Goal: Task Accomplishment & Management: Use online tool/utility

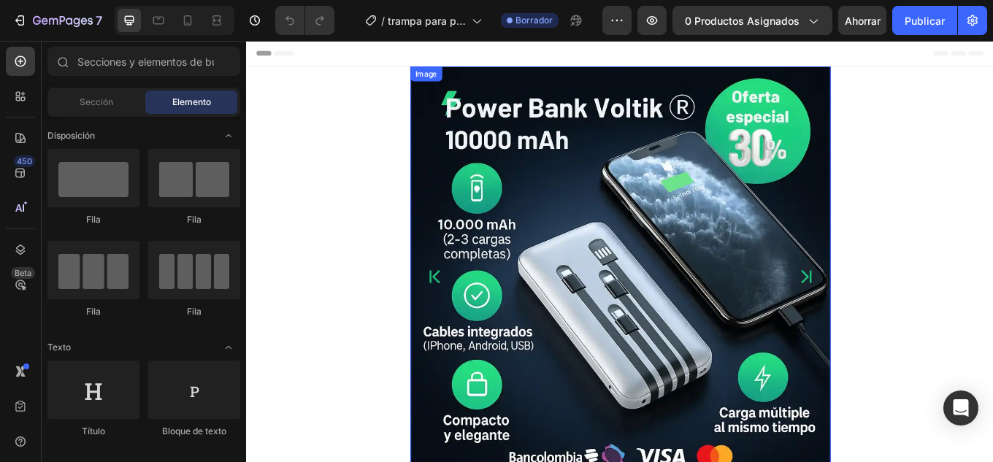
click at [713, 241] on img at bounding box center [684, 317] width 493 height 493
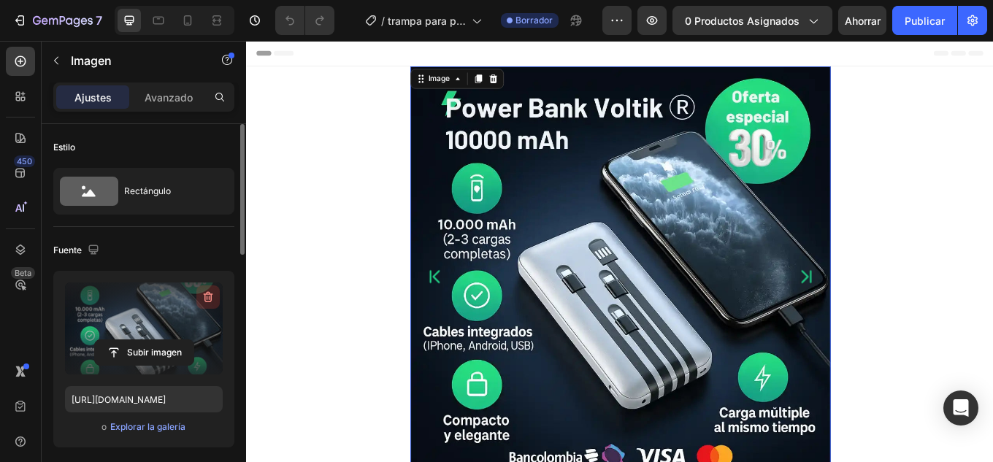
click at [211, 299] on icon "button" at bounding box center [208, 297] width 9 height 11
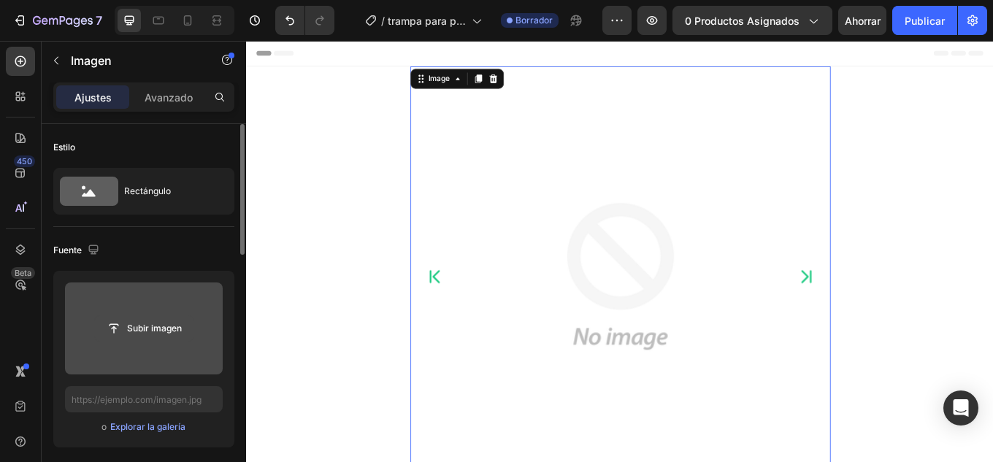
click at [133, 341] on button "Subir imagen" at bounding box center [144, 328] width 100 height 26
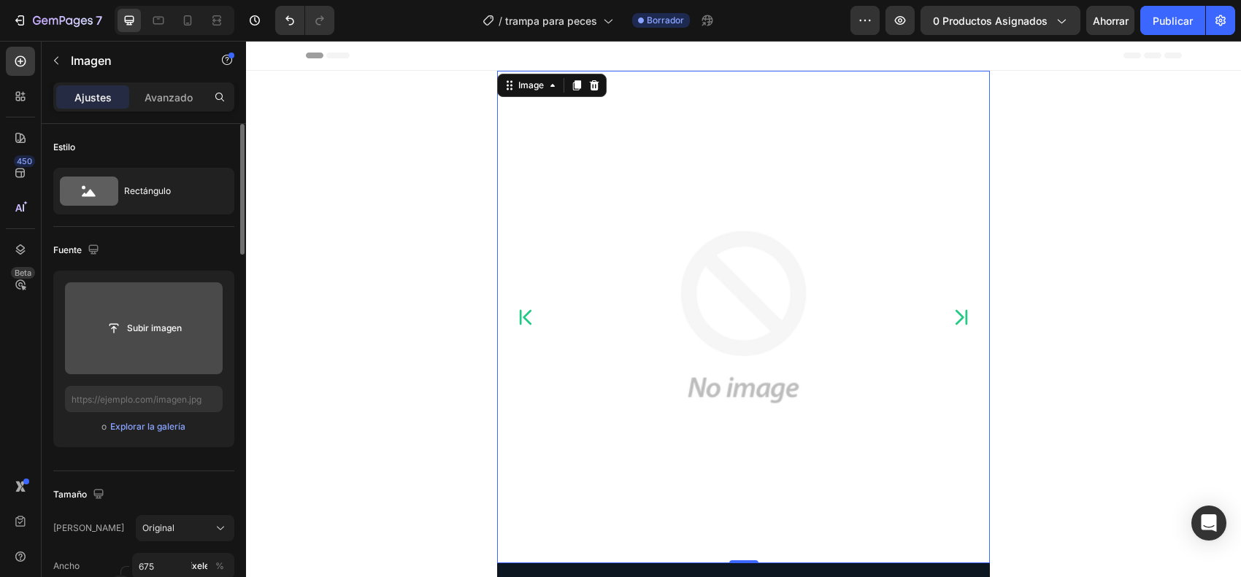
click at [154, 323] on input "file" at bounding box center [144, 328] width 99 height 25
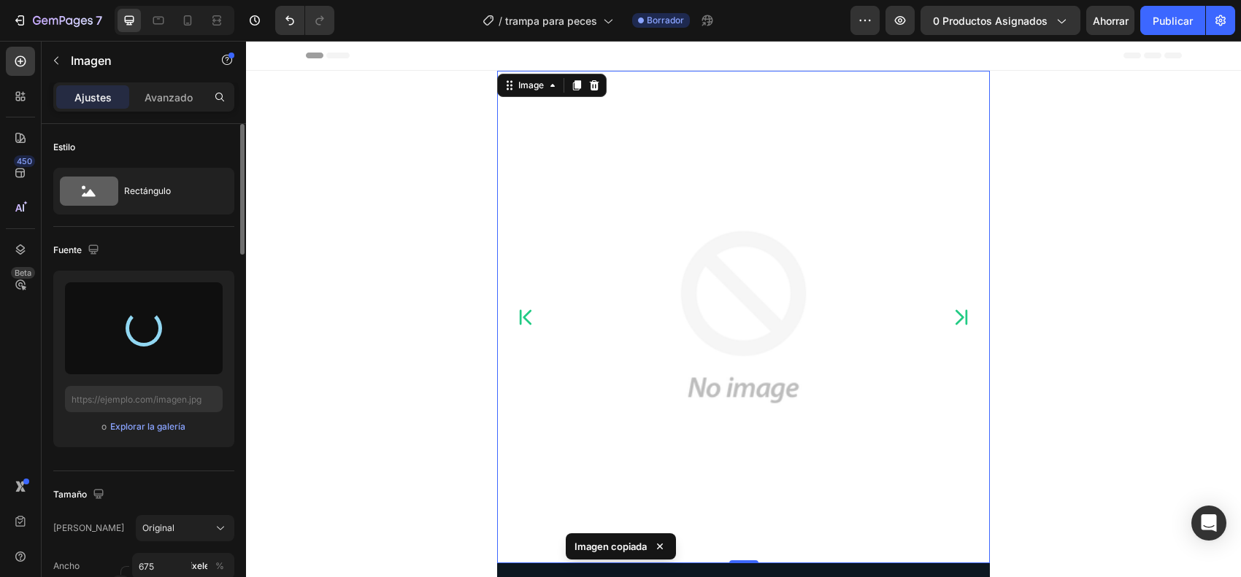
type input "[URL][DOMAIN_NAME]"
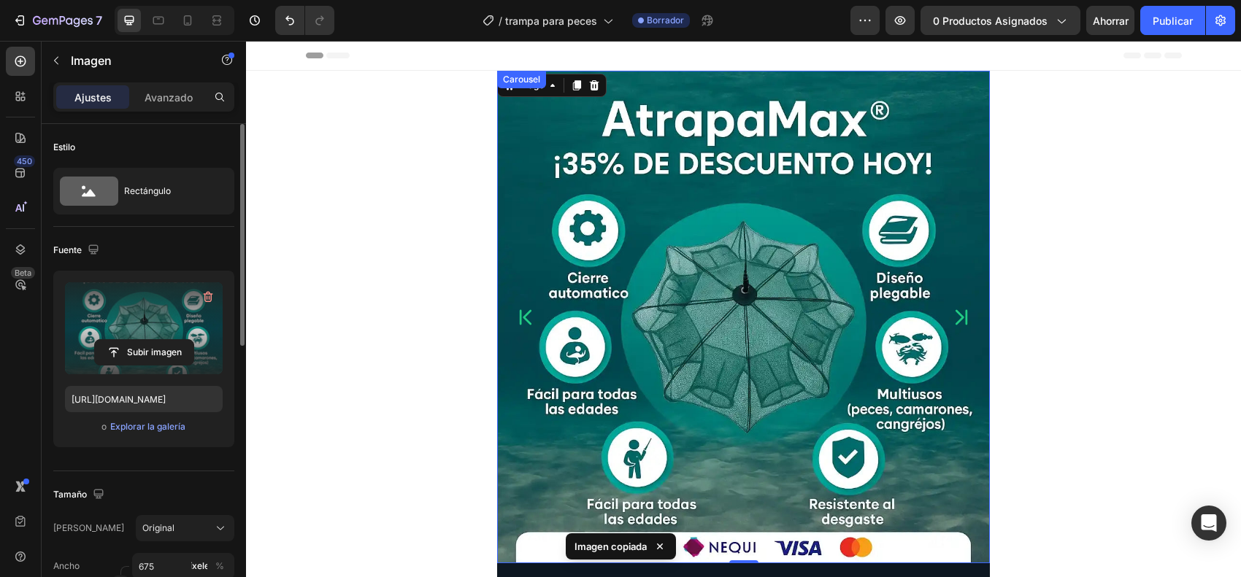
click at [956, 322] on icon "Carousel Next Arrow" at bounding box center [961, 317] width 21 height 36
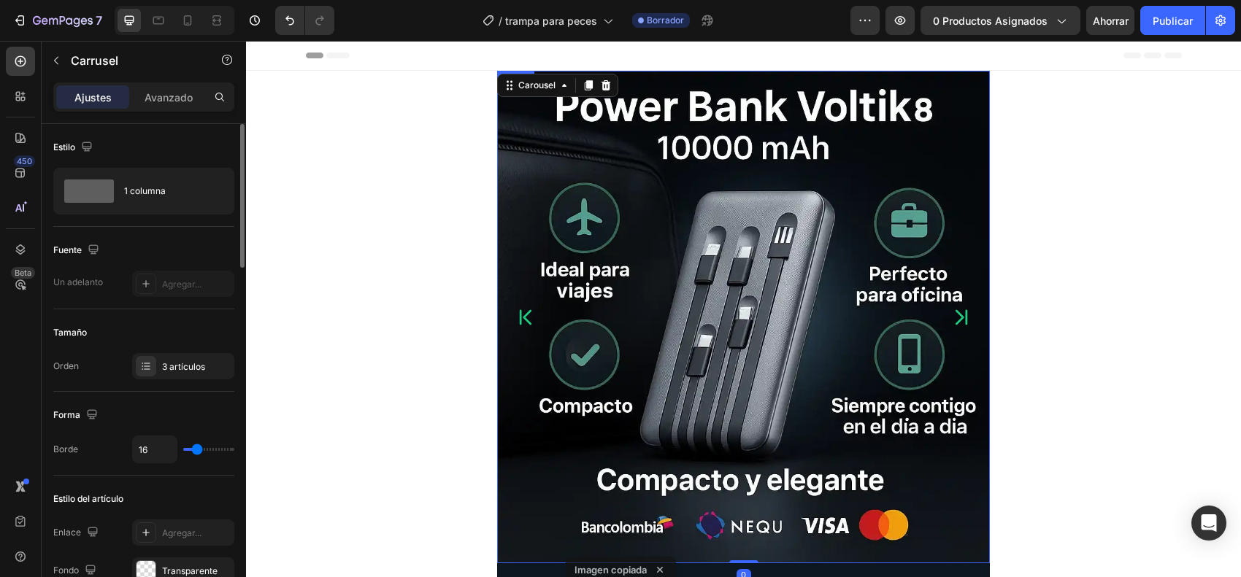
click at [767, 323] on img at bounding box center [743, 317] width 493 height 493
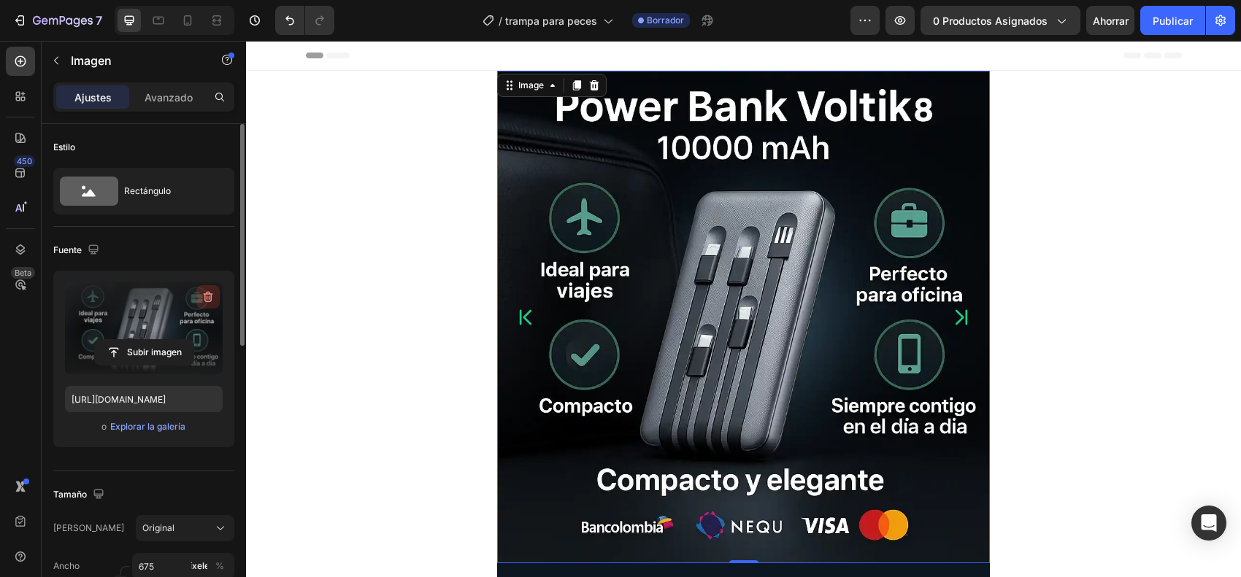
click at [201, 289] on button "button" at bounding box center [207, 296] width 23 height 23
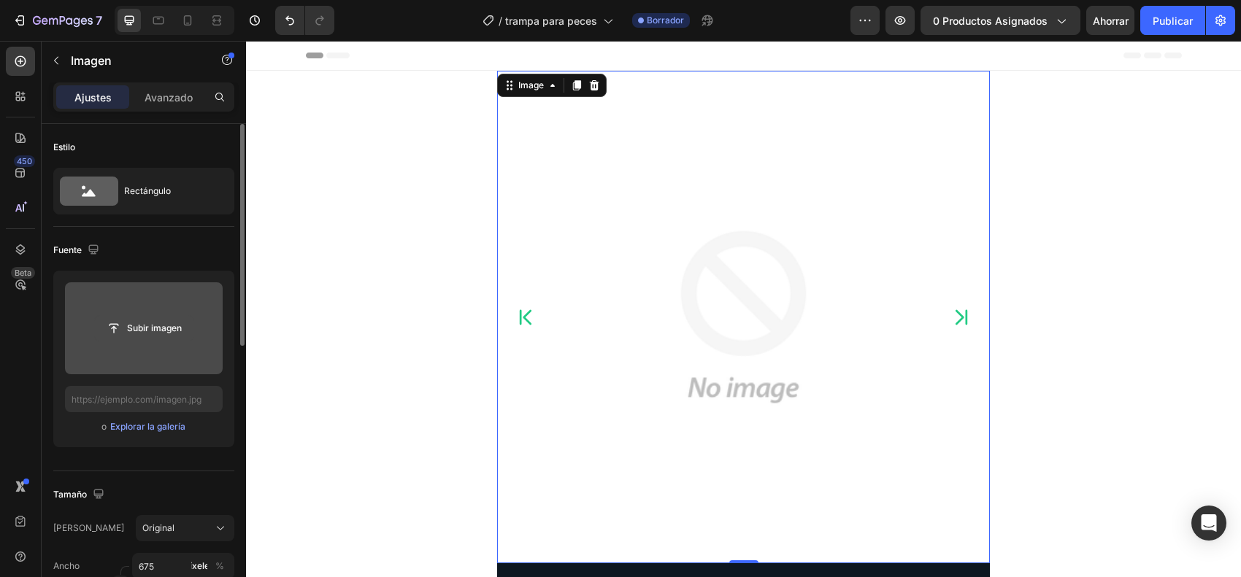
click at [162, 322] on input "file" at bounding box center [144, 328] width 99 height 25
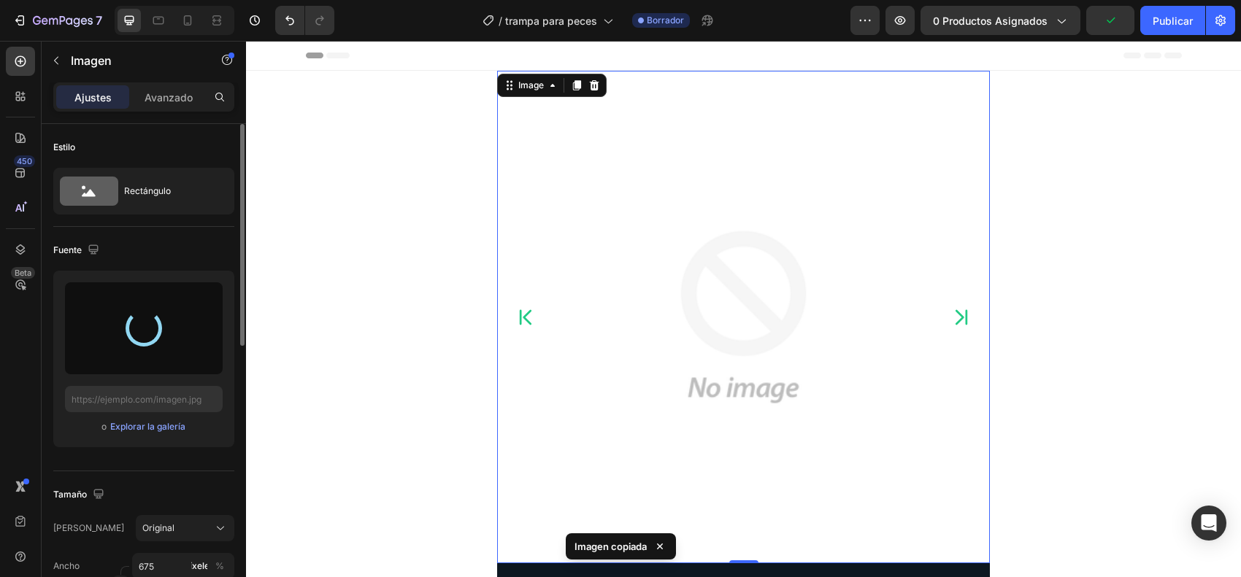
type input "[URL][DOMAIN_NAME]"
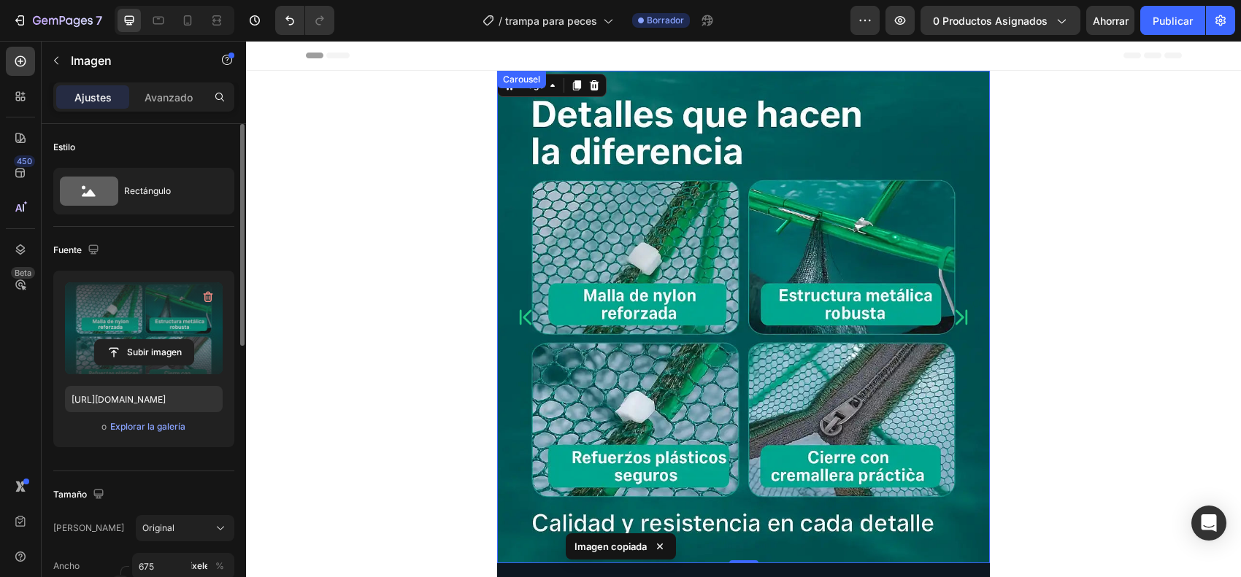
click at [967, 323] on button "Carousel Next Arrow" at bounding box center [961, 317] width 33 height 33
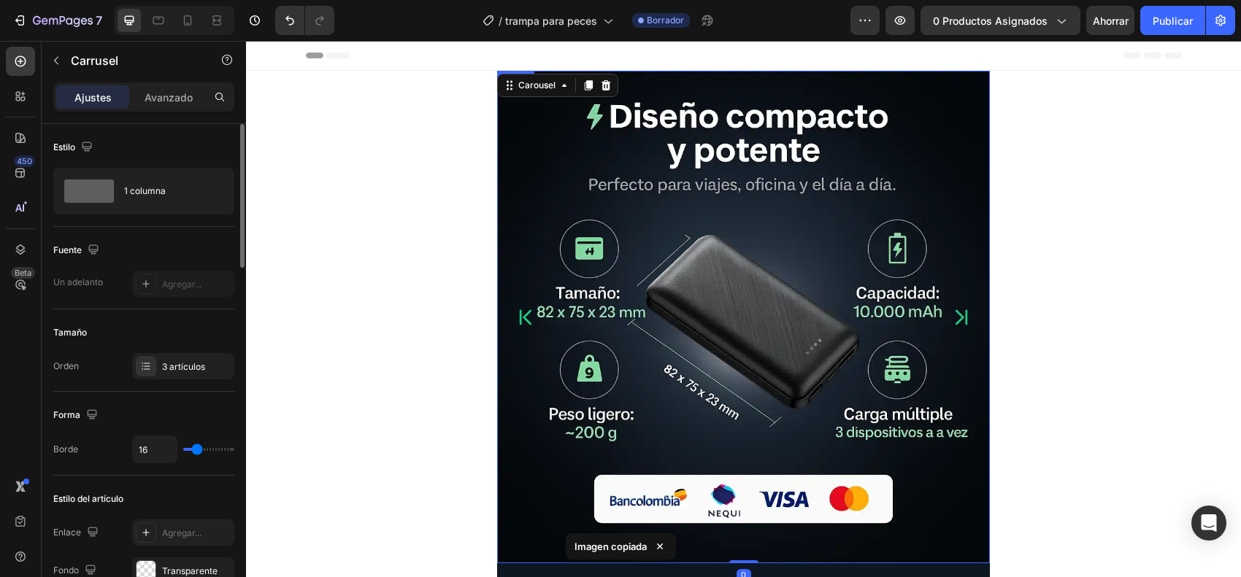
click at [699, 314] on img at bounding box center [743, 317] width 493 height 493
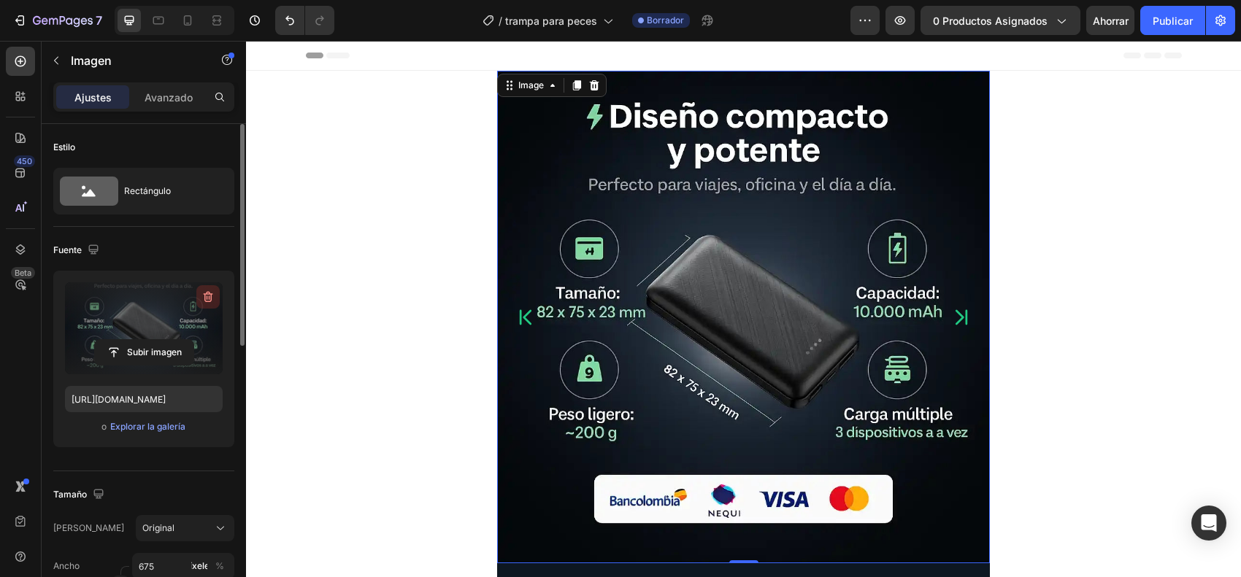
click at [198, 298] on button "button" at bounding box center [207, 296] width 23 height 23
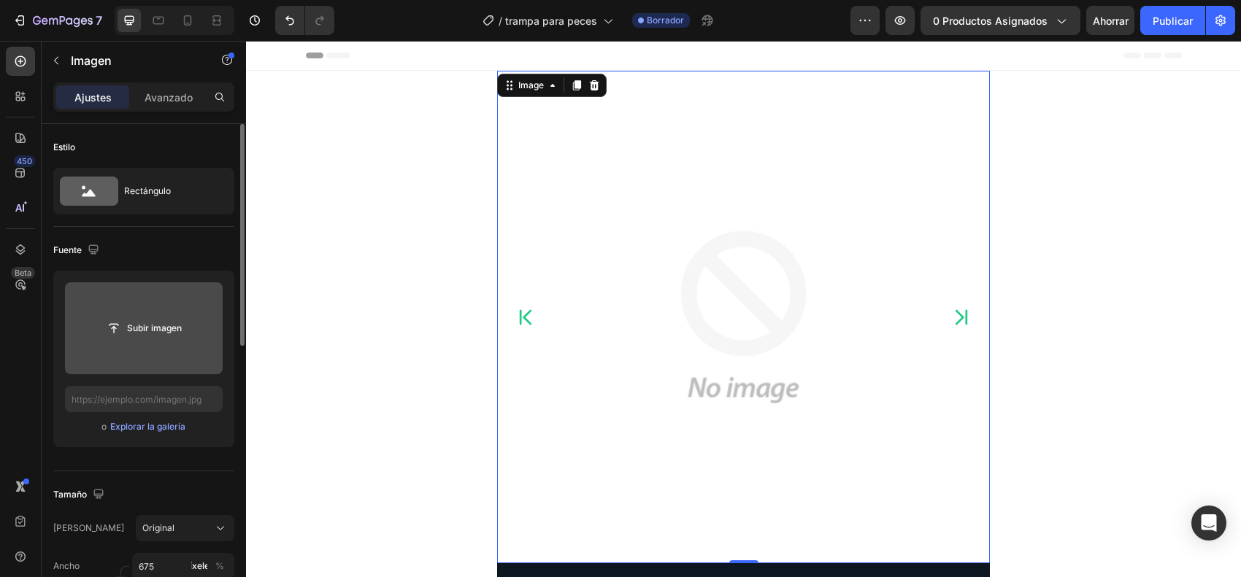
click at [191, 326] on button "Subir imagen" at bounding box center [144, 328] width 100 height 26
click at [166, 336] on input "file" at bounding box center [144, 328] width 99 height 25
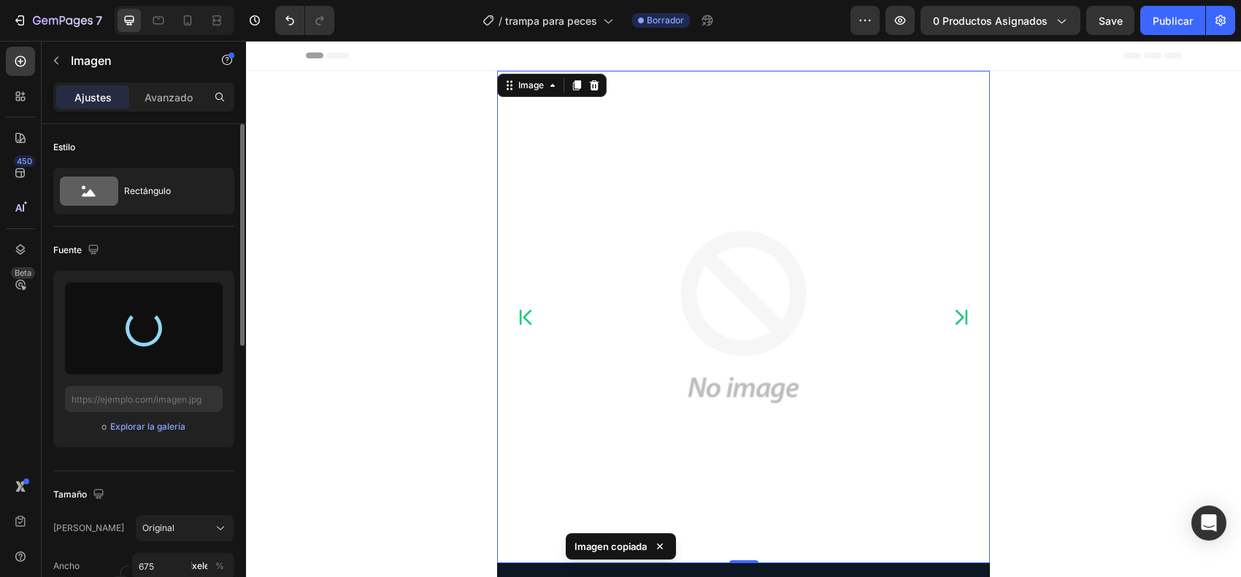
type input "[URL][DOMAIN_NAME]"
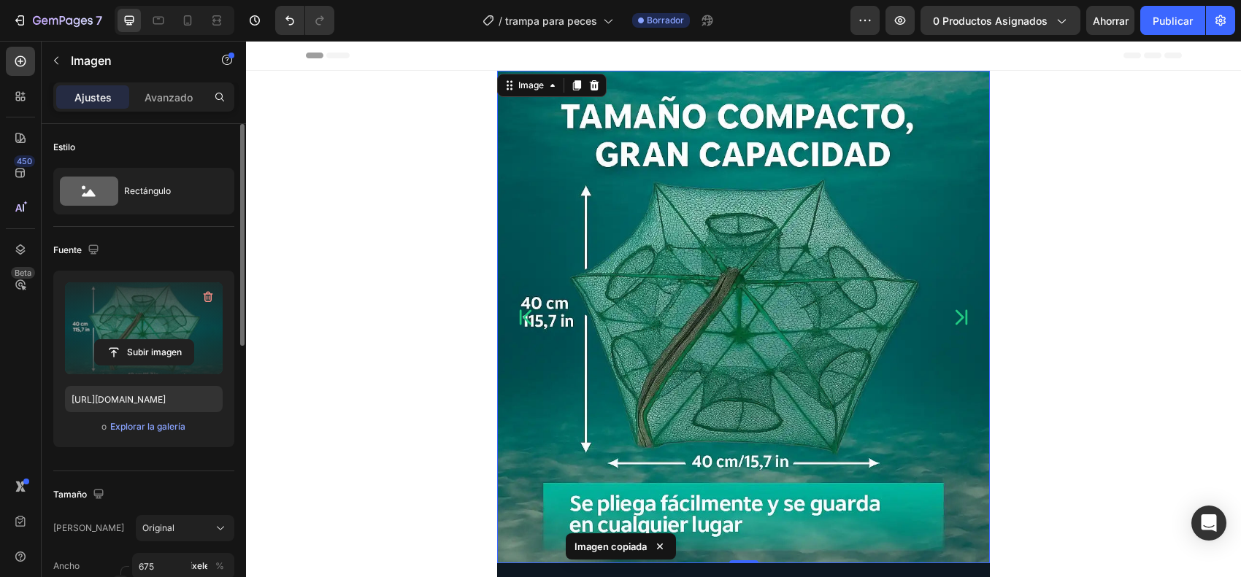
click at [520, 318] on icon "Carousel Back Arrow" at bounding box center [526, 317] width 12 height 15
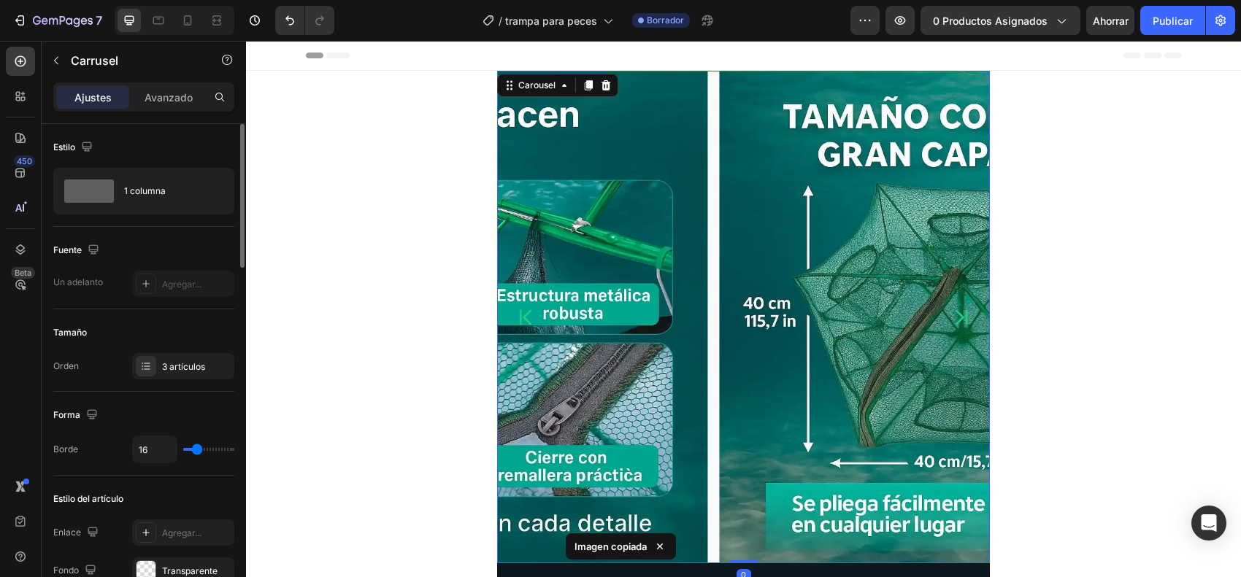
click at [520, 318] on icon "Carousel Back Arrow" at bounding box center [526, 317] width 12 height 15
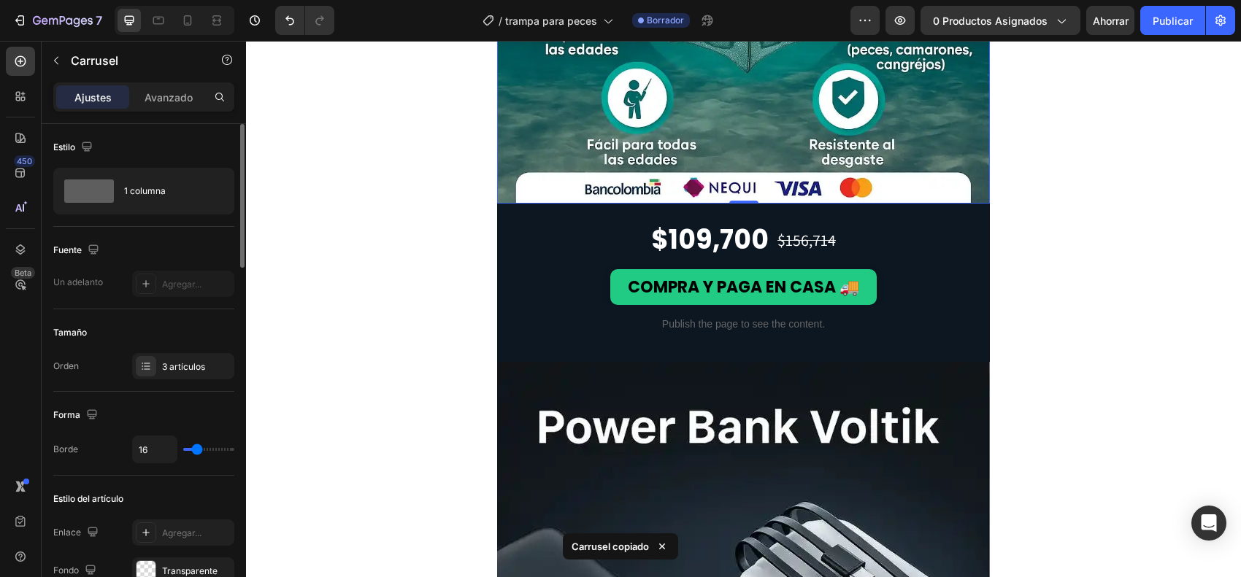
scroll to position [365, 0]
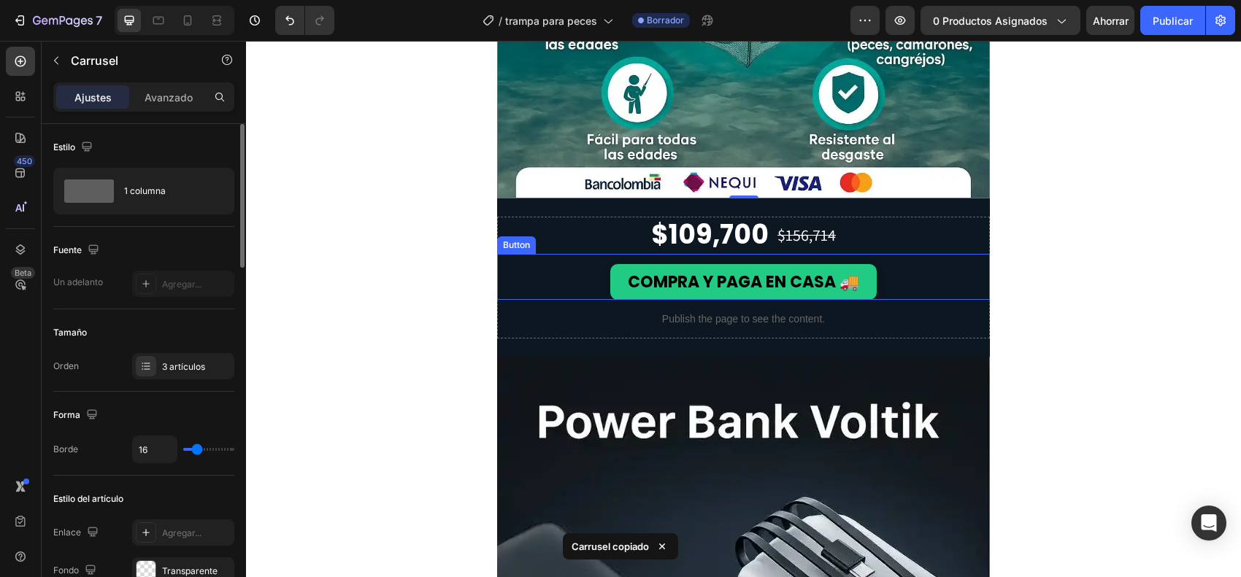
click at [545, 263] on div "COMPRA Y PAGA EN CASA 🚚 Button" at bounding box center [743, 277] width 493 height 46
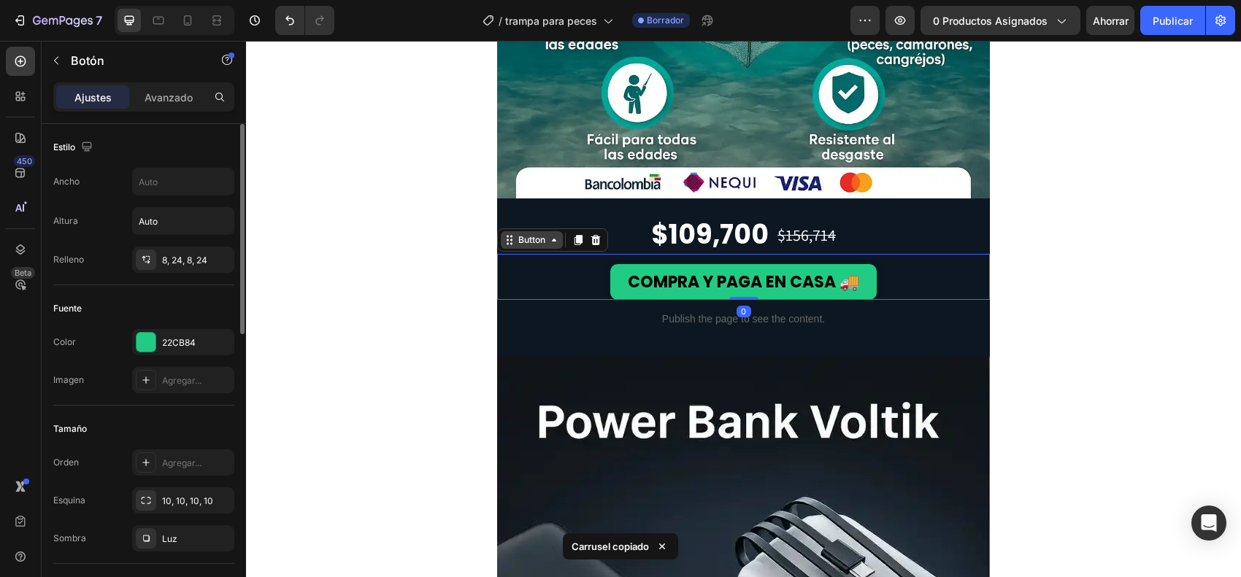
click at [526, 246] on div "Button" at bounding box center [531, 240] width 33 height 13
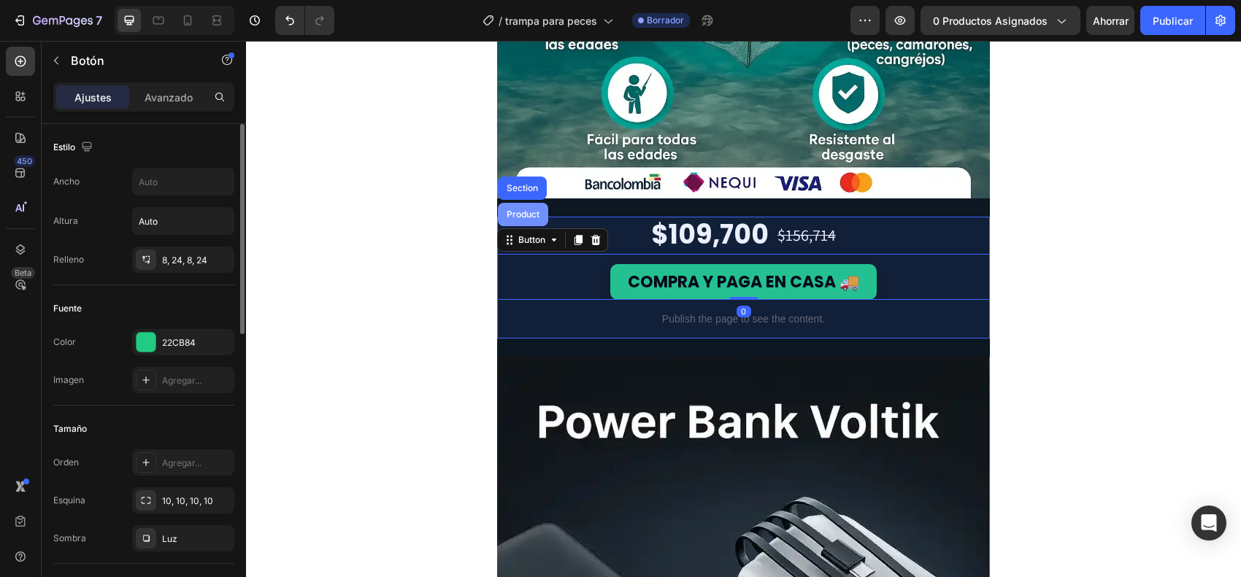
click at [515, 220] on div "Product" at bounding box center [523, 214] width 50 height 23
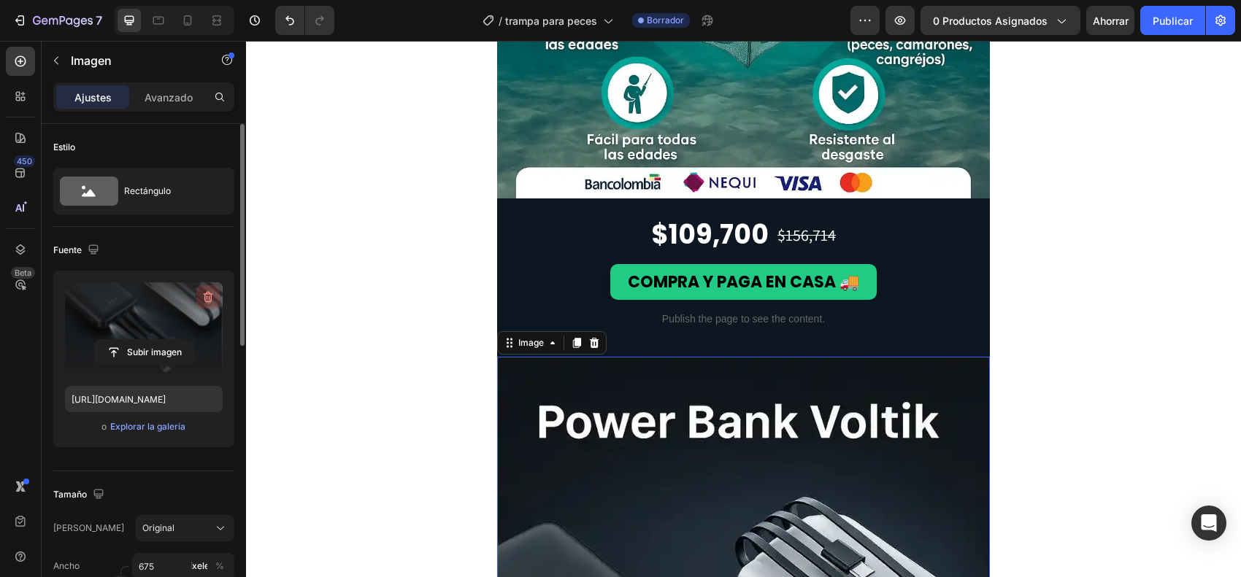
click at [205, 296] on icon "button" at bounding box center [208, 297] width 9 height 11
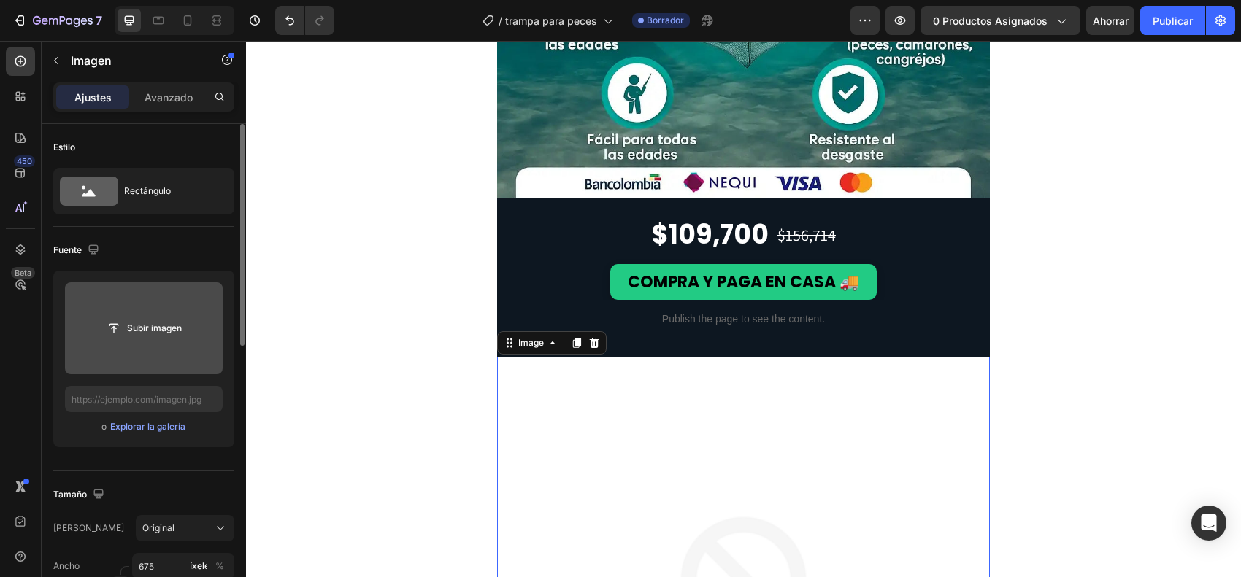
click at [176, 314] on input "file" at bounding box center [144, 329] width 158 height 92
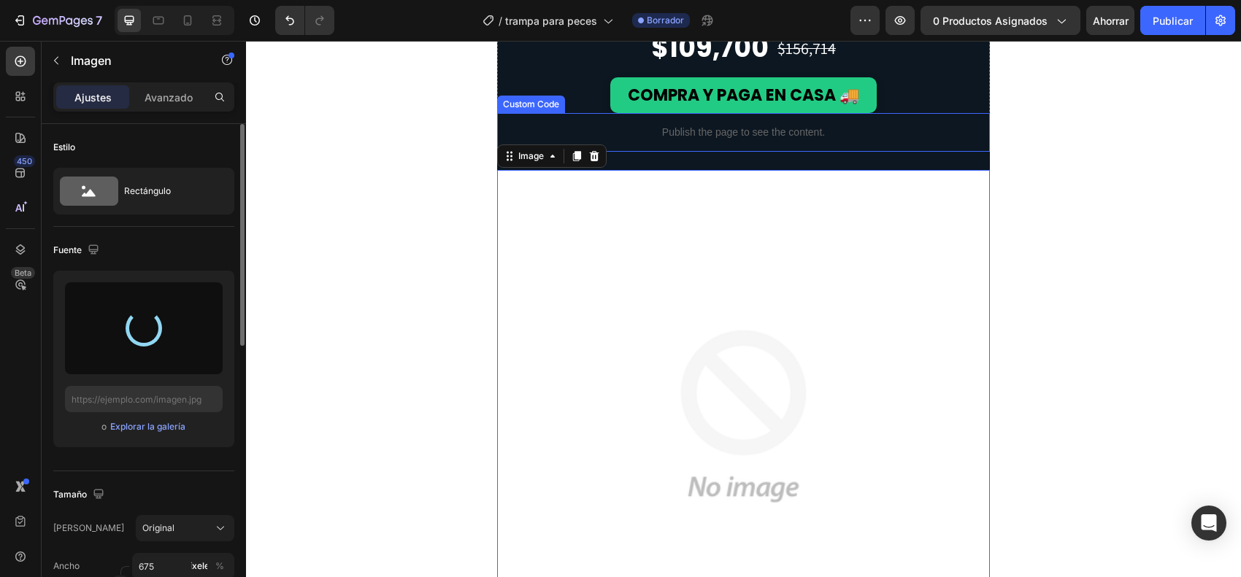
scroll to position [547, 0]
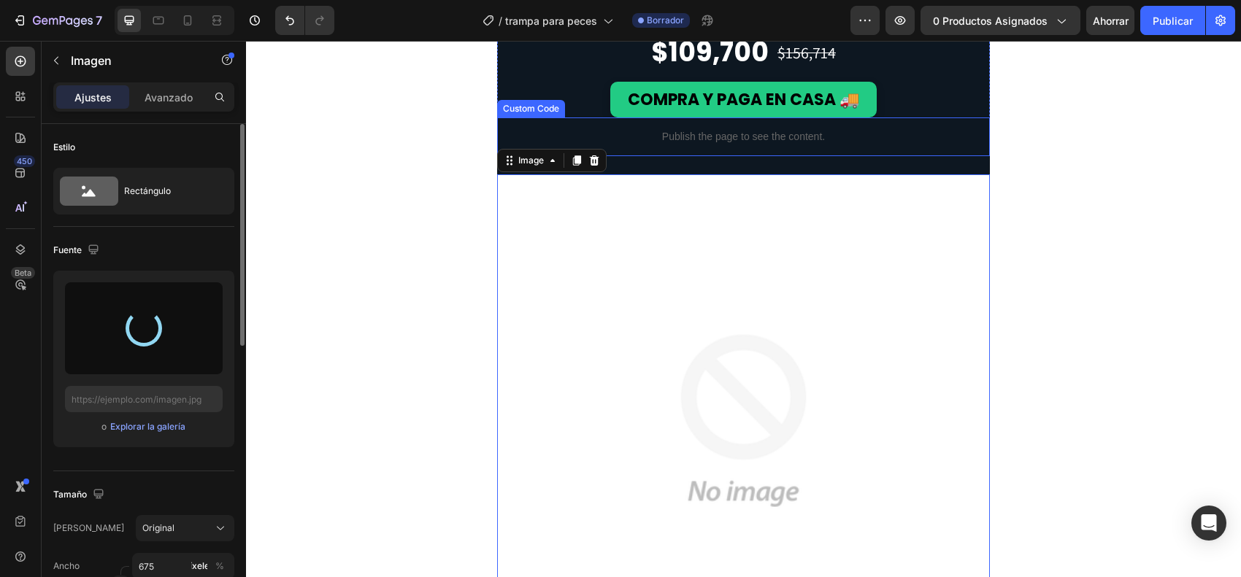
type input "[URL][DOMAIN_NAME]"
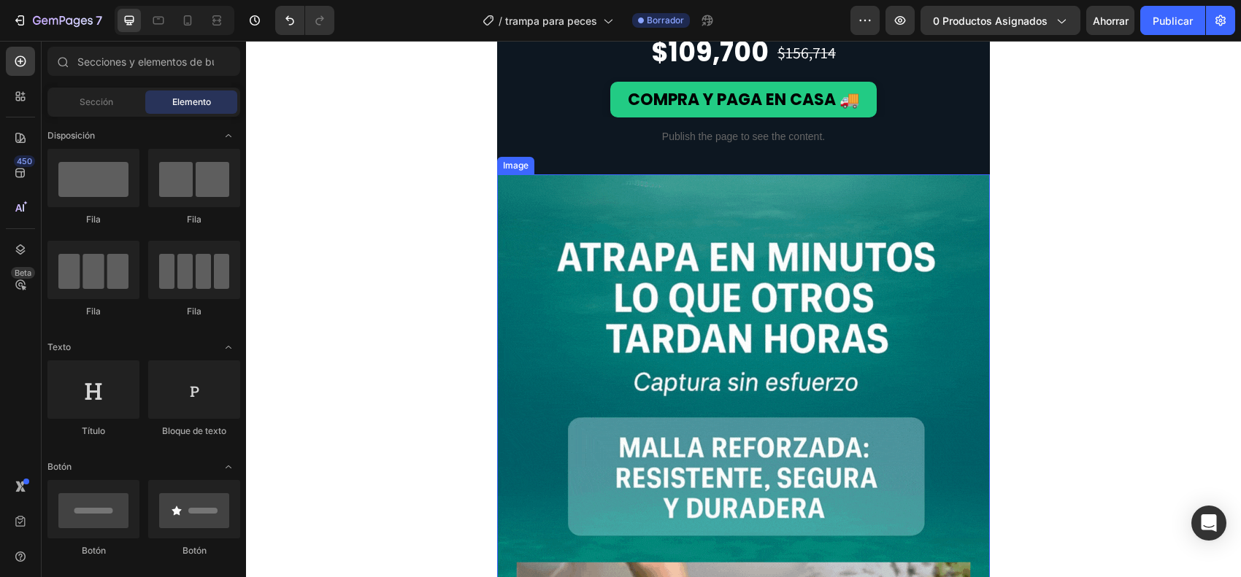
click at [826, 287] on img at bounding box center [743, 568] width 493 height 788
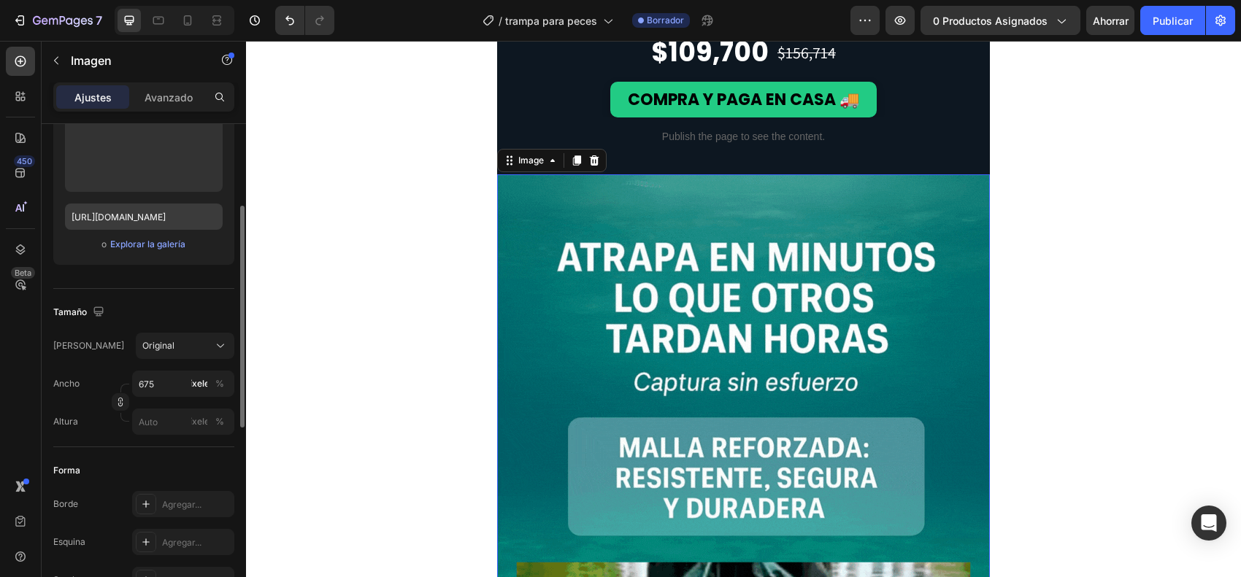
scroll to position [0, 0]
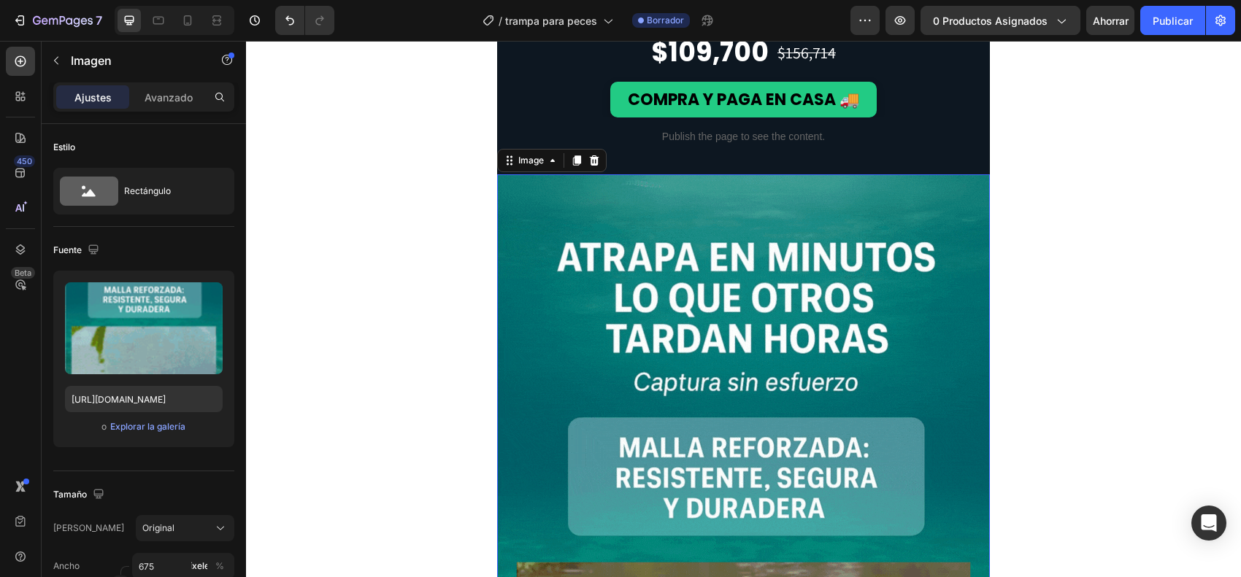
click at [575, 334] on img at bounding box center [743, 568] width 493 height 788
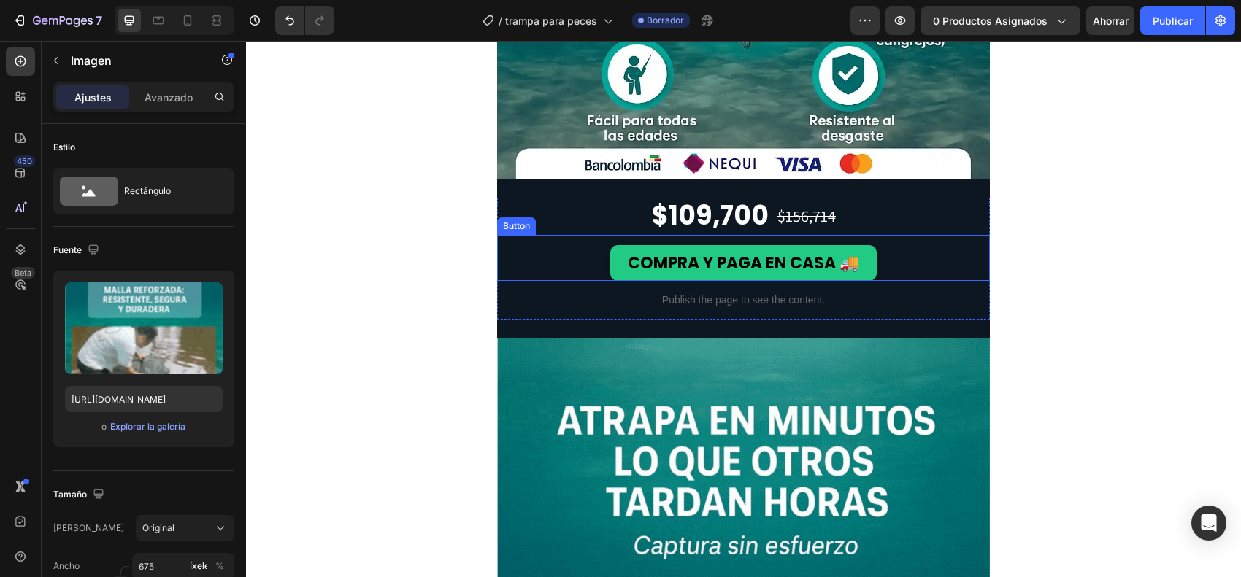
scroll to position [365, 0]
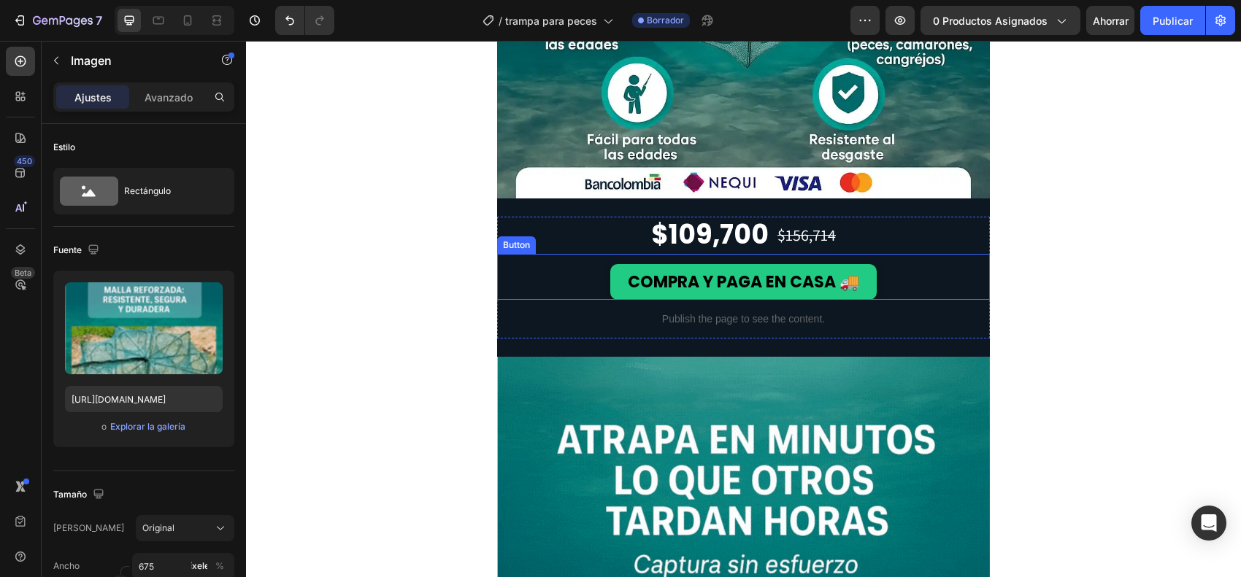
click at [542, 285] on div "COMPRA Y PAGA EN CASA 🚚 Button" at bounding box center [743, 277] width 493 height 46
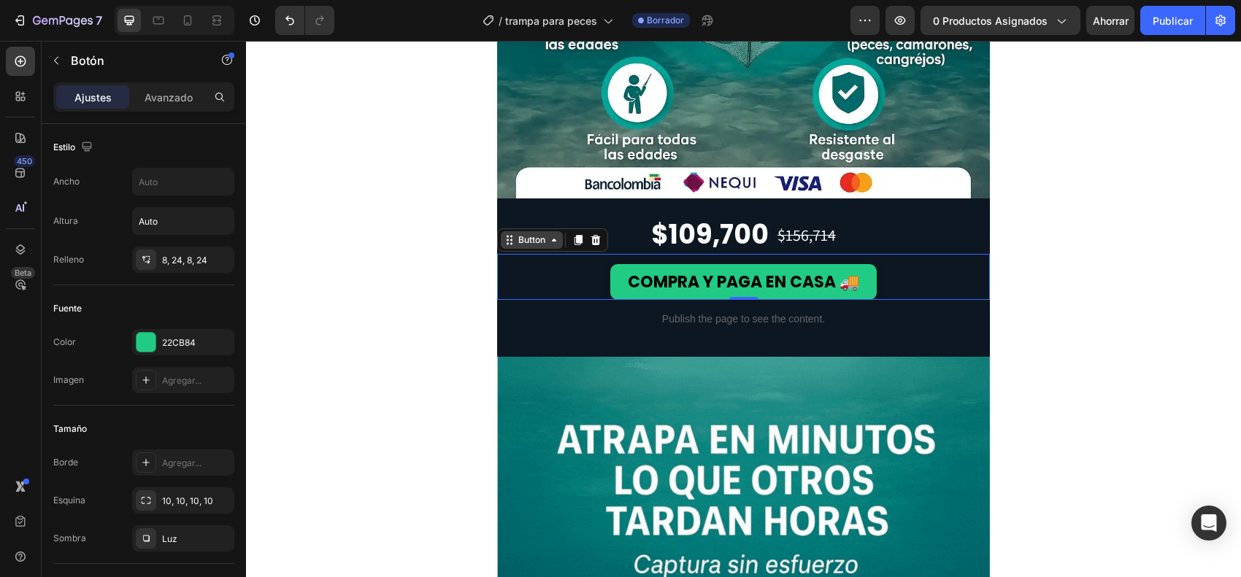
click at [556, 241] on div "Button" at bounding box center [552, 239] width 111 height 23
click at [548, 241] on icon at bounding box center [554, 240] width 12 height 12
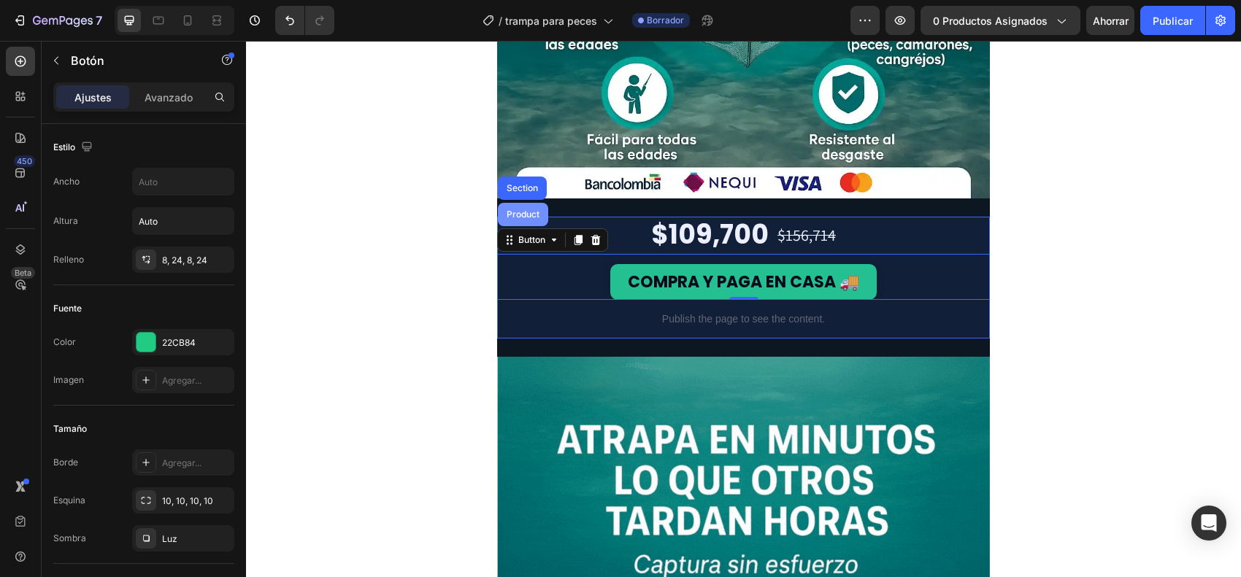
click at [531, 223] on div "Product" at bounding box center [523, 214] width 50 height 23
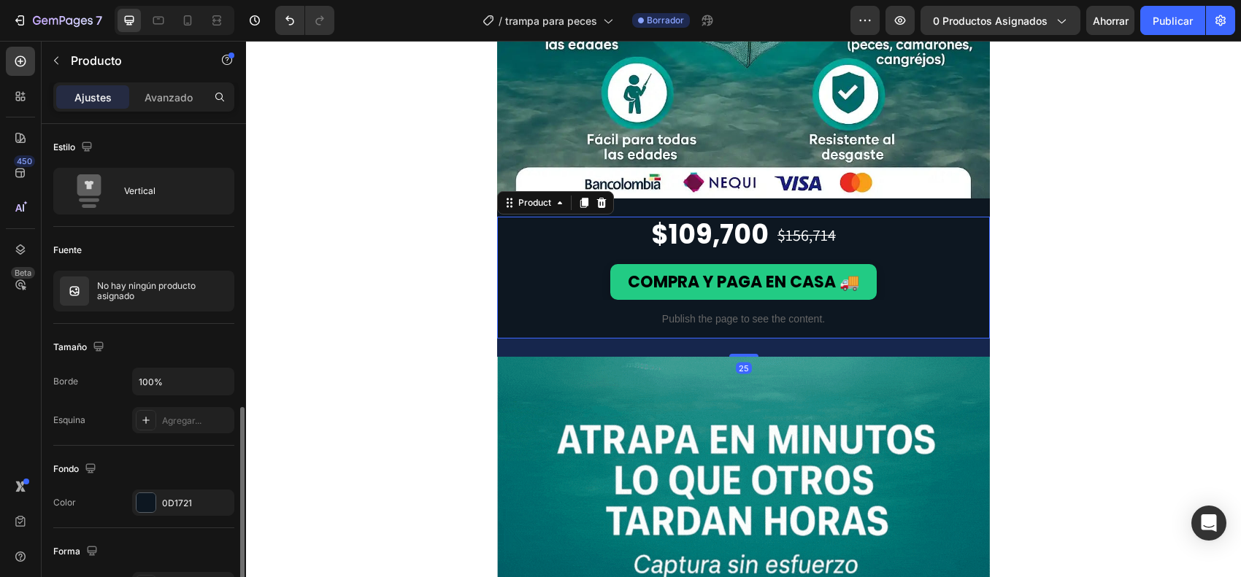
scroll to position [182, 0]
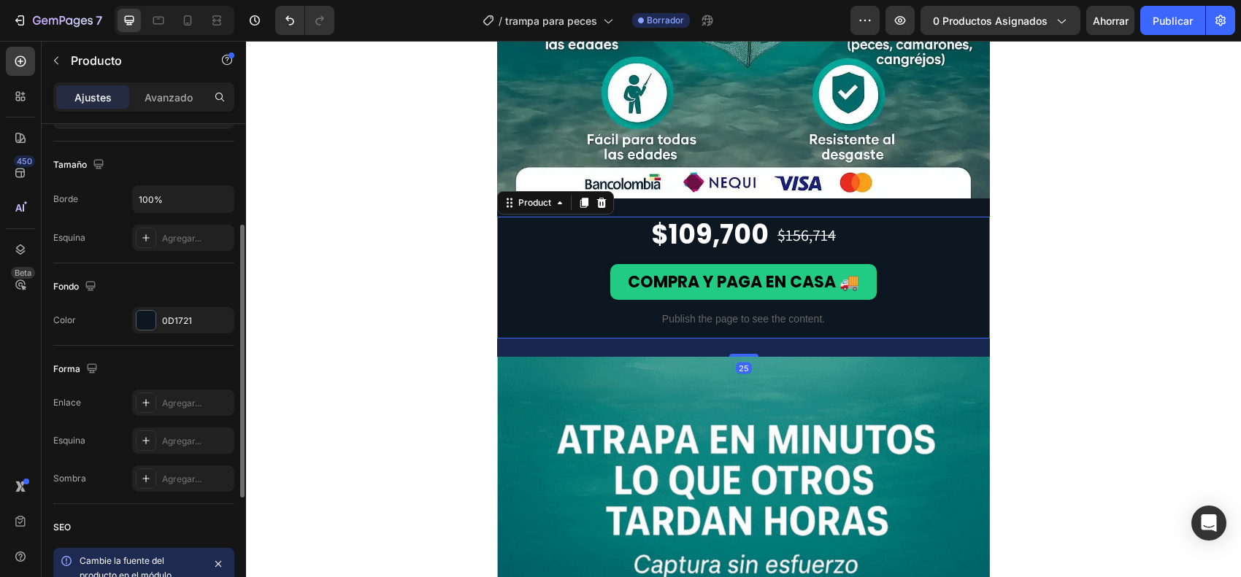
click at [147, 307] on div "Fondo Los cambios podrían quedar ocultos por el vídeo. Color 0D1721" at bounding box center [143, 305] width 181 height 82
click at [145, 315] on div at bounding box center [146, 320] width 19 height 19
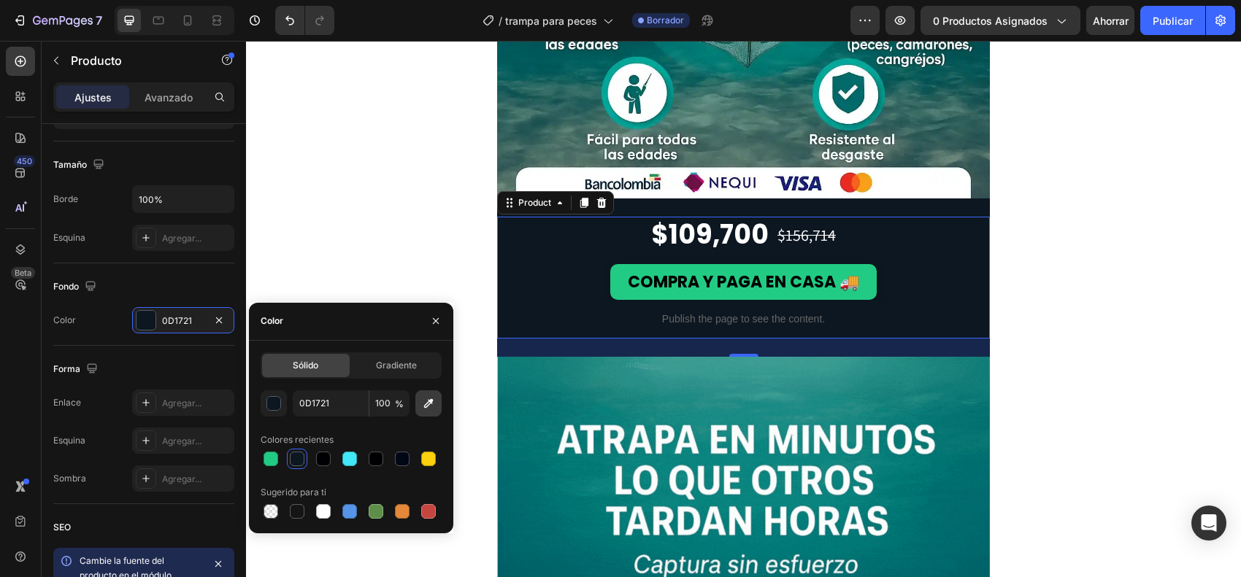
click at [429, 399] on icon "button" at bounding box center [428, 403] width 9 height 9
type input "0D7B76"
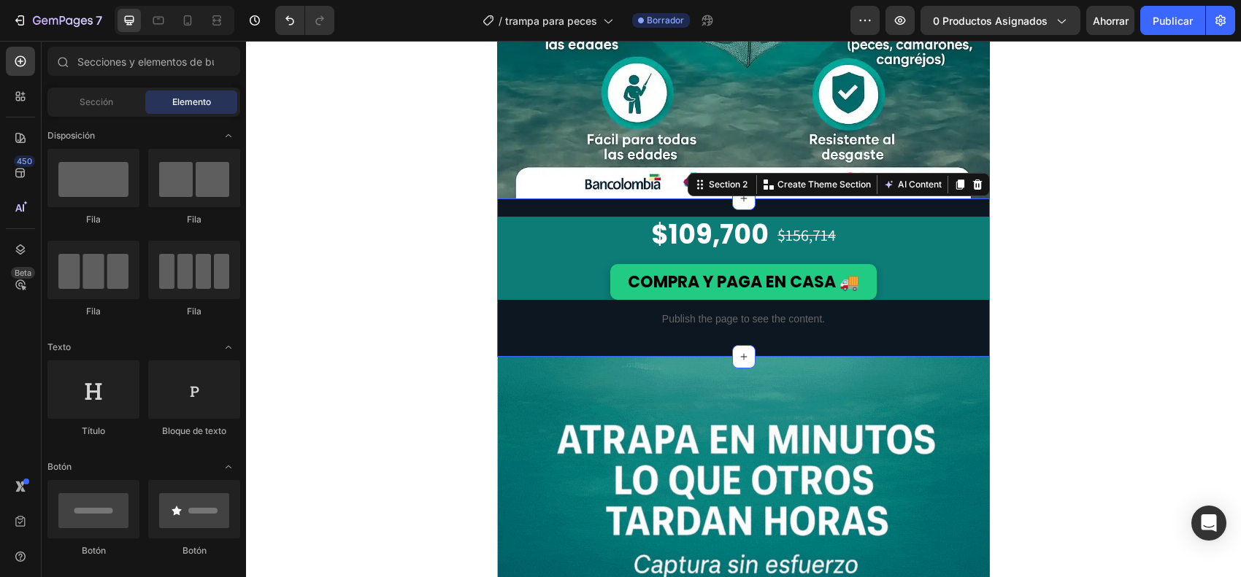
click at [618, 208] on div "$109,700 Price Price $156,714 Price Price Row COMPRA Y PAGA EN CASA 🚚 Button Pu…" at bounding box center [743, 278] width 493 height 158
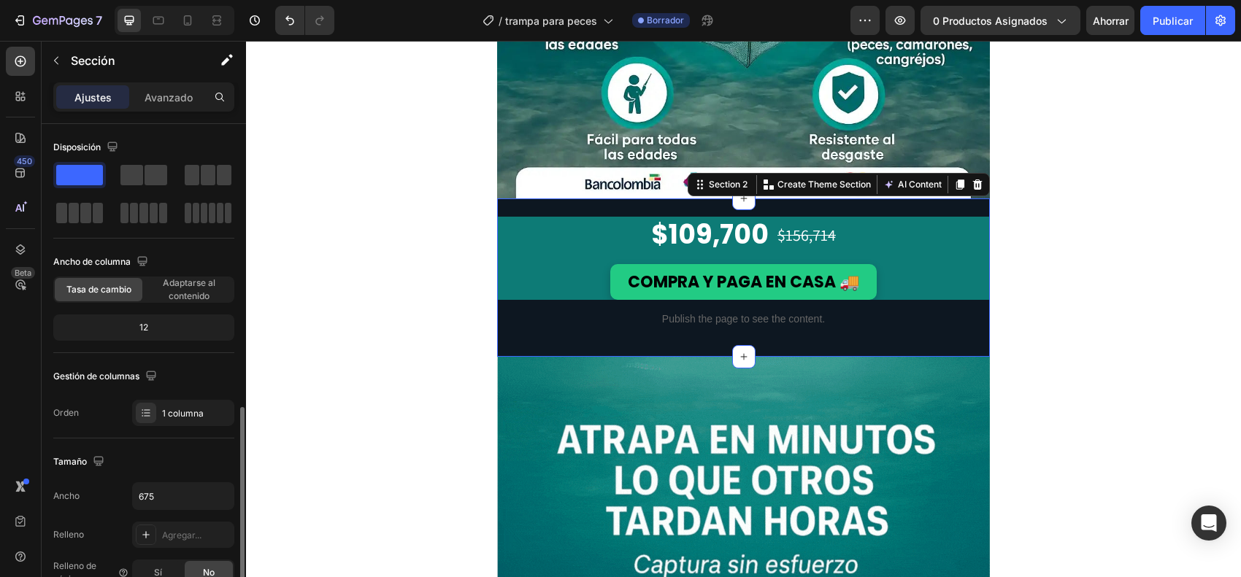
scroll to position [365, 0]
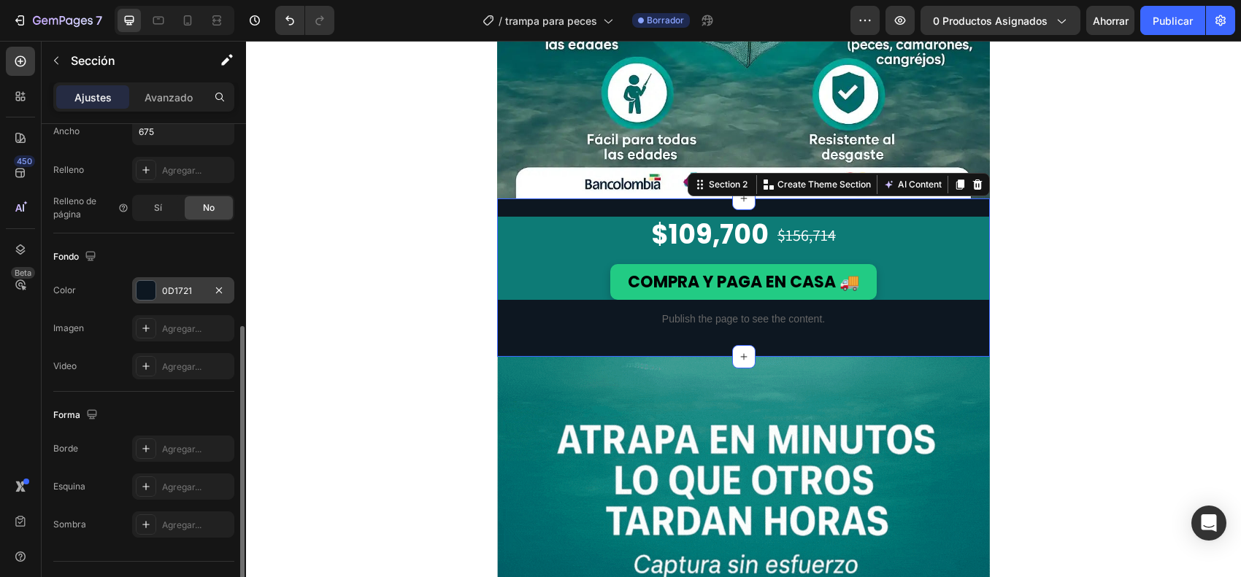
click at [139, 280] on div "0D1721" at bounding box center [183, 290] width 102 height 26
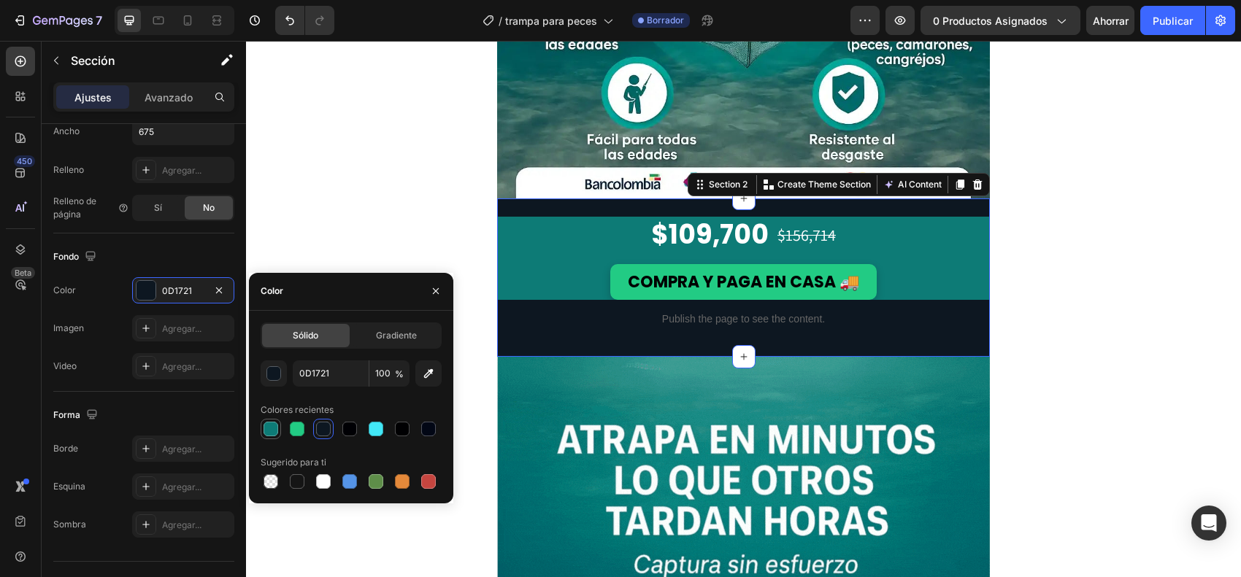
click at [275, 429] on div at bounding box center [271, 429] width 15 height 15
type input "0D7B76"
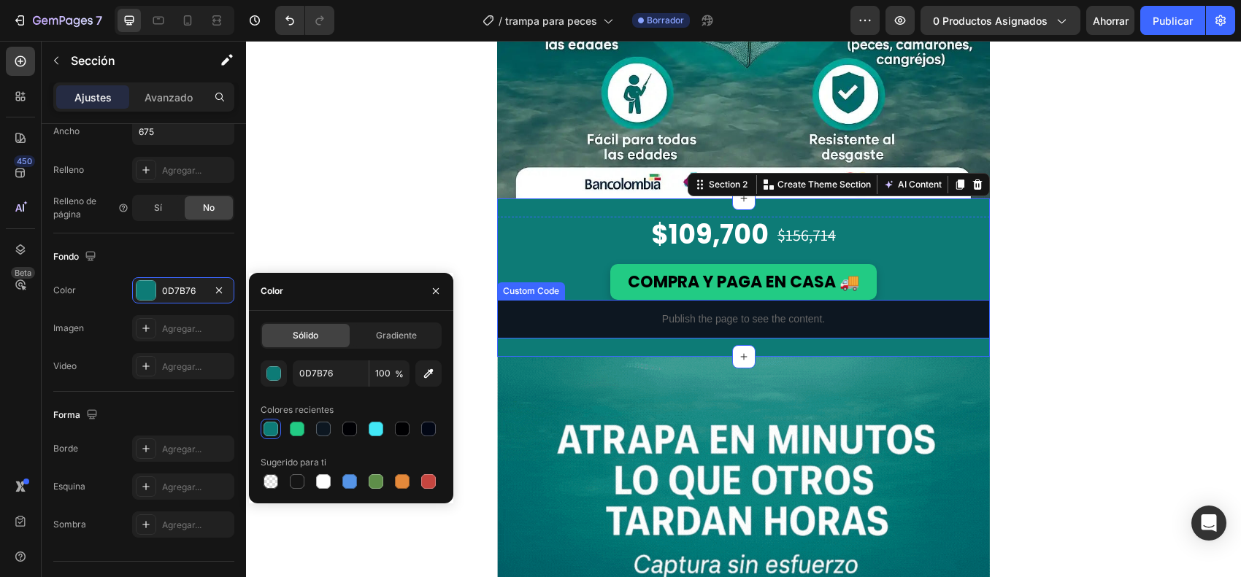
click at [578, 318] on p "Publish the page to see the content." at bounding box center [743, 319] width 493 height 15
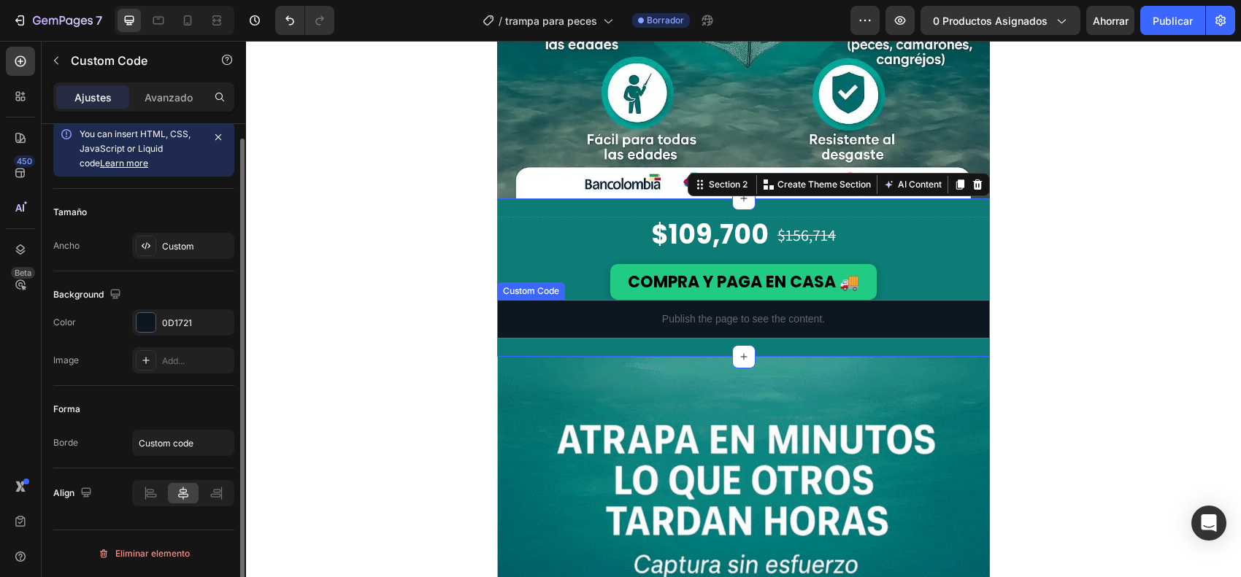
scroll to position [0, 0]
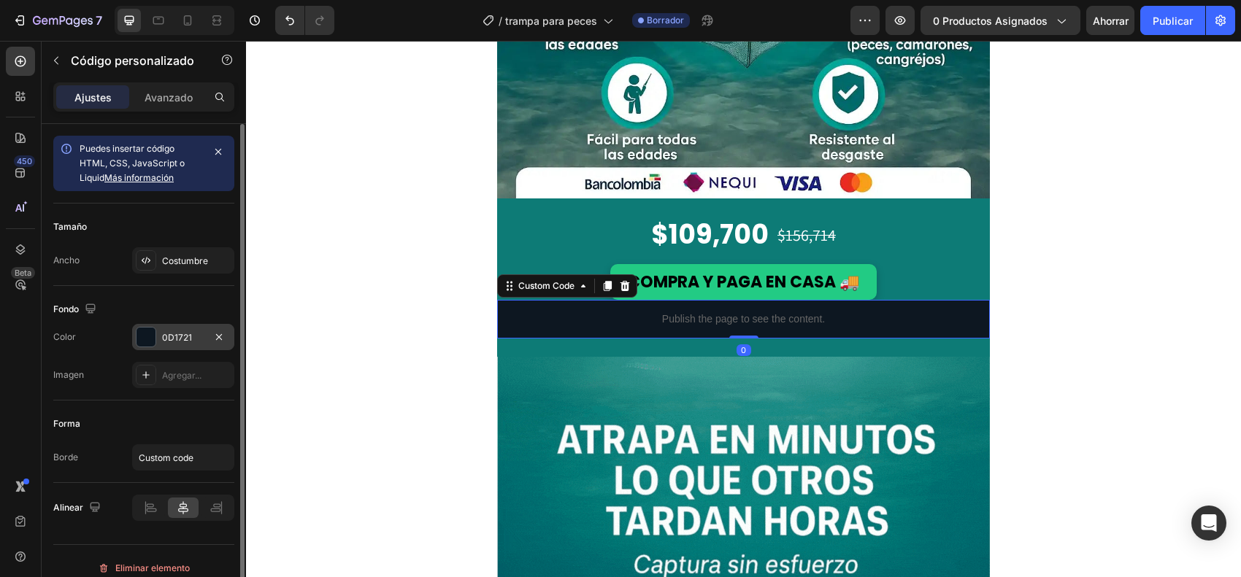
click at [151, 334] on div at bounding box center [146, 337] width 19 height 19
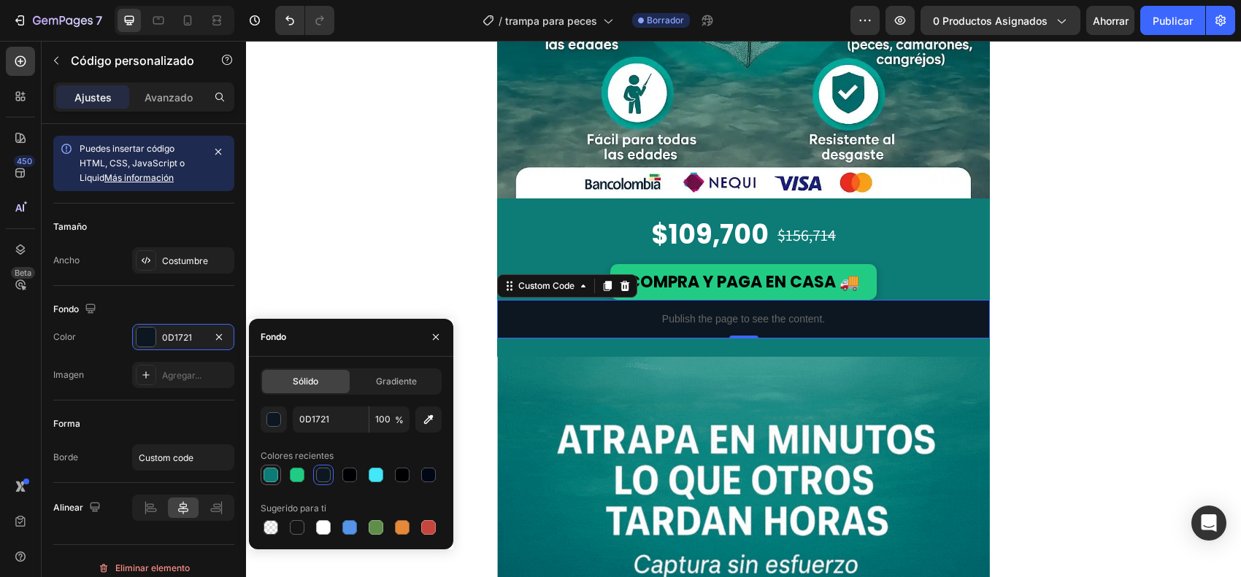
click at [272, 461] on div at bounding box center [271, 475] width 15 height 15
type input "0D7B76"
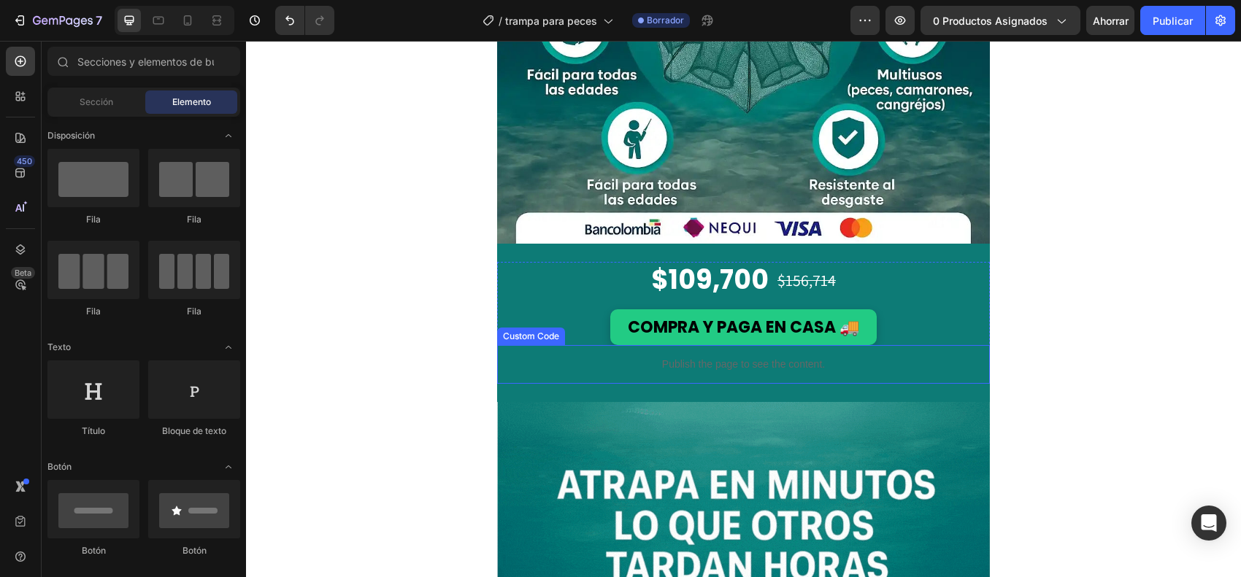
scroll to position [182, 0]
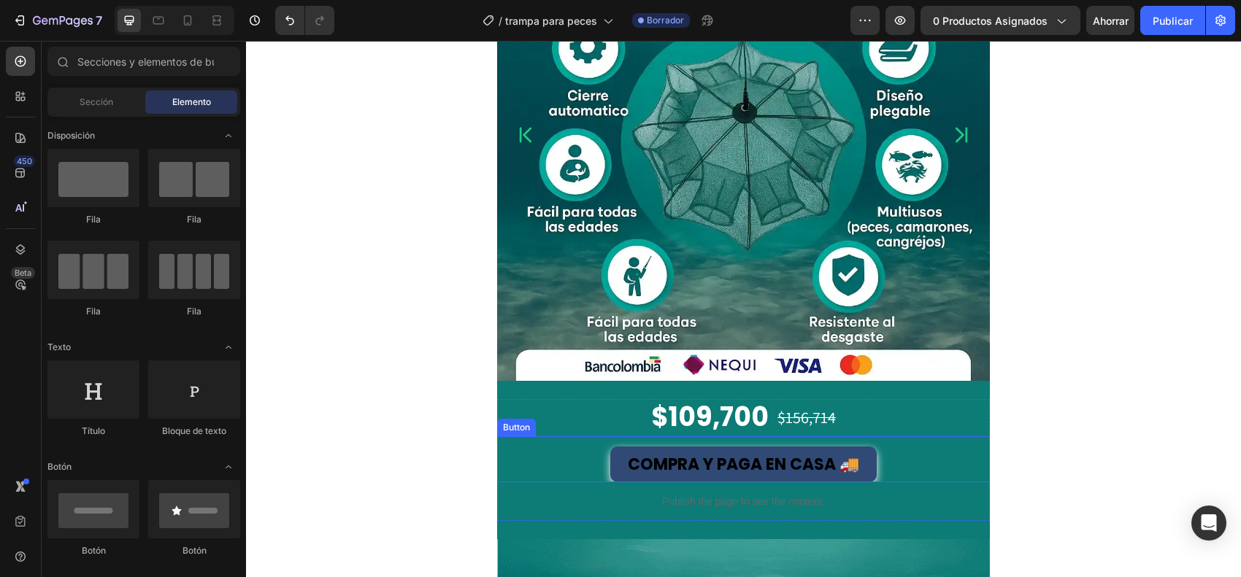
click at [610, 461] on link "COMPRA Y PAGA EN CASA 🚚" at bounding box center [743, 465] width 266 height 36
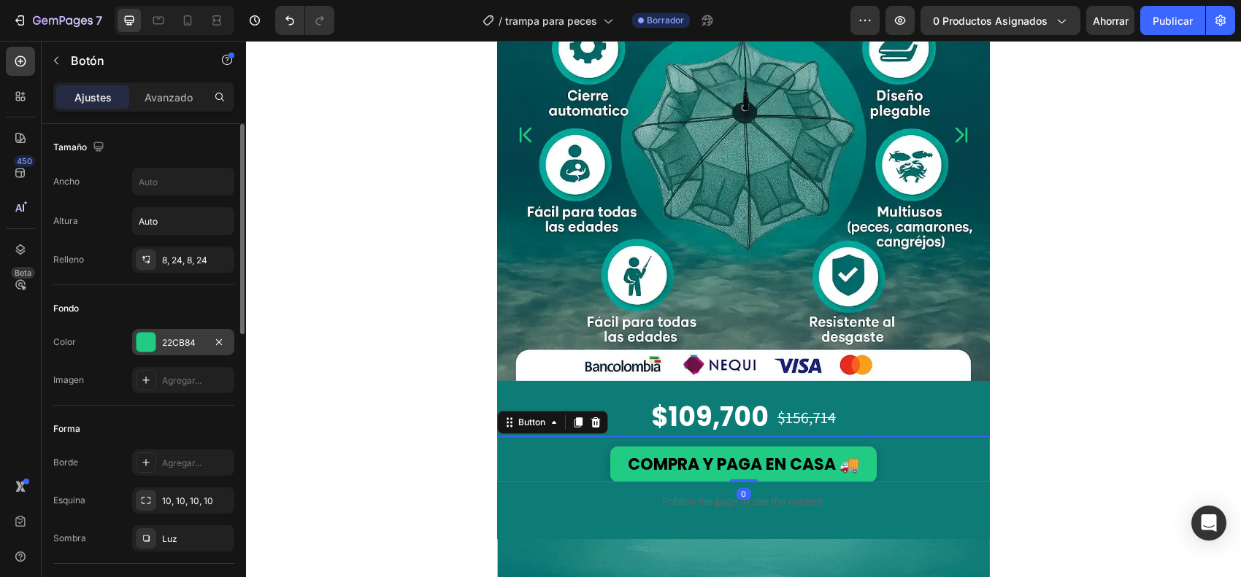
click at [148, 344] on div at bounding box center [146, 342] width 19 height 19
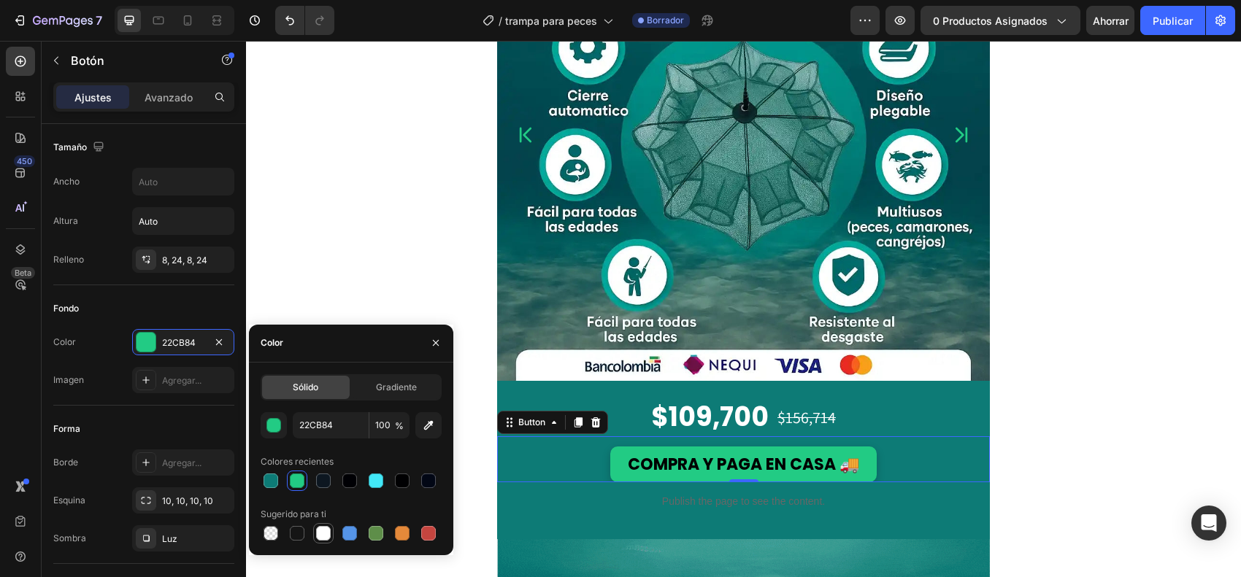
click at [322, 461] on div at bounding box center [323, 533] width 15 height 15
type input "FFFFFF"
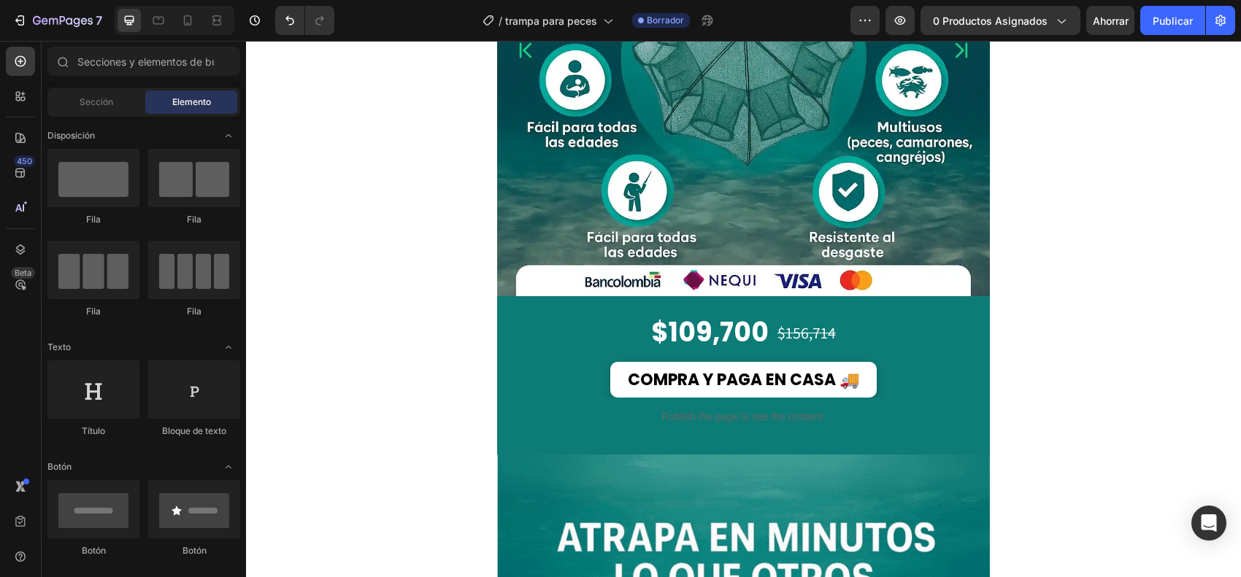
scroll to position [274, 0]
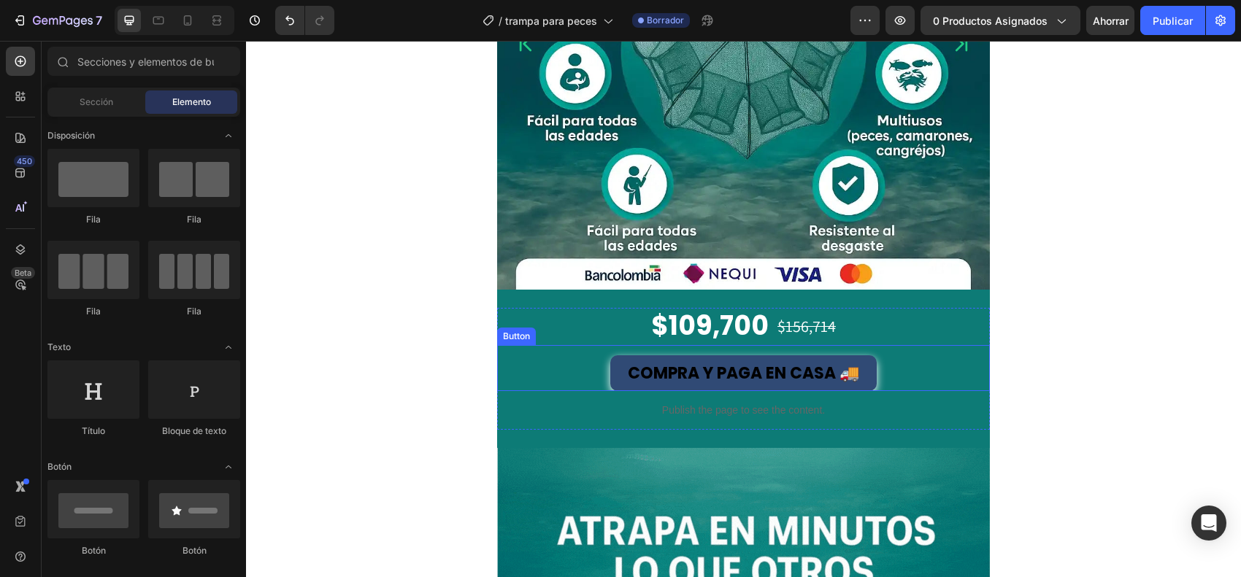
click at [610, 376] on link "COMPRA Y PAGA EN CASA 🚚" at bounding box center [743, 374] width 266 height 36
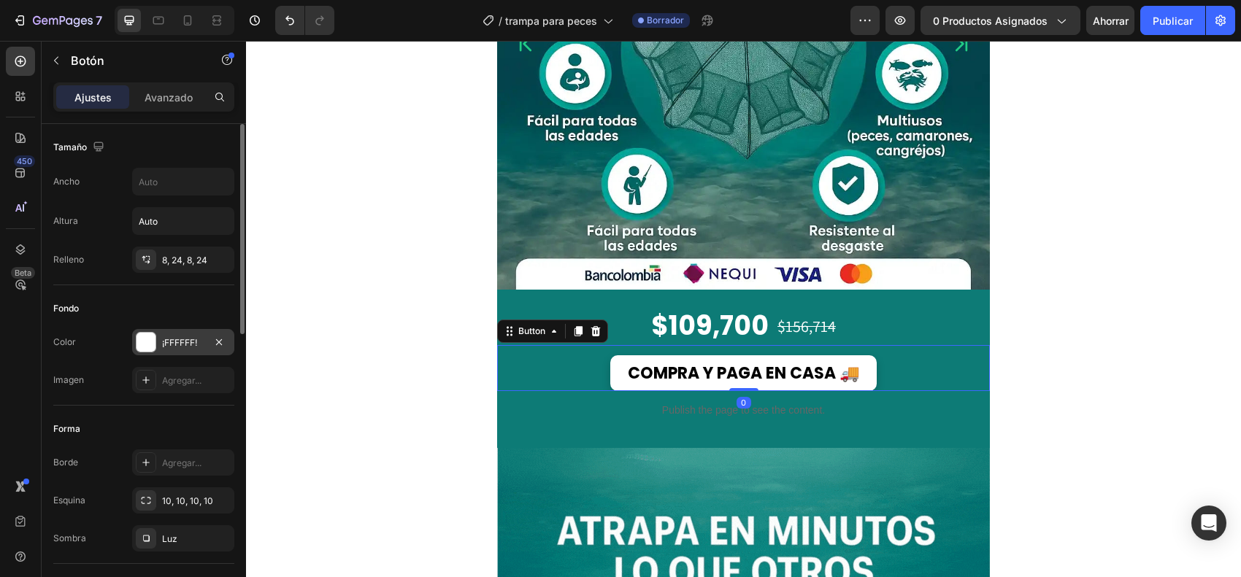
click at [161, 354] on div "¡FFFFFF!" at bounding box center [183, 342] width 102 height 26
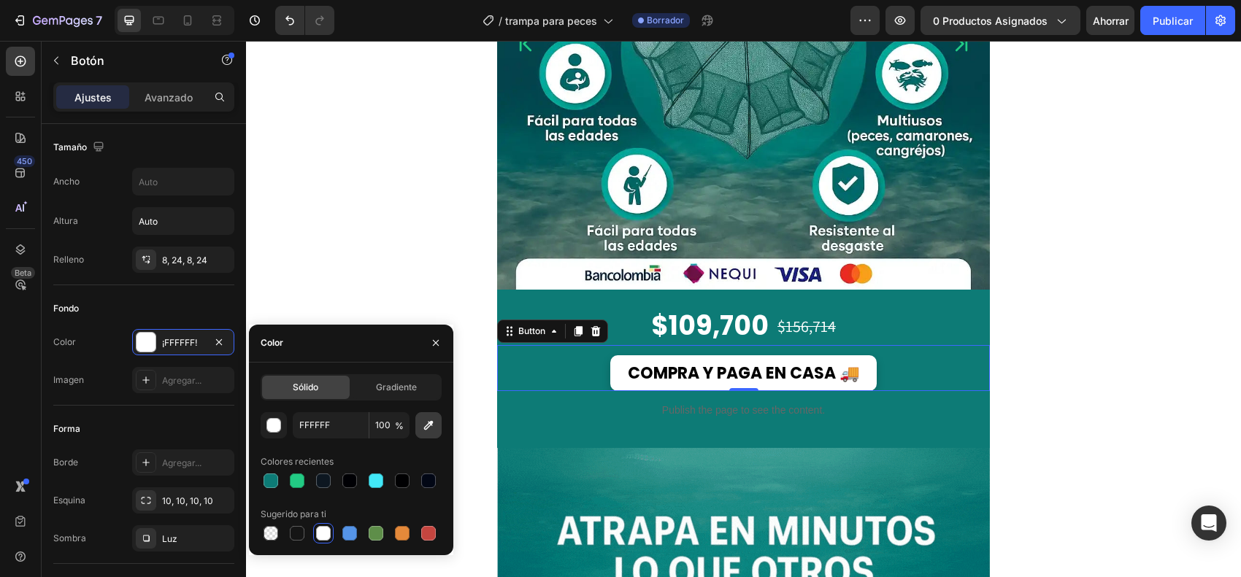
click at [428, 420] on icon "button" at bounding box center [428, 425] width 15 height 15
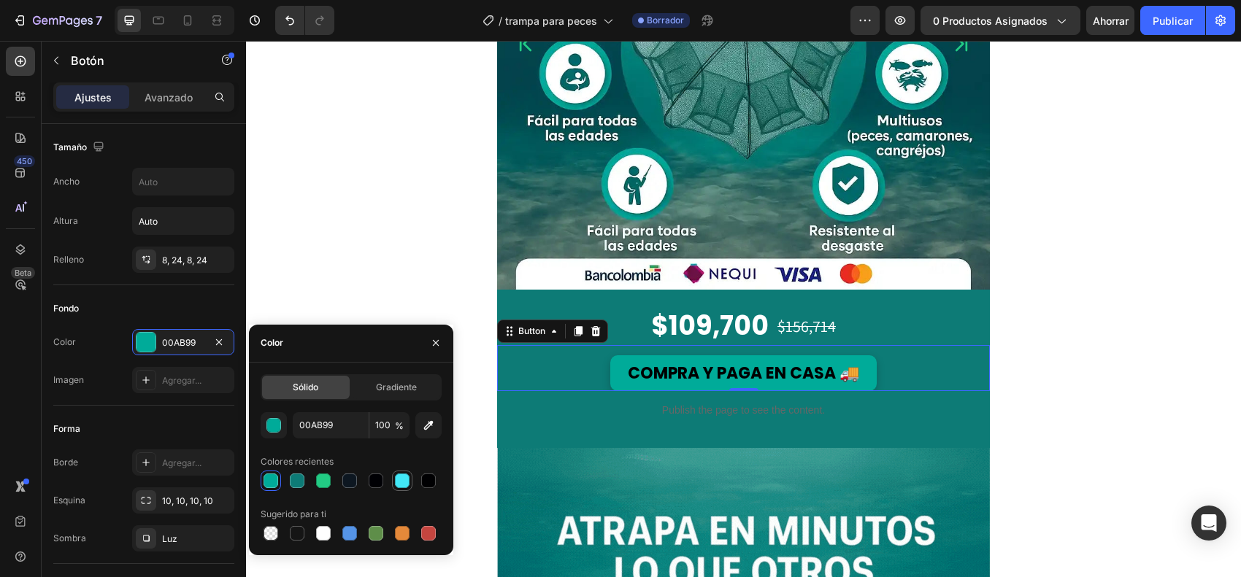
click at [395, 461] on div at bounding box center [402, 481] width 15 height 15
type input "42E8F7"
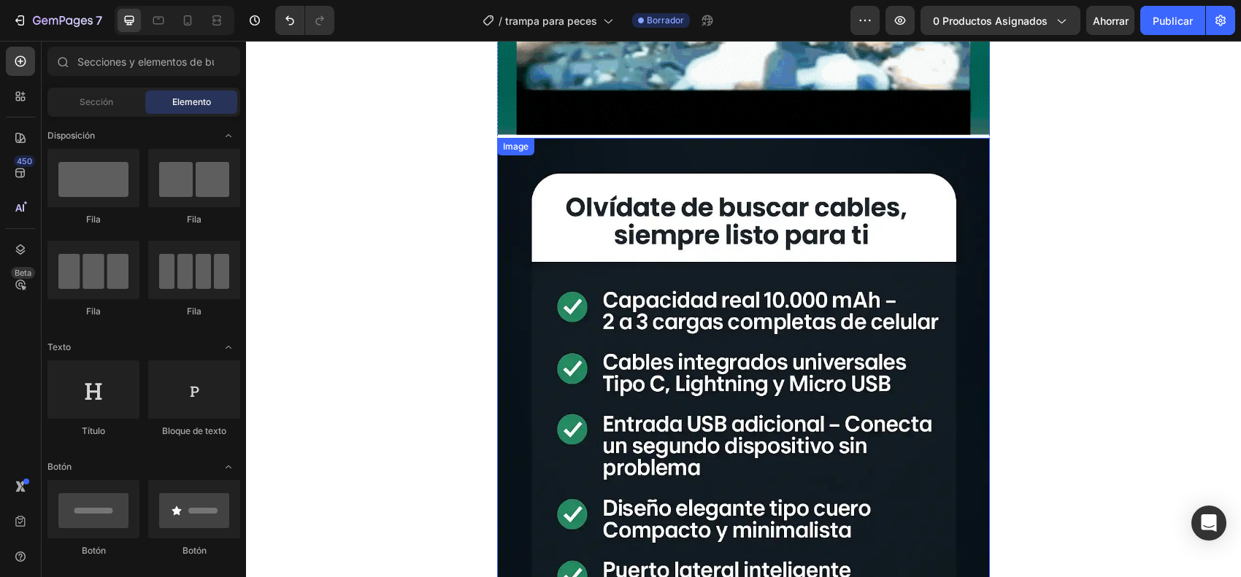
scroll to position [1369, 0]
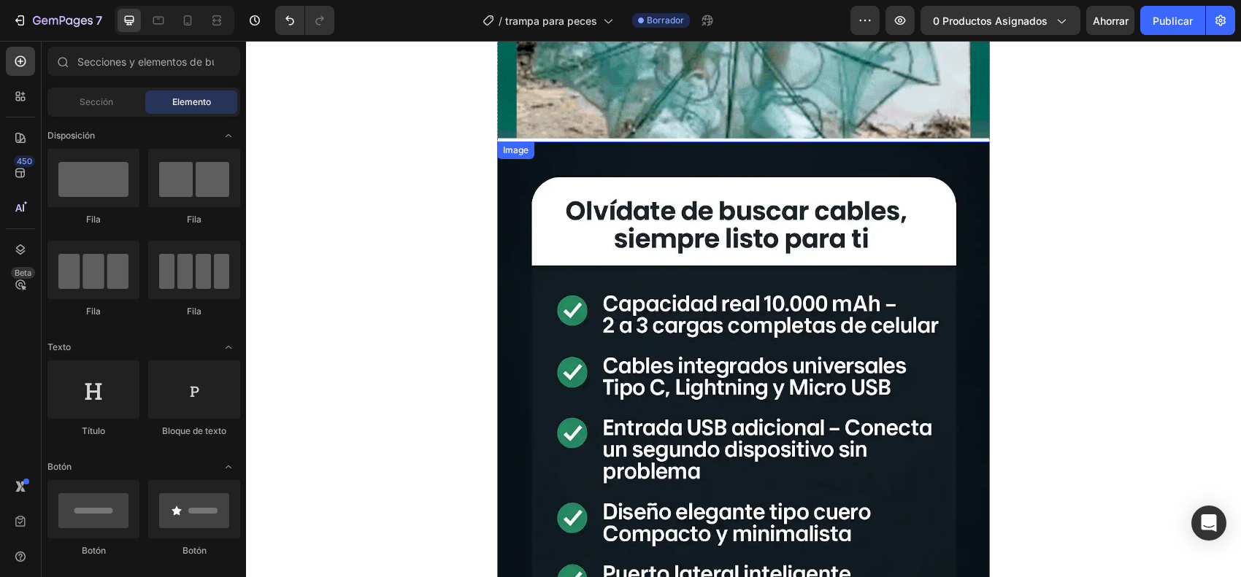
click at [526, 210] on img at bounding box center [743, 511] width 493 height 739
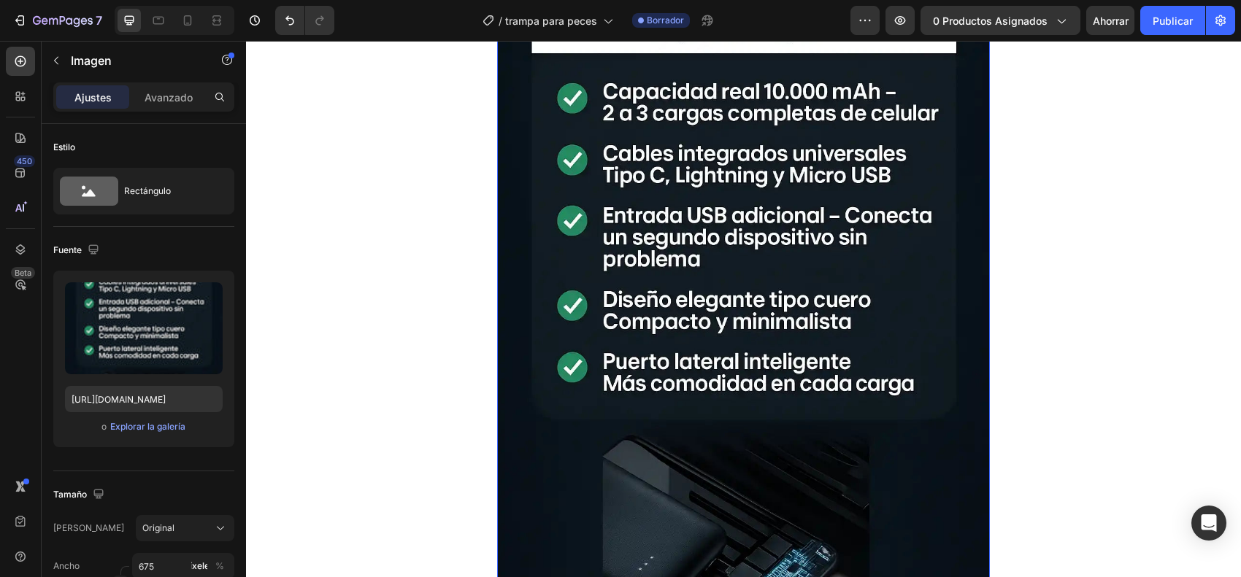
scroll to position [1551, 0]
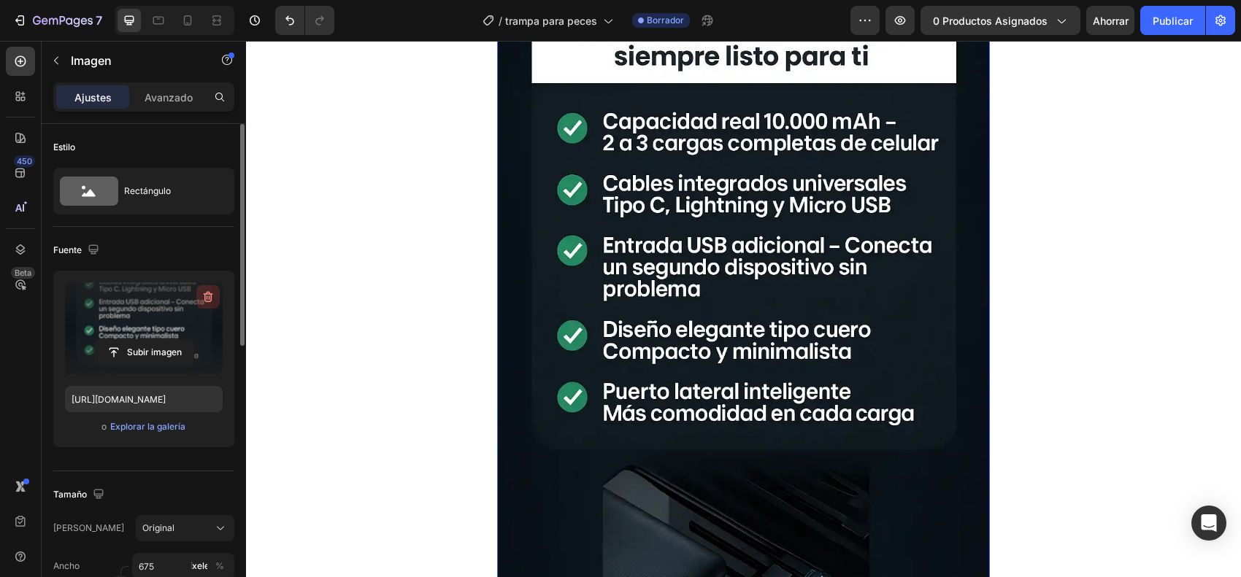
click at [202, 285] on button "button" at bounding box center [207, 296] width 23 height 23
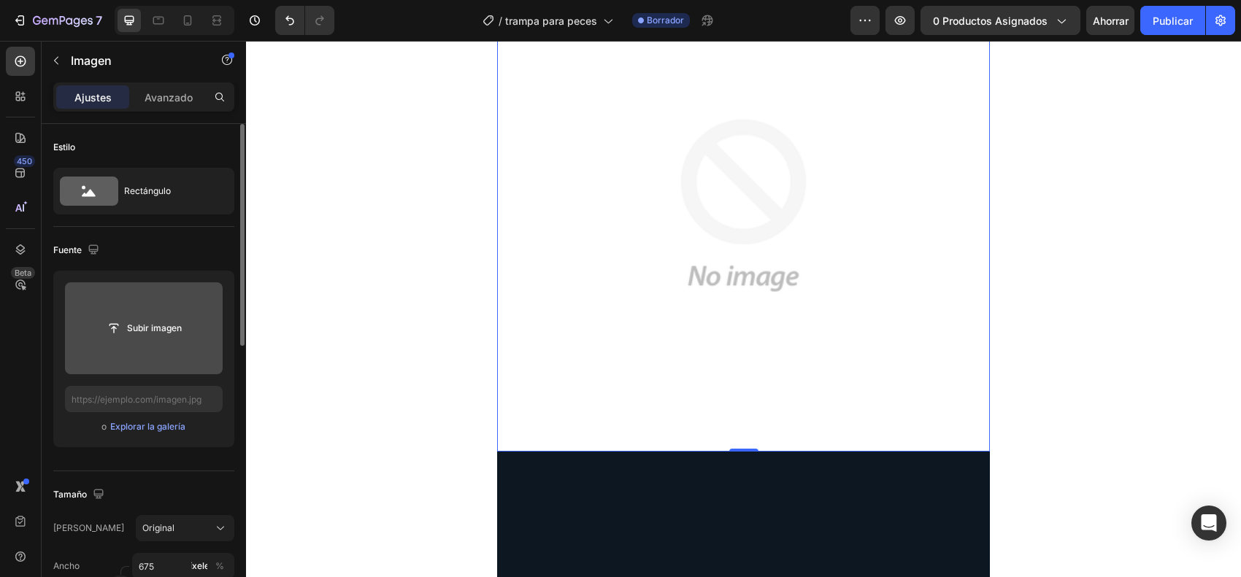
click at [164, 311] on input "file" at bounding box center [144, 329] width 158 height 92
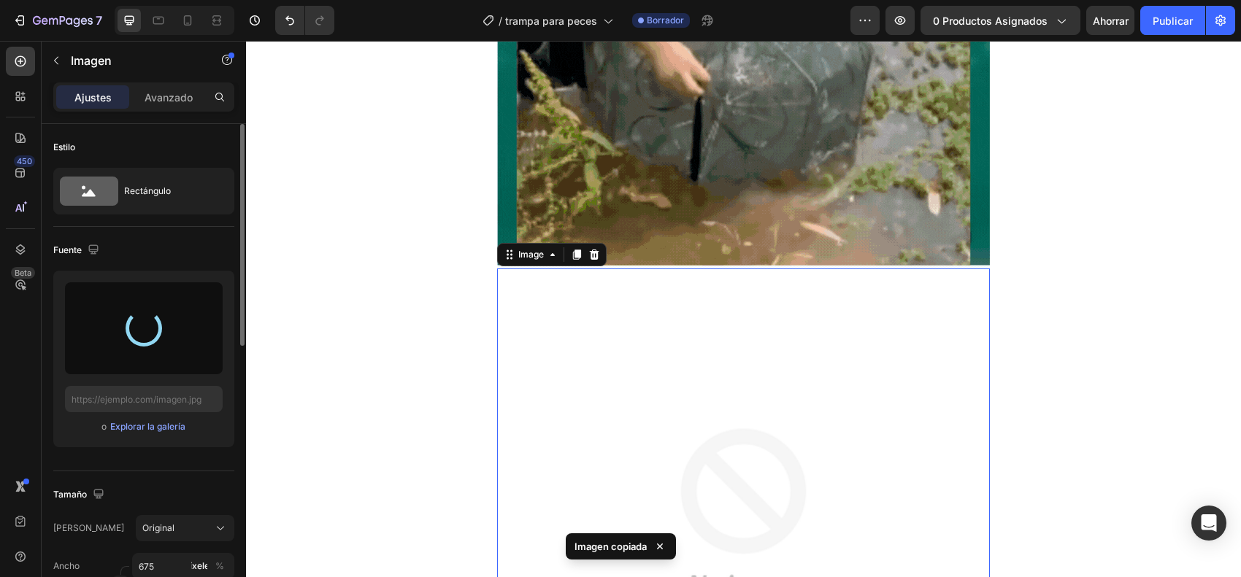
scroll to position [1277, 0]
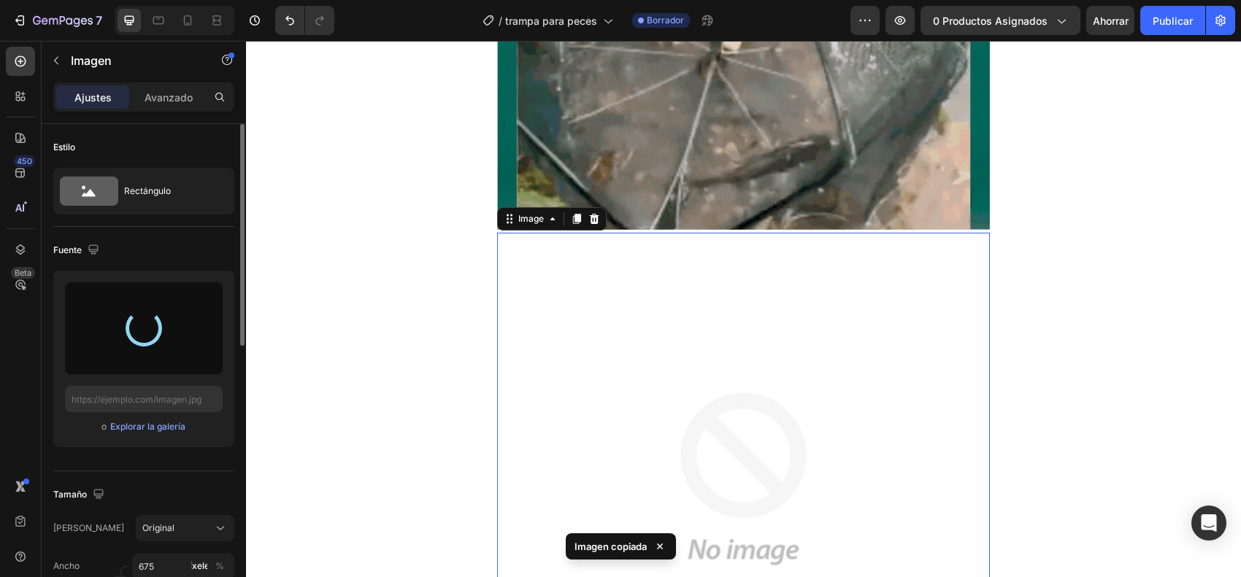
type input "[URL][DOMAIN_NAME]"
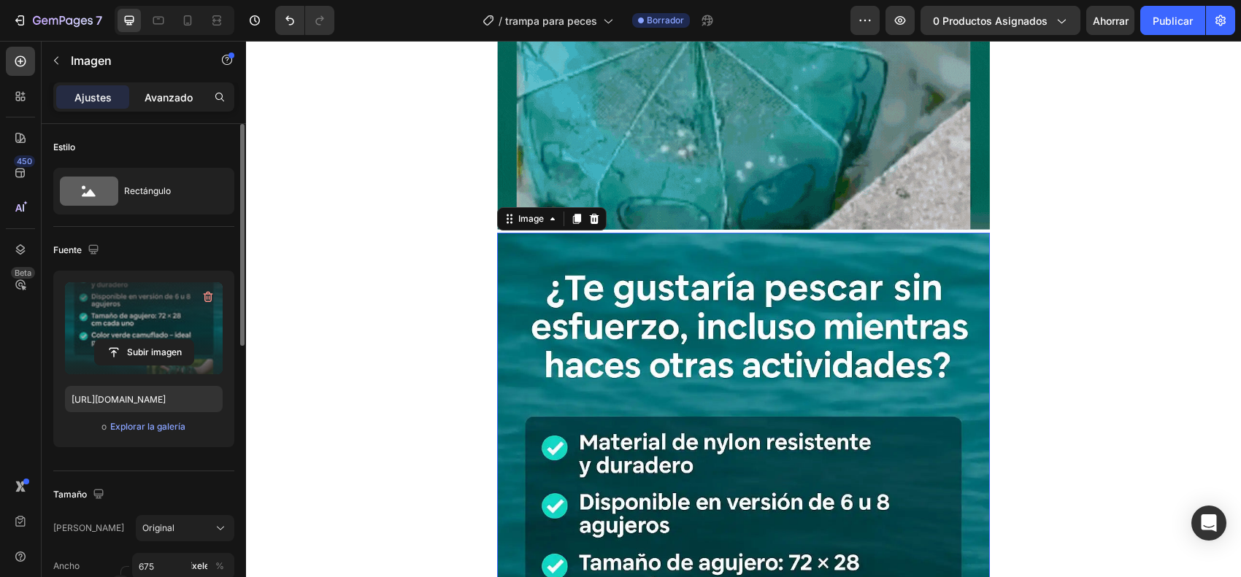
click at [177, 95] on font "Avanzado" at bounding box center [169, 97] width 48 height 12
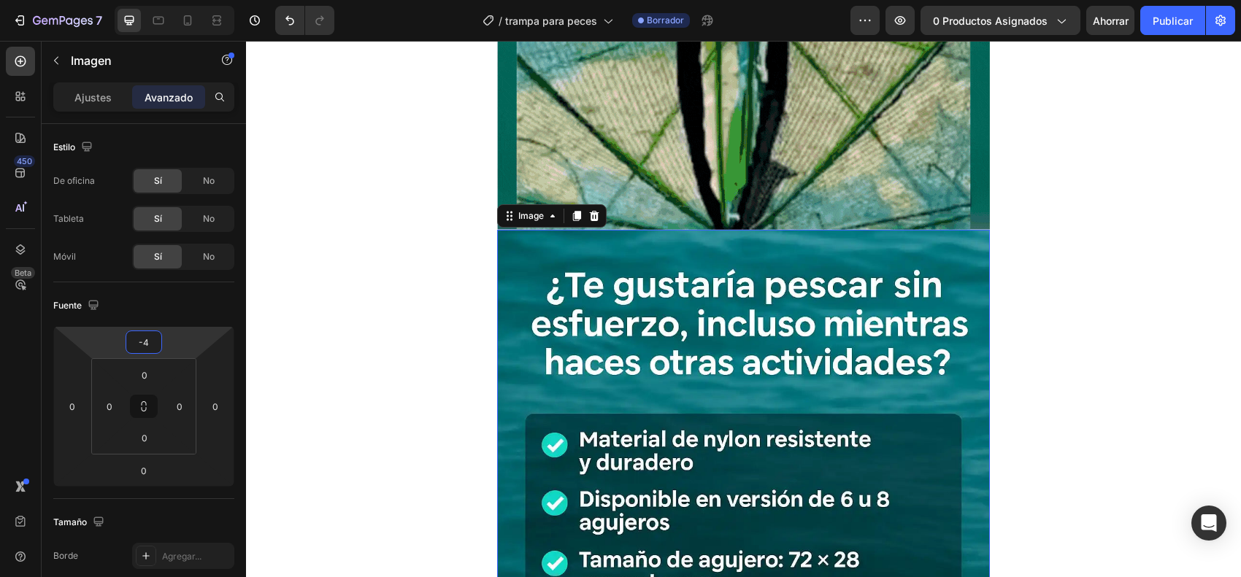
type input "-8"
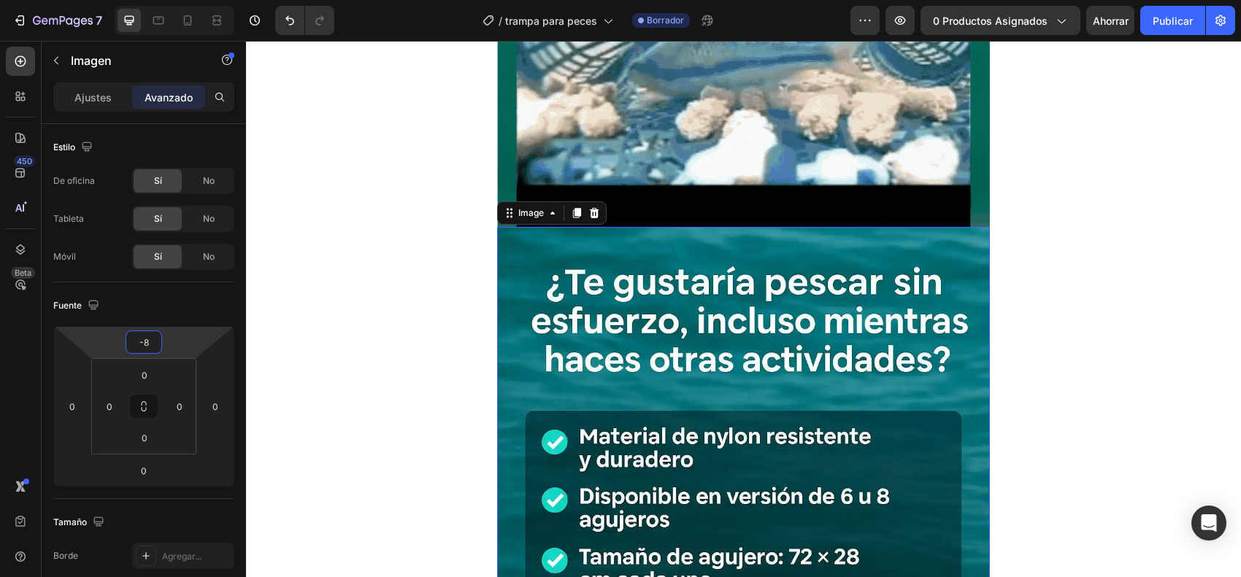
click at [181, 0] on html "7 Version history / trampa para peces Borrador Avance 0 productos asignados Aho…" at bounding box center [620, 0] width 1241 height 0
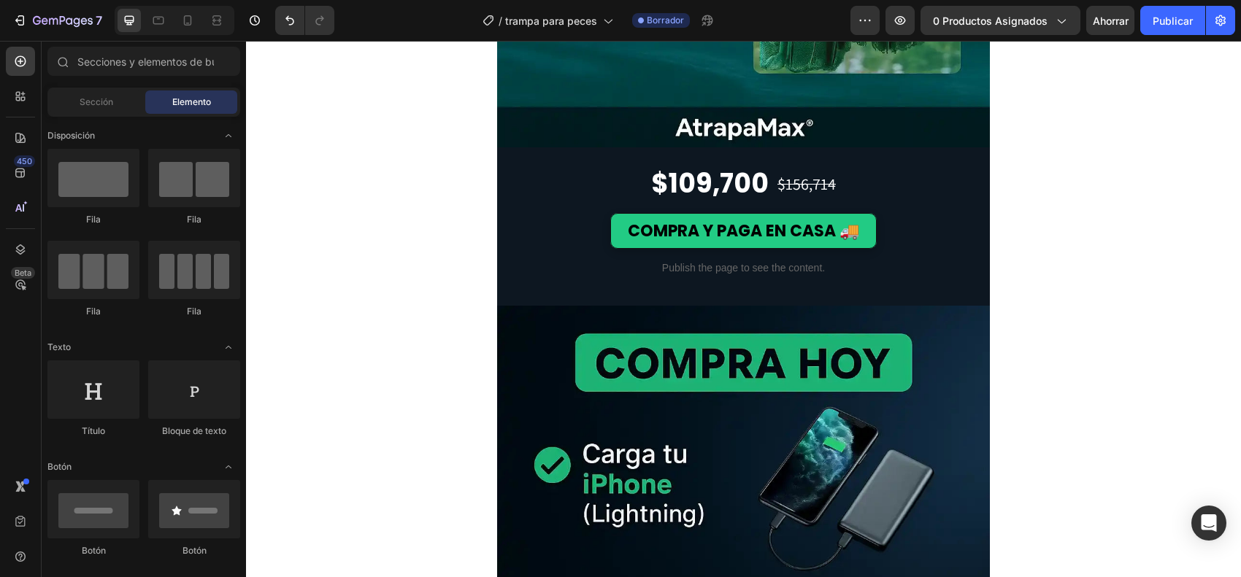
scroll to position [2099, 0]
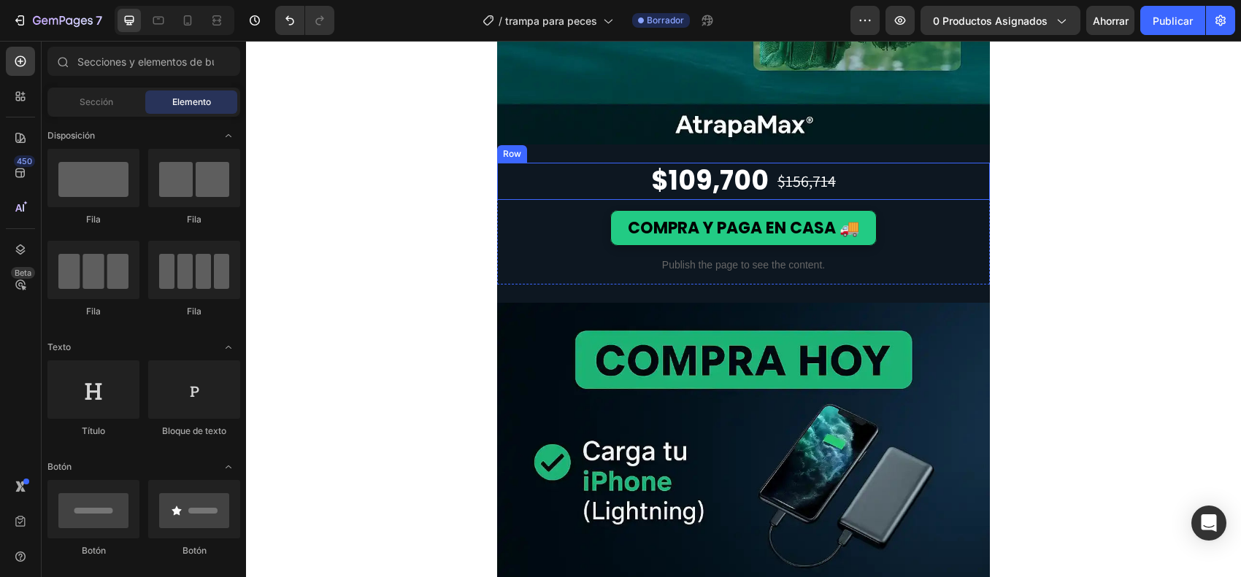
click at [528, 180] on div "$109,700 Price Price $156,714 Price Price Row" at bounding box center [743, 181] width 493 height 37
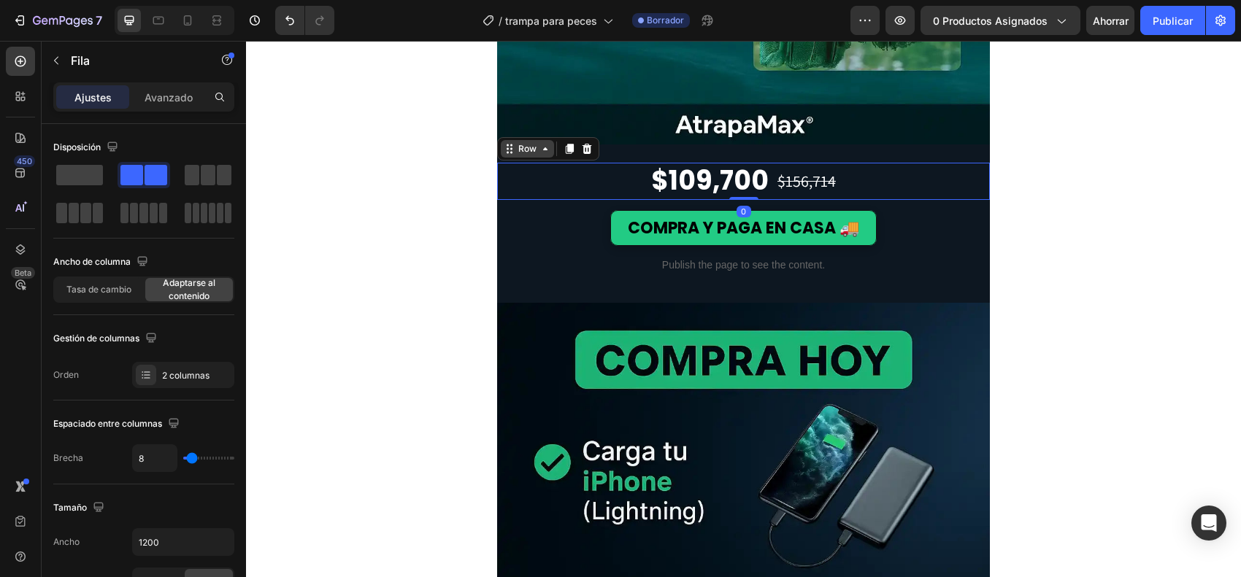
click at [523, 153] on div "Row" at bounding box center [527, 148] width 24 height 13
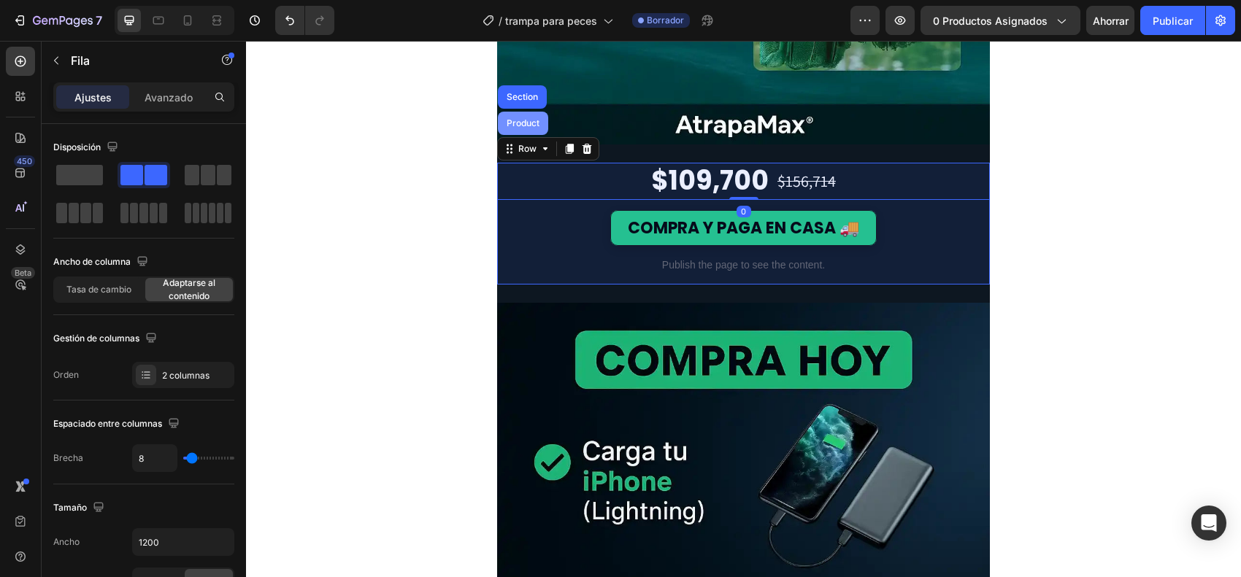
click at [515, 128] on div "Product" at bounding box center [523, 123] width 39 height 9
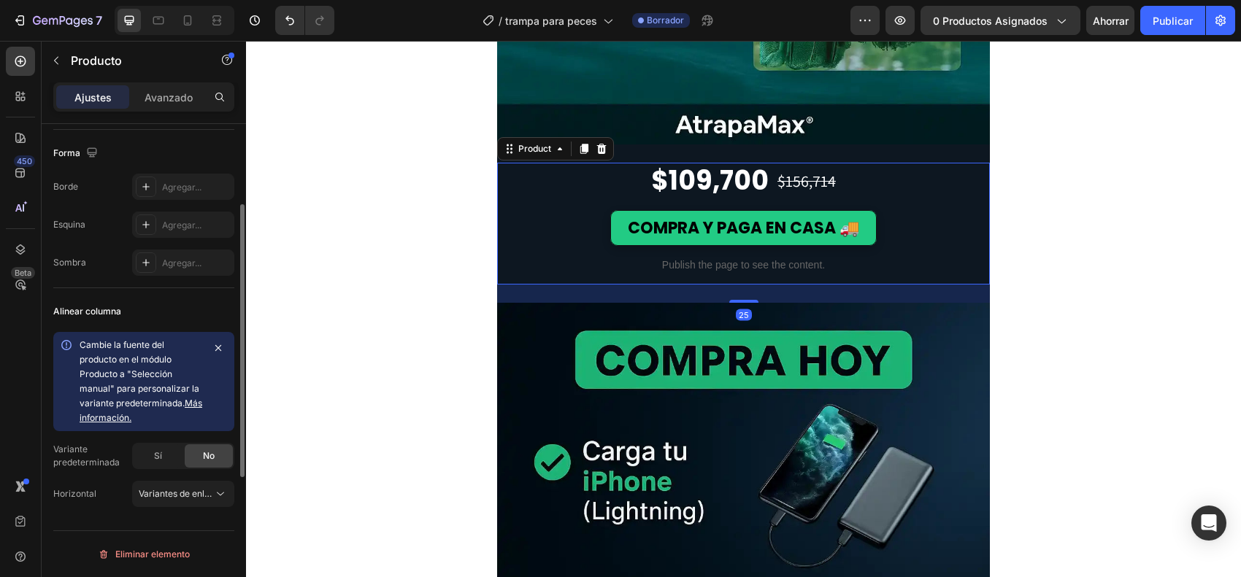
scroll to position [217, 0]
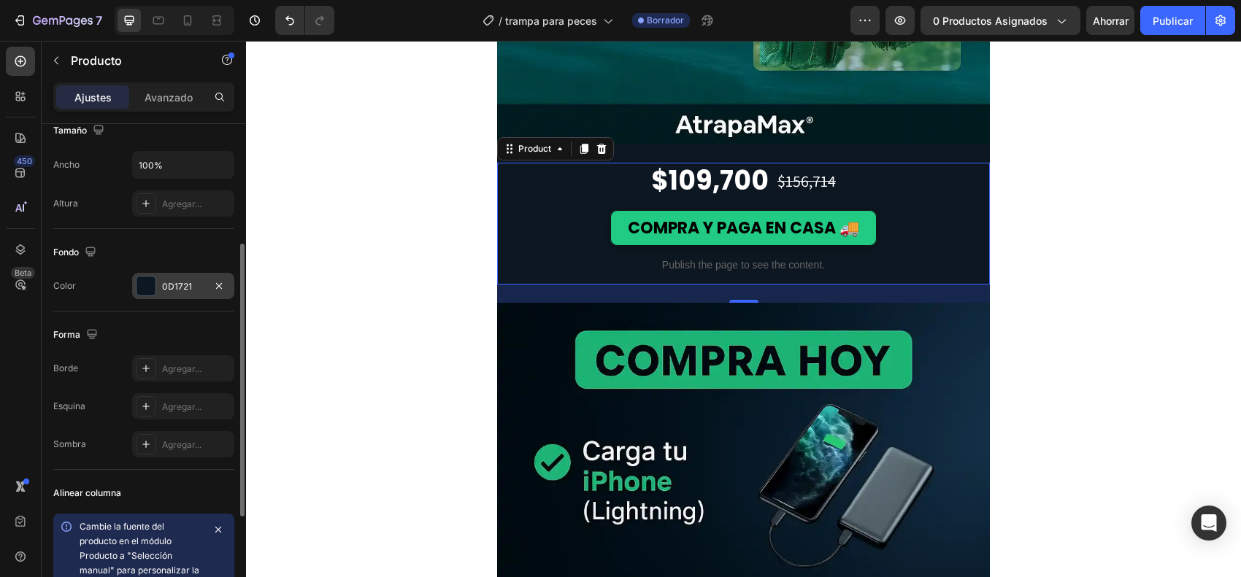
click at [140, 283] on div at bounding box center [146, 286] width 19 height 19
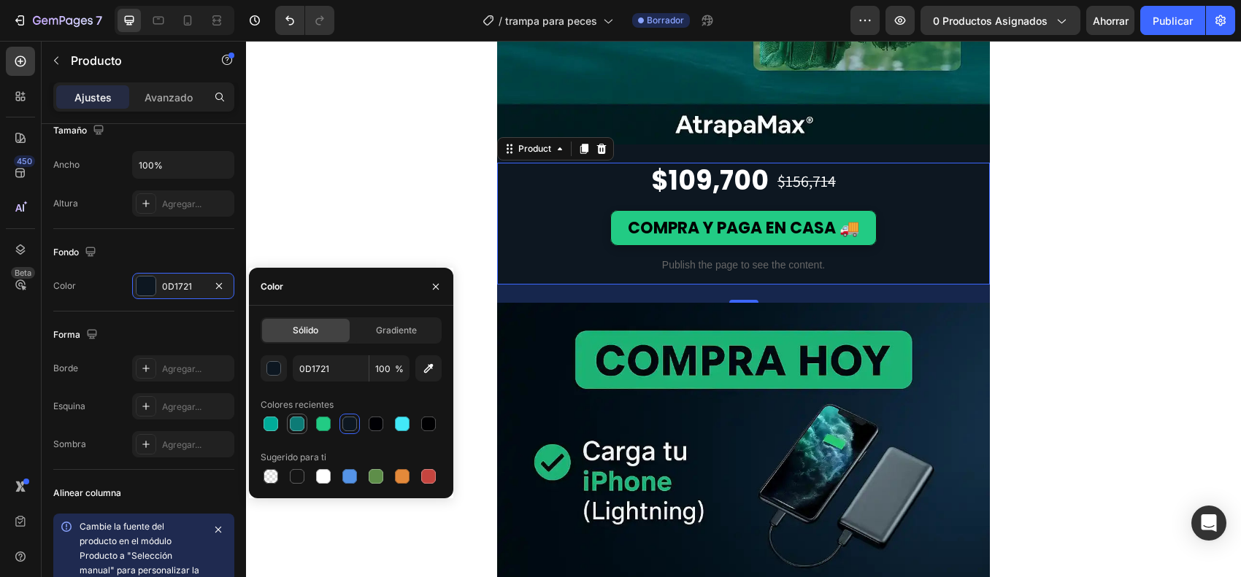
click at [293, 423] on div at bounding box center [297, 424] width 15 height 15
type input "0D7B76"
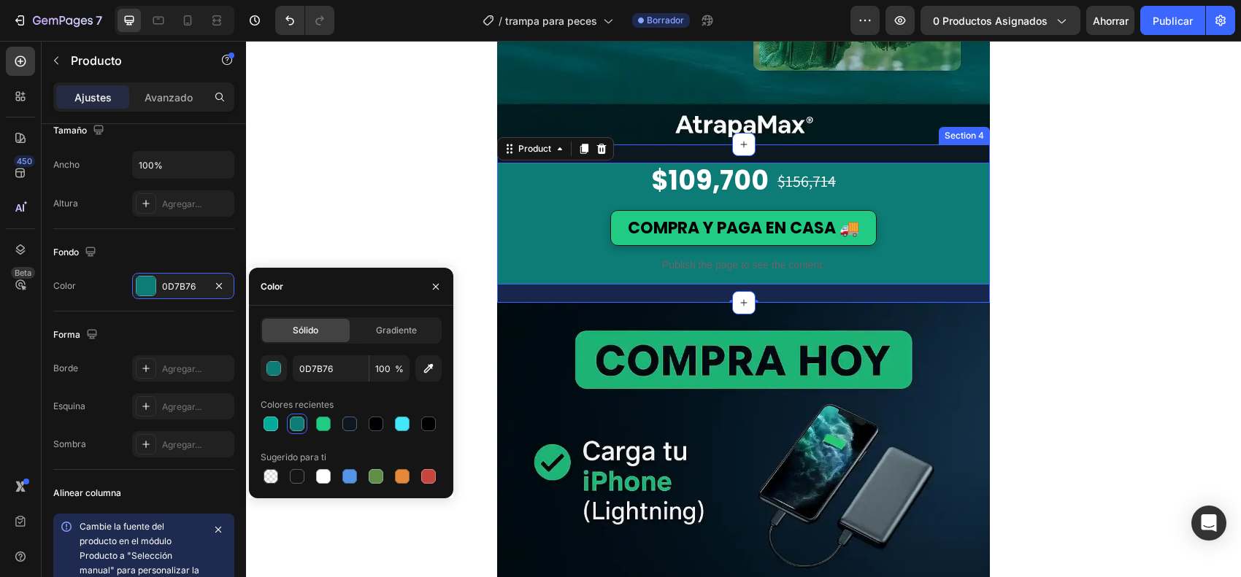
click at [650, 147] on div "$109,700 Price Price $156,714 Price Price Row COMPRA Y PAGA EN CASA 🚚 Button Pu…" at bounding box center [743, 224] width 493 height 158
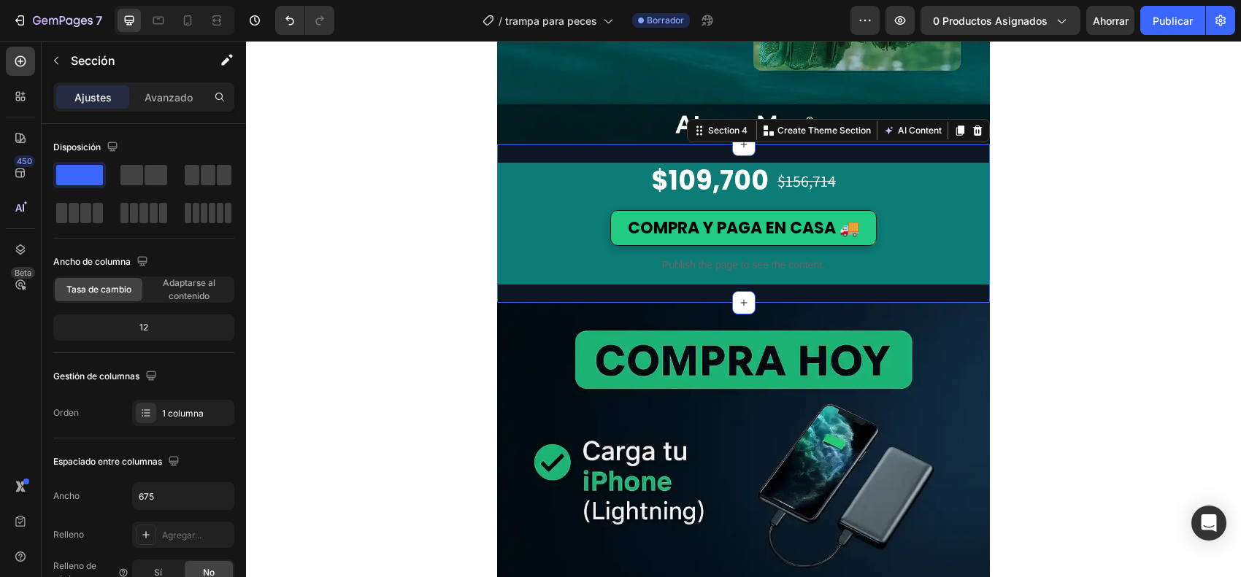
scroll to position [365, 0]
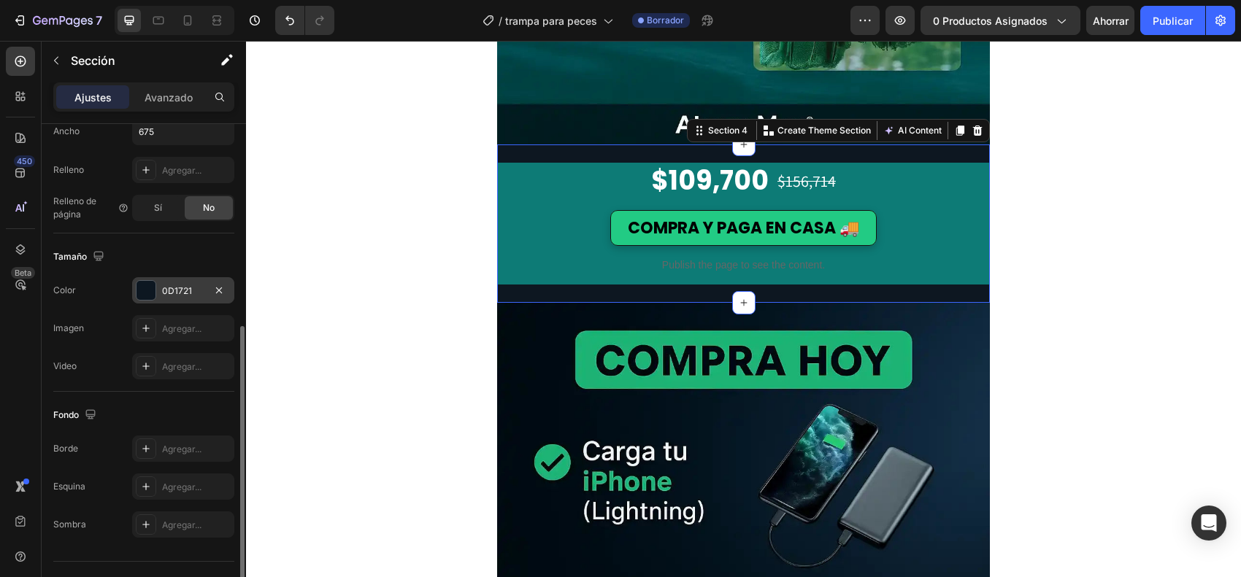
click at [152, 292] on div at bounding box center [146, 290] width 19 height 19
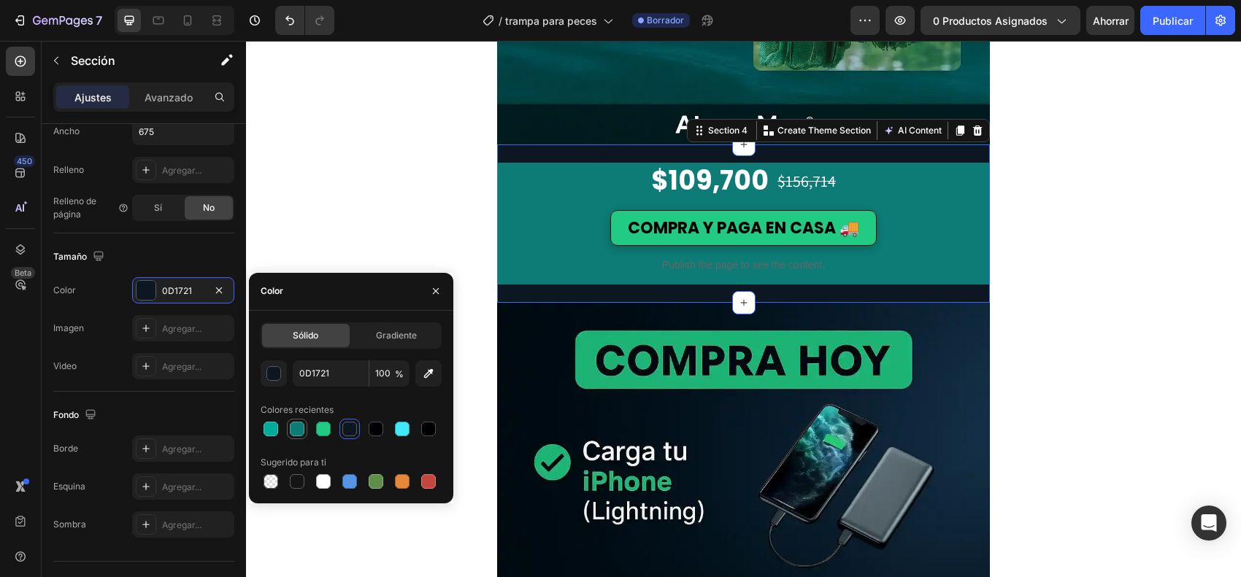
click at [288, 429] on div at bounding box center [297, 429] width 18 height 18
type input "0D7B76"
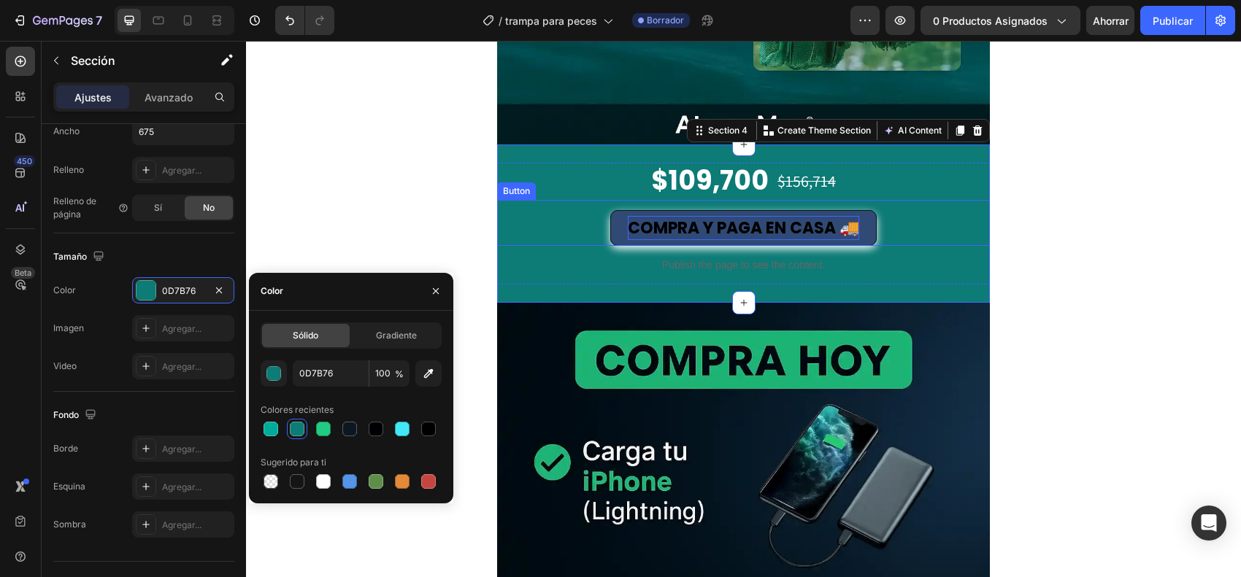
click at [664, 234] on span "COMPRA Y PAGA EN CASA 🚚" at bounding box center [743, 228] width 231 height 23
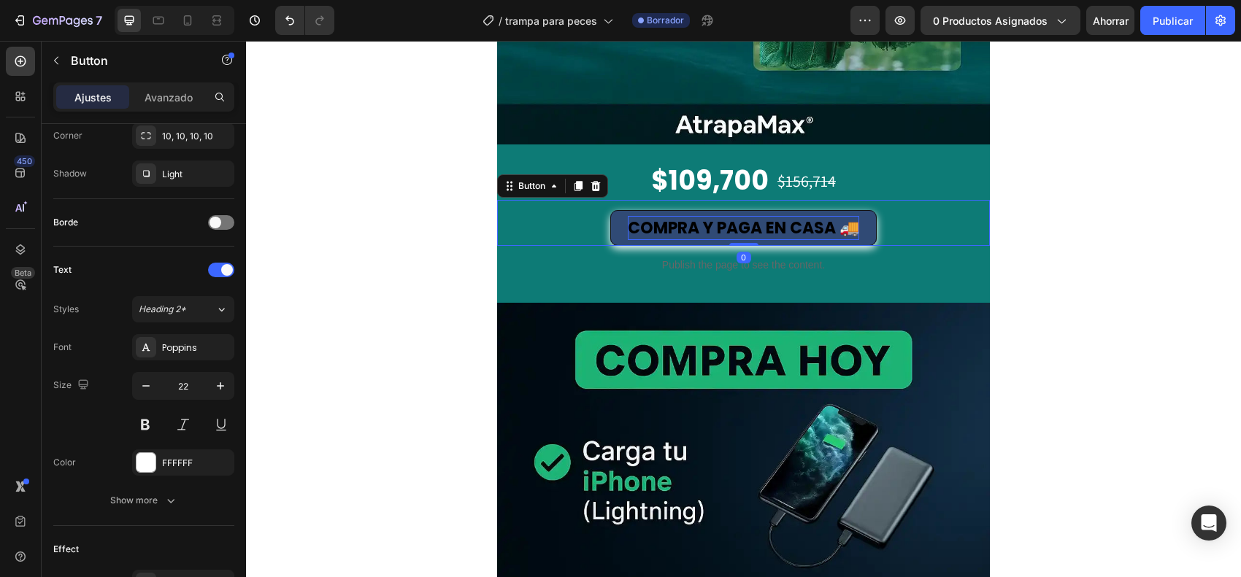
scroll to position [0, 0]
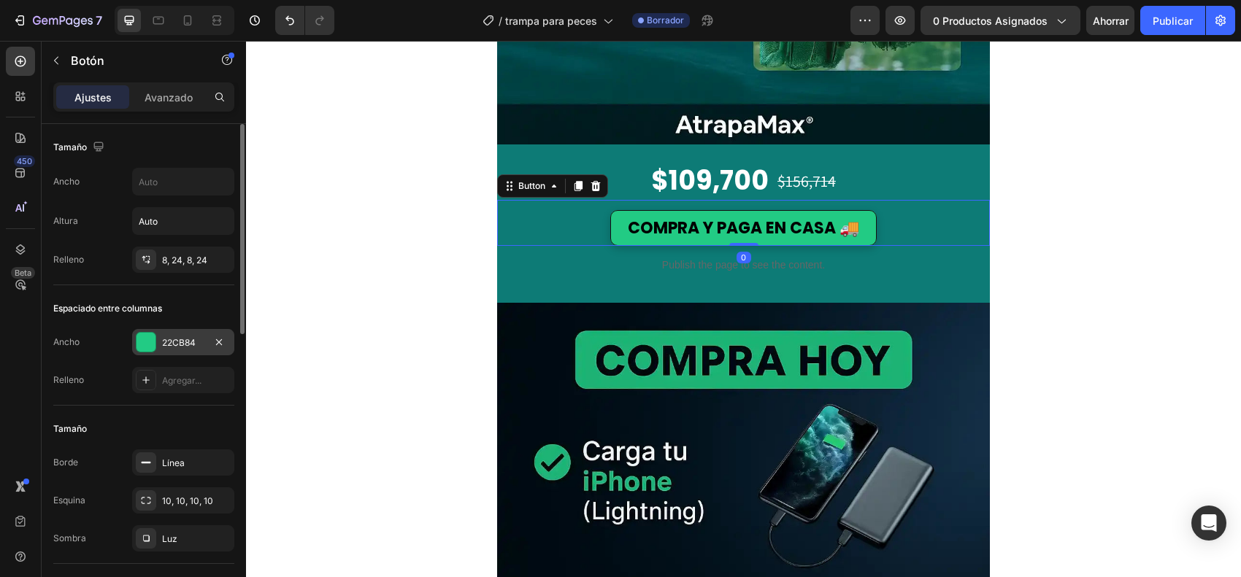
click at [146, 337] on div at bounding box center [146, 342] width 19 height 19
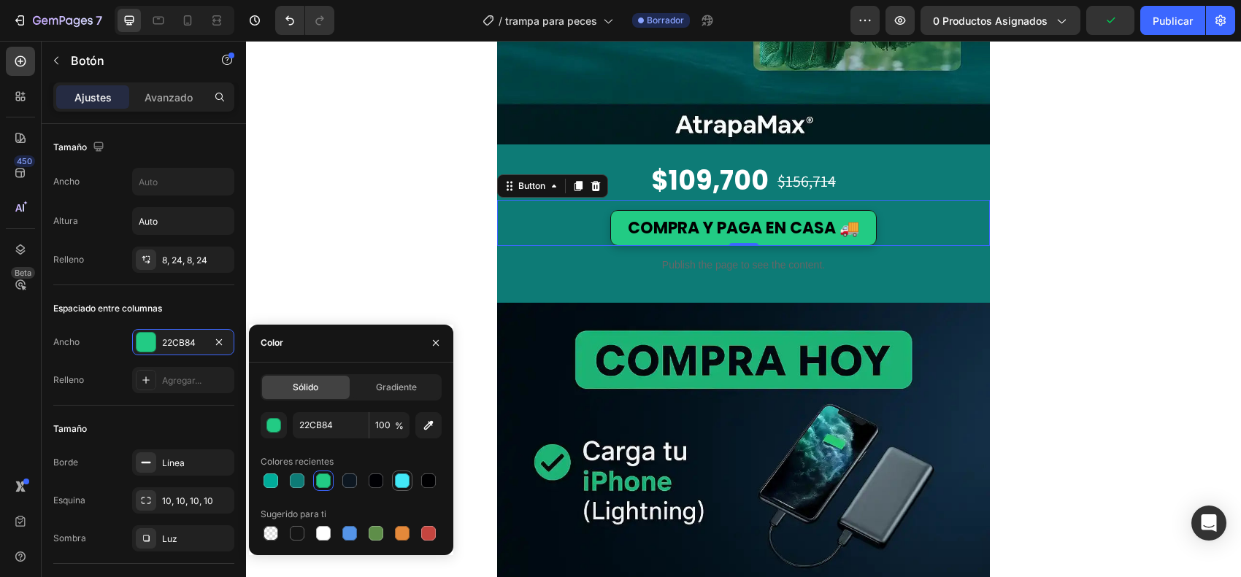
click at [401, 461] on div at bounding box center [402, 481] width 15 height 15
type input "42E8F7"
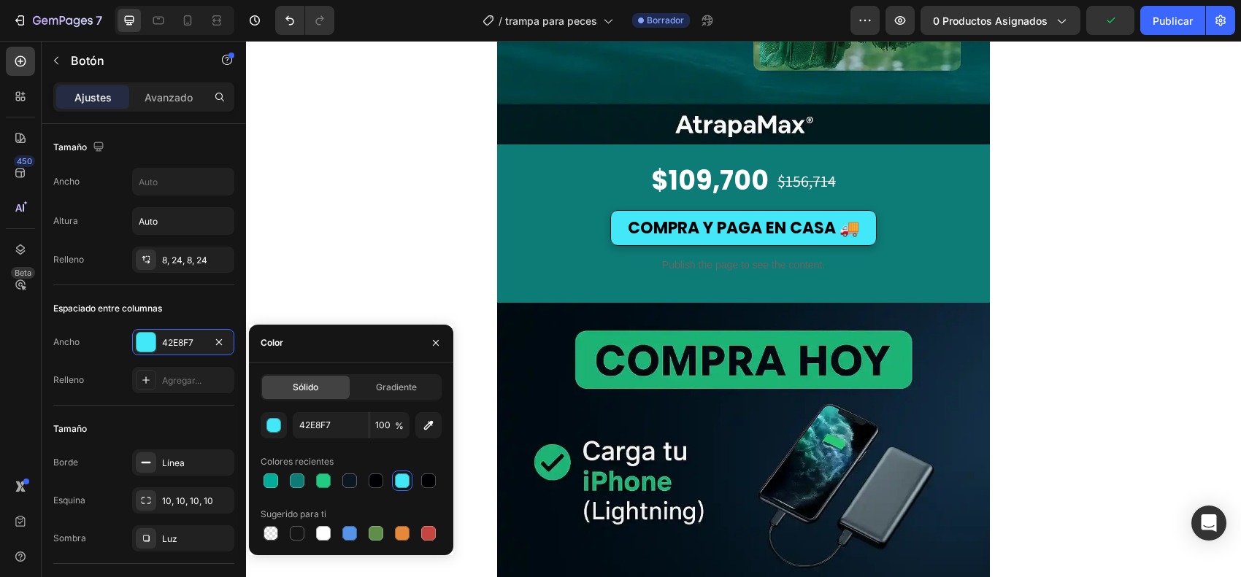
click at [992, 266] on div "Image Image Row Section 3 $109,700 Price Price $156,714 Price Price Row COMPRA …" at bounding box center [743, 307] width 995 height 4671
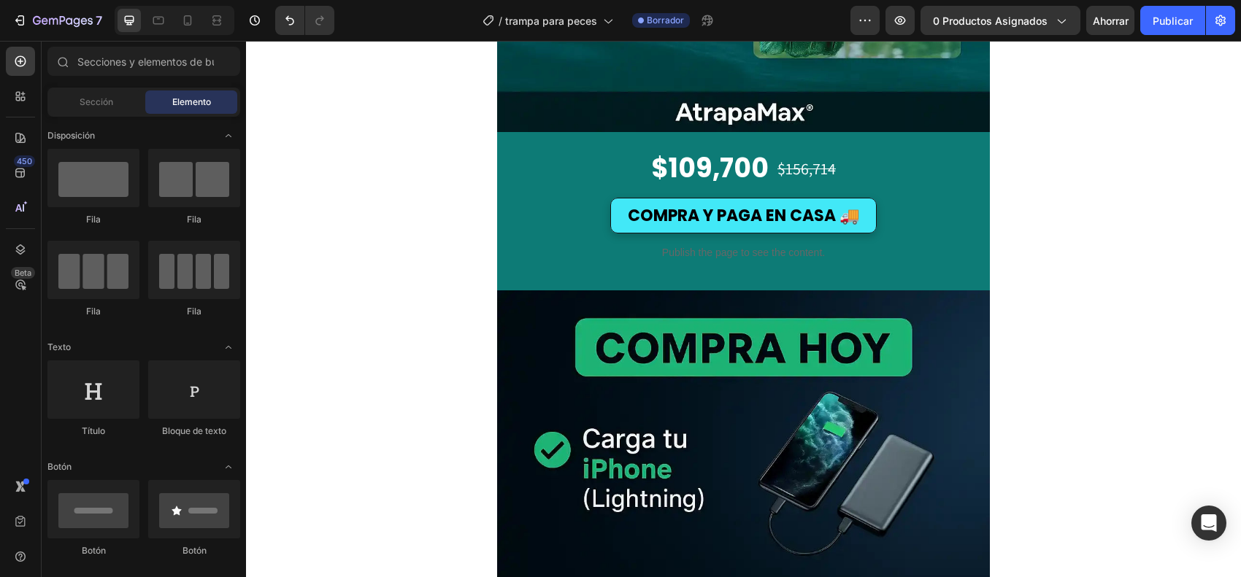
scroll to position [2190, 0]
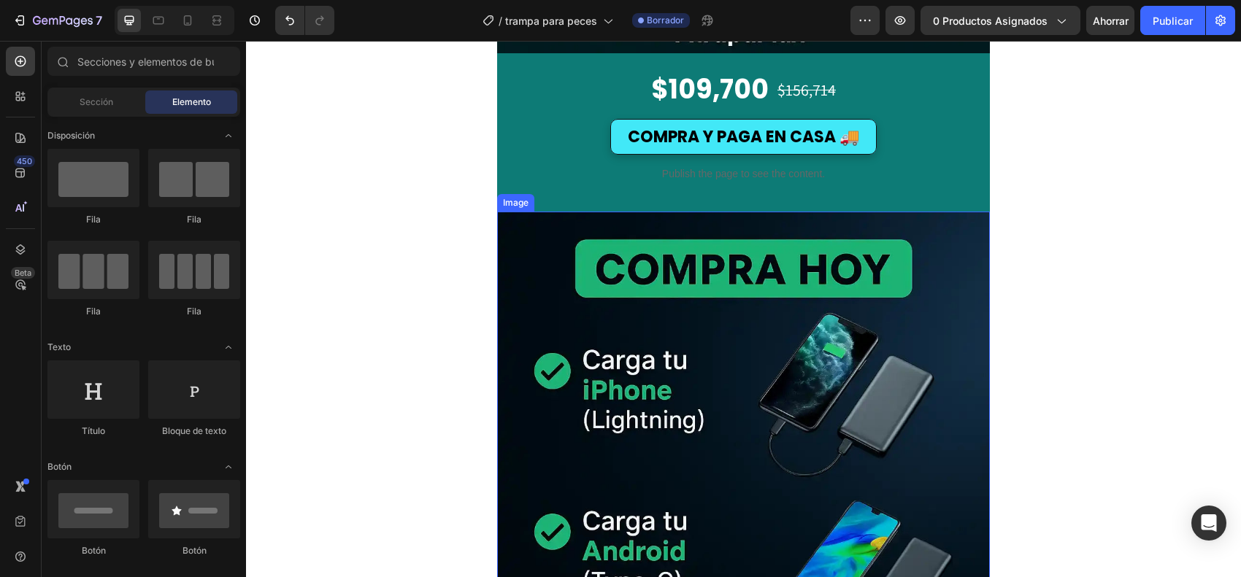
click at [528, 293] on img at bounding box center [743, 581] width 493 height 739
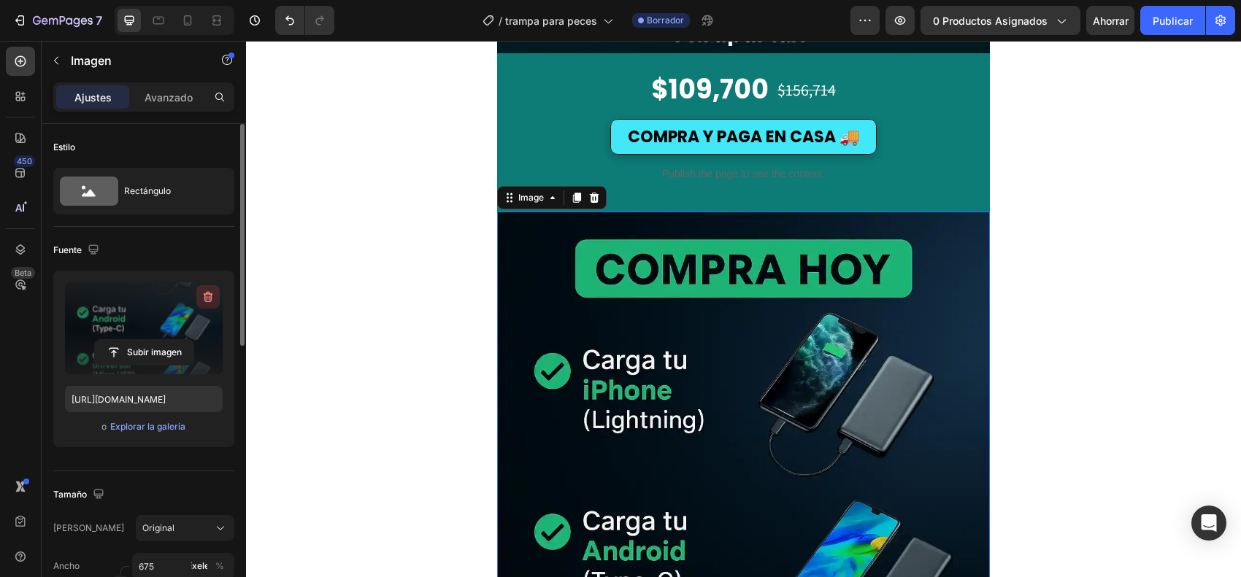
click at [204, 294] on icon "button" at bounding box center [208, 297] width 9 height 11
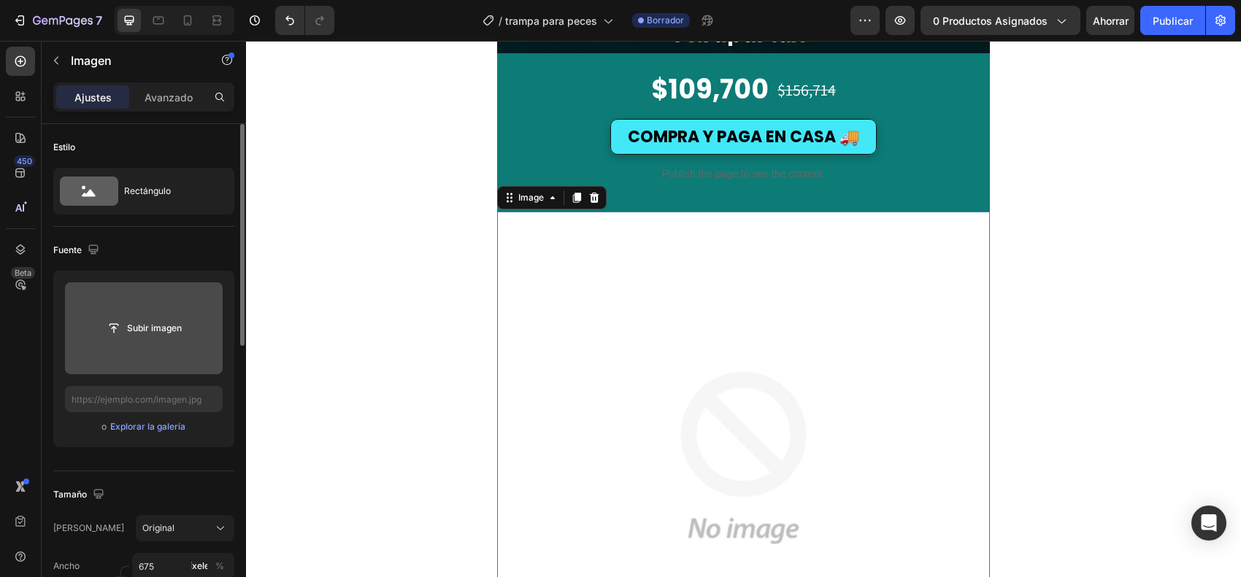
click at [166, 331] on input "file" at bounding box center [144, 328] width 99 height 25
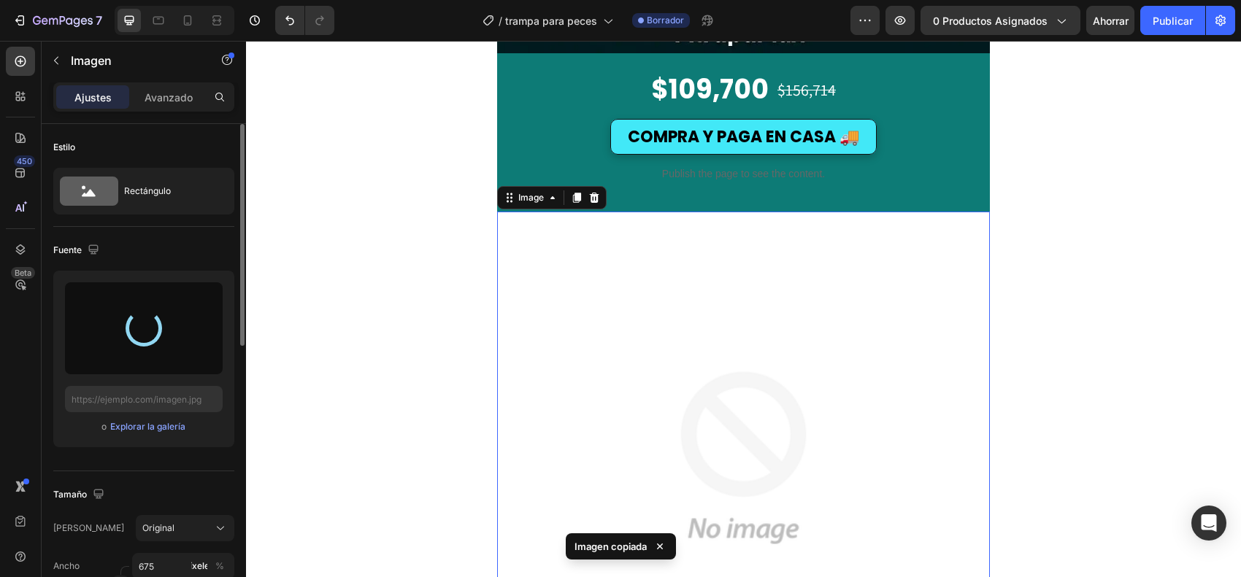
type input "[URL][DOMAIN_NAME]"
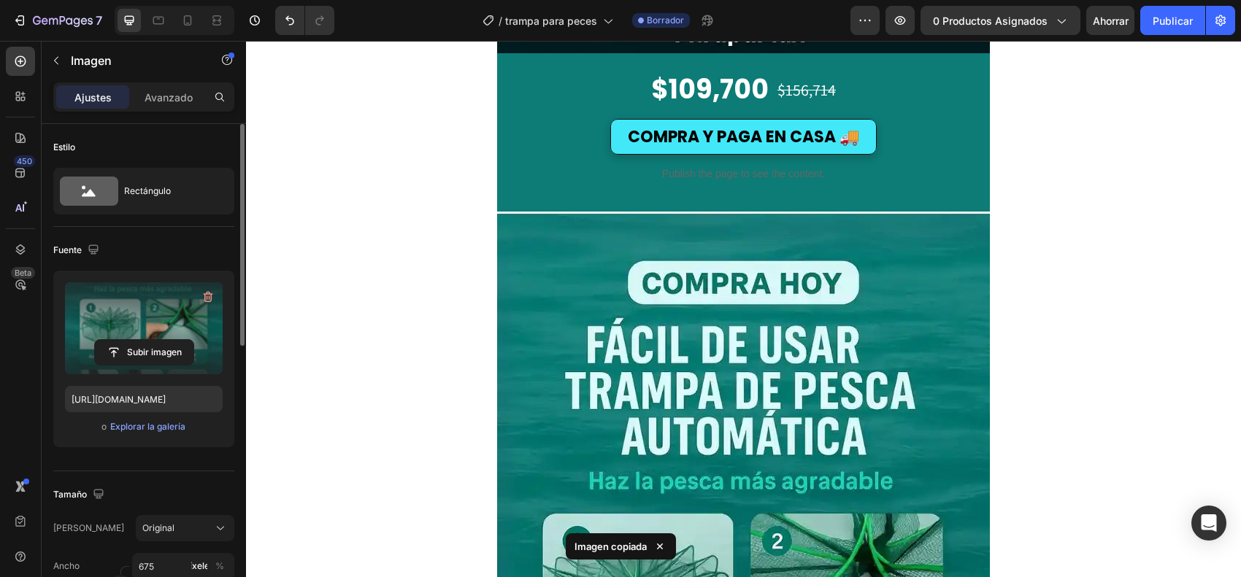
click at [371, 207] on div "Image Image Row Section 3 $109,700 Price Price $156,714 Price Price Row COMPRA …" at bounding box center [743, 241] width 995 height 4721
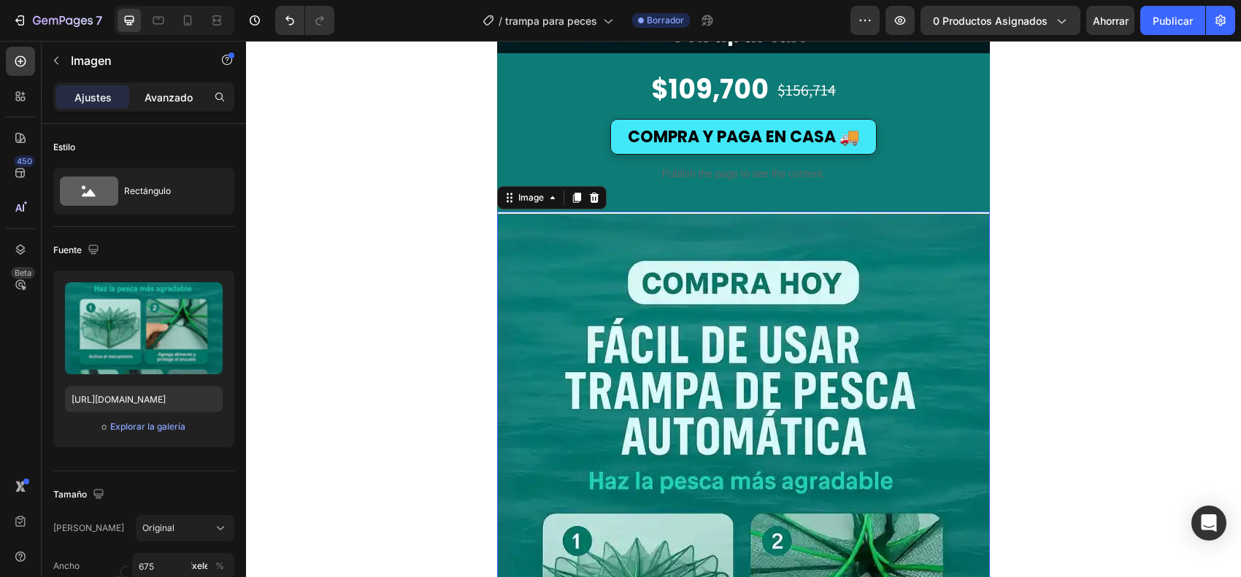
click at [185, 93] on font "Avanzado" at bounding box center [169, 97] width 48 height 12
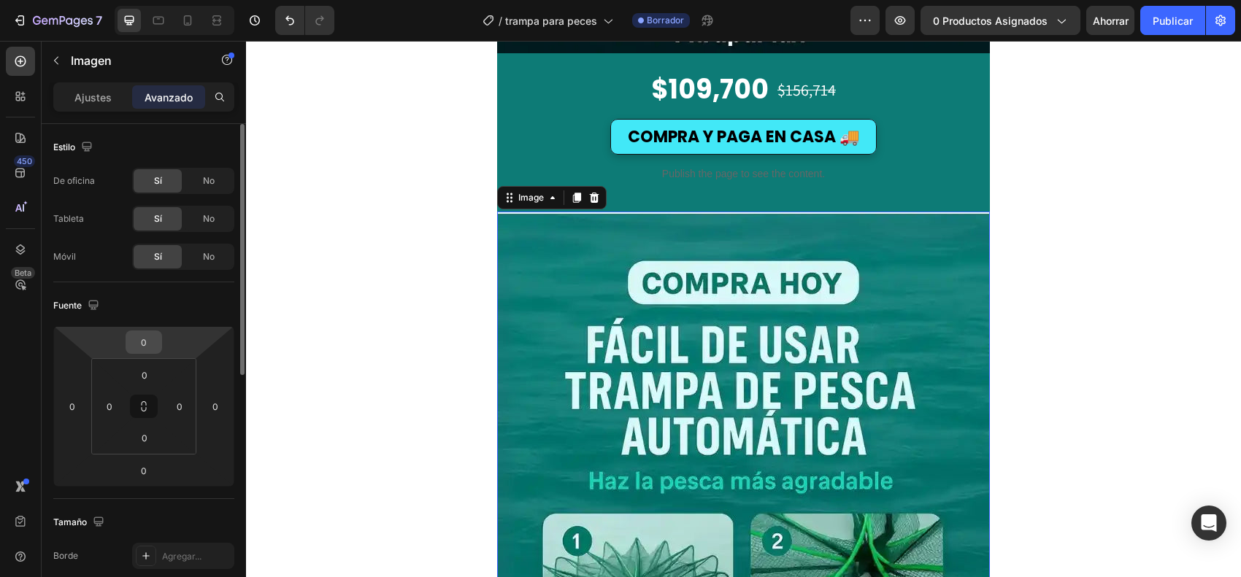
drag, startPoint x: 161, startPoint y: 334, endPoint x: 161, endPoint y: 344, distance: 10.2
click at [159, 345] on div "0" at bounding box center [144, 342] width 36 height 23
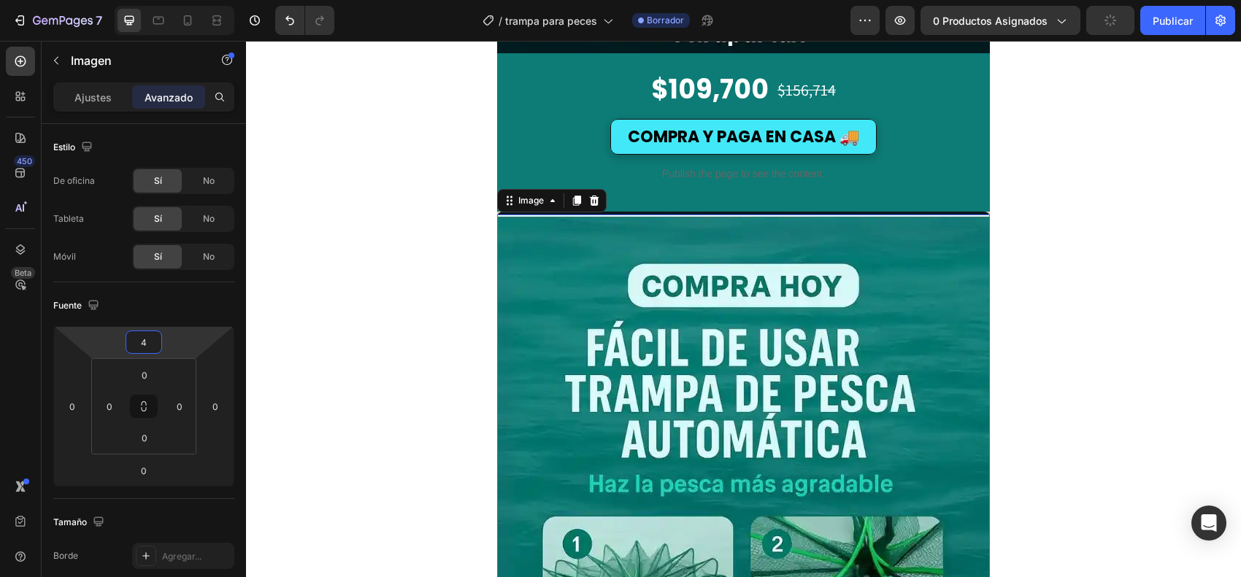
type input "-2"
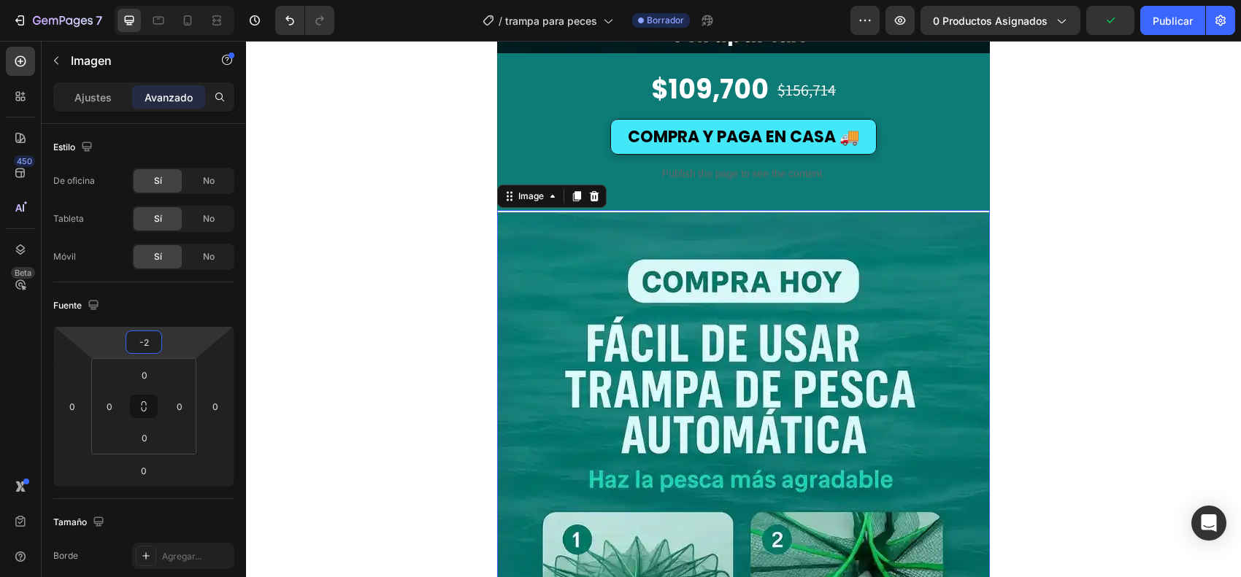
click at [169, 0] on html "7 Version history / trampa para peces Borrador Avance 0 productos asignados Pub…" at bounding box center [620, 0] width 1241 height 0
click at [992, 228] on div "Image Image Row Section 3 $109,700 Price Price $156,714 Price Price Row COMPRA …" at bounding box center [743, 240] width 995 height 4719
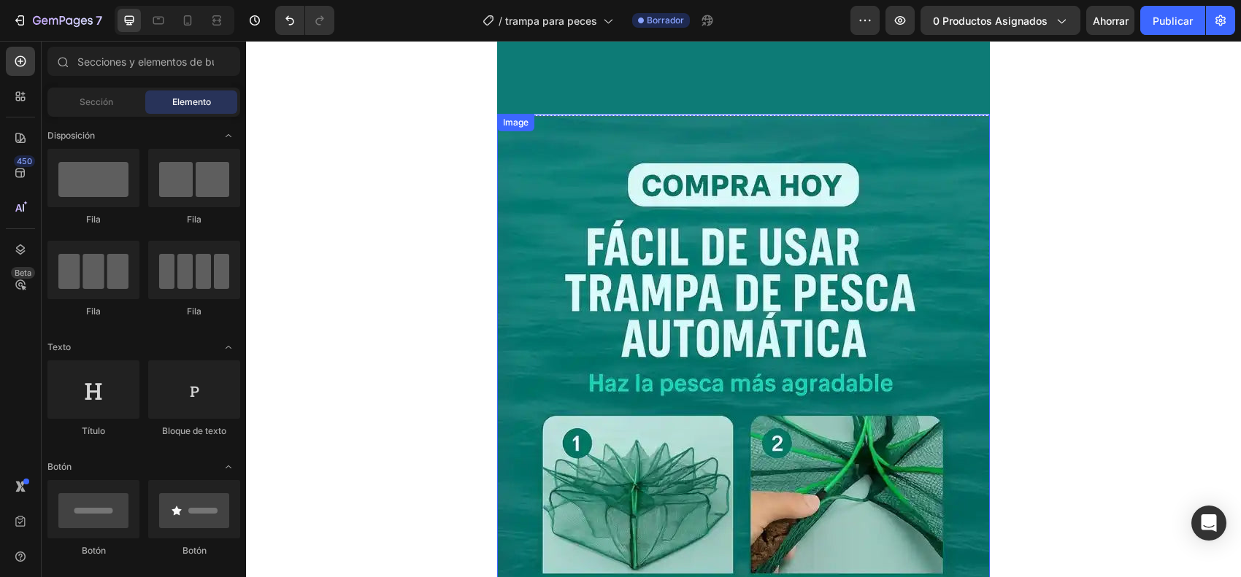
scroll to position [2281, 0]
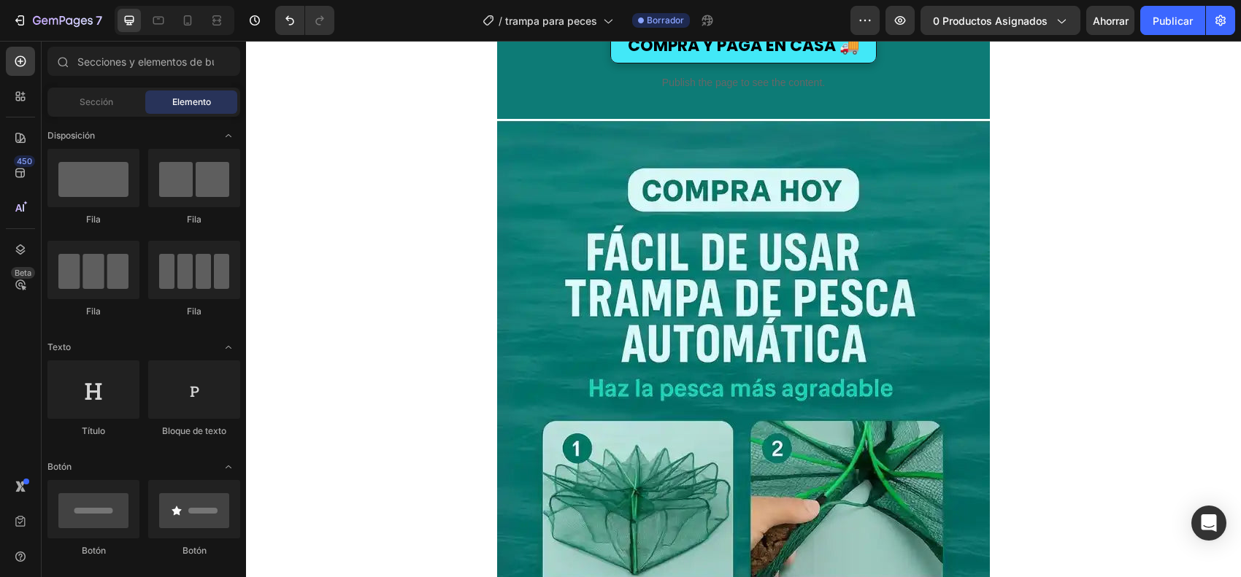
click at [992, 215] on div "$109,700 Price Price $156,714 Price Price Row COMPRA Y PAGA EN CASA 🚚 Button Pu…" at bounding box center [743, 149] width 995 height 4719
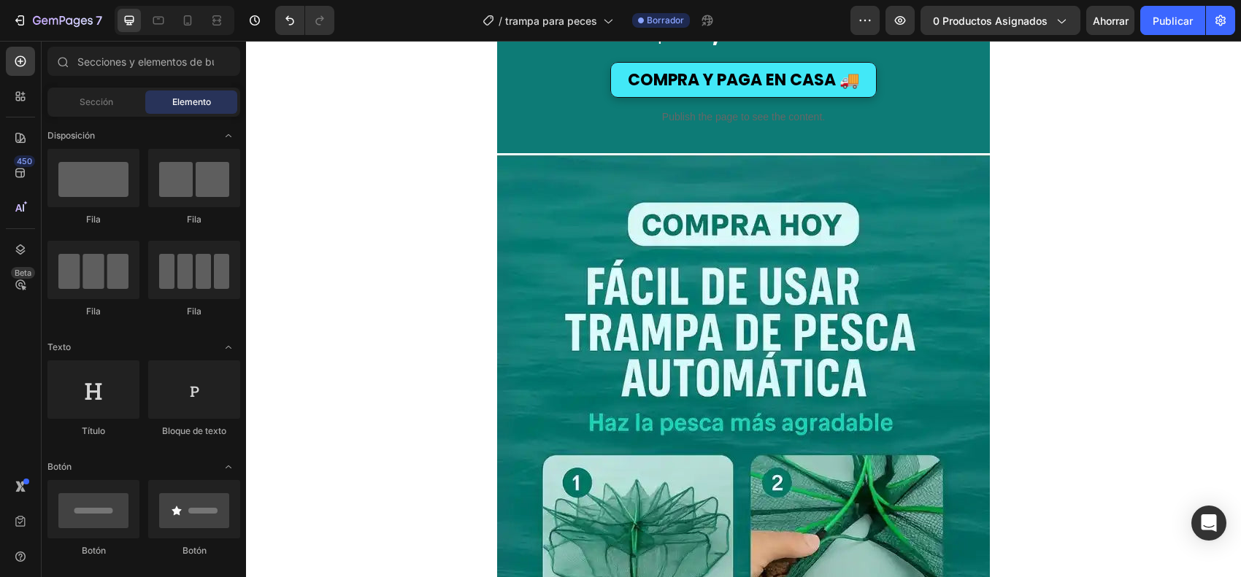
scroll to position [2190, 0]
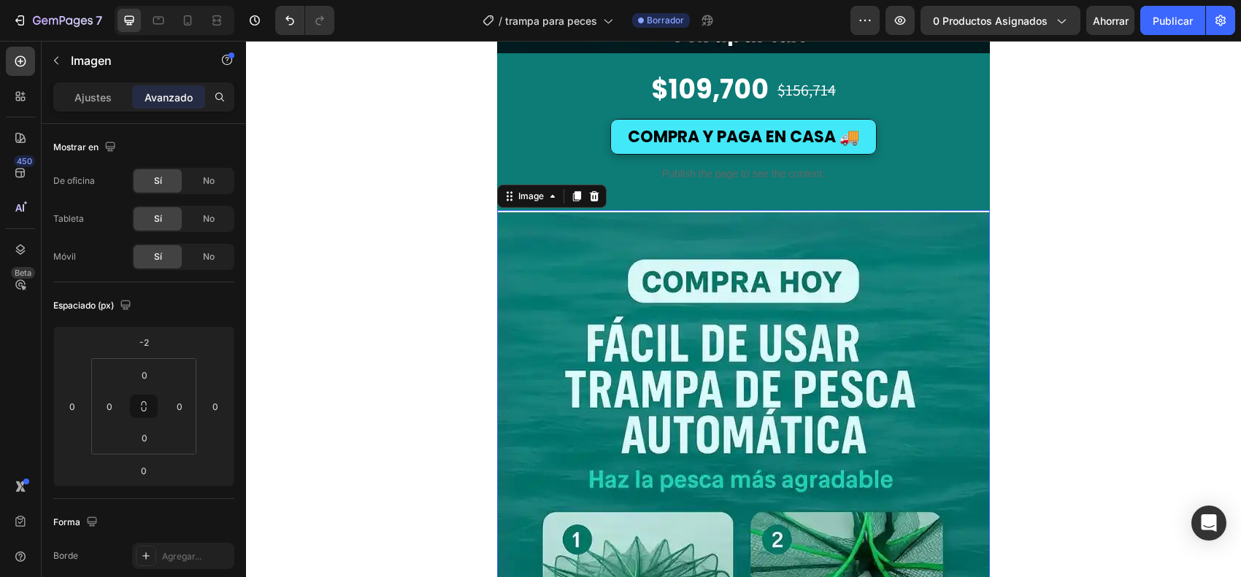
click at [96, 97] on font "Ajustes" at bounding box center [92, 97] width 37 height 12
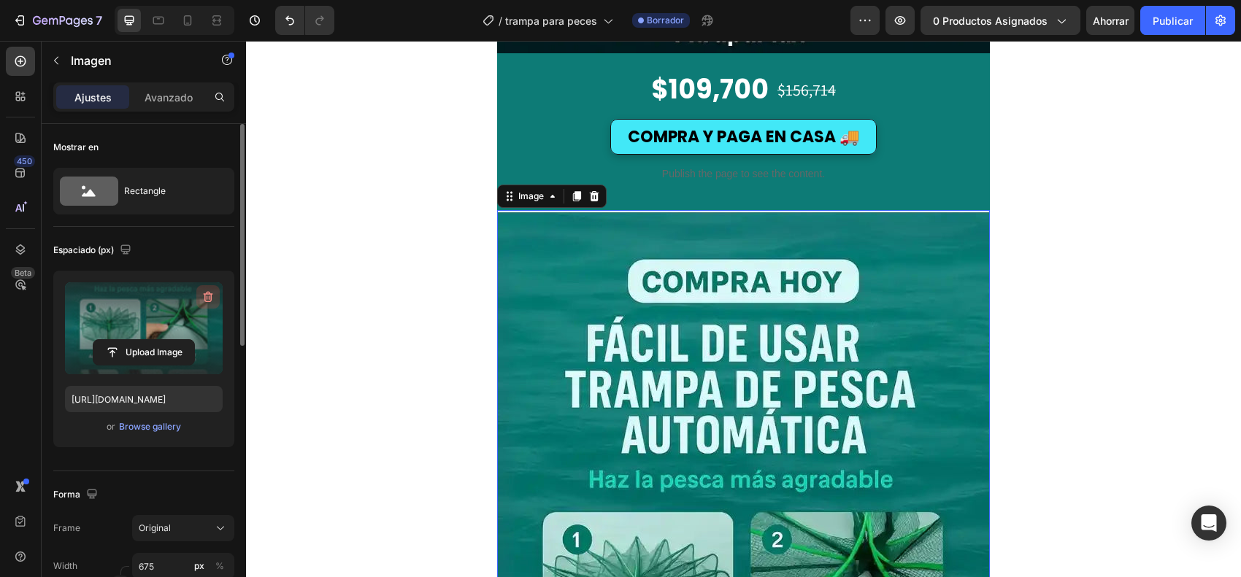
click at [212, 301] on icon "button" at bounding box center [208, 297] width 15 height 15
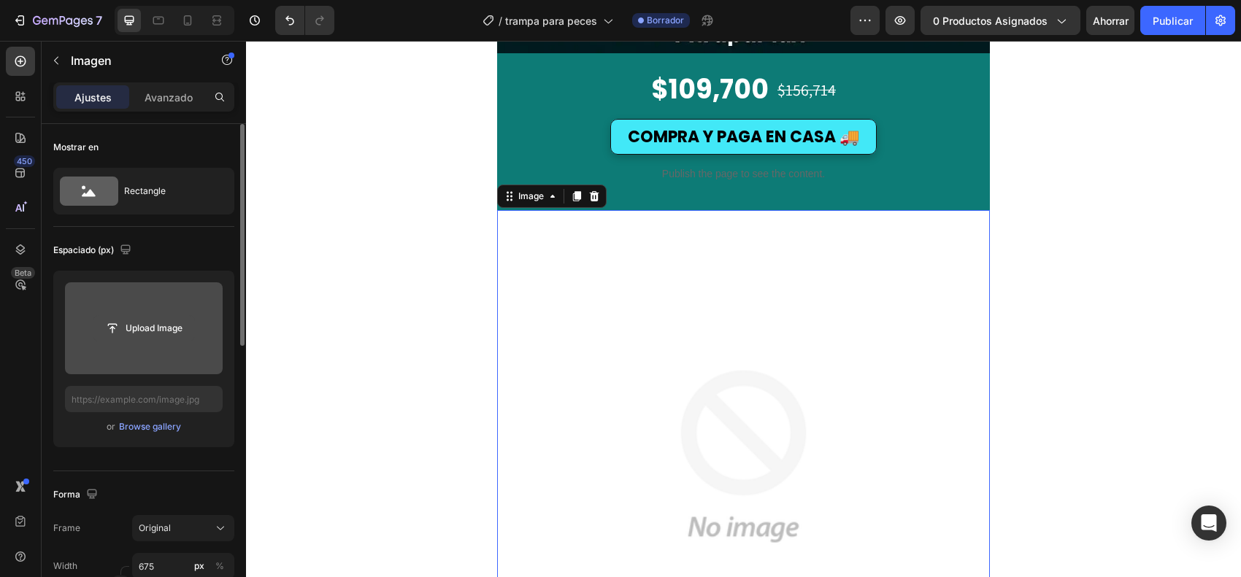
click at [169, 332] on input "file" at bounding box center [143, 328] width 101 height 25
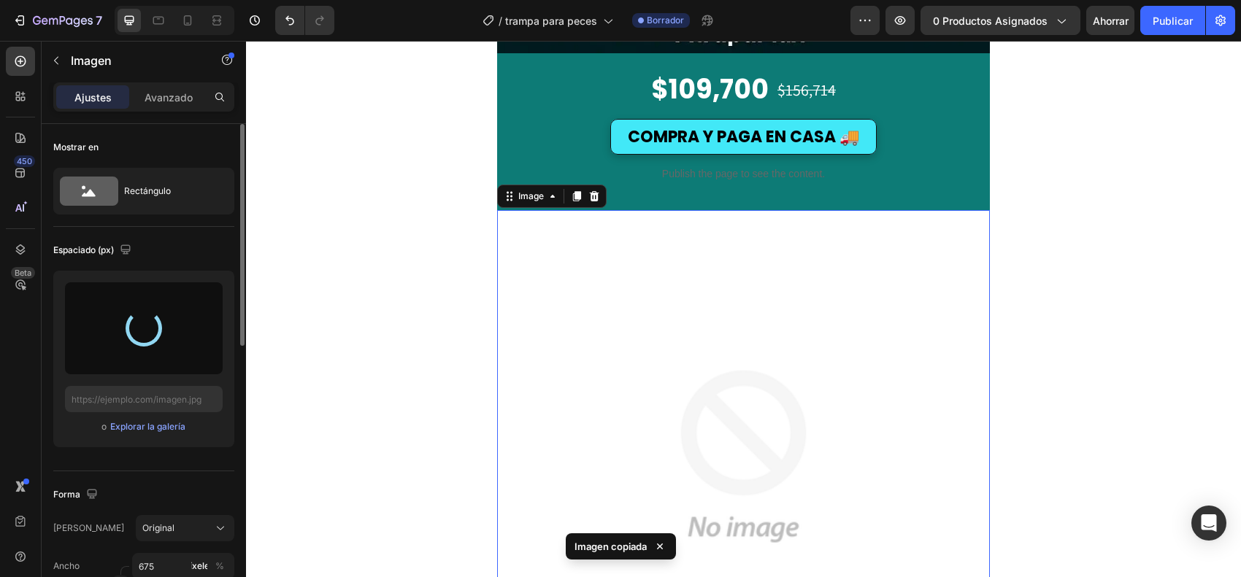
type input "[URL][DOMAIN_NAME]"
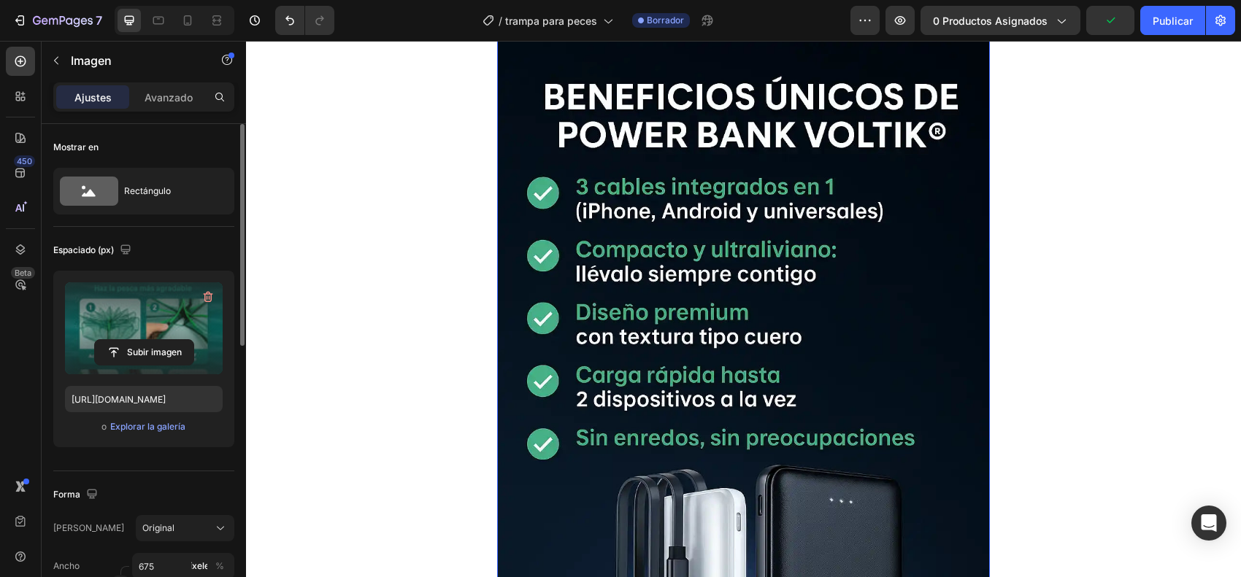
scroll to position [3194, 0]
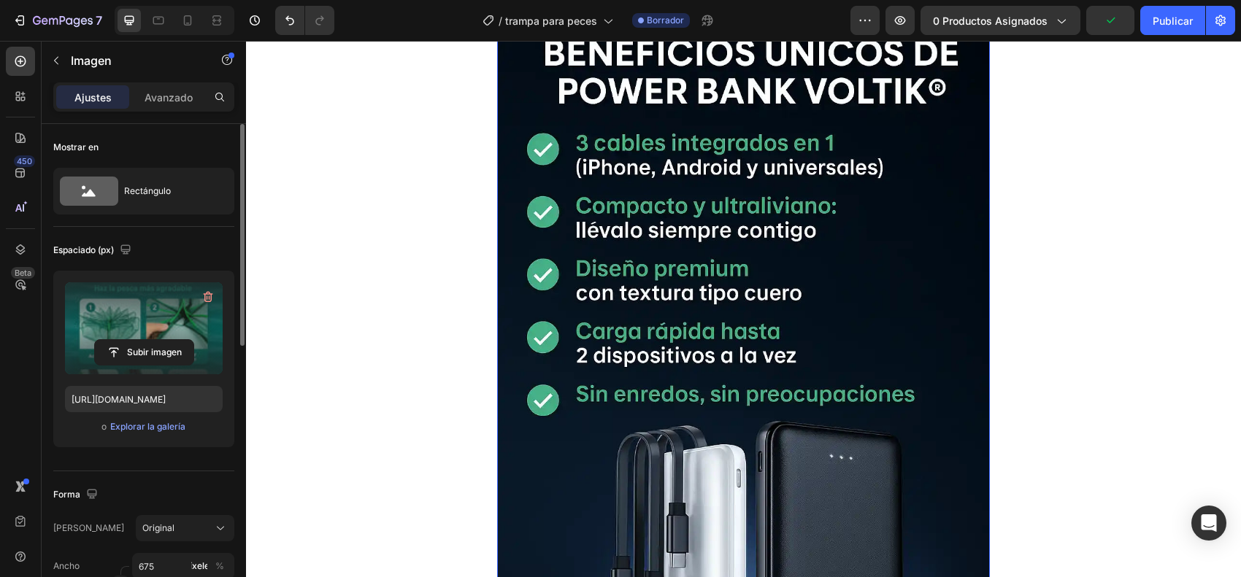
click at [821, 261] on img at bounding box center [743, 364] width 493 height 739
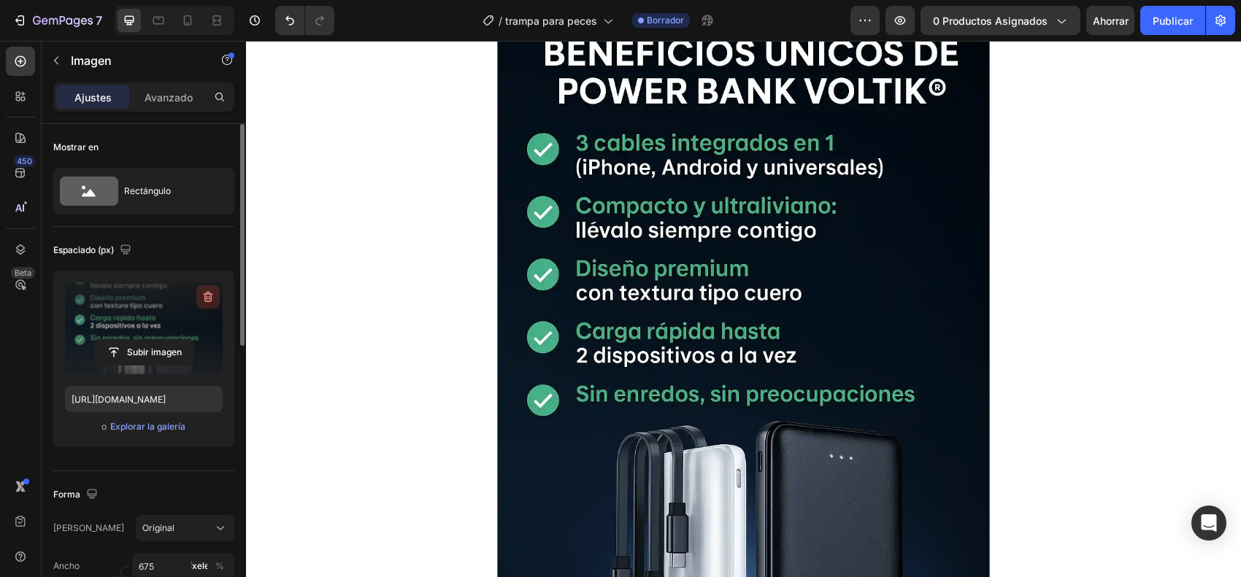
click at [210, 305] on button "button" at bounding box center [207, 296] width 23 height 23
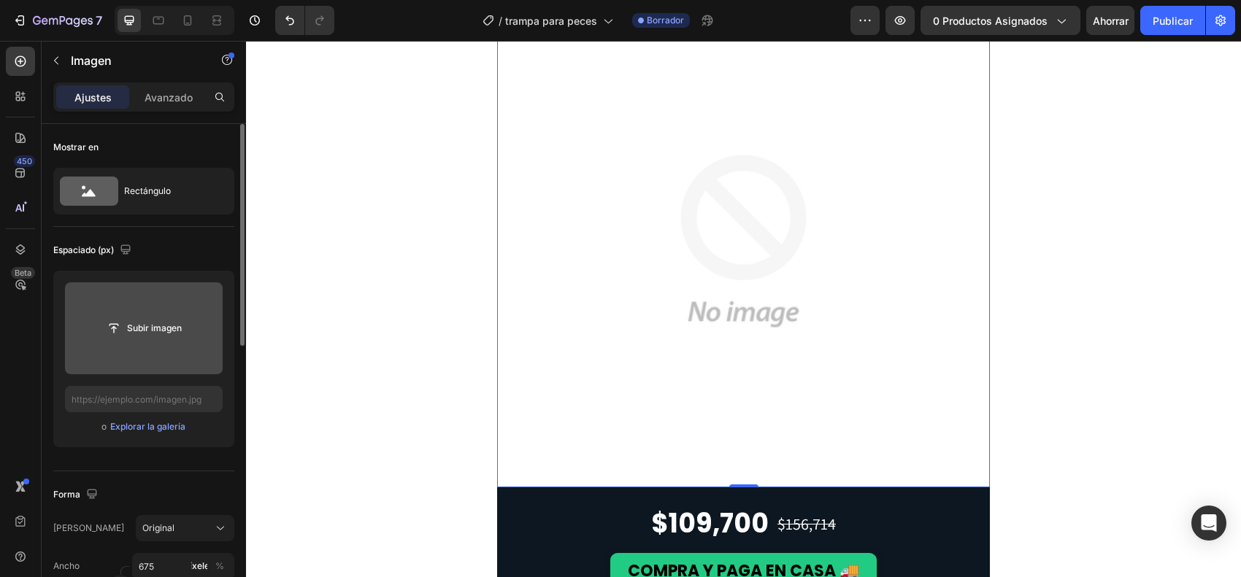
click at [166, 327] on input "file" at bounding box center [144, 328] width 99 height 25
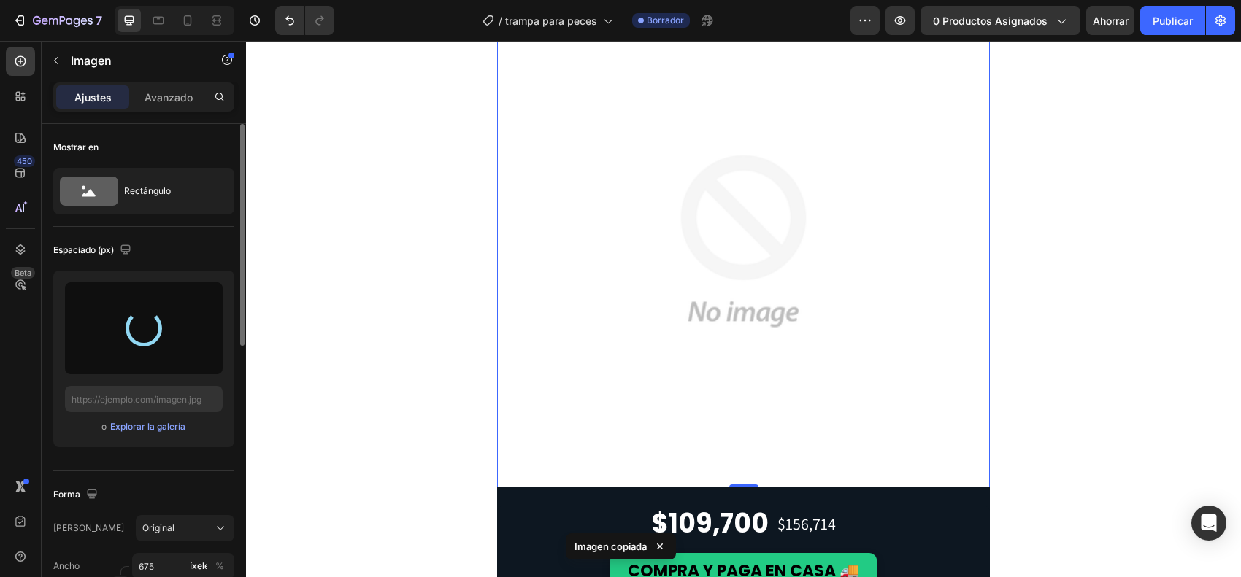
type input "[URL][DOMAIN_NAME]"
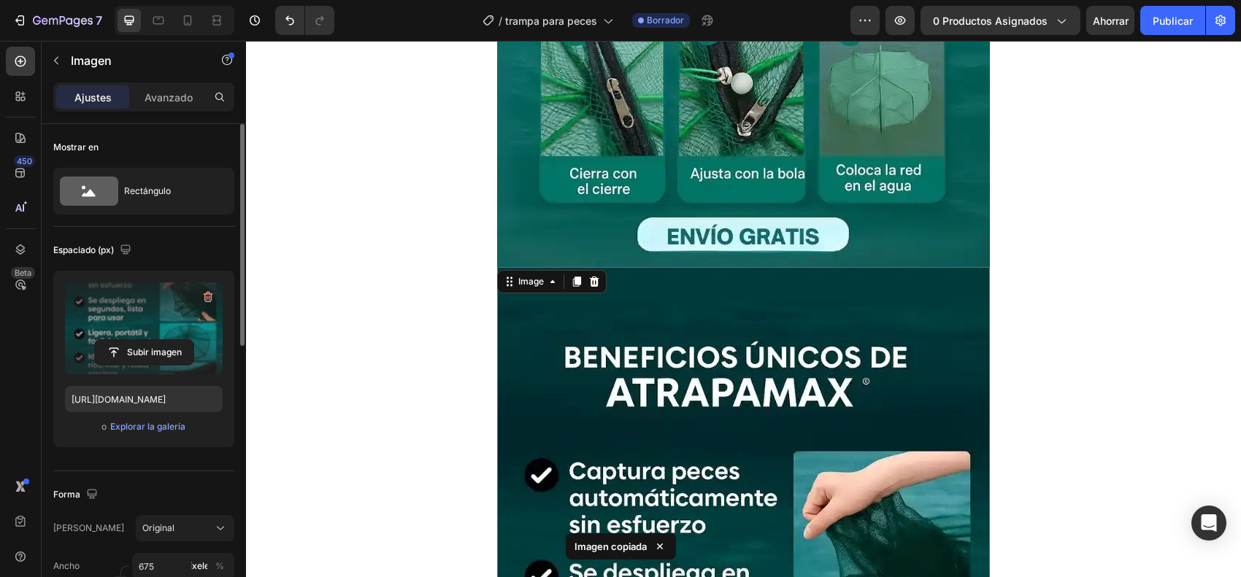
scroll to position [2920, 0]
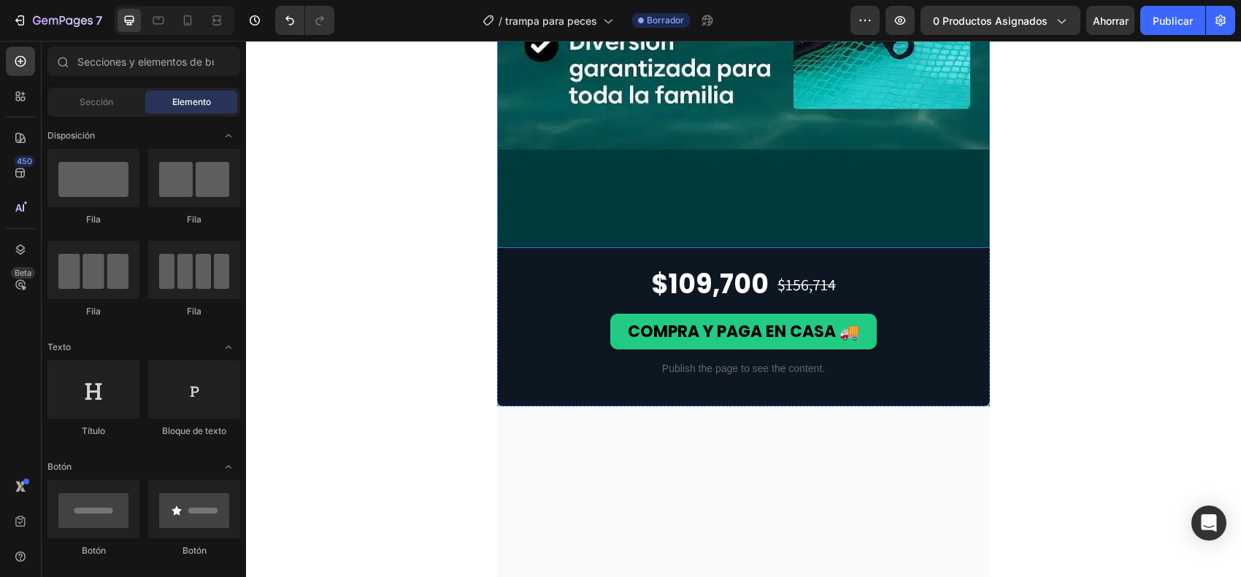
scroll to position [3741, 0]
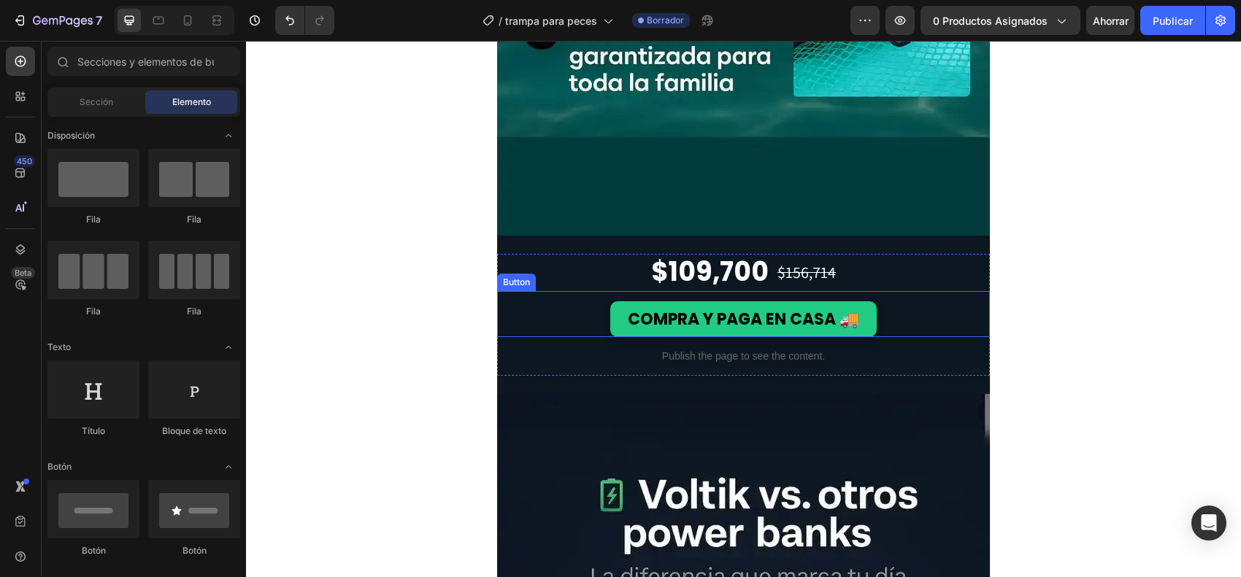
click at [530, 300] on div "COMPRA Y PAGA EN CASA 🚚 Button" at bounding box center [743, 314] width 493 height 46
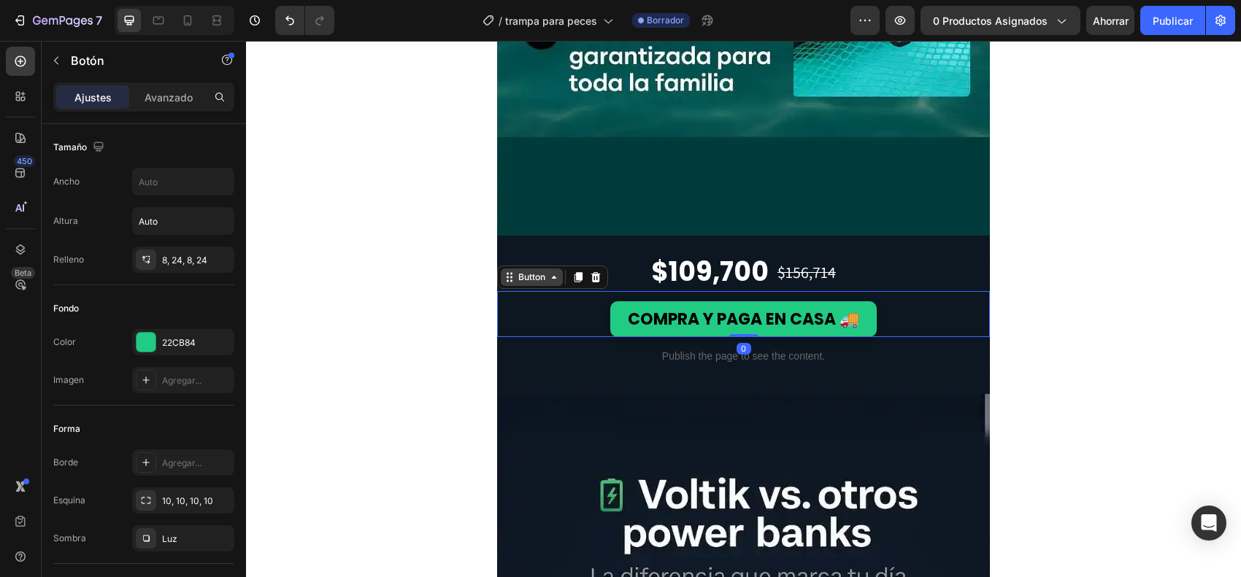
click at [504, 276] on icon at bounding box center [510, 278] width 12 height 12
click at [533, 263] on div "Product" at bounding box center [523, 251] width 50 height 23
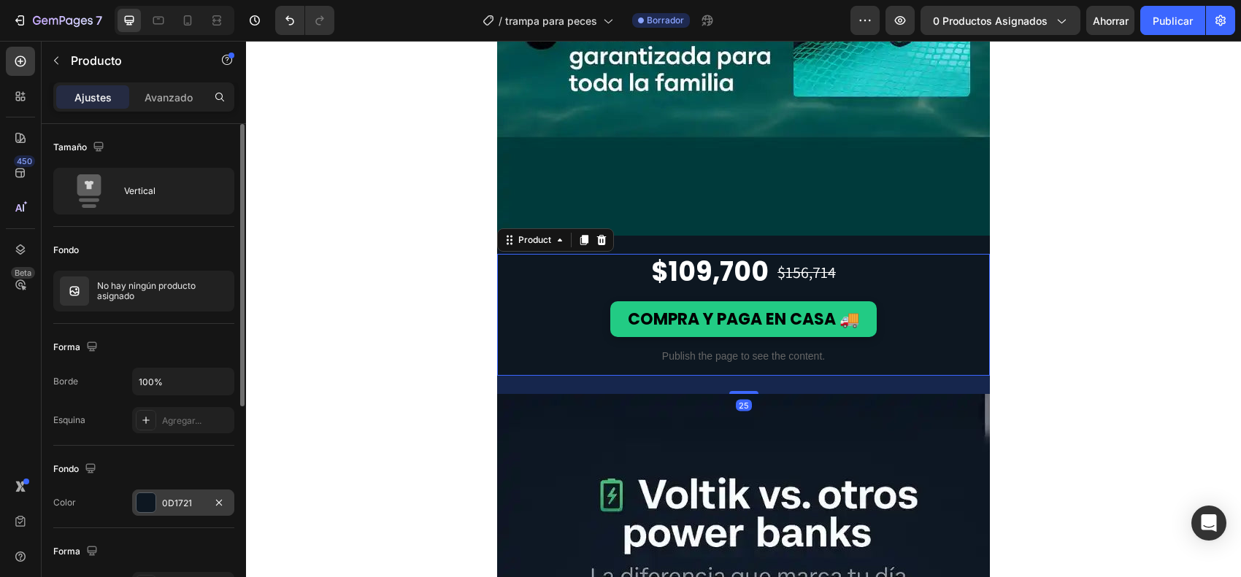
click at [147, 461] on div at bounding box center [146, 502] width 19 height 19
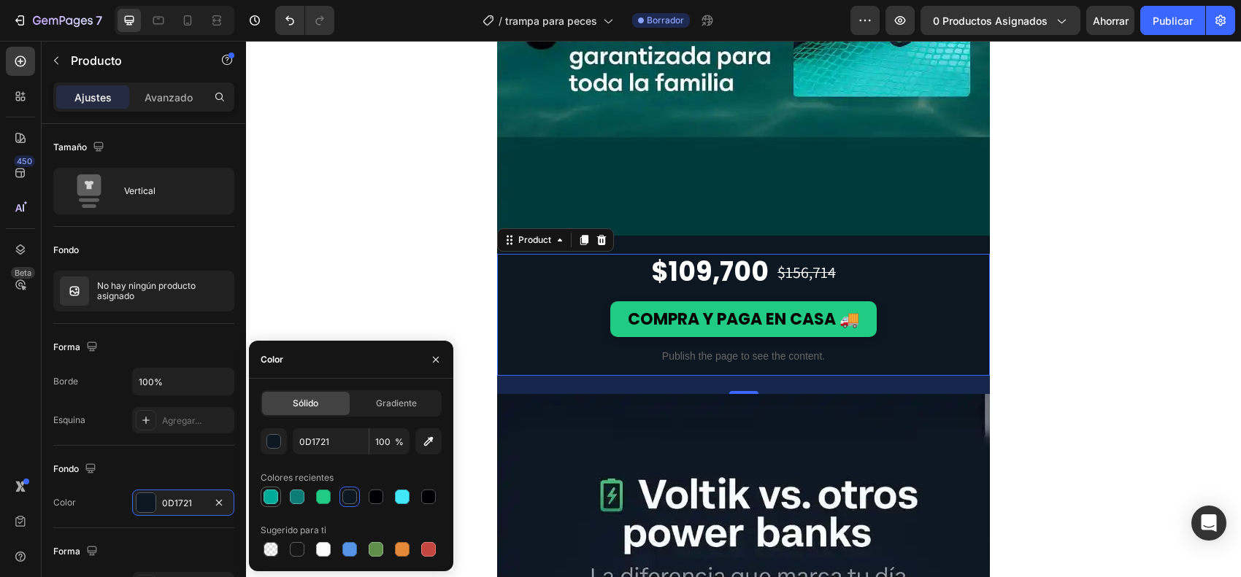
click at [265, 461] on div at bounding box center [271, 497] width 15 height 15
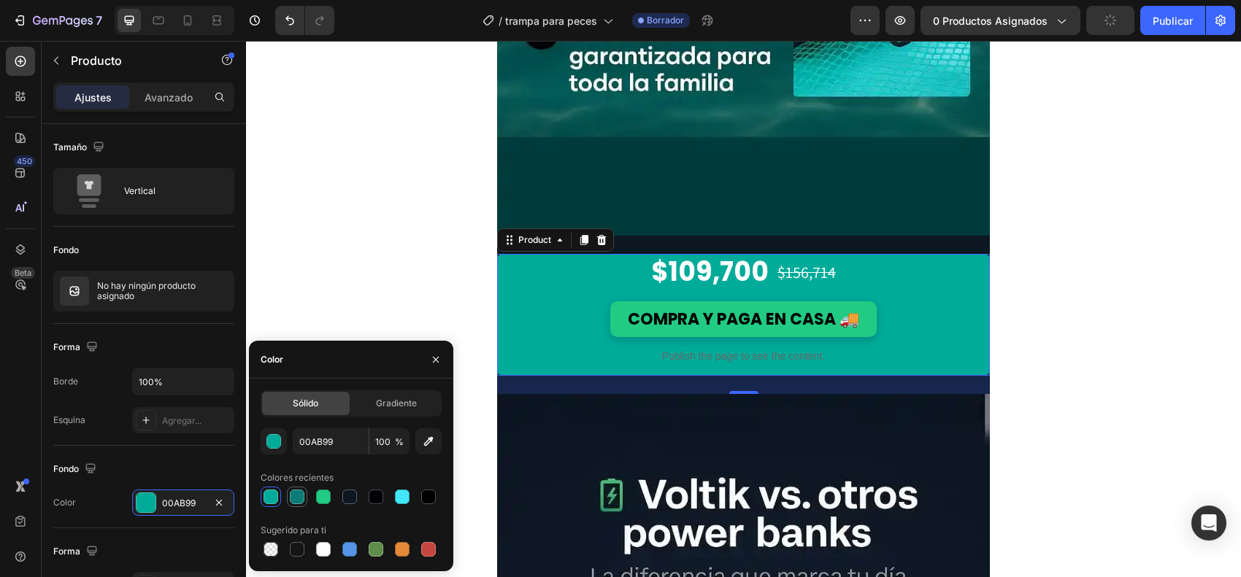
click at [300, 461] on div at bounding box center [297, 497] width 15 height 15
type input "0D7B76"
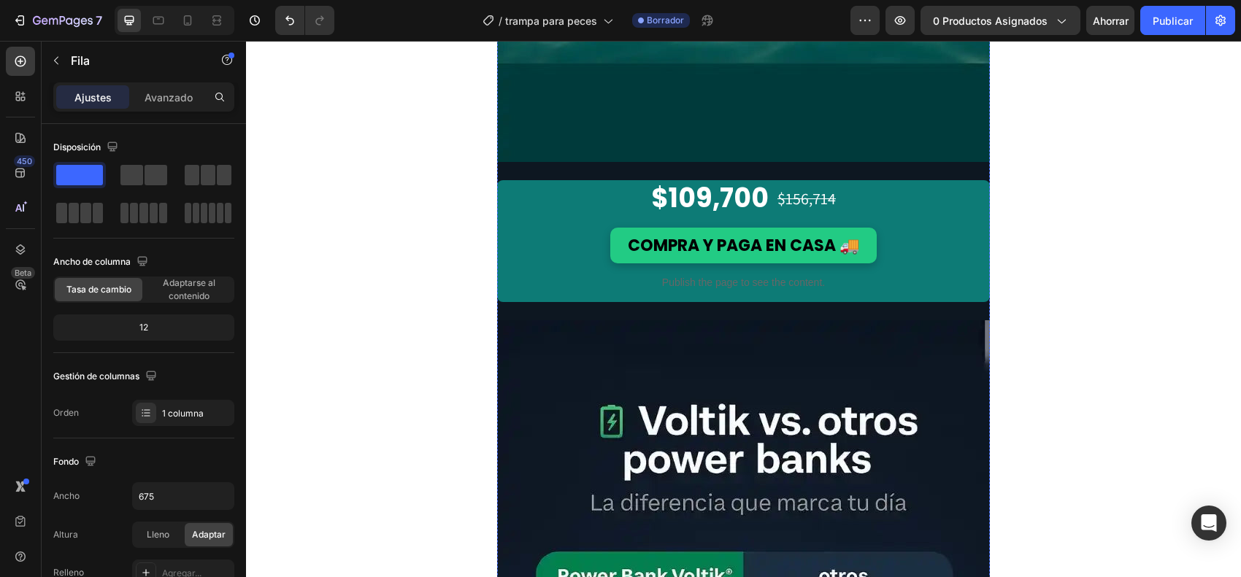
scroll to position [3832, 0]
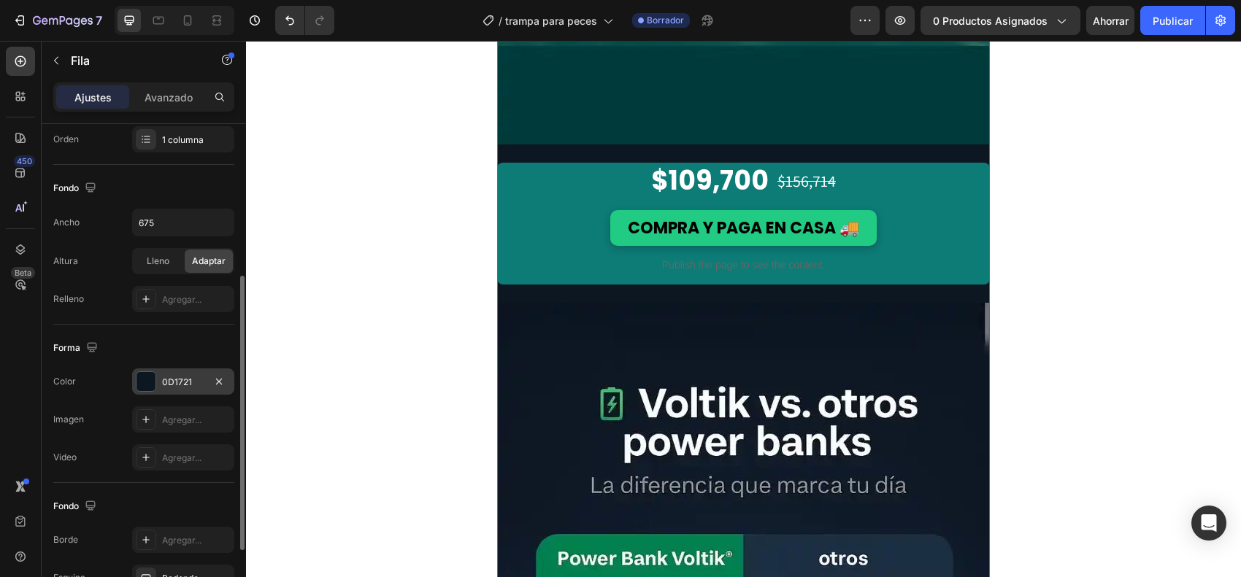
click at [137, 377] on div at bounding box center [146, 381] width 19 height 19
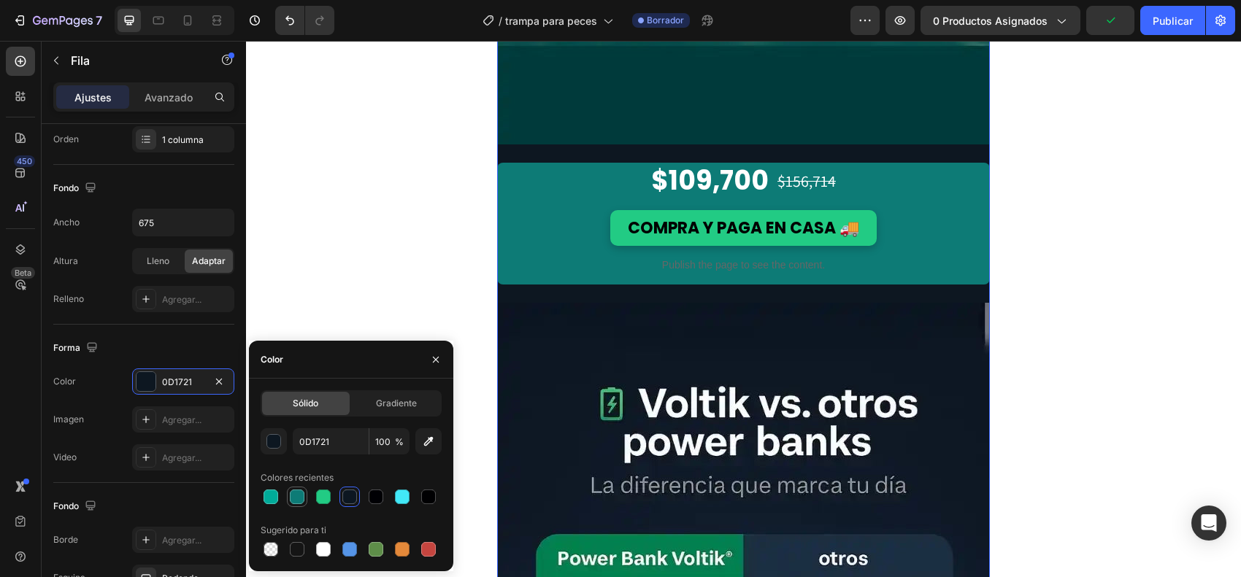
click at [296, 461] on div at bounding box center [297, 497] width 15 height 15
type input "0D7B76"
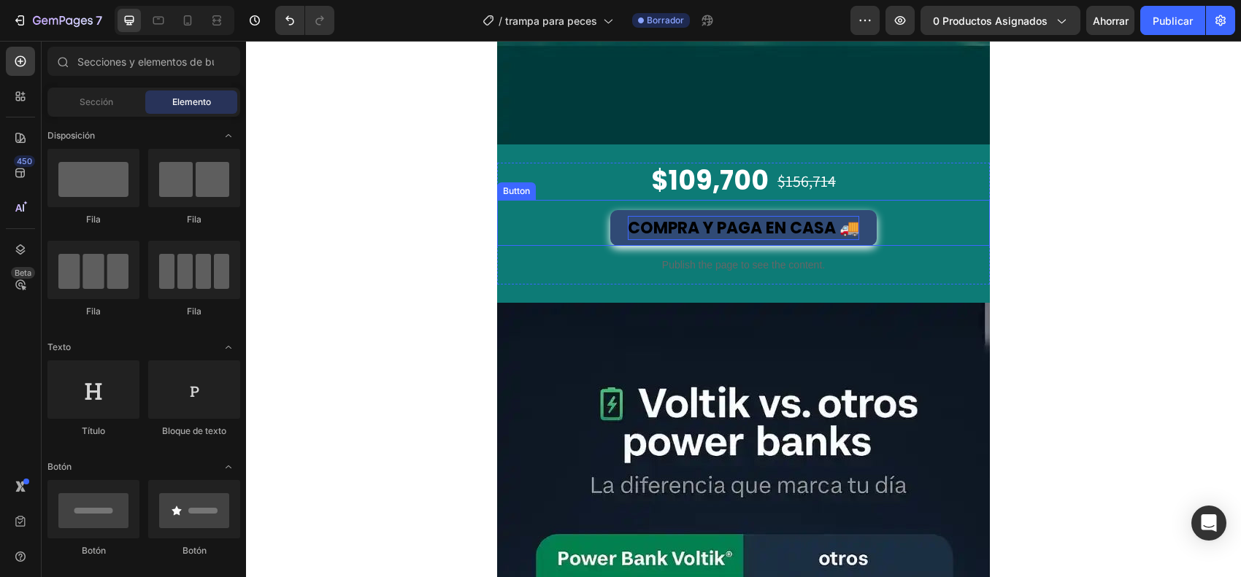
click at [719, 223] on span "COMPRA Y PAGA EN CASA 🚚" at bounding box center [743, 228] width 231 height 23
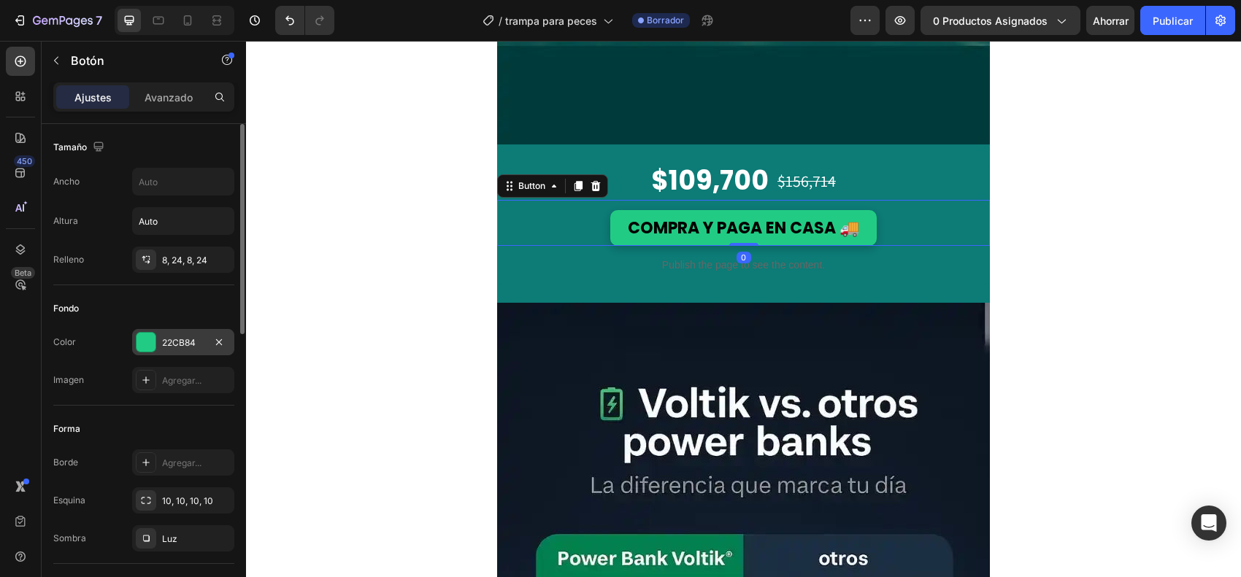
click at [155, 340] on div "22CB84" at bounding box center [183, 342] width 102 height 26
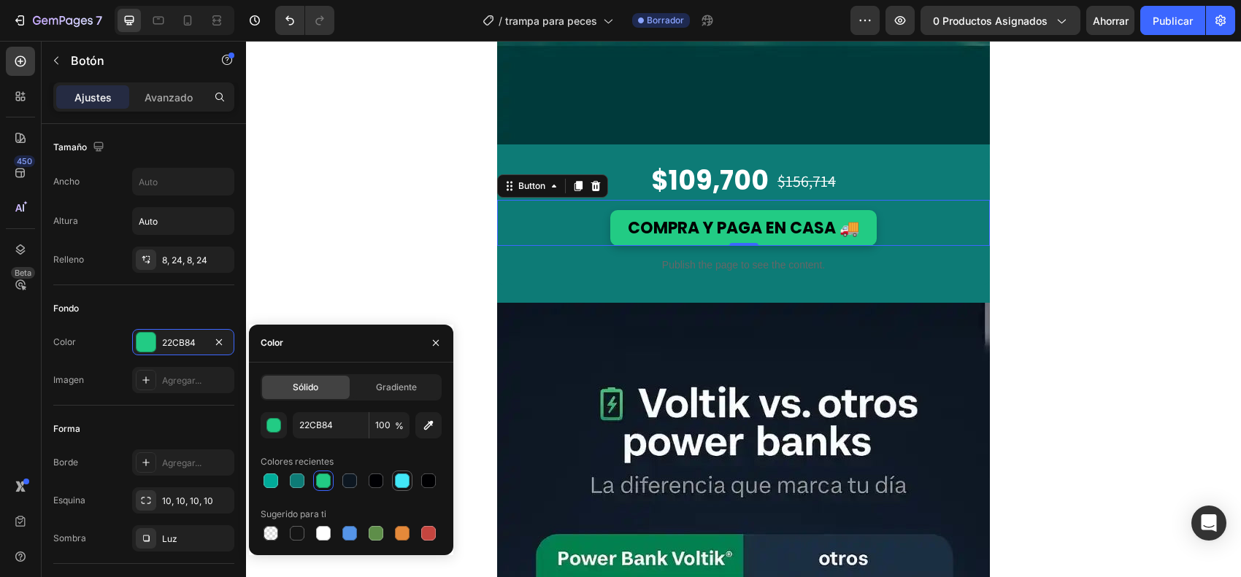
click at [402, 461] on div at bounding box center [402, 481] width 20 height 20
type input "42E8F7"
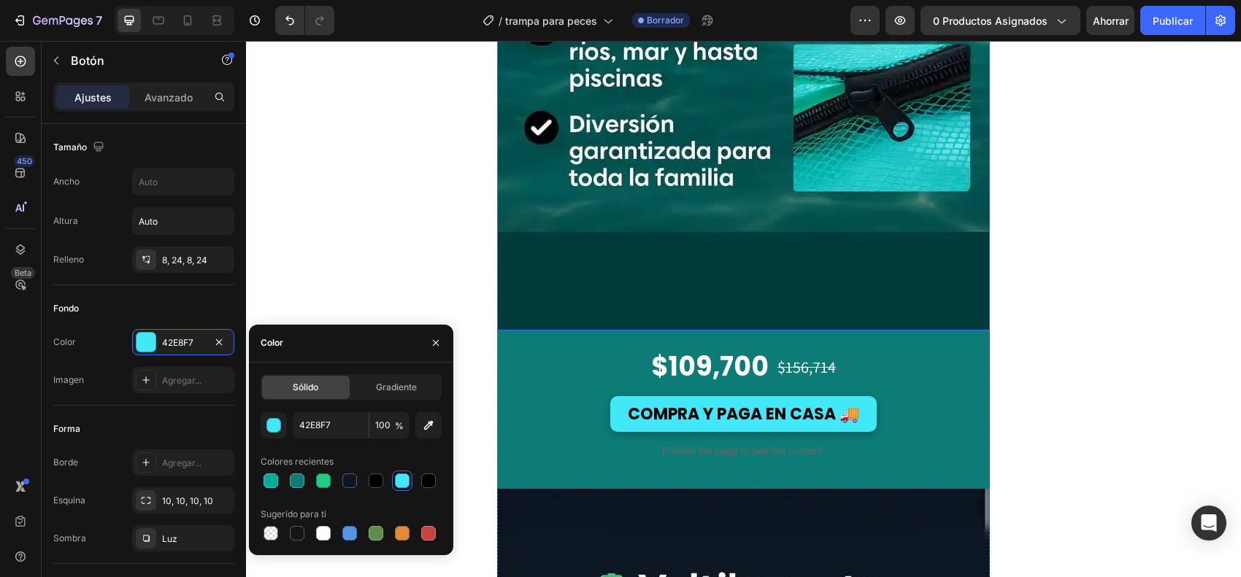
scroll to position [3650, 0]
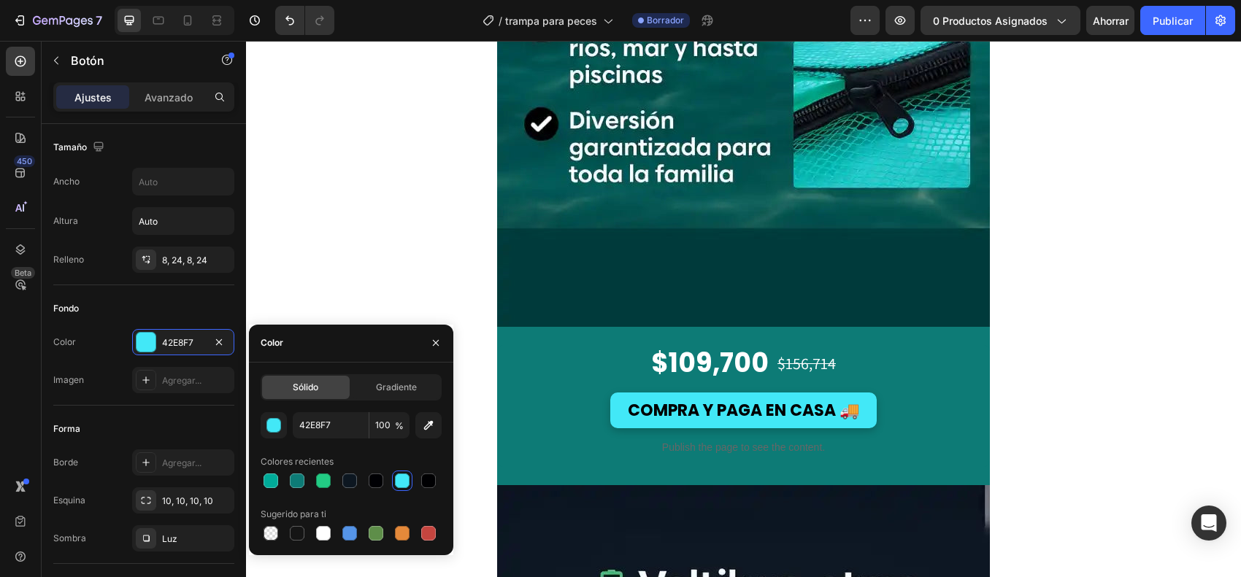
click at [545, 406] on div "COMPRA Y PAGA EN CASA 🚚 Button" at bounding box center [743, 406] width 493 height 46
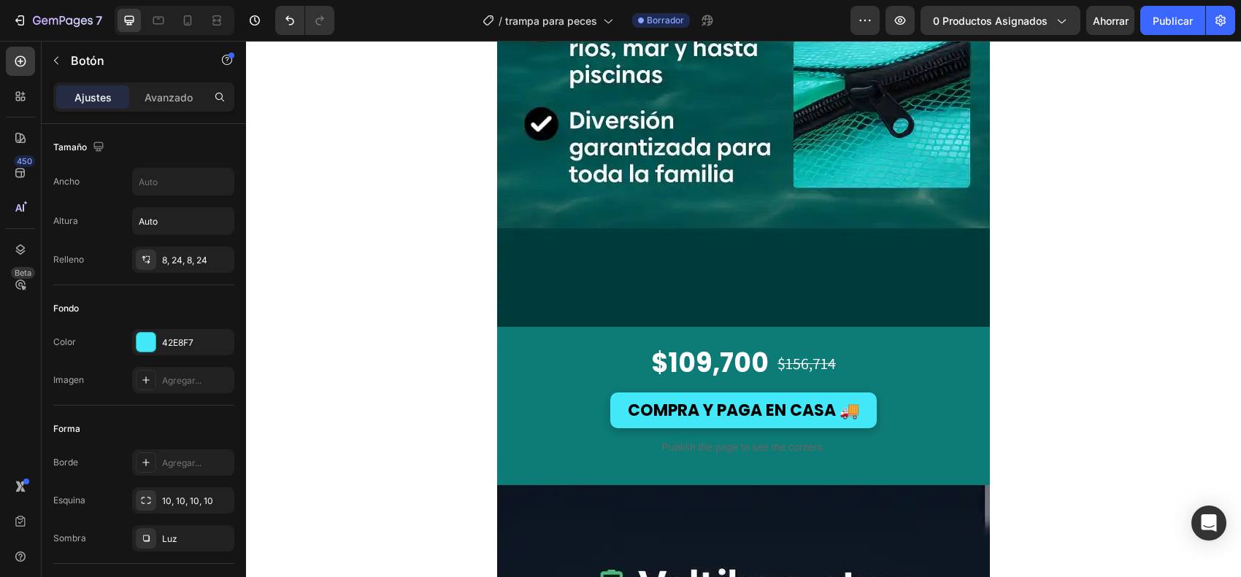
click at [534, 402] on div "COMPRA Y PAGA EN CASA 🚚 Button" at bounding box center [743, 406] width 493 height 46
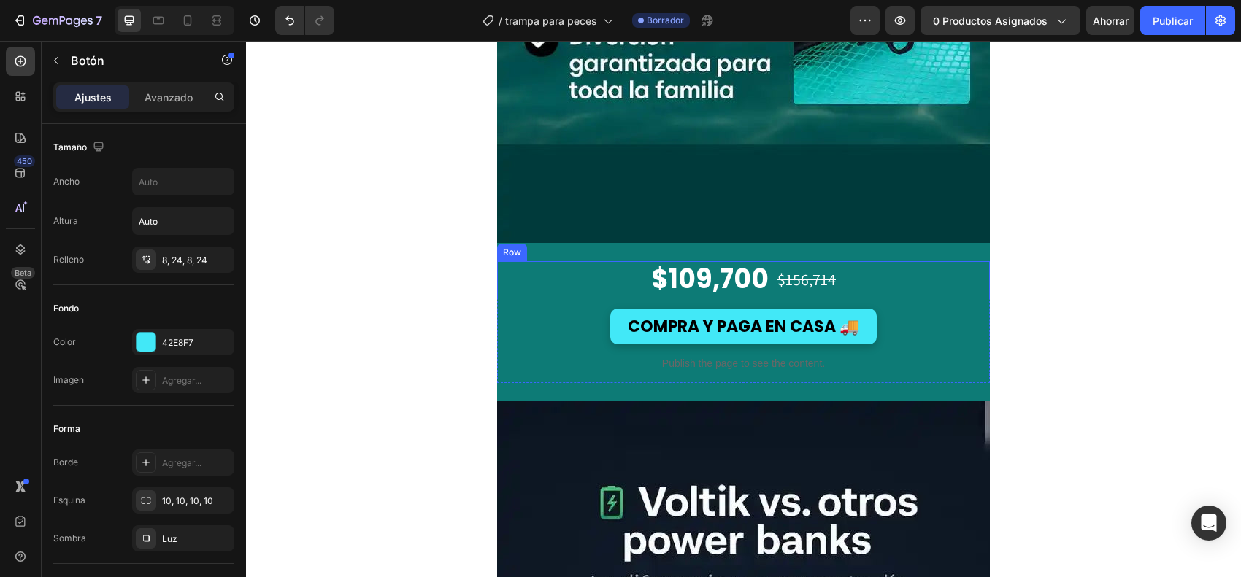
scroll to position [3741, 0]
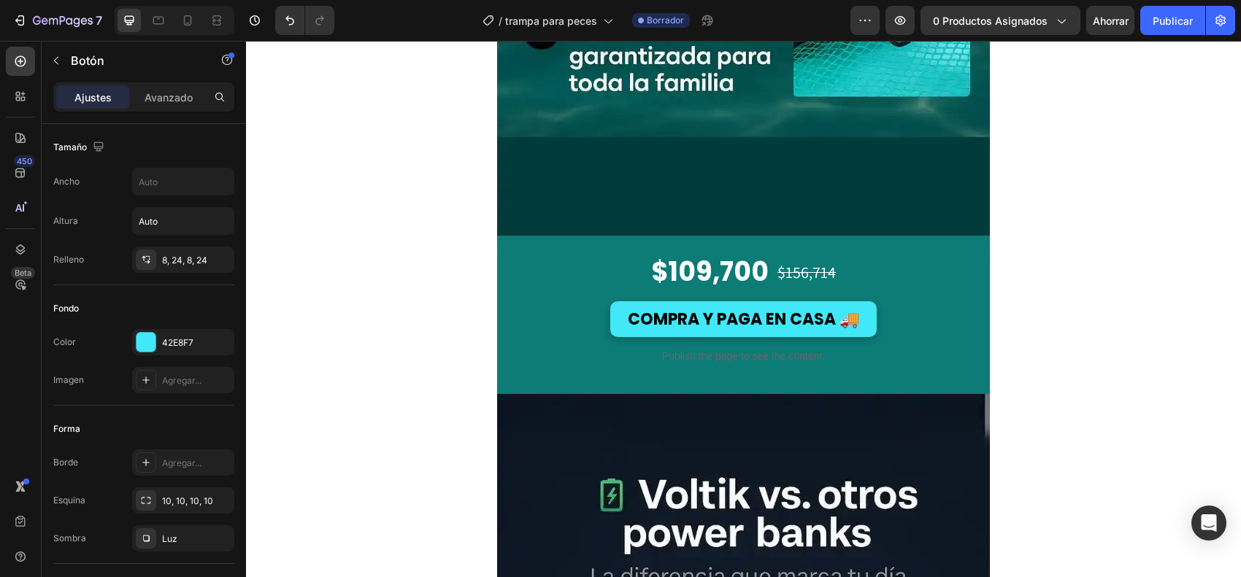
click at [544, 307] on div "COMPRA Y PAGA EN CASA 🚚 Button" at bounding box center [743, 314] width 493 height 46
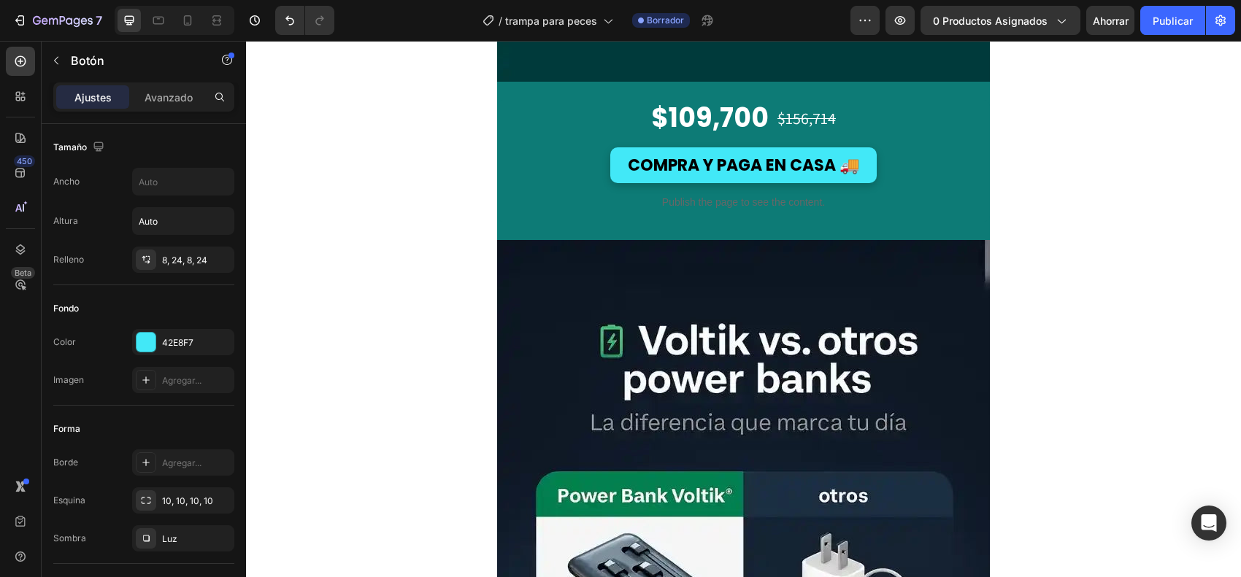
scroll to position [3924, 0]
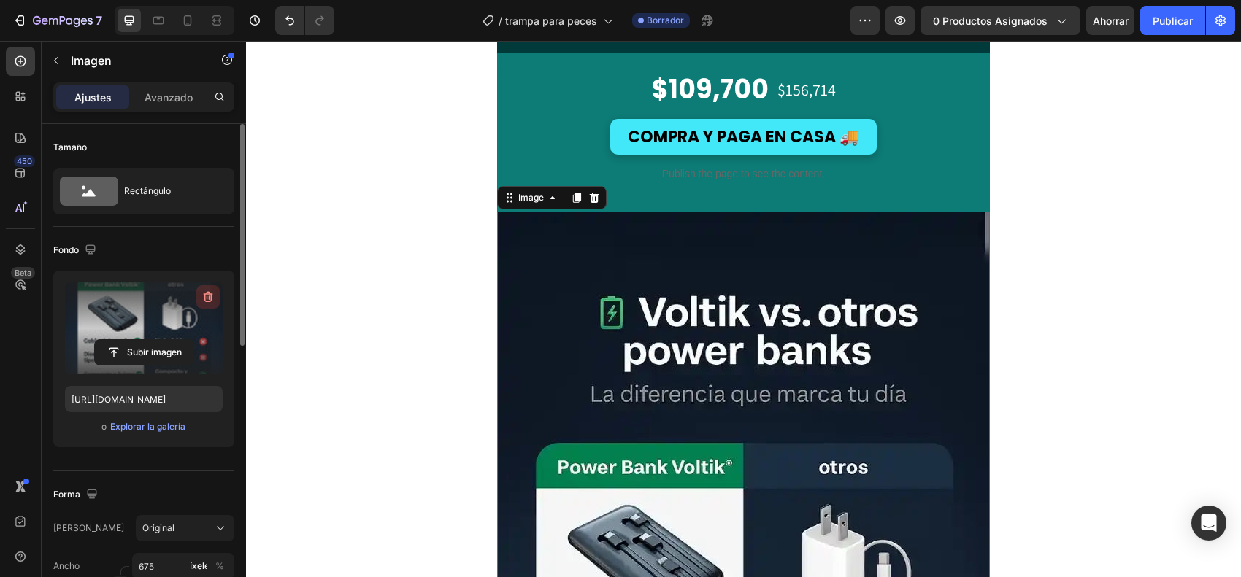
click at [210, 293] on icon "button" at bounding box center [208, 297] width 15 height 15
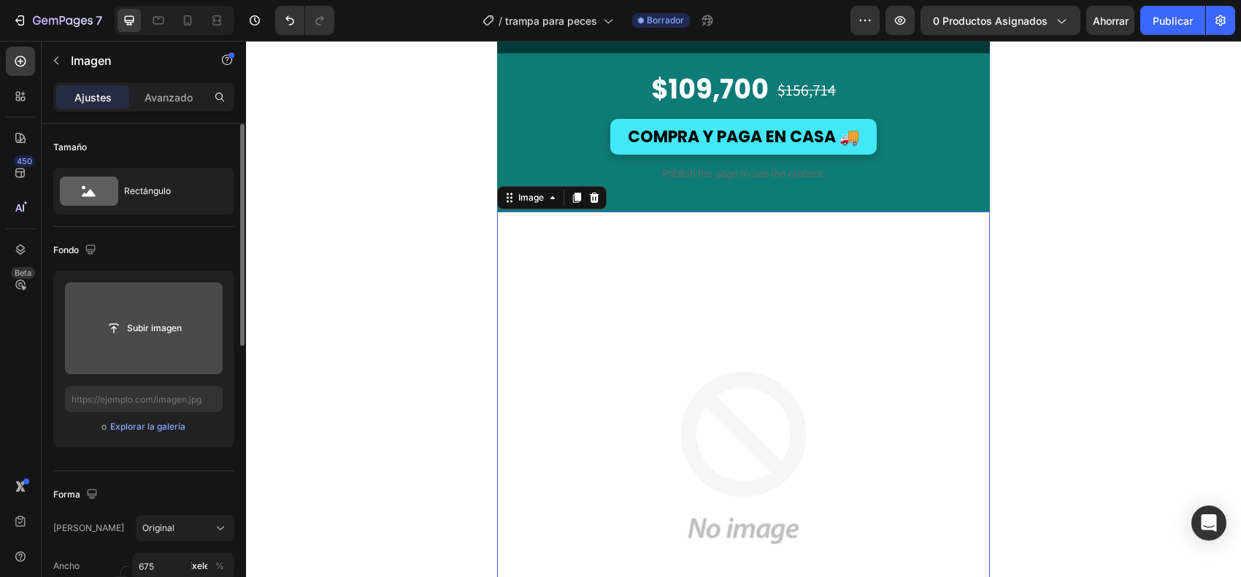
click at [142, 329] on input "file" at bounding box center [144, 328] width 99 height 25
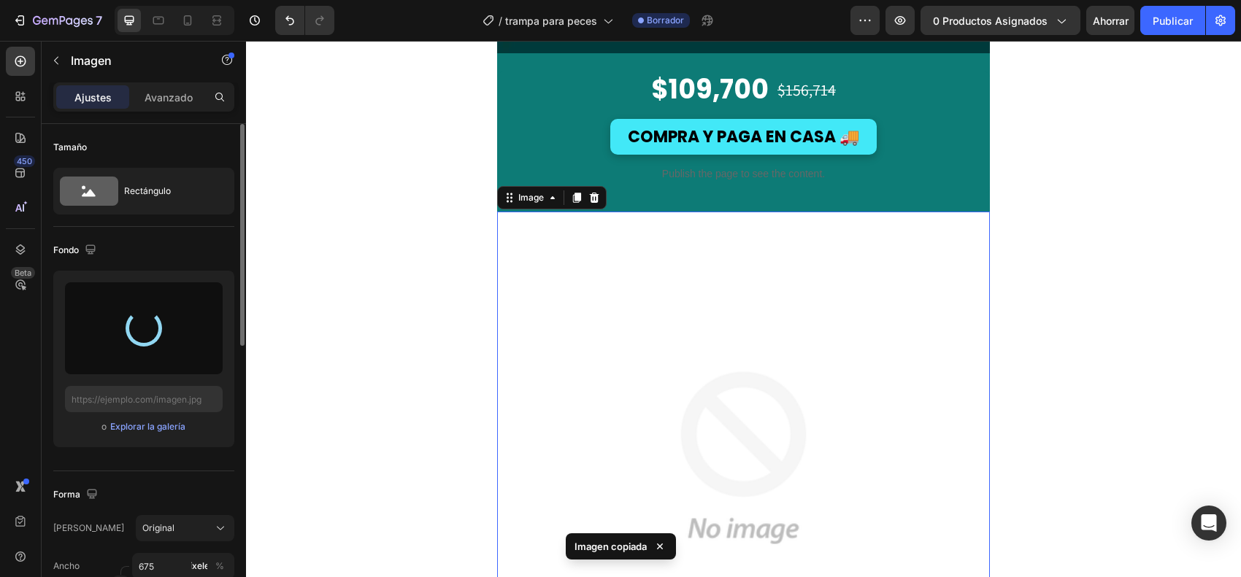
type input "[URL][DOMAIN_NAME]"
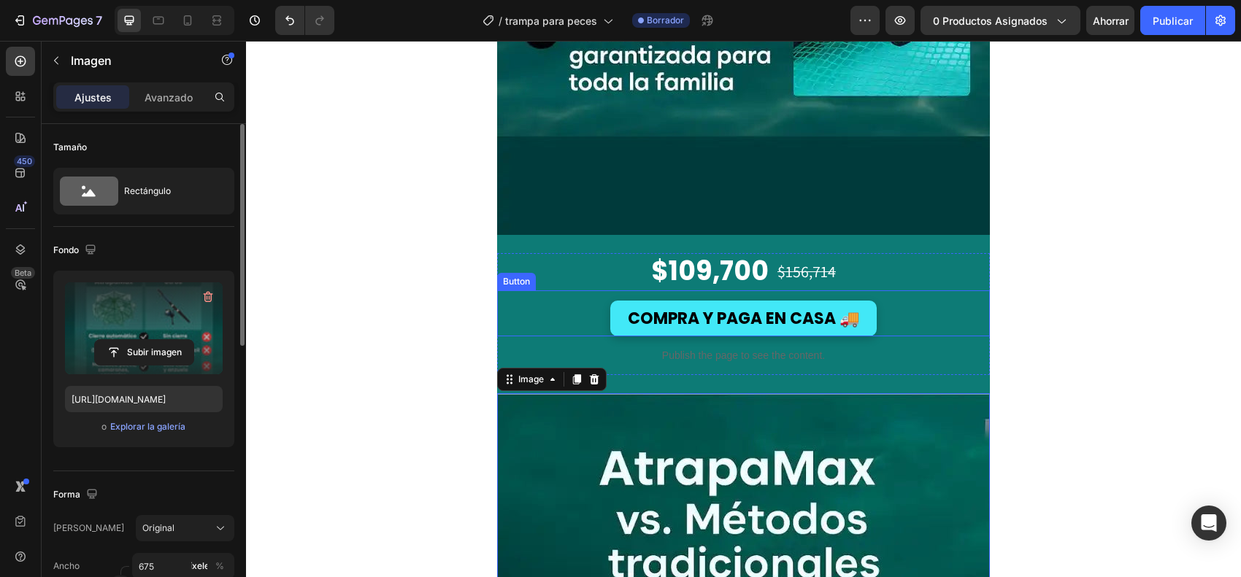
scroll to position [3741, 0]
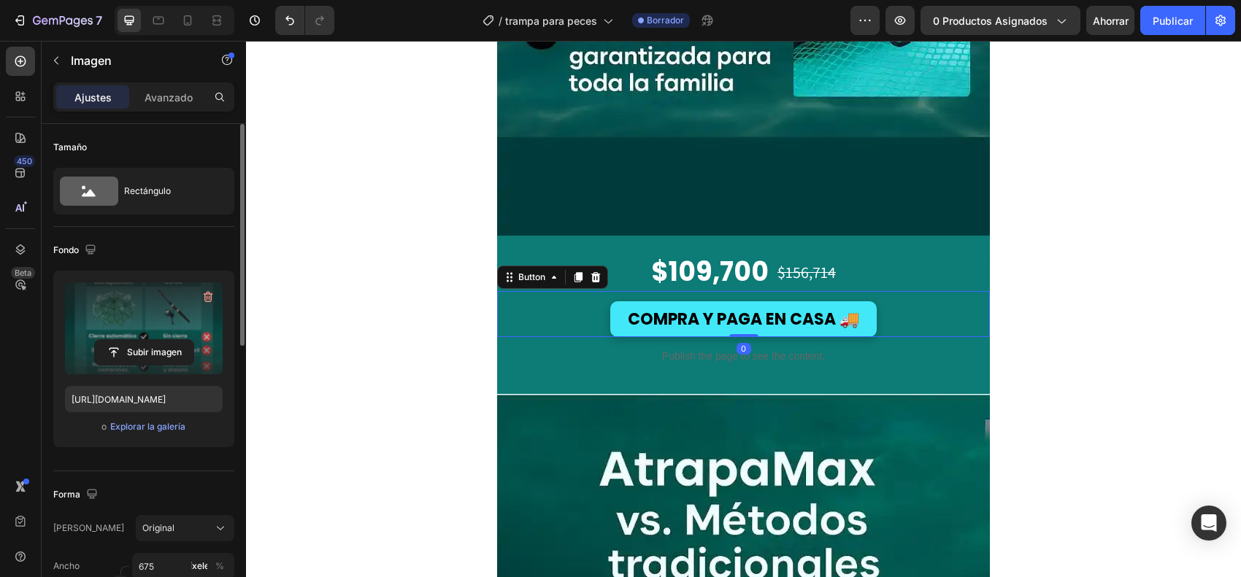
click at [526, 300] on div "COMPRA Y PAGA EN CASA 🚚 Button 0" at bounding box center [743, 314] width 493 height 46
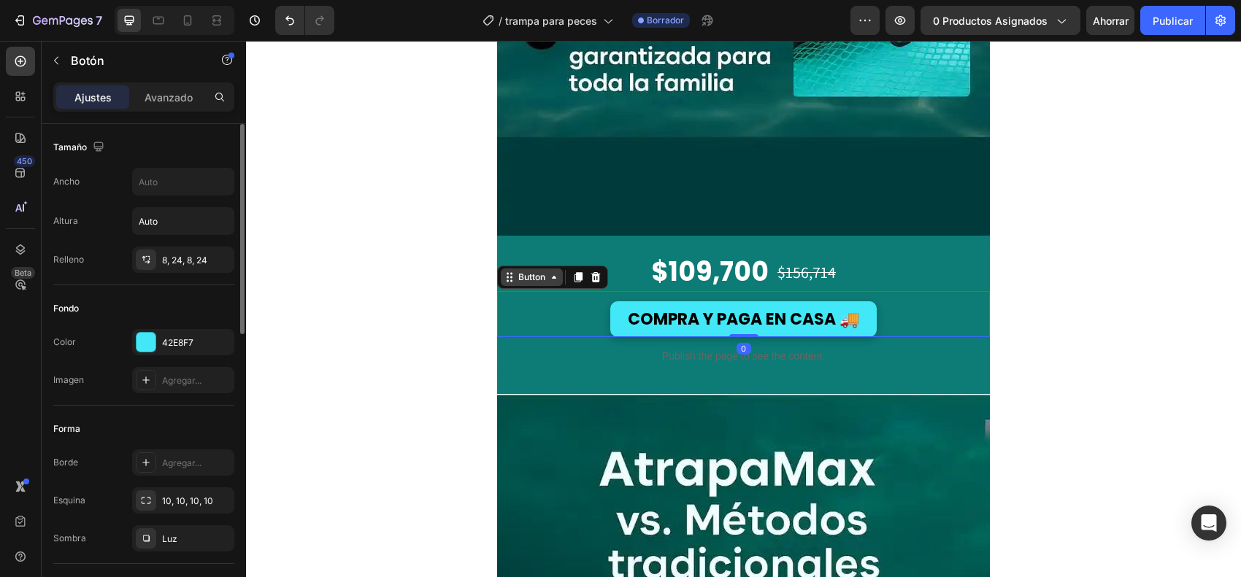
click at [535, 281] on div "Button" at bounding box center [531, 277] width 33 height 13
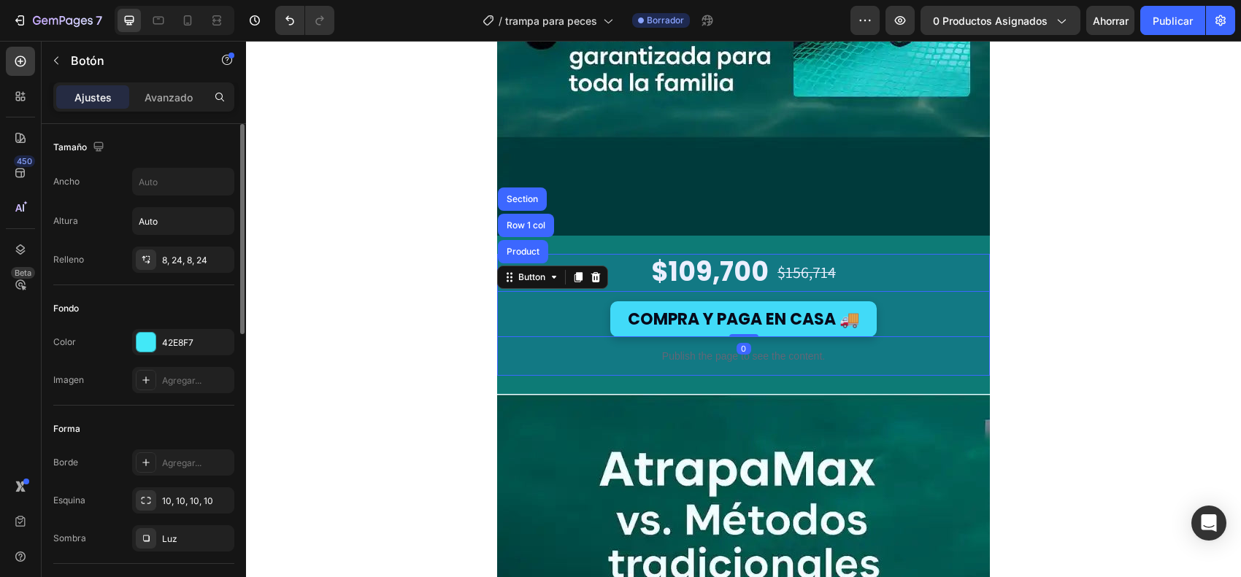
click at [520, 247] on div "Product" at bounding box center [523, 251] width 39 height 9
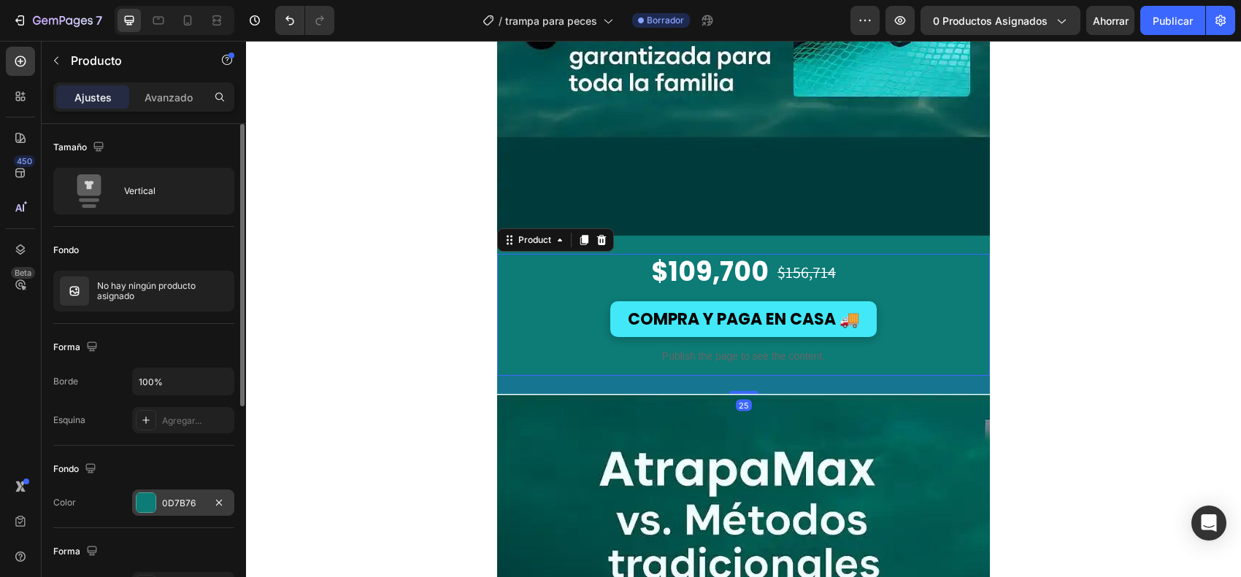
drag, startPoint x: 142, startPoint y: 490, endPoint x: 144, endPoint y: 501, distance: 11.0
click at [142, 461] on div "Fondo Los cambios podrían quedar ocultos por el vídeo. Color 0D7B76" at bounding box center [143, 487] width 181 height 82
click at [145, 461] on div at bounding box center [146, 502] width 19 height 19
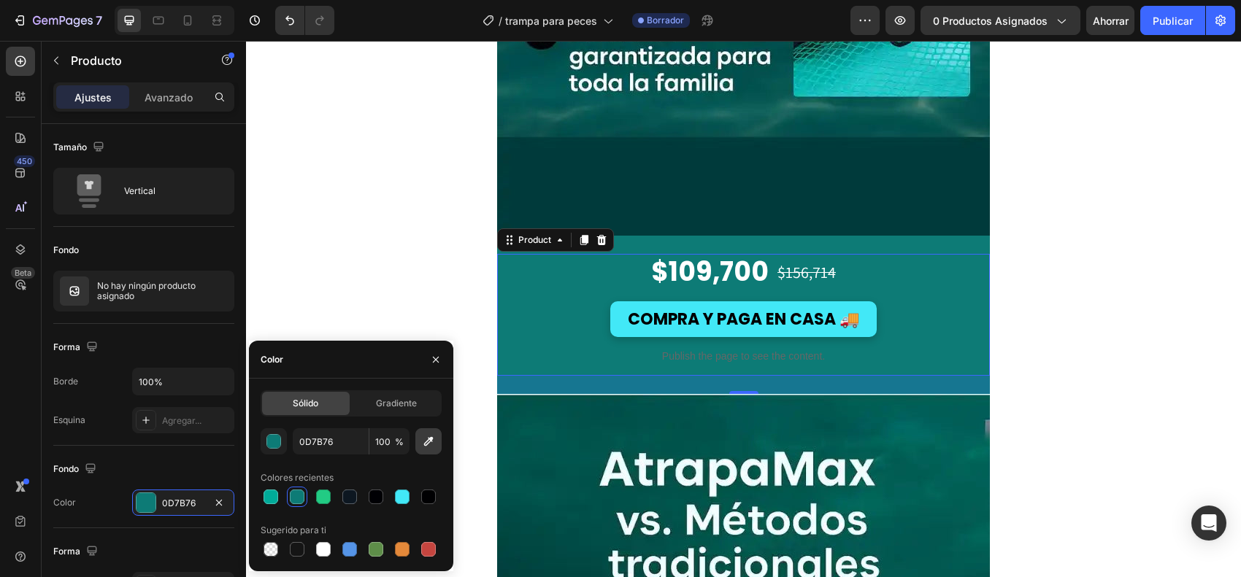
click at [433, 450] on button "button" at bounding box center [428, 442] width 26 height 26
type input "00554C"
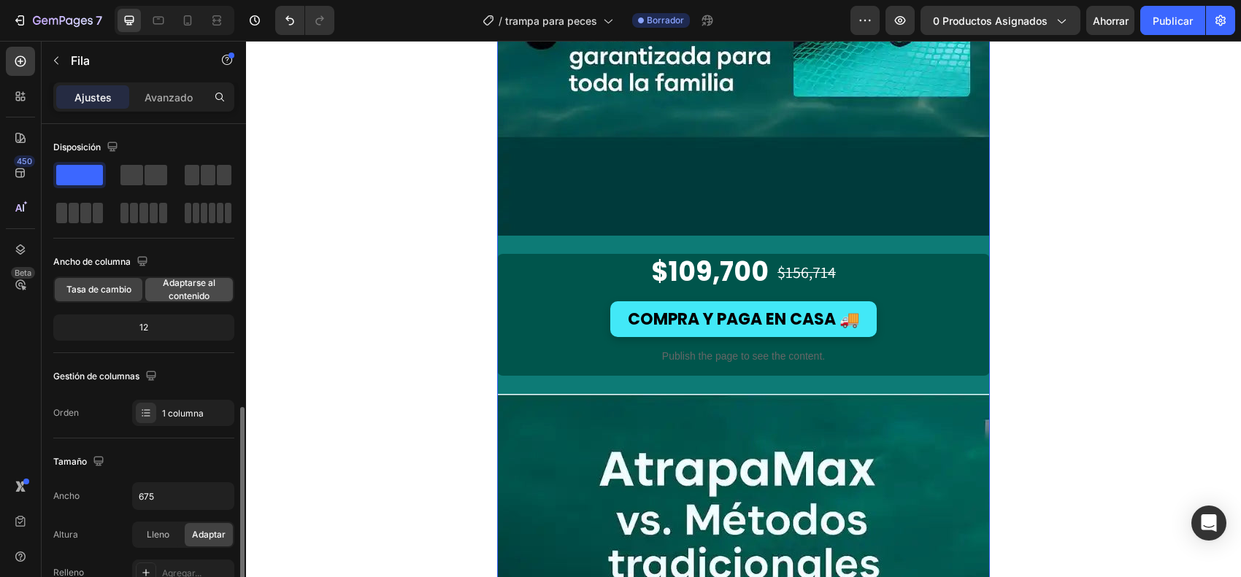
scroll to position [274, 0]
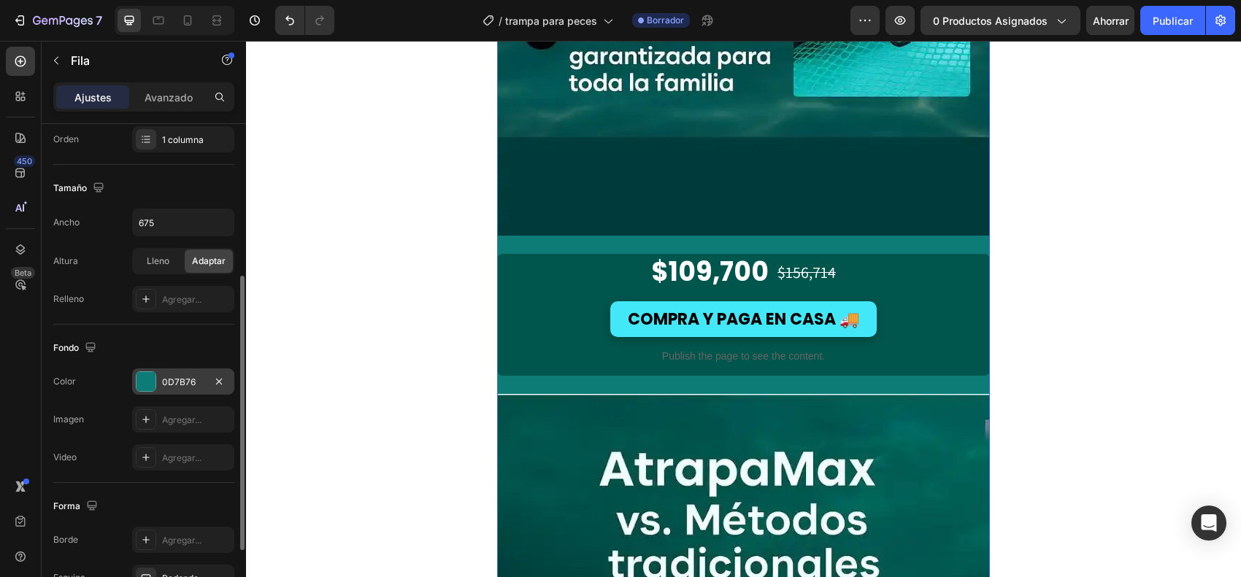
click at [140, 388] on div at bounding box center [146, 381] width 19 height 19
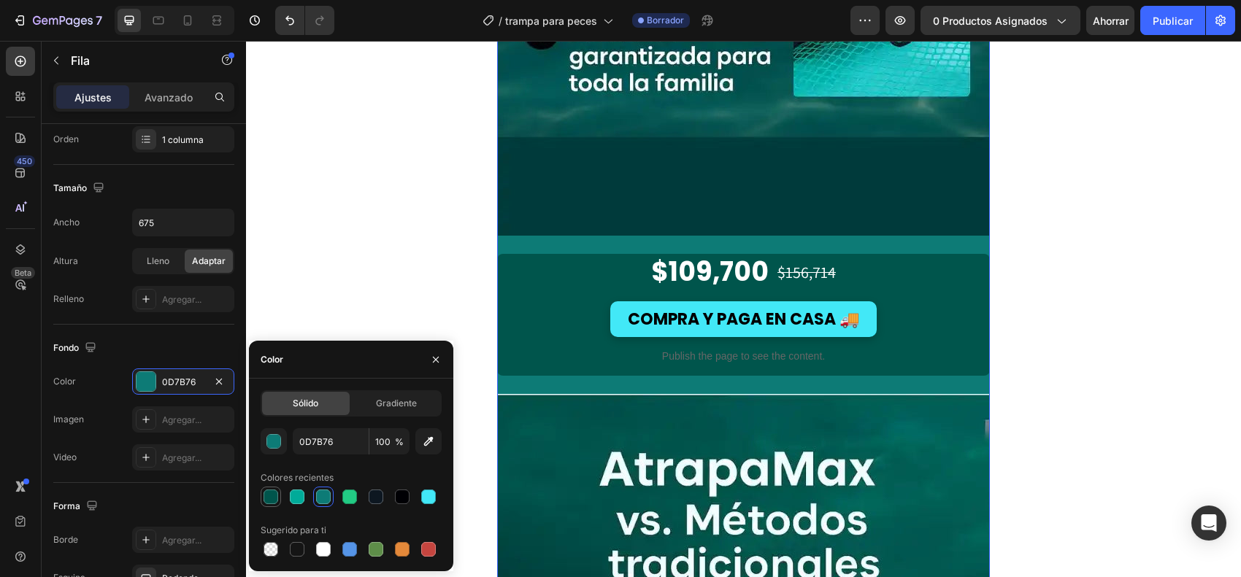
click at [274, 461] on div at bounding box center [271, 497] width 15 height 15
type input "00554C"
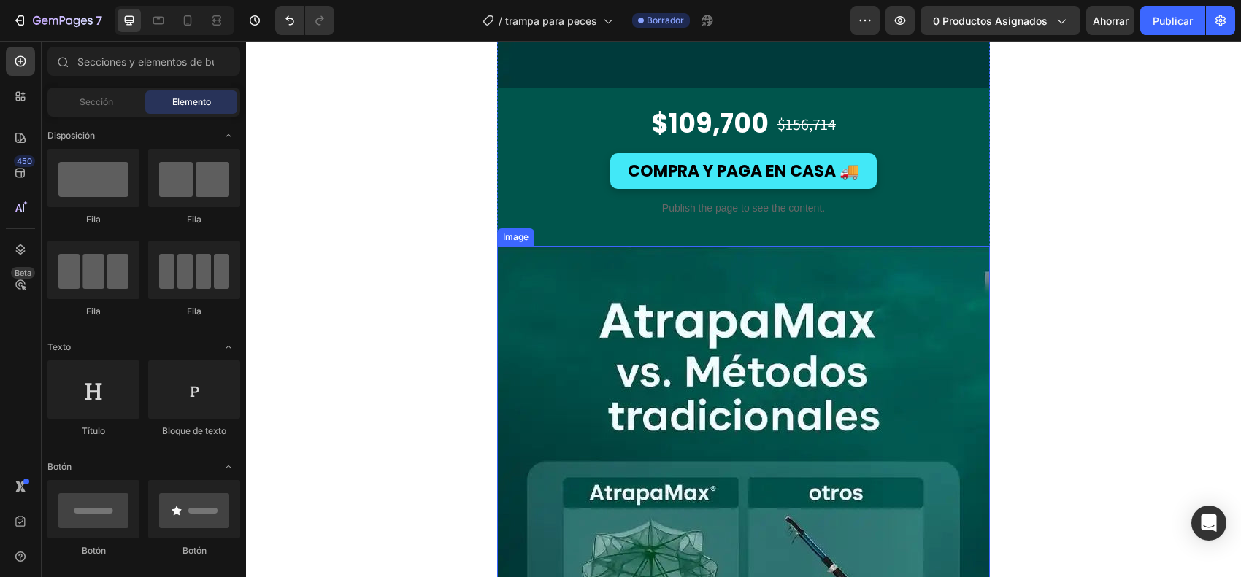
scroll to position [3832, 0]
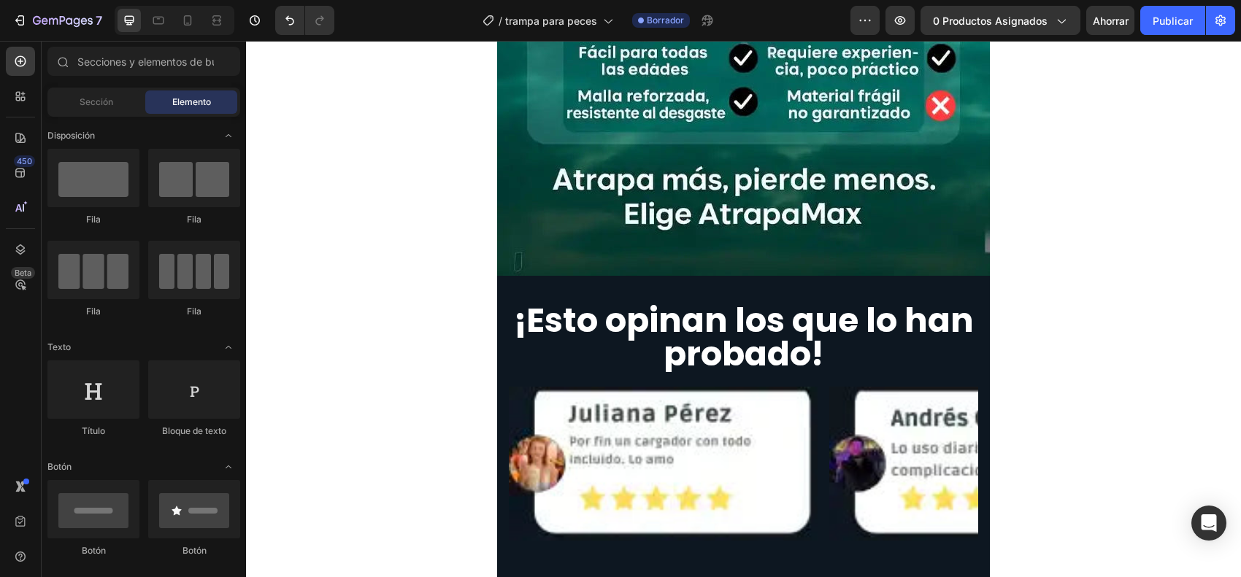
scroll to position [4745, 0]
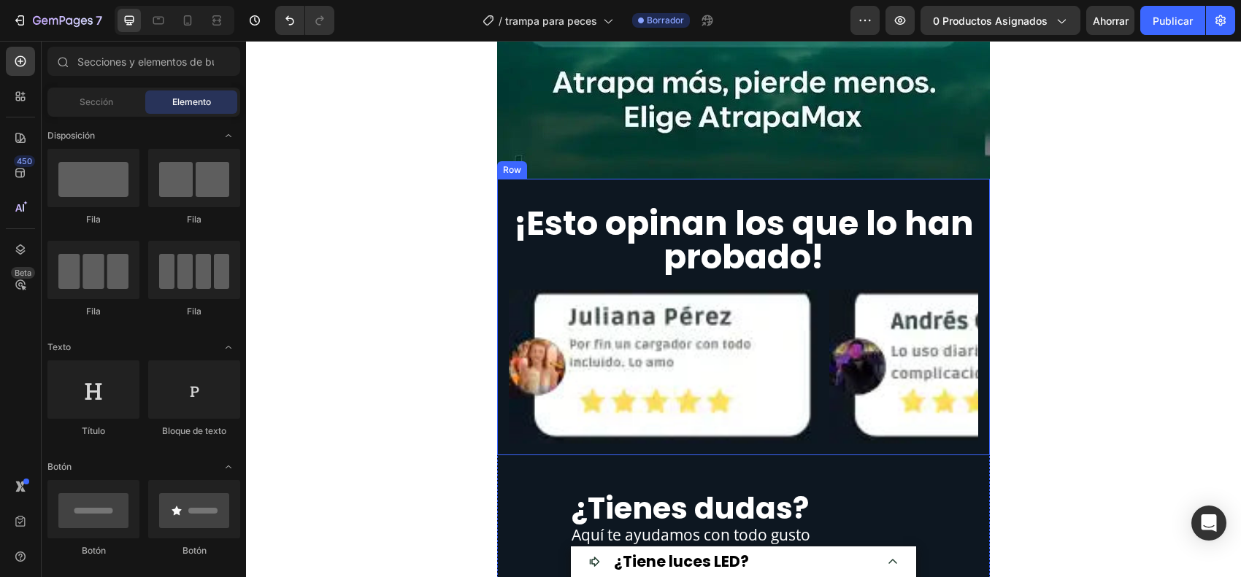
click at [497, 202] on div "¡Esto opinan los que lo han probado! Heading Image Image Image Image Image Caro…" at bounding box center [743, 317] width 493 height 277
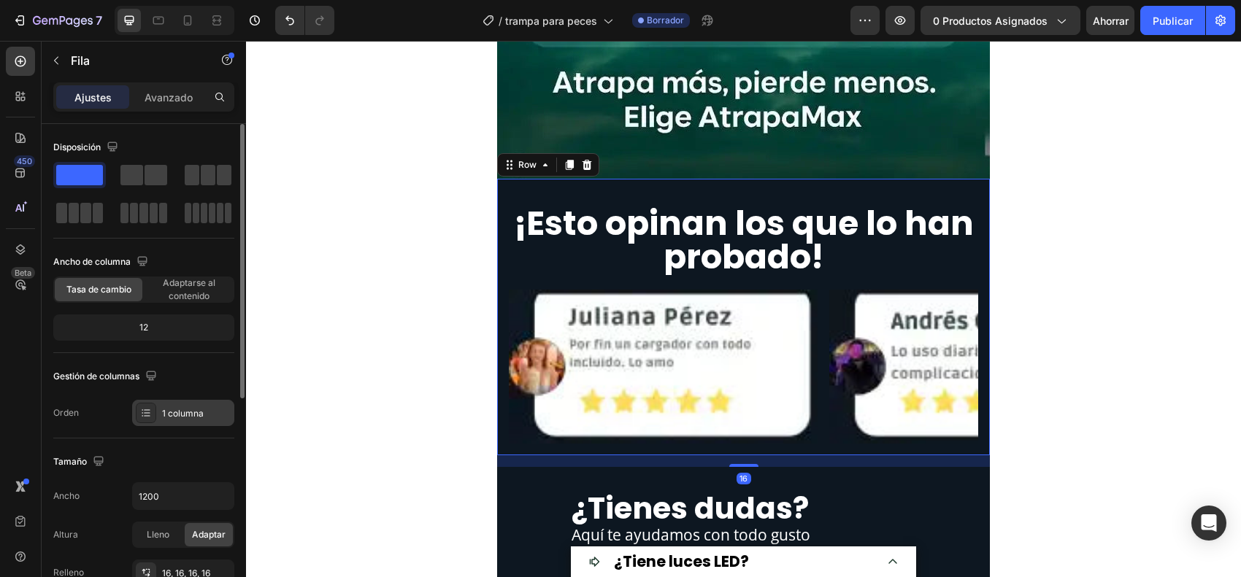
scroll to position [274, 0]
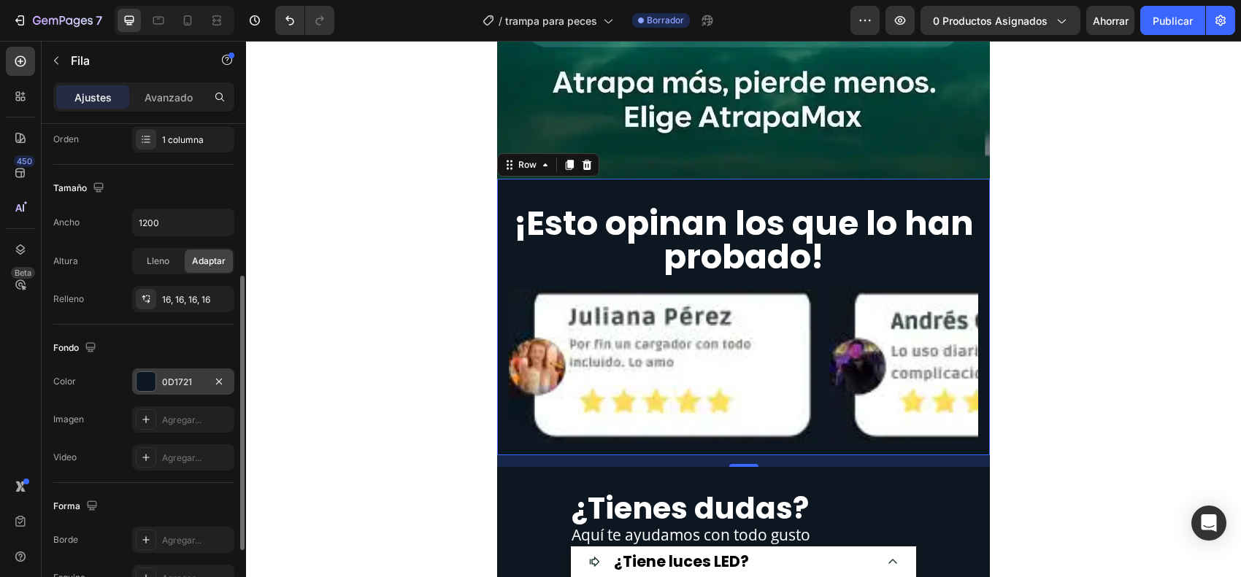
click at [142, 385] on div at bounding box center [146, 381] width 19 height 19
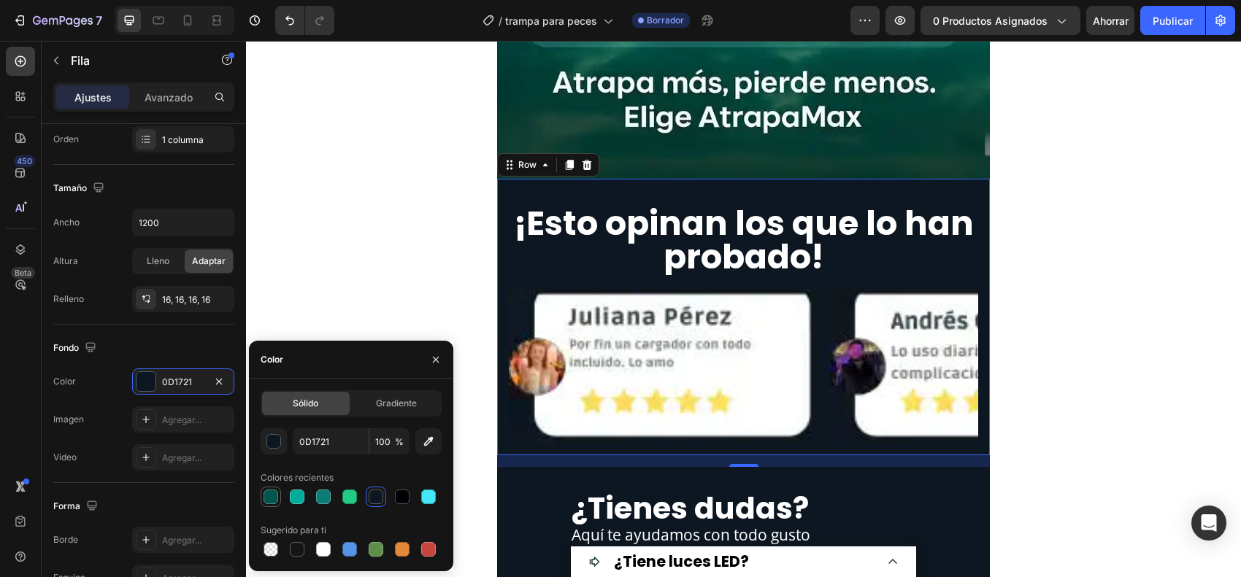
click at [274, 461] on div at bounding box center [271, 497] width 15 height 15
type input "00554C"
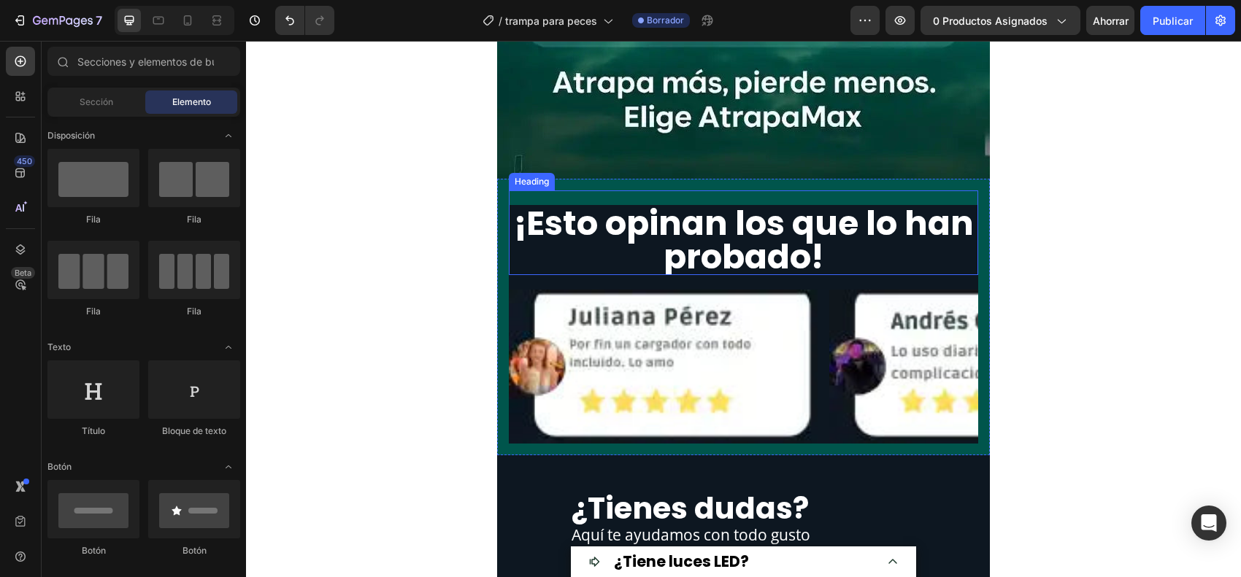
click at [881, 259] on h2 "¡Esto opinan los que lo han probado!" at bounding box center [743, 240] width 469 height 70
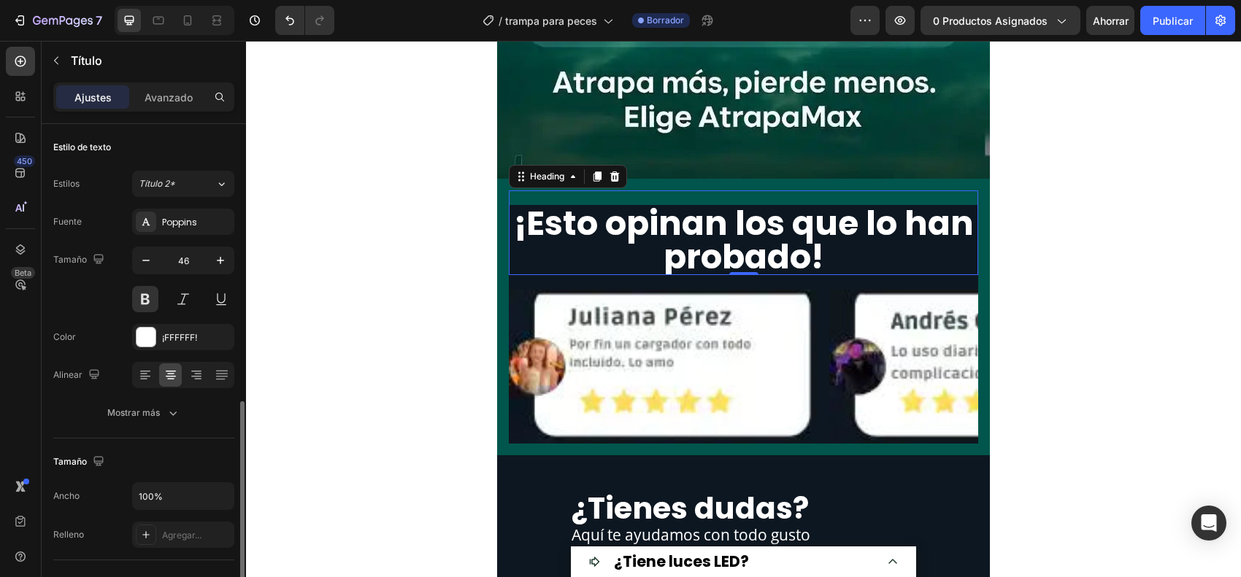
scroll to position [182, 0]
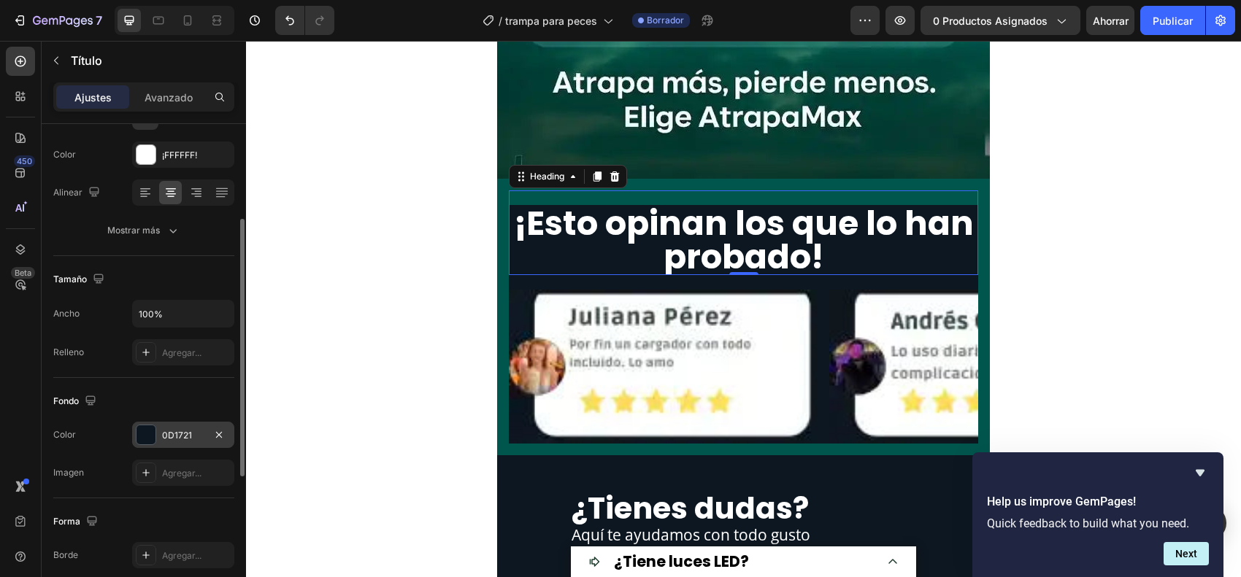
click at [152, 437] on div at bounding box center [146, 435] width 19 height 19
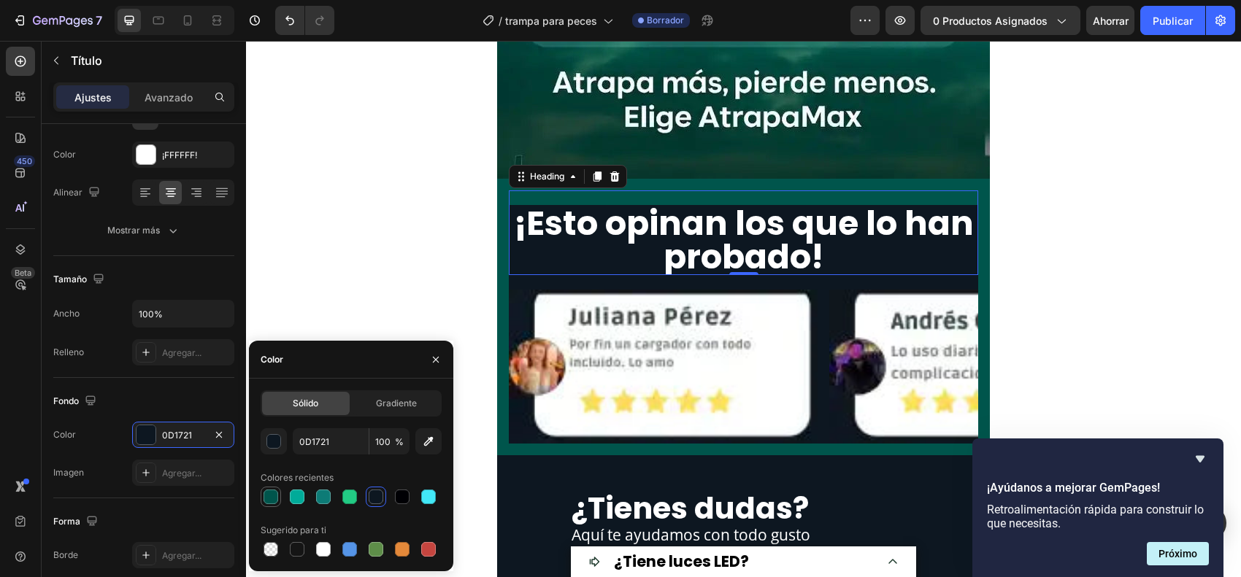
click at [269, 461] on div at bounding box center [271, 497] width 15 height 15
type input "00554C"
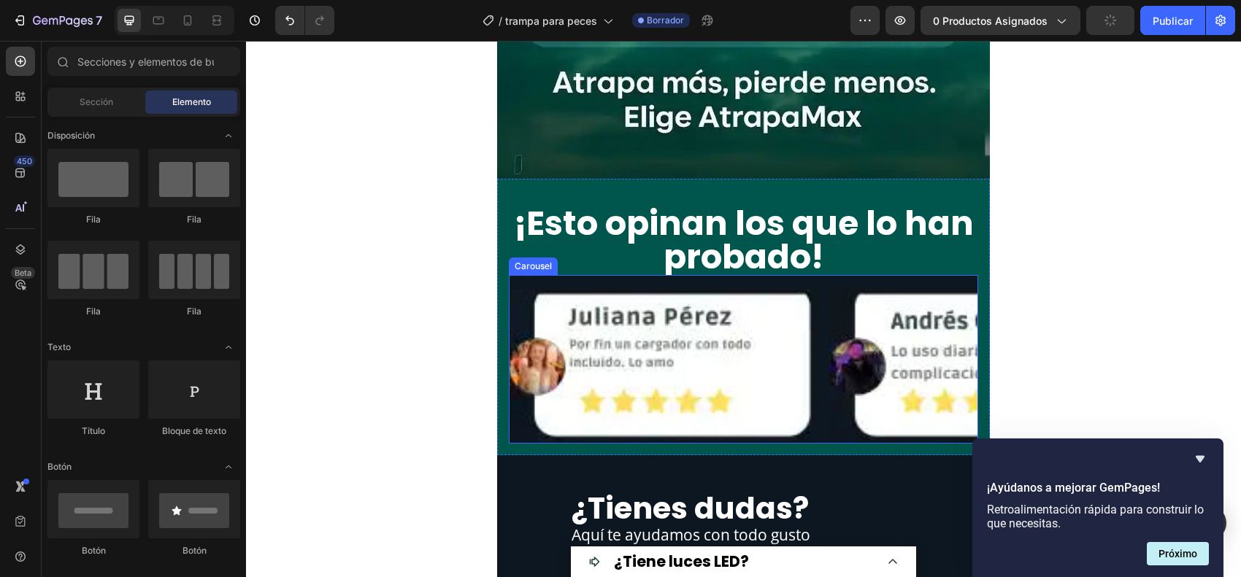
click at [820, 290] on div "Image Image Image Image Image" at bounding box center [743, 367] width 469 height 155
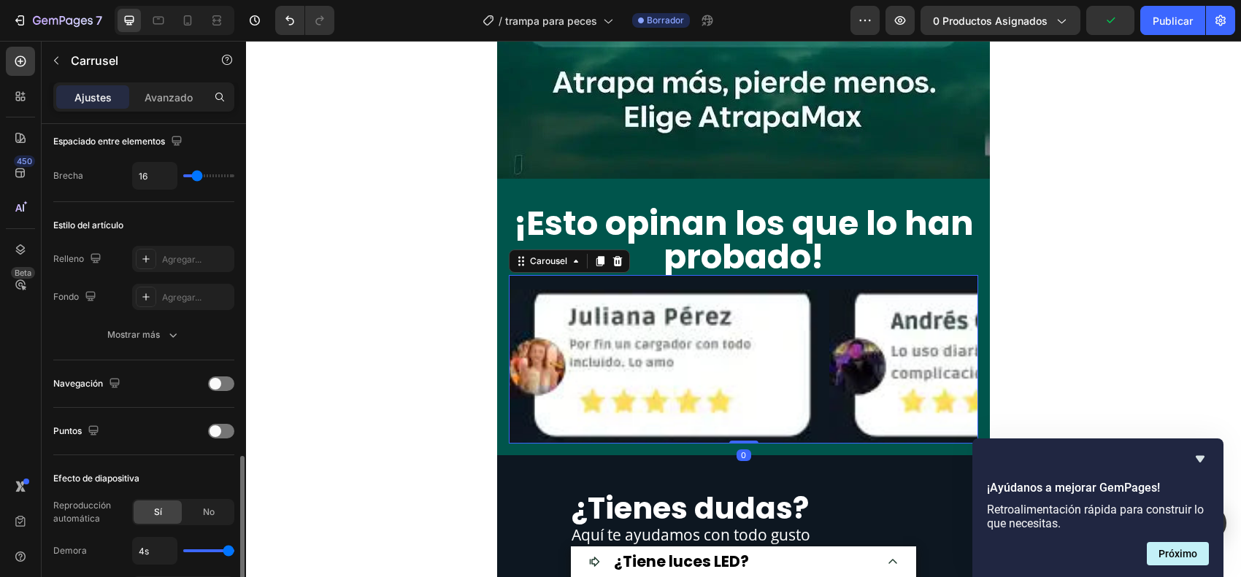
scroll to position [547, 0]
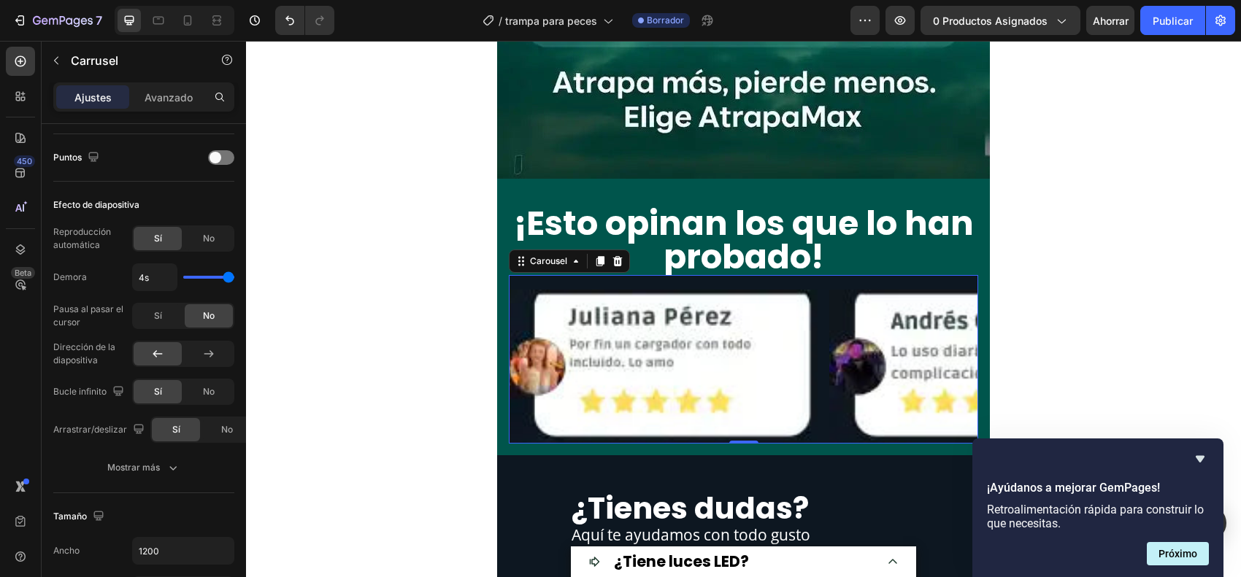
click at [819, 328] on div "Image Image Image Image Image" at bounding box center [743, 367] width 469 height 155
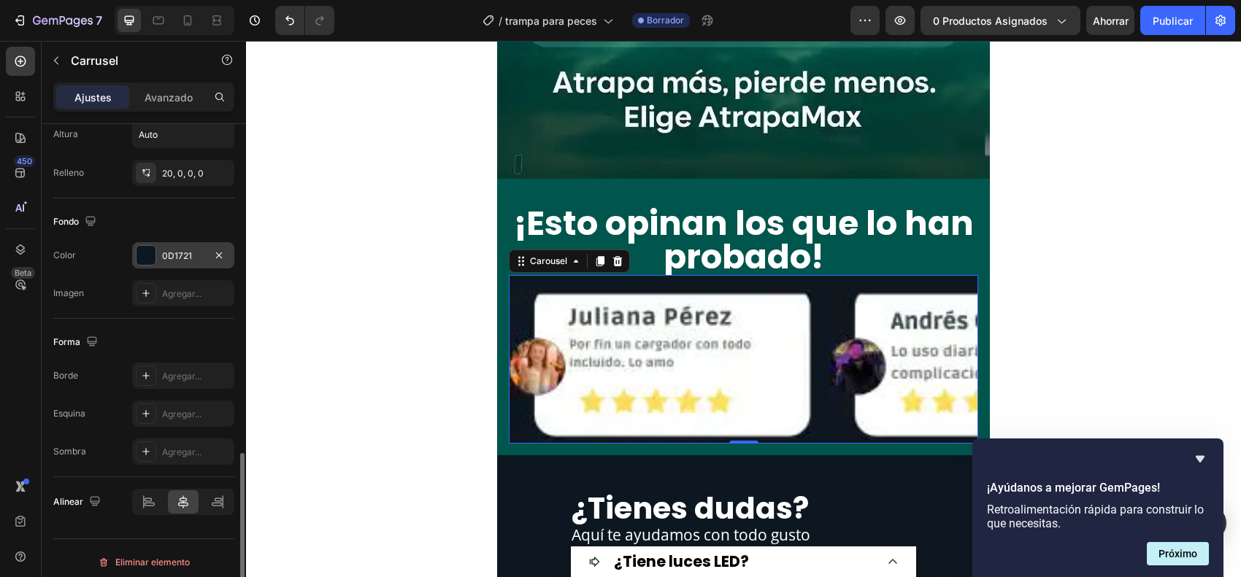
click at [147, 249] on div at bounding box center [146, 255] width 19 height 19
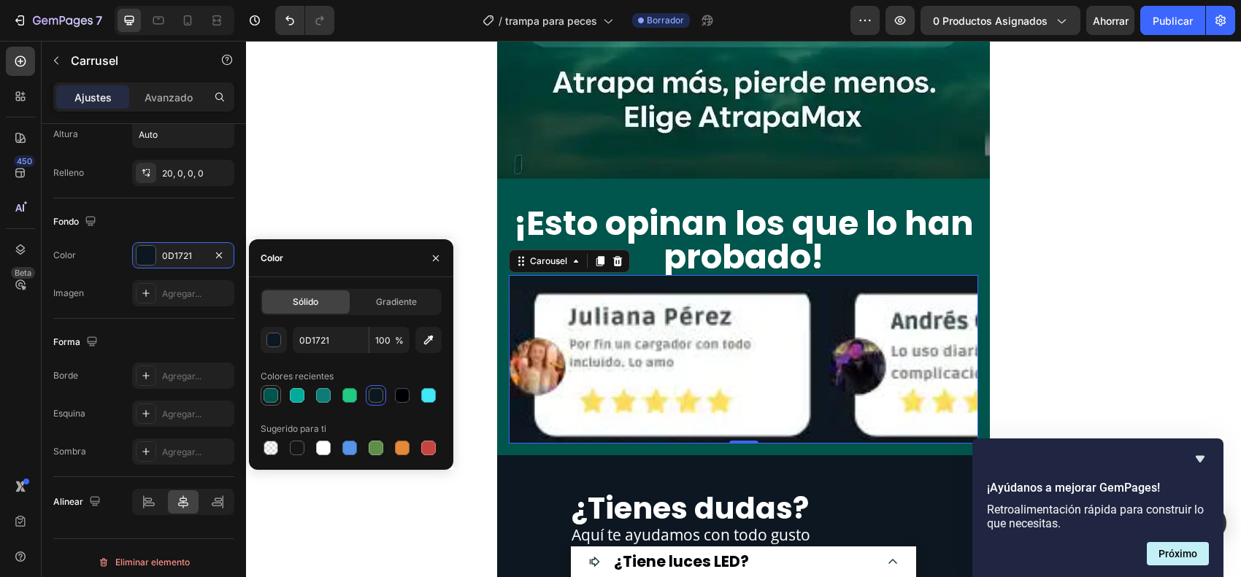
click at [272, 404] on div at bounding box center [271, 396] width 18 height 18
type input "00554C"
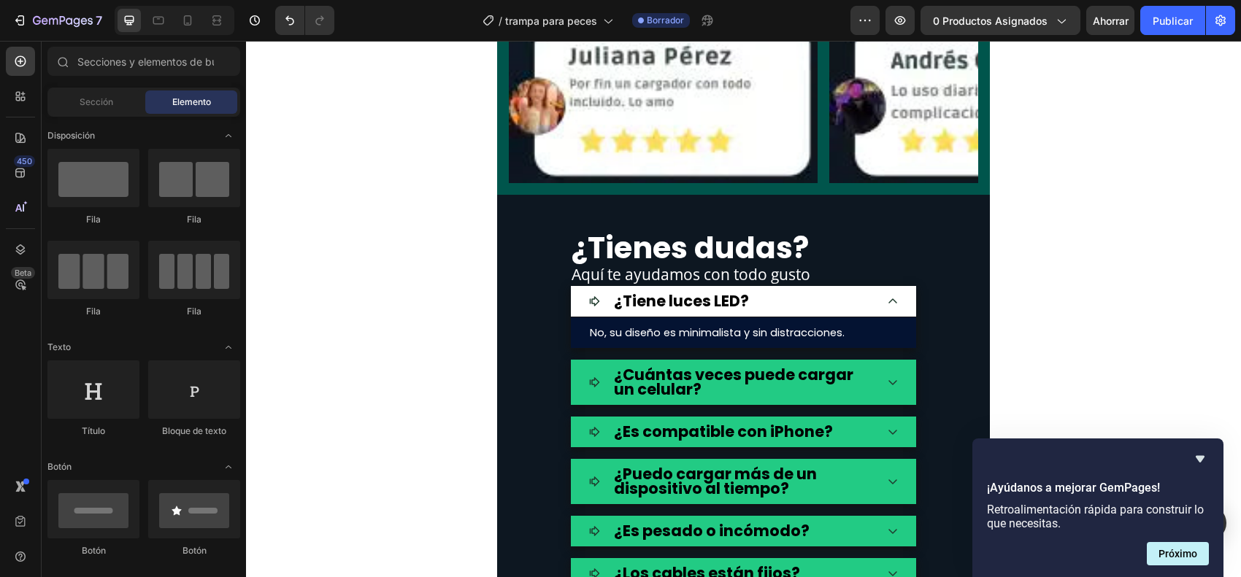
scroll to position [5019, 0]
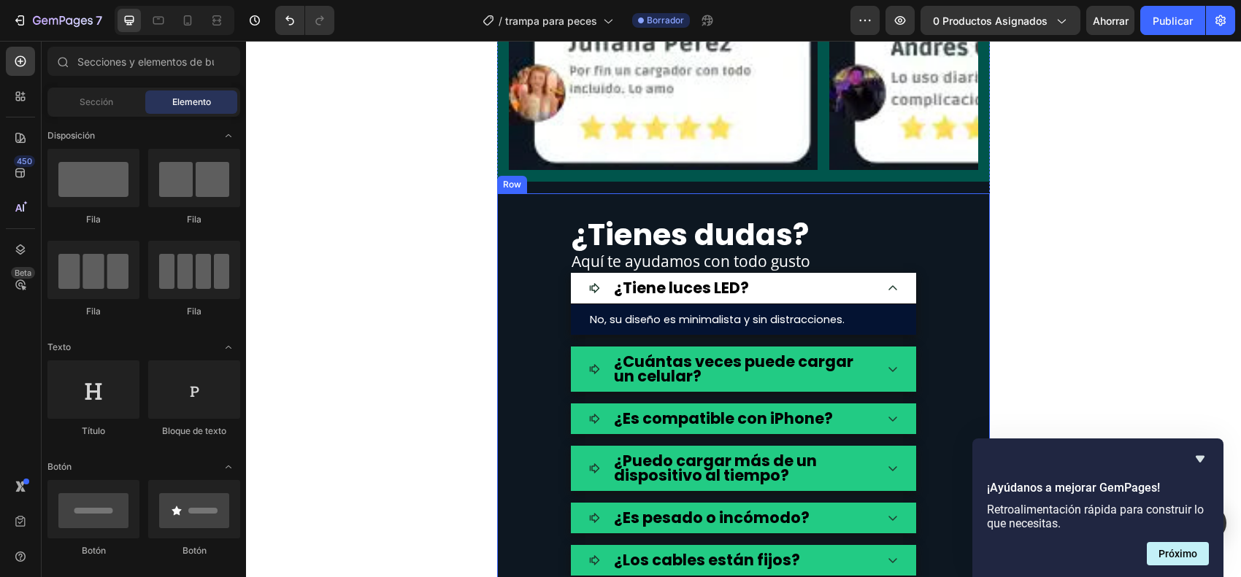
click at [508, 199] on div "¿Tienes dudas? Heading Aquí te ayudamos con todo gusto Text block ¿Tiene luces …" at bounding box center [743, 394] width 493 height 403
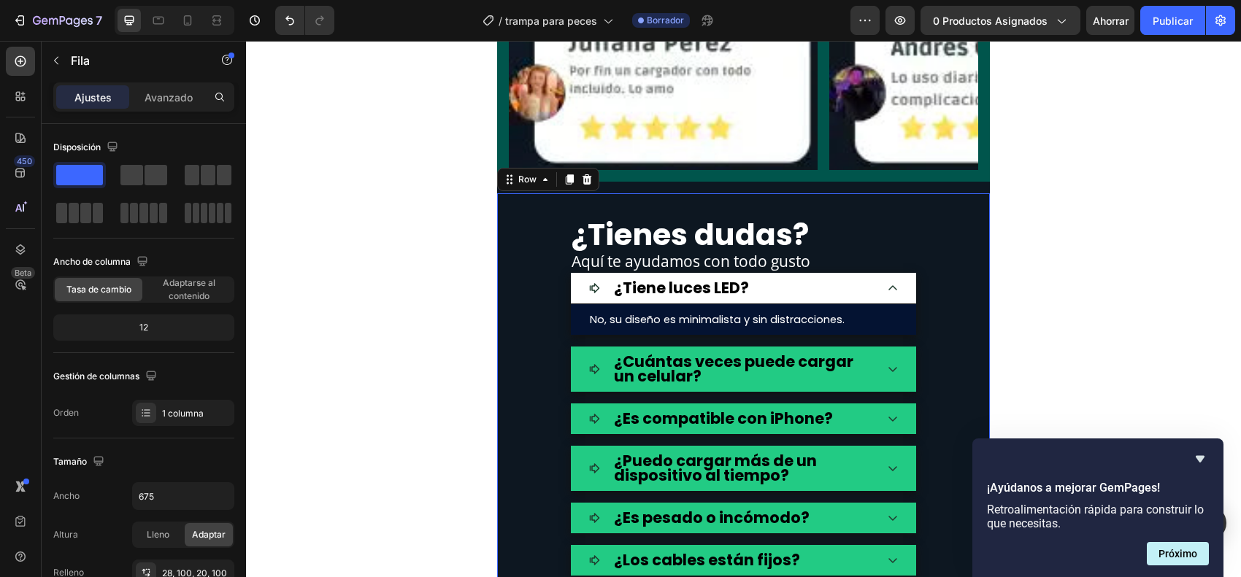
click at [516, 188] on div "Row" at bounding box center [548, 179] width 102 height 23
click at [523, 185] on div "Row" at bounding box center [527, 179] width 24 height 13
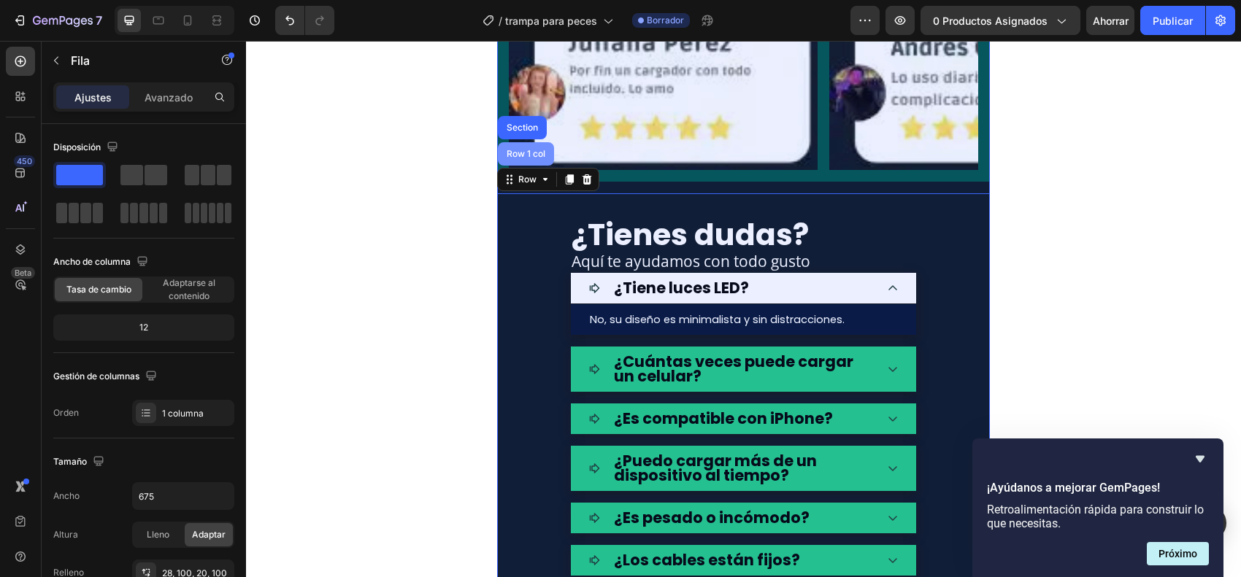
click at [520, 155] on div "Row 1 col" at bounding box center [526, 154] width 45 height 9
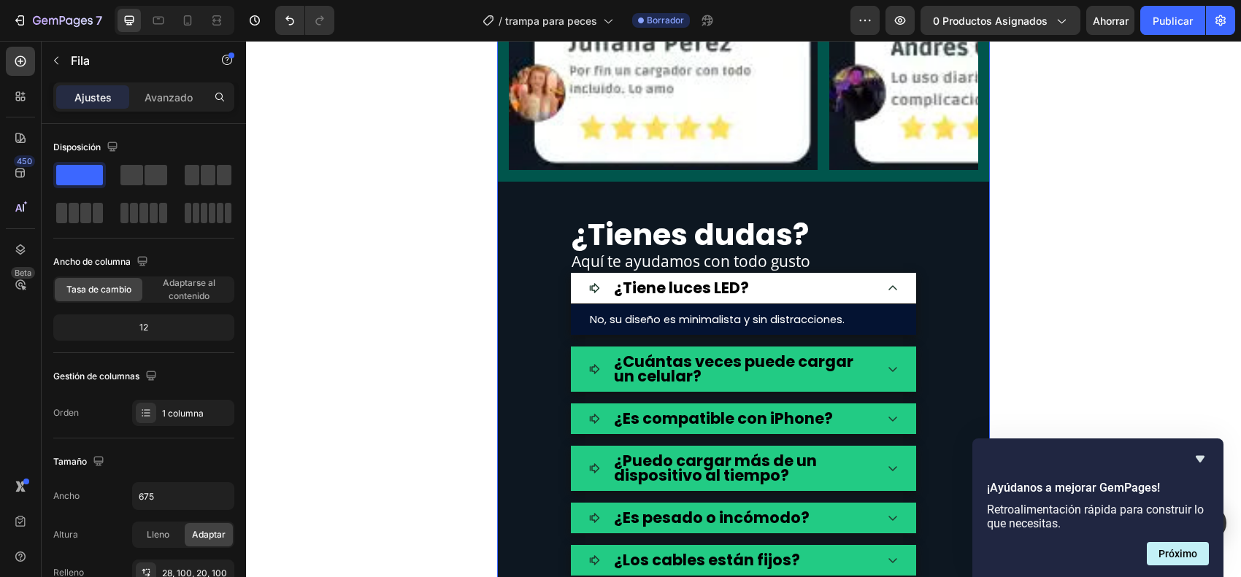
scroll to position [396, 0]
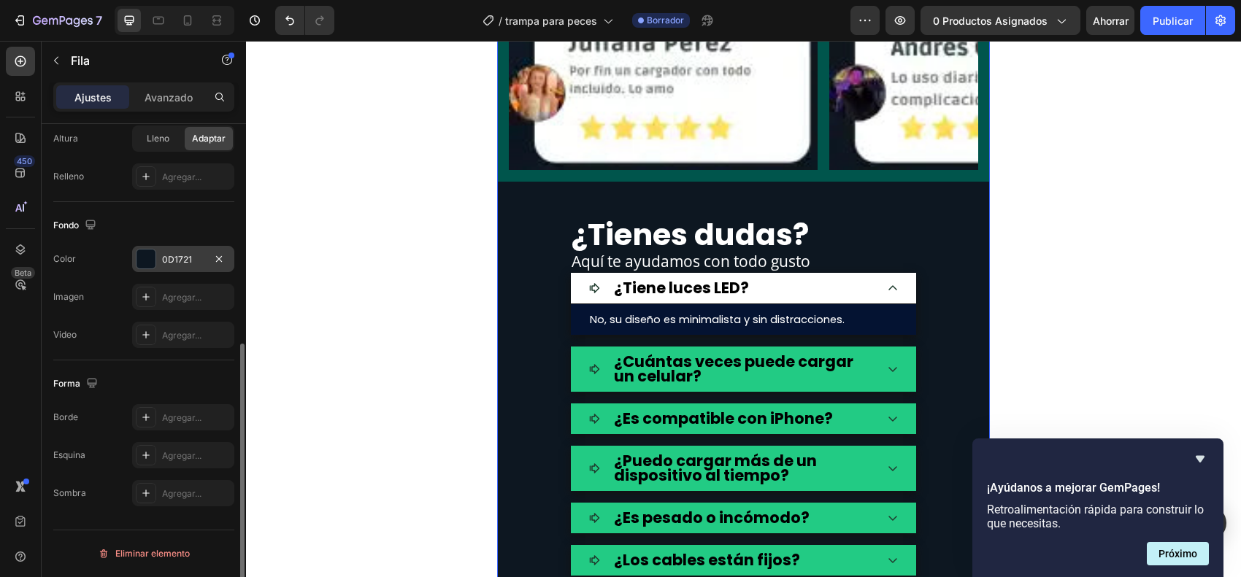
click at [140, 254] on div at bounding box center [146, 259] width 19 height 19
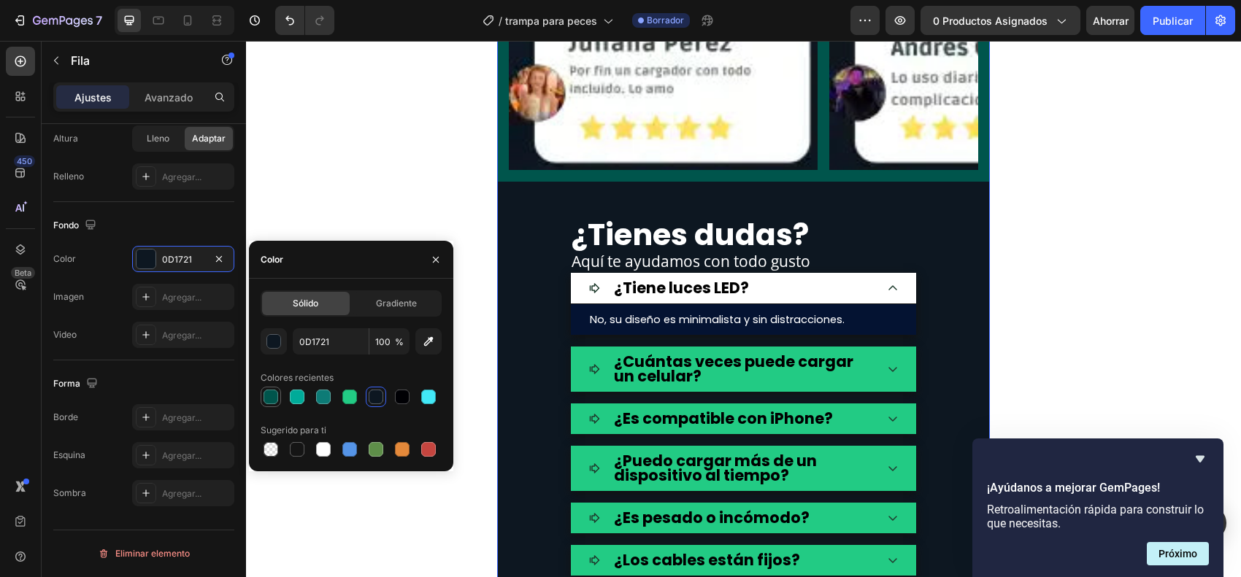
click at [269, 391] on div at bounding box center [271, 397] width 15 height 15
type input "00554C"
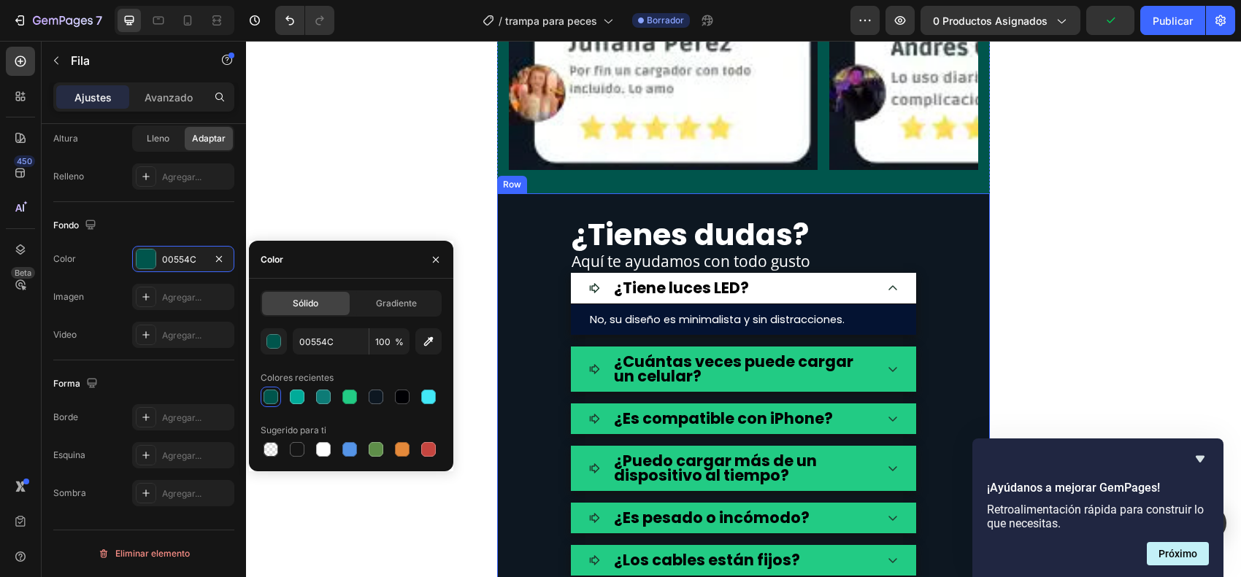
click at [524, 219] on div "¿Tienes dudas? Heading Aquí te ayudamos con todo gusto Text block ¿Tiene luces …" at bounding box center [743, 394] width 493 height 403
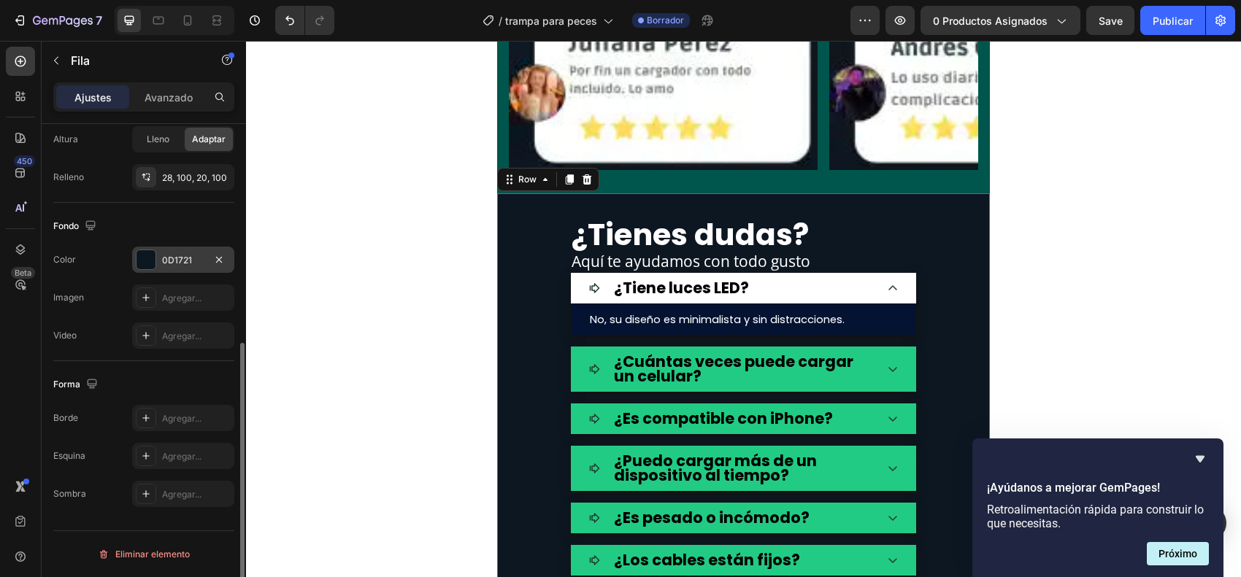
click at [140, 250] on div at bounding box center [146, 260] width 20 height 20
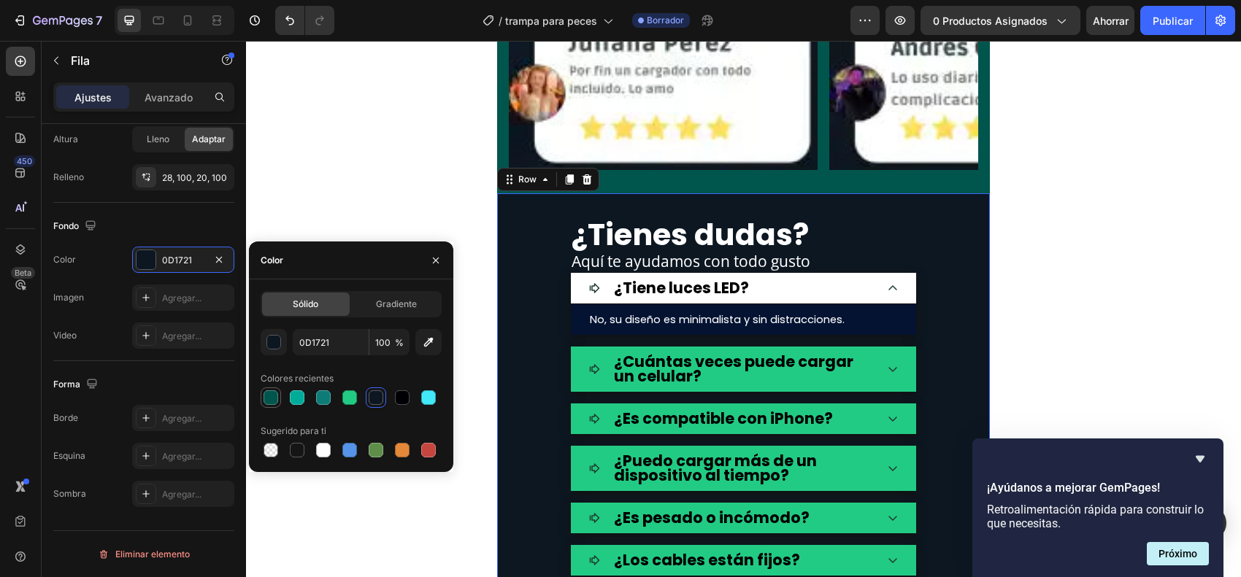
click at [274, 394] on div at bounding box center [271, 398] width 15 height 15
type input "00554C"
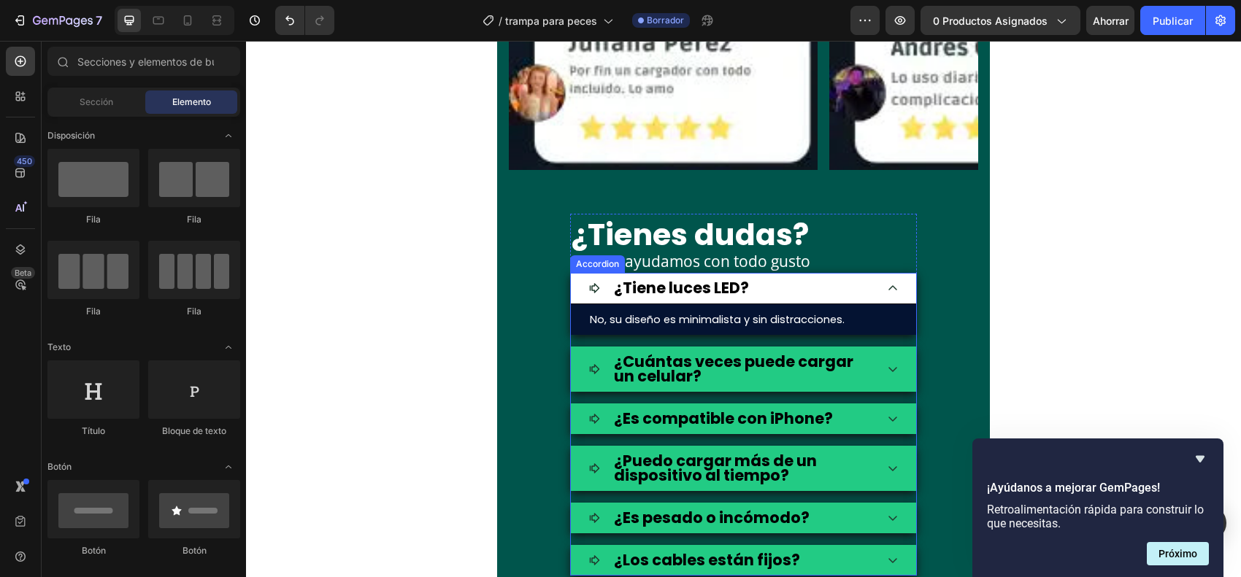
click at [881, 297] on div "¿Tiene luces LED?" at bounding box center [743, 288] width 345 height 31
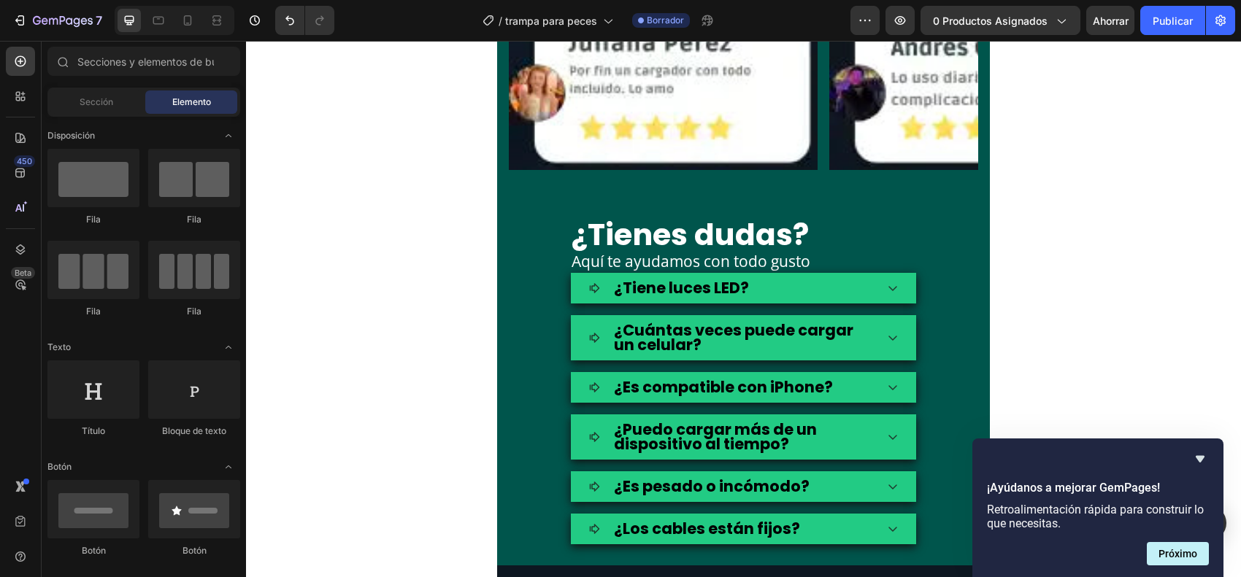
scroll to position [5110, 0]
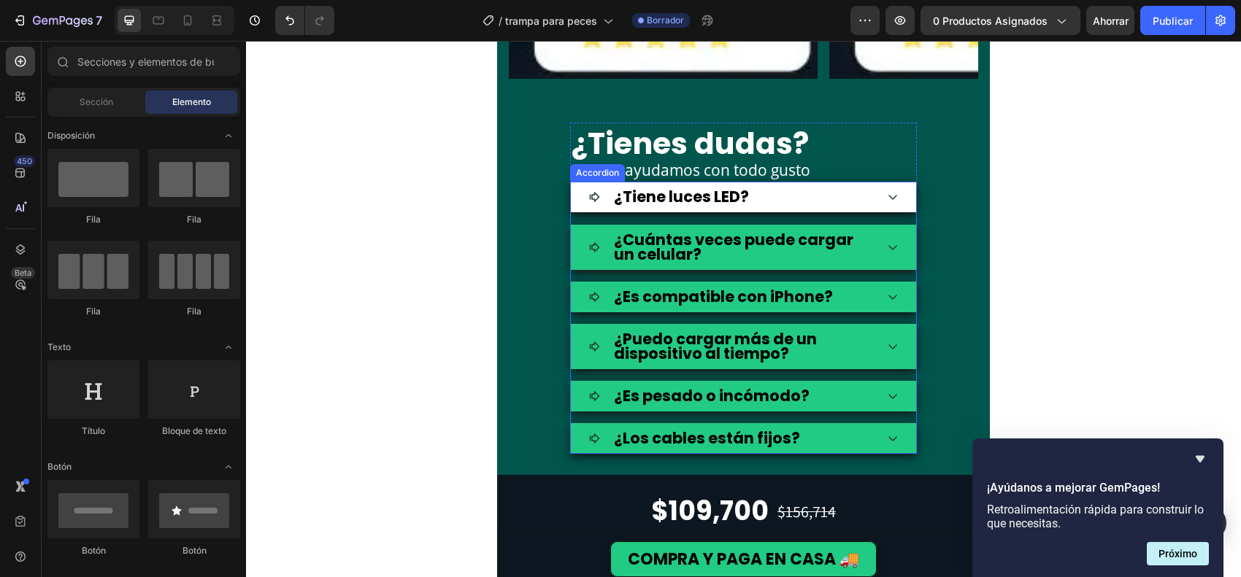
click at [808, 204] on div "¿Tiene luces LED?" at bounding box center [731, 197] width 287 height 19
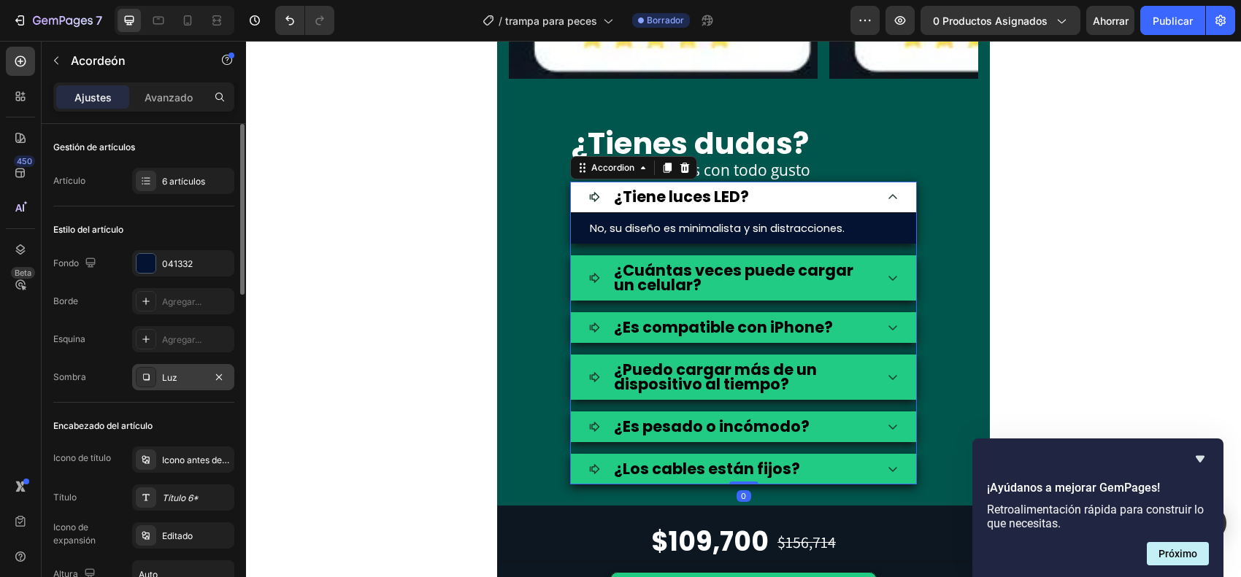
scroll to position [456, 0]
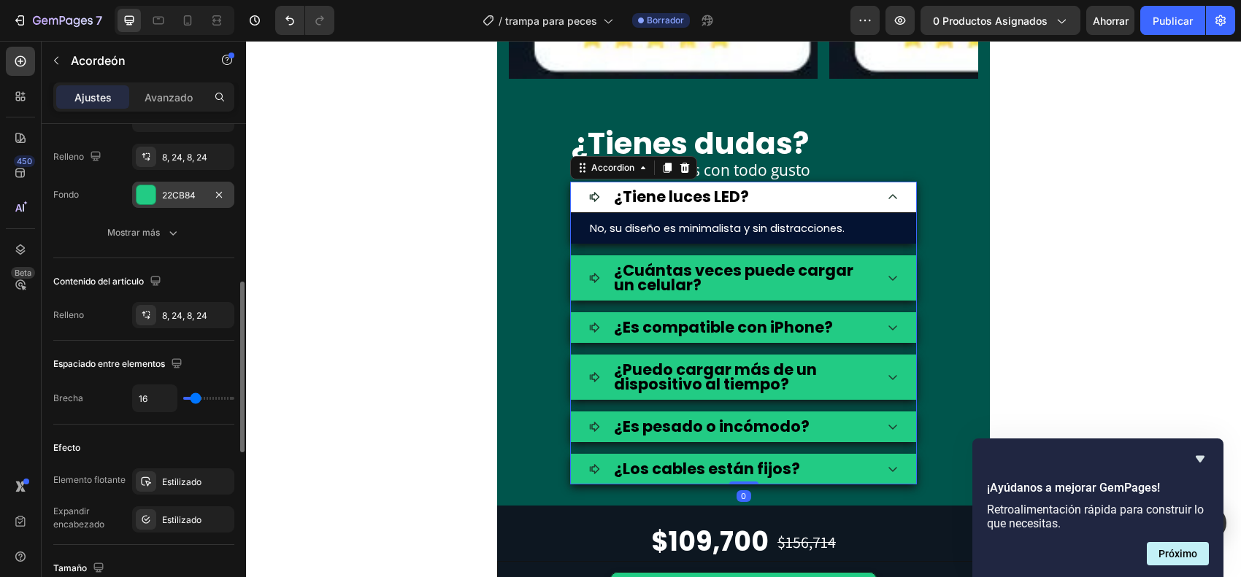
click at [150, 187] on div at bounding box center [146, 194] width 19 height 19
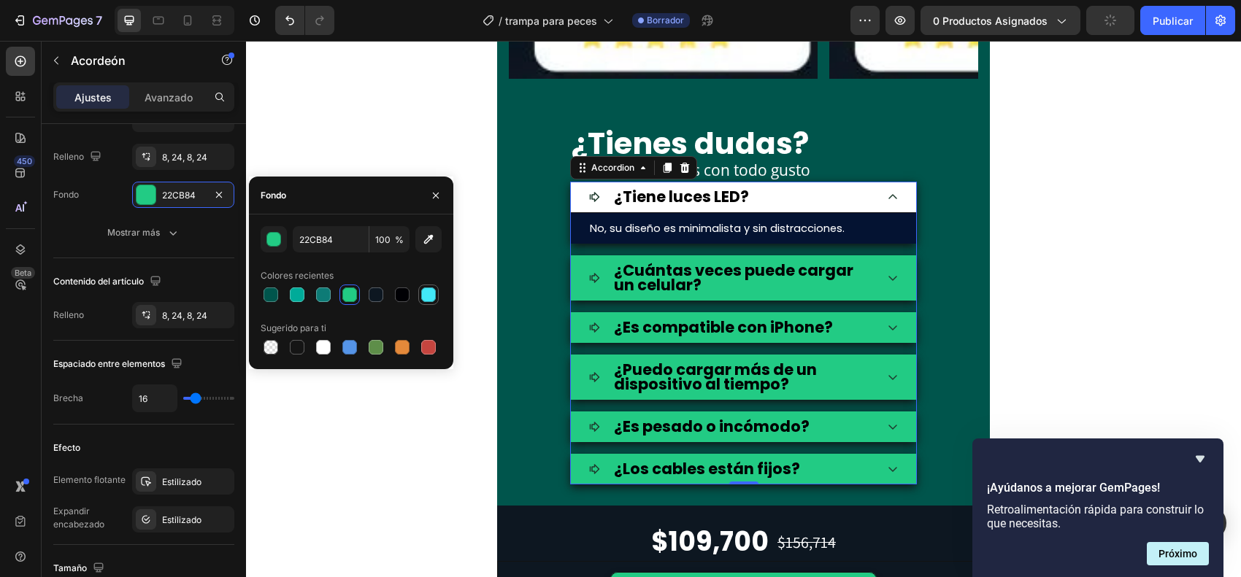
click at [436, 287] on div at bounding box center [429, 295] width 18 height 18
type input "42E8F7"
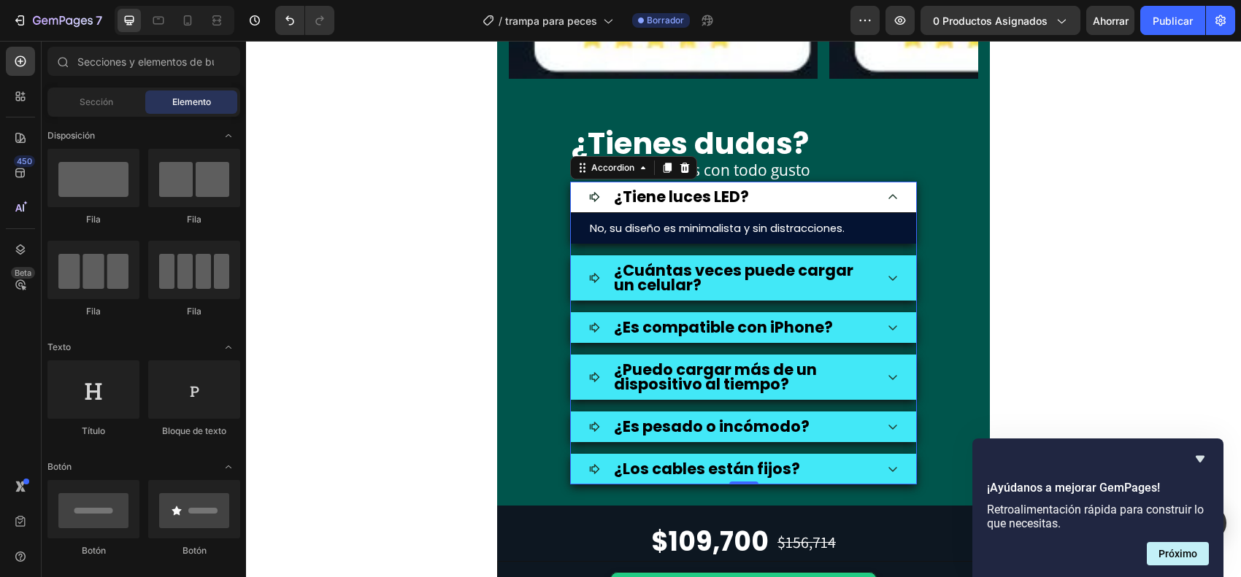
click at [893, 204] on div "¿Tiene luces LED?" at bounding box center [743, 197] width 345 height 31
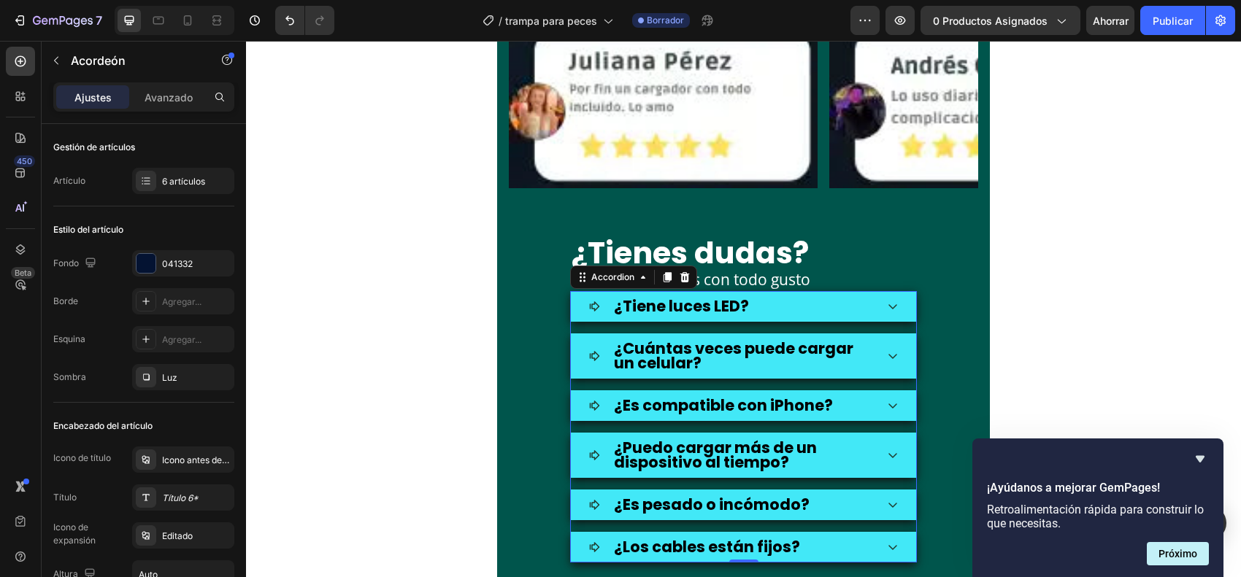
scroll to position [5352, 0]
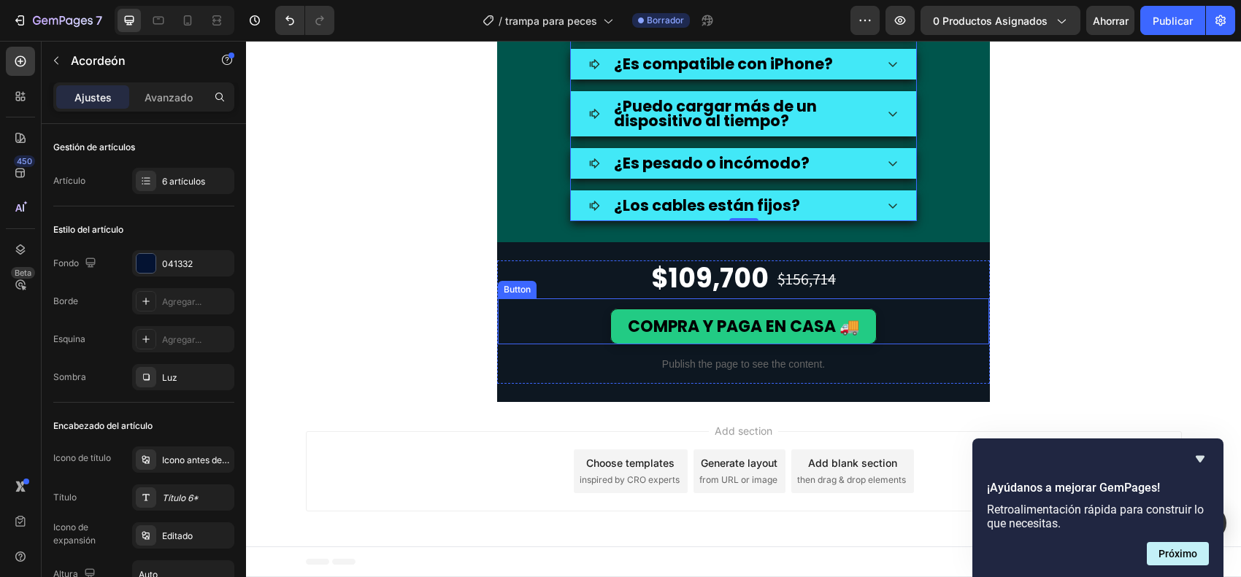
click at [522, 301] on div "COMPRA Y PAGA EN CASA 🚚 Button" at bounding box center [743, 321] width 493 height 47
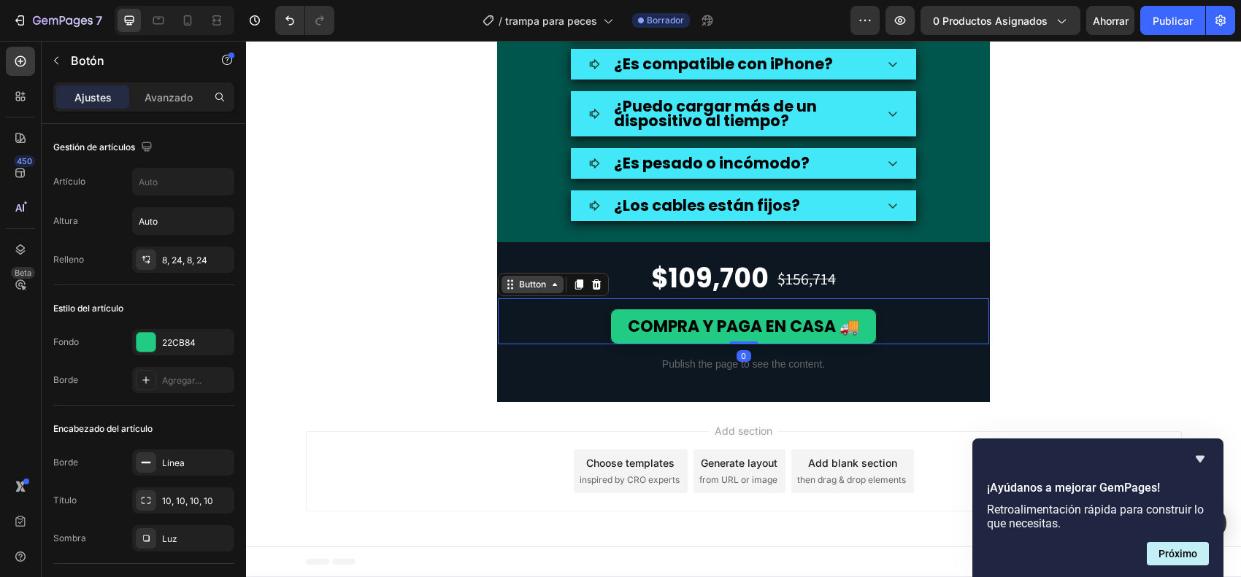
click at [528, 280] on div "Button" at bounding box center [532, 284] width 33 height 13
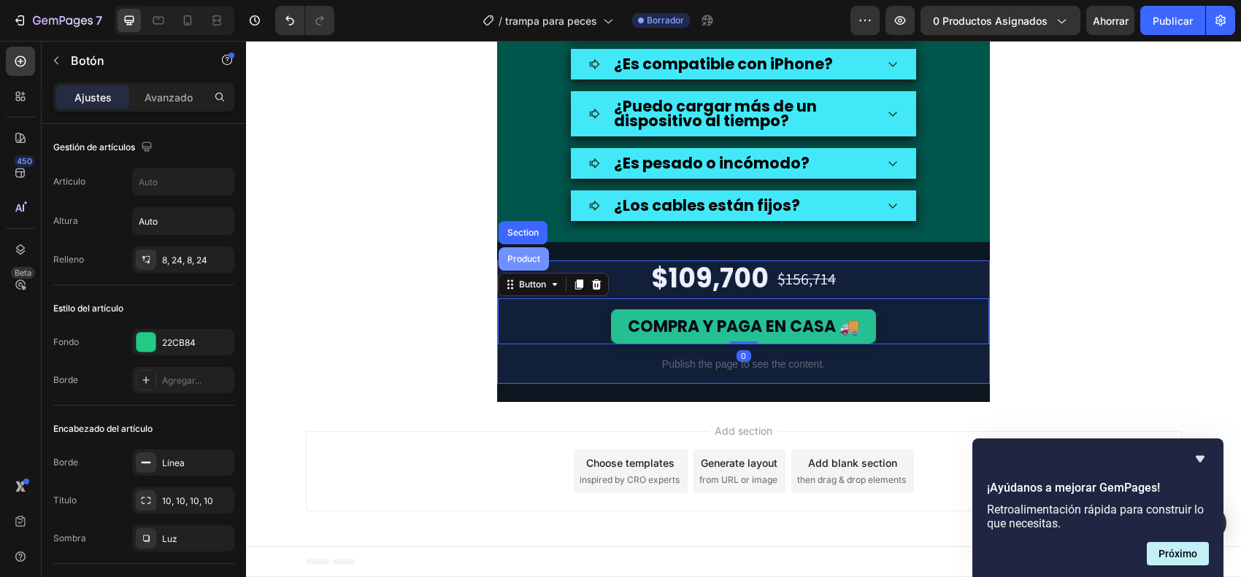
click at [528, 271] on div "Product" at bounding box center [524, 258] width 50 height 23
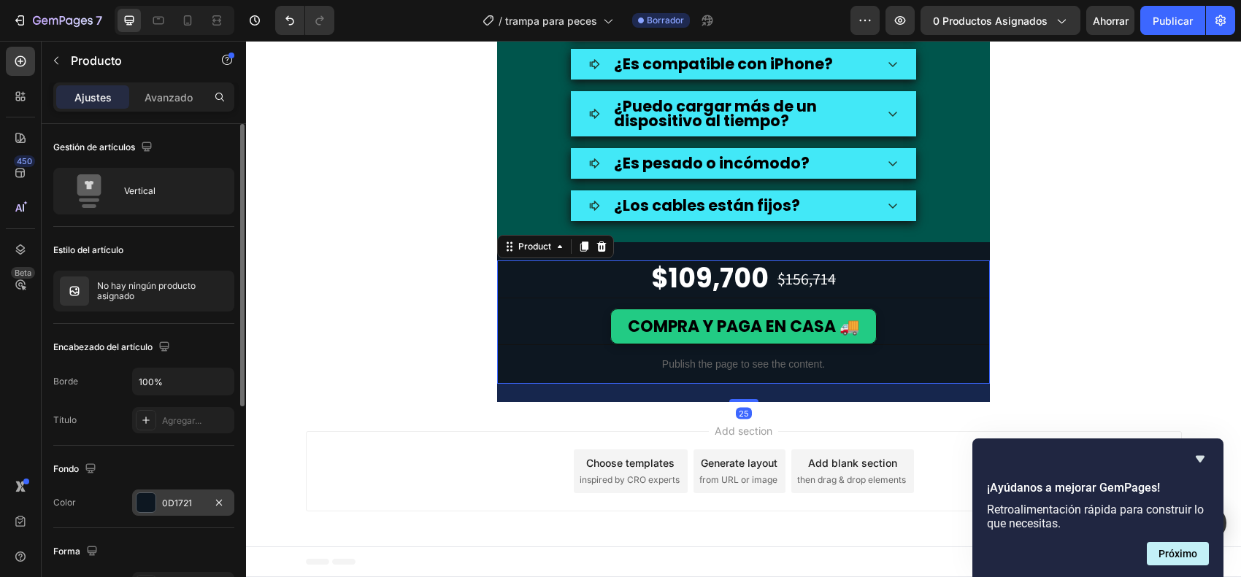
click at [153, 461] on div at bounding box center [146, 503] width 20 height 20
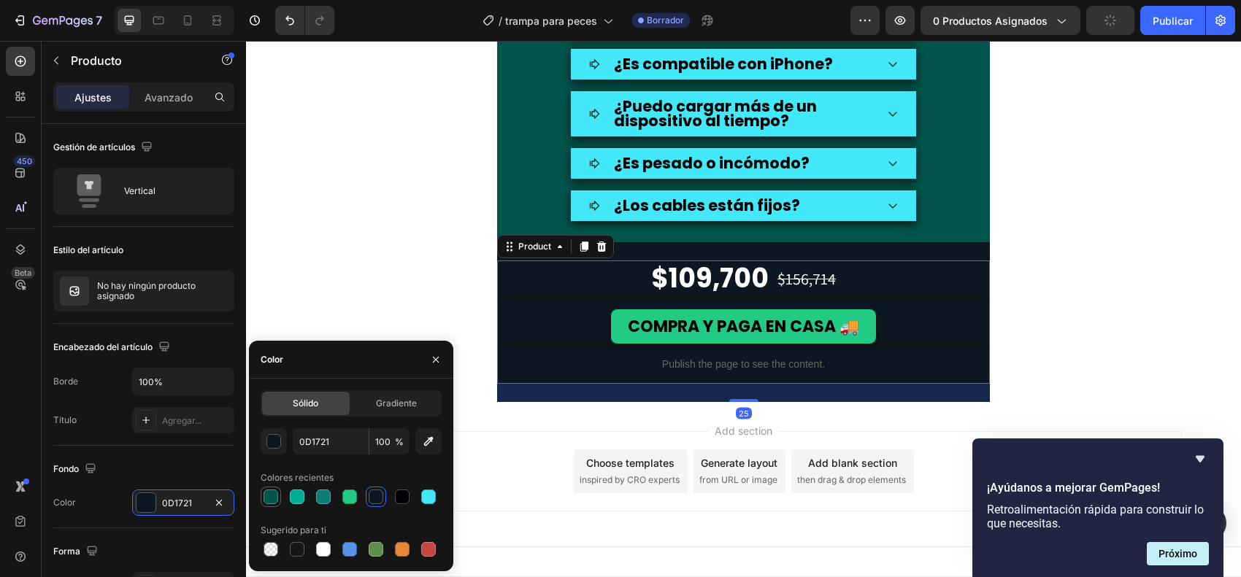
click at [270, 461] on div at bounding box center [271, 497] width 15 height 15
type input "00554C"
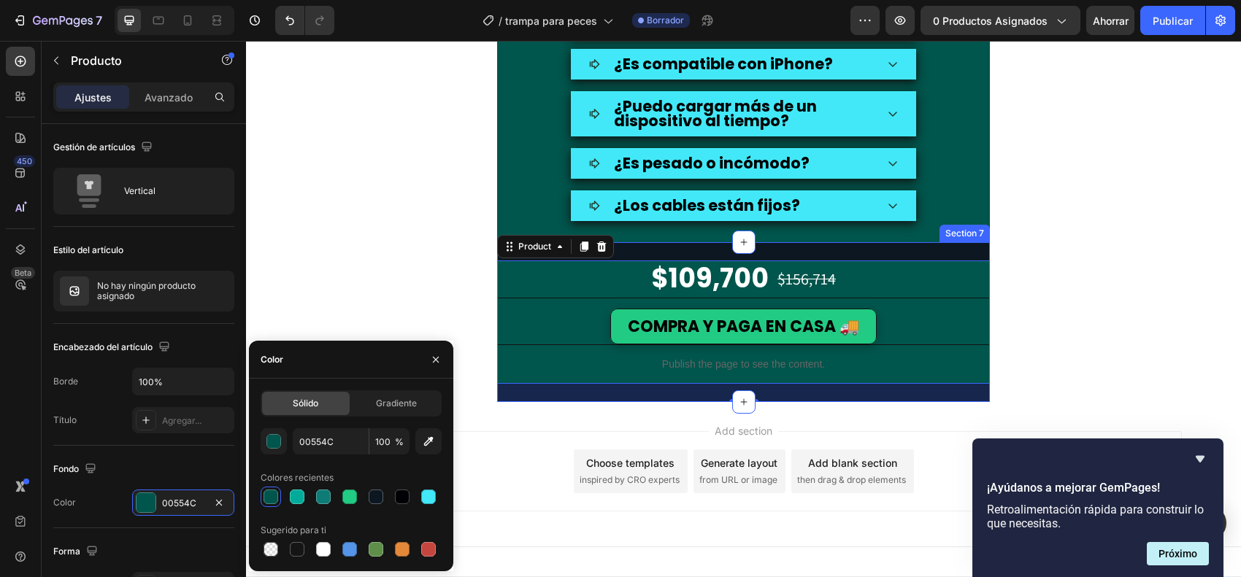
click at [643, 250] on div "$109,700 Price Price $156,714 Price Price Row COMPRA Y PAGA EN CASA 🚚 Button Pu…" at bounding box center [743, 322] width 493 height 160
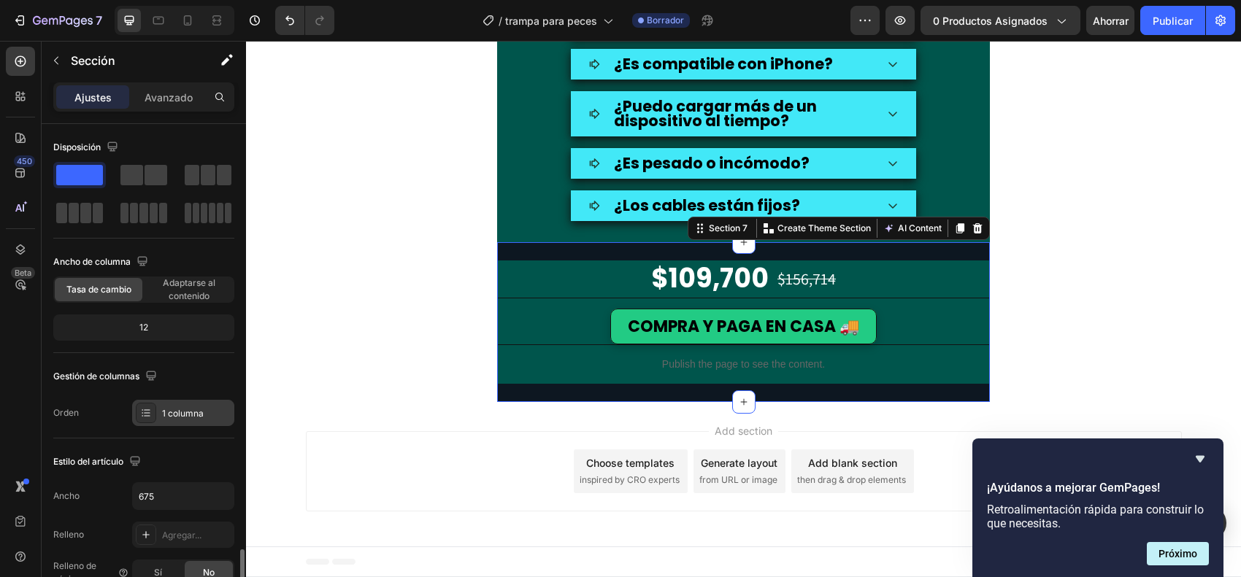
scroll to position [365, 0]
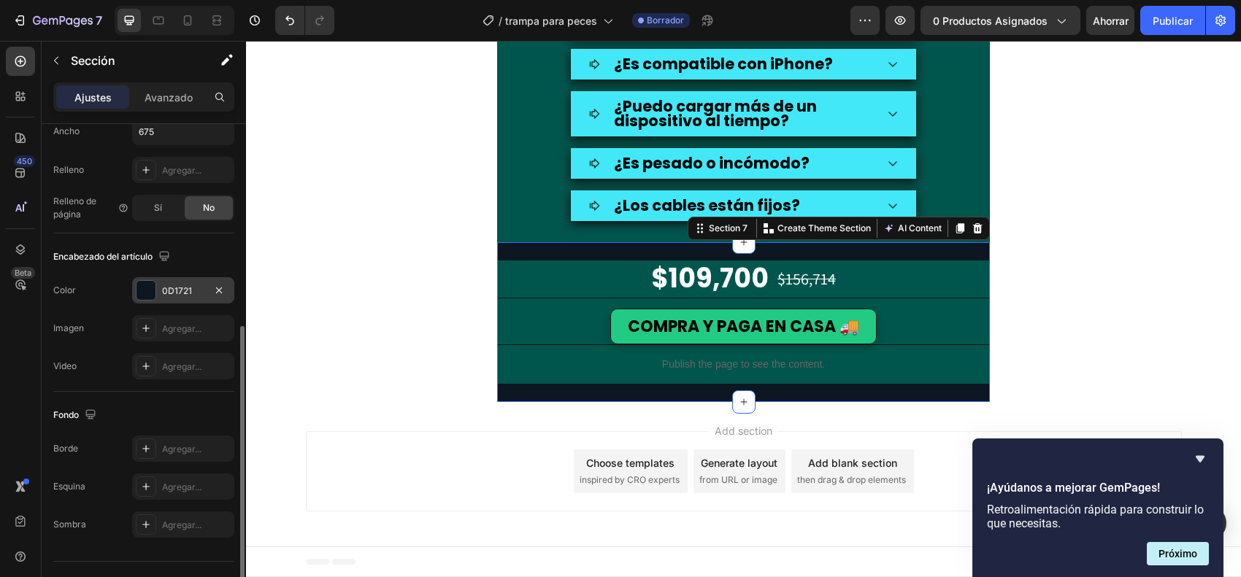
click at [150, 290] on div at bounding box center [146, 290] width 19 height 19
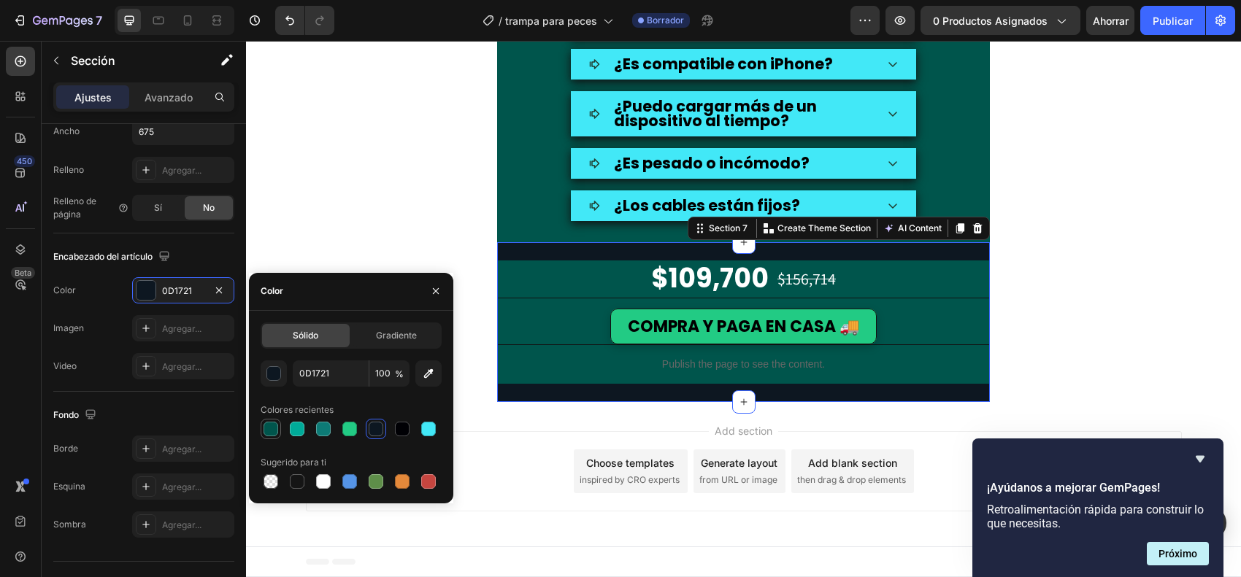
click at [272, 429] on div at bounding box center [271, 429] width 15 height 15
type input "00554C"
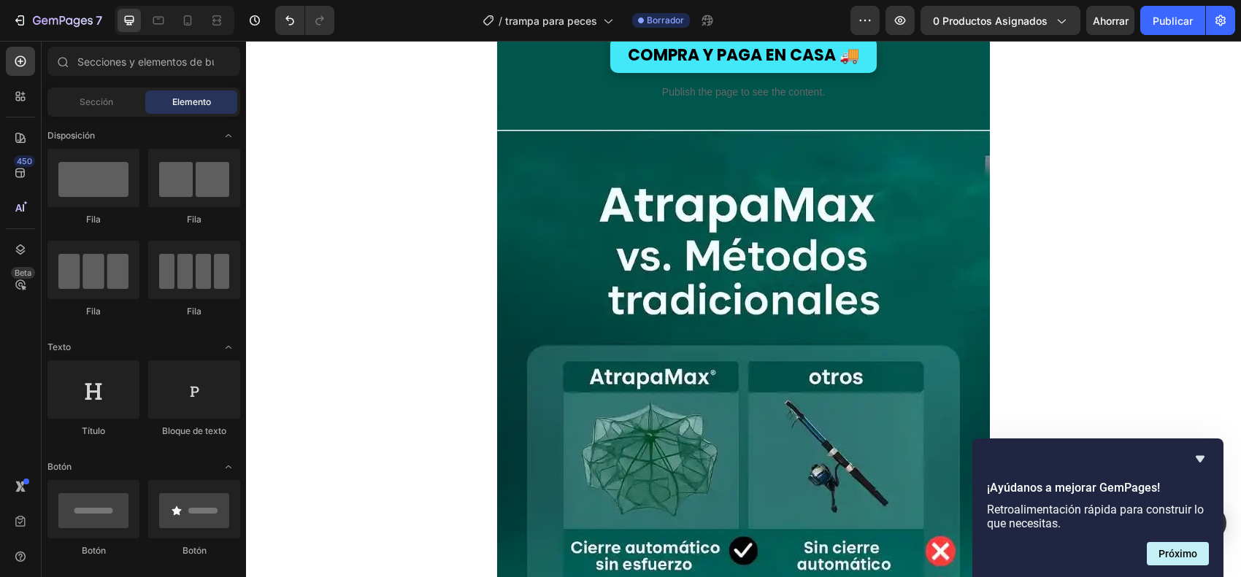
scroll to position [3924, 0]
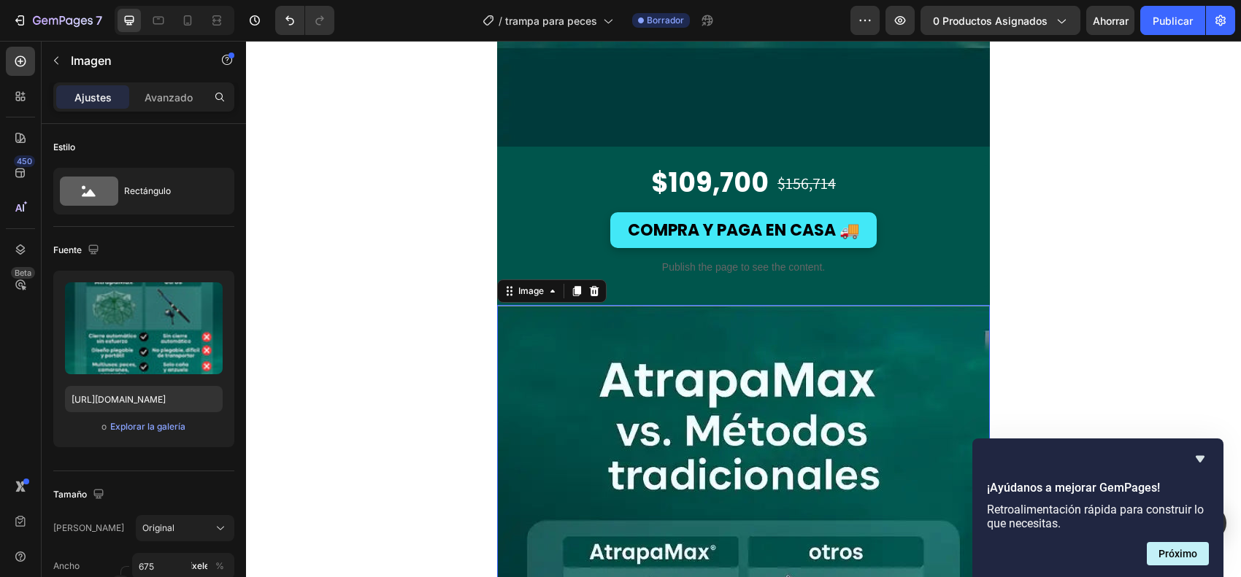
scroll to position [3832, 0]
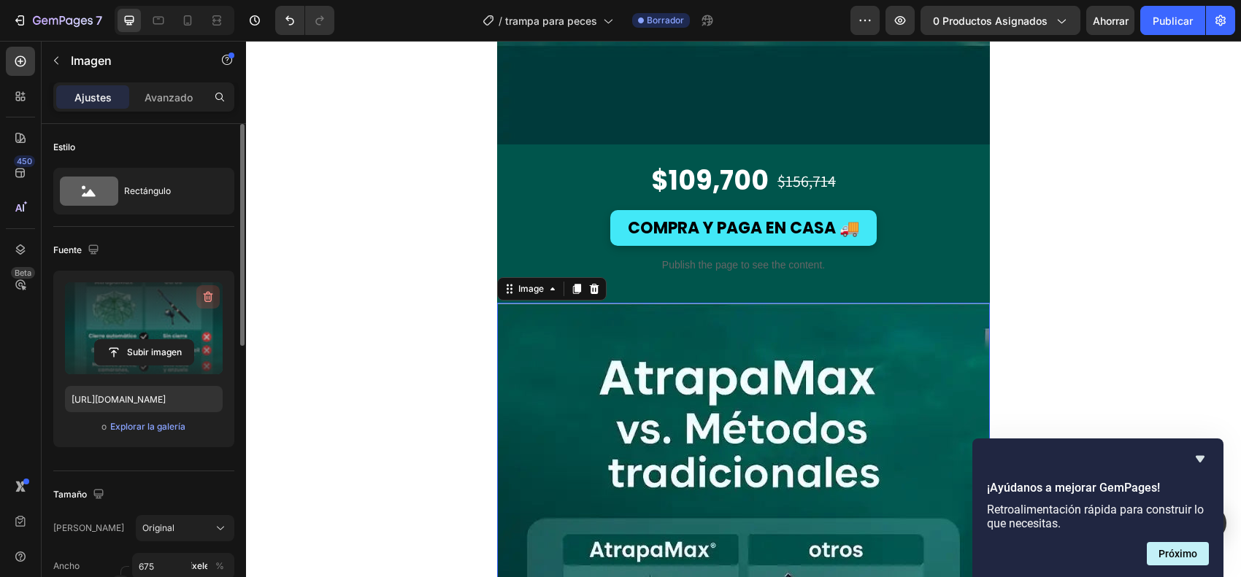
click at [212, 293] on icon "button" at bounding box center [208, 297] width 15 height 15
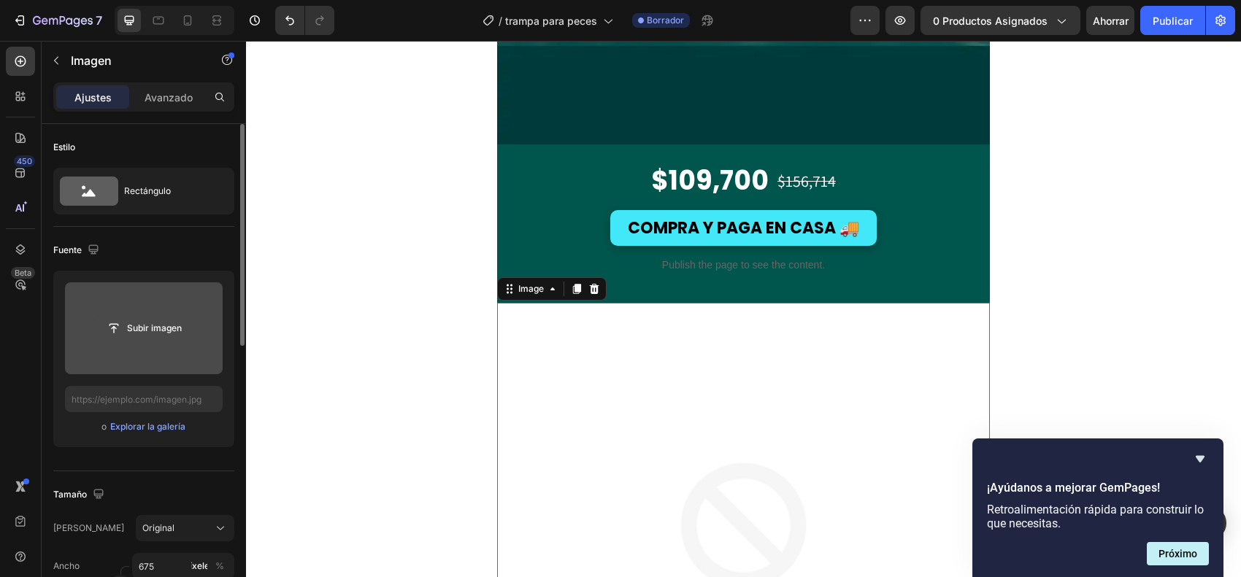
click at [162, 326] on input "file" at bounding box center [144, 328] width 99 height 25
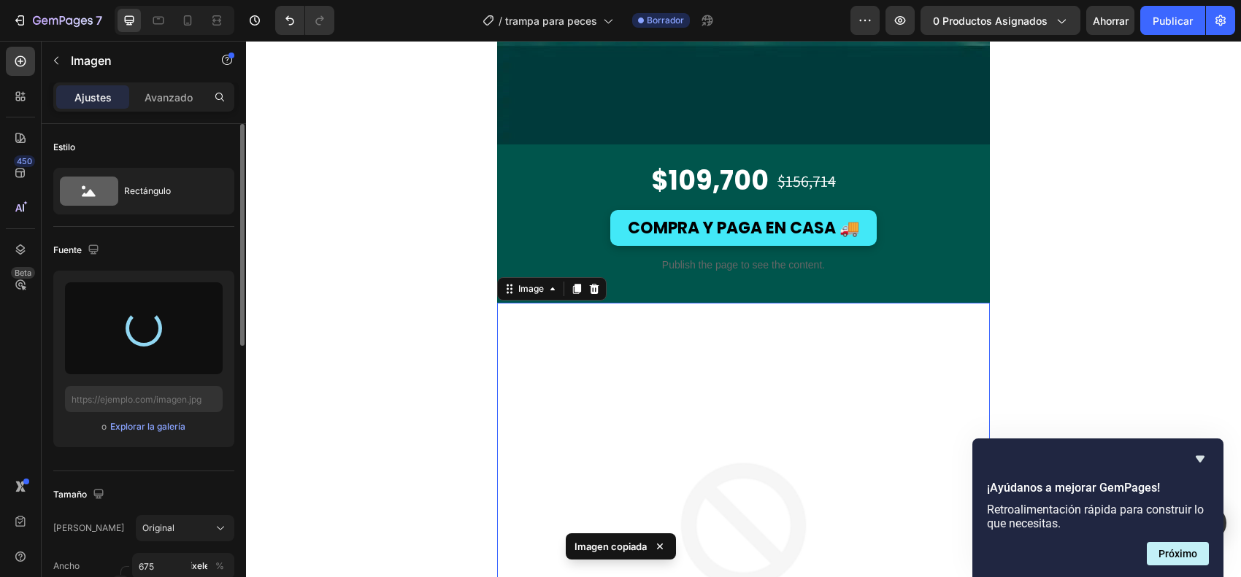
type input "[URL][DOMAIN_NAME]"
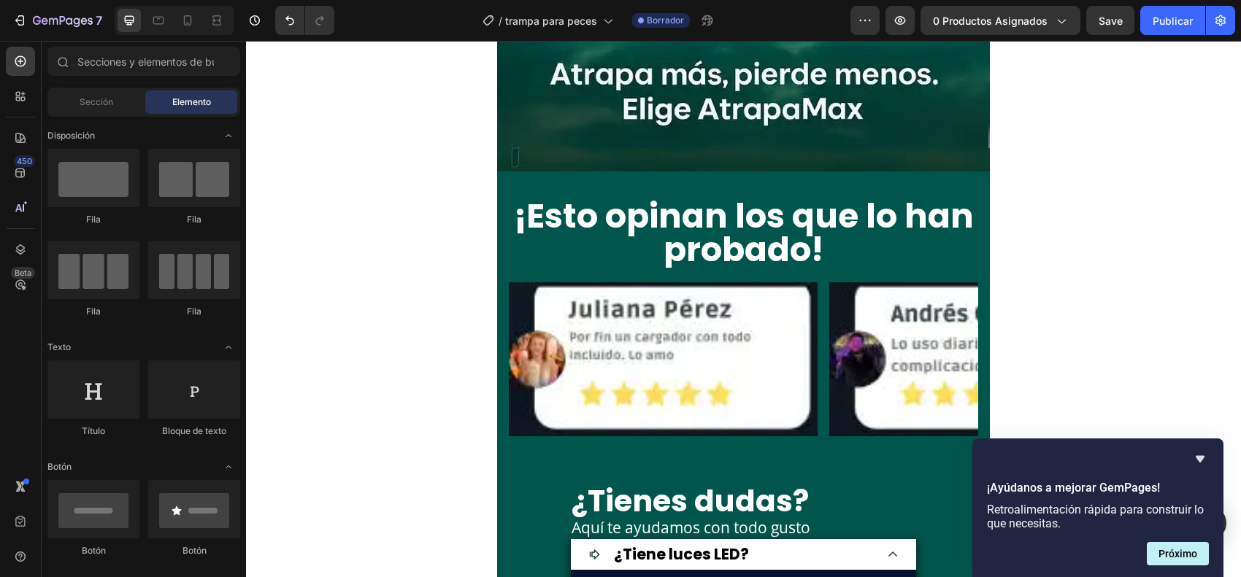
scroll to position [4745, 0]
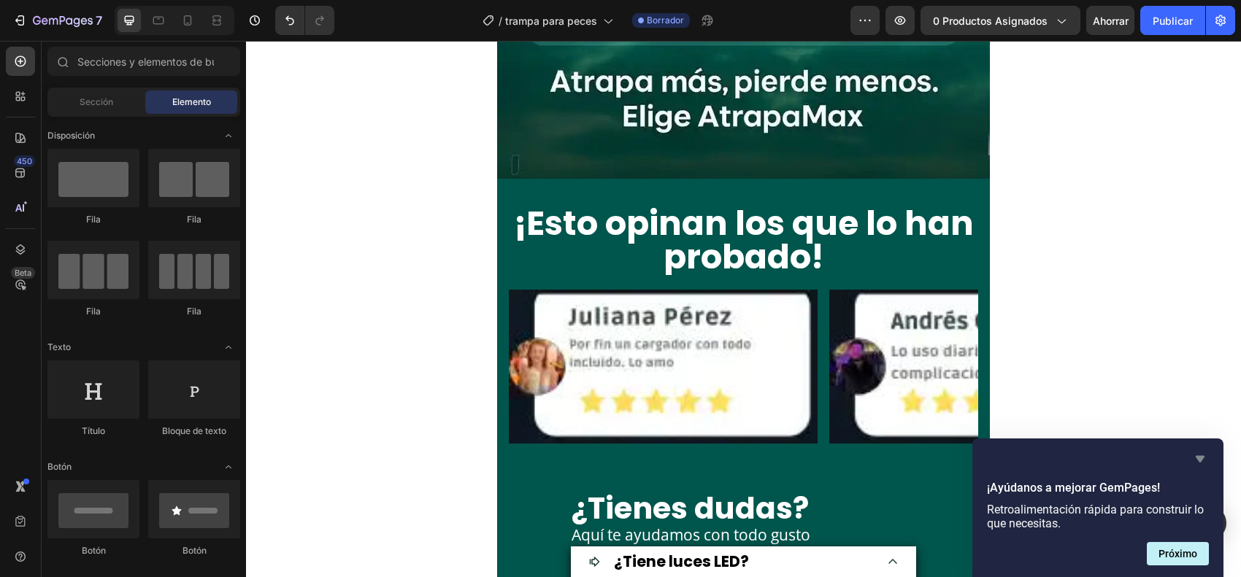
click at [992, 450] on div "¡Ayúdanos a mejorar GemPages! Retroalimentación rápida para construir lo que ne…" at bounding box center [1097, 508] width 251 height 139
click at [992, 457] on icon "Ocultar encuesta" at bounding box center [1200, 459] width 9 height 7
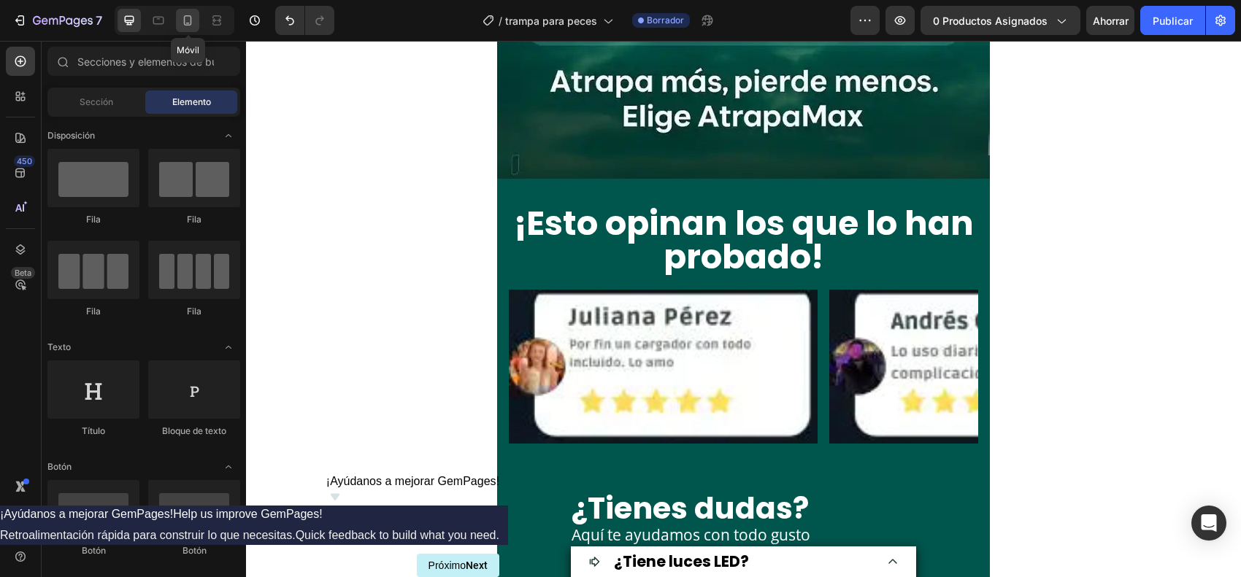
click at [194, 9] on div at bounding box center [187, 20] width 23 height 23
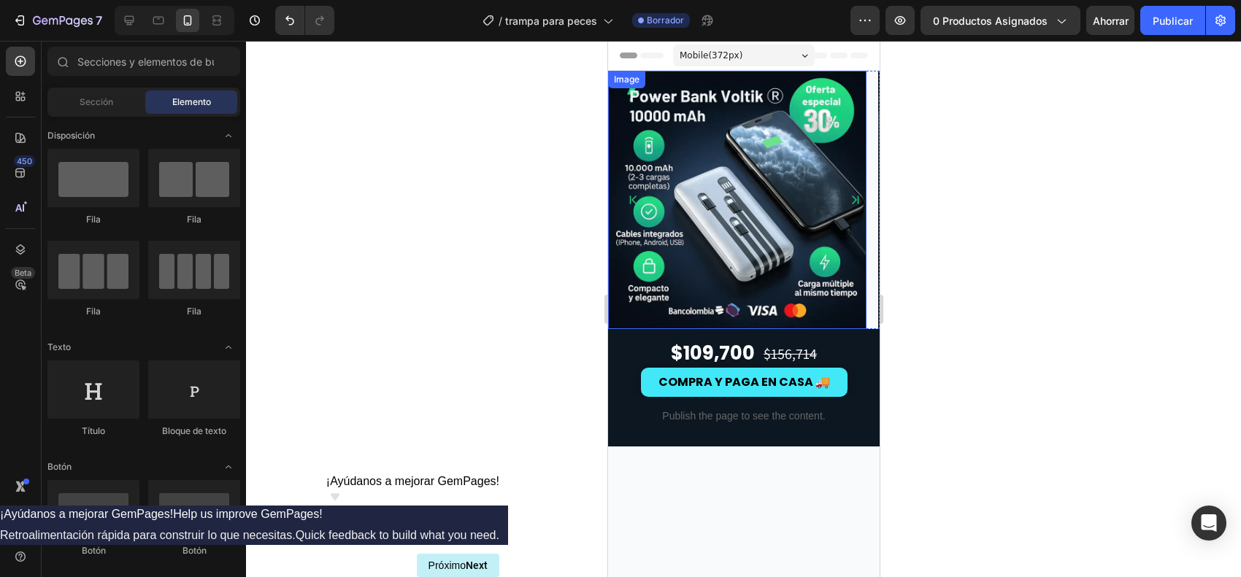
click at [737, 199] on img at bounding box center [736, 200] width 258 height 258
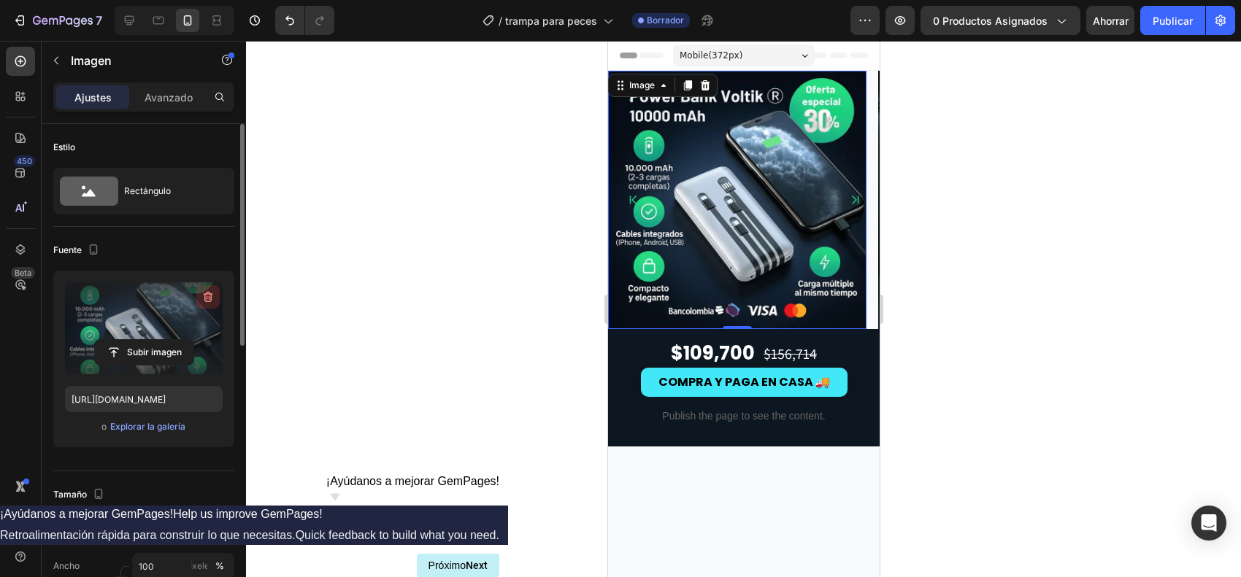
click at [210, 293] on icon "button" at bounding box center [208, 297] width 15 height 15
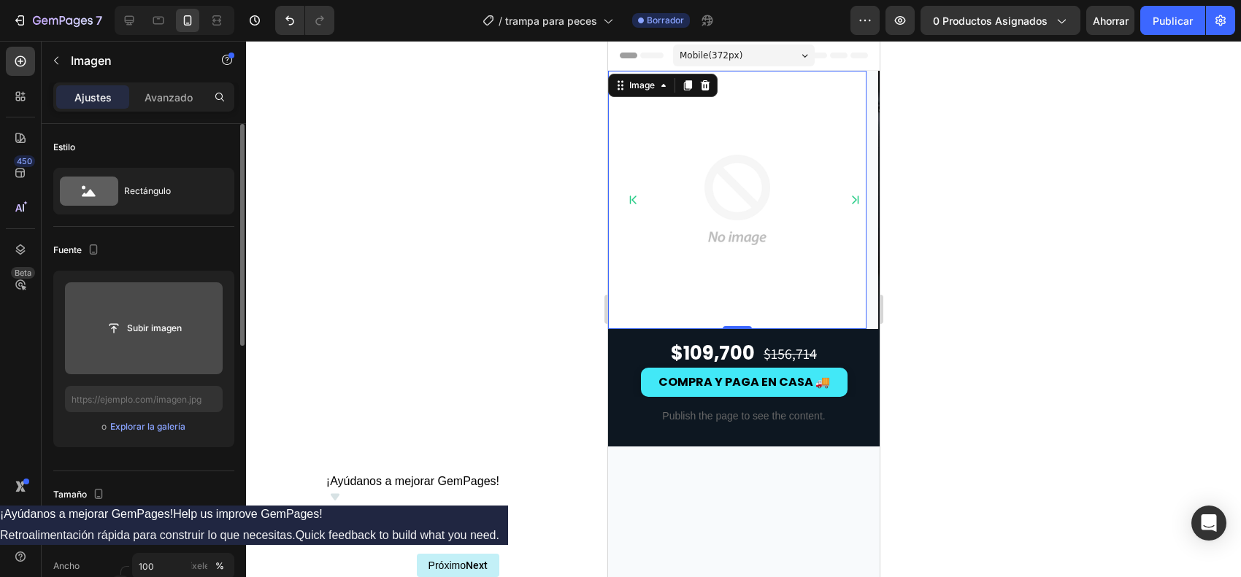
click at [182, 307] on input "file" at bounding box center [144, 329] width 158 height 92
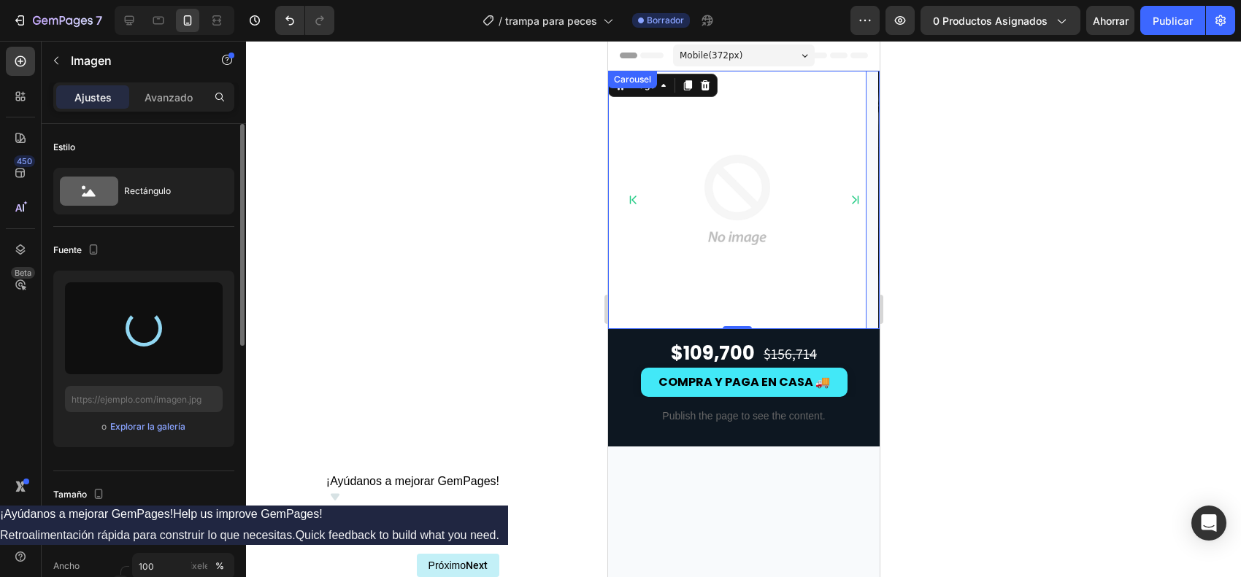
type input "[URL][DOMAIN_NAME]"
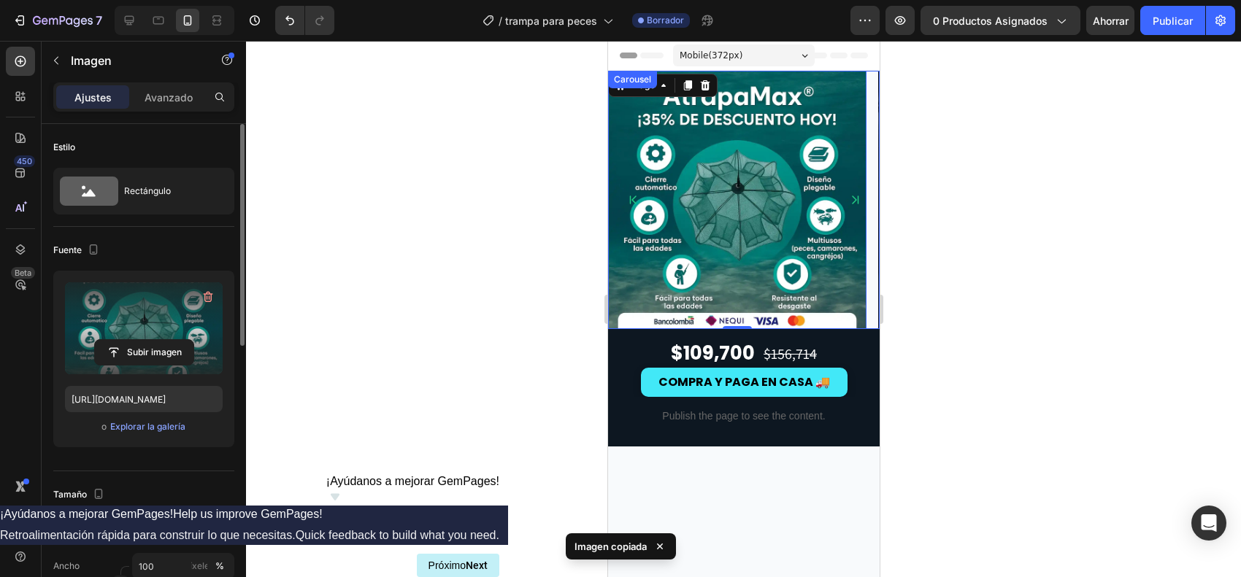
click at [849, 194] on icon "Carousel Next Arrow" at bounding box center [855, 200] width 12 height 12
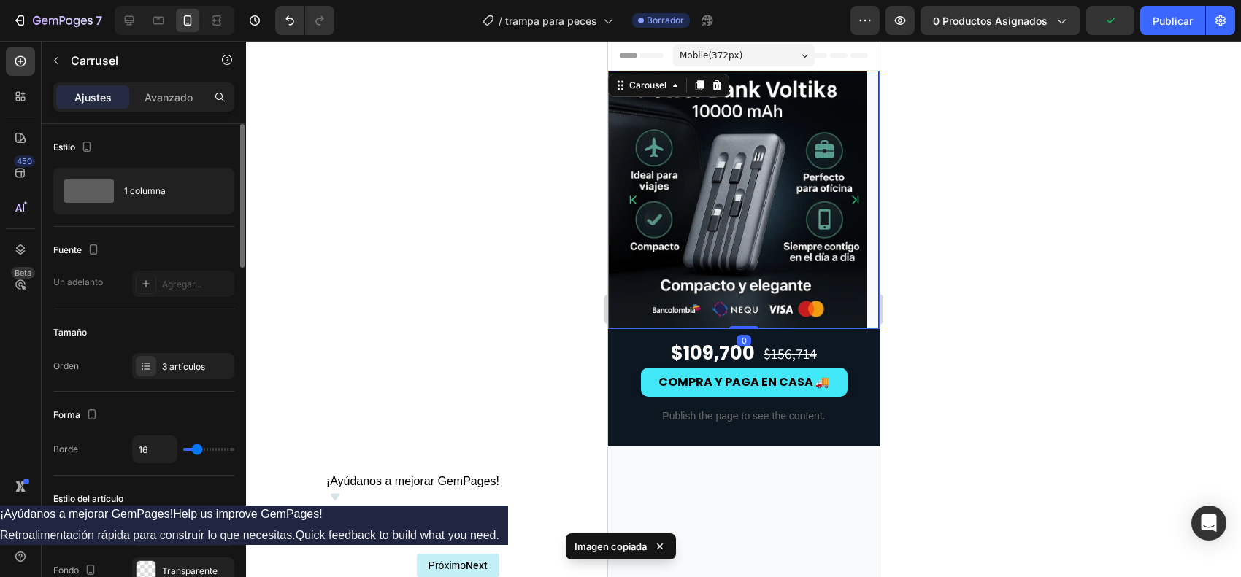
click at [672, 182] on div "Image" at bounding box center [736, 200] width 258 height 258
click at [685, 195] on img at bounding box center [736, 200] width 258 height 258
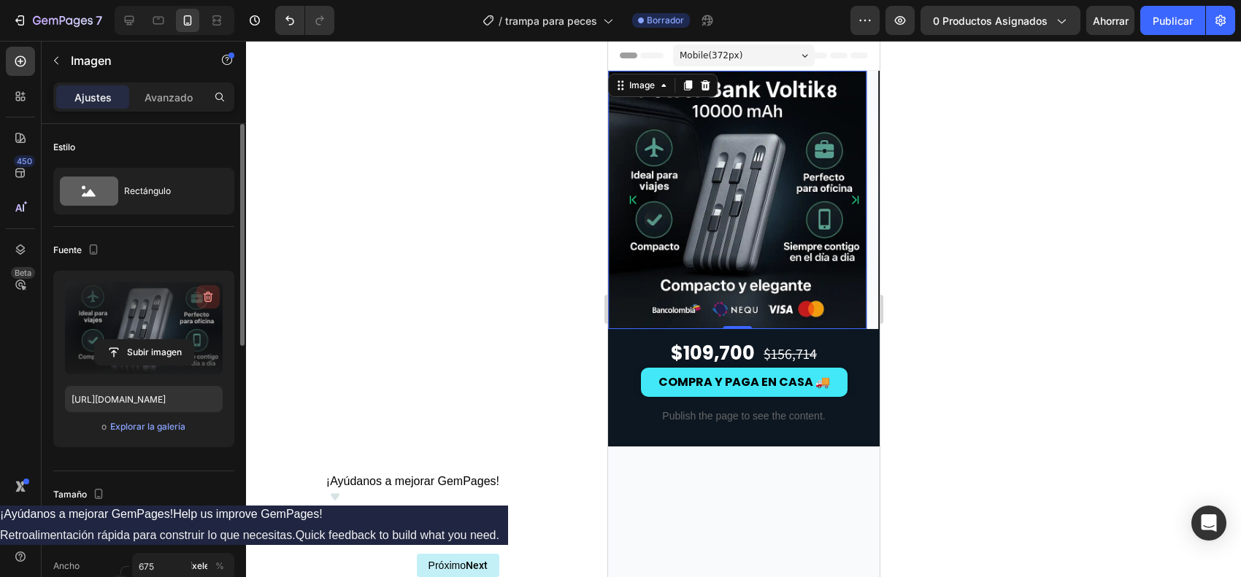
click at [212, 301] on icon "button" at bounding box center [208, 297] width 15 height 15
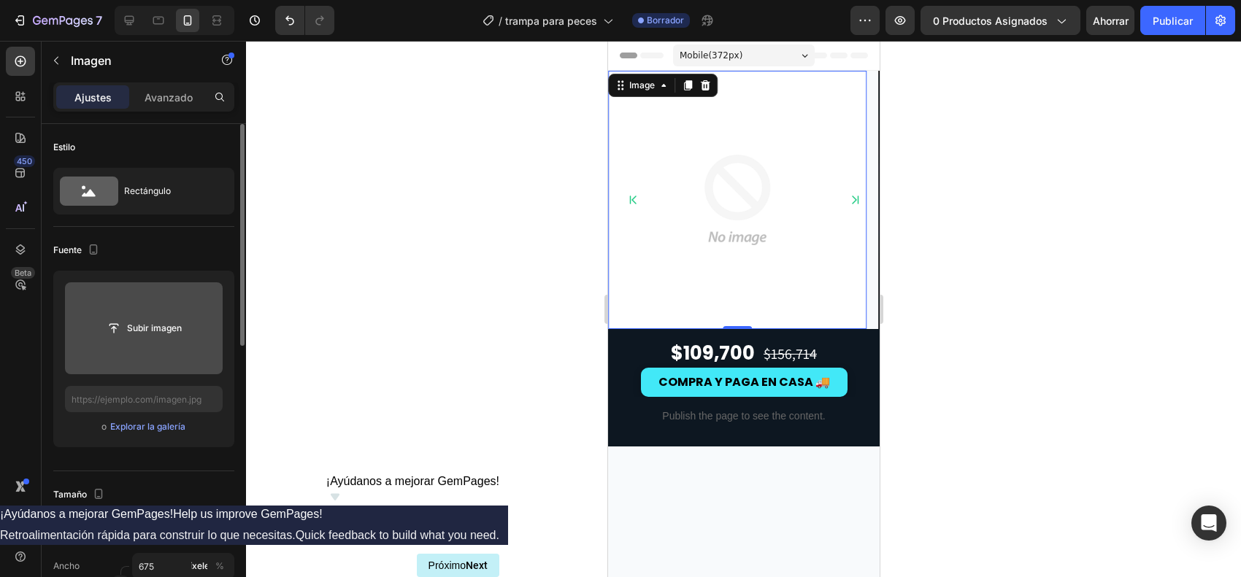
click at [170, 311] on input "file" at bounding box center [144, 329] width 158 height 92
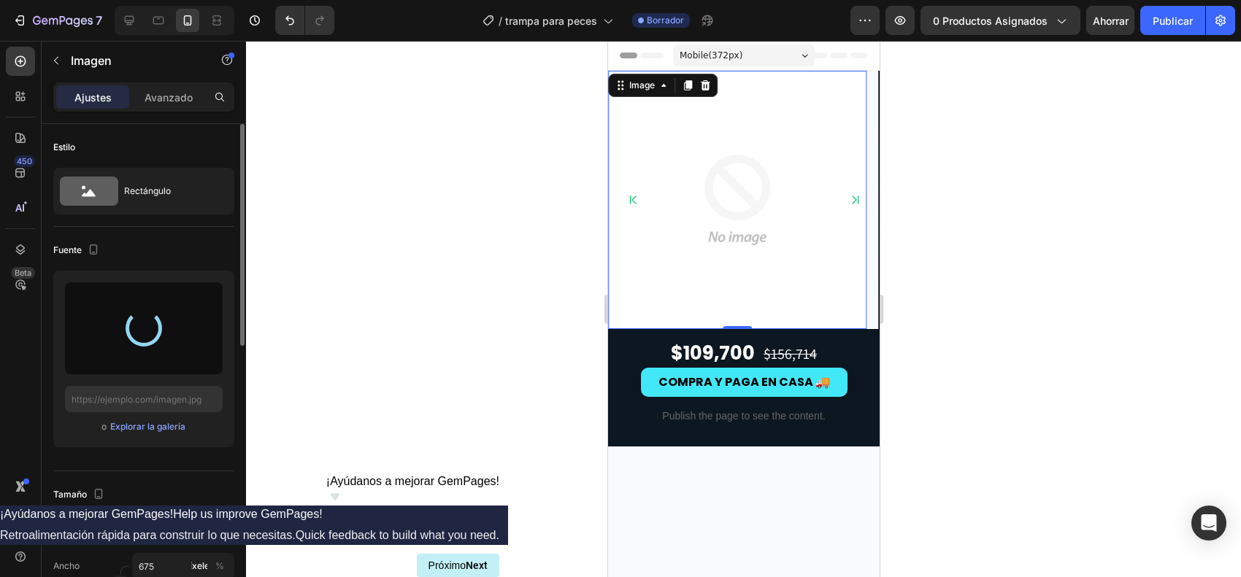
type input "[URL][DOMAIN_NAME]"
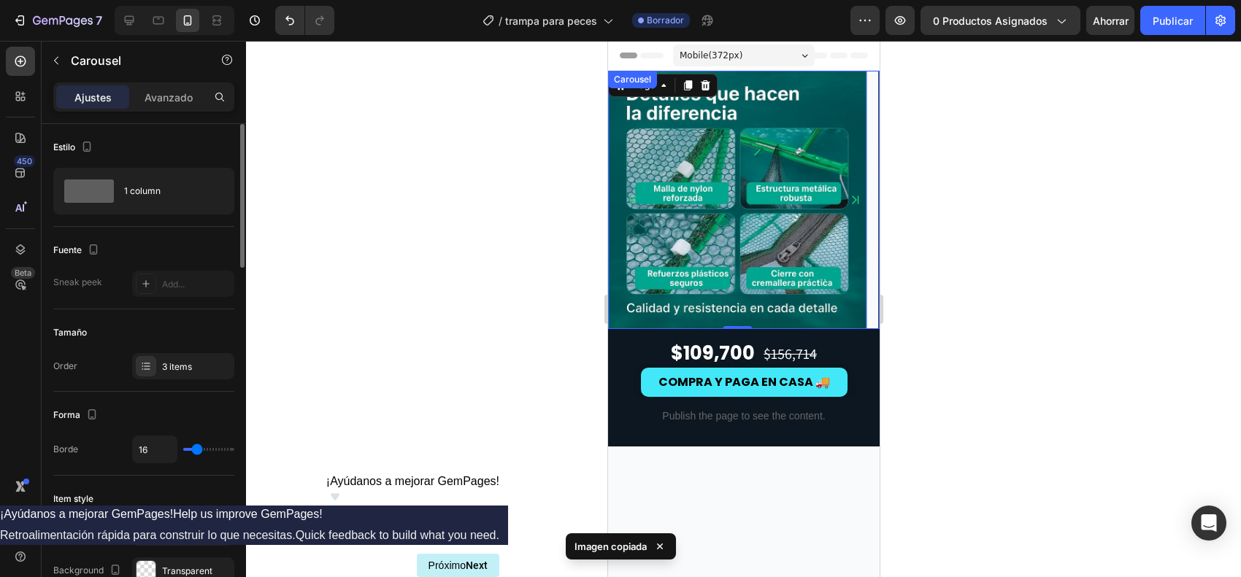
click at [851, 201] on icon "Carousel Next Arrow" at bounding box center [854, 200] width 7 height 9
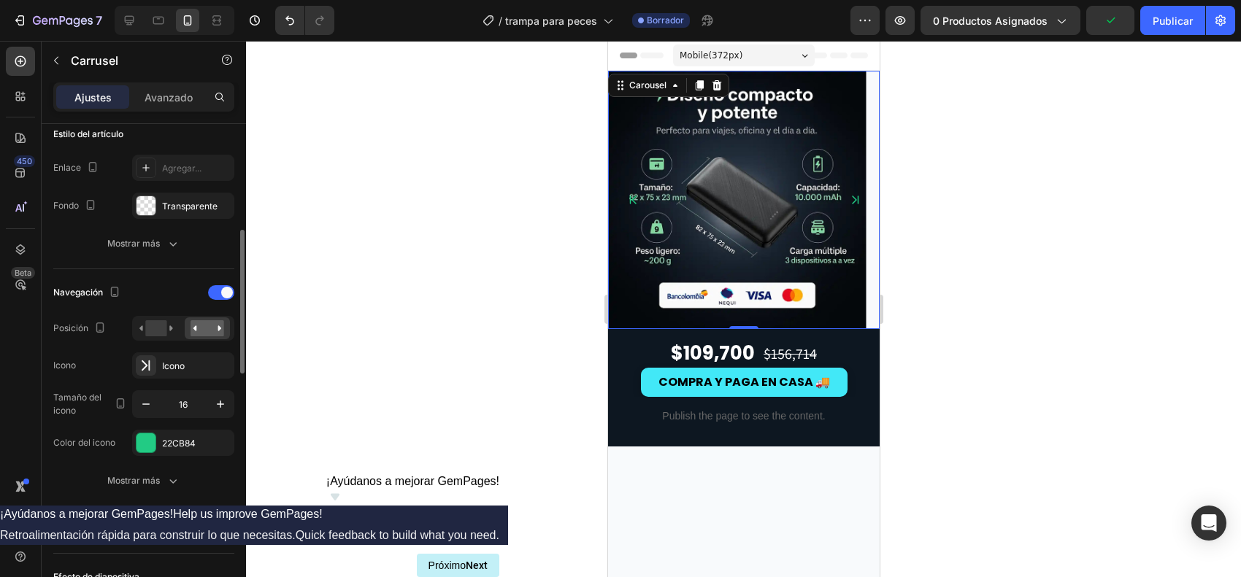
scroll to position [274, 0]
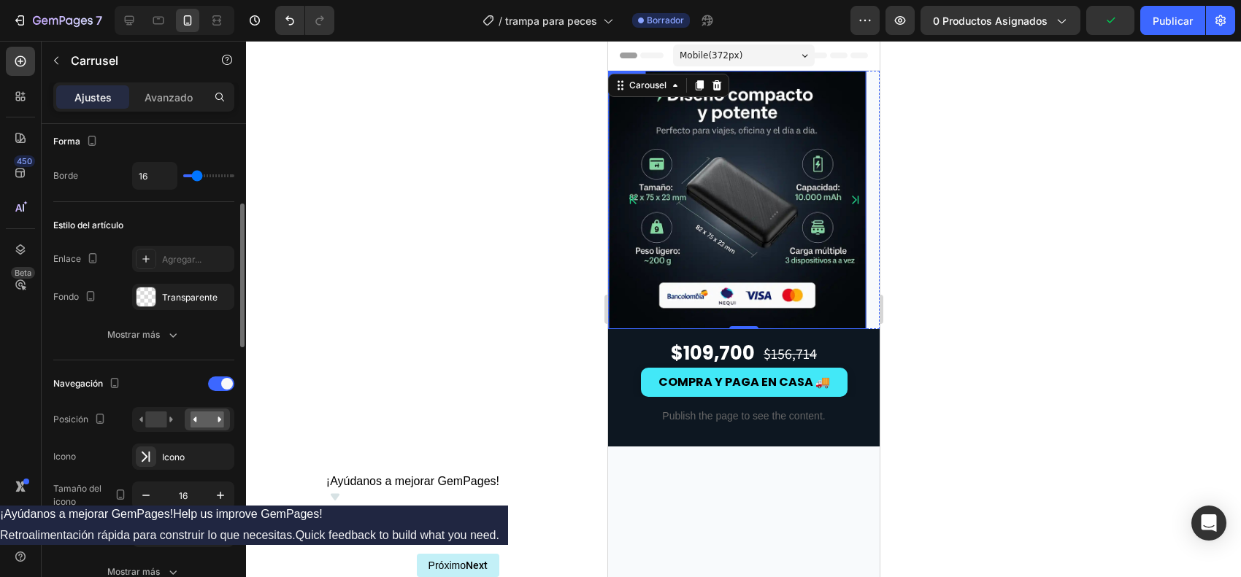
click at [678, 218] on img at bounding box center [736, 200] width 258 height 258
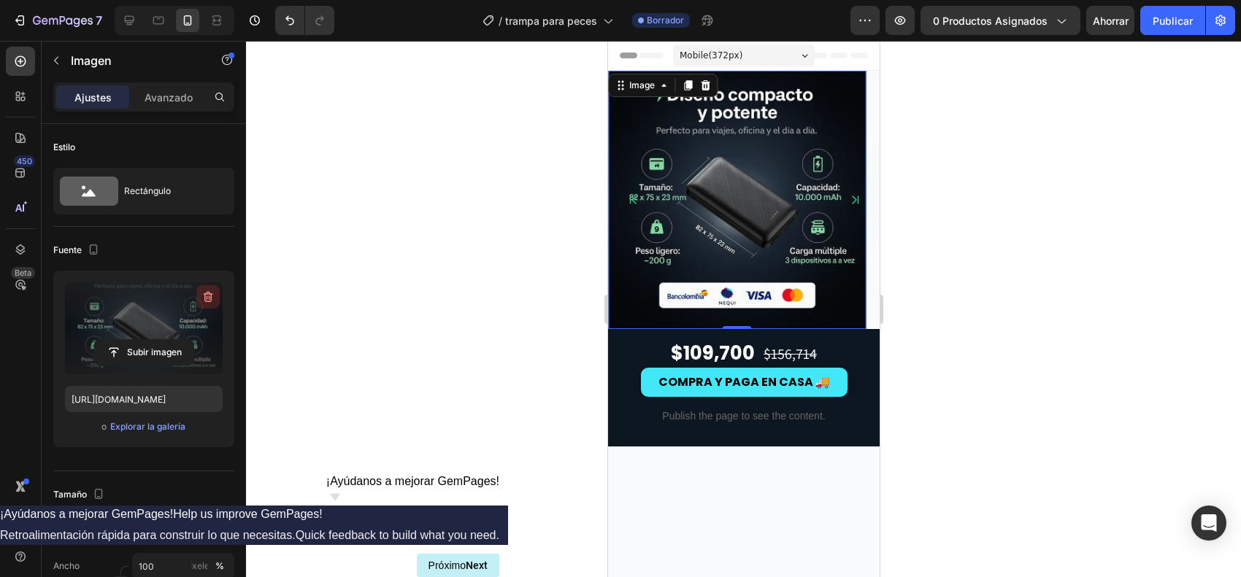
click at [210, 296] on icon "button" at bounding box center [208, 297] width 15 height 15
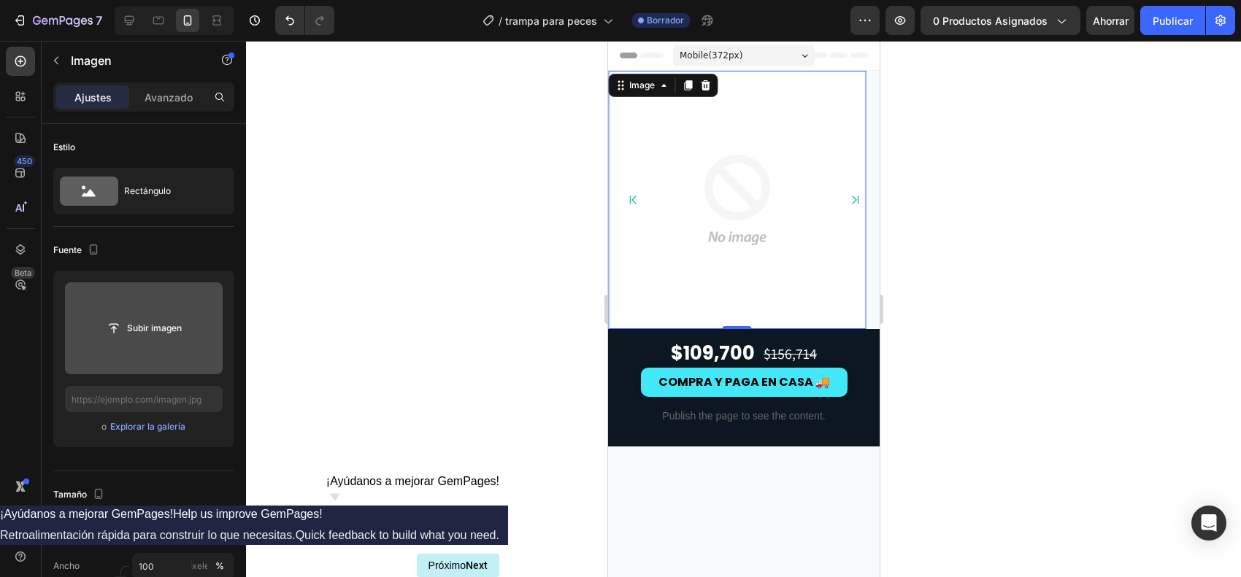
click at [176, 319] on input "file" at bounding box center [144, 328] width 99 height 25
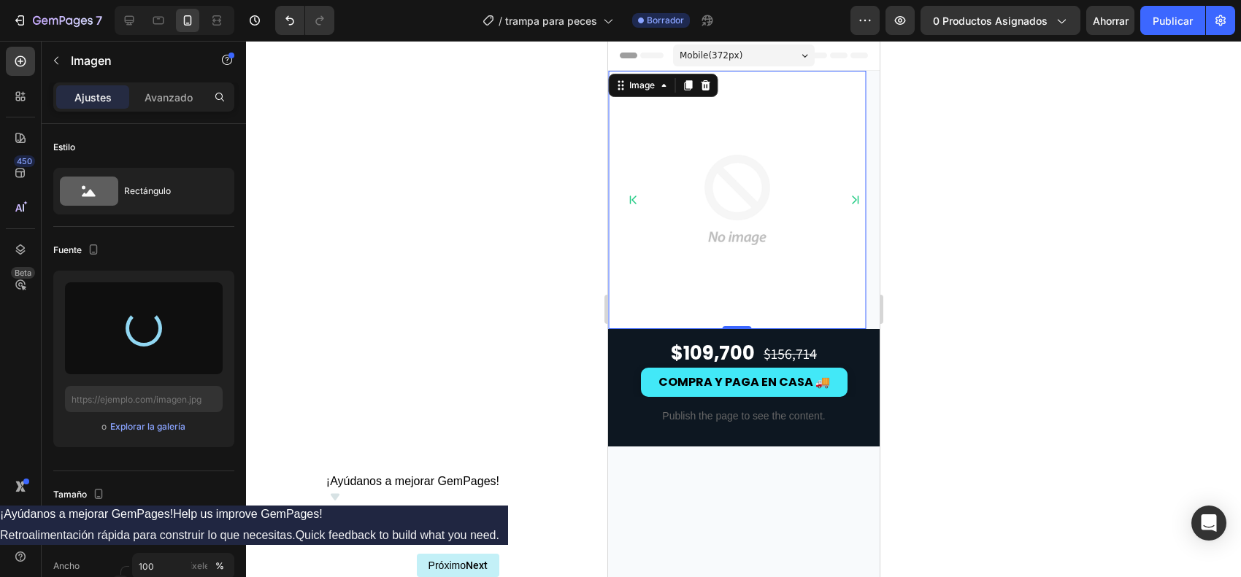
type input "[URL][DOMAIN_NAME]"
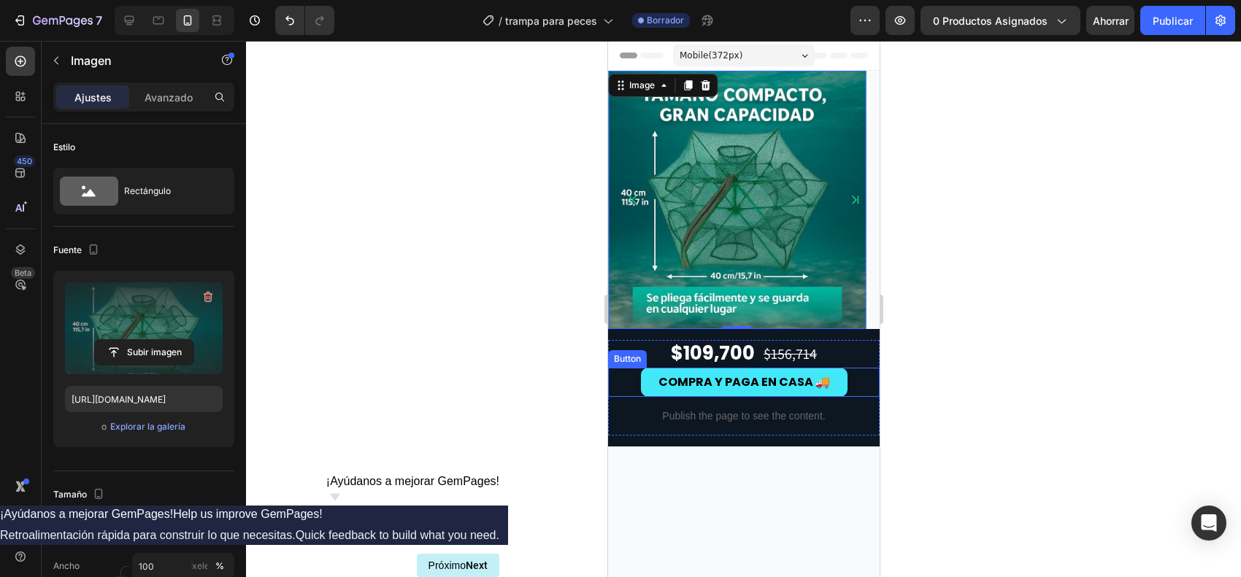
click at [623, 372] on div "COMPRA Y PAGA EN CASA 🚚 Button" at bounding box center [743, 382] width 272 height 29
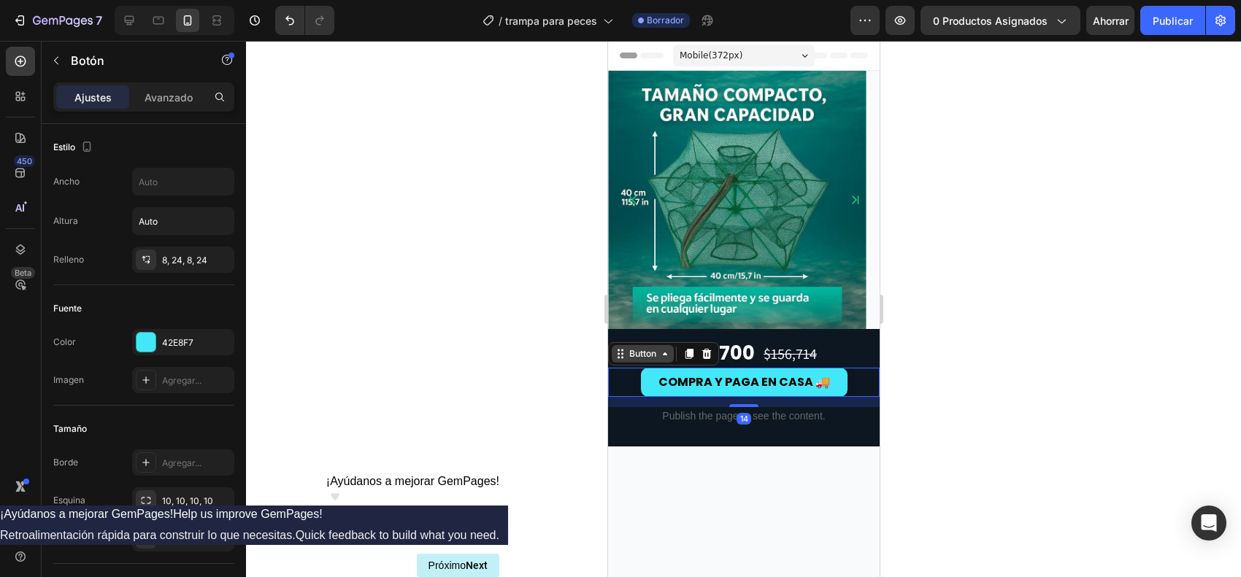
click at [631, 356] on div "Button" at bounding box center [642, 353] width 33 height 13
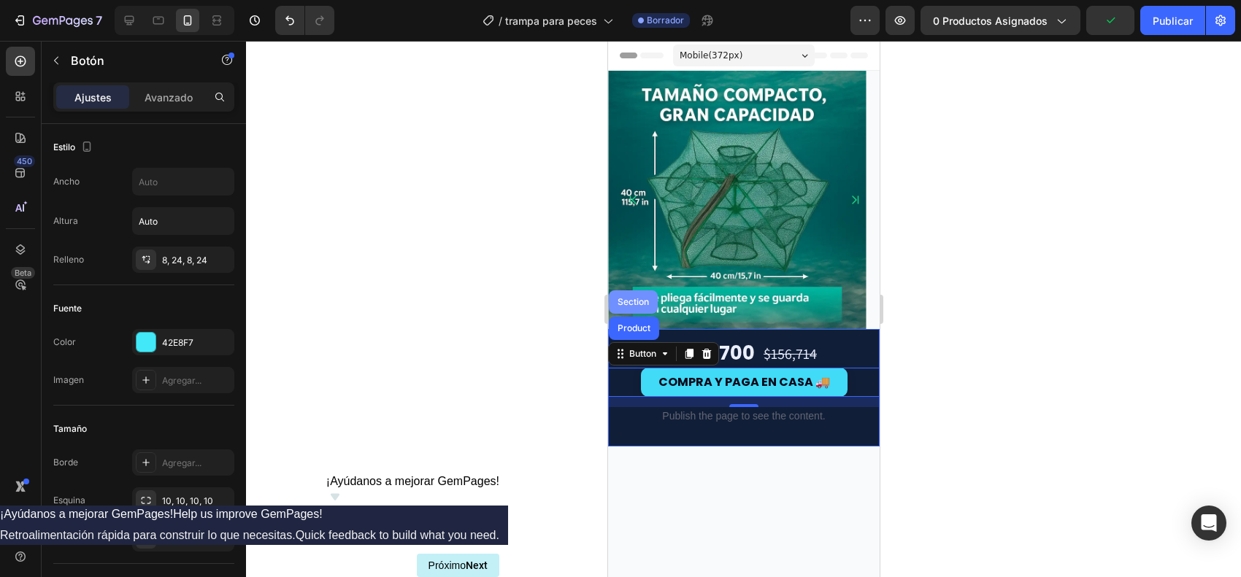
click at [635, 314] on div "Section" at bounding box center [632, 302] width 49 height 23
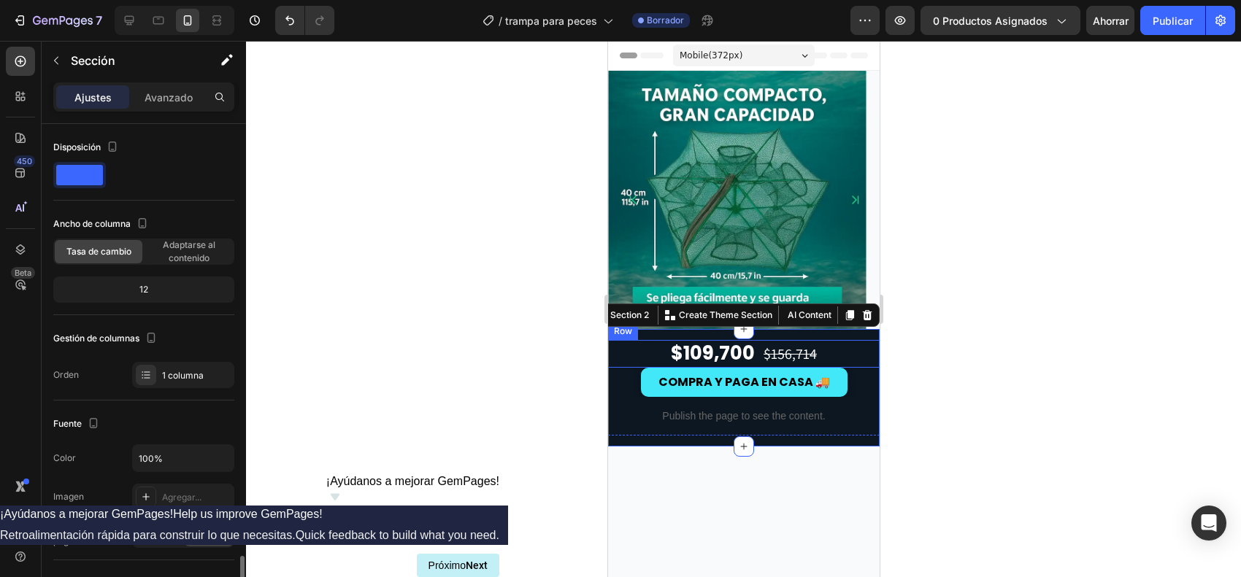
scroll to position [359, 0]
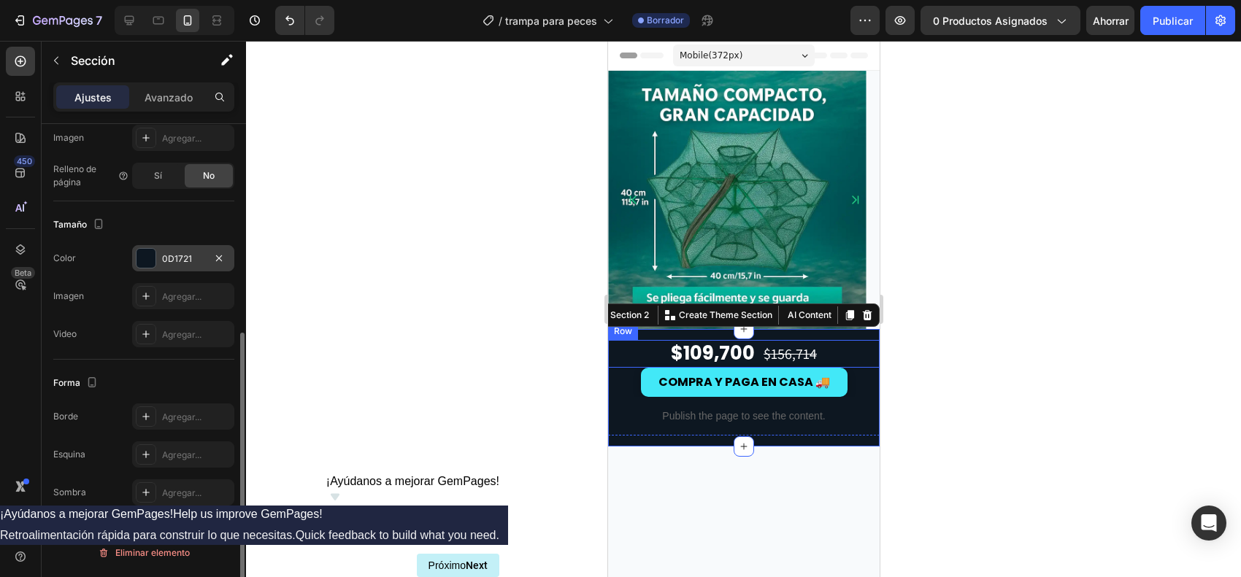
click at [152, 259] on div at bounding box center [146, 258] width 20 height 20
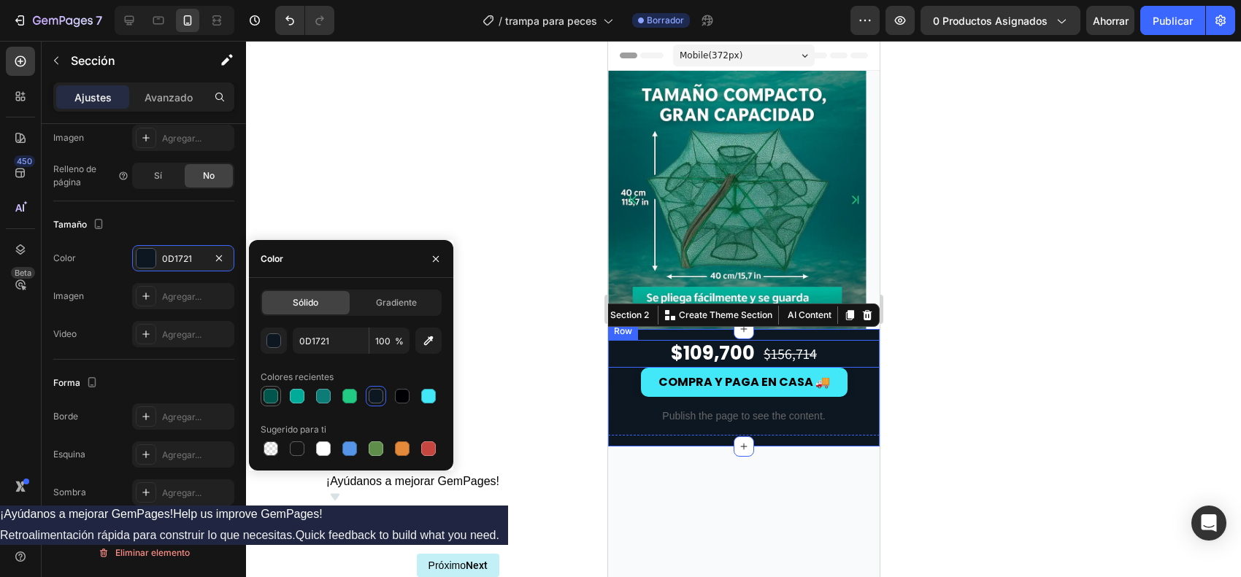
click at [266, 391] on div at bounding box center [271, 396] width 15 height 15
type input "00554C"
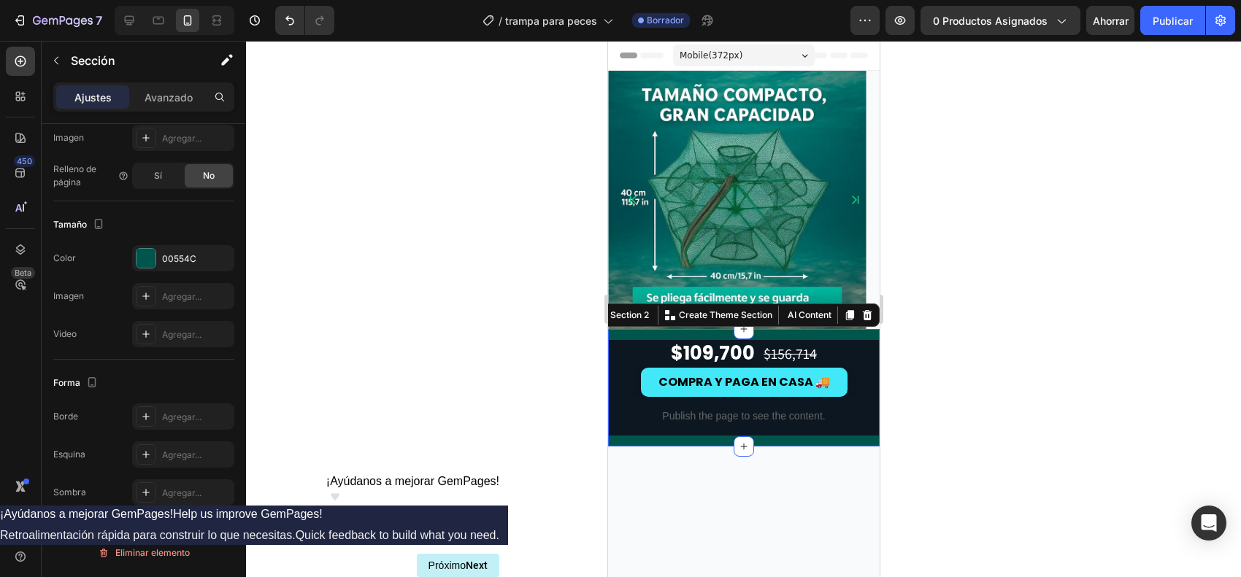
click at [983, 370] on div at bounding box center [743, 309] width 995 height 537
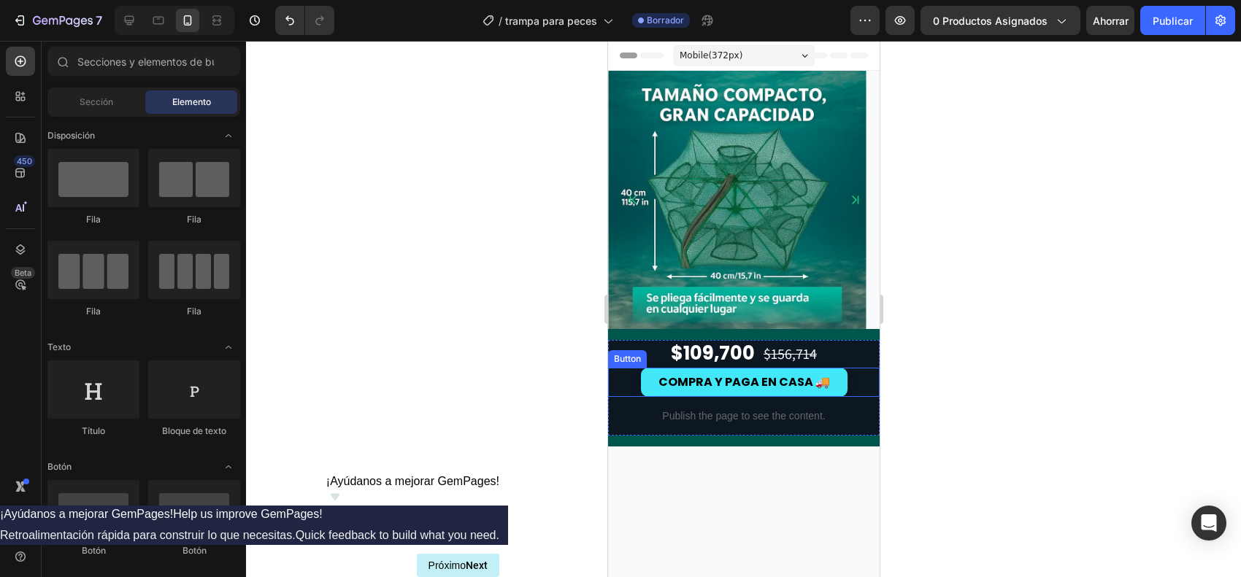
click at [623, 384] on div "COMPRA Y PAGA EN CASA 🚚 Button" at bounding box center [743, 382] width 272 height 29
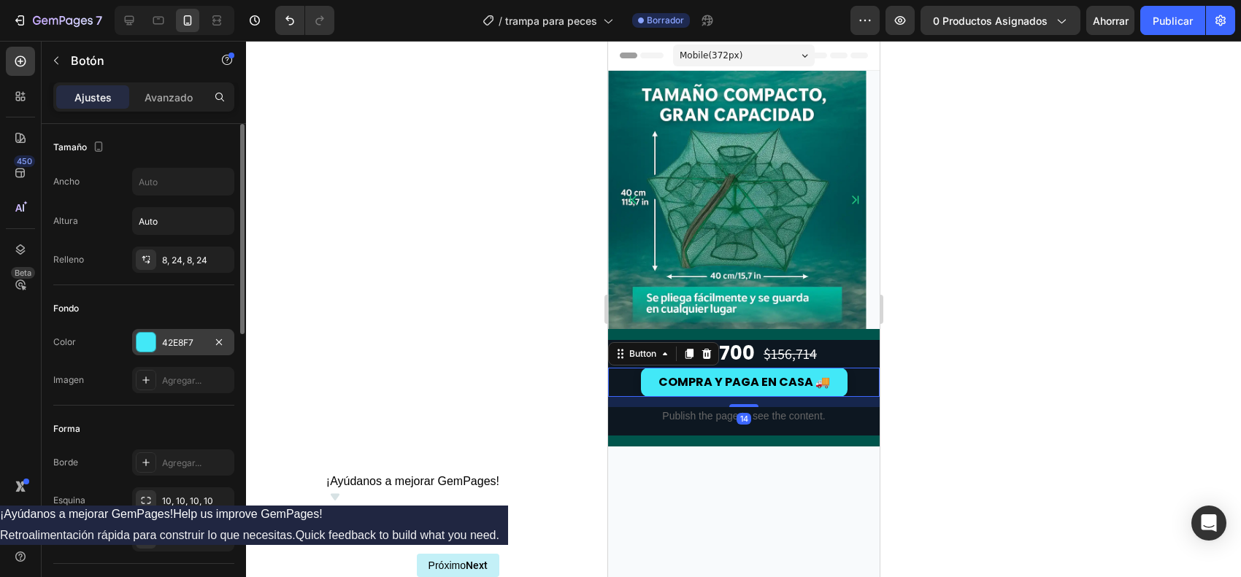
click at [155, 340] on div at bounding box center [146, 342] width 20 height 20
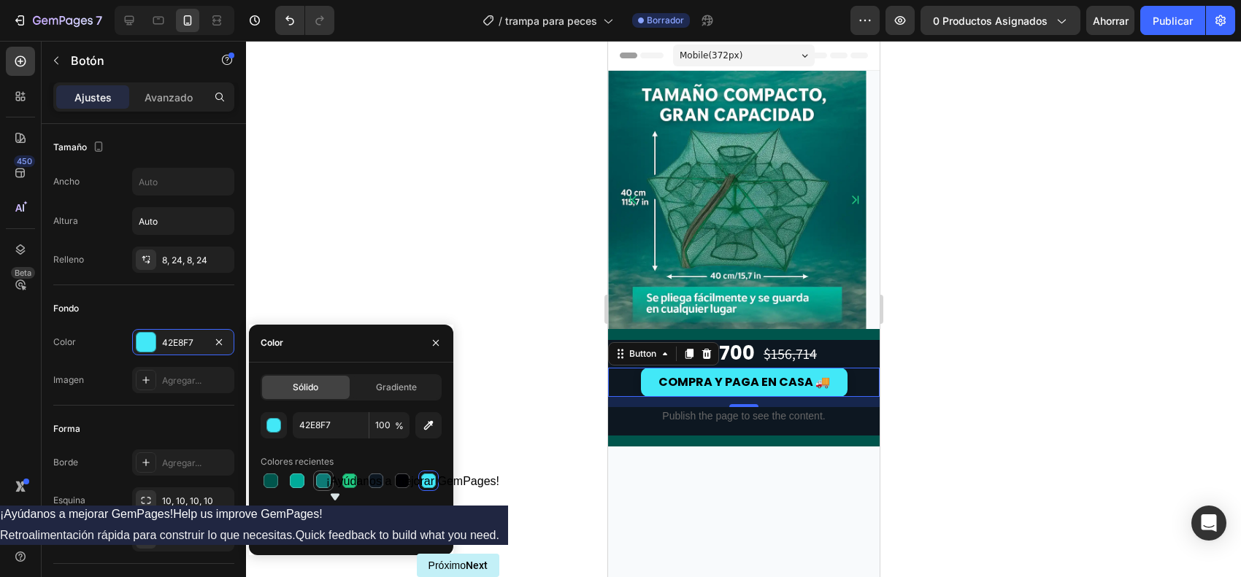
click at [318, 461] on div at bounding box center [323, 481] width 15 height 15
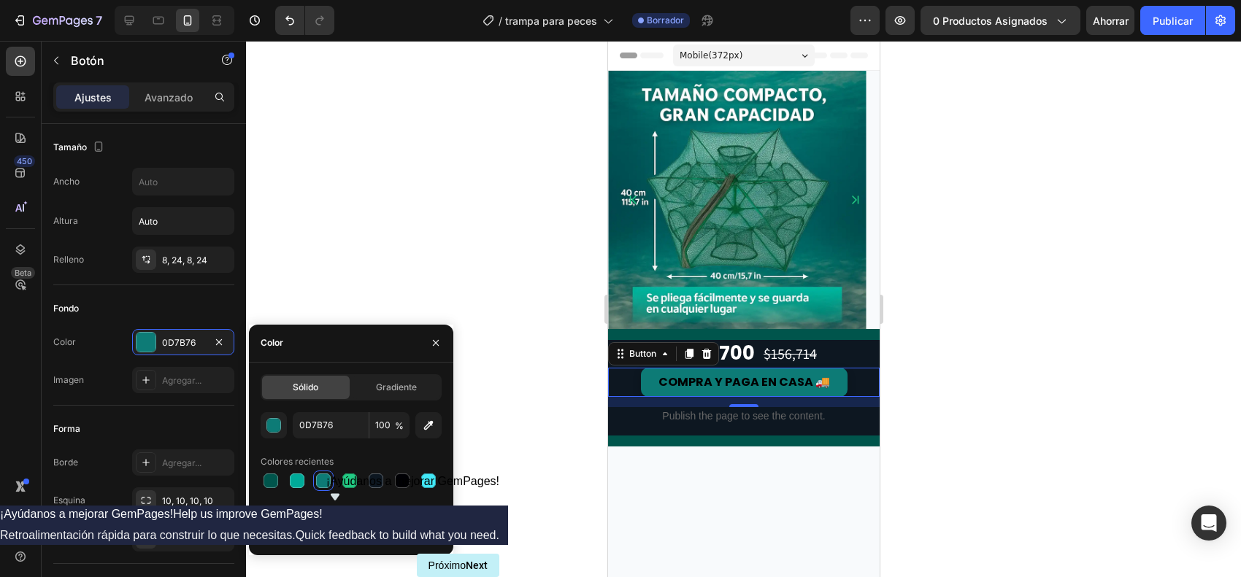
type input "42E8F7"
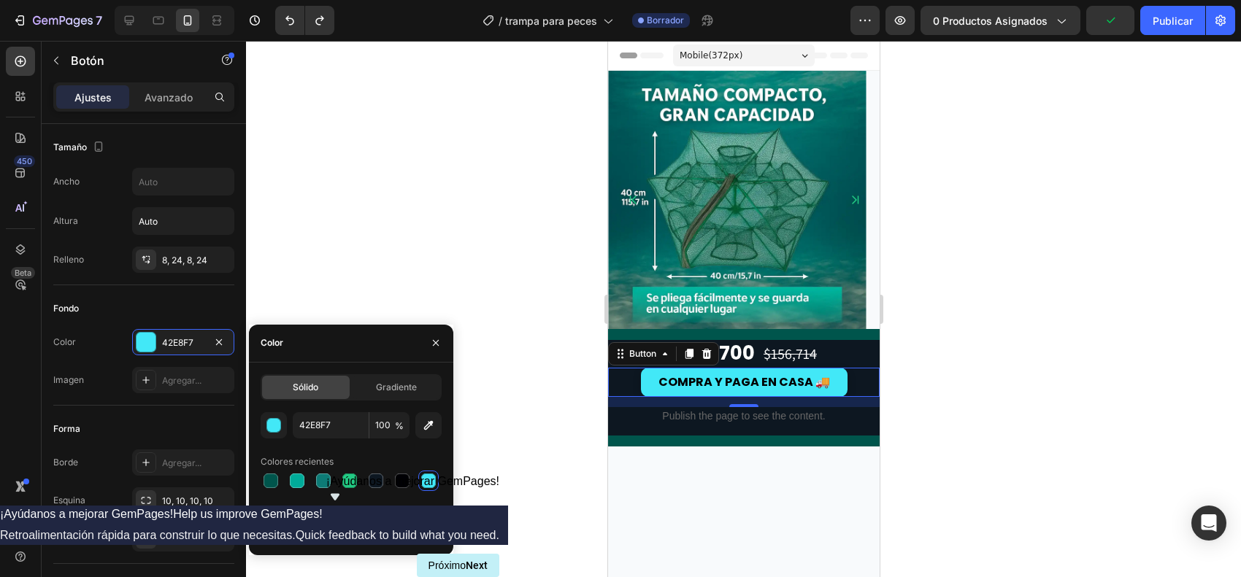
click at [623, 363] on div "Button" at bounding box center [662, 353] width 111 height 23
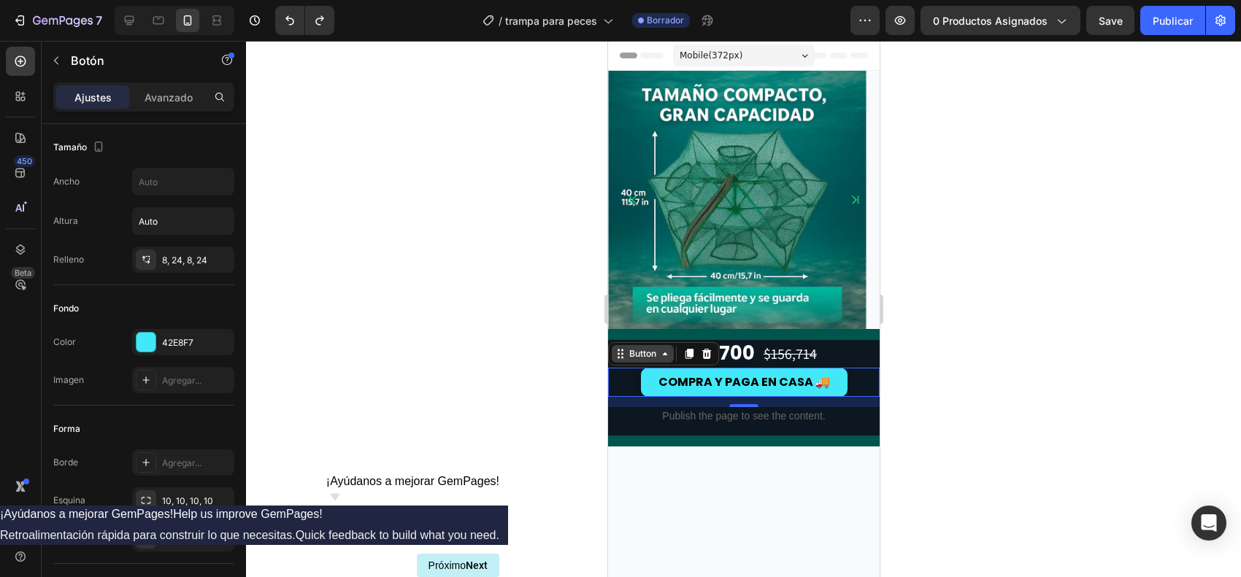
click at [626, 358] on div "Button" at bounding box center [642, 353] width 33 height 13
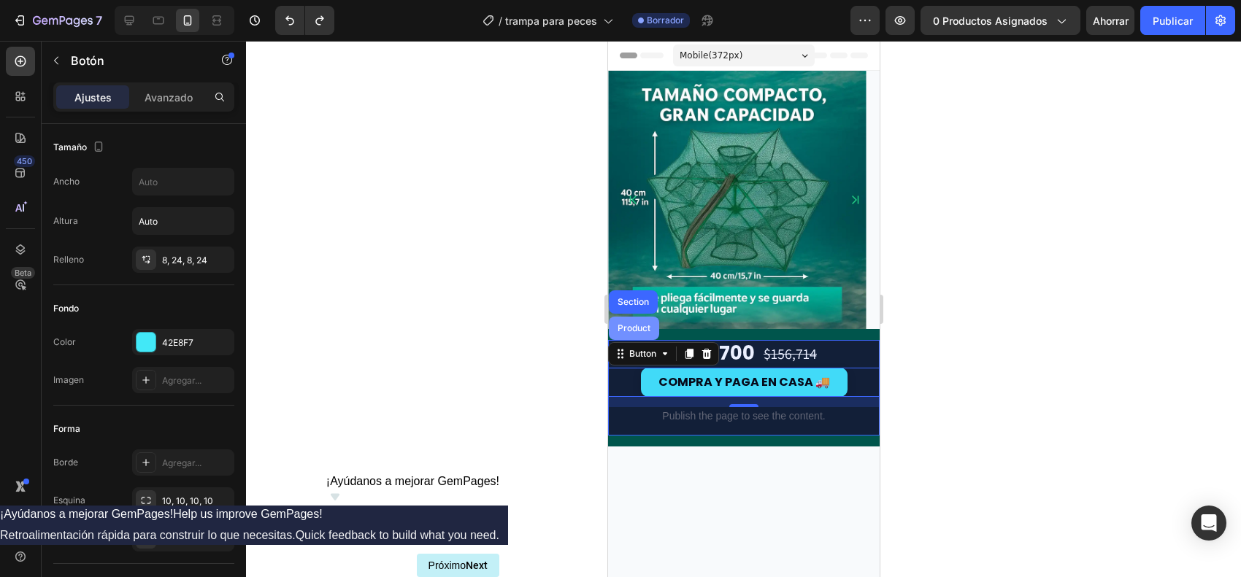
click at [626, 337] on div "Product" at bounding box center [633, 328] width 50 height 23
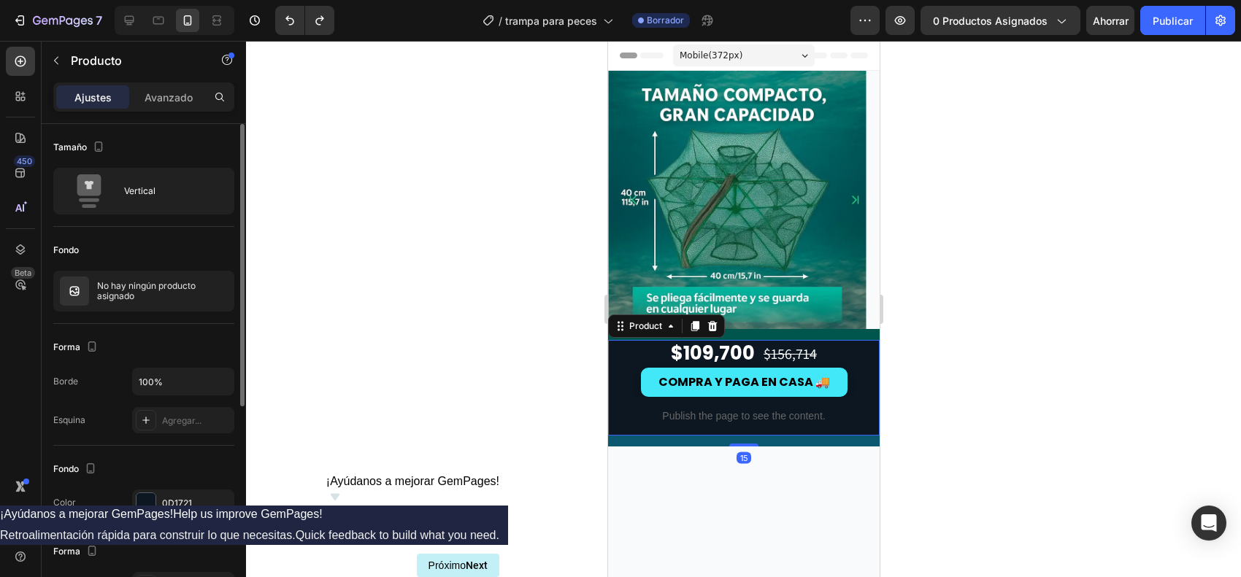
scroll to position [182, 0]
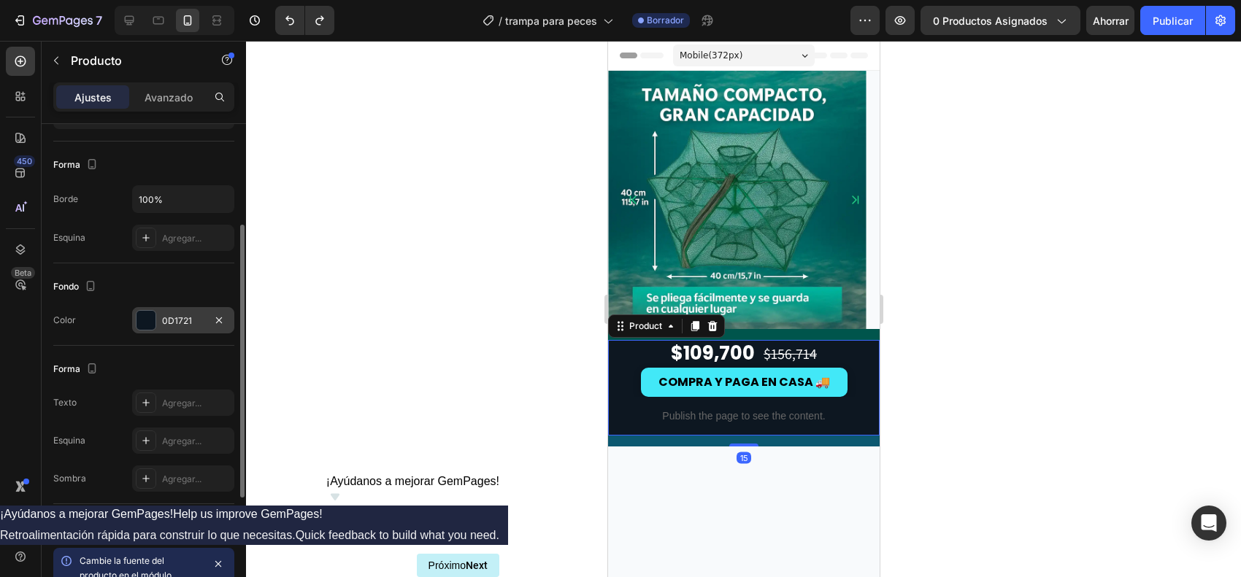
click at [153, 329] on div at bounding box center [146, 320] width 19 height 19
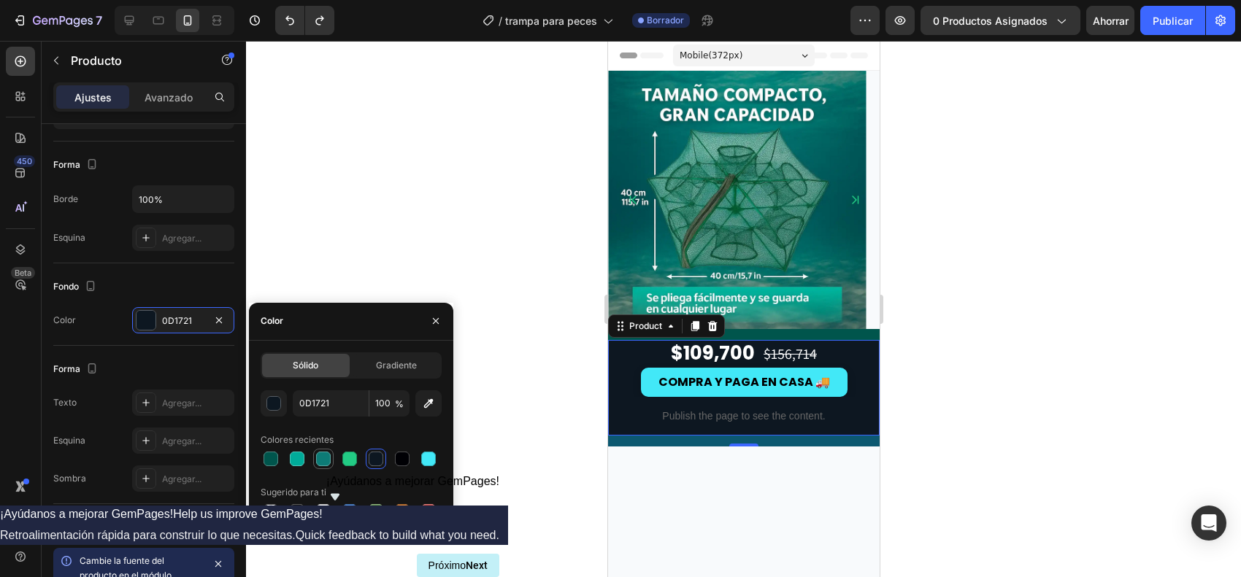
click at [318, 453] on div at bounding box center [323, 459] width 15 height 15
click at [263, 457] on div at bounding box center [271, 459] width 18 height 18
type input "00554C"
click at [921, 385] on div at bounding box center [743, 309] width 995 height 537
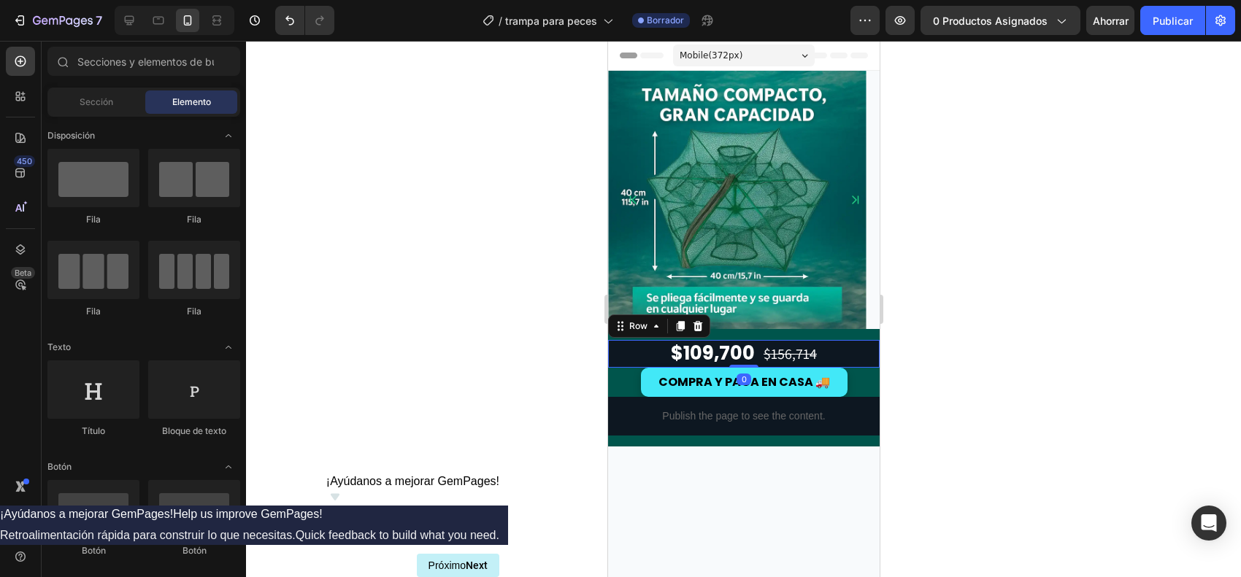
click at [641, 348] on div "$109,700 Price Price $156,714 Price Price Row 0" at bounding box center [743, 354] width 272 height 28
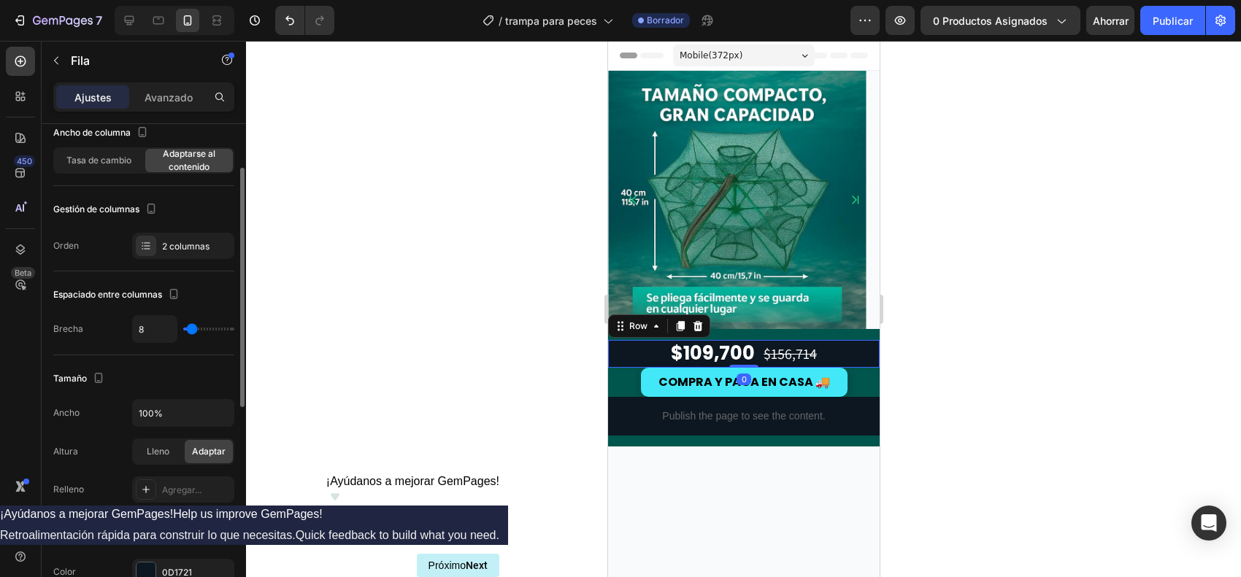
scroll to position [274, 0]
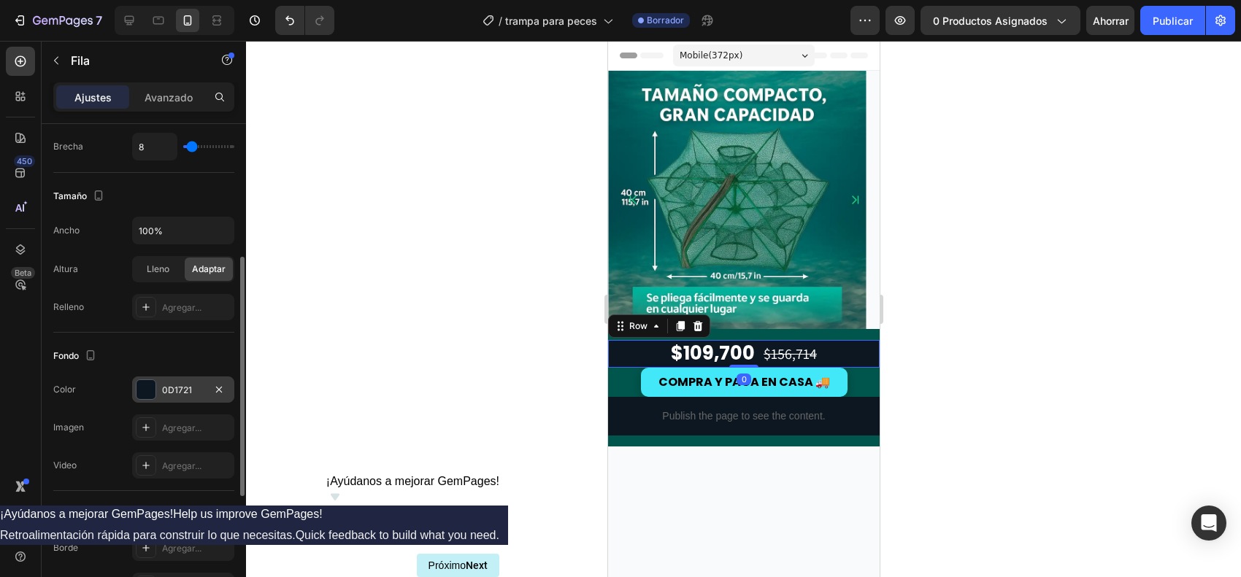
click at [139, 399] on div "0D1721" at bounding box center [183, 390] width 102 height 26
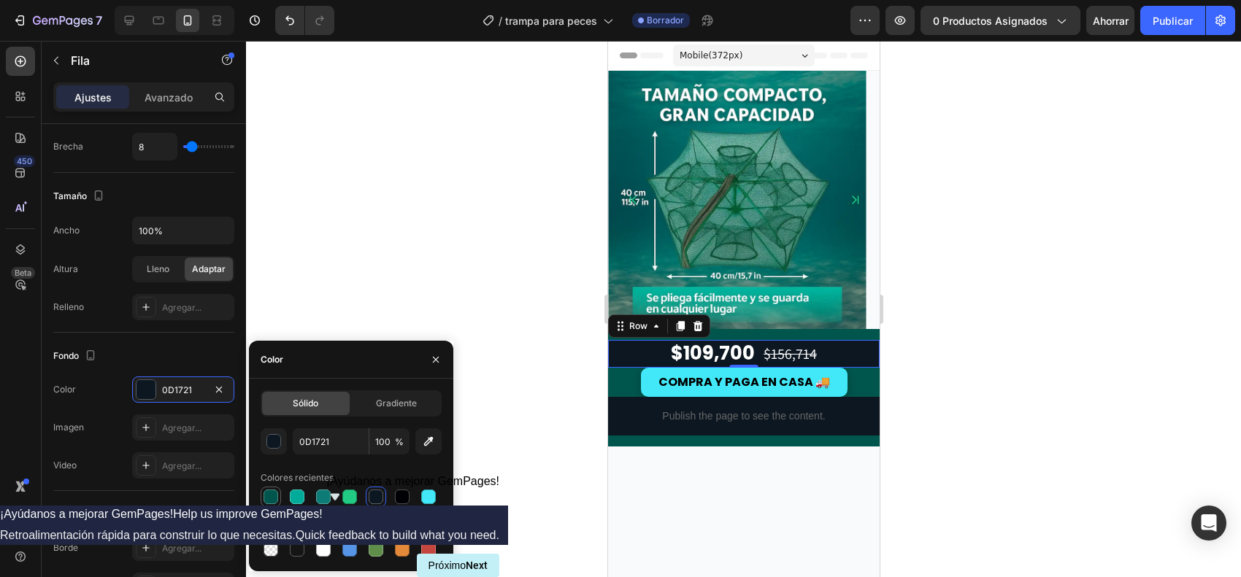
click at [267, 461] on div at bounding box center [271, 497] width 15 height 15
type input "00554C"
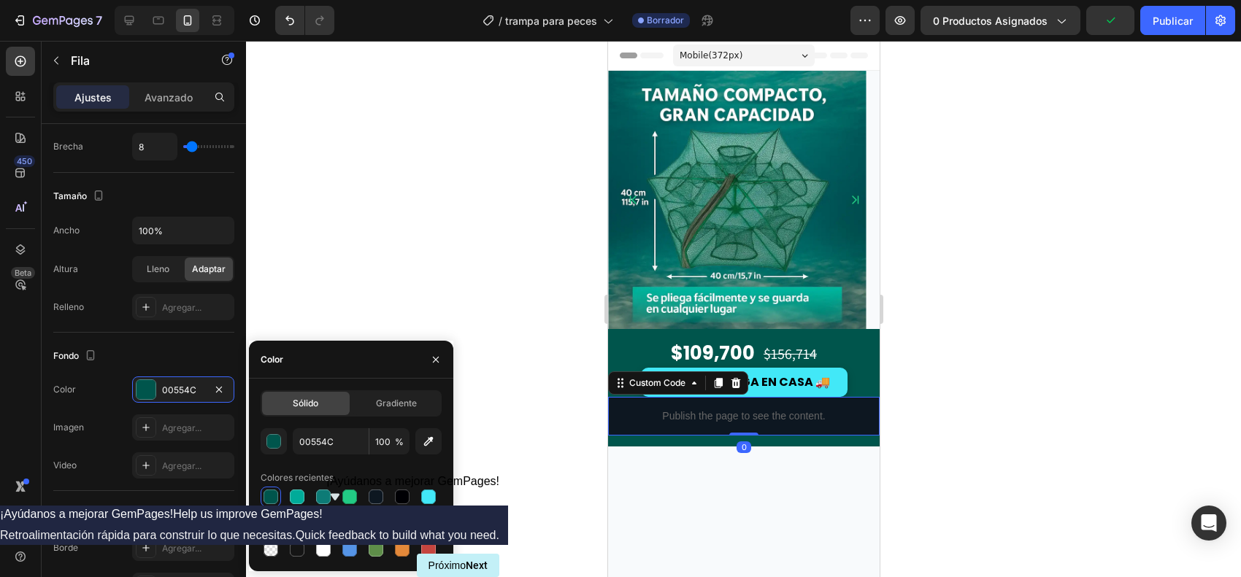
click at [631, 420] on p "Publish the page to see the content." at bounding box center [743, 416] width 272 height 15
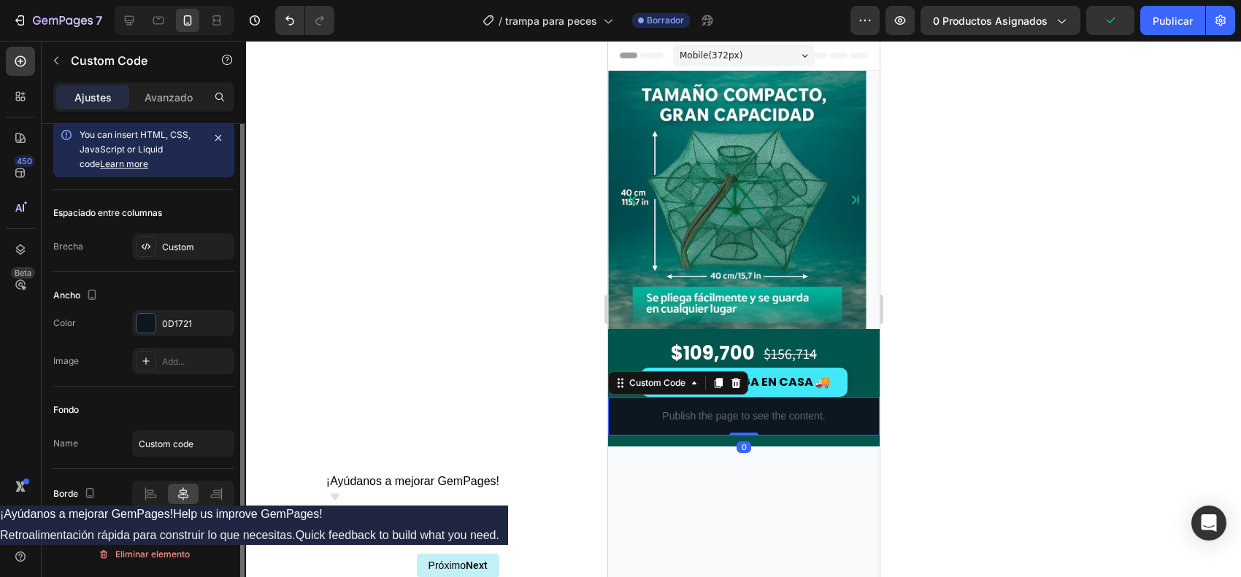
scroll to position [0, 0]
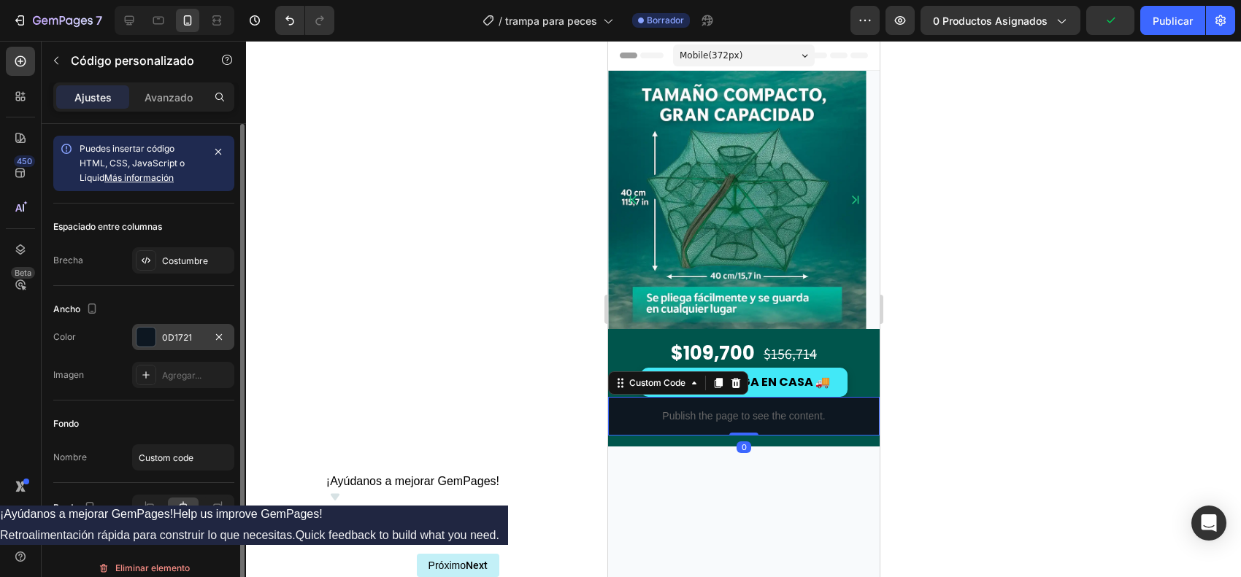
click at [154, 337] on div at bounding box center [146, 337] width 19 height 19
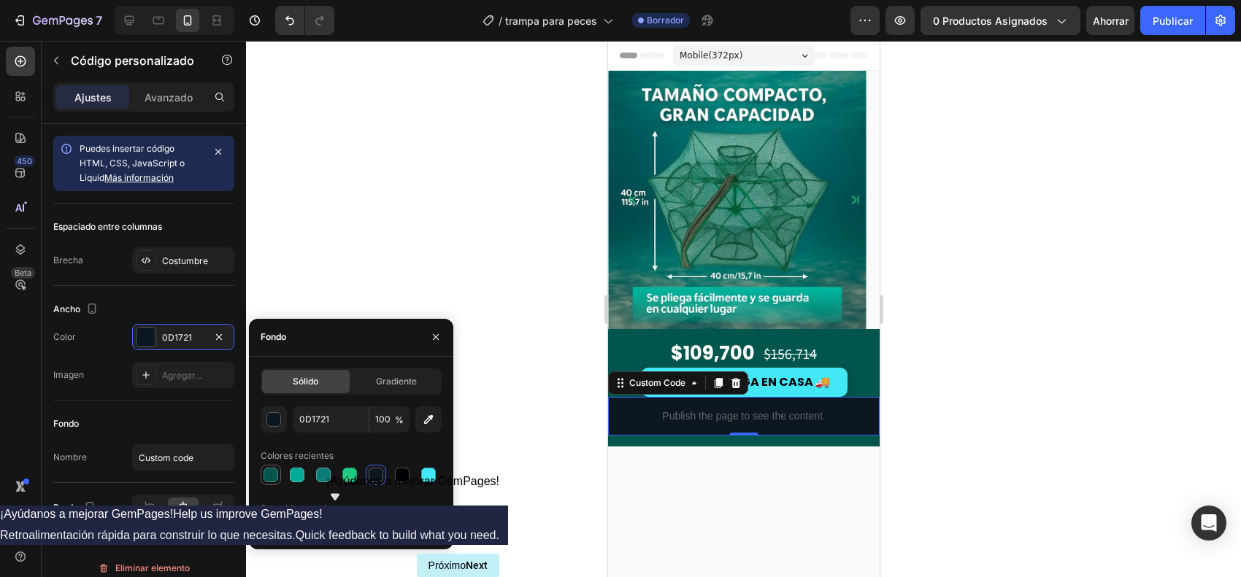
click at [261, 461] on div at bounding box center [271, 475] width 20 height 20
type input "00554C"
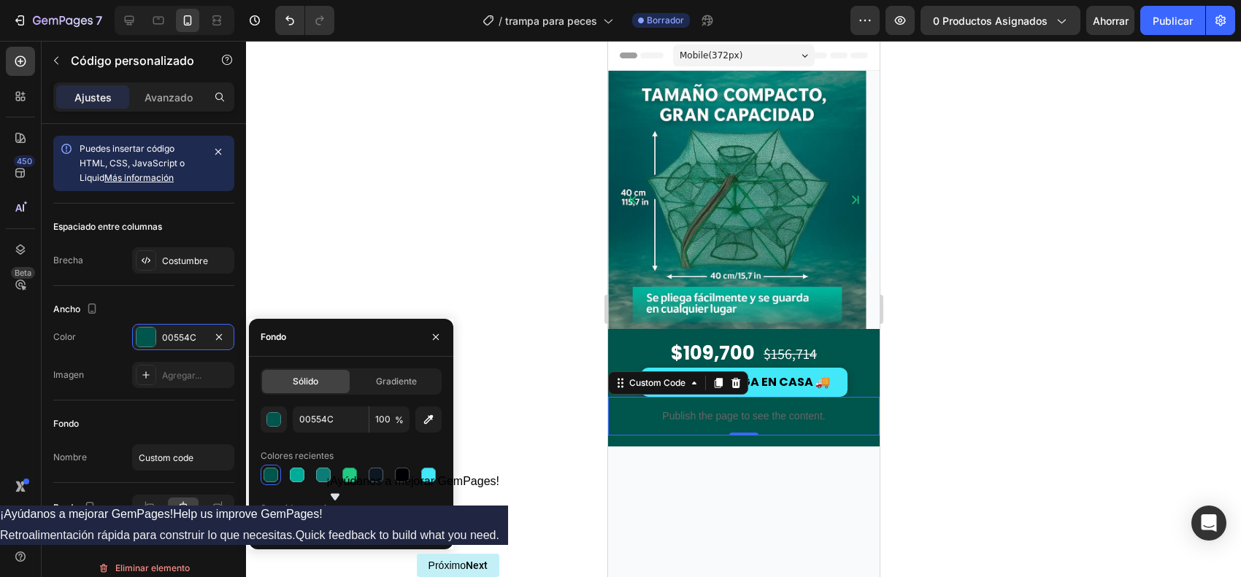
click at [992, 380] on div at bounding box center [743, 309] width 995 height 537
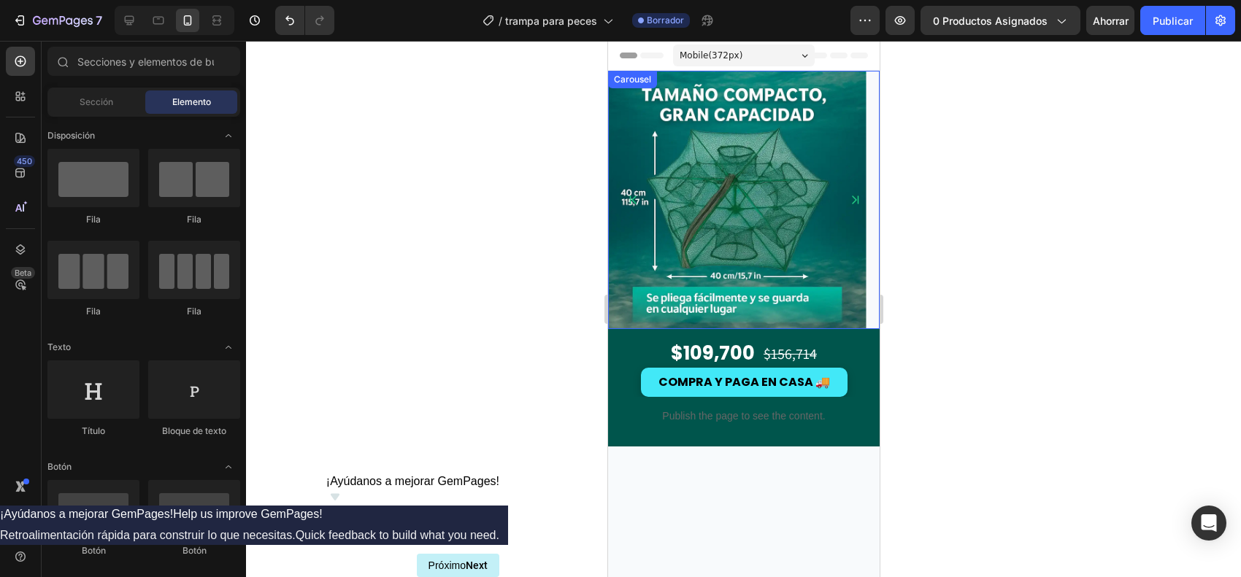
click at [633, 194] on icon "Carousel Back Arrow" at bounding box center [632, 200] width 12 height 12
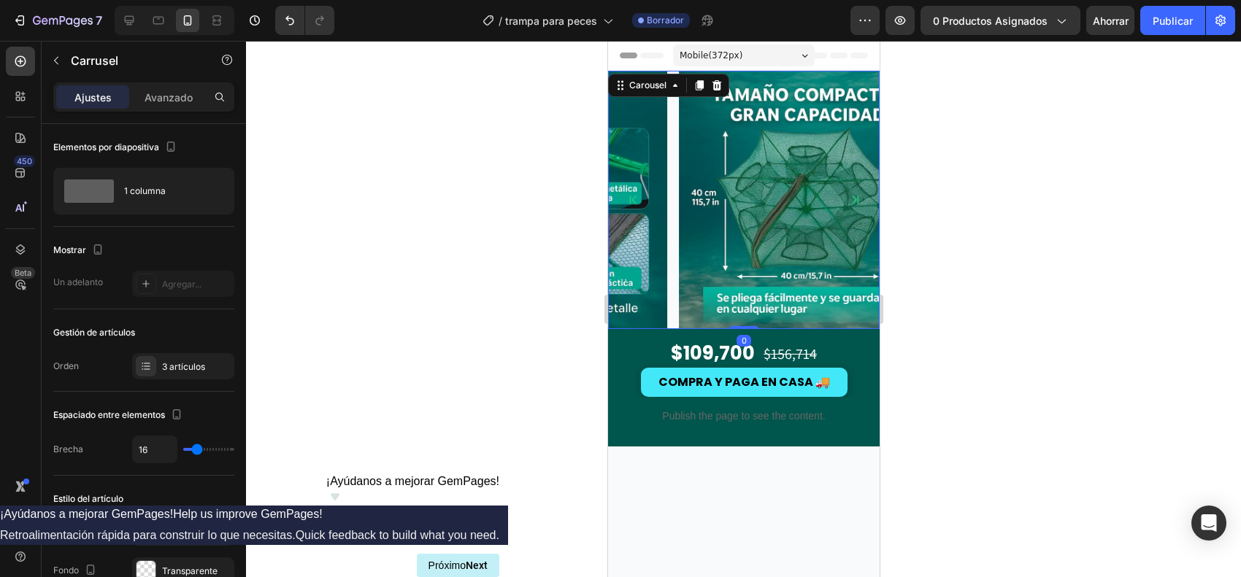
click at [633, 194] on icon "Carousel Back Arrow" at bounding box center [632, 200] width 12 height 12
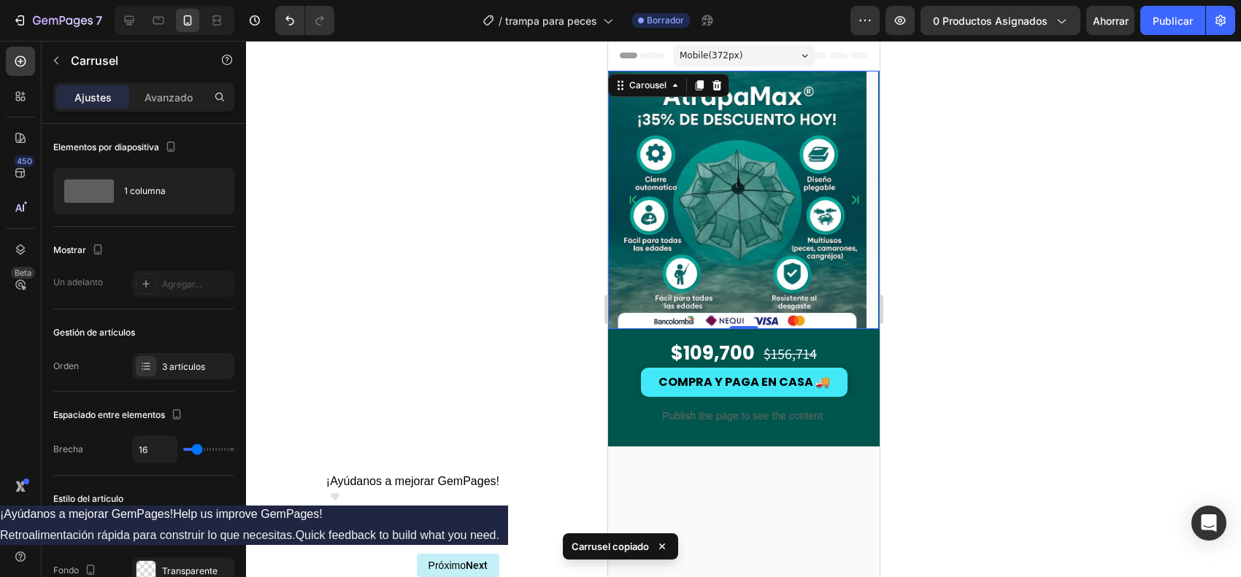
click at [992, 296] on div at bounding box center [743, 309] width 995 height 537
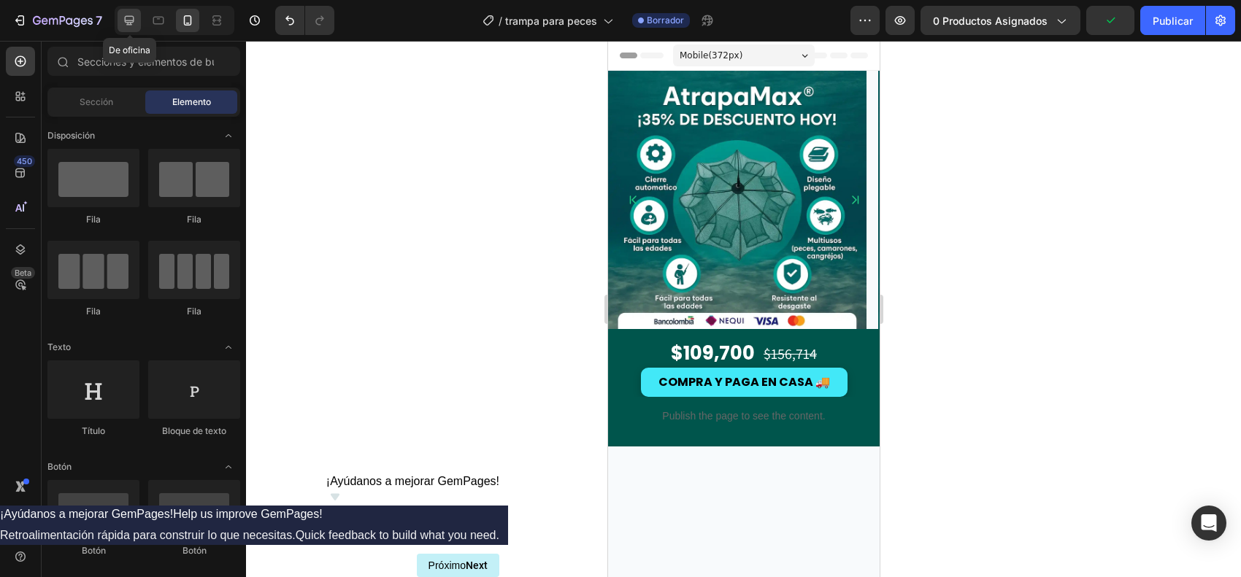
click at [121, 15] on div at bounding box center [129, 20] width 23 height 23
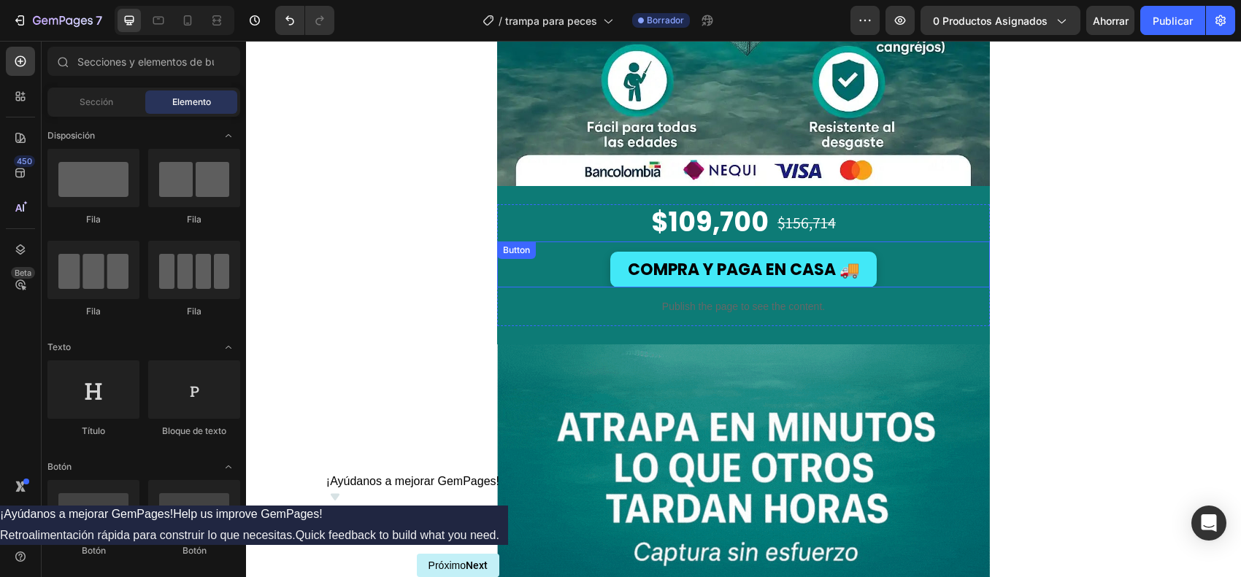
scroll to position [365, 0]
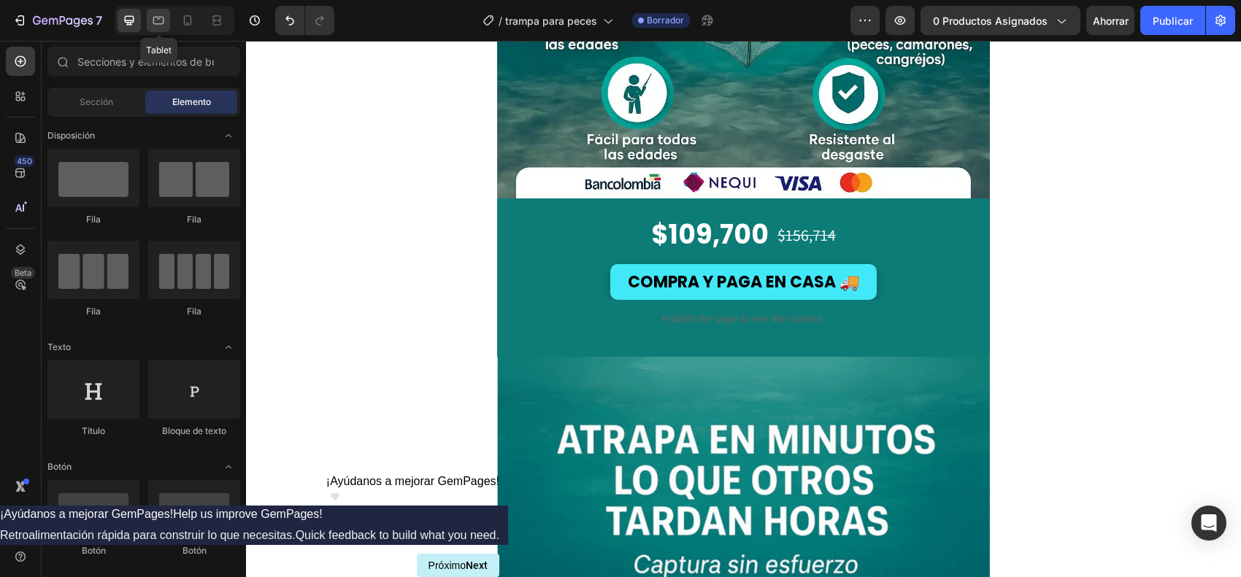
click at [158, 9] on div at bounding box center [158, 20] width 23 height 23
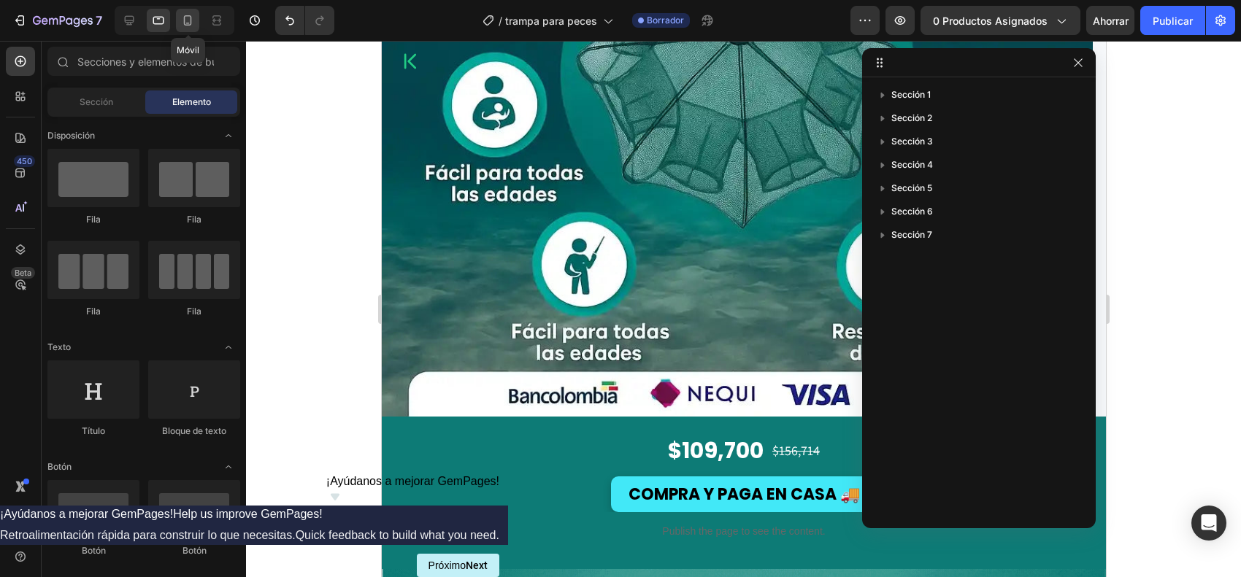
click at [181, 22] on icon at bounding box center [187, 20] width 15 height 15
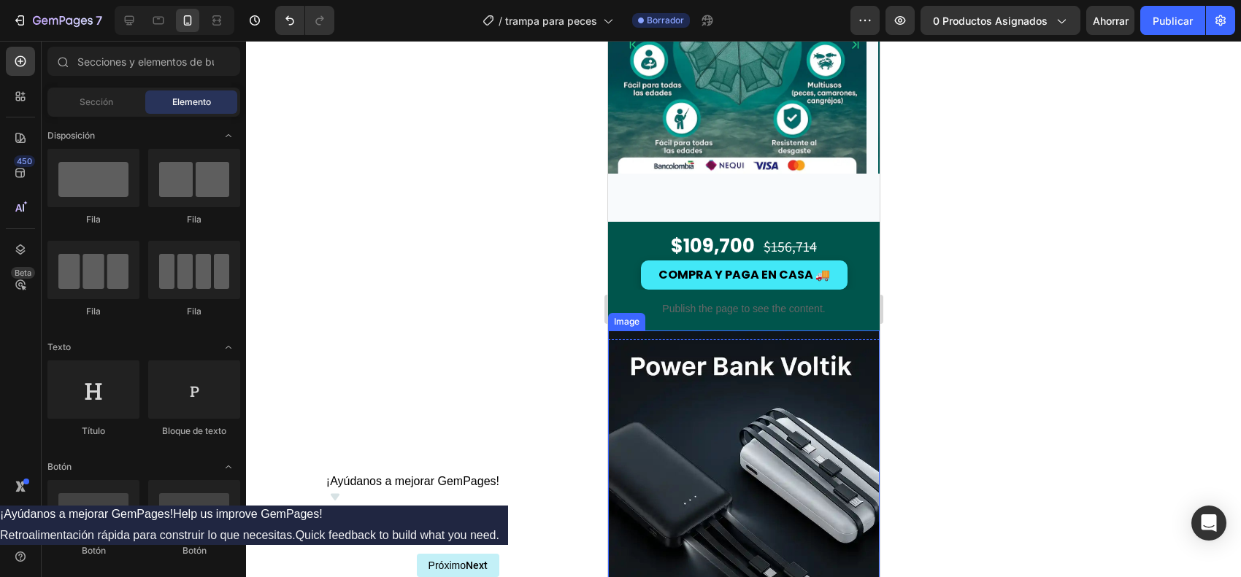
scroll to position [91, 0]
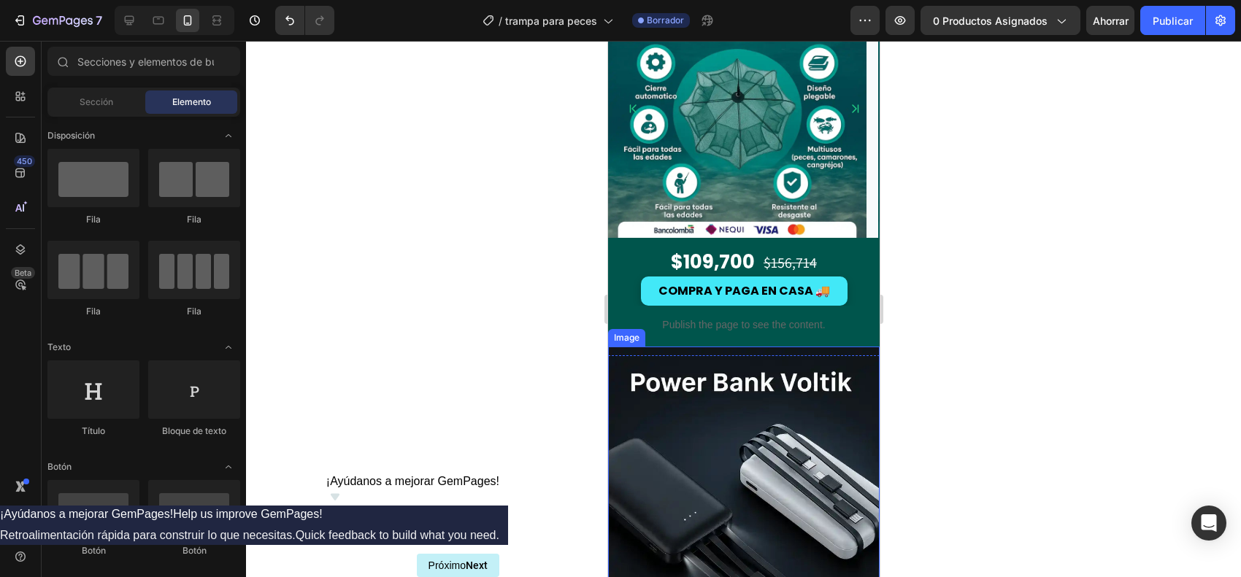
click at [663, 423] on img at bounding box center [743, 564] width 272 height 434
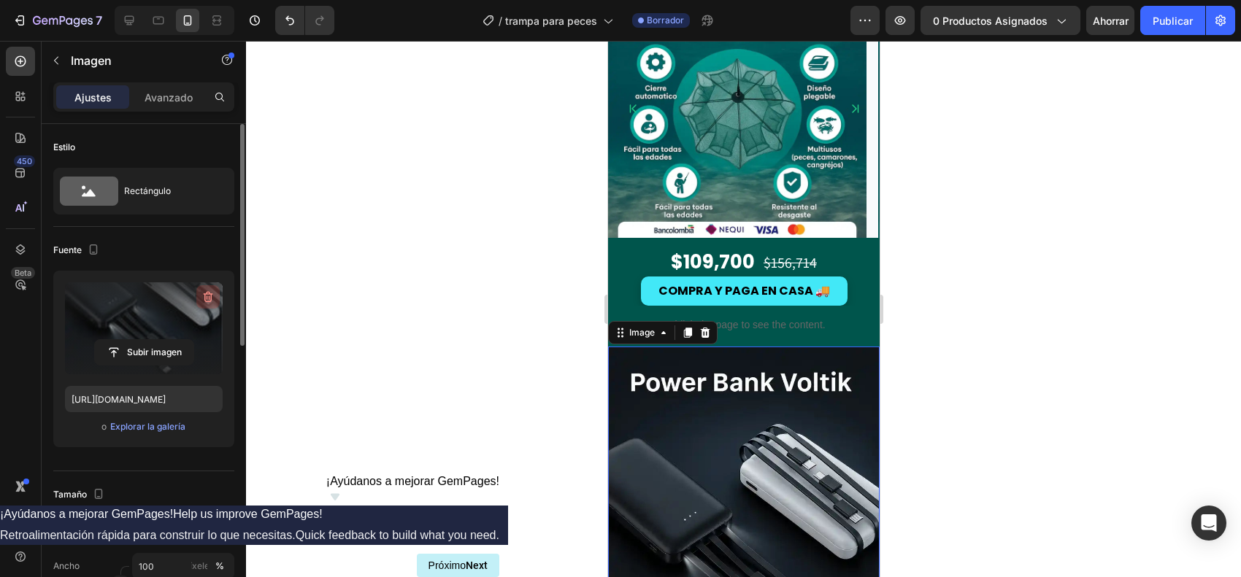
click at [215, 291] on button "button" at bounding box center [207, 296] width 23 height 23
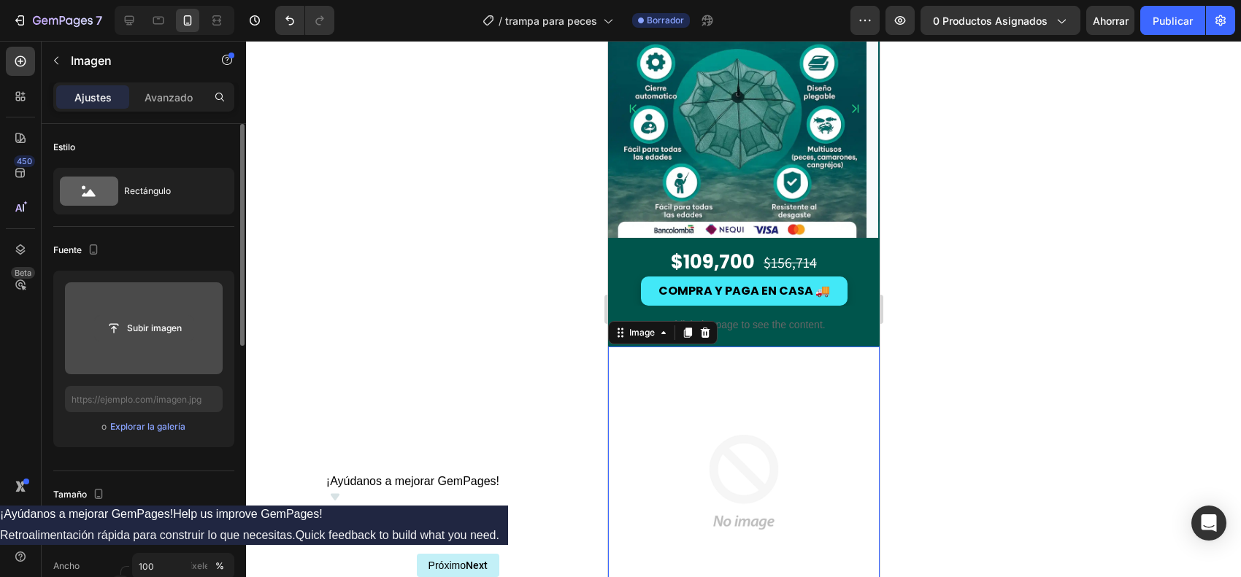
click at [148, 326] on input "file" at bounding box center [144, 328] width 99 height 25
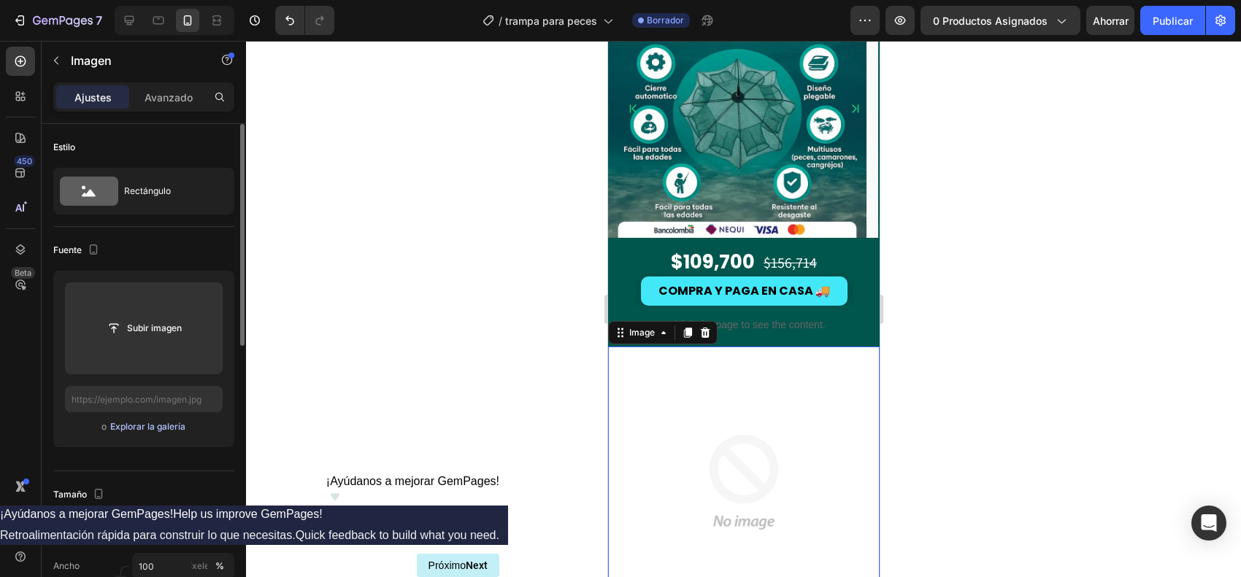
click at [161, 428] on font "Explorar la galería" at bounding box center [147, 426] width 75 height 11
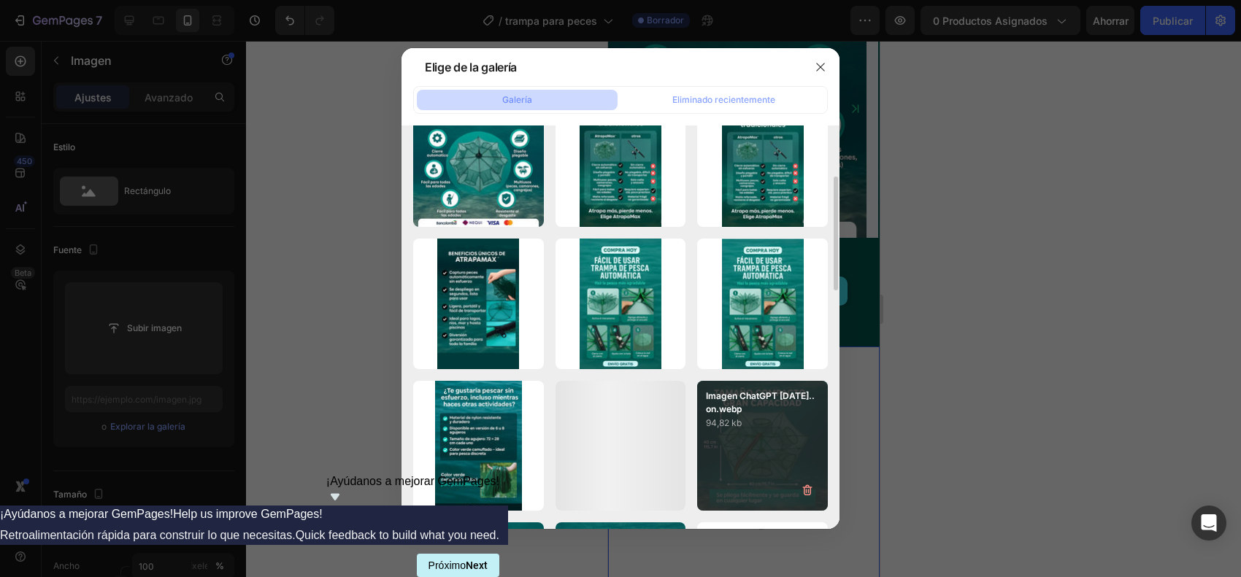
scroll to position [274, 0]
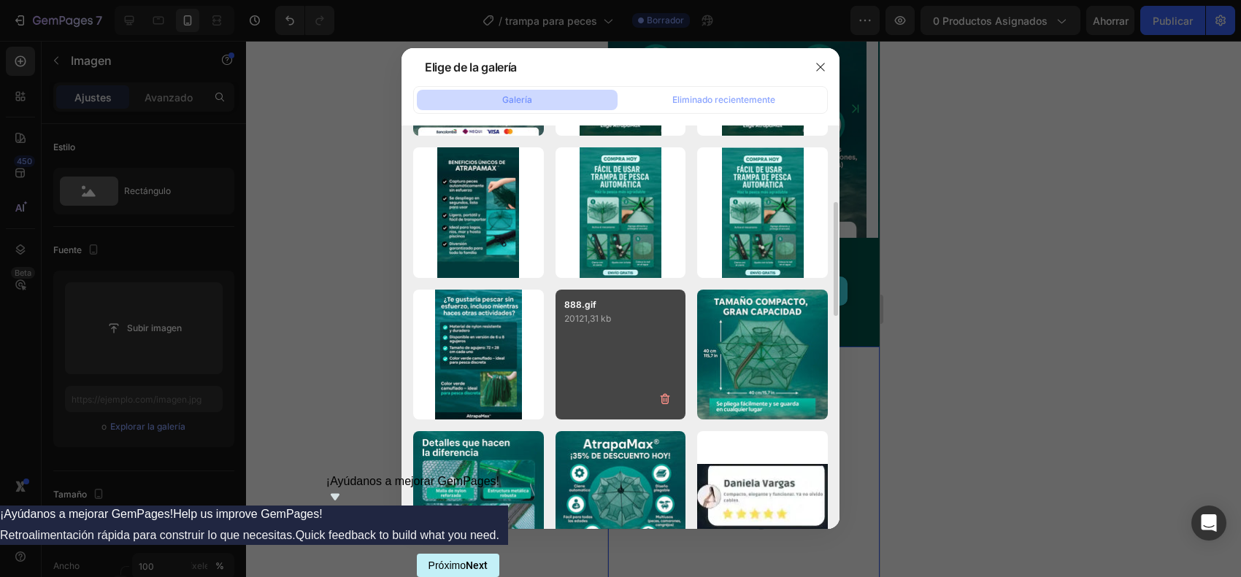
click at [618, 374] on div "888.gif 20121,31 kb" at bounding box center [621, 355] width 131 height 131
type input "[URL][DOMAIN_NAME]"
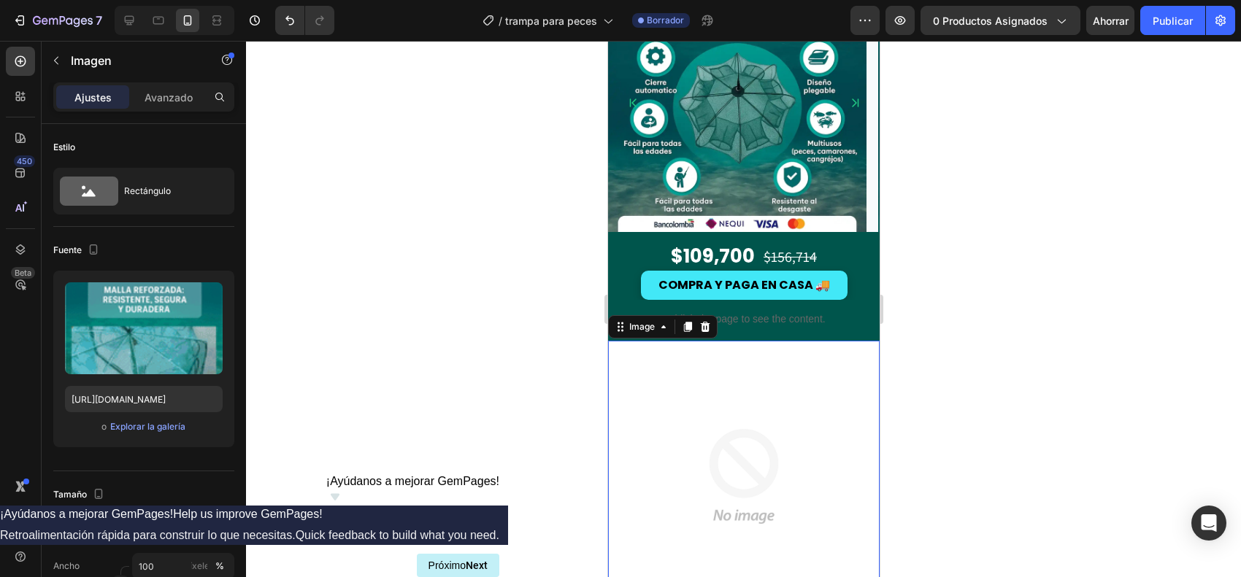
scroll to position [91, 0]
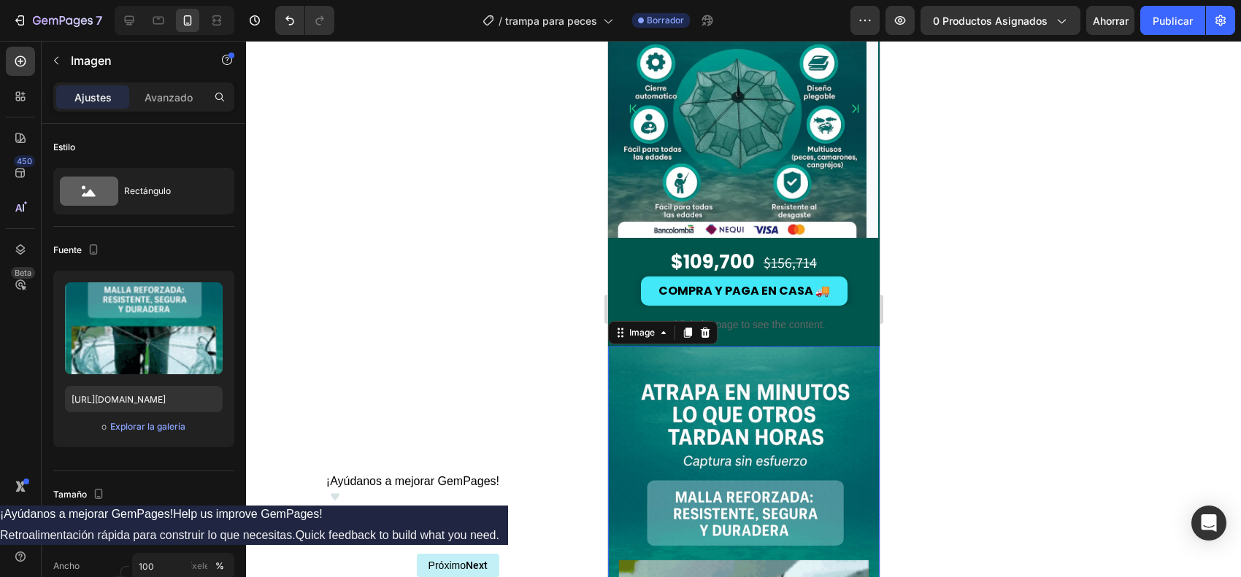
click at [992, 388] on div at bounding box center [743, 309] width 995 height 537
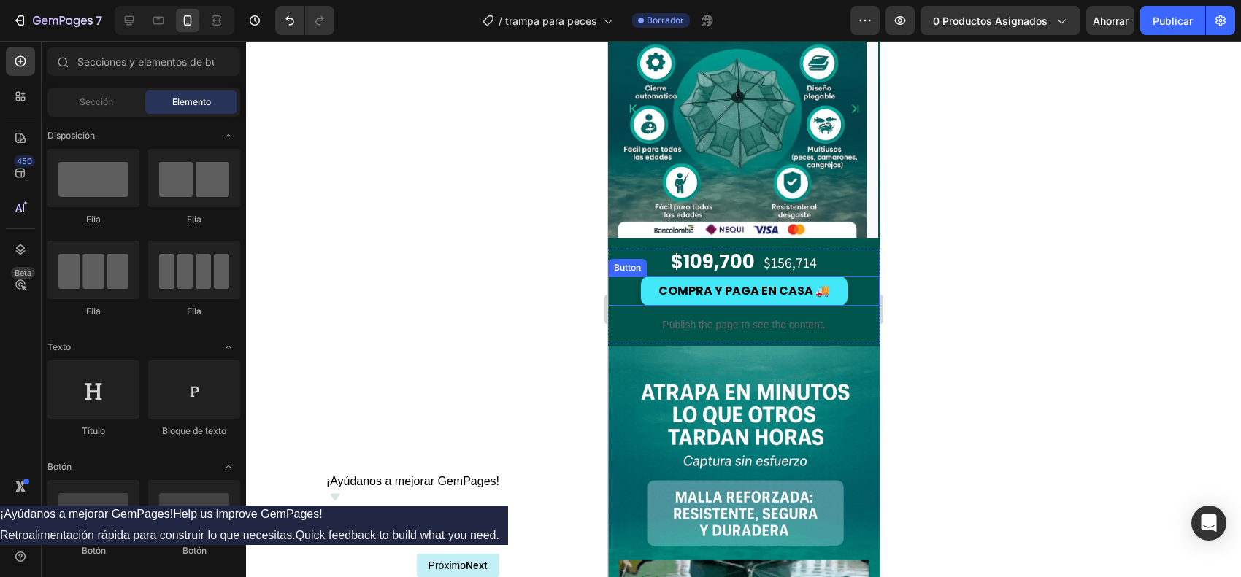
click at [626, 269] on div "Button" at bounding box center [626, 267] width 33 height 13
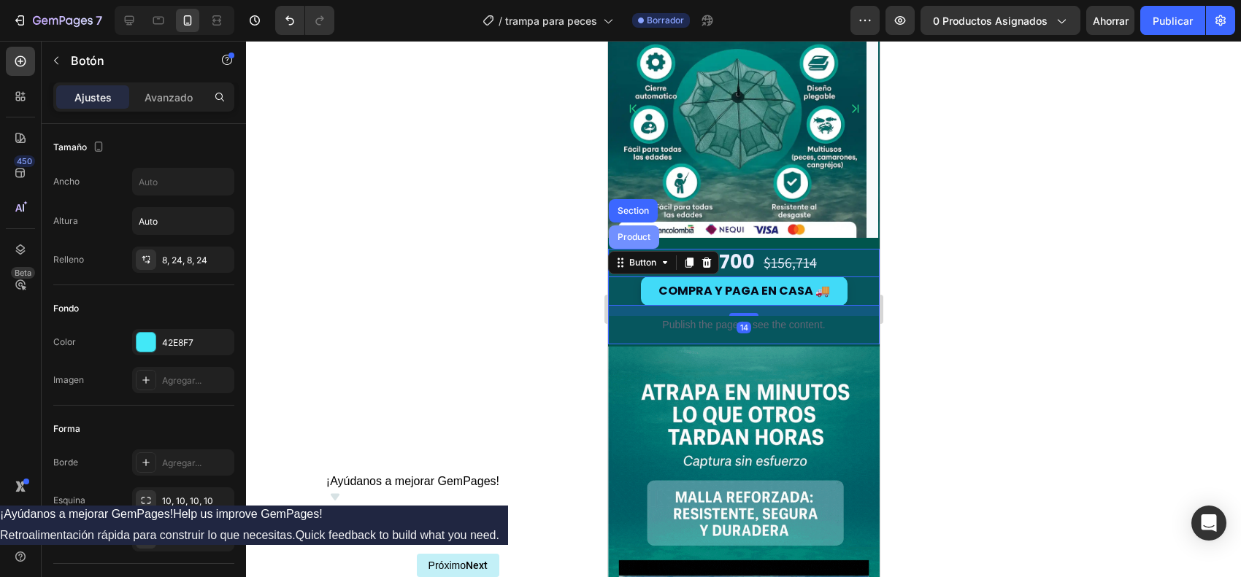
click at [630, 248] on div "Product" at bounding box center [633, 237] width 50 height 23
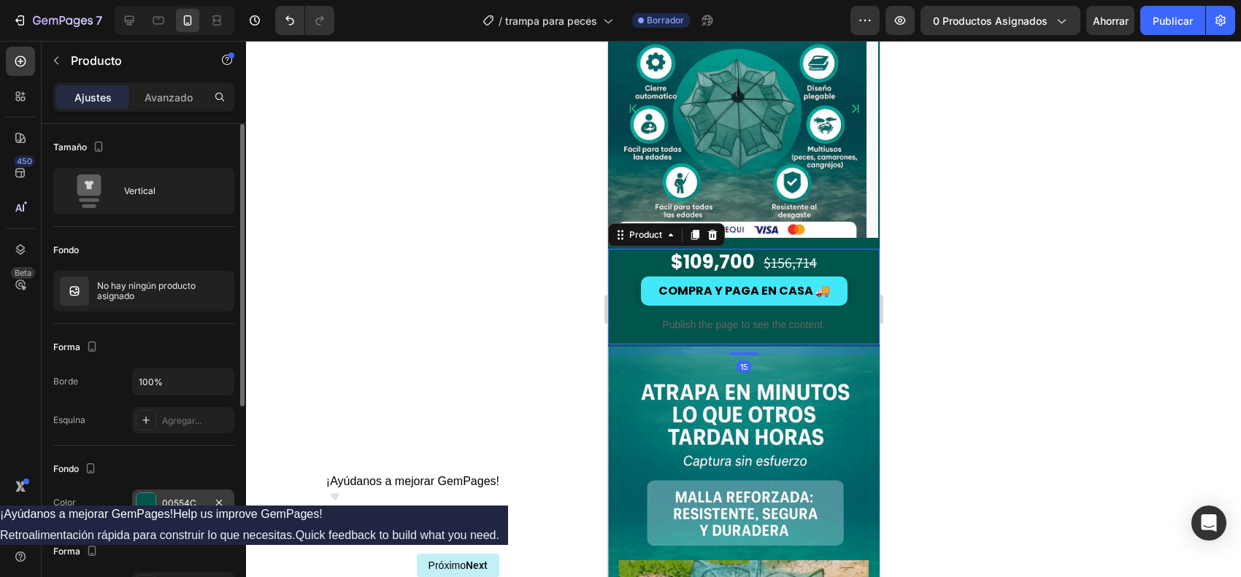
click at [142, 461] on div at bounding box center [146, 502] width 19 height 19
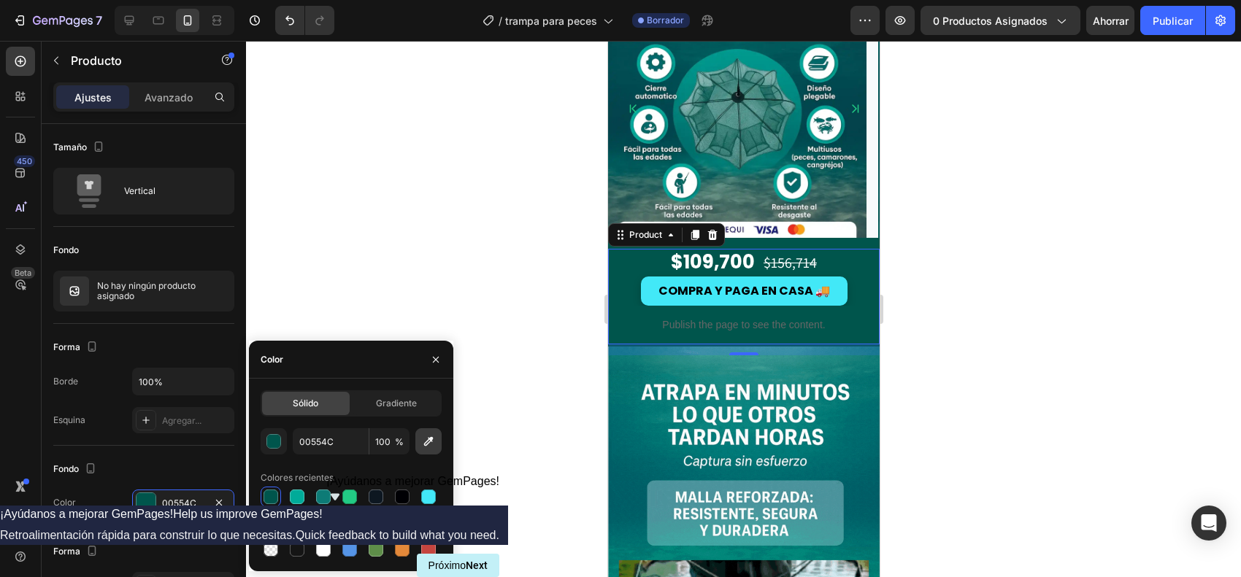
click at [437, 431] on button "button" at bounding box center [428, 442] width 26 height 26
type input "127E77"
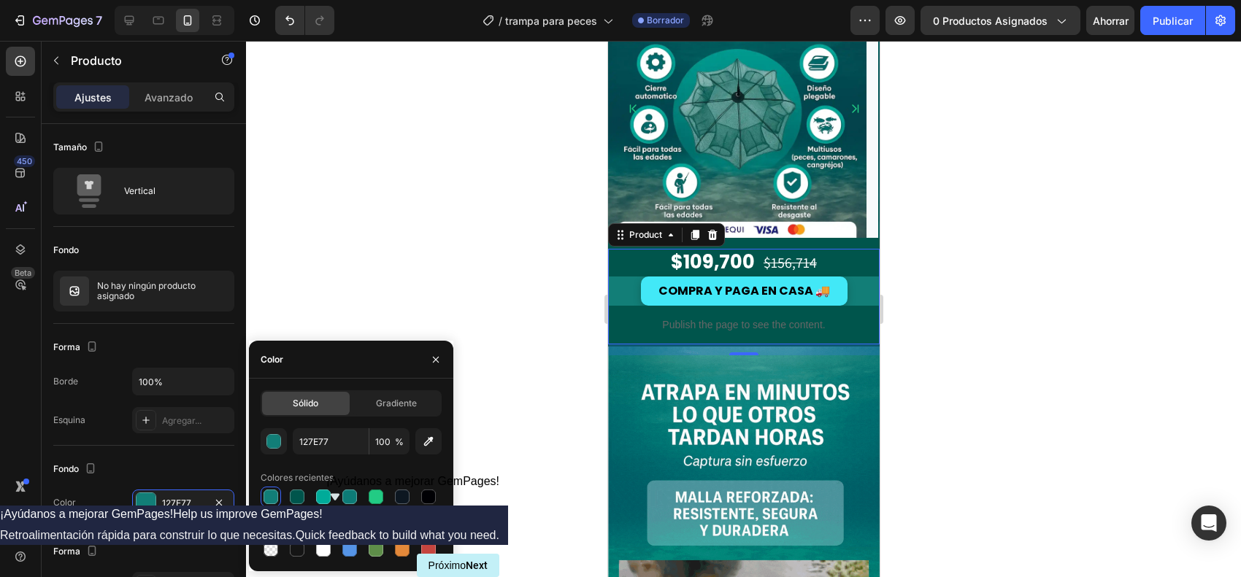
click at [992, 331] on div at bounding box center [743, 309] width 995 height 537
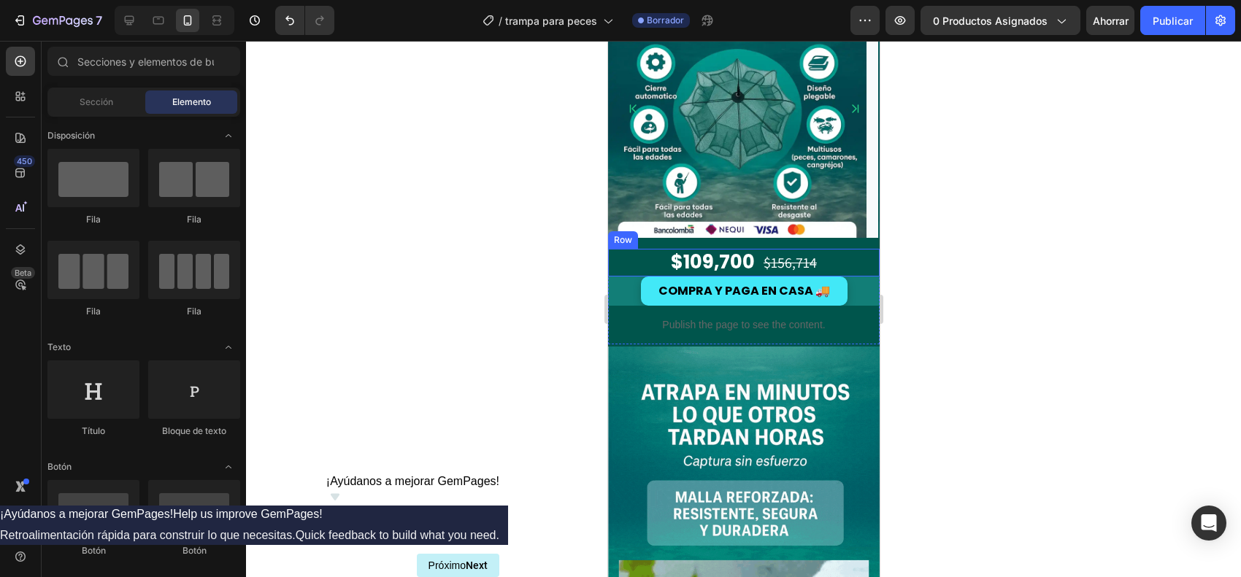
click at [627, 239] on div "Row" at bounding box center [622, 240] width 24 height 13
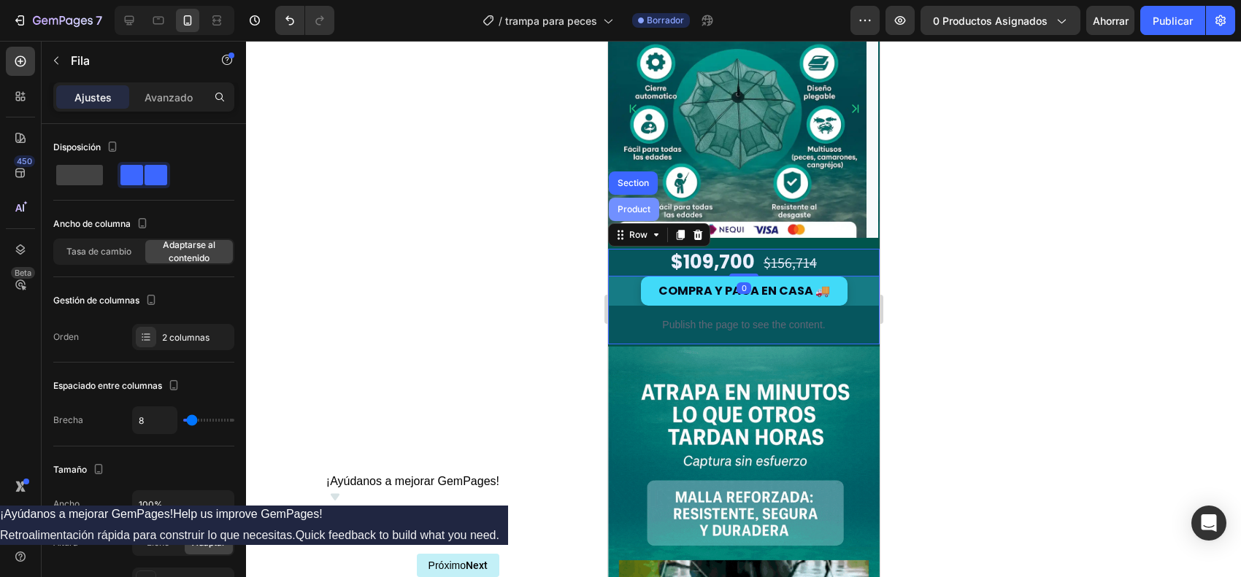
click at [619, 212] on div "Product" at bounding box center [633, 209] width 39 height 9
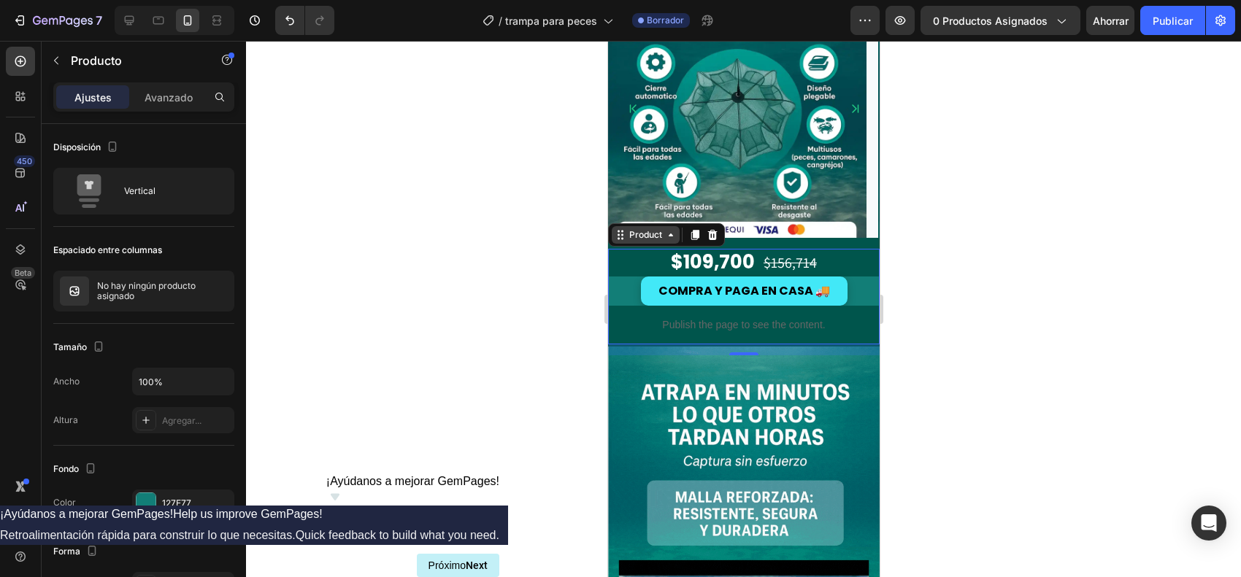
click at [668, 242] on div "Product" at bounding box center [645, 235] width 68 height 18
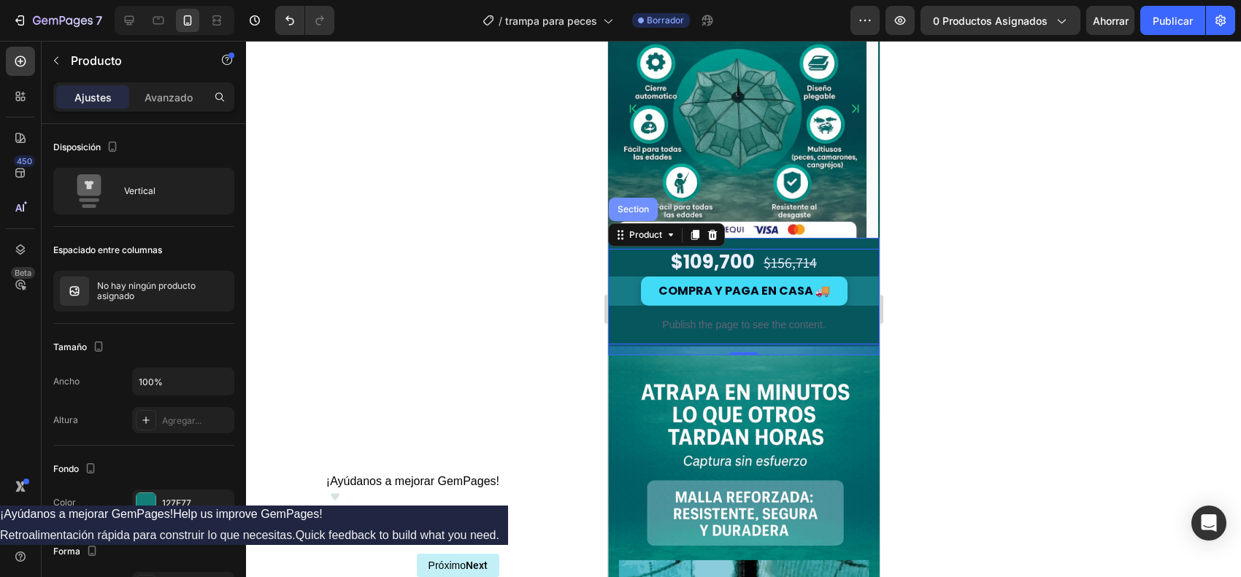
click at [640, 219] on div "Section" at bounding box center [632, 209] width 49 height 23
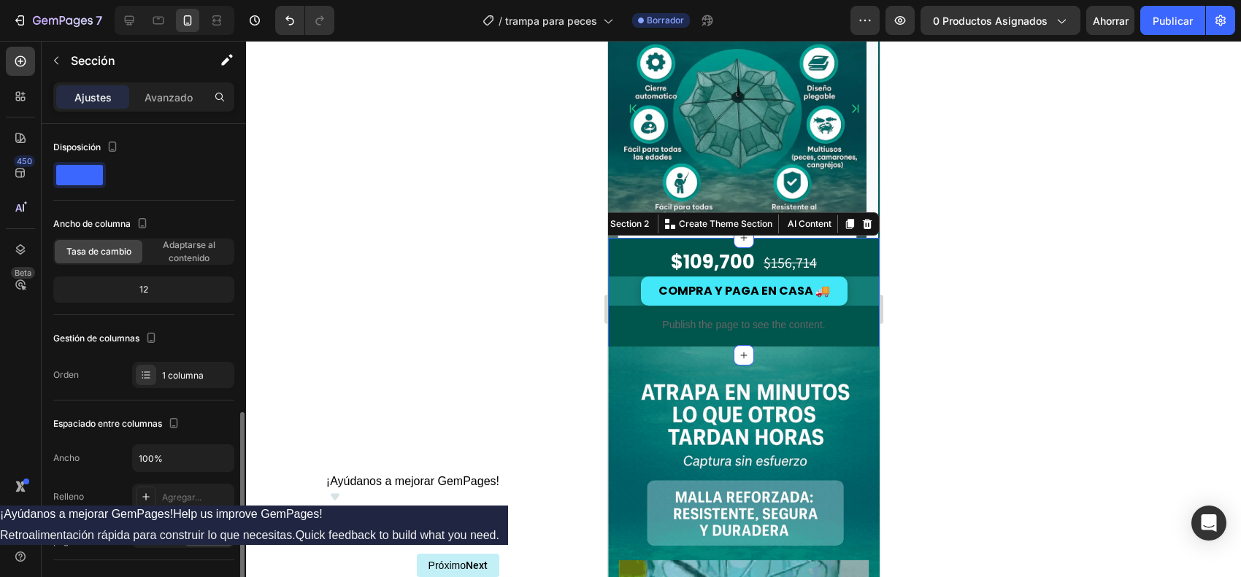
scroll to position [359, 0]
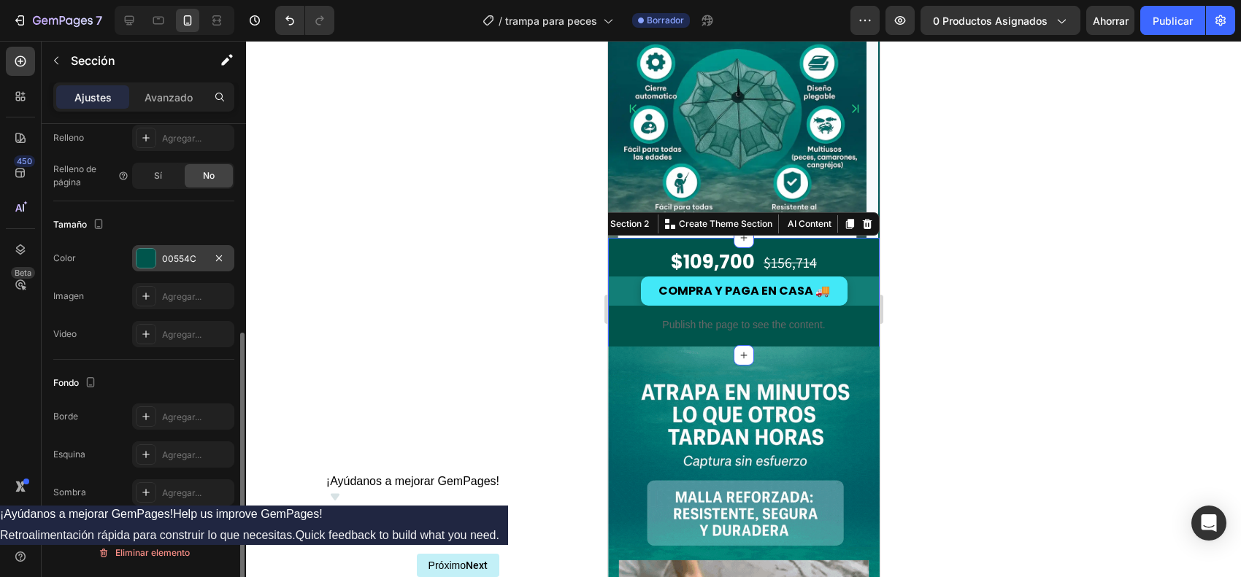
click at [153, 266] on div at bounding box center [146, 258] width 19 height 19
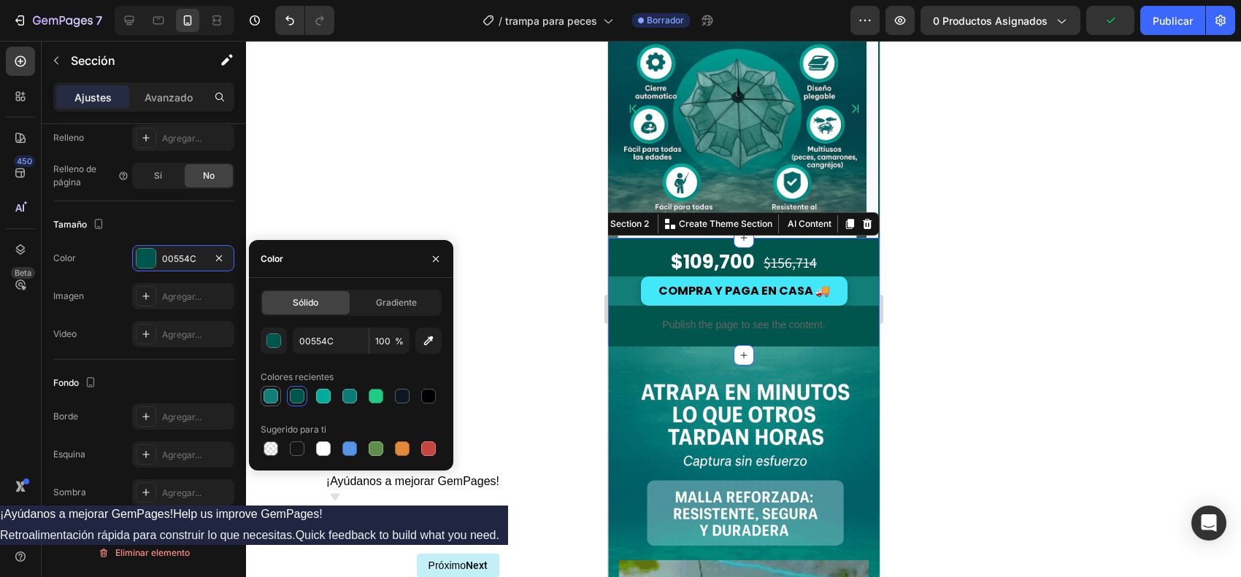
click at [270, 400] on div at bounding box center [271, 396] width 15 height 15
type input "127E77"
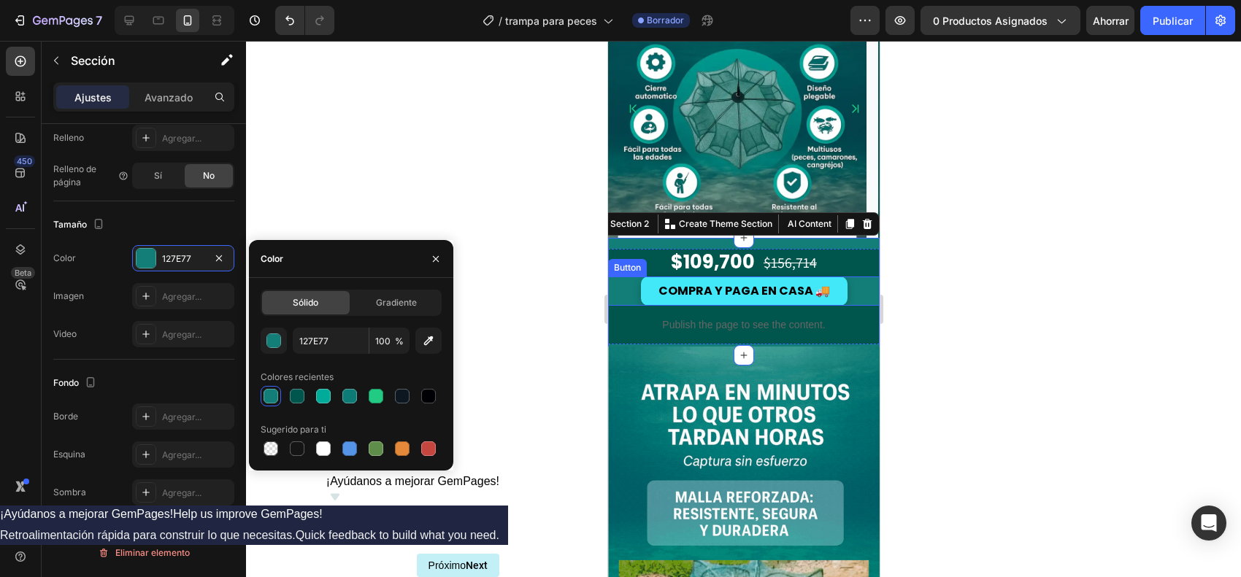
click at [633, 259] on div "Button" at bounding box center [626, 268] width 39 height 18
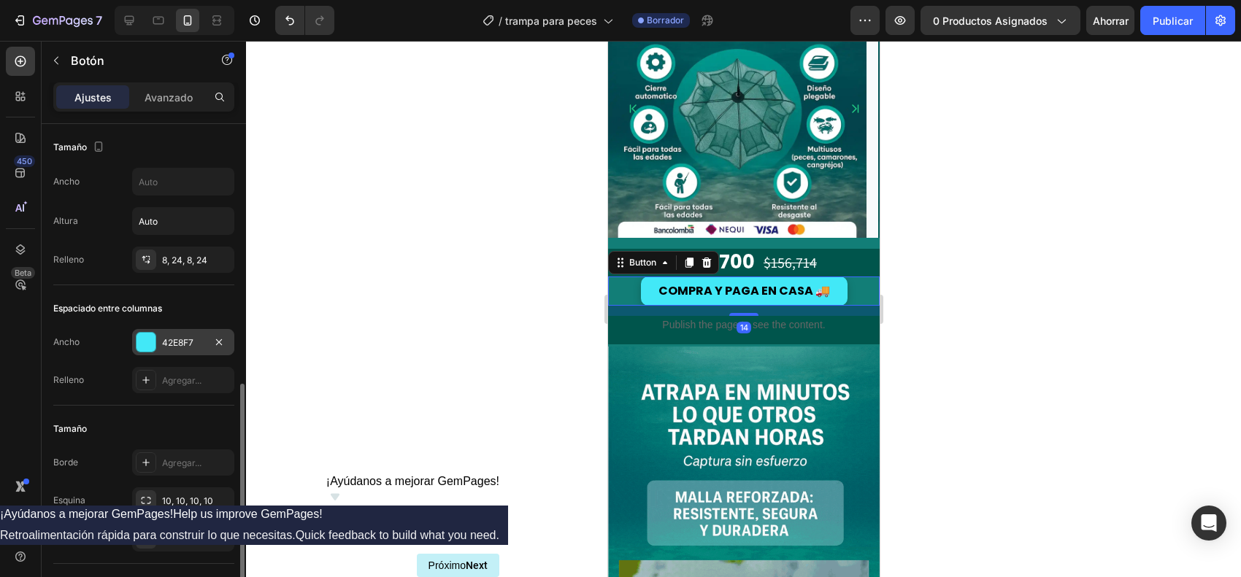
scroll to position [274, 0]
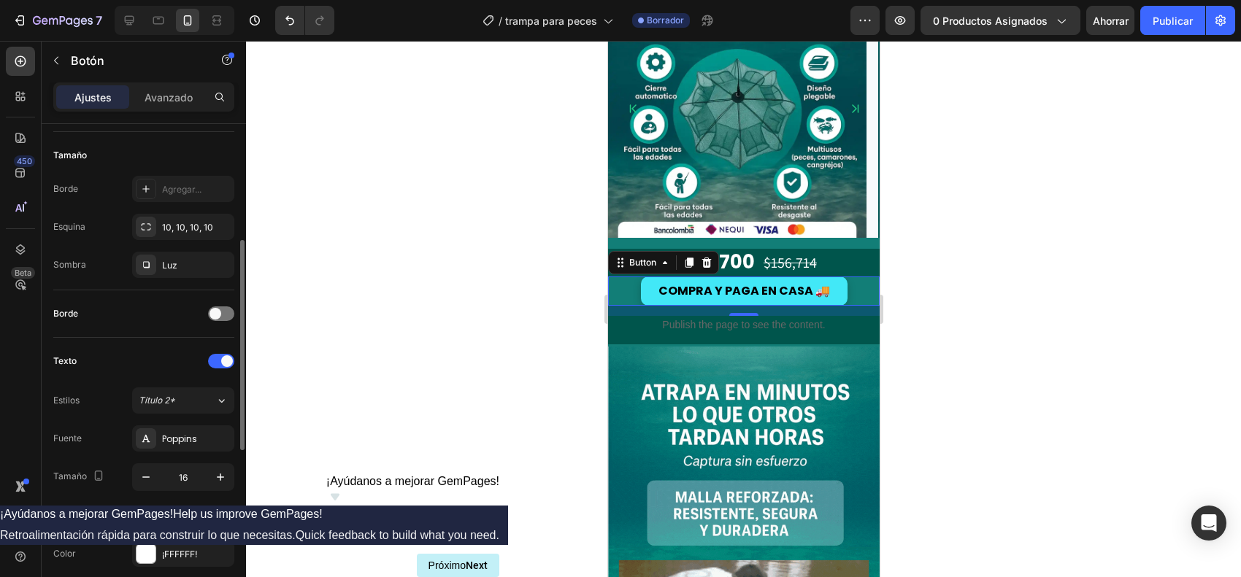
click at [910, 412] on div at bounding box center [743, 309] width 995 height 537
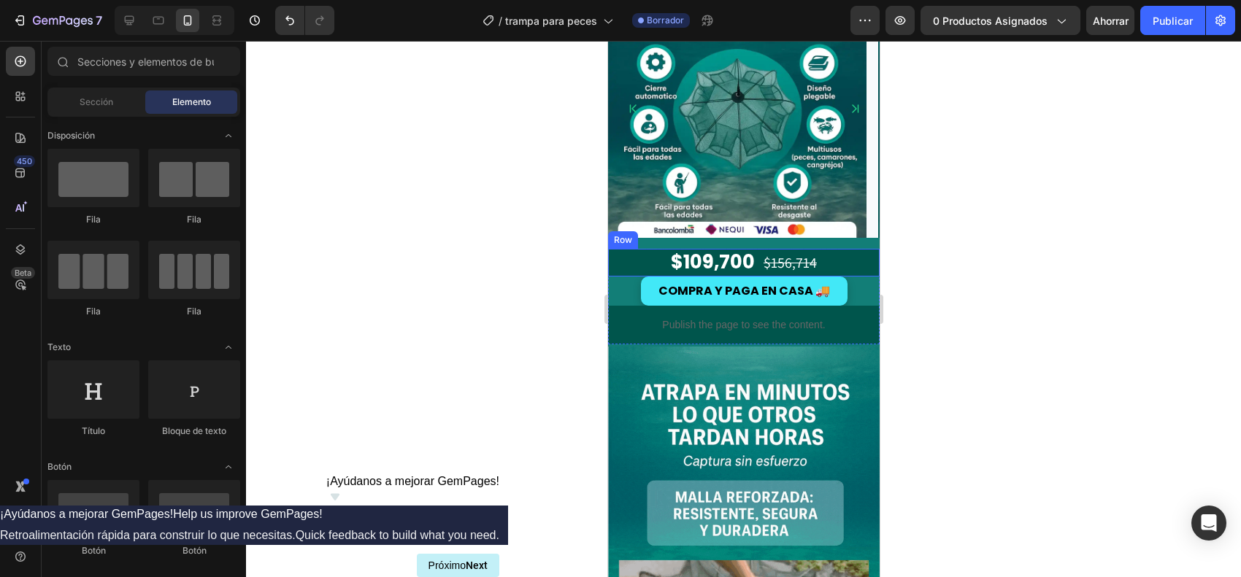
click at [630, 260] on div "$109,700 Price Price $156,714 Price Price Row" at bounding box center [743, 263] width 272 height 28
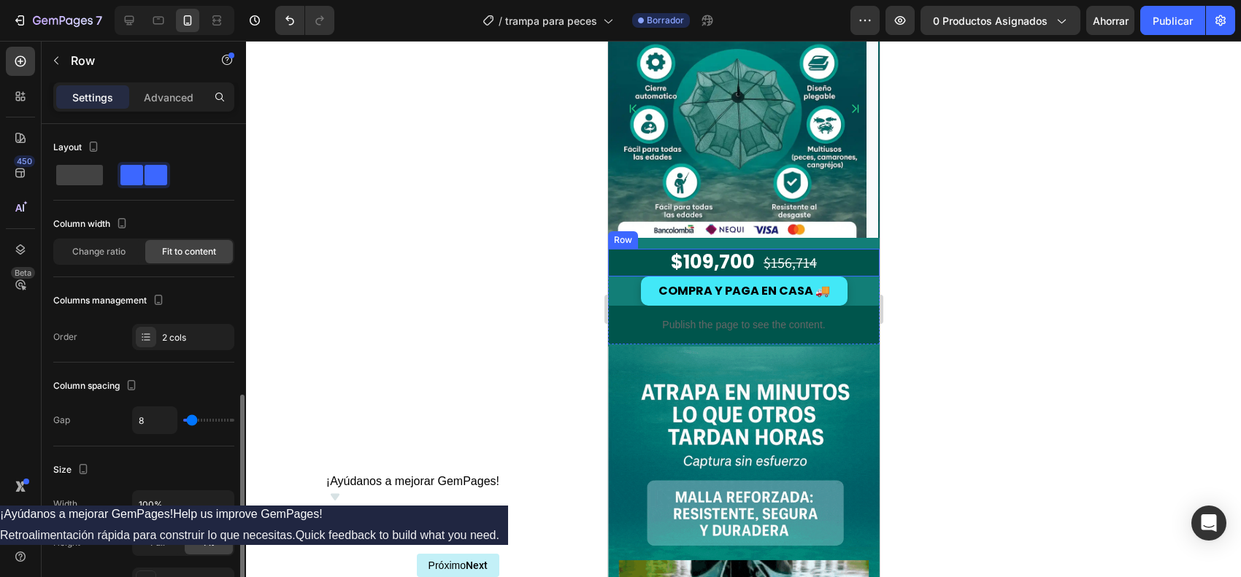
click at [103, 108] on div "Settings" at bounding box center [92, 96] width 73 height 23
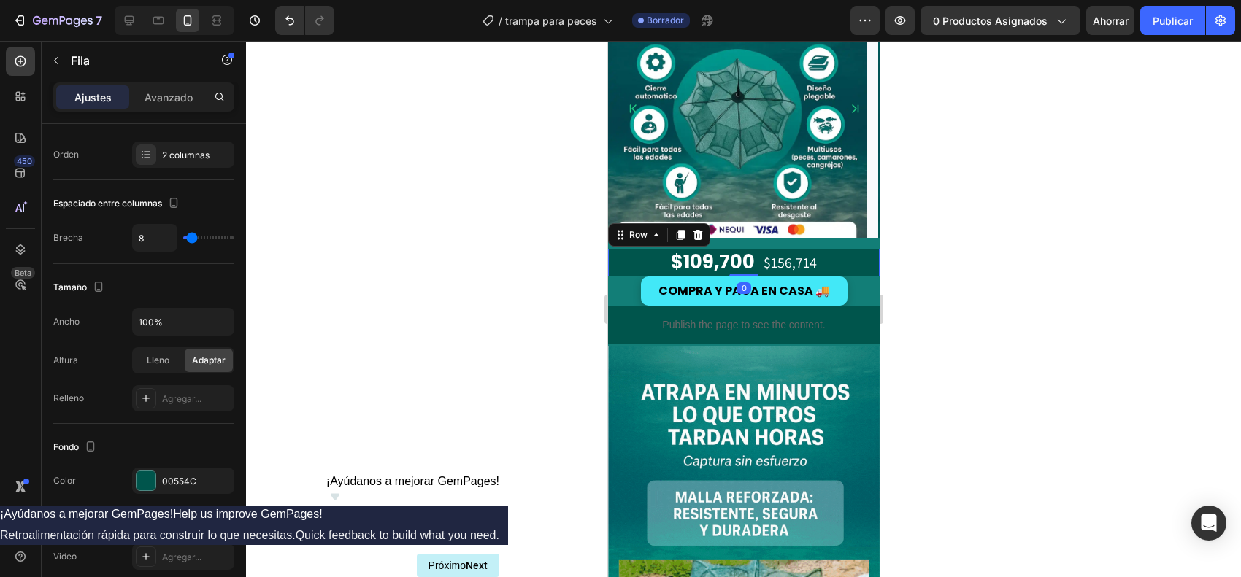
scroll to position [456, 0]
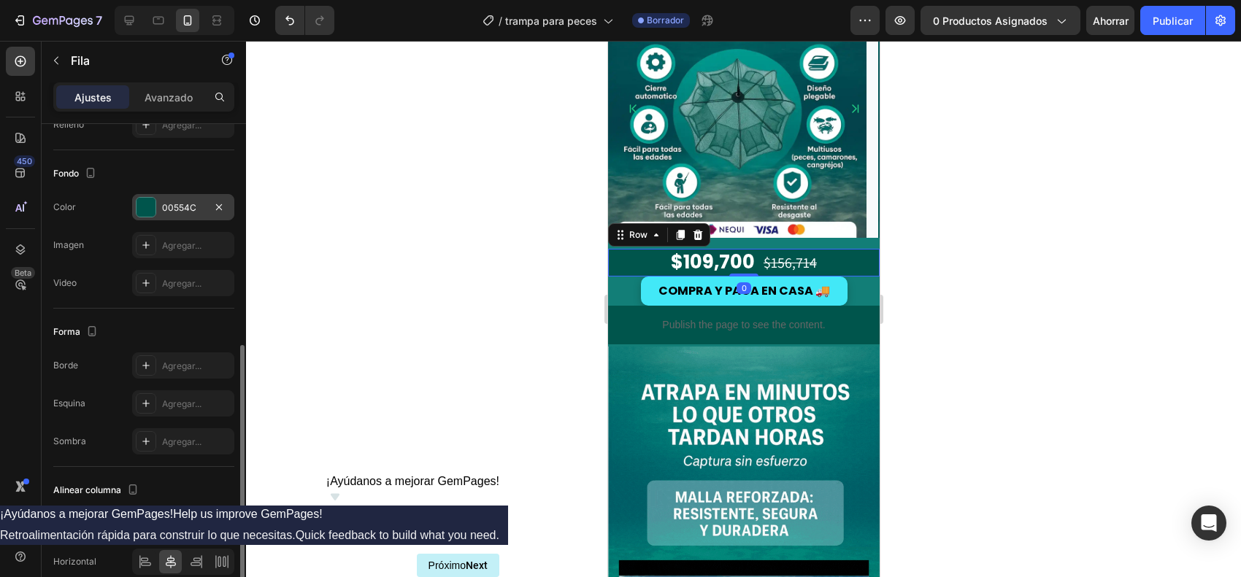
click at [143, 210] on div at bounding box center [146, 207] width 19 height 19
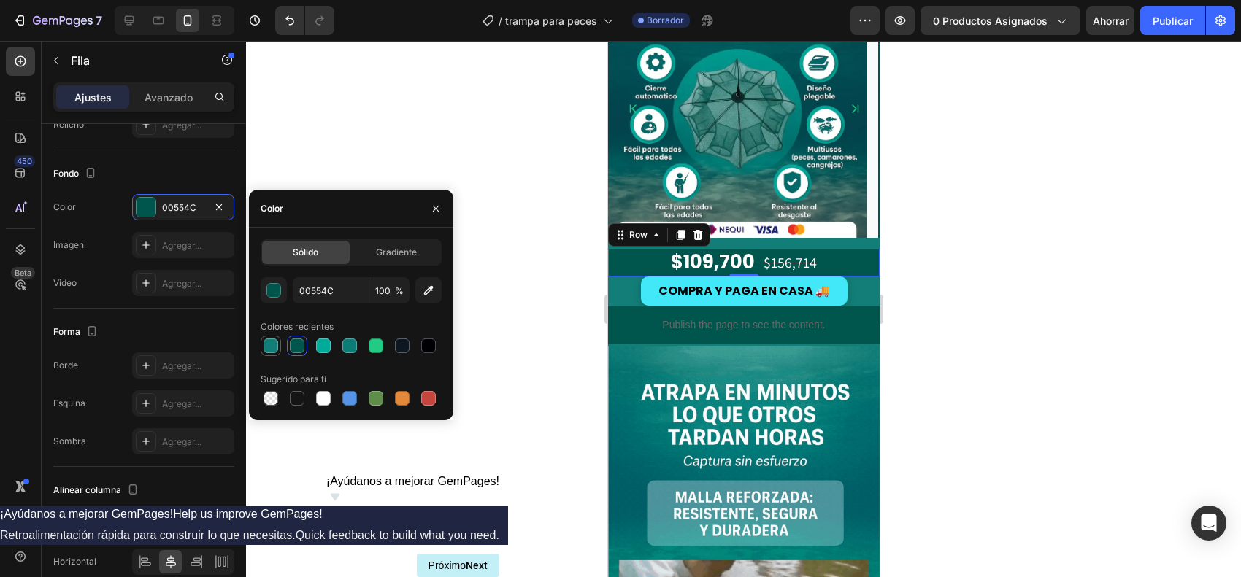
click at [267, 344] on div at bounding box center [271, 346] width 15 height 15
type input "127E77"
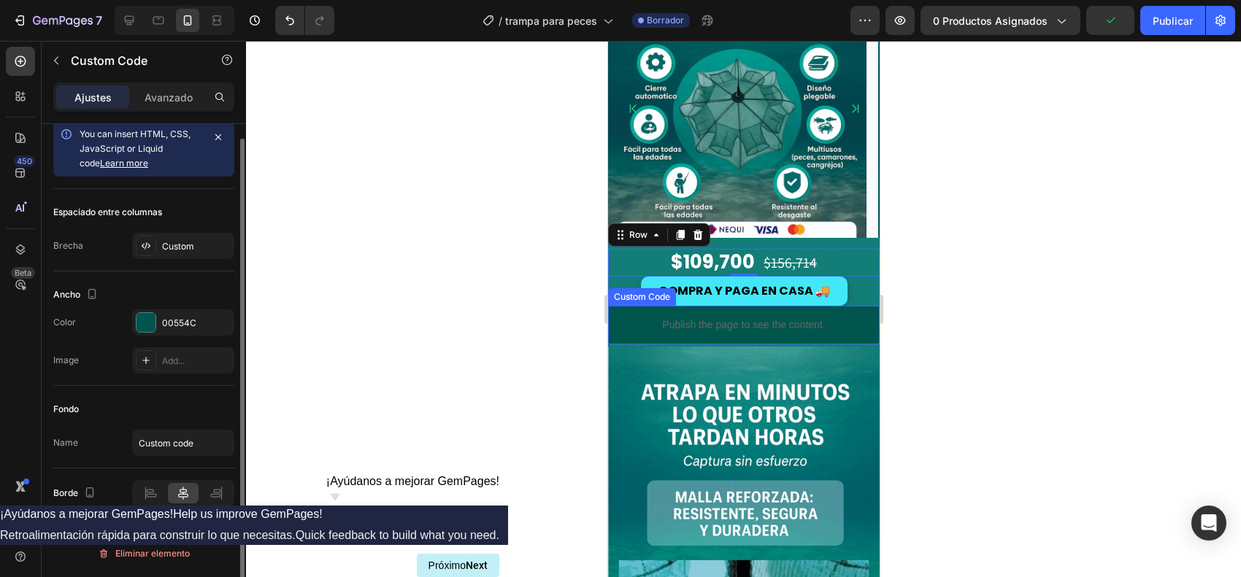
click at [631, 323] on p "Publish the page to see the content." at bounding box center [743, 325] width 272 height 15
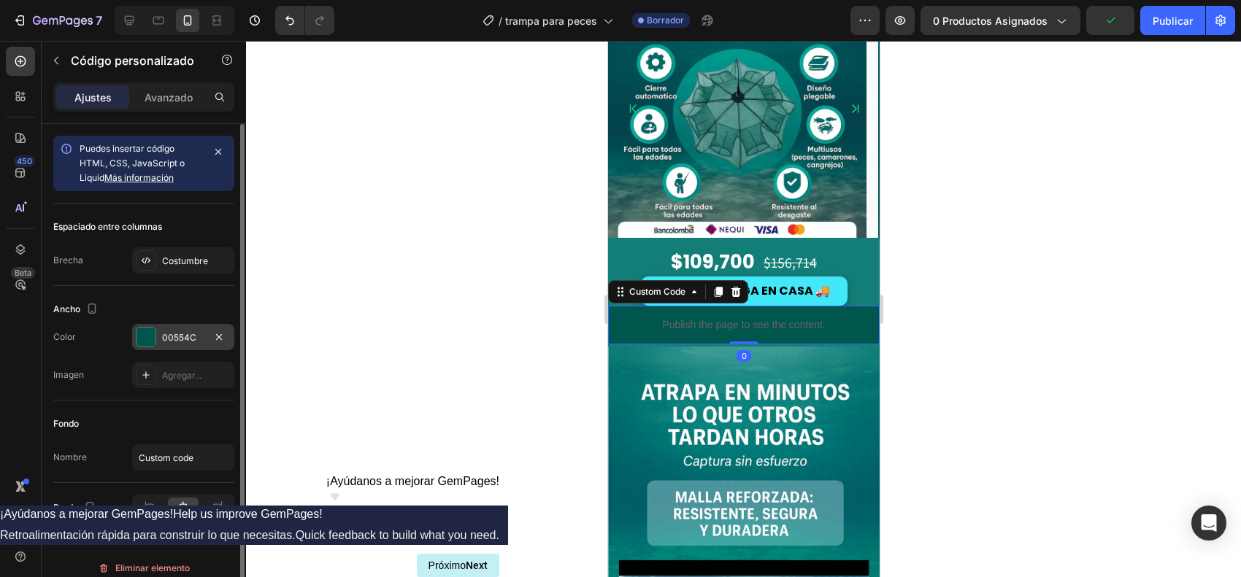
click at [139, 332] on div at bounding box center [146, 337] width 19 height 19
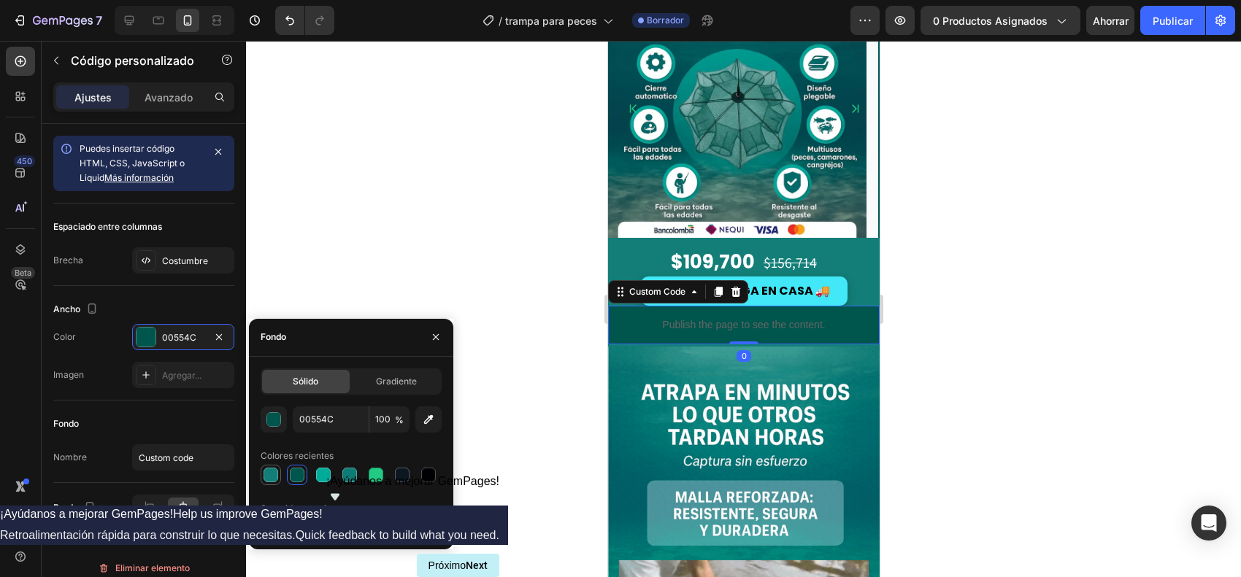
click at [276, 461] on div at bounding box center [271, 475] width 15 height 15
type input "127E77"
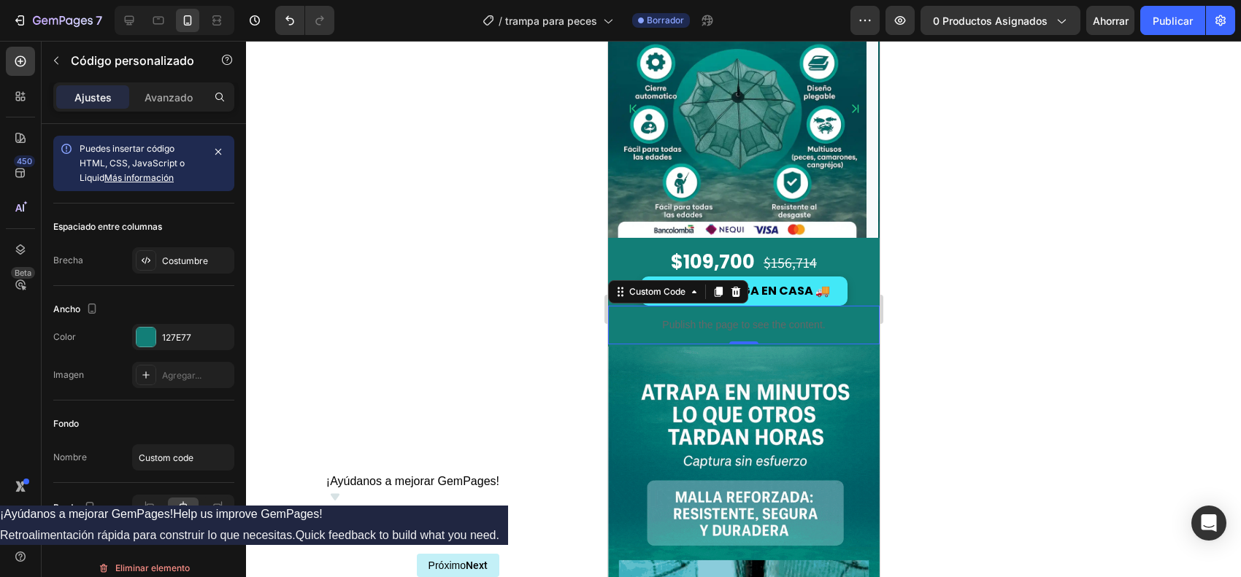
click at [992, 461] on div at bounding box center [743, 309] width 995 height 537
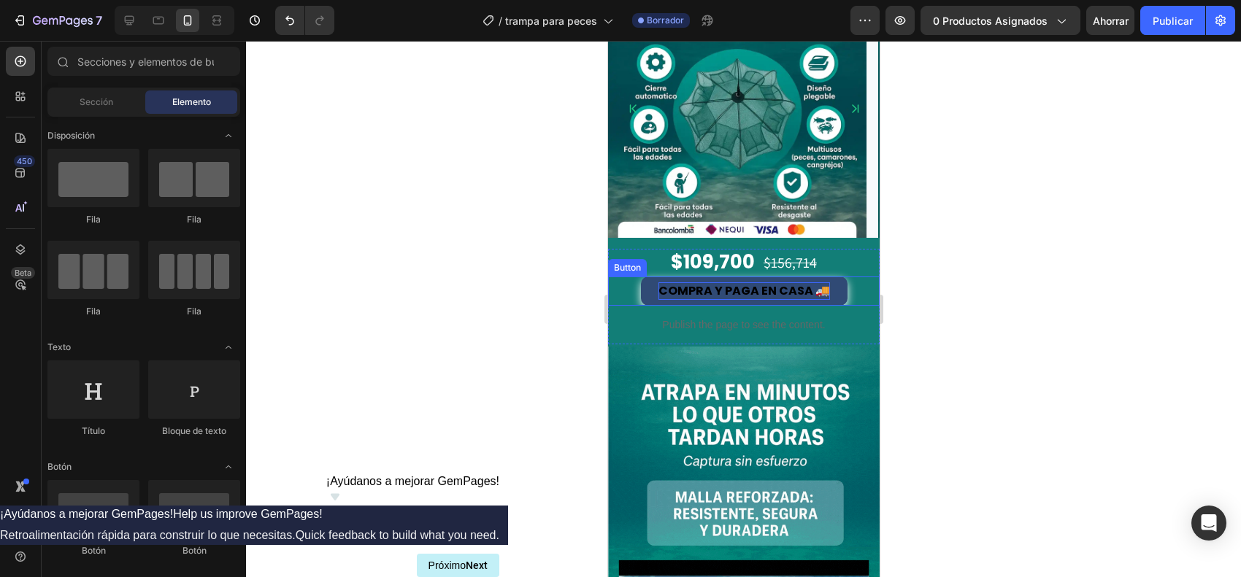
click at [783, 293] on span "COMPRA Y PAGA EN CASA 🚚" at bounding box center [744, 291] width 172 height 17
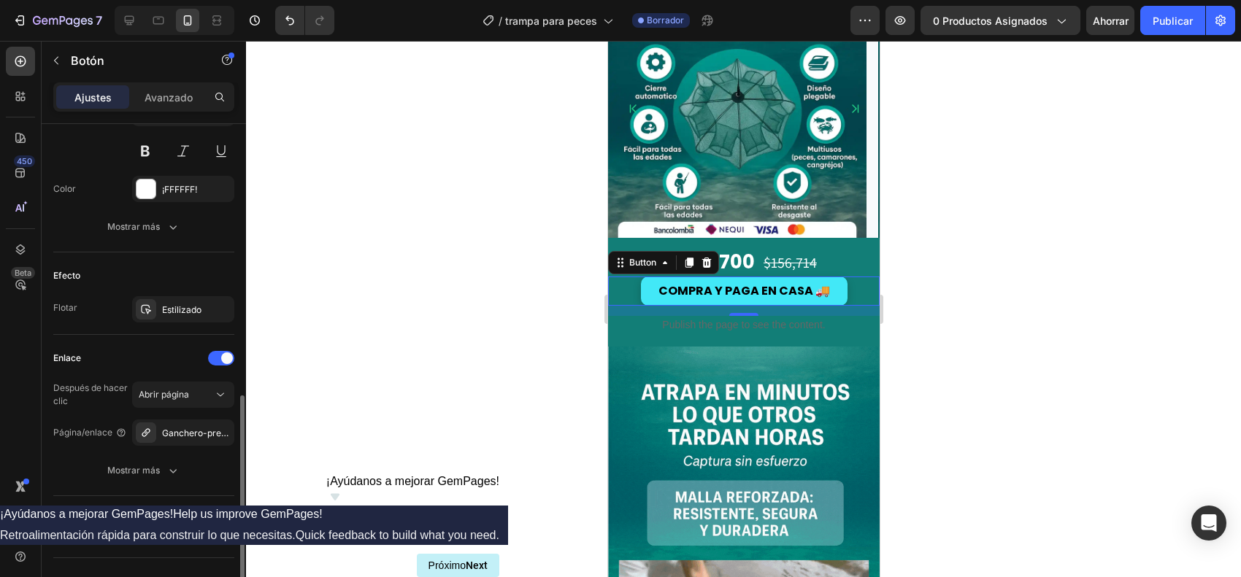
scroll to position [668, 0]
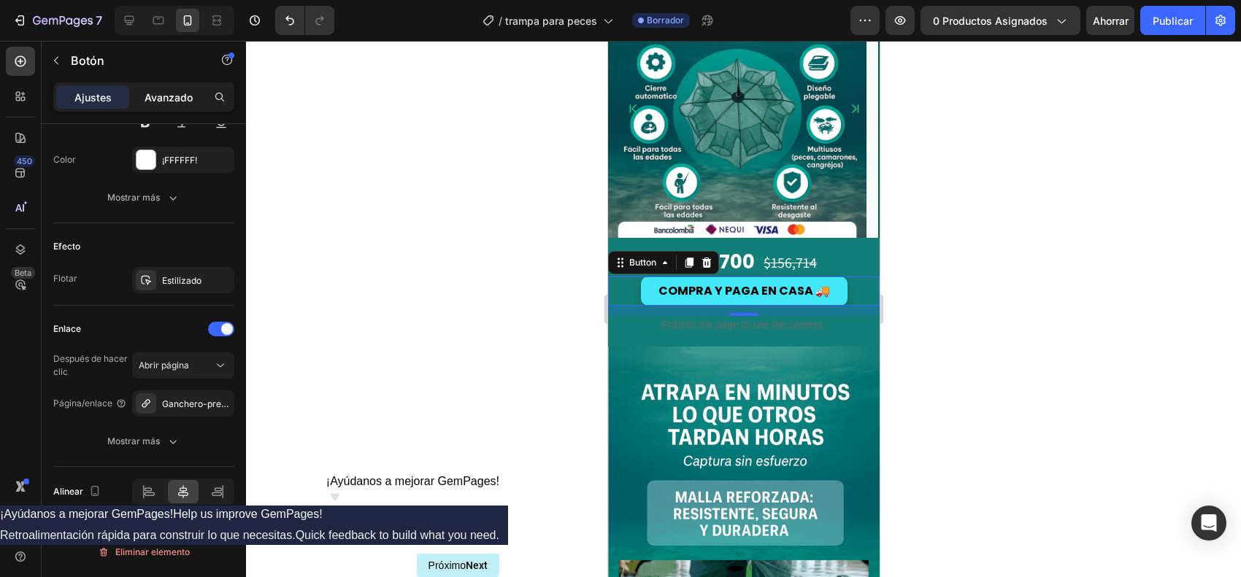
click at [188, 97] on font "Avanzado" at bounding box center [169, 97] width 48 height 12
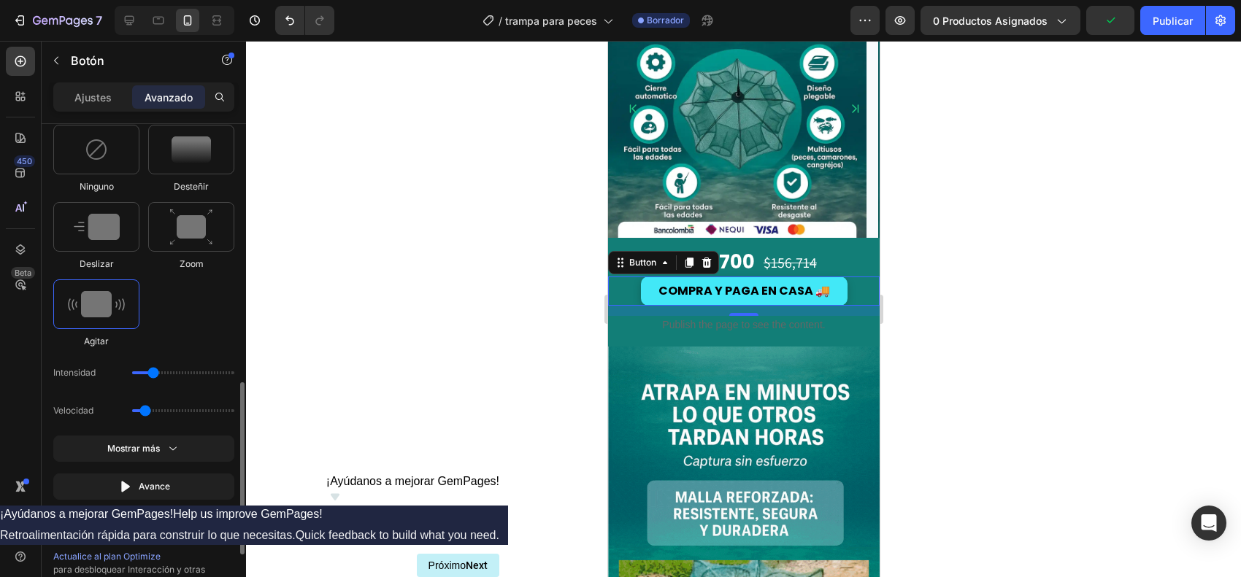
scroll to position [926, 0]
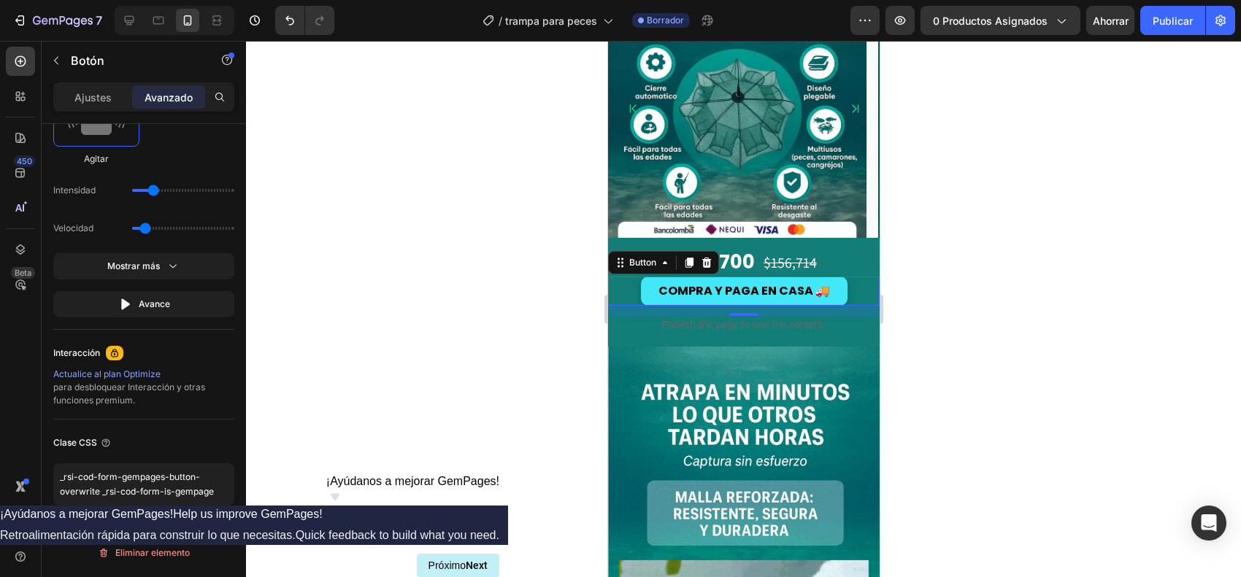
click at [960, 329] on div at bounding box center [743, 309] width 995 height 537
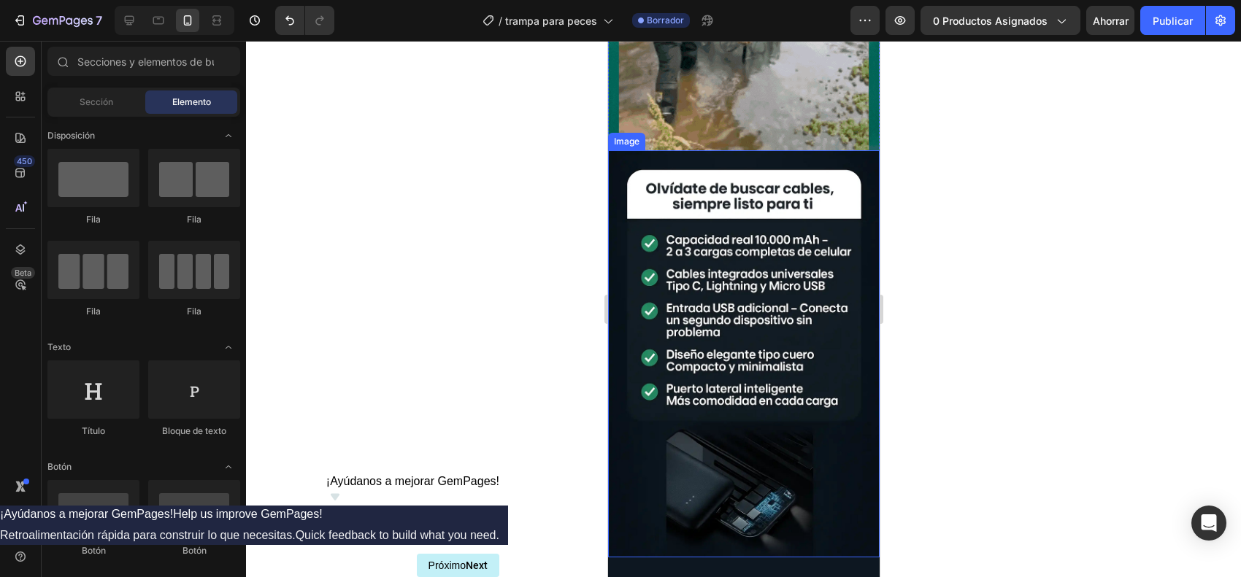
scroll to position [730, 0]
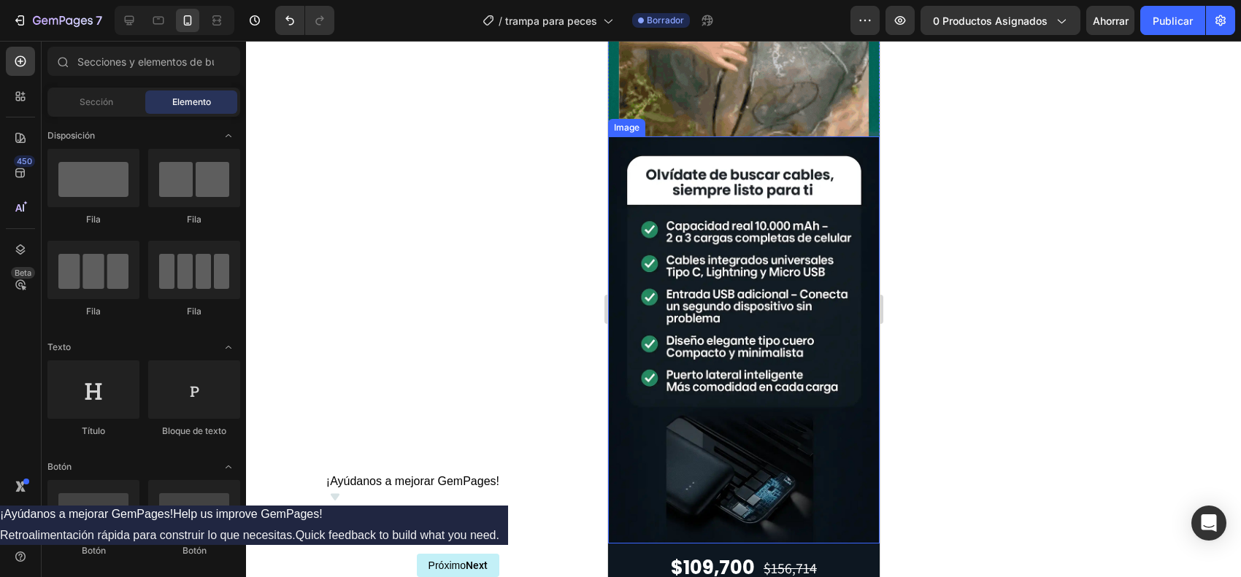
click at [677, 334] on img at bounding box center [743, 340] width 272 height 407
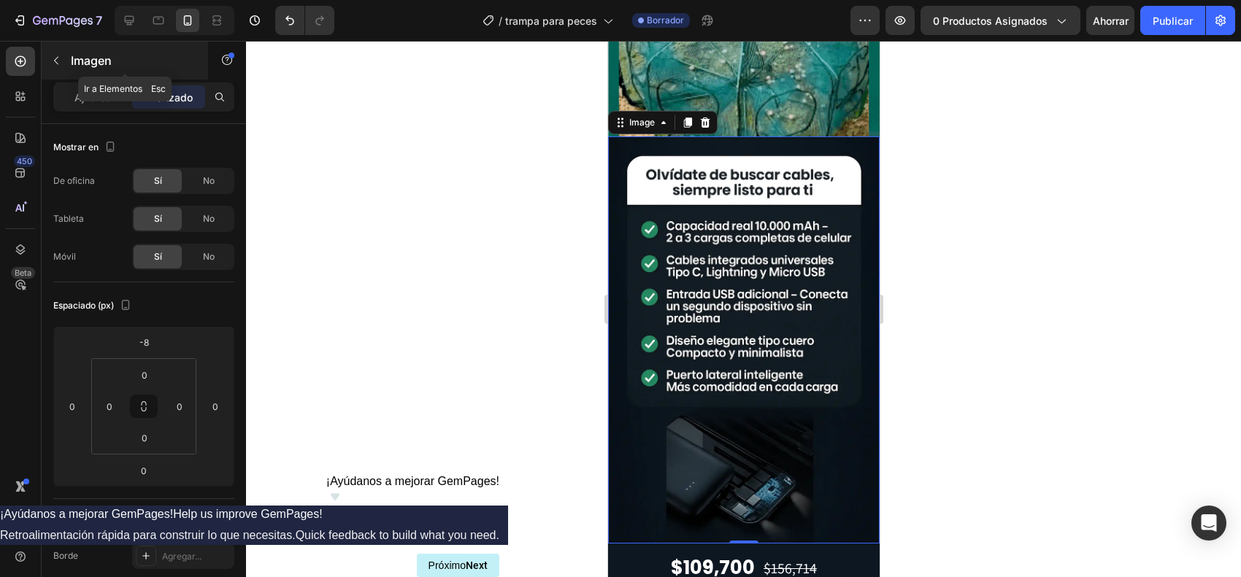
click at [66, 55] on button "button" at bounding box center [56, 60] width 23 height 23
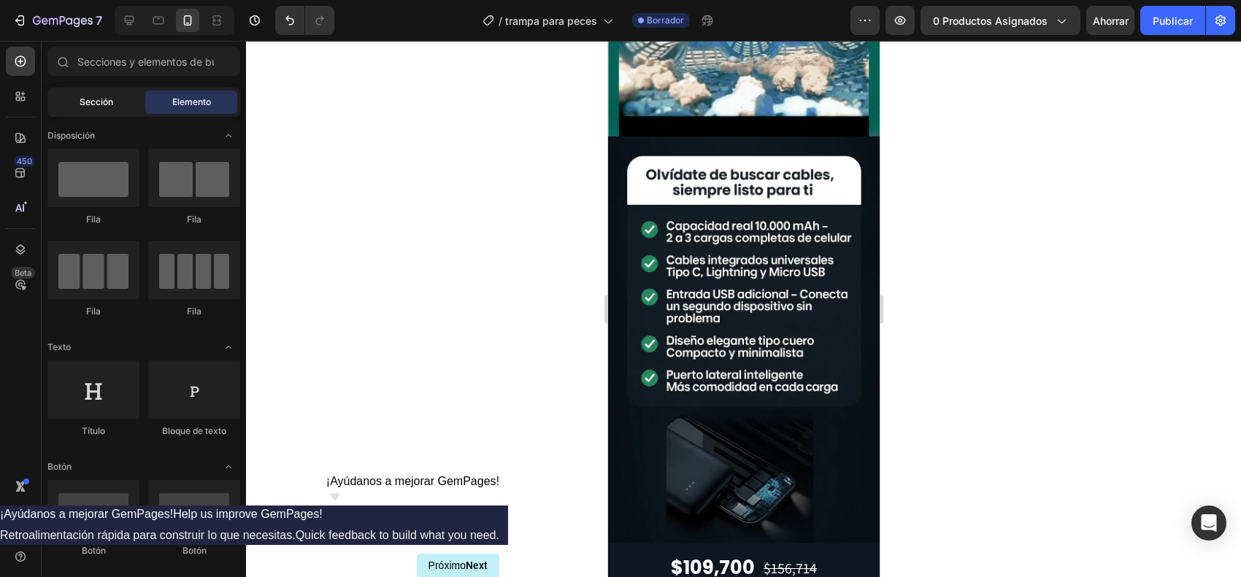
click at [121, 101] on div "Sección" at bounding box center [96, 102] width 92 height 23
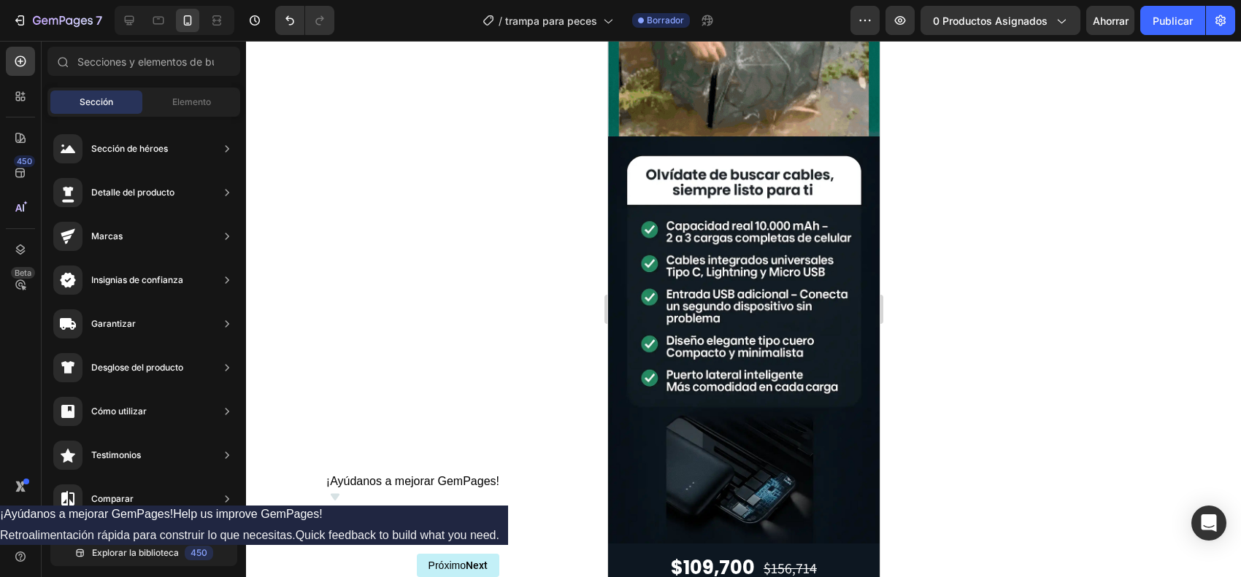
click at [86, 92] on div "Sección" at bounding box center [96, 102] width 92 height 23
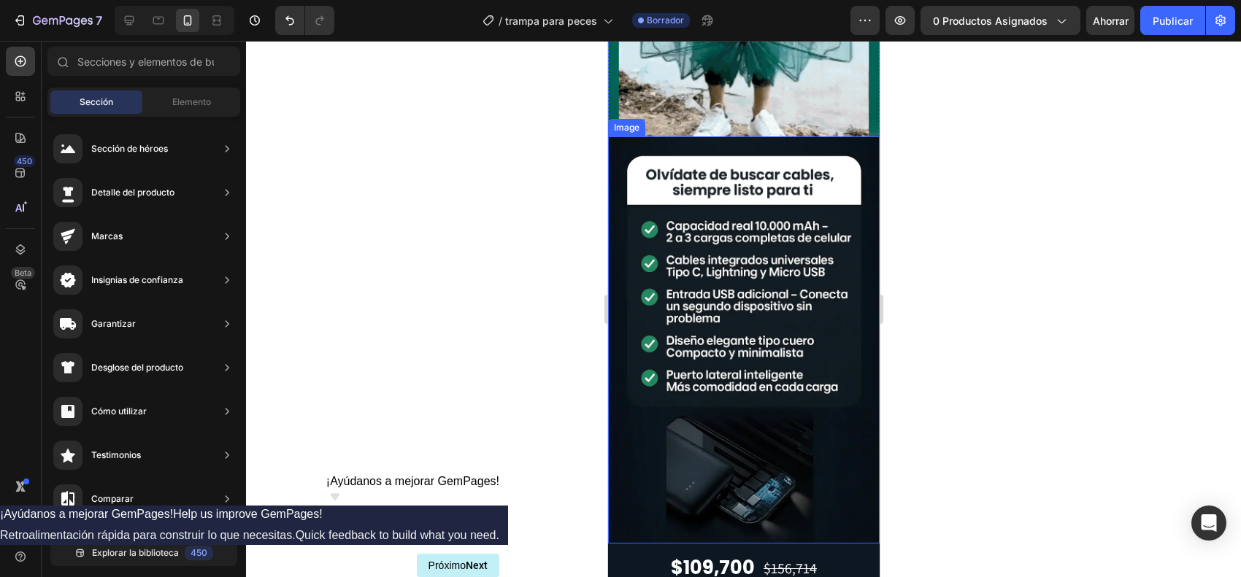
click at [707, 298] on img at bounding box center [743, 340] width 272 height 407
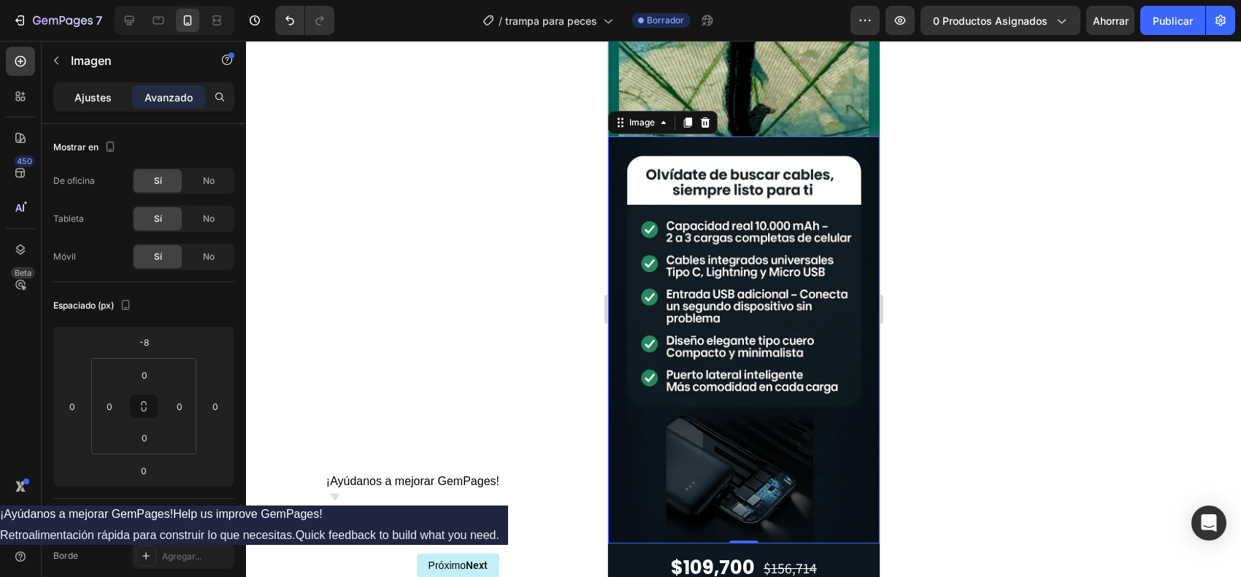
click at [104, 85] on div "Ajustes" at bounding box center [92, 96] width 73 height 23
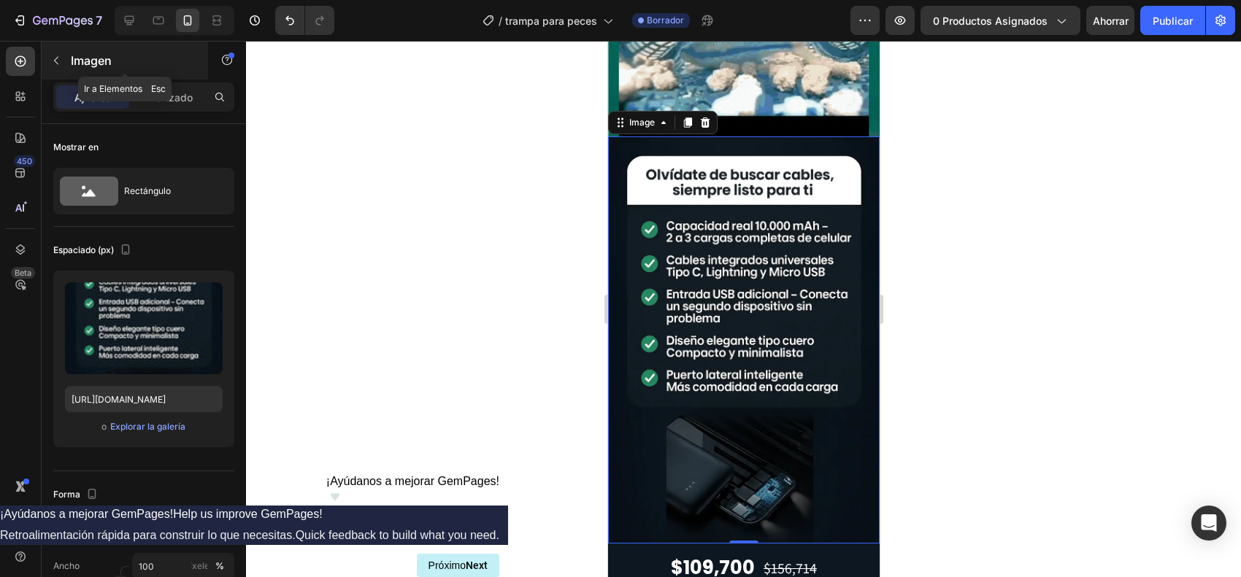
click at [62, 56] on button "button" at bounding box center [56, 60] width 23 height 23
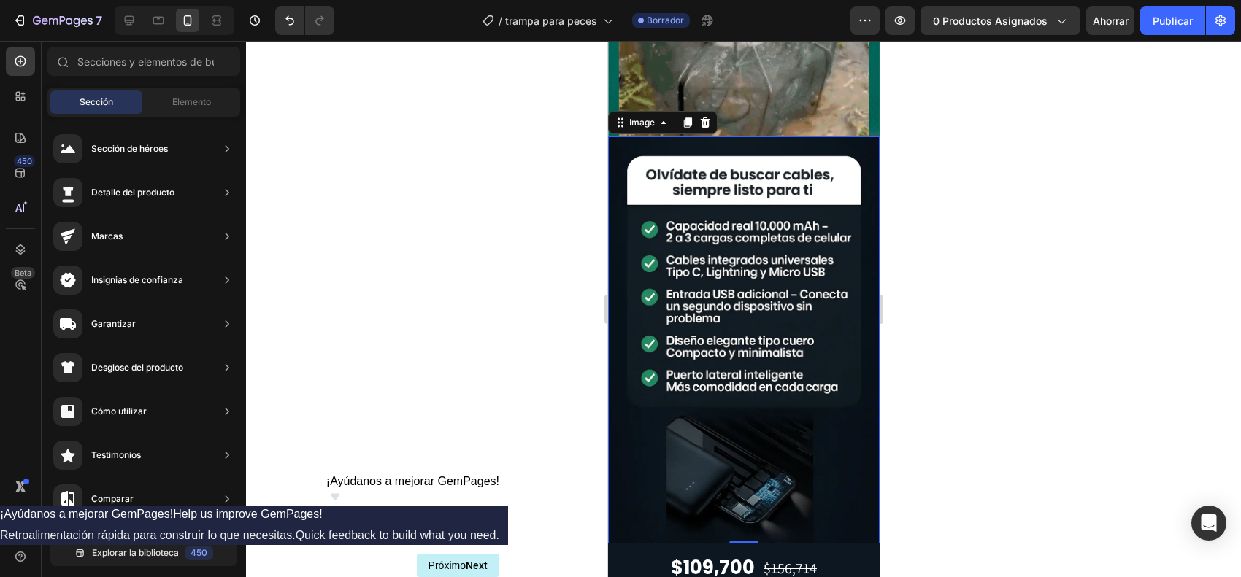
click at [700, 351] on img at bounding box center [743, 340] width 272 height 407
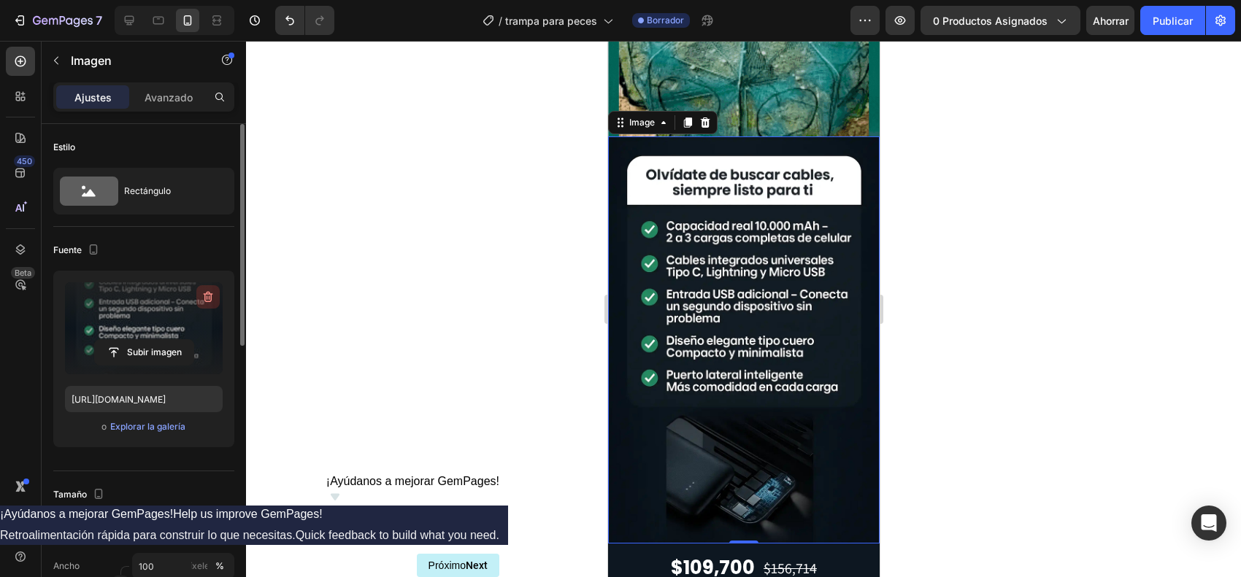
click at [204, 292] on icon "button" at bounding box center [208, 297] width 15 height 15
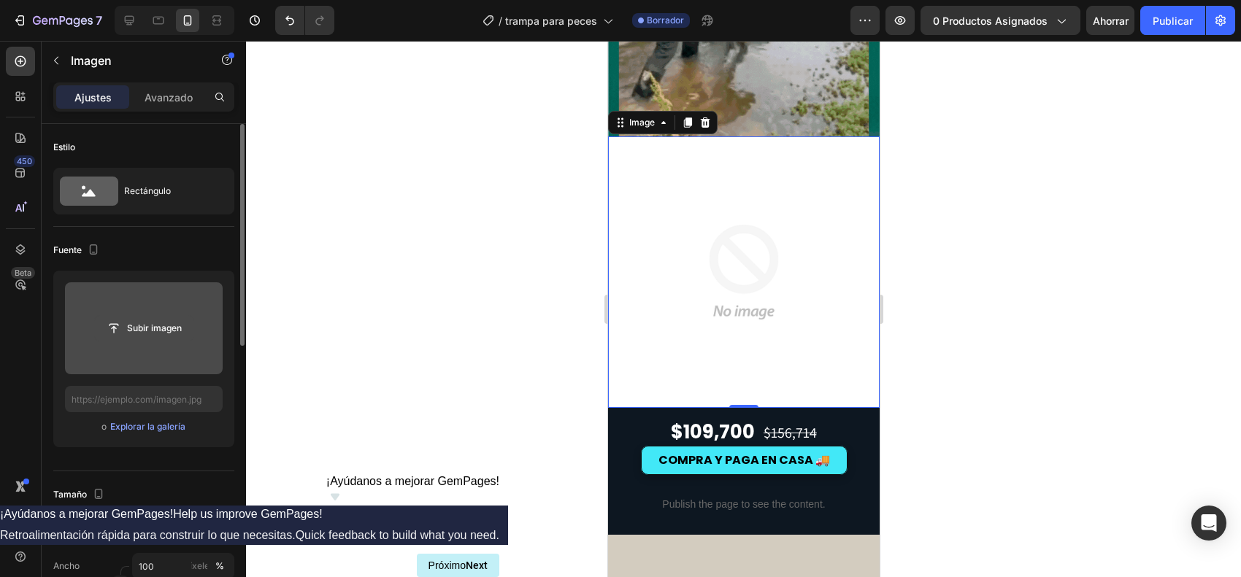
click at [166, 318] on input "file" at bounding box center [144, 328] width 99 height 25
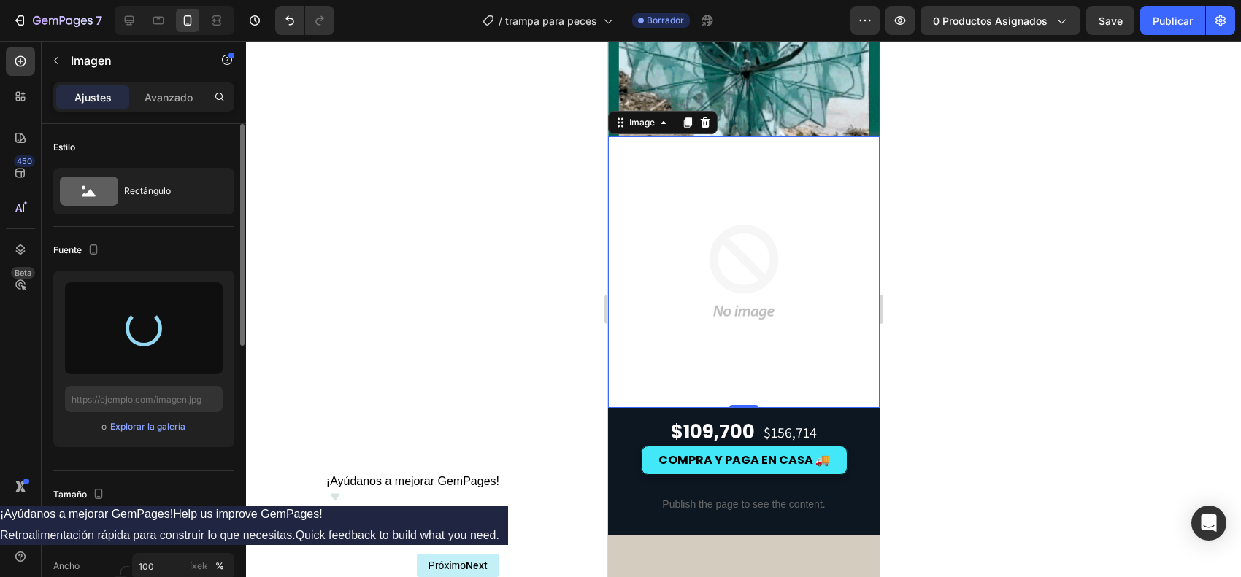
type input "[URL][DOMAIN_NAME]"
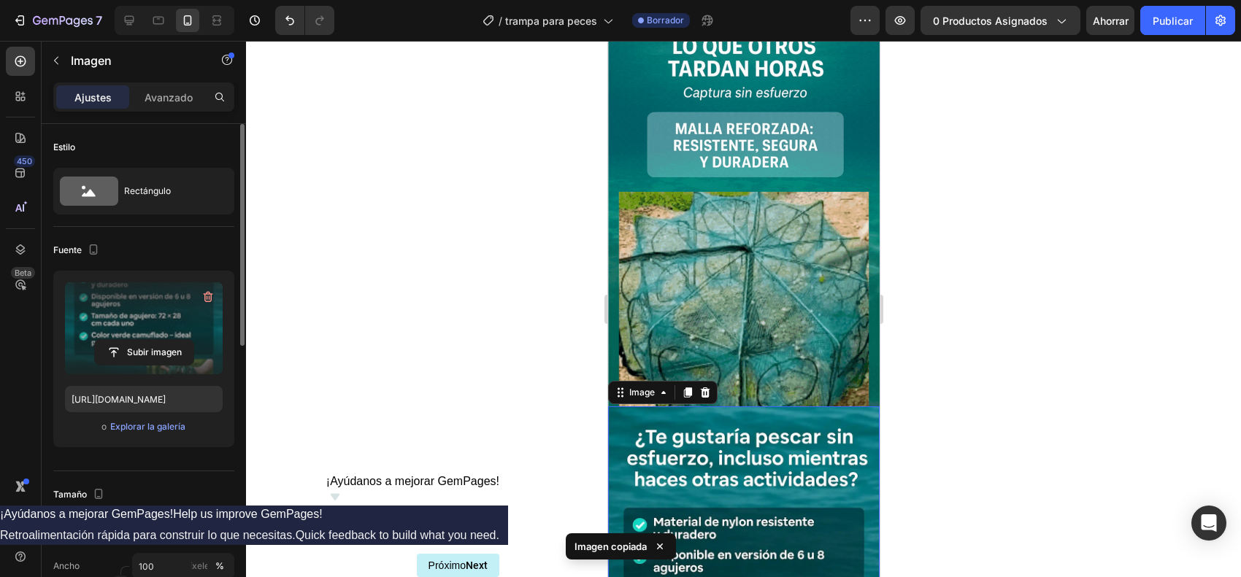
scroll to position [456, 0]
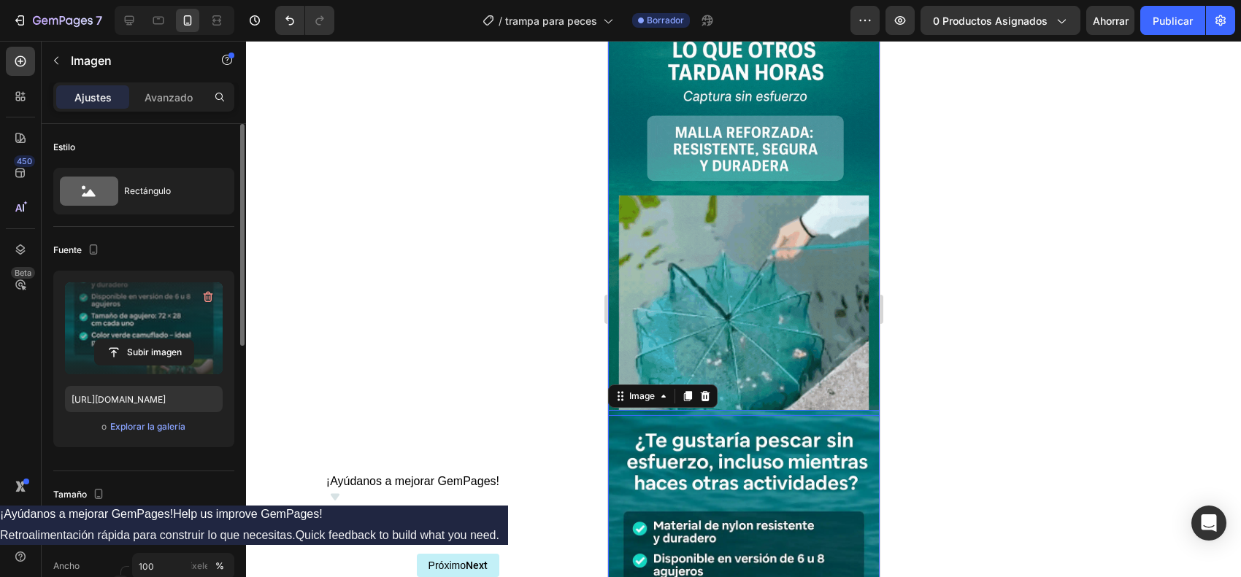
click at [977, 322] on div at bounding box center [743, 309] width 995 height 537
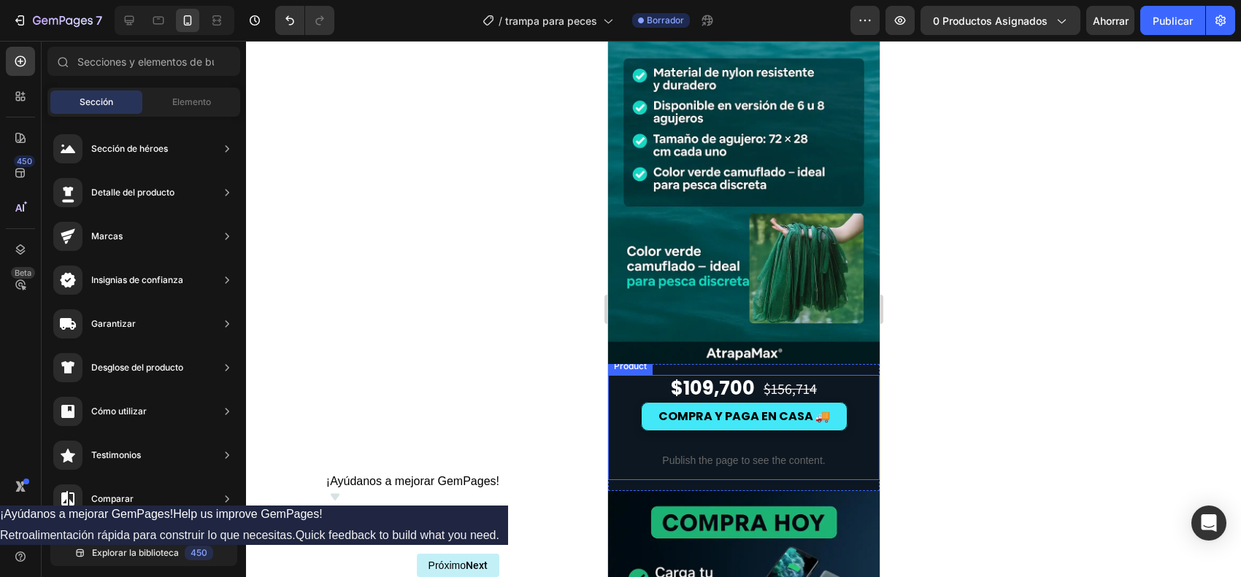
scroll to position [912, 0]
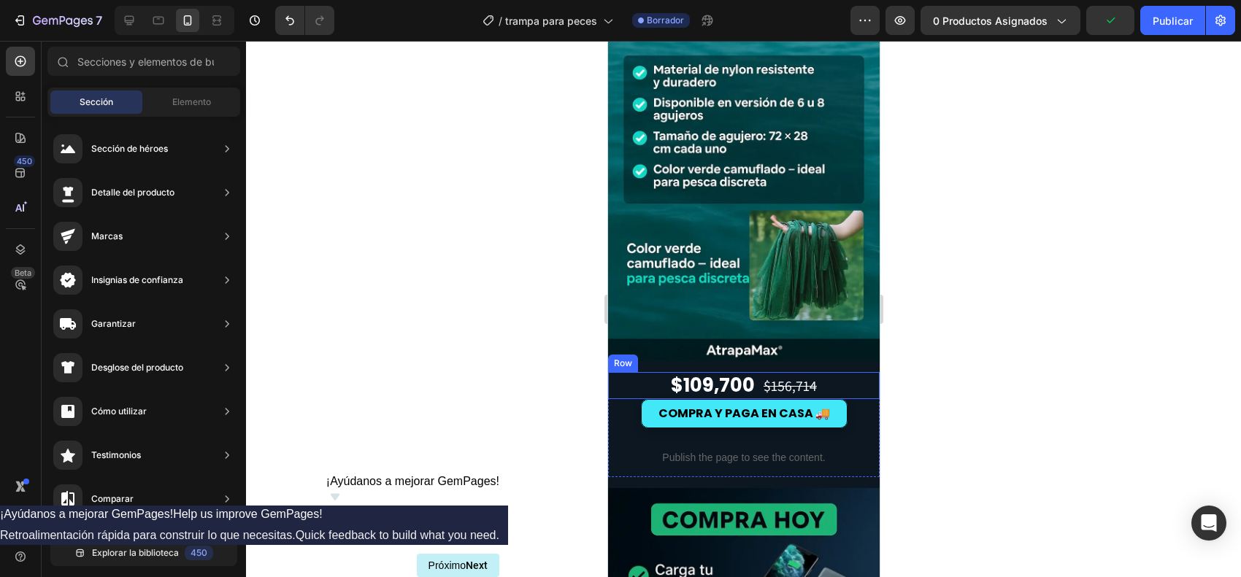
click at [633, 372] on div "$109,700 Price Price $156,714 Price Price Row" at bounding box center [743, 386] width 272 height 28
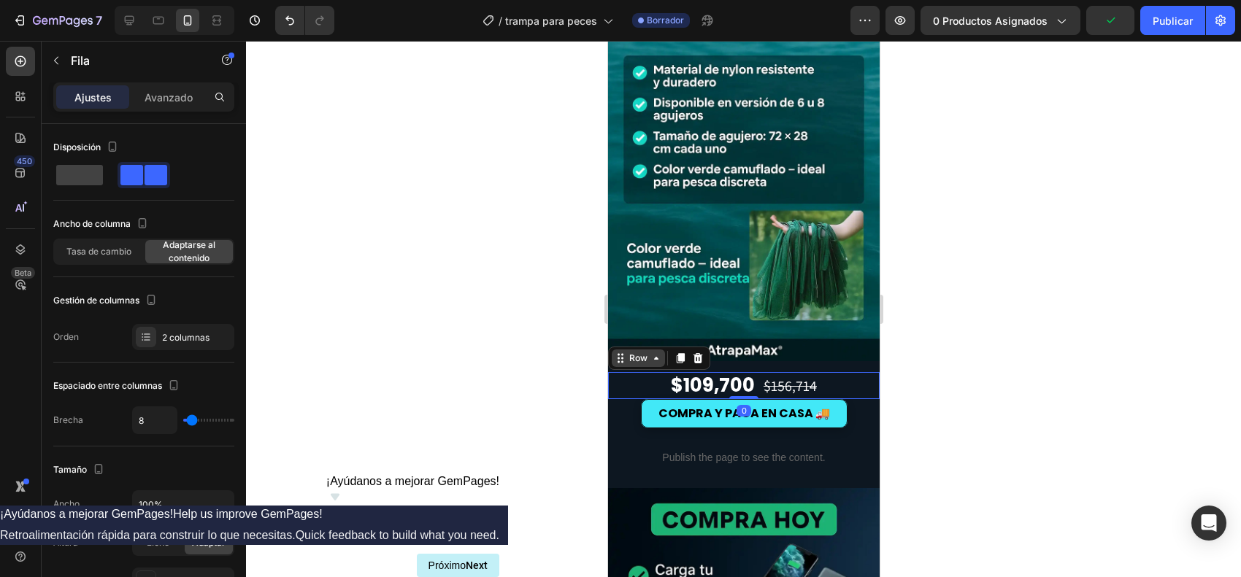
click at [630, 352] on div "Row" at bounding box center [638, 358] width 24 height 13
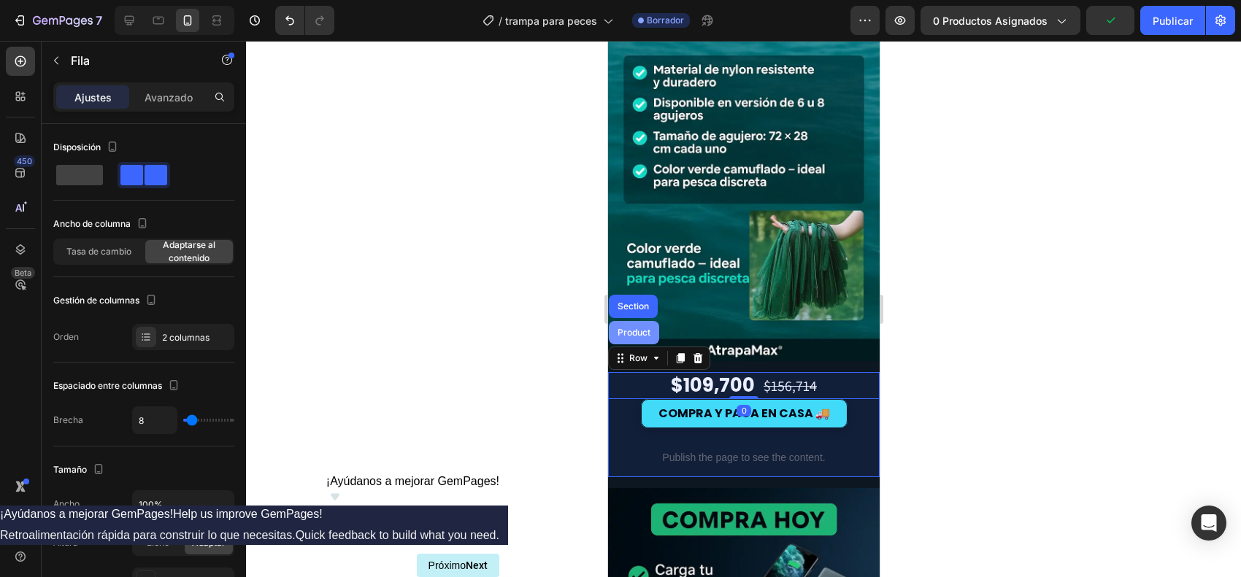
click at [642, 321] on div "Product" at bounding box center [633, 332] width 50 height 23
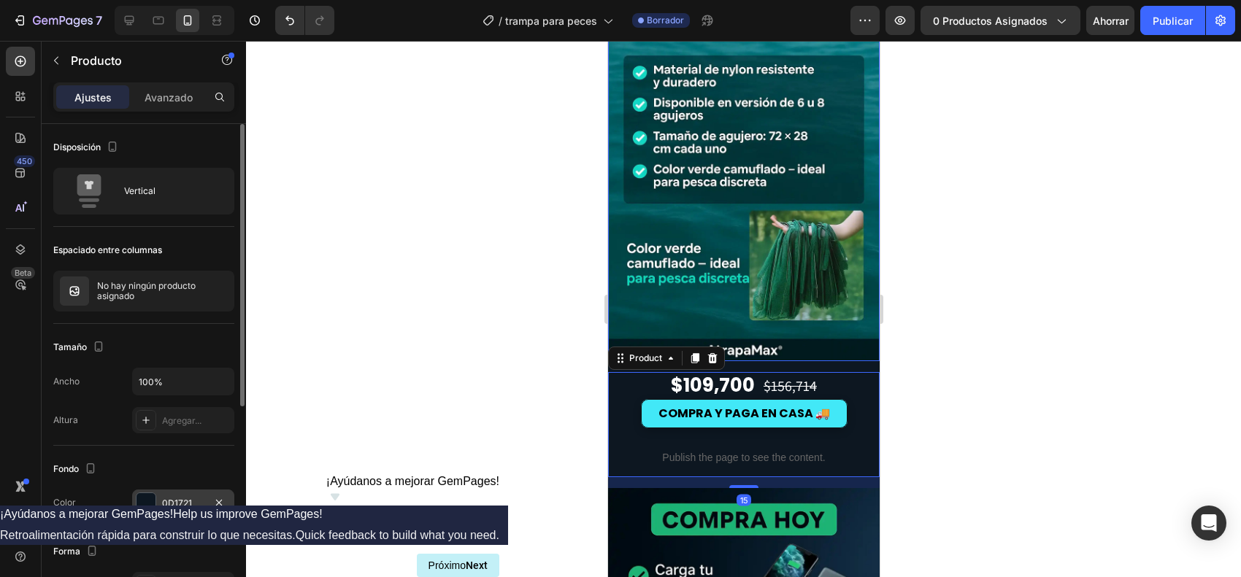
click at [142, 461] on div "0D1721" at bounding box center [183, 503] width 102 height 26
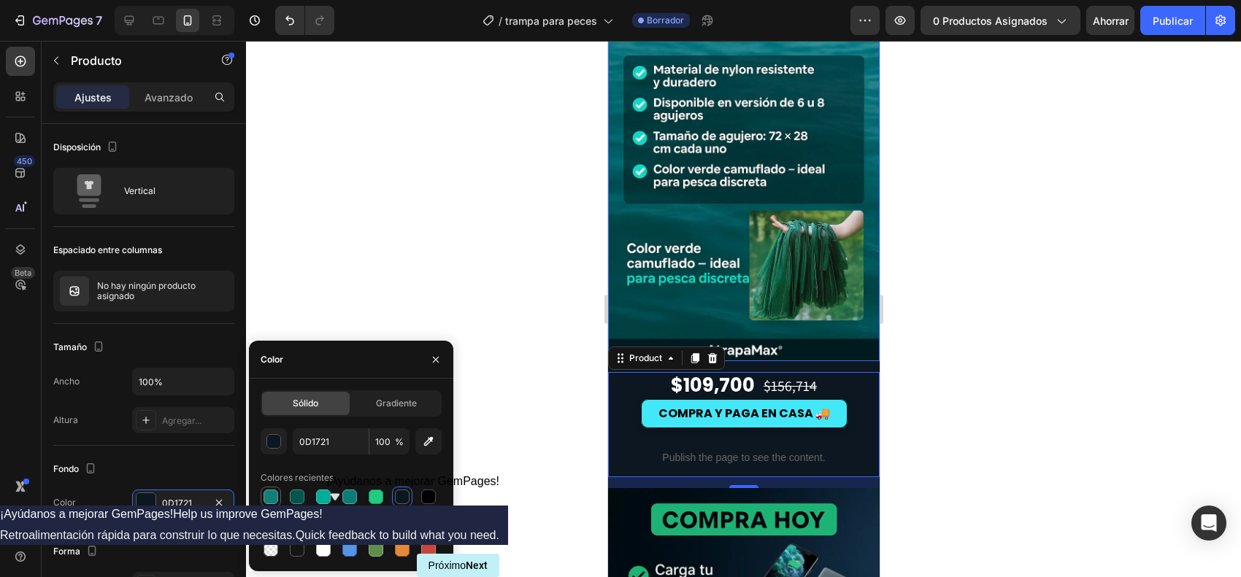
click at [269, 461] on div at bounding box center [271, 497] width 15 height 15
type input "127E77"
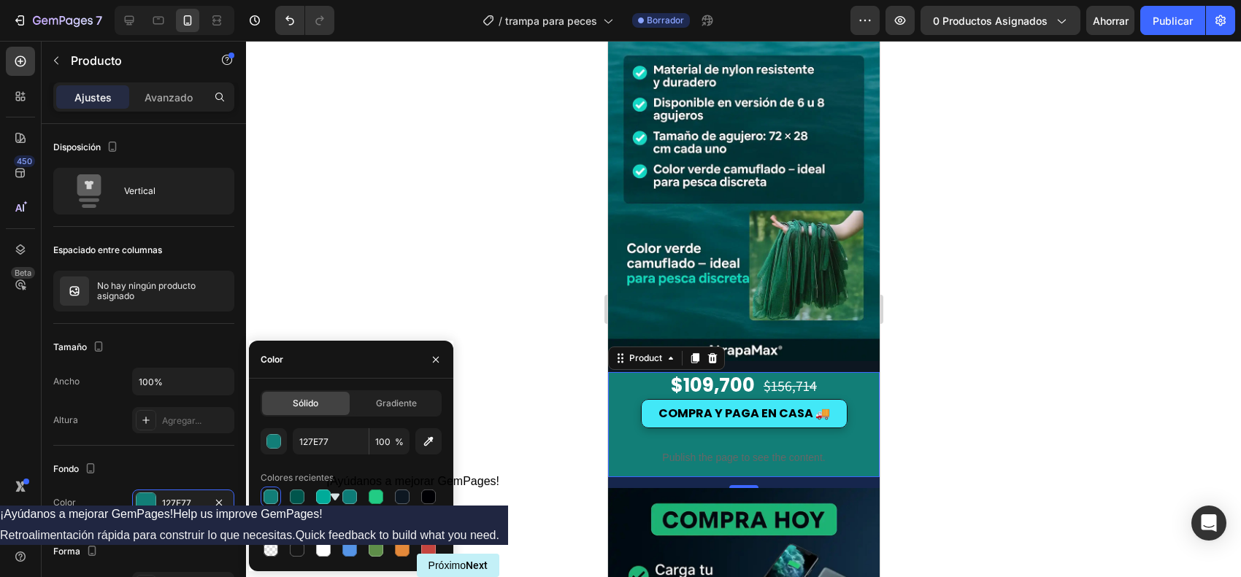
click at [992, 406] on div at bounding box center [743, 309] width 995 height 537
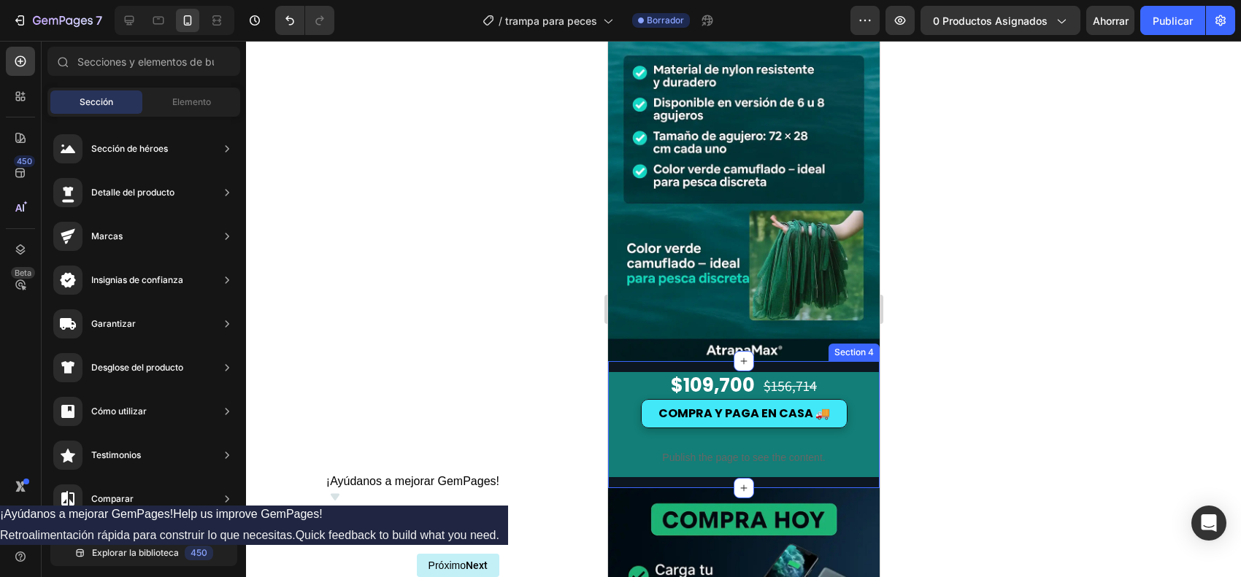
click at [623, 361] on div "$109,700 Price Price $156,714 Price Price Row COMPRA Y PAGA EN CASA 🚚 Button Pu…" at bounding box center [743, 425] width 272 height 128
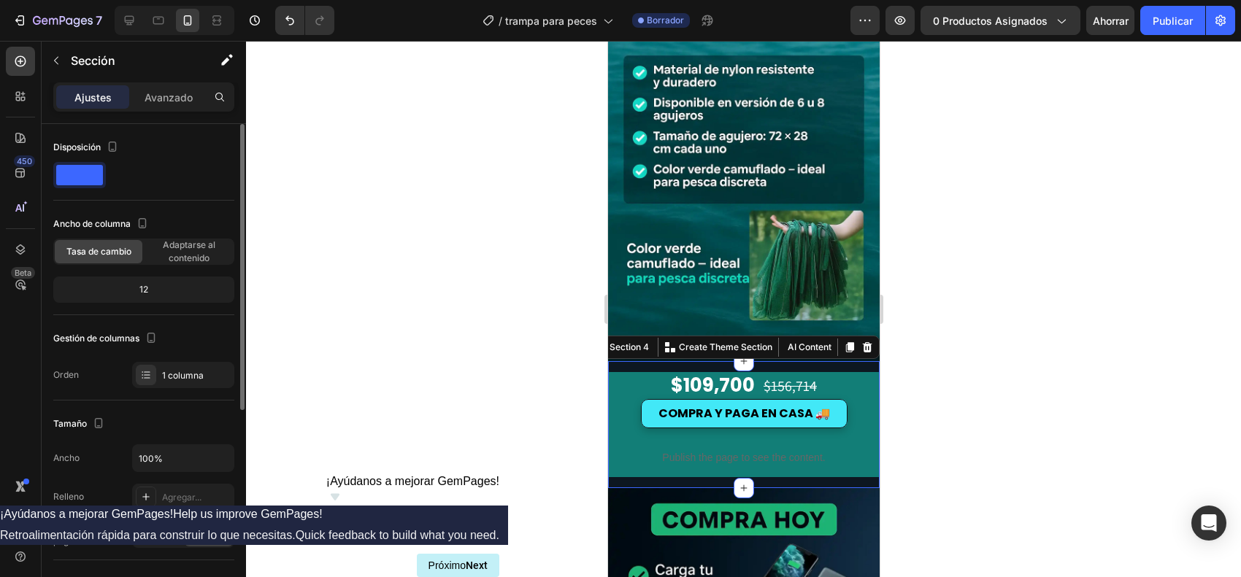
scroll to position [274, 0]
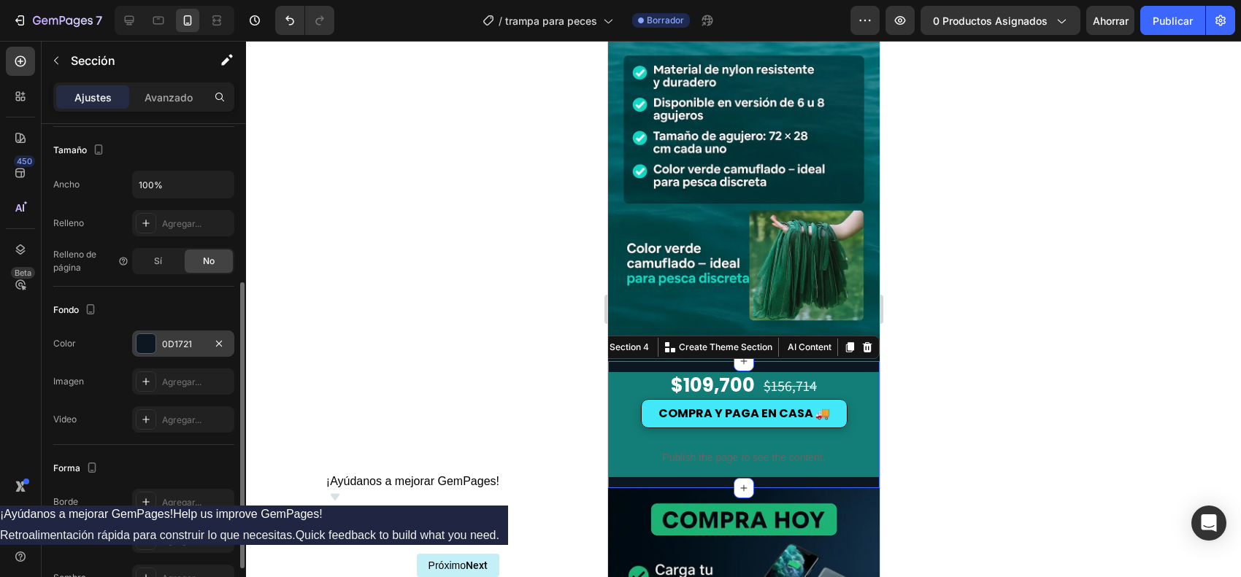
click at [144, 338] on div at bounding box center [146, 343] width 19 height 19
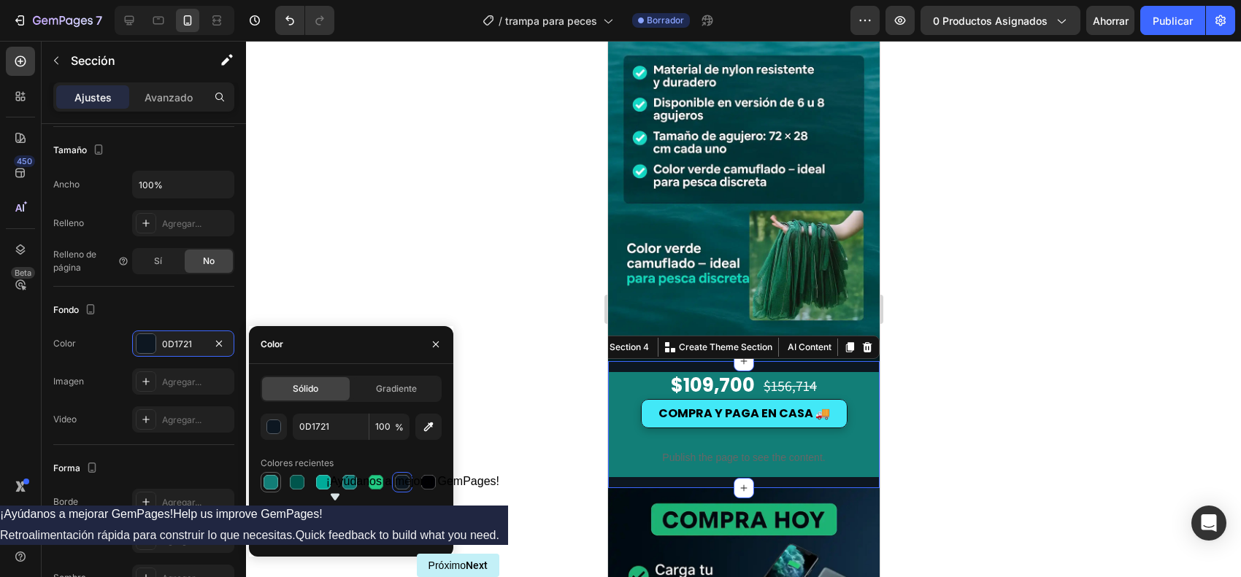
click at [275, 461] on div at bounding box center [271, 482] width 15 height 15
type input "127E77"
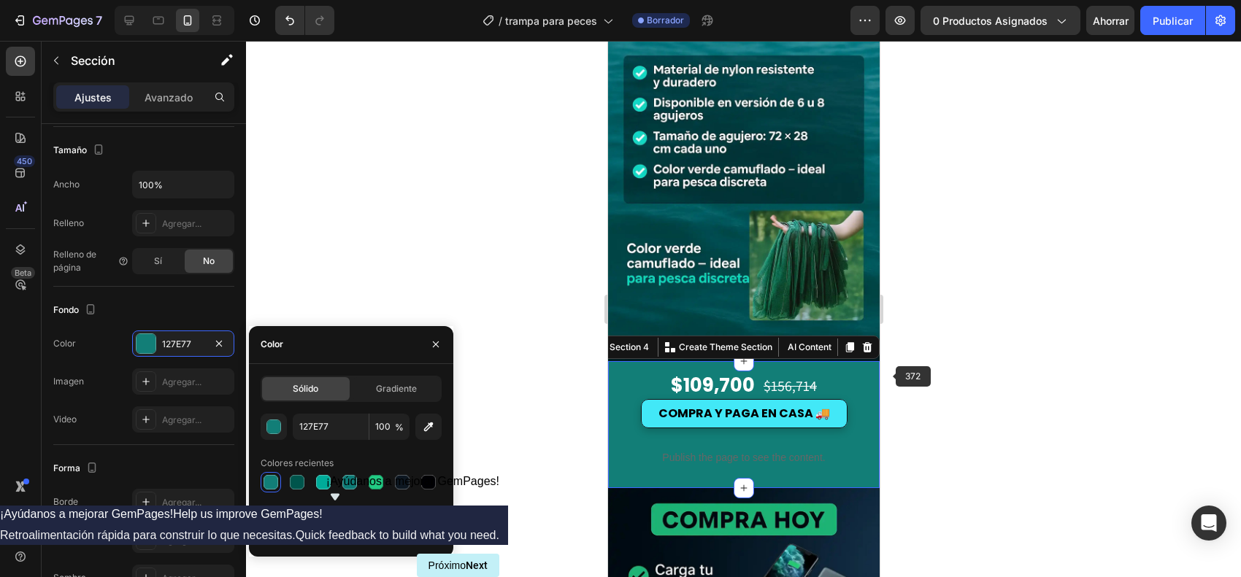
click at [992, 331] on div at bounding box center [743, 309] width 995 height 537
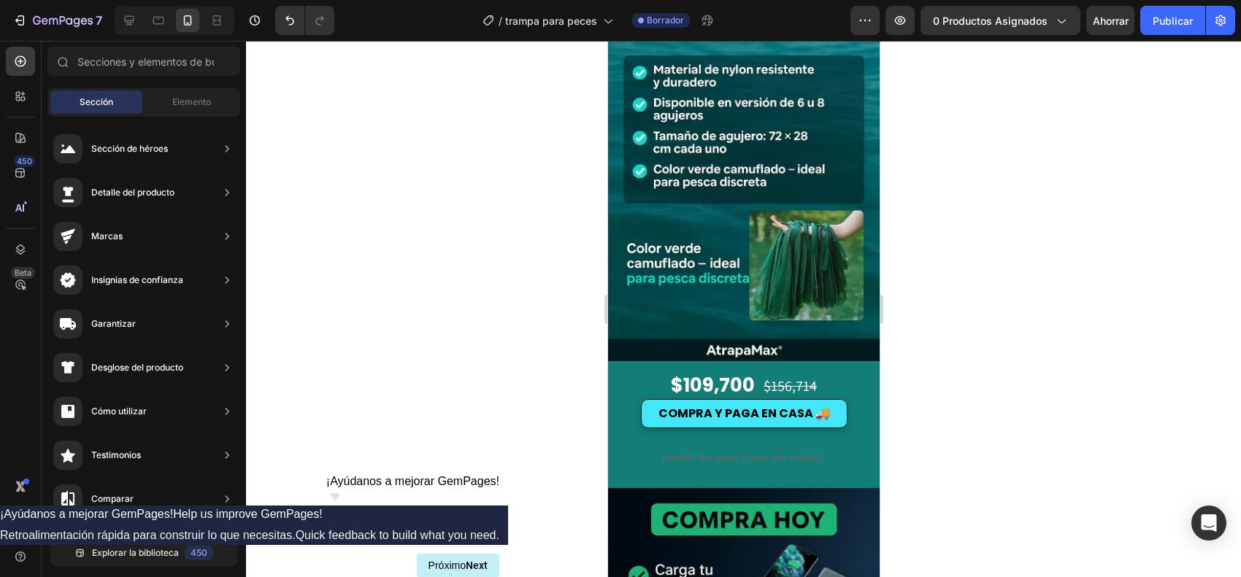
click at [992, 351] on div at bounding box center [743, 309] width 995 height 537
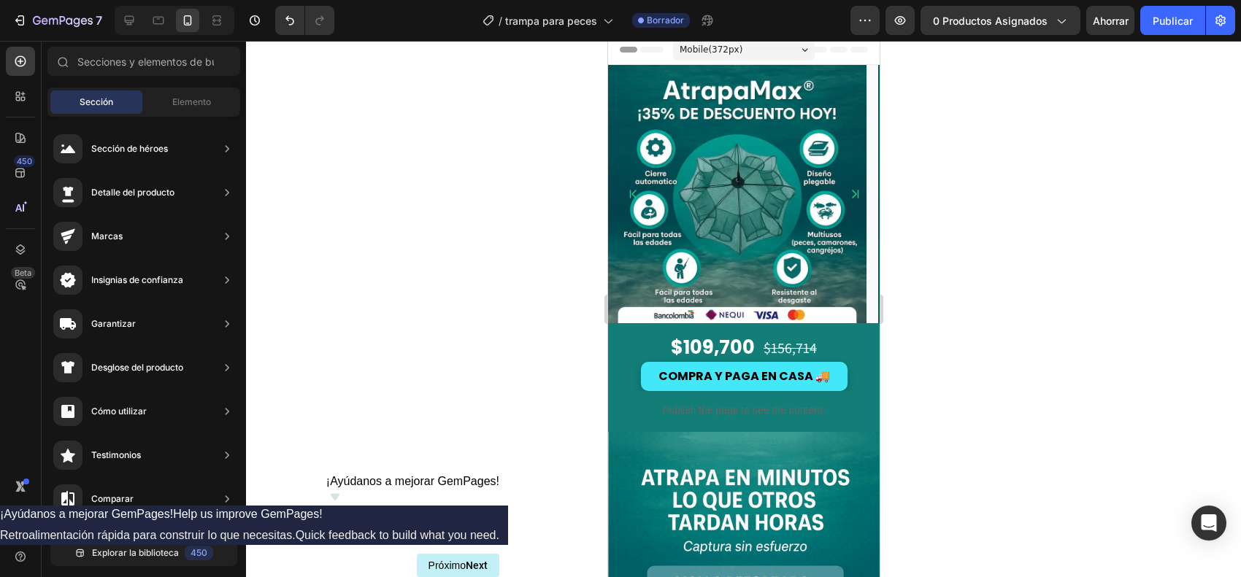
scroll to position [0, 0]
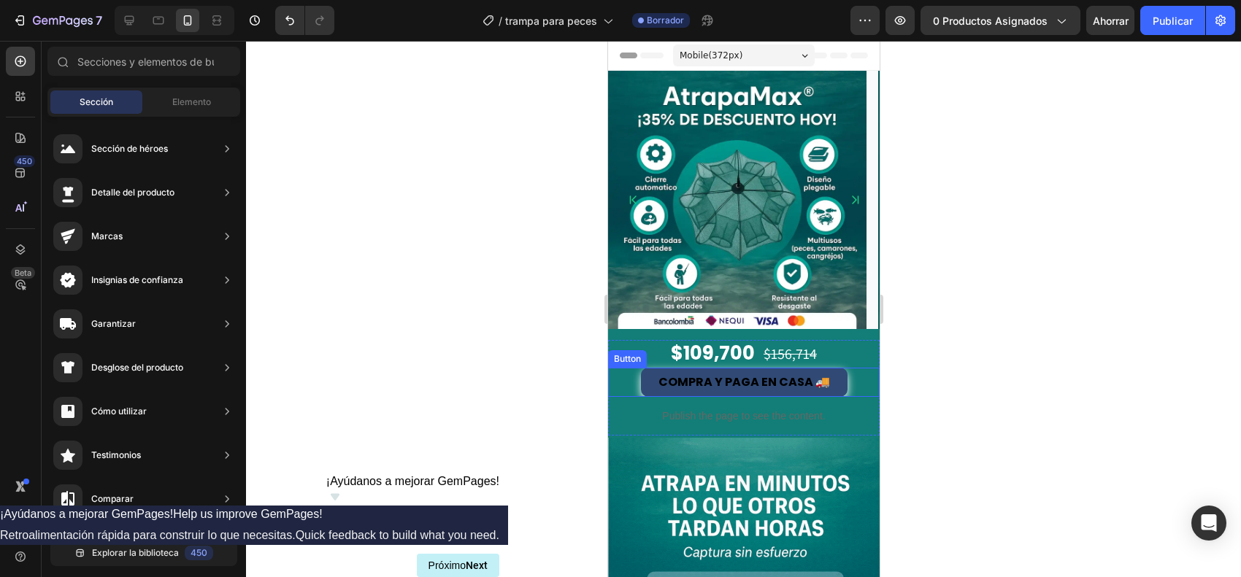
click at [648, 383] on link "COMPRA Y PAGA EN CASA 🚚" at bounding box center [743, 382] width 207 height 29
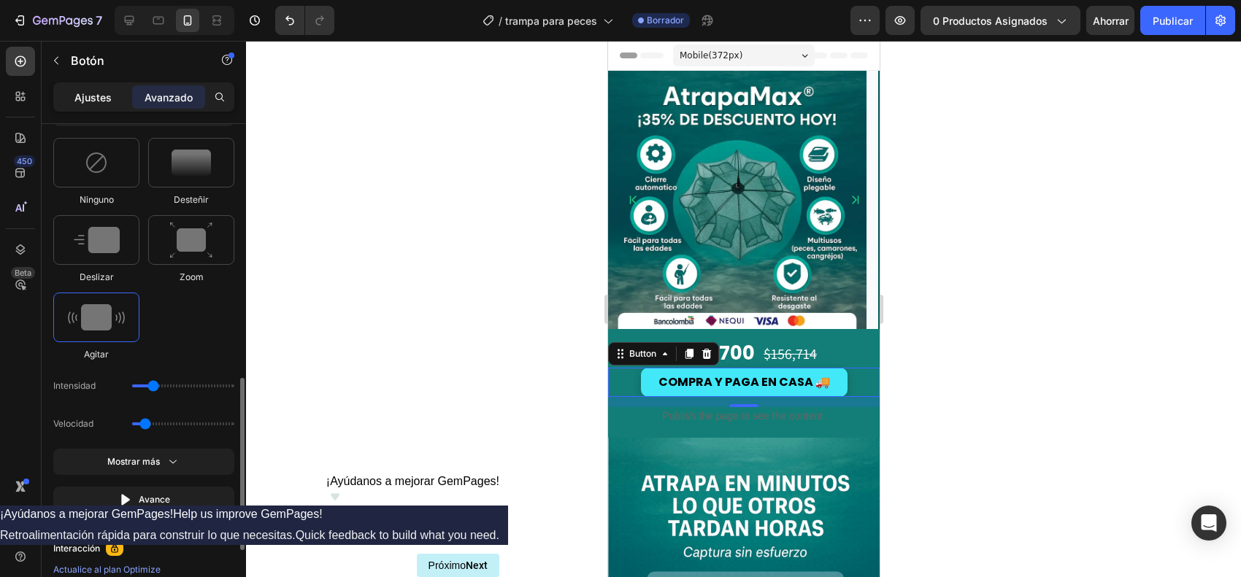
click at [100, 102] on font "Ajustes" at bounding box center [92, 97] width 37 height 12
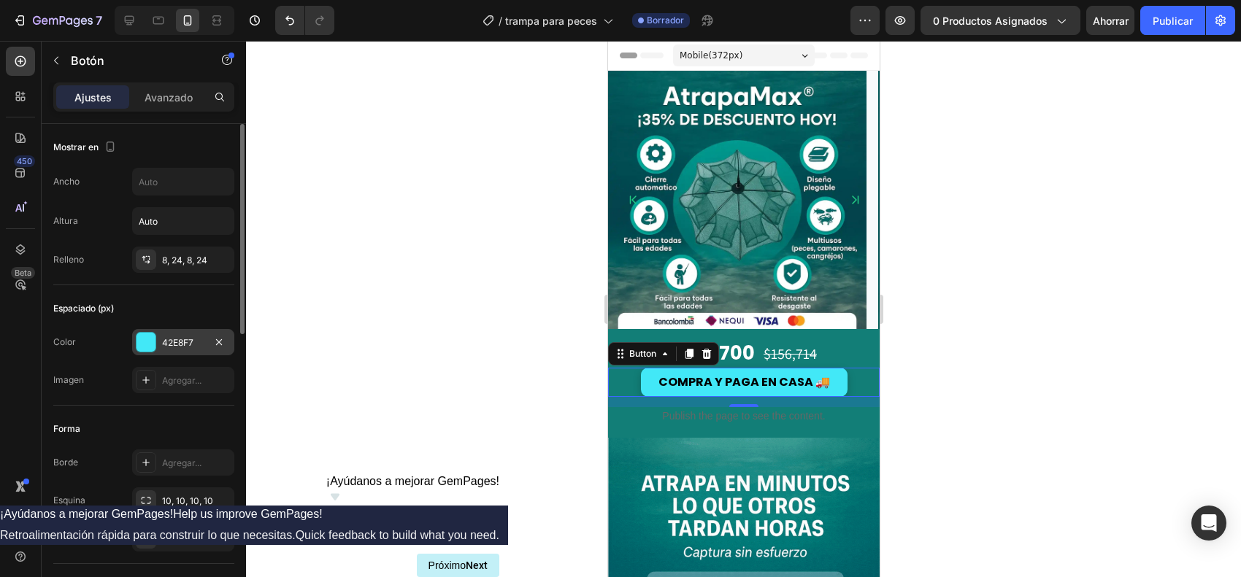
click at [143, 341] on div at bounding box center [146, 342] width 19 height 19
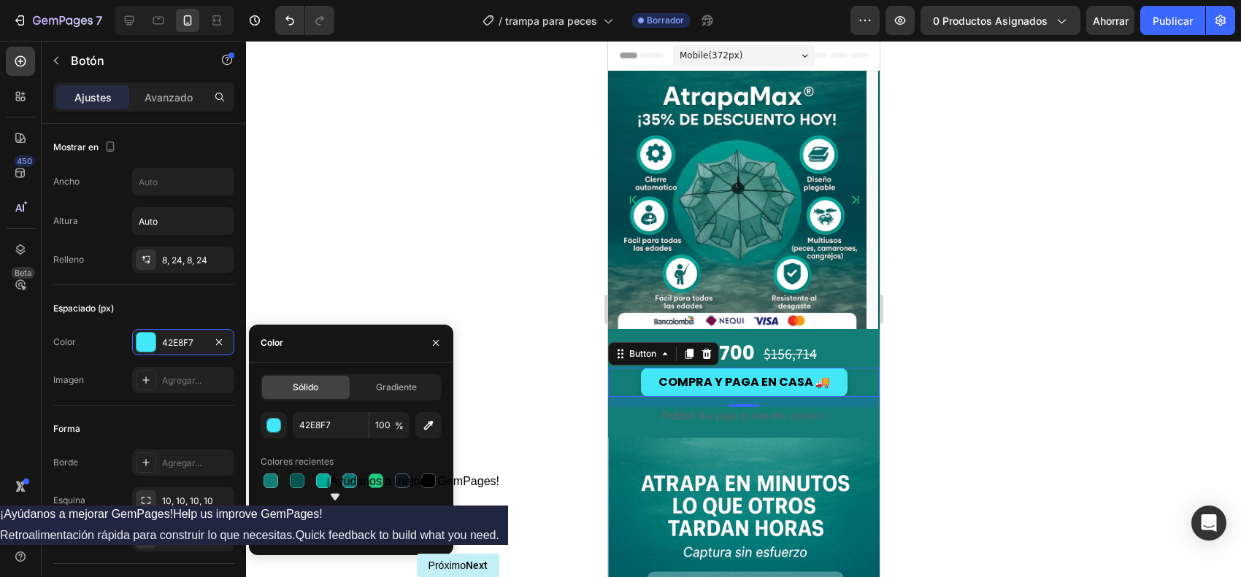
click at [321, 461] on div at bounding box center [323, 533] width 15 height 15
type input "FFFFFF"
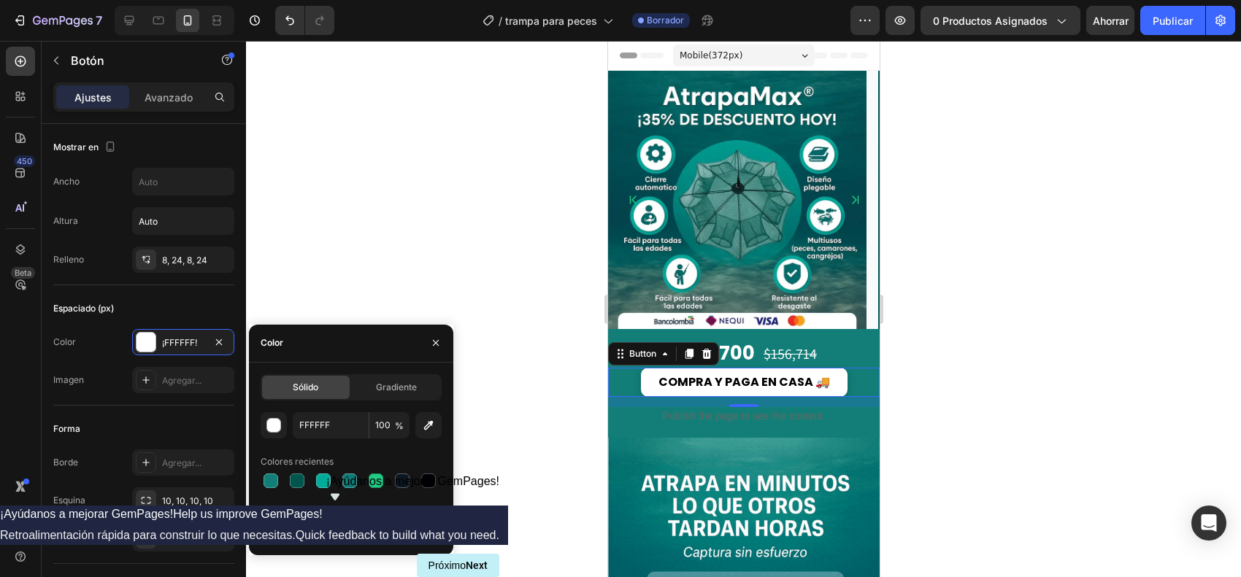
click at [960, 345] on div at bounding box center [743, 309] width 995 height 537
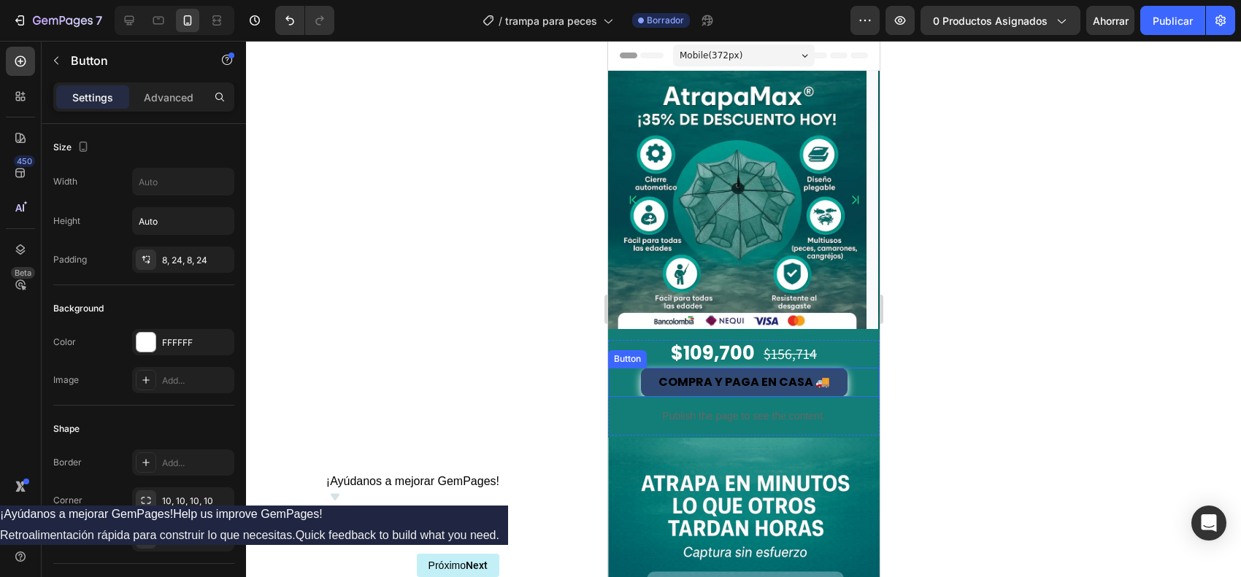
click at [642, 380] on link "COMPRA Y PAGA EN CASA 🚚" at bounding box center [743, 382] width 207 height 29
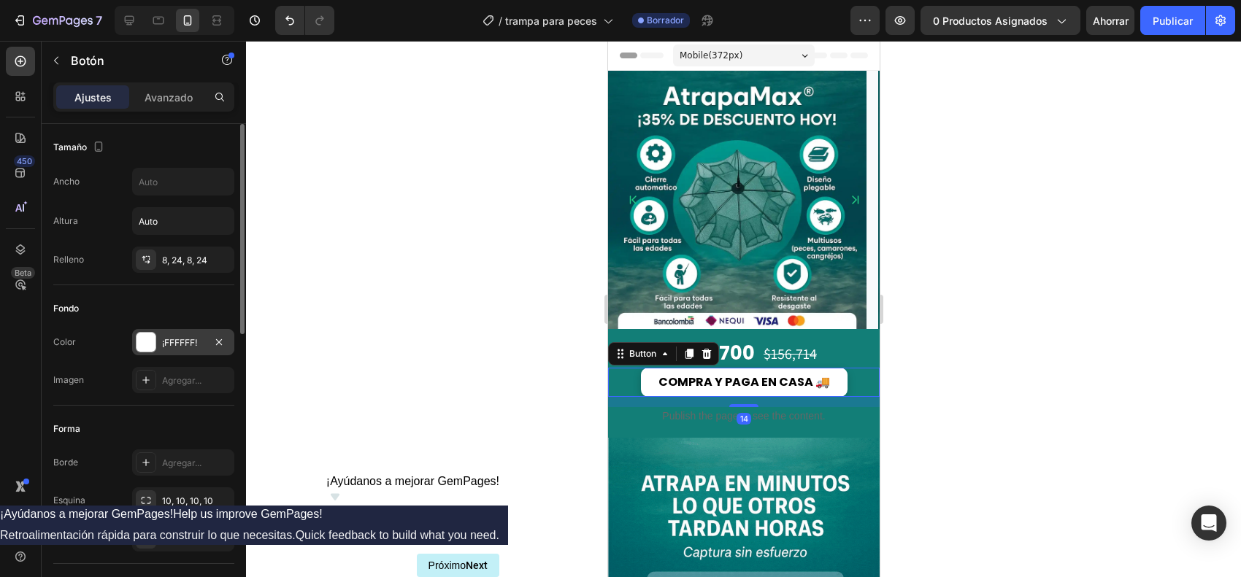
click at [140, 339] on div at bounding box center [146, 342] width 19 height 19
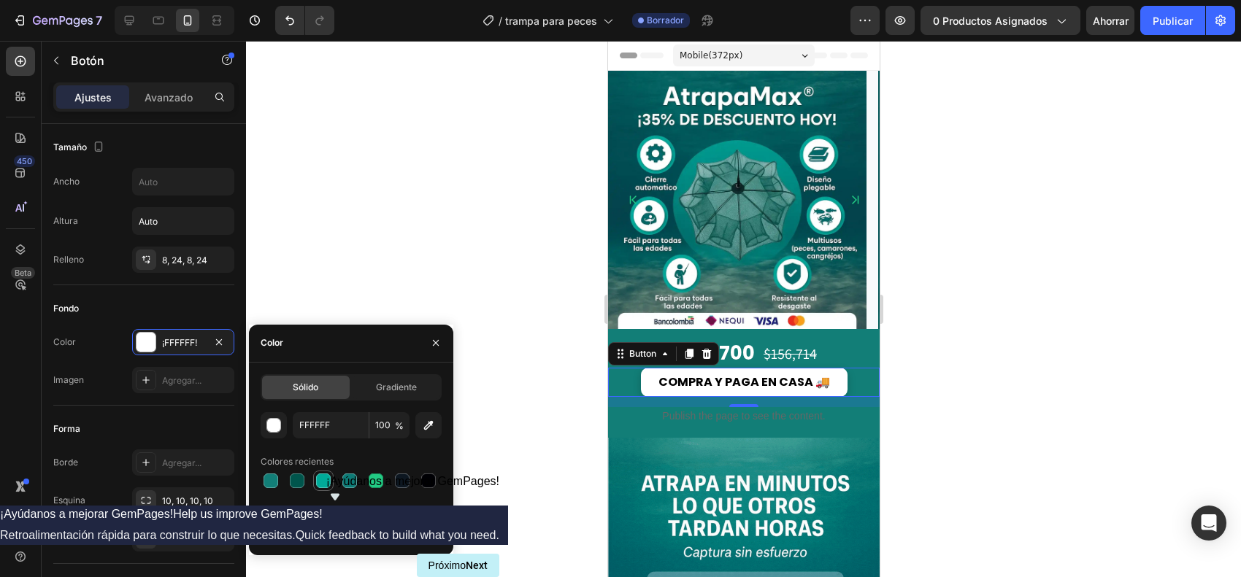
click at [328, 461] on div at bounding box center [323, 481] width 15 height 15
type input "00AB99"
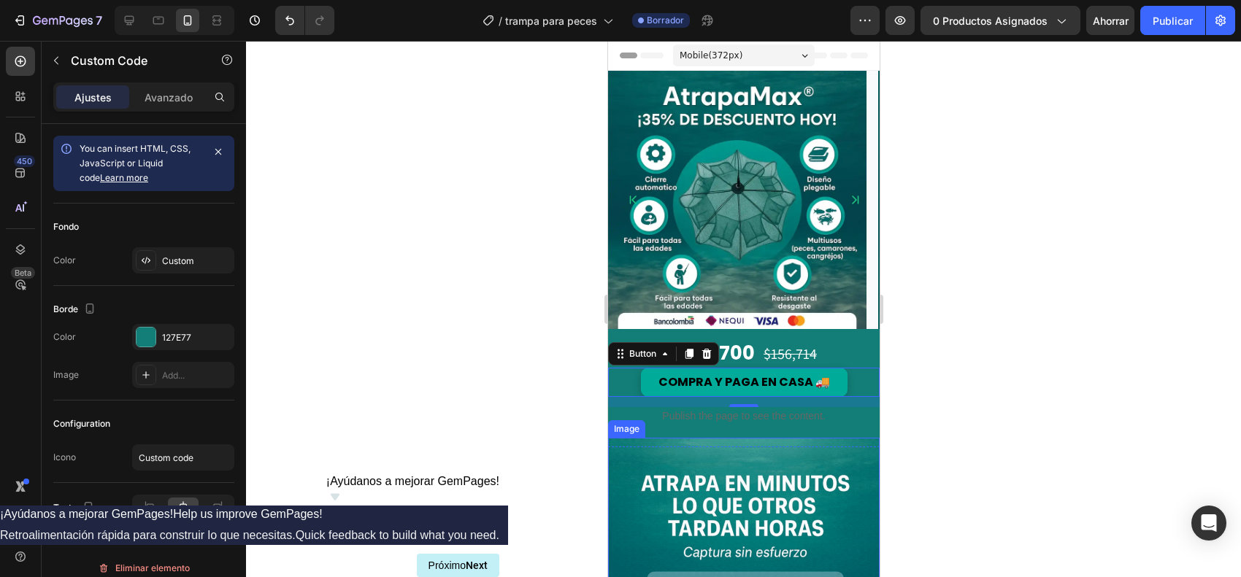
click at [826, 423] on p "Publish the page to see the content." at bounding box center [743, 416] width 272 height 15
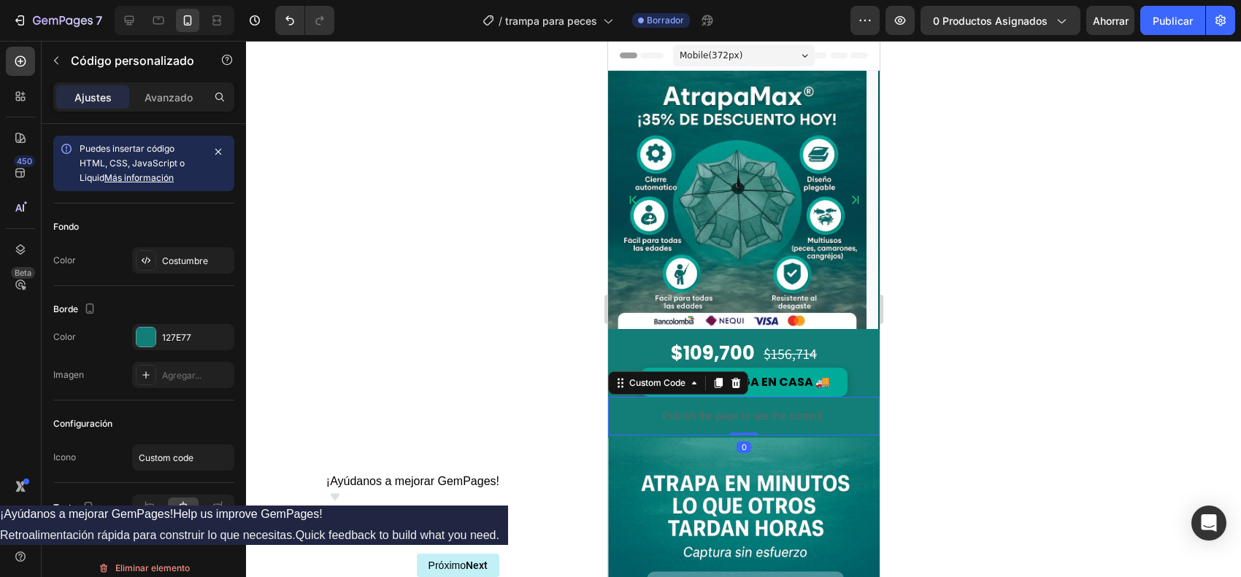
click at [987, 402] on div at bounding box center [743, 309] width 995 height 537
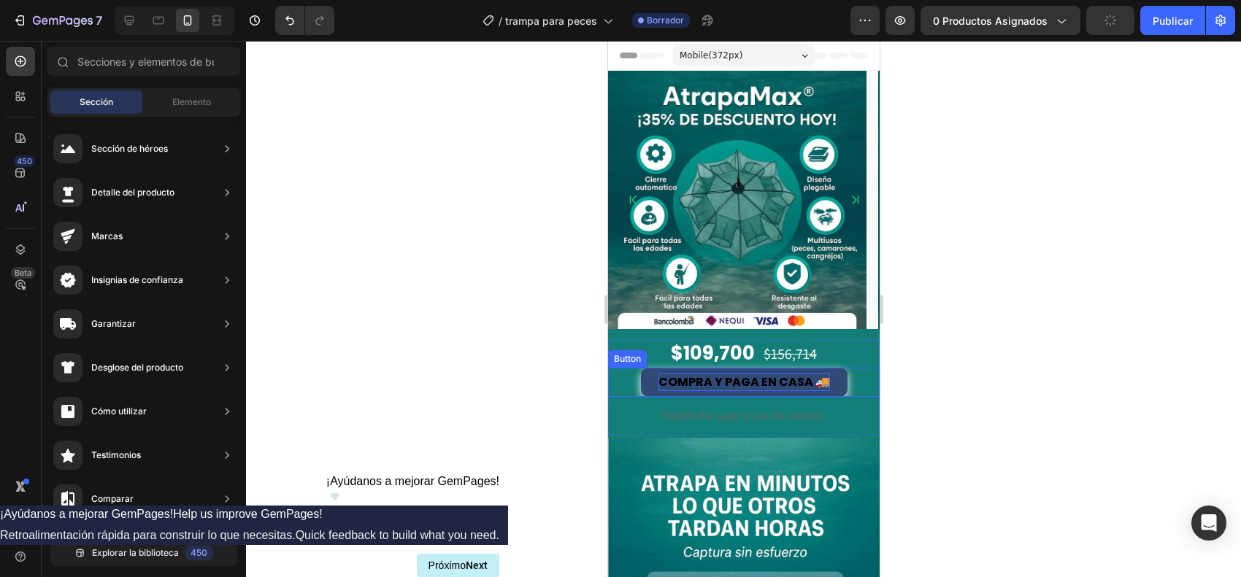
click at [769, 385] on span "COMPRA Y PAGA EN CASA 🚚" at bounding box center [744, 382] width 172 height 17
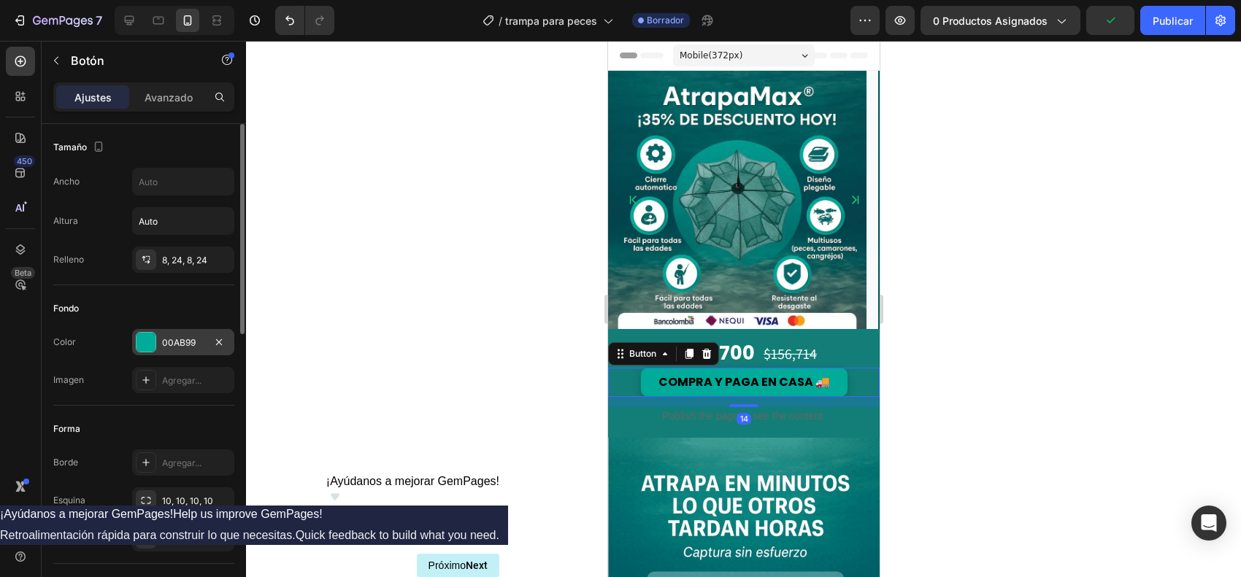
click at [146, 336] on div at bounding box center [146, 342] width 19 height 19
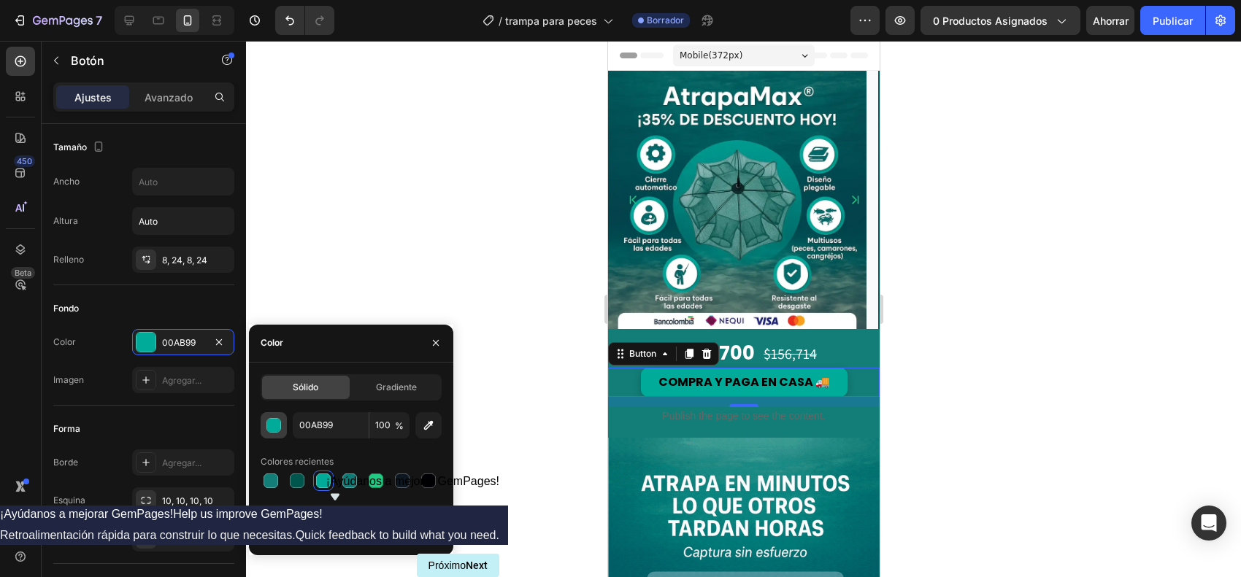
click at [268, 426] on div "button" at bounding box center [274, 426] width 15 height 15
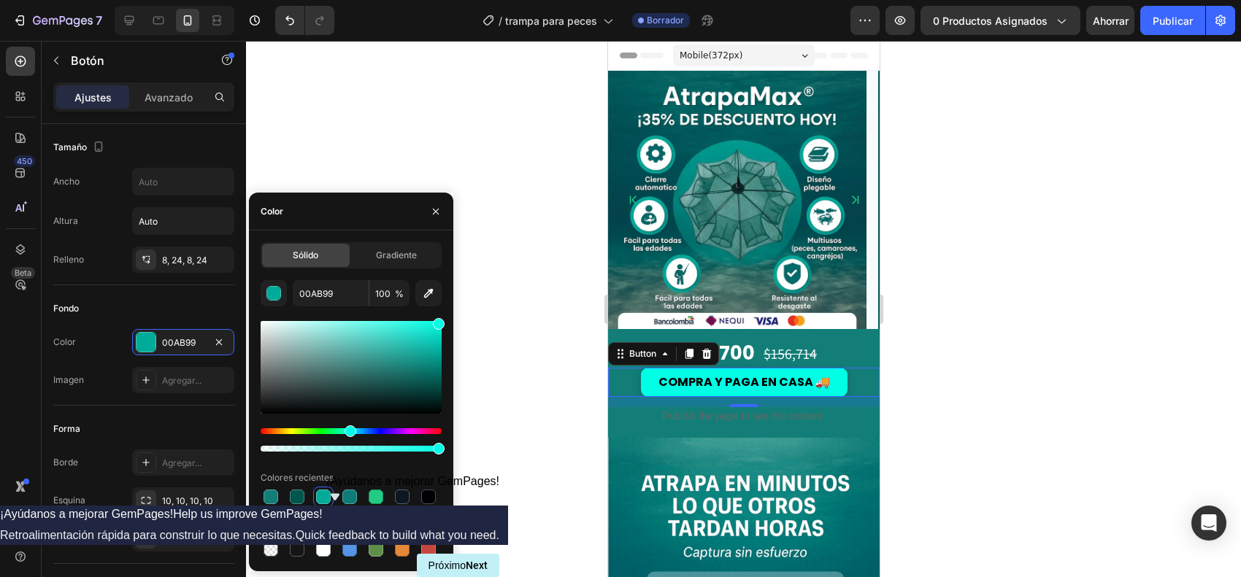
drag, startPoint x: 442, startPoint y: 358, endPoint x: 494, endPoint y: 312, distance: 68.8
click at [453, 0] on div "7 Version history / trampa para peces Borrador Avance 0 productos asignados Aho…" at bounding box center [620, 0] width 1241 height 0
type input "00FFE5"
click at [992, 326] on div at bounding box center [743, 309] width 995 height 537
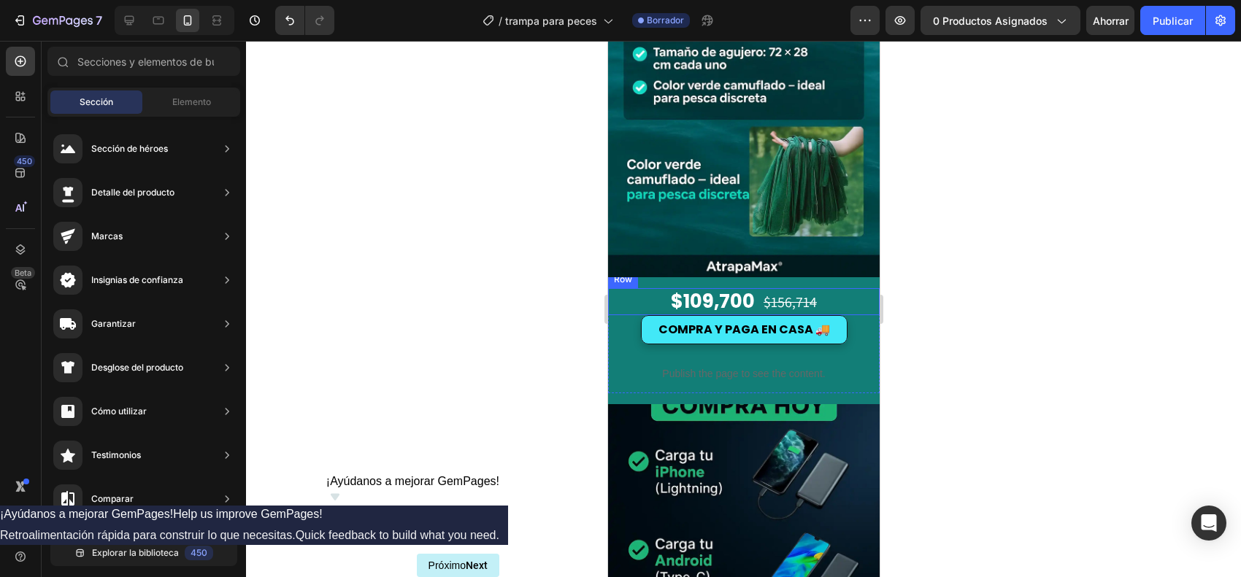
scroll to position [1004, 0]
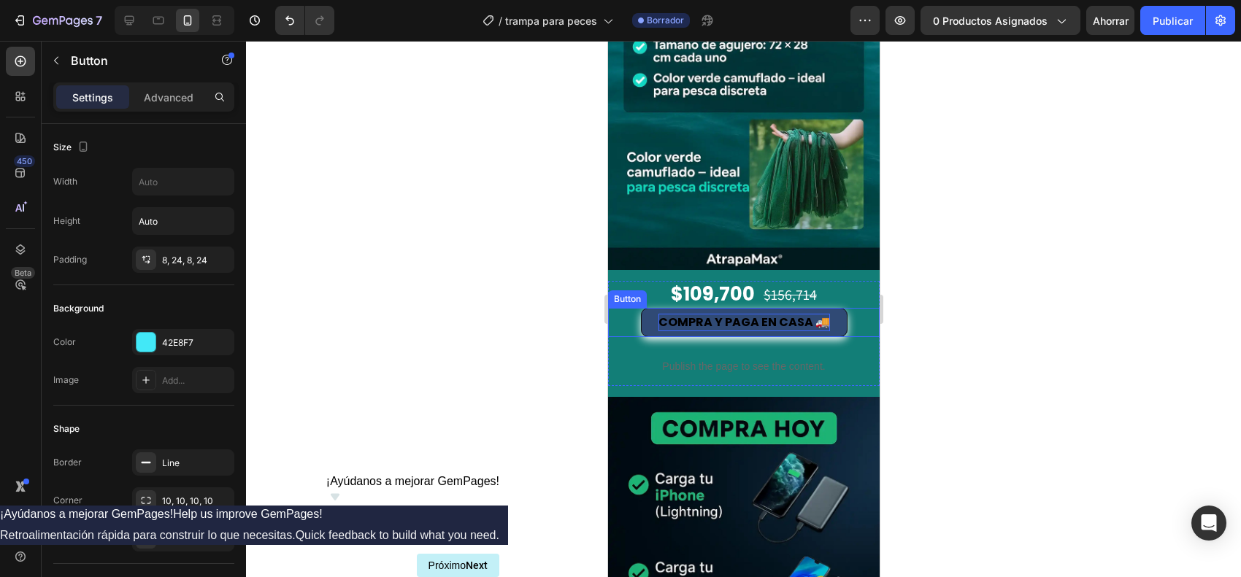
click at [674, 314] on span "COMPRA Y PAGA EN CASA 🚚" at bounding box center [744, 322] width 172 height 17
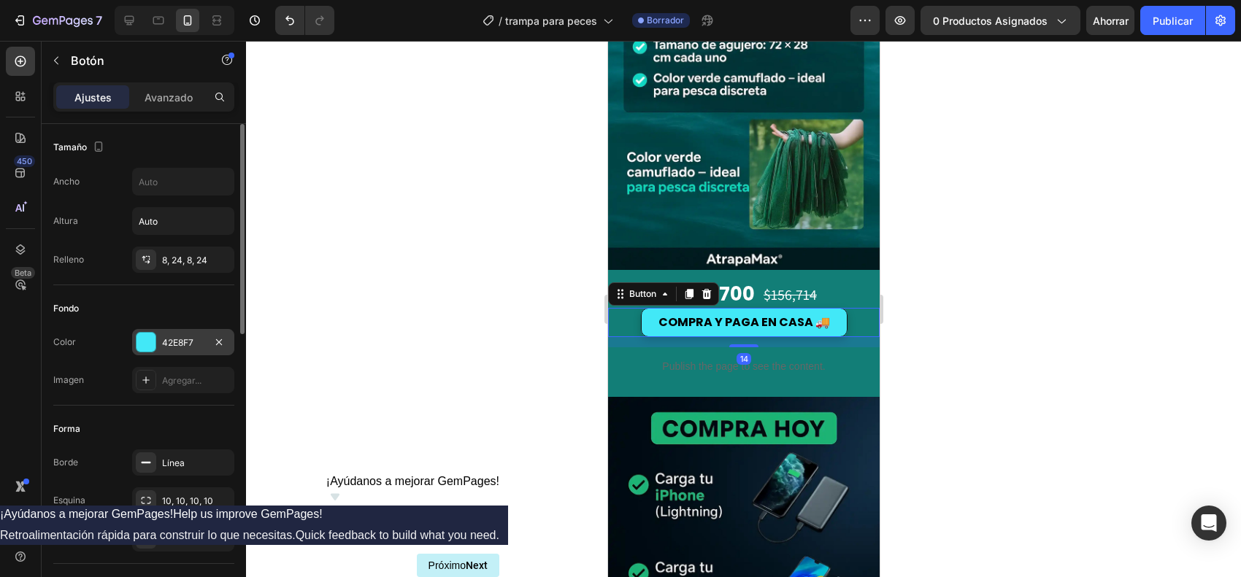
click at [147, 339] on div at bounding box center [146, 342] width 19 height 19
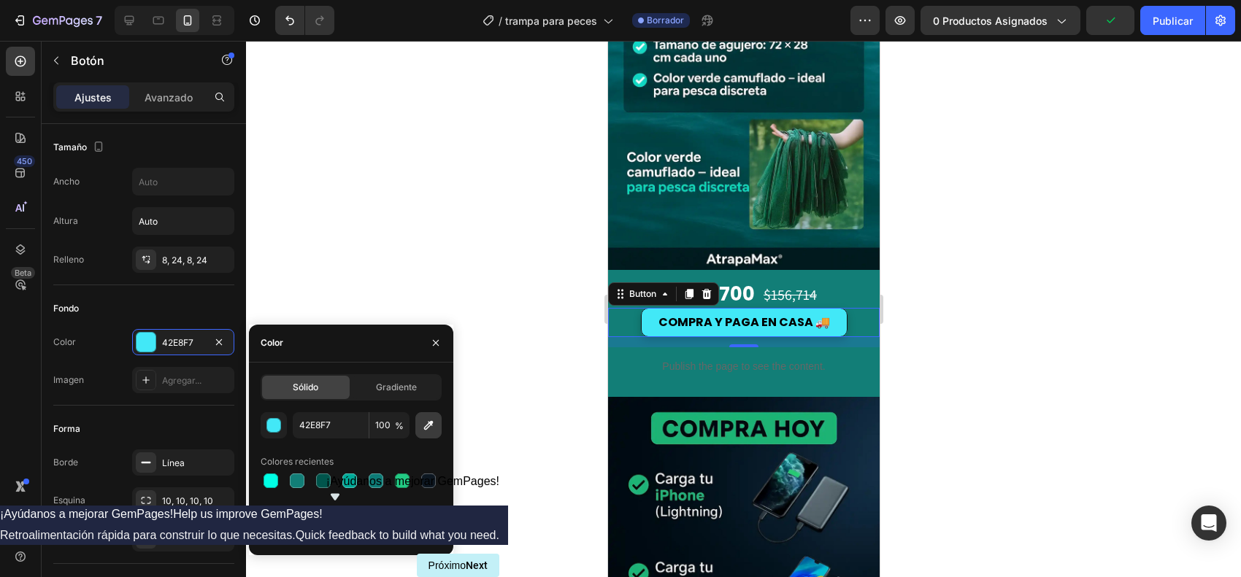
click at [421, 426] on icon "button" at bounding box center [428, 425] width 15 height 15
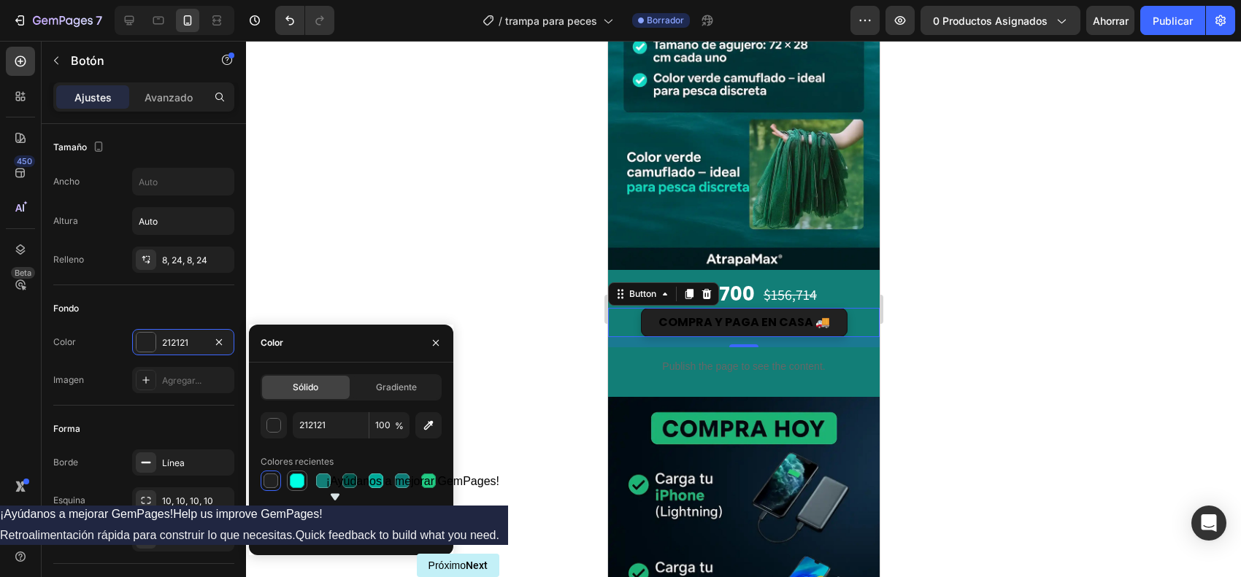
click at [297, 461] on div at bounding box center [297, 481] width 15 height 15
type input "00FFE5"
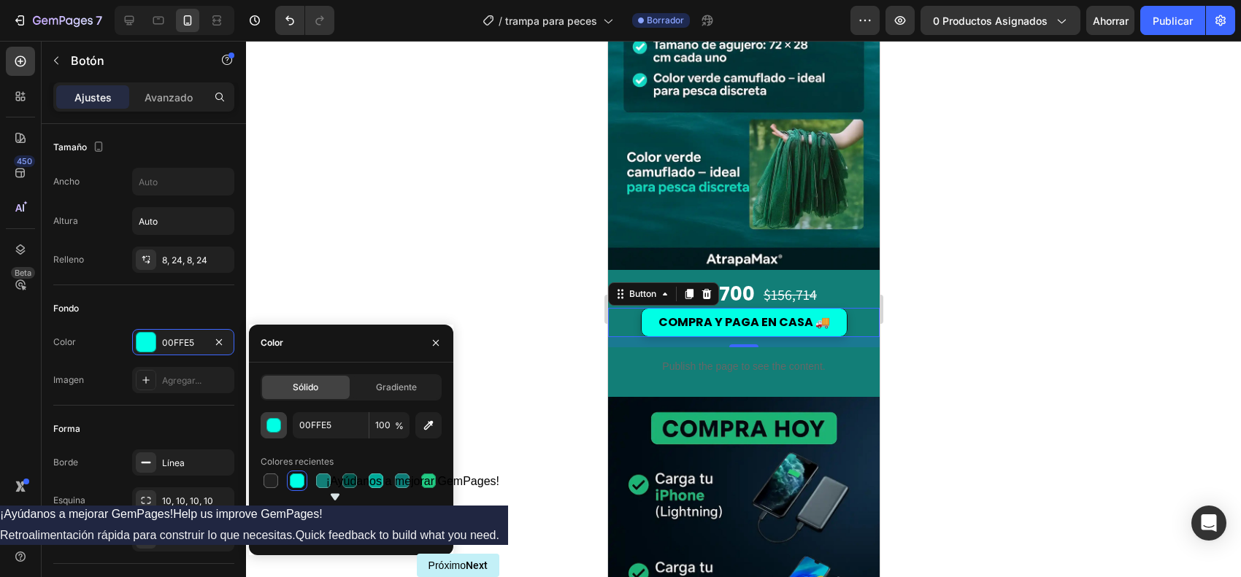
click at [264, 422] on button "button" at bounding box center [274, 425] width 26 height 26
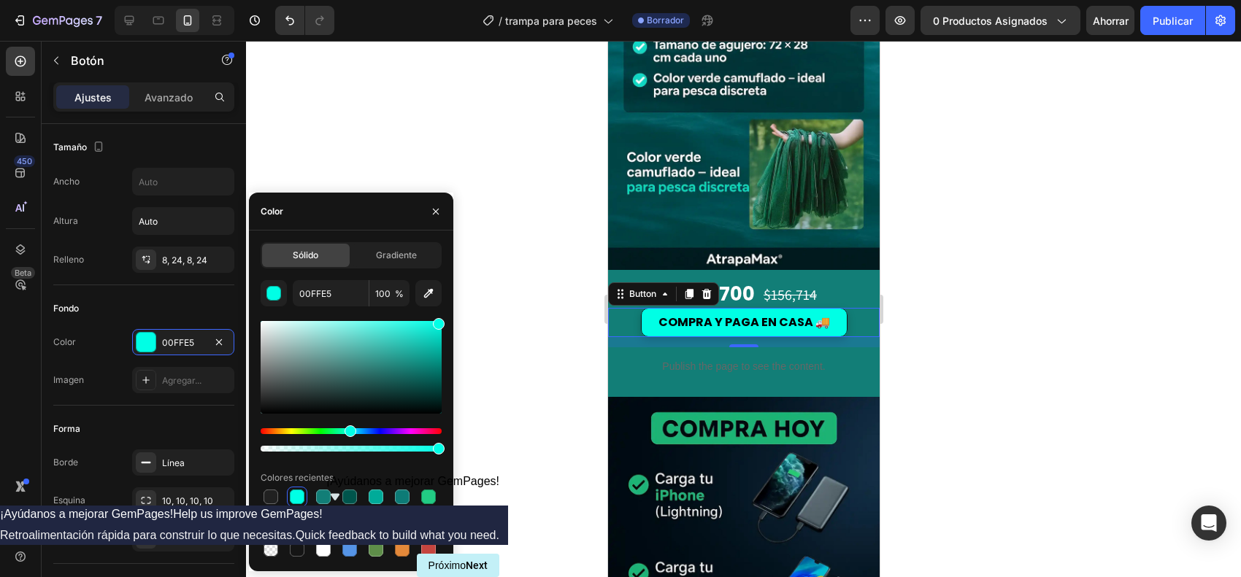
click at [577, 391] on div at bounding box center [743, 309] width 995 height 537
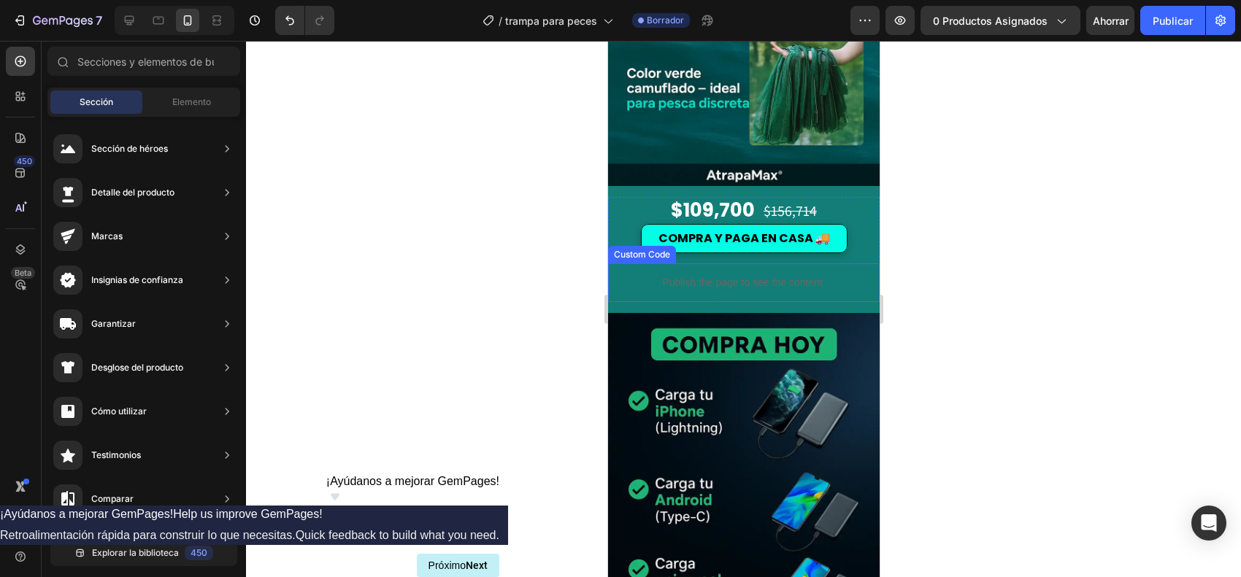
scroll to position [1095, 0]
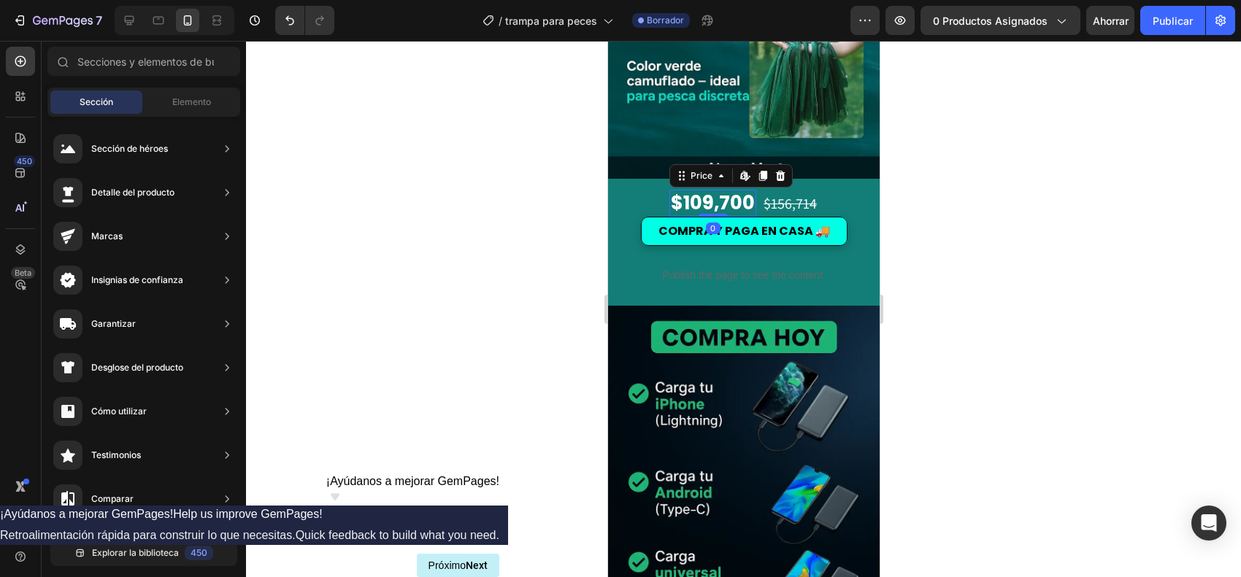
click at [730, 190] on div "$109,700" at bounding box center [712, 204] width 87 height 28
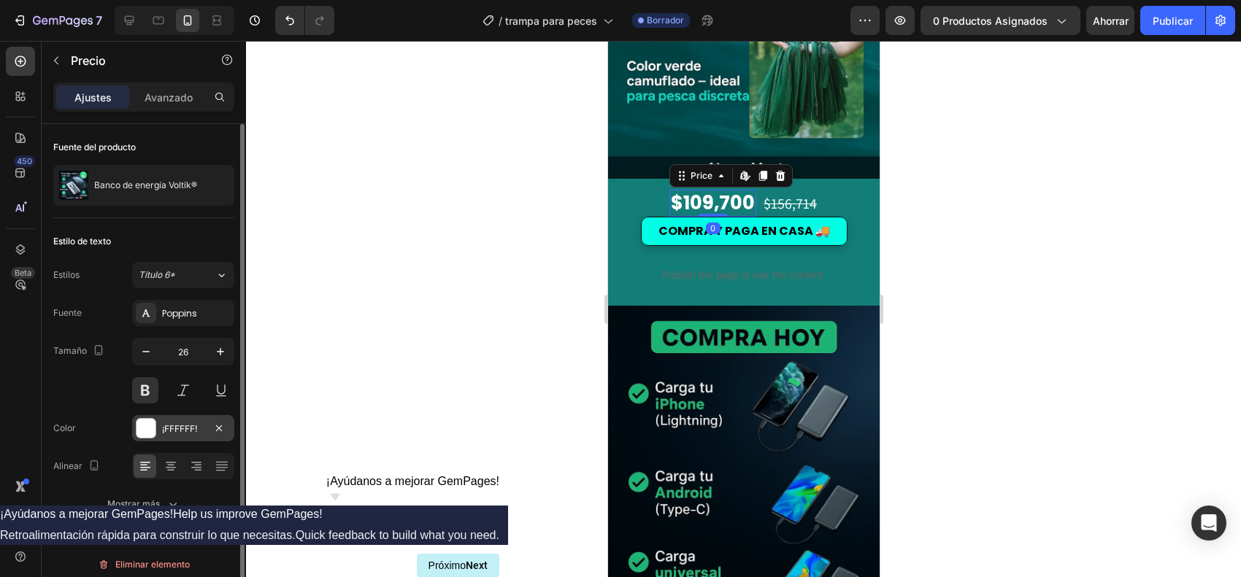
click at [137, 436] on div at bounding box center [146, 428] width 19 height 19
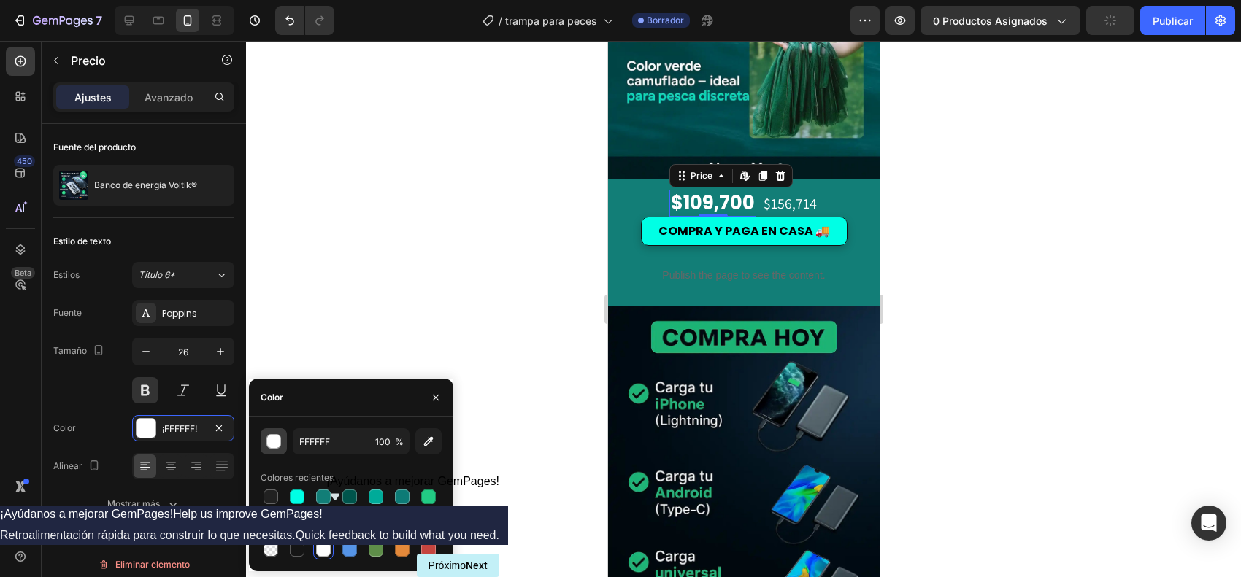
click at [268, 443] on div "button" at bounding box center [274, 442] width 15 height 15
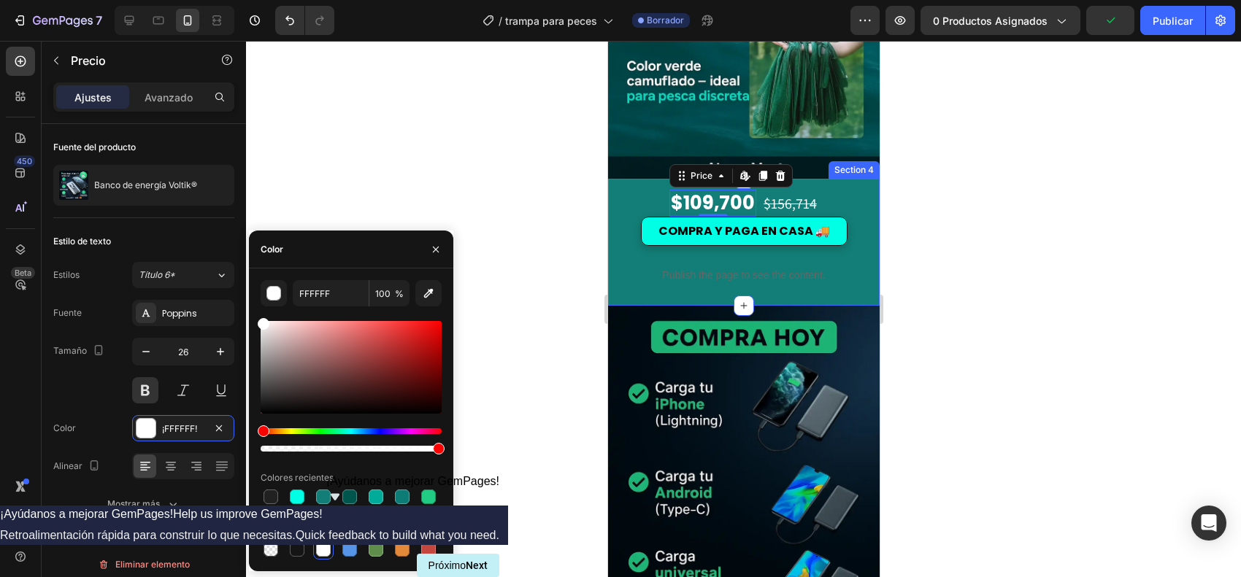
click at [693, 179] on div "$109,700 Price Edit content in Shopify 0 Price Edit content in Shopify 0 $156,7…" at bounding box center [743, 243] width 272 height 128
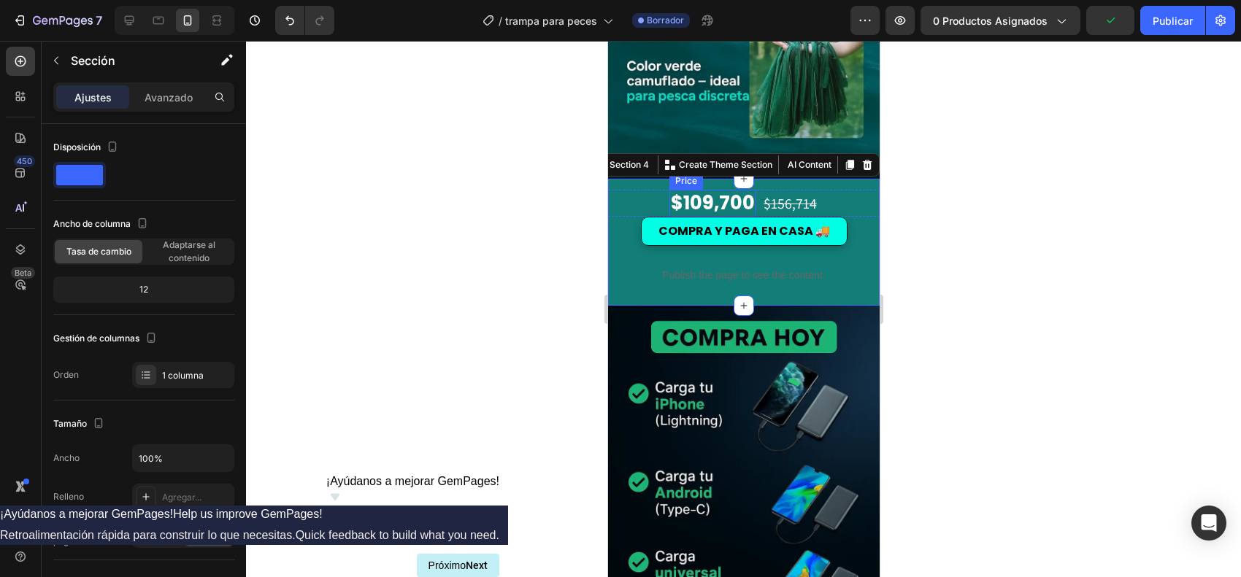
click at [693, 190] on div "$109,700" at bounding box center [712, 204] width 87 height 28
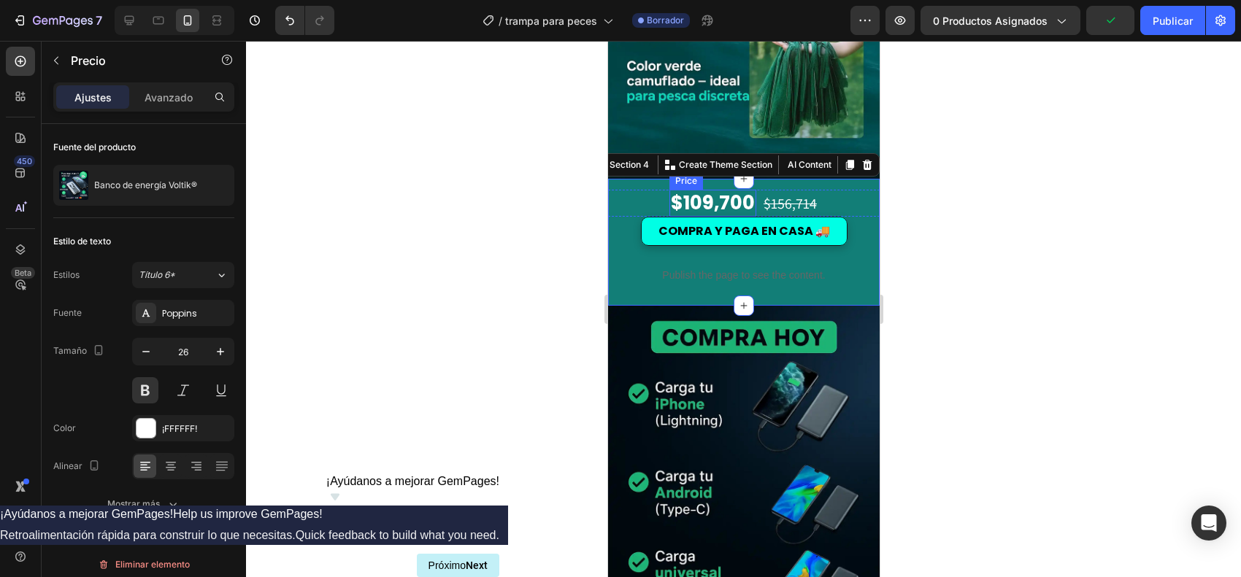
click at [693, 190] on div "$109,700" at bounding box center [712, 204] width 87 height 28
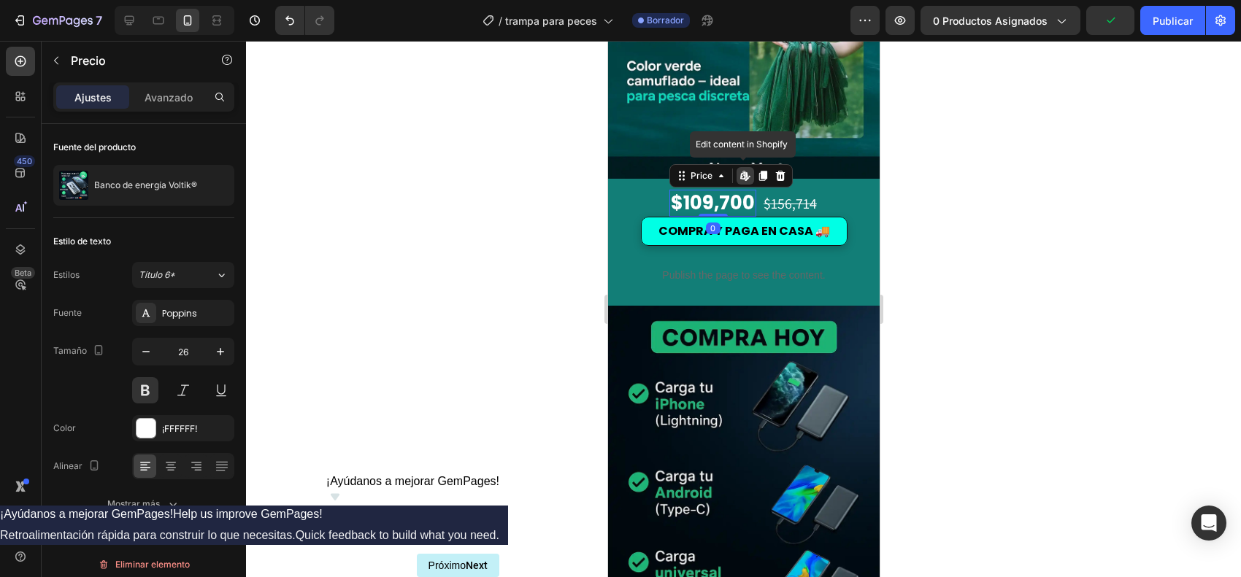
click at [693, 190] on div "$109,700" at bounding box center [712, 204] width 87 height 28
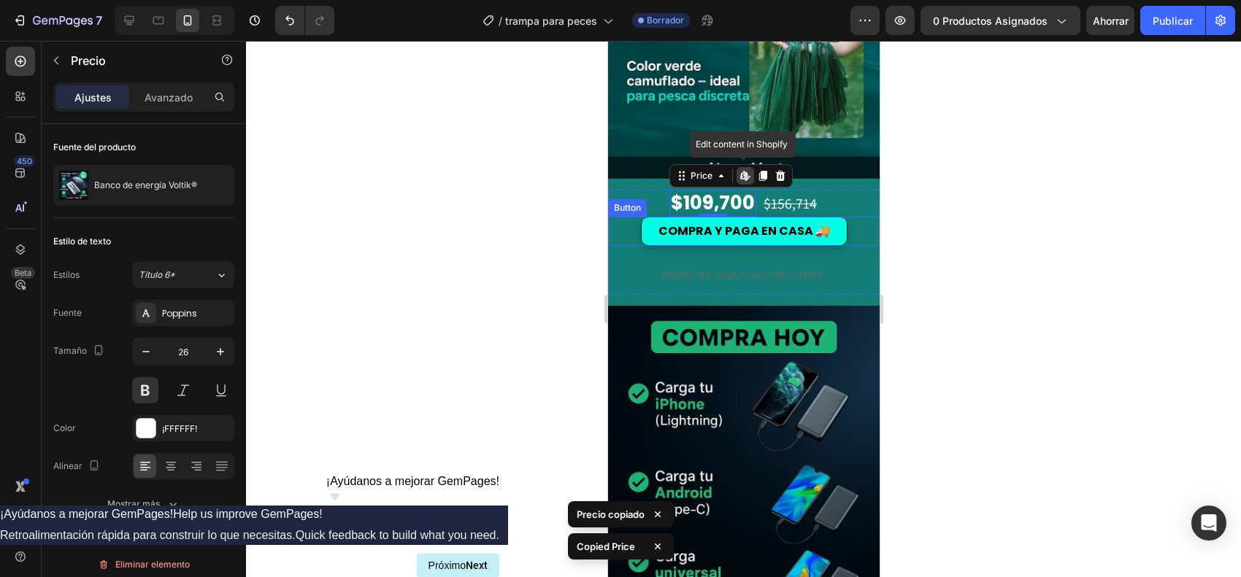
click at [978, 201] on div at bounding box center [743, 309] width 995 height 537
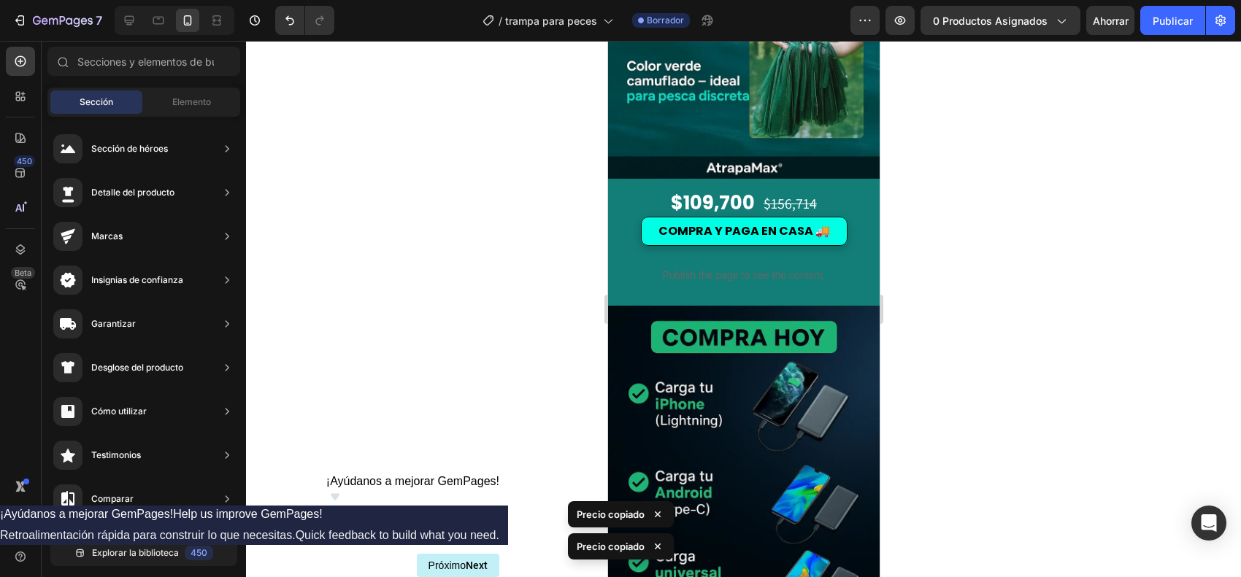
click at [921, 275] on div at bounding box center [743, 309] width 995 height 537
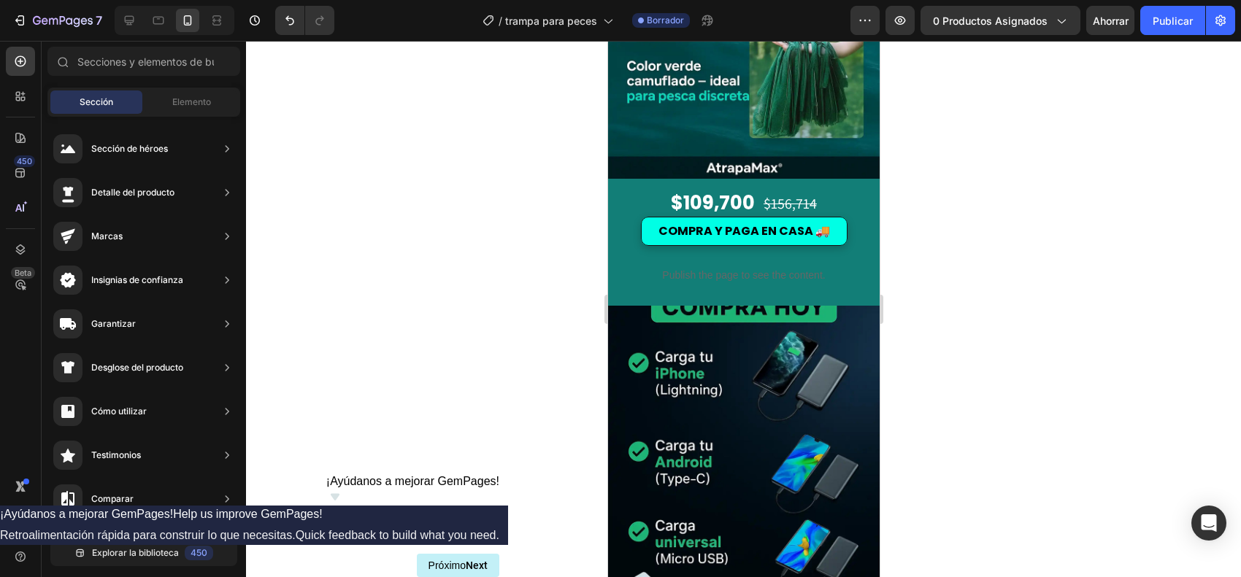
scroll to position [1186, 0]
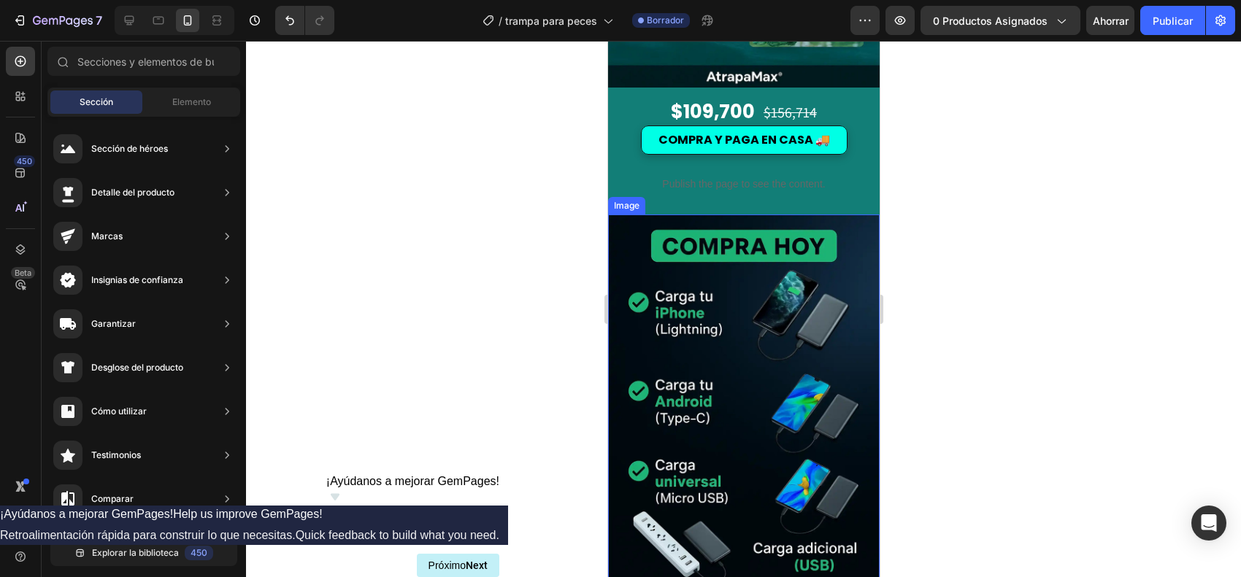
click at [763, 292] on img at bounding box center [743, 418] width 272 height 407
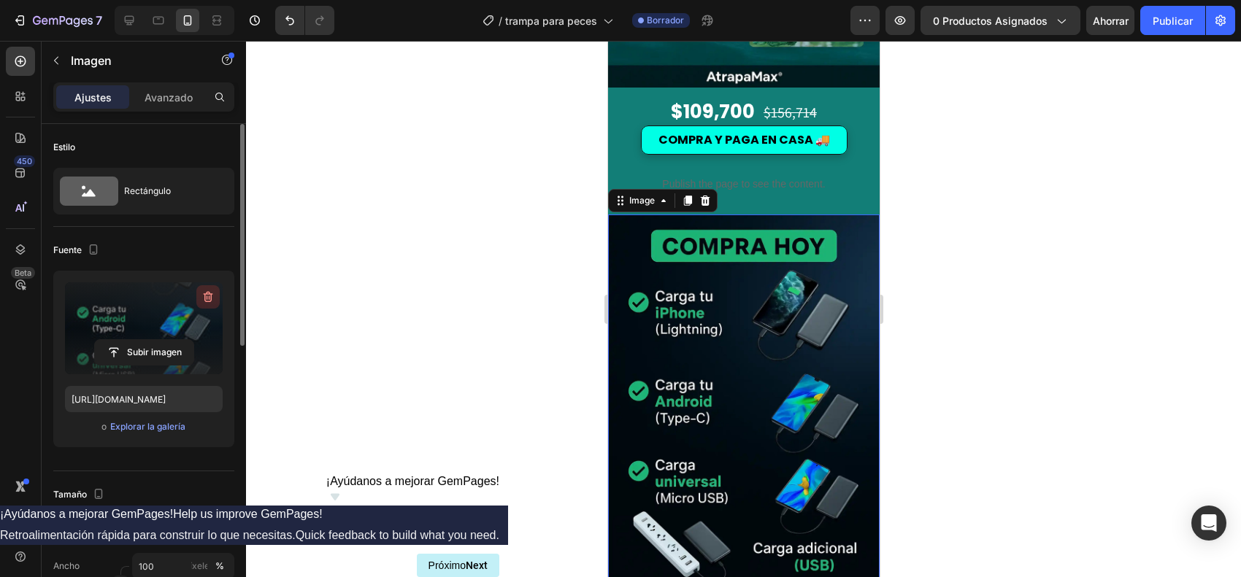
click at [209, 293] on icon "button" at bounding box center [208, 297] width 9 height 11
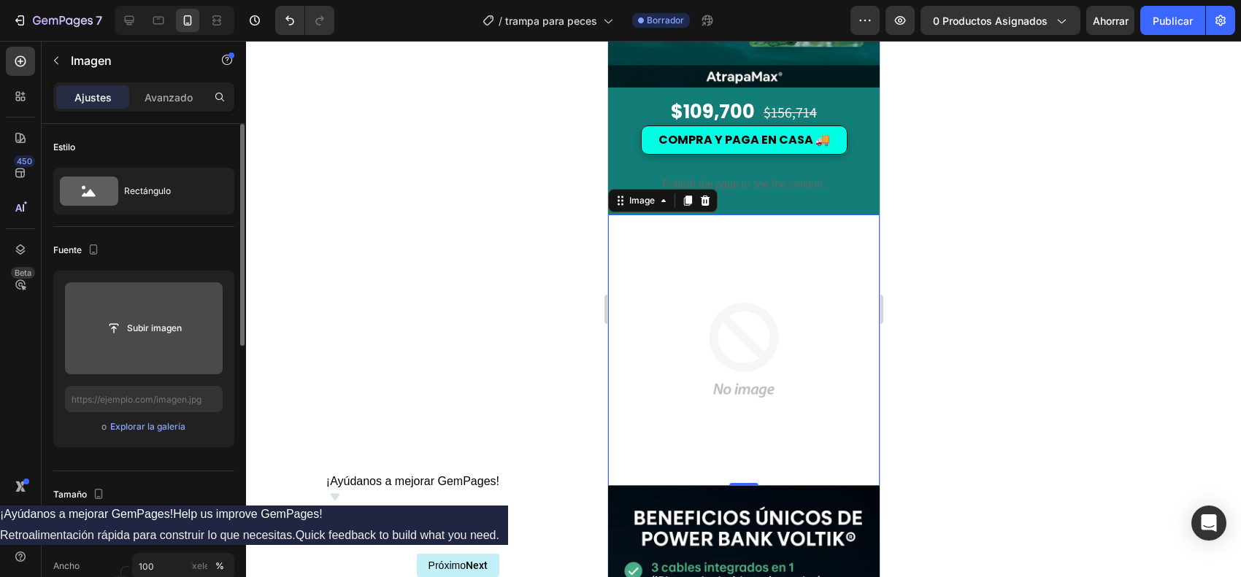
click at [159, 337] on input "file" at bounding box center [144, 328] width 99 height 25
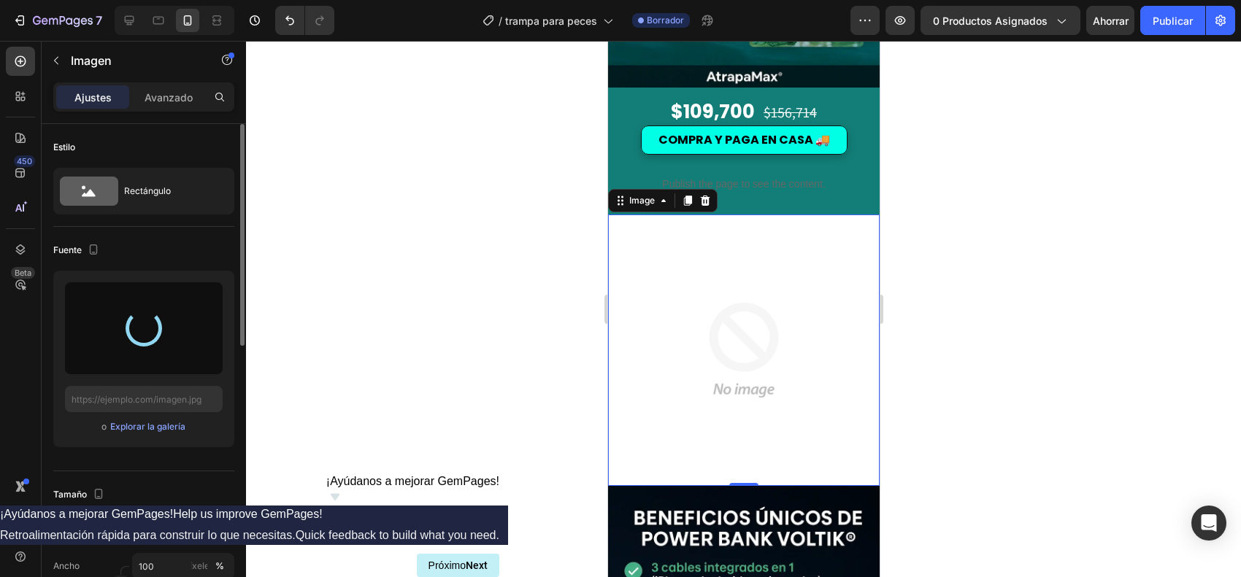
type input "[URL][DOMAIN_NAME]"
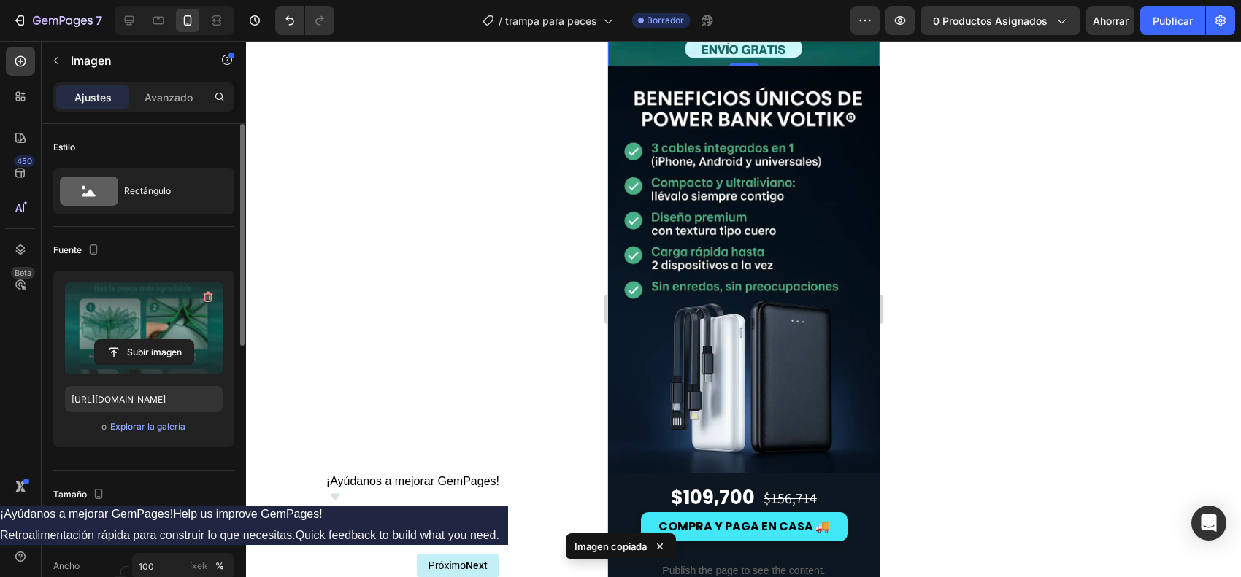
scroll to position [1734, 0]
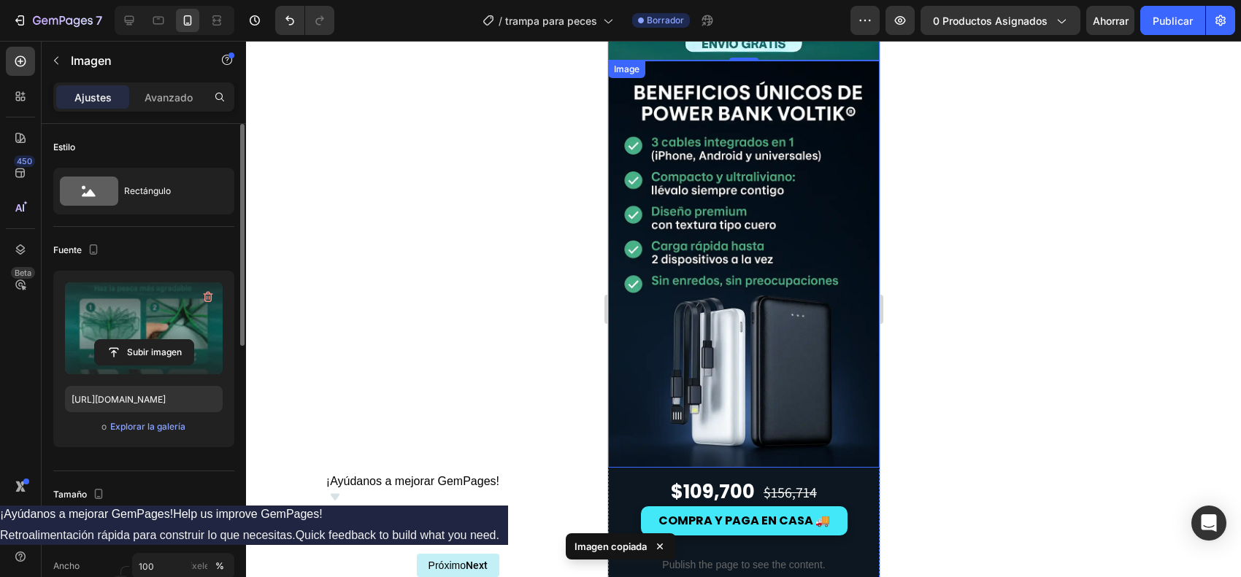
click at [768, 264] on img at bounding box center [743, 264] width 272 height 407
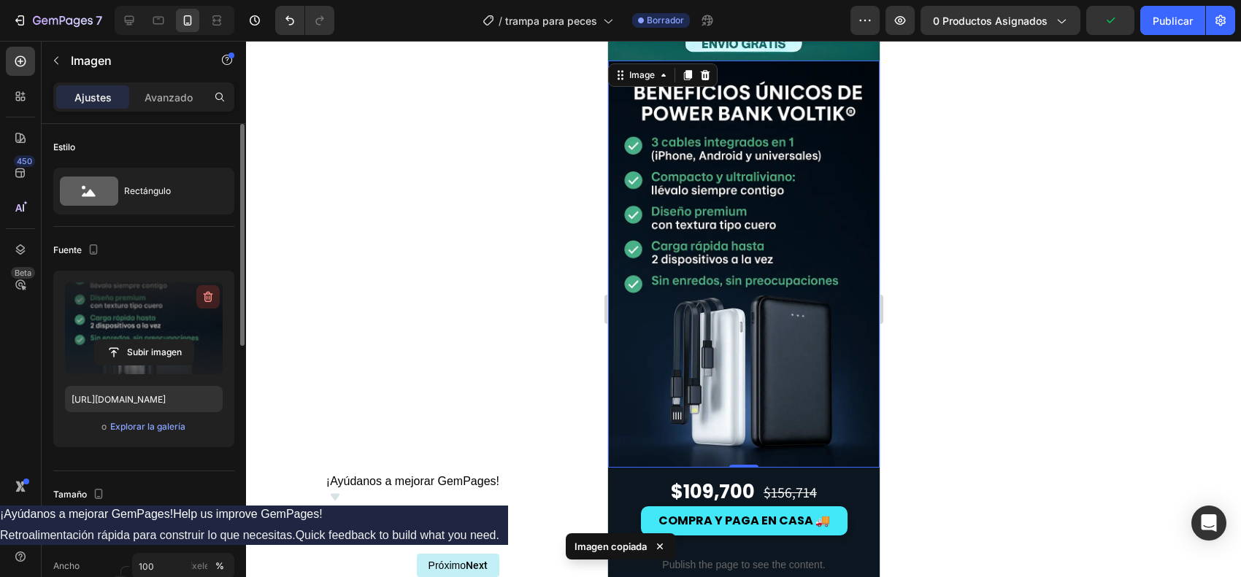
click at [197, 296] on button "button" at bounding box center [207, 296] width 23 height 23
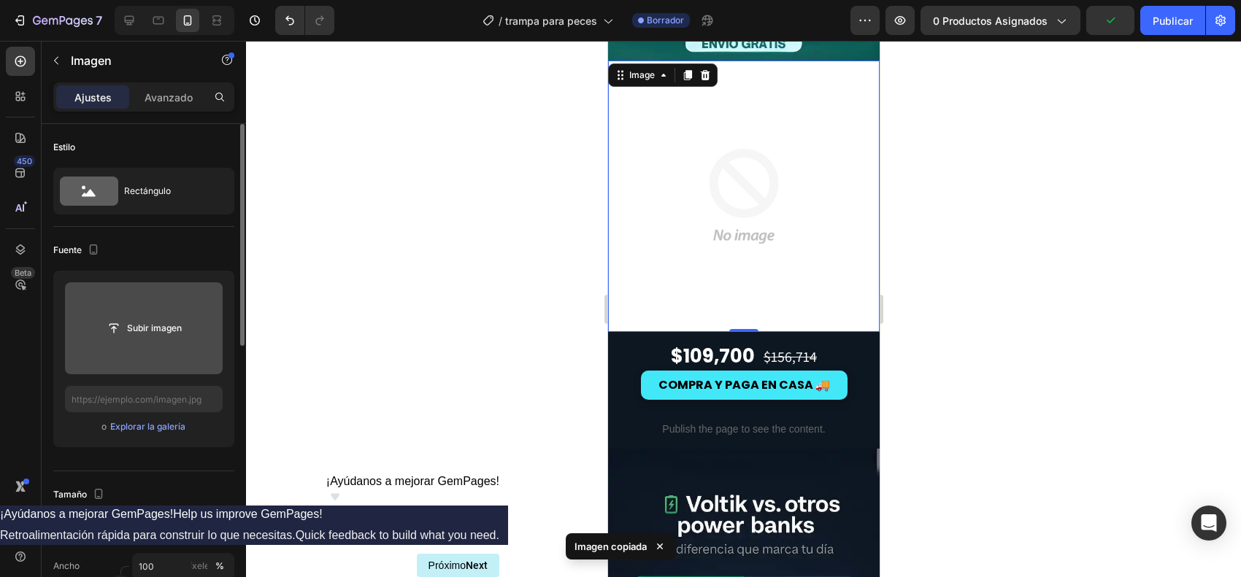
click at [165, 315] on input "file" at bounding box center [144, 329] width 158 height 92
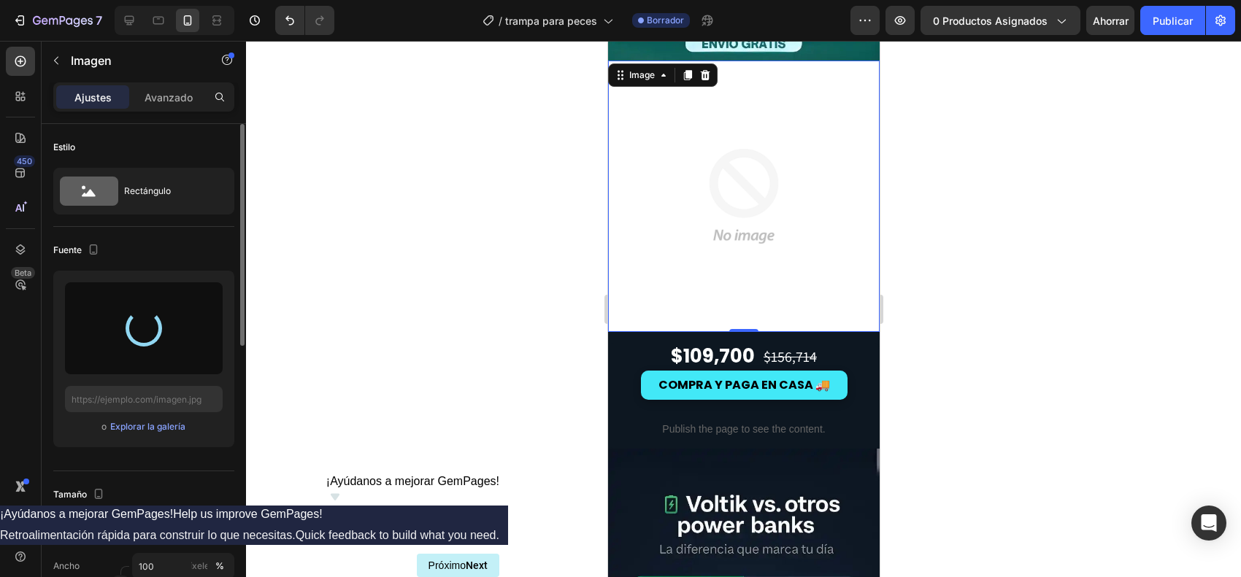
type input "[URL][DOMAIN_NAME]"
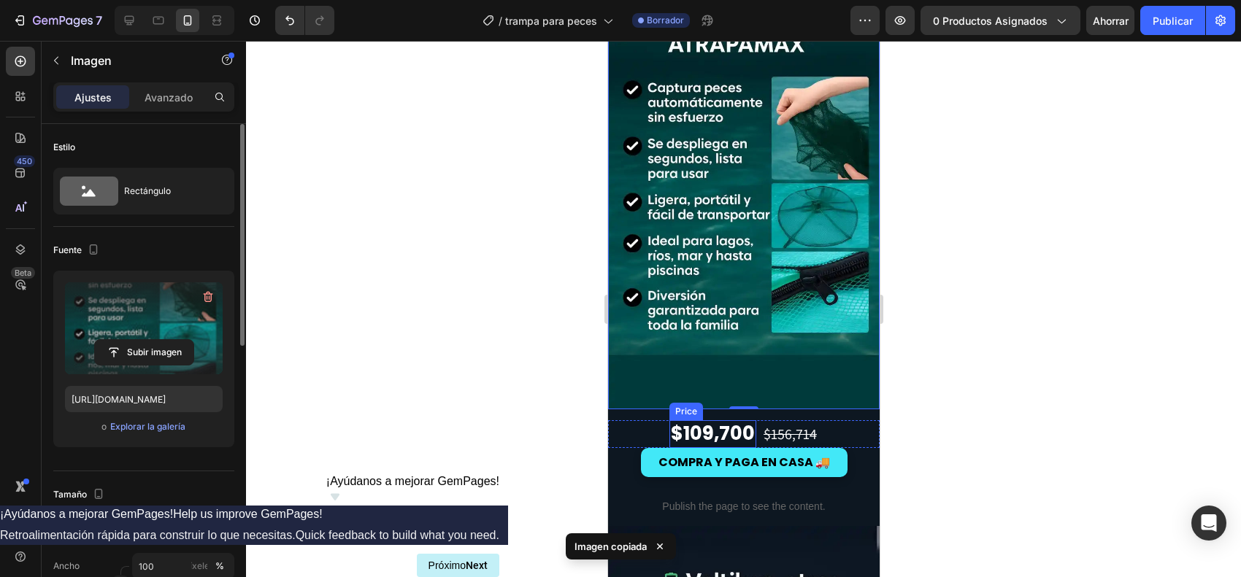
scroll to position [1825, 0]
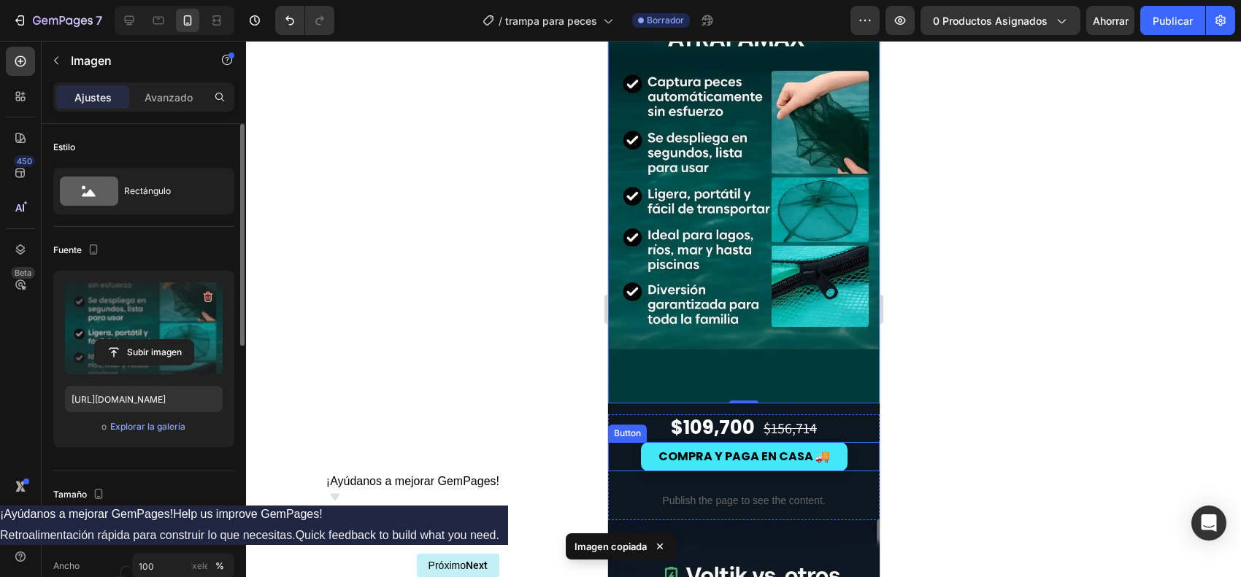
click at [613, 442] on div "COMPRA Y PAGA EN CASA 🚚 Button" at bounding box center [743, 456] width 272 height 29
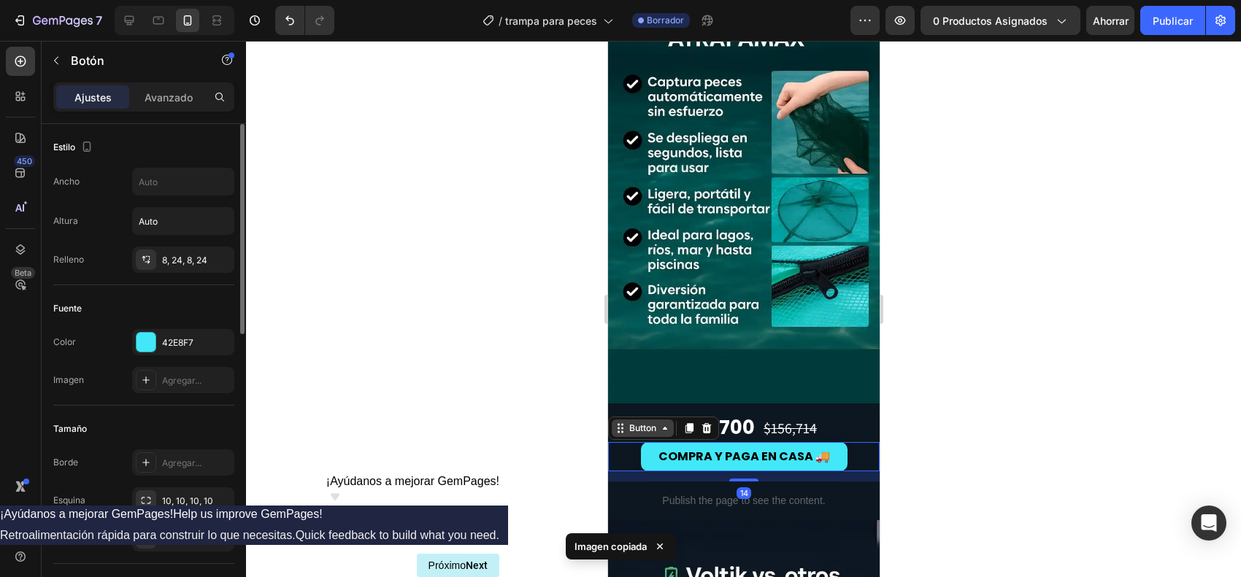
click at [623, 423] on icon at bounding box center [620, 429] width 12 height 12
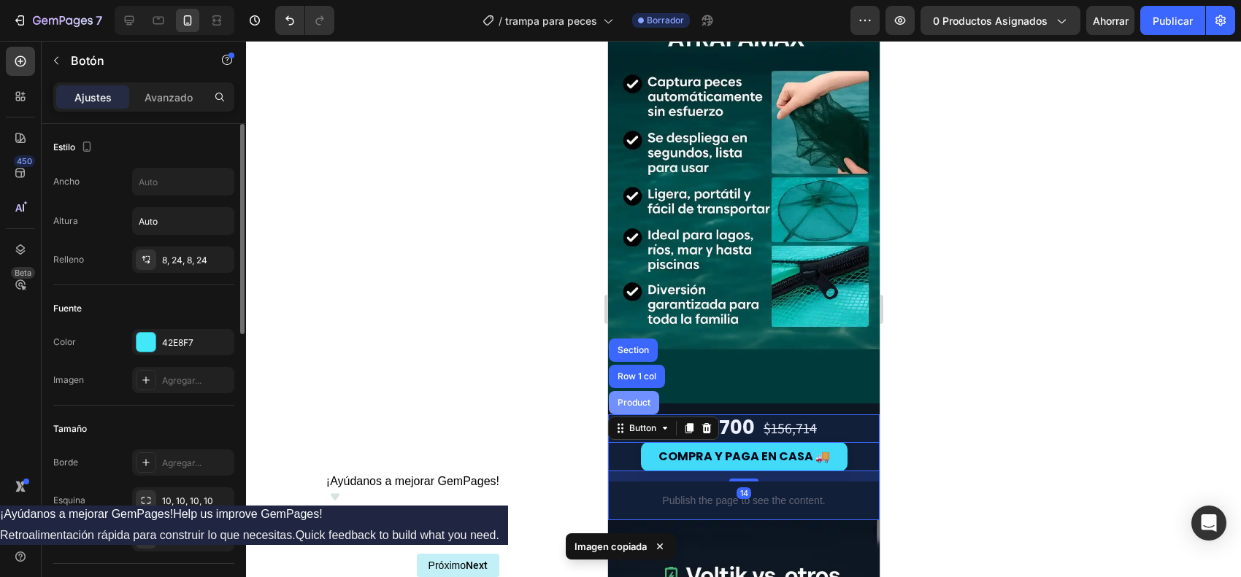
click at [631, 391] on div "Product" at bounding box center [633, 402] width 50 height 23
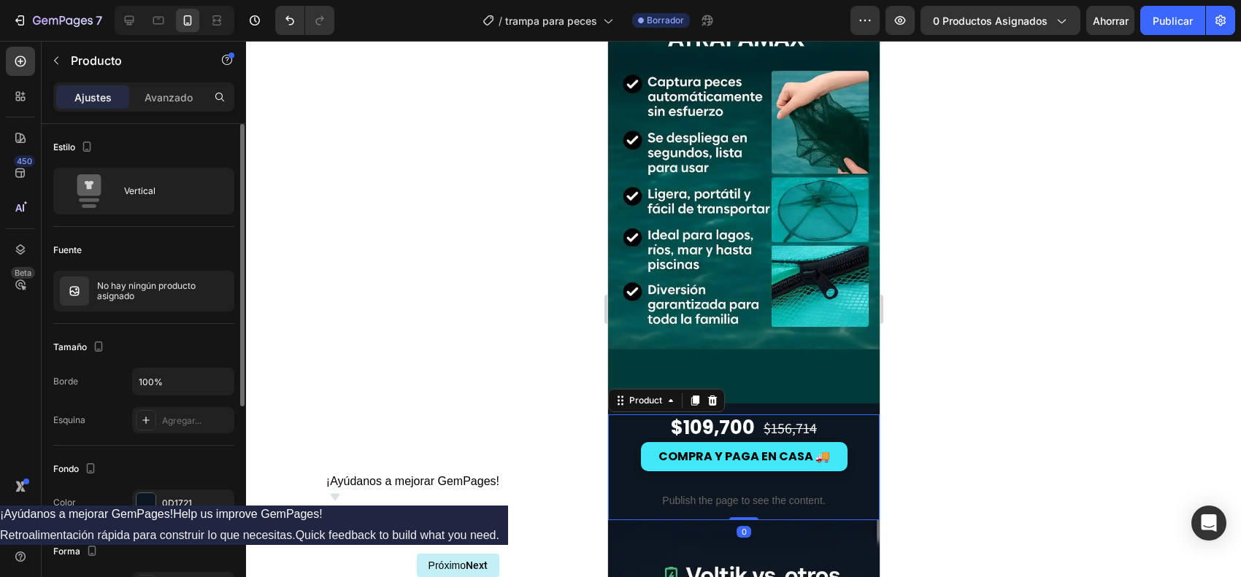
scroll to position [91, 0]
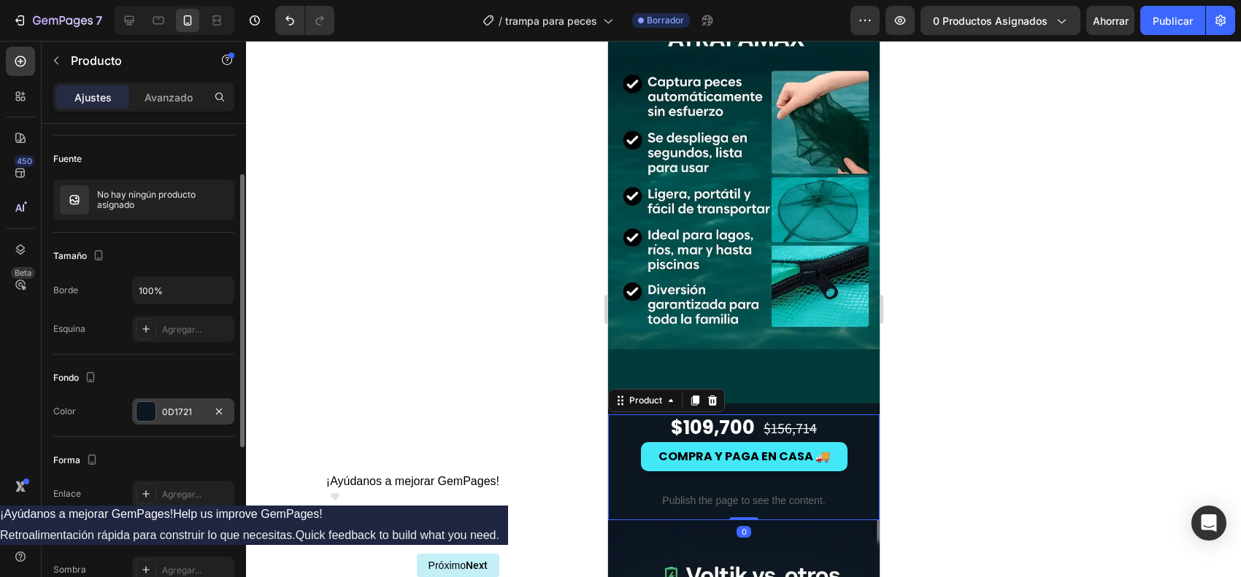
click at [148, 415] on div at bounding box center [146, 411] width 19 height 19
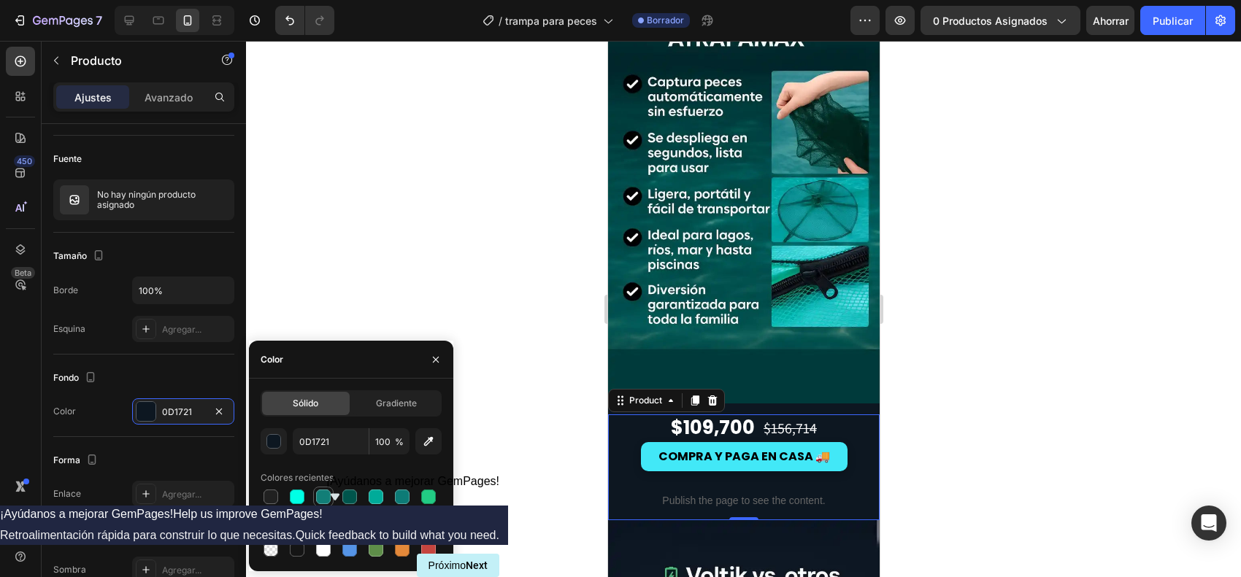
click at [325, 461] on div at bounding box center [323, 497] width 15 height 15
type input "127E77"
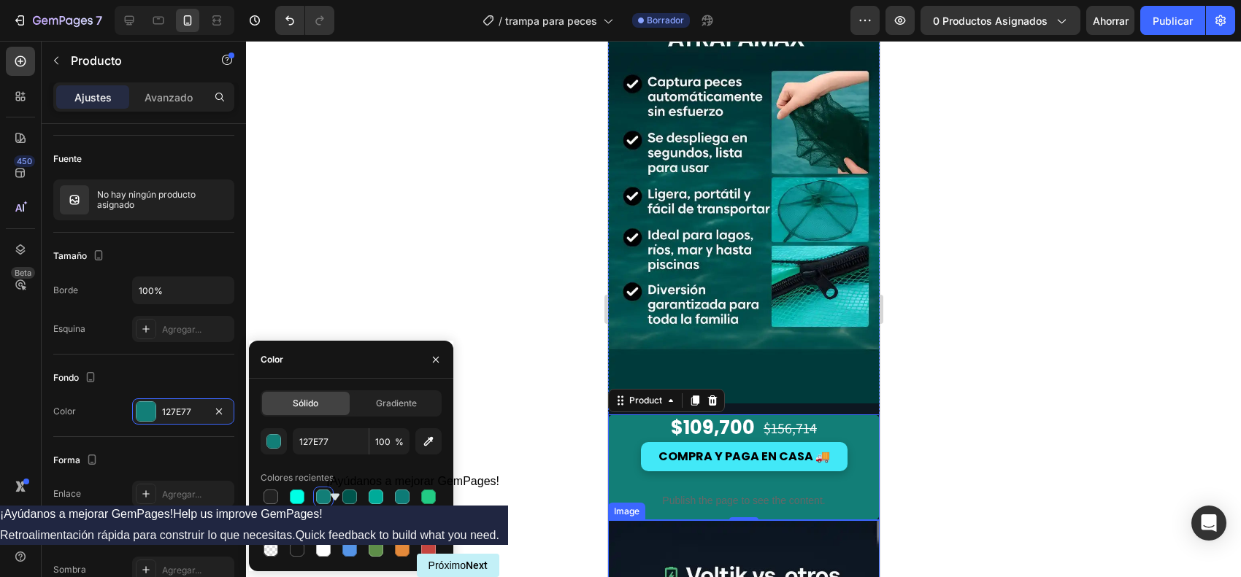
click at [992, 425] on div at bounding box center [743, 309] width 995 height 537
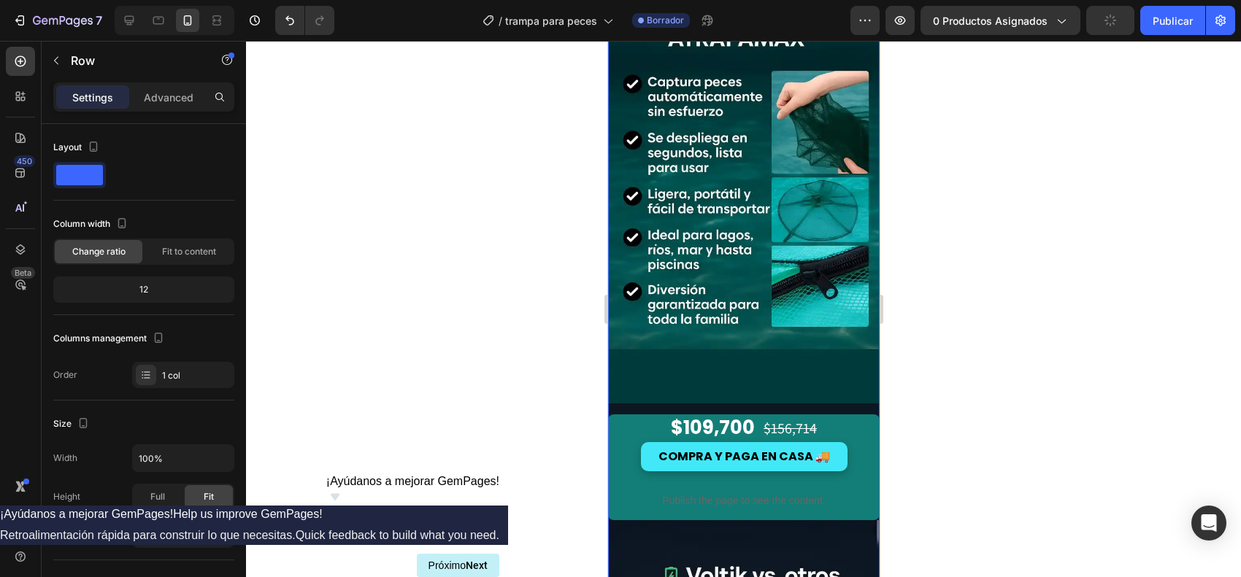
click at [751, 366] on div "Image Image $109,700 Price Price $156,714 Price Price Row COMPRA Y PAGA EN CASA…" at bounding box center [743, 245] width 272 height 1420
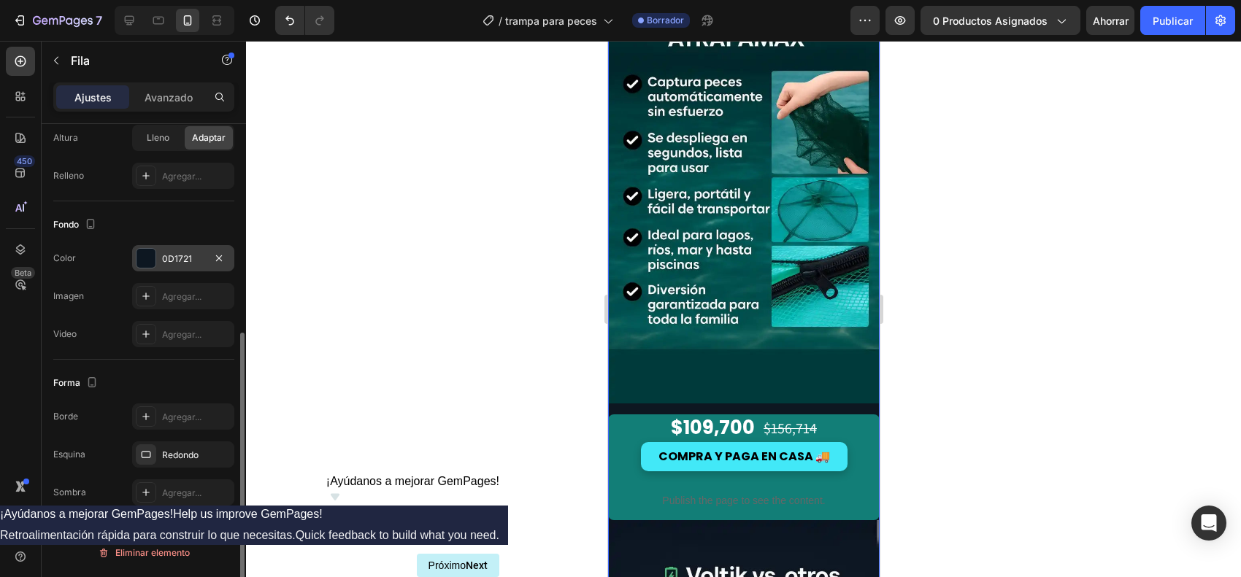
click at [155, 264] on div "0D1721" at bounding box center [183, 258] width 102 height 26
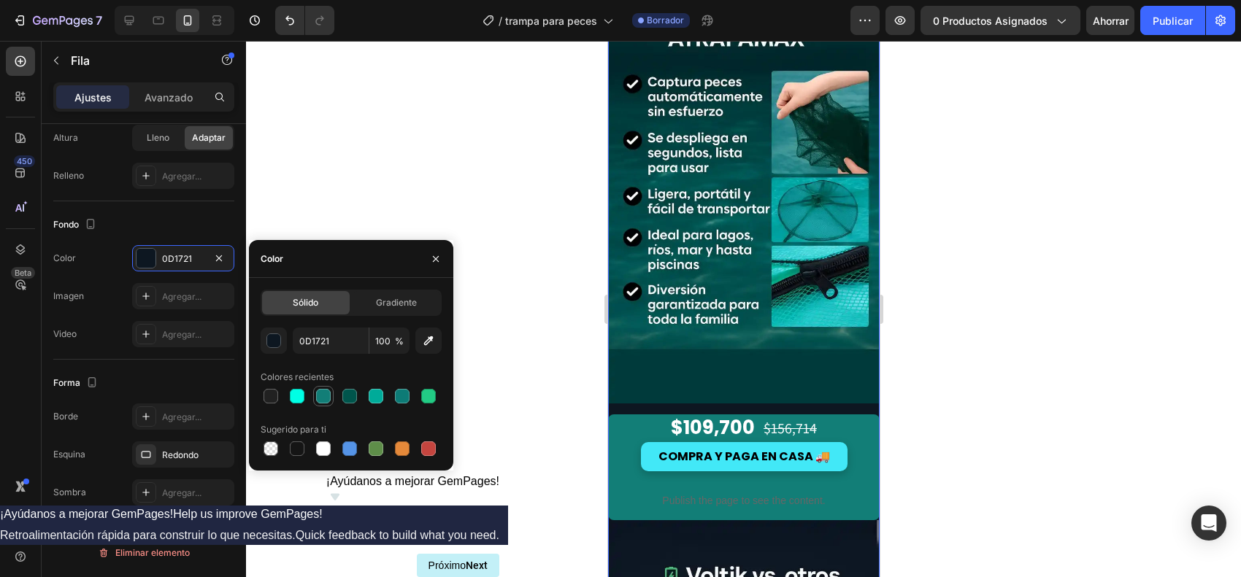
click at [326, 399] on div at bounding box center [323, 396] width 15 height 15
type input "127E77"
click at [992, 447] on div at bounding box center [743, 309] width 995 height 537
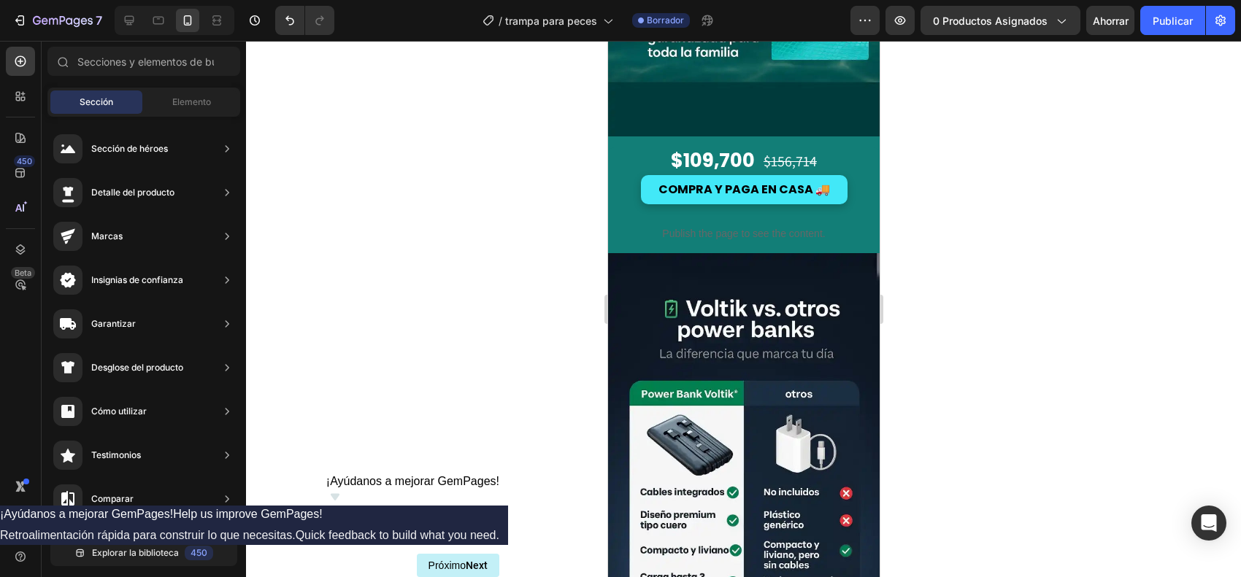
scroll to position [2099, 0]
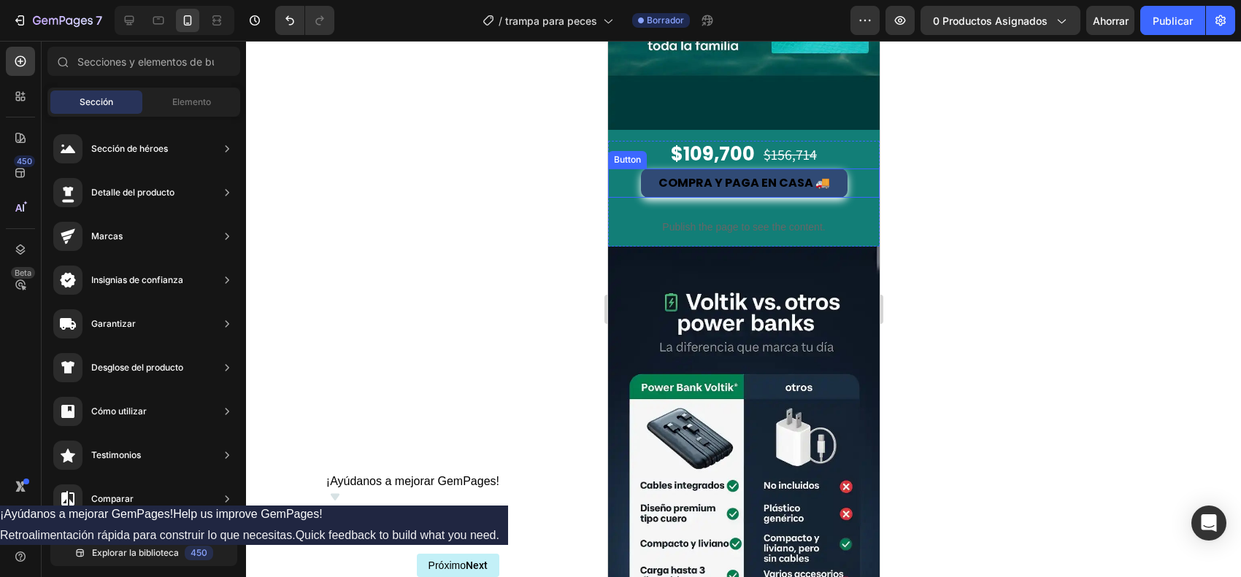
click at [715, 169] on link "COMPRA Y PAGA EN CASA 🚚" at bounding box center [743, 183] width 207 height 29
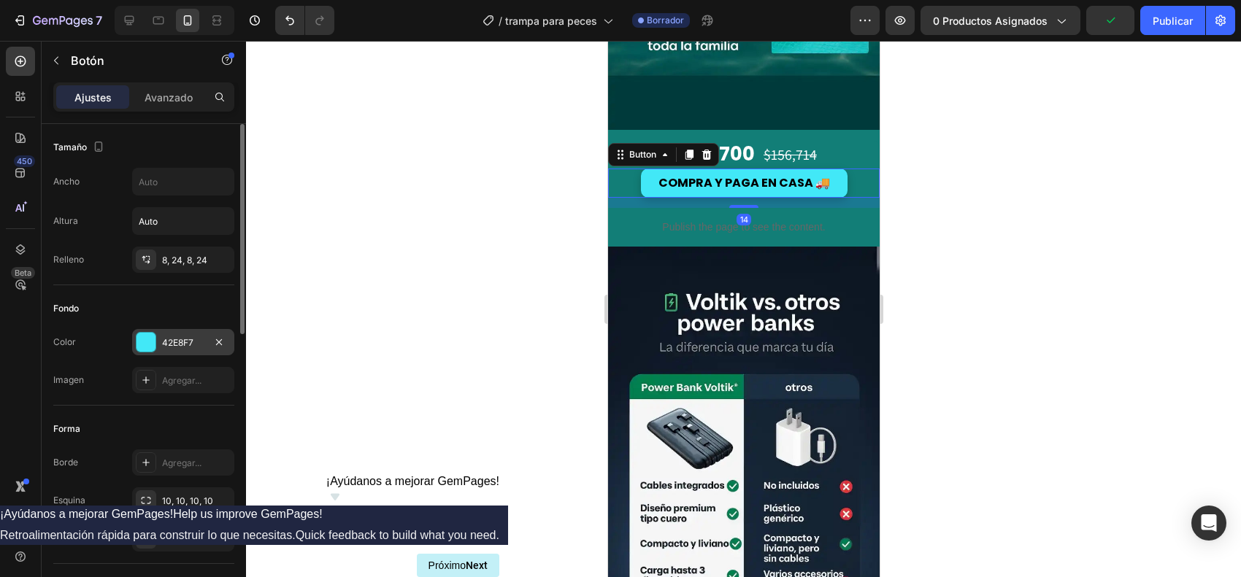
click at [148, 337] on div at bounding box center [146, 342] width 19 height 19
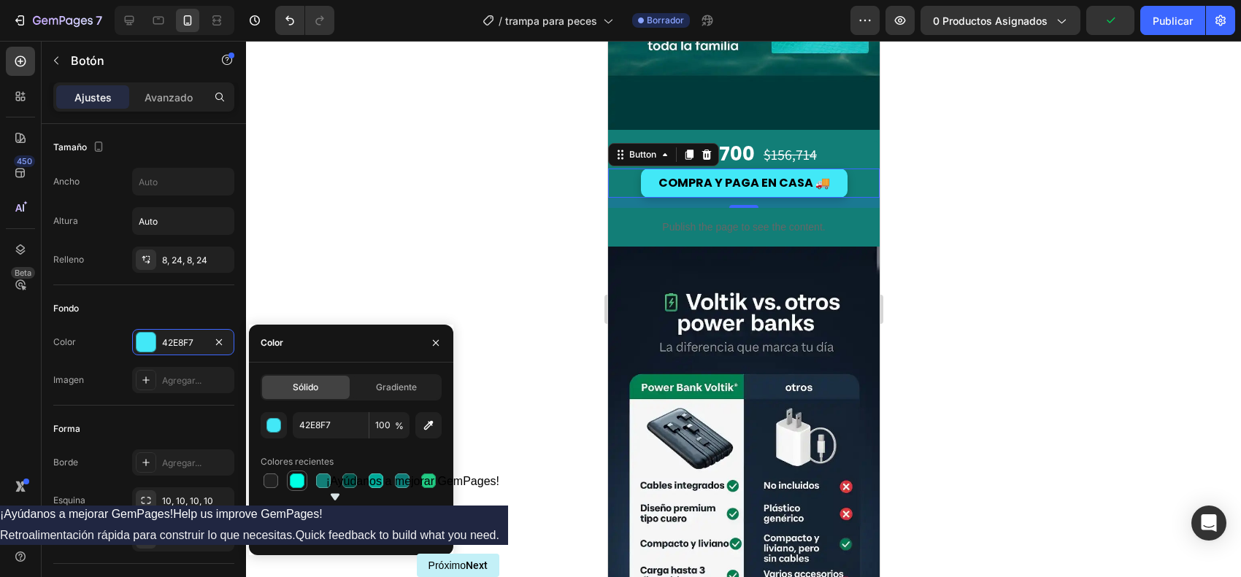
click at [304, 461] on div at bounding box center [297, 481] width 18 height 18
type input "00FFE5"
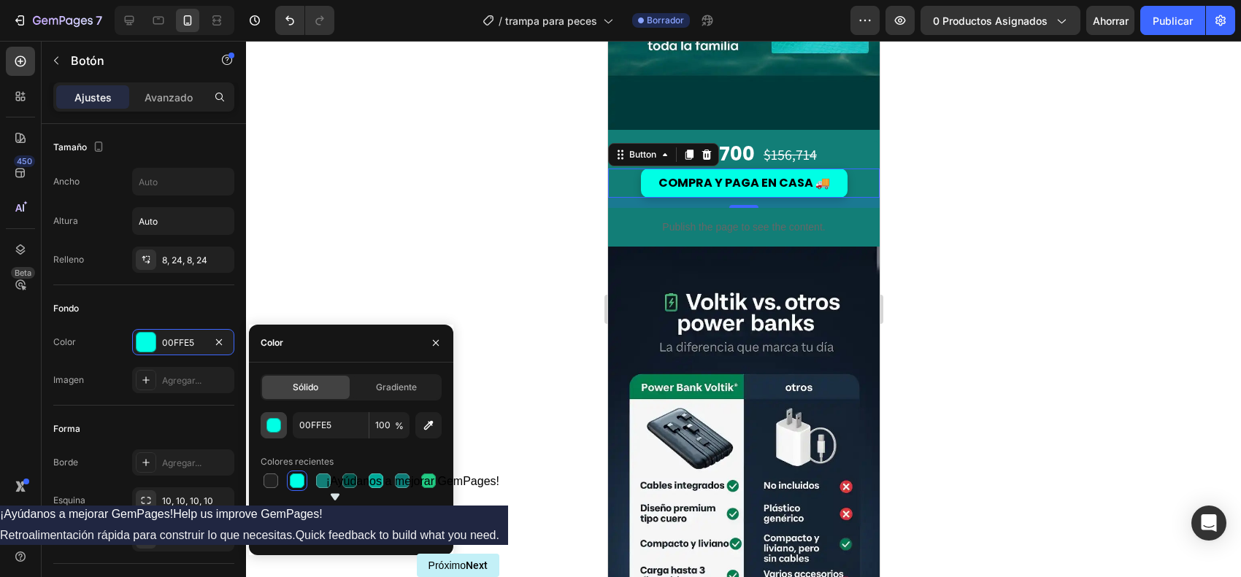
click at [274, 424] on div "button" at bounding box center [274, 426] width 15 height 15
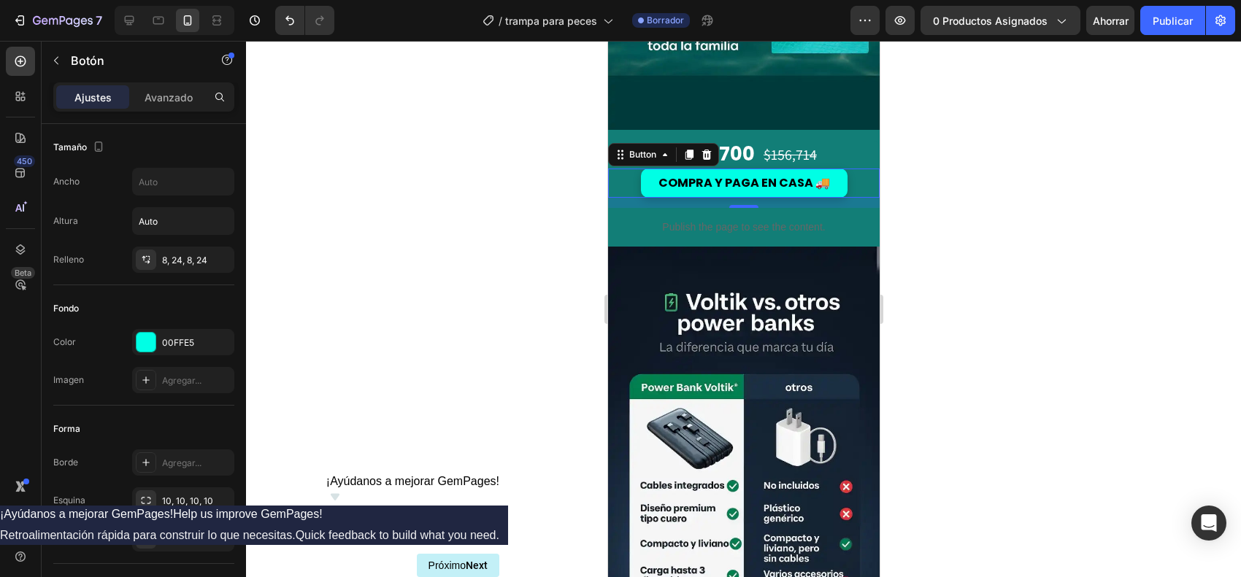
click at [561, 342] on div at bounding box center [743, 309] width 995 height 537
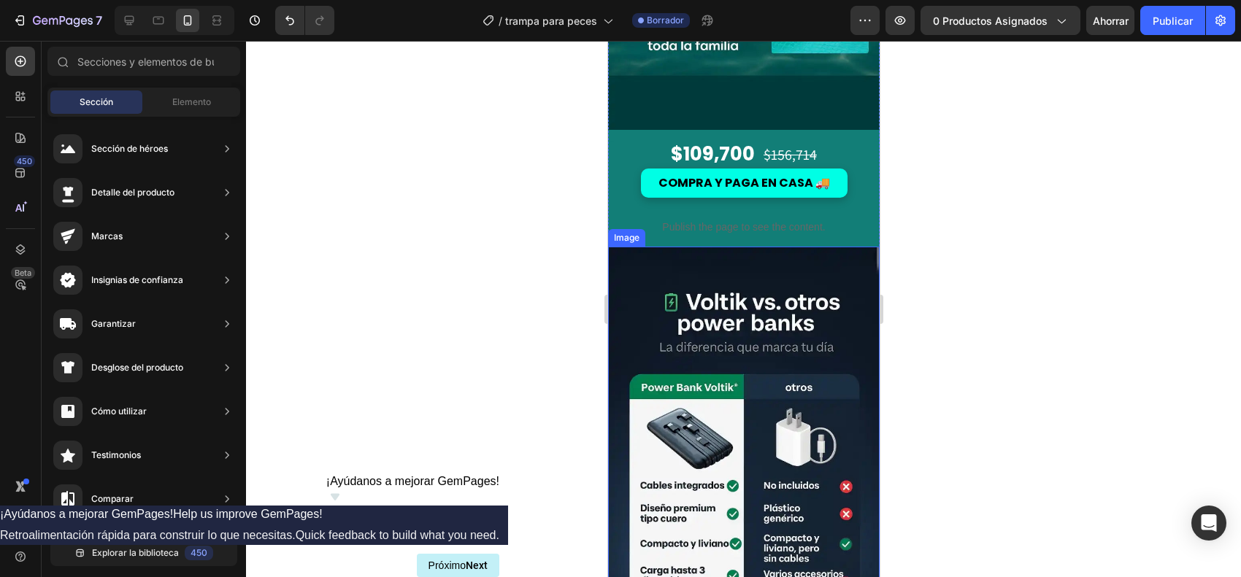
click at [695, 282] on img at bounding box center [743, 464] width 272 height 434
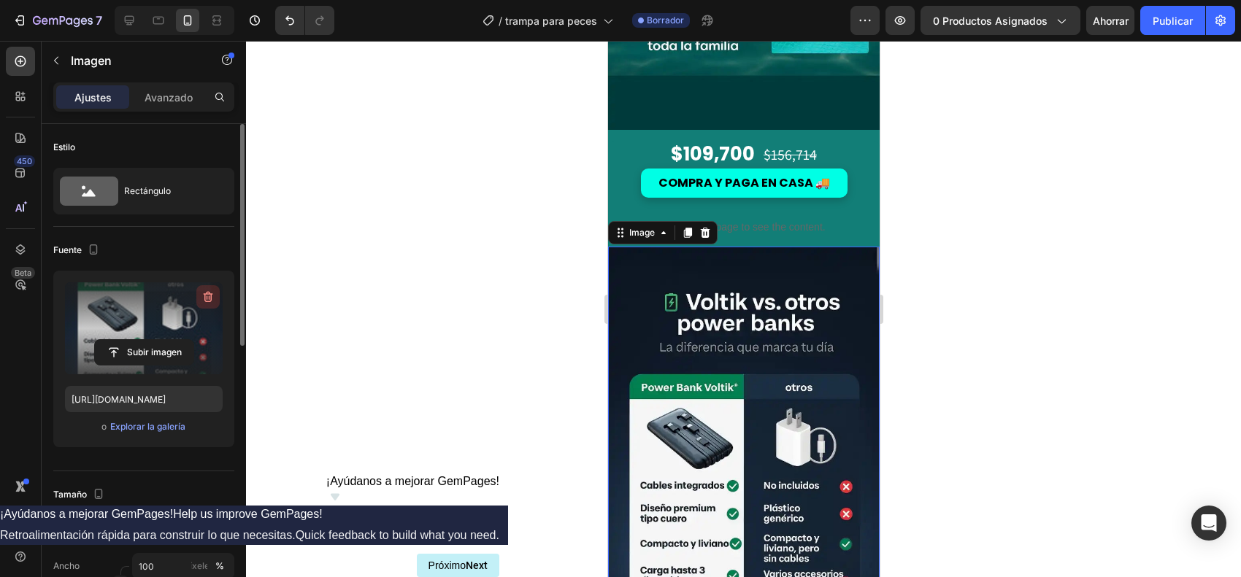
click at [201, 304] on icon "button" at bounding box center [208, 297] width 15 height 15
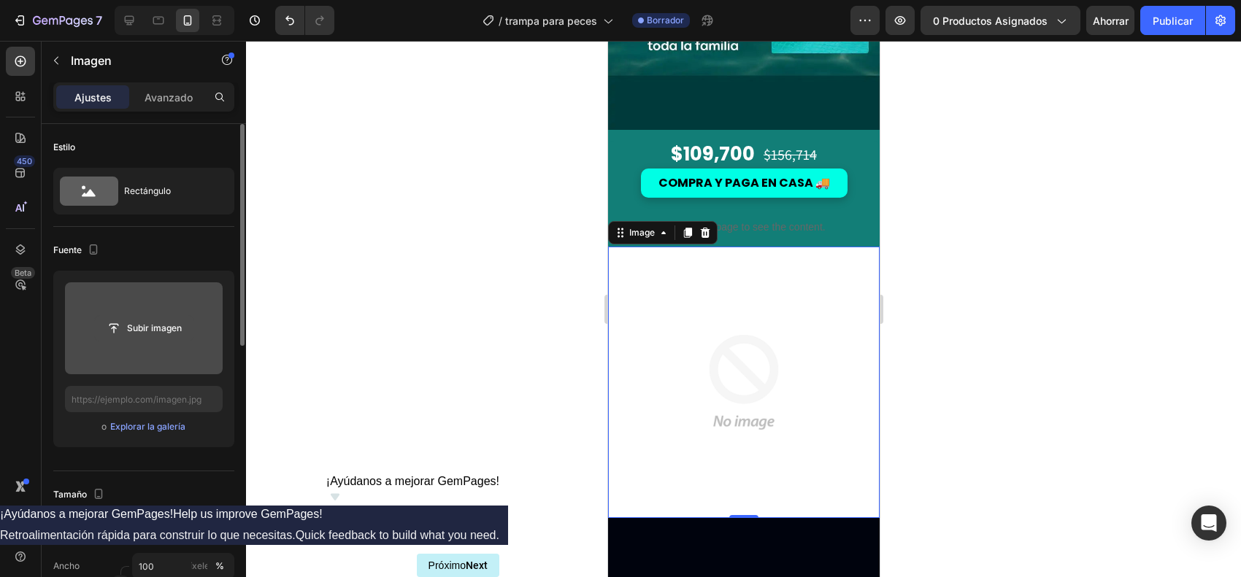
click at [166, 327] on input "file" at bounding box center [144, 328] width 99 height 25
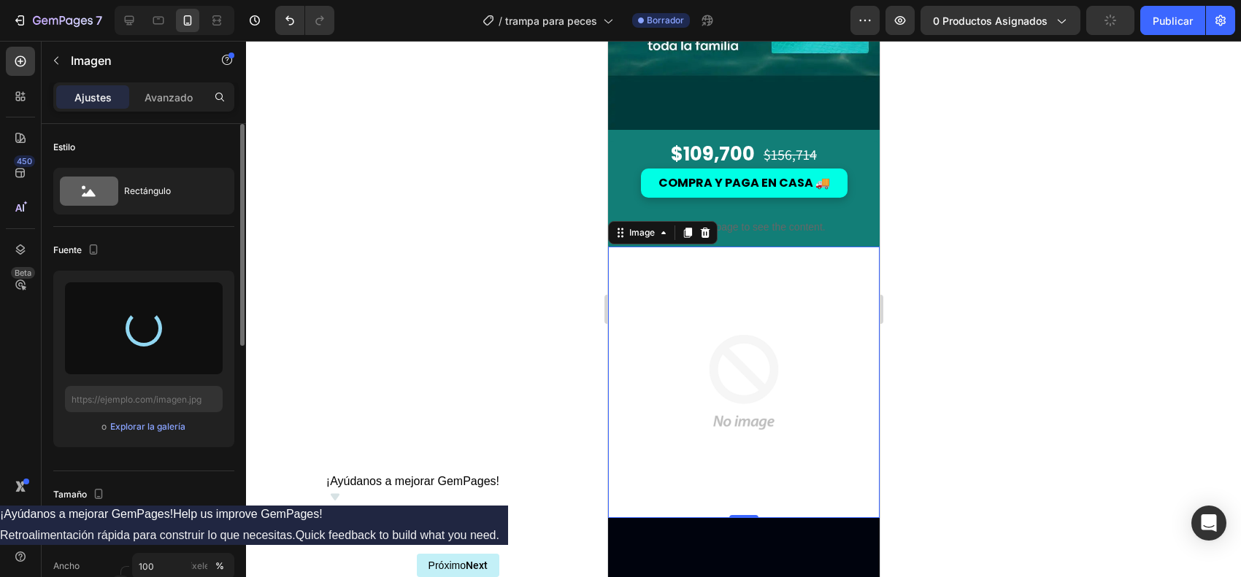
type input "[URL][DOMAIN_NAME]"
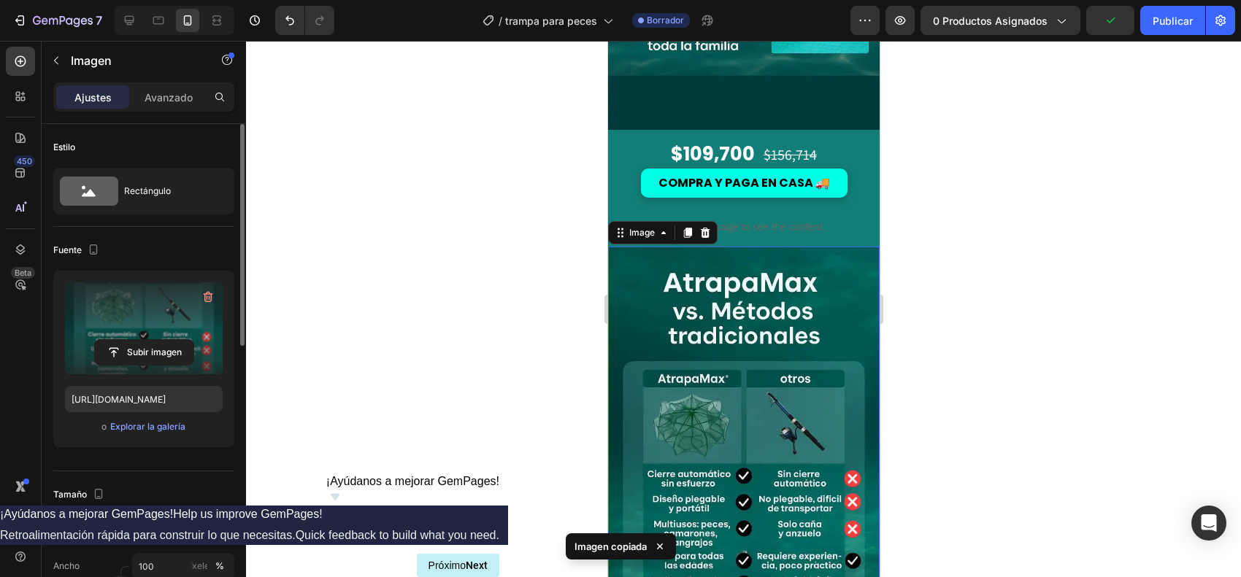
click at [979, 331] on div at bounding box center [743, 309] width 995 height 537
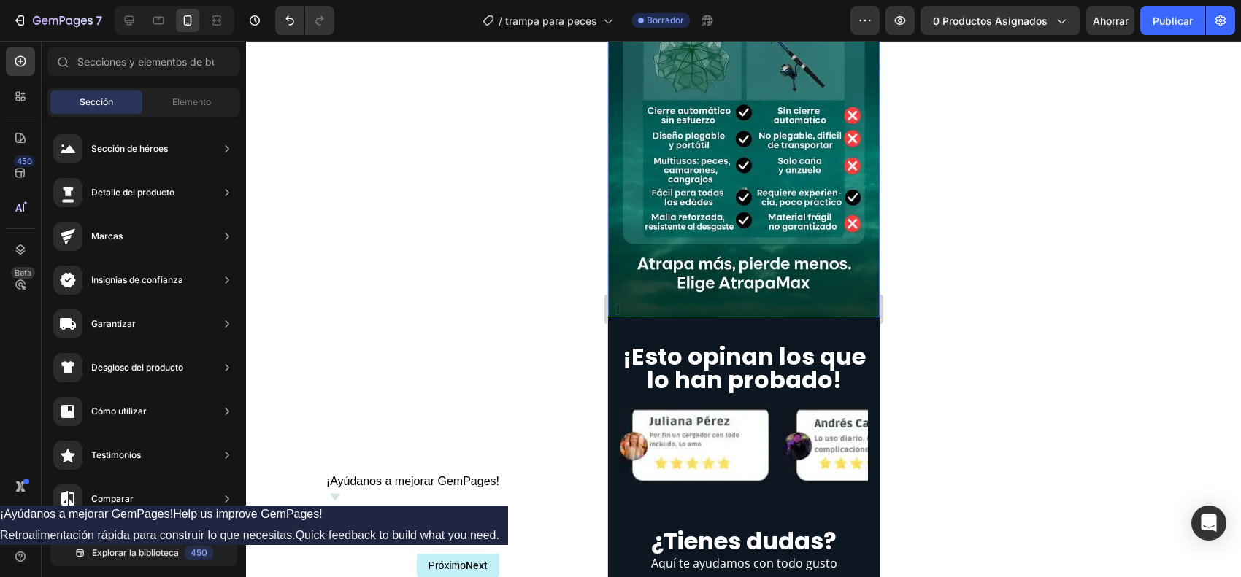
scroll to position [2464, 0]
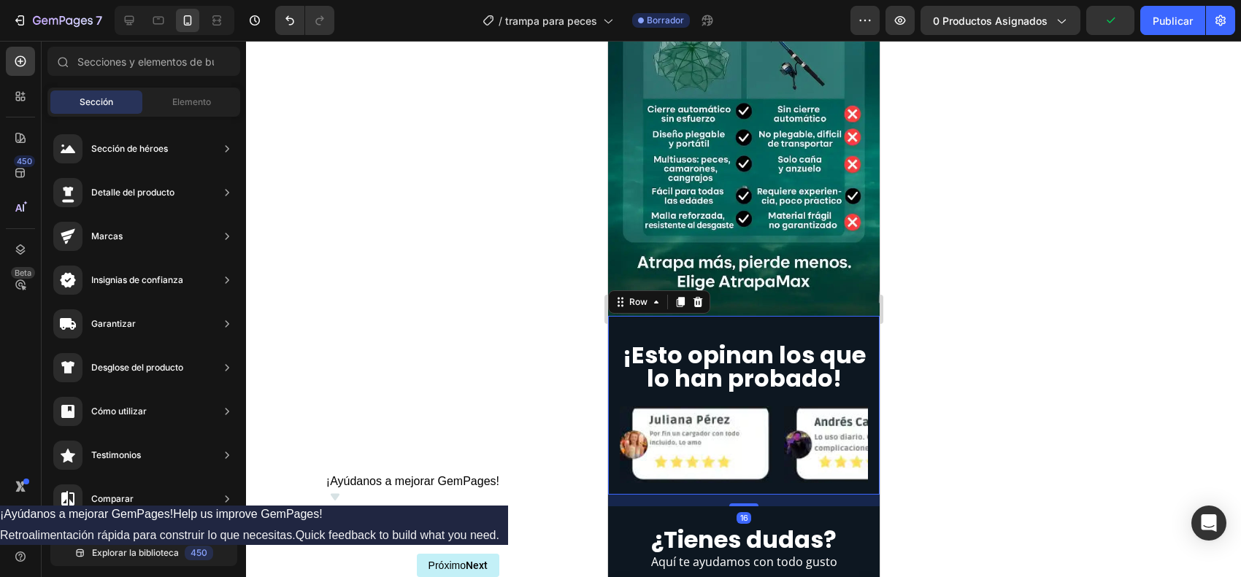
click at [612, 316] on div "¡Esto opinan los que lo han probado! Heading Image Image Image Image Image Caro…" at bounding box center [743, 405] width 272 height 179
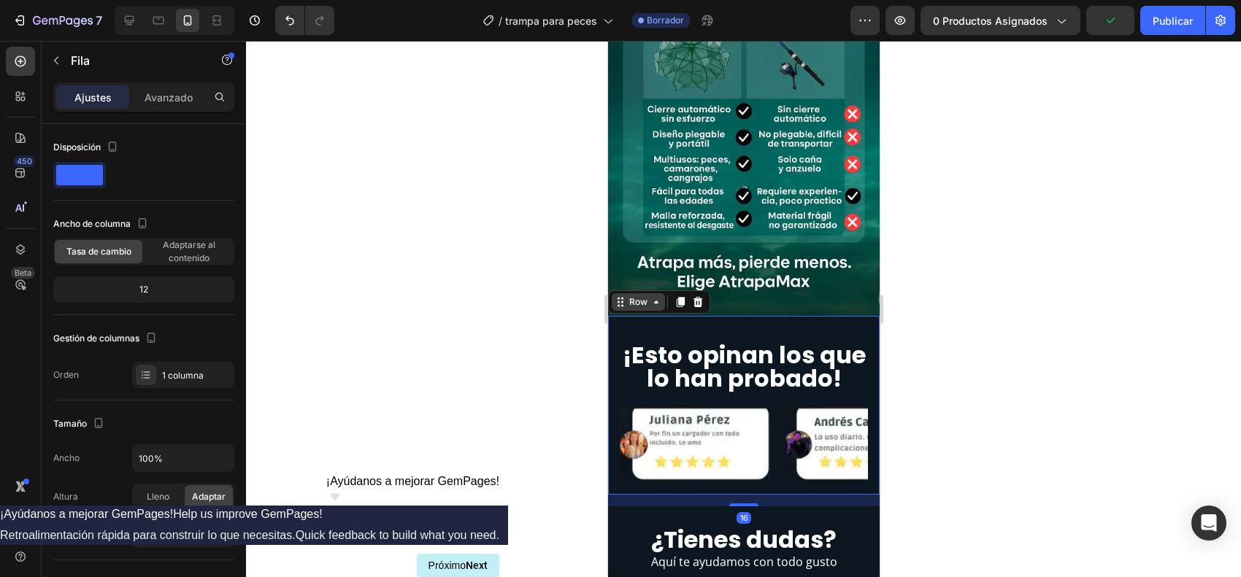
click at [628, 296] on div "Row" at bounding box center [638, 302] width 24 height 13
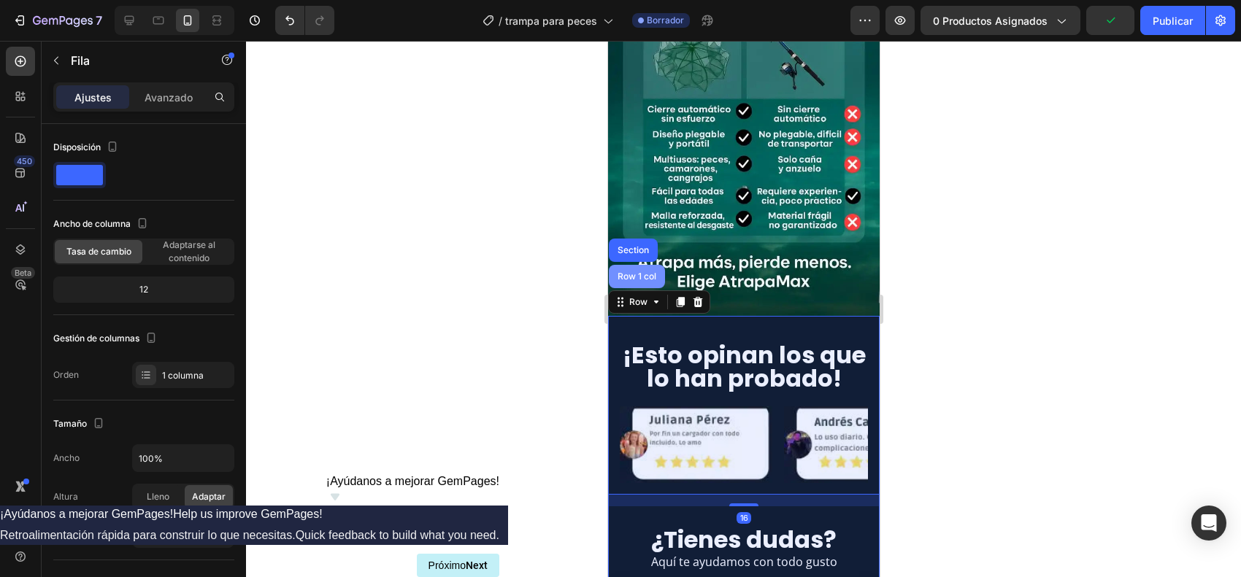
click at [630, 272] on div "Row 1 col" at bounding box center [636, 276] width 45 height 9
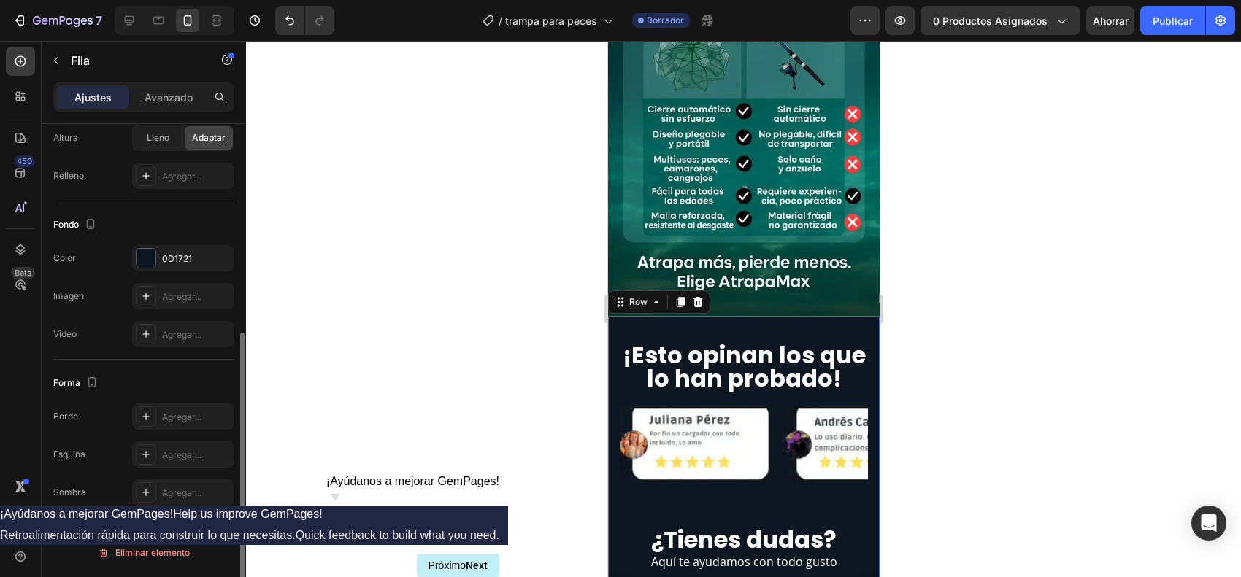
click at [153, 245] on div "Fondo Los cambios podrían quedar ocultos por el vídeo. Color 0D1721 Imagen Agre…" at bounding box center [143, 280] width 181 height 158
click at [148, 253] on div at bounding box center [146, 258] width 19 height 19
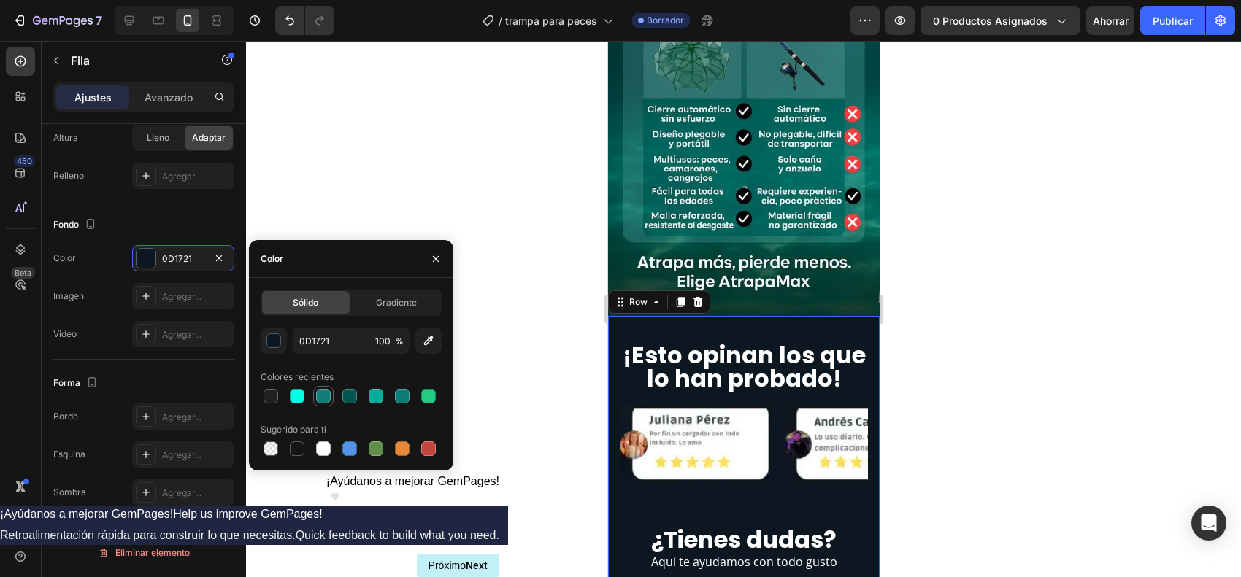
click at [323, 399] on div at bounding box center [323, 396] width 15 height 15
type input "127E77"
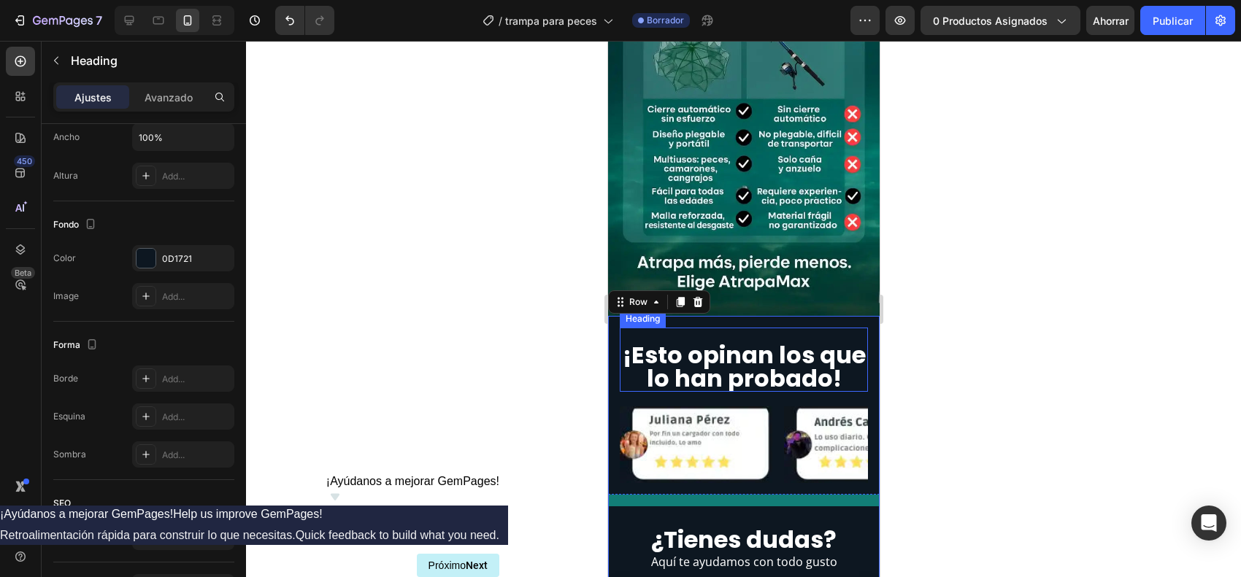
click at [655, 342] on h2 "¡Esto opinan los que lo han probado!" at bounding box center [743, 367] width 248 height 50
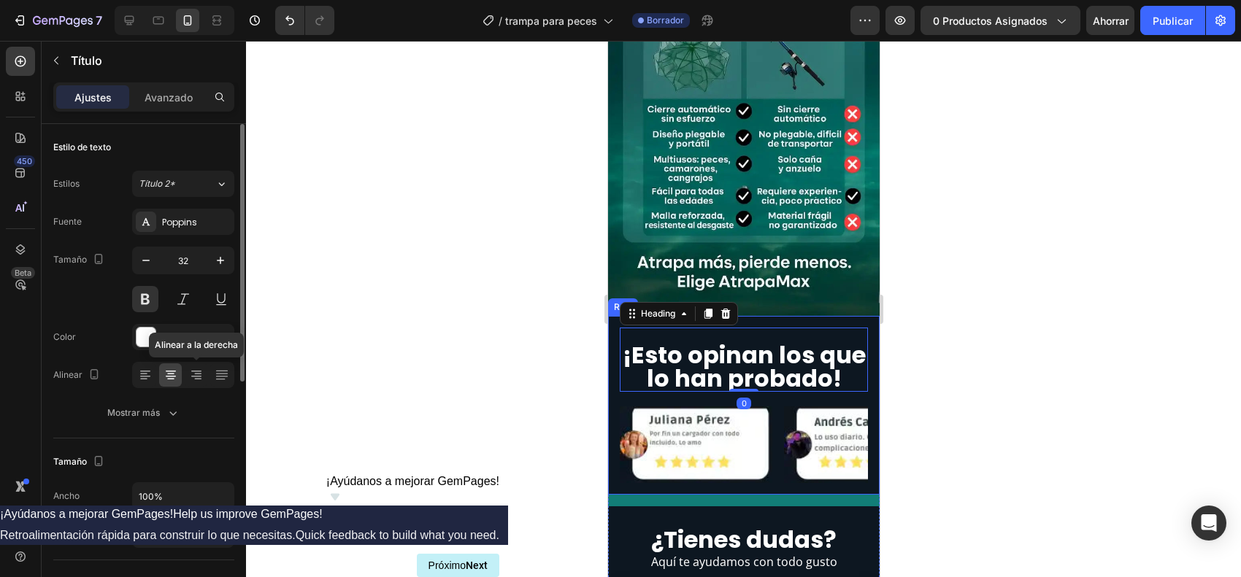
scroll to position [365, 0]
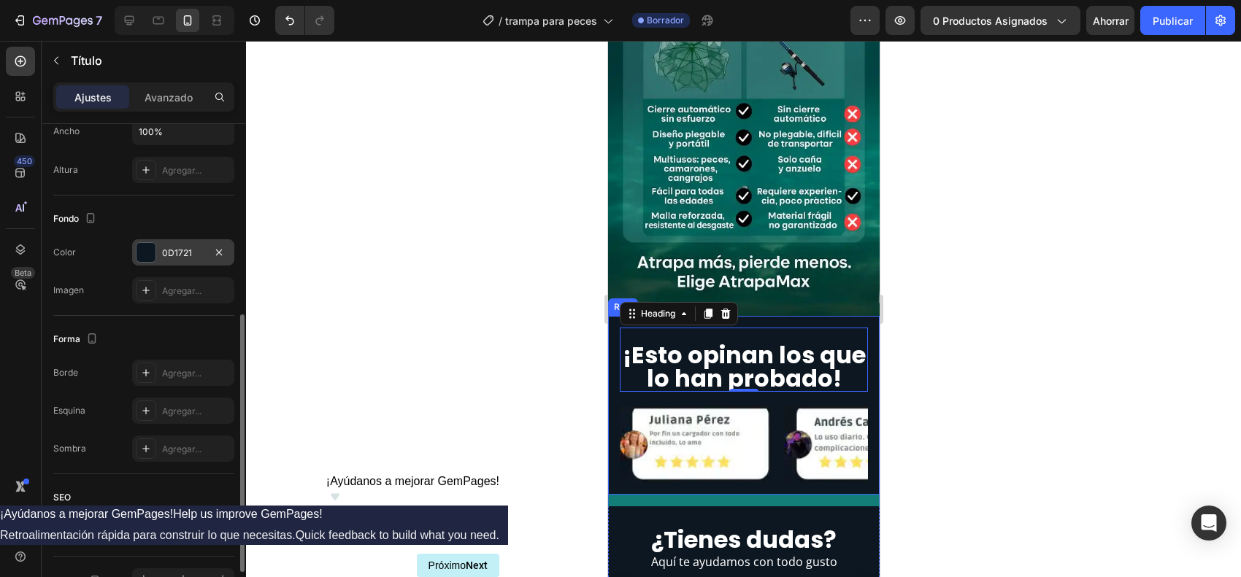
click at [148, 252] on div at bounding box center [146, 252] width 19 height 19
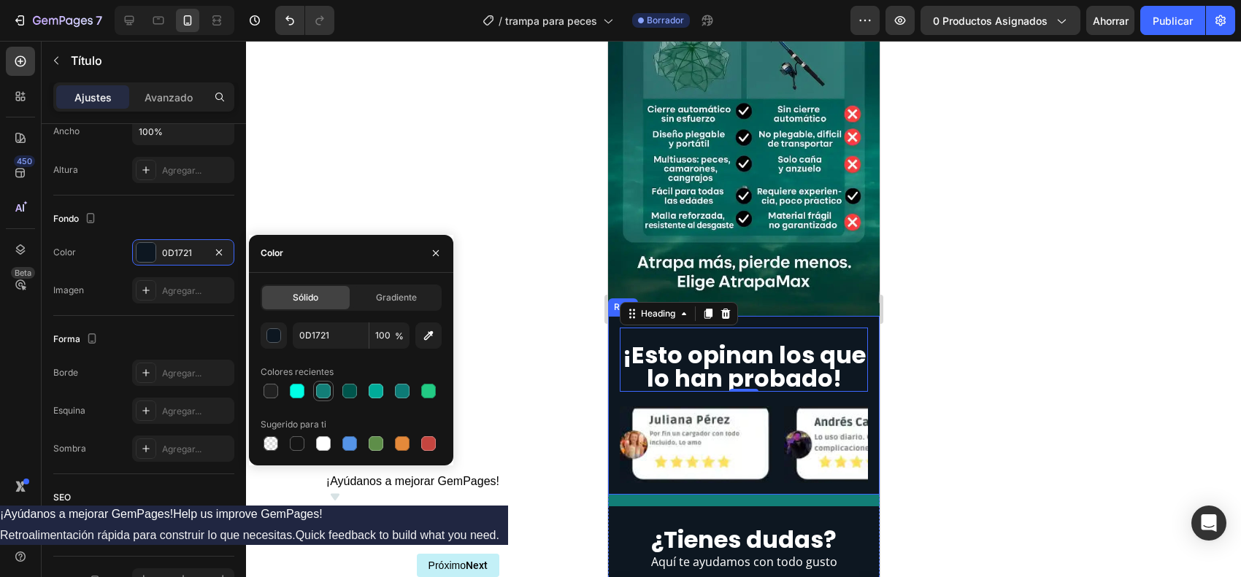
click at [325, 385] on div at bounding box center [323, 391] width 15 height 15
type input "127E77"
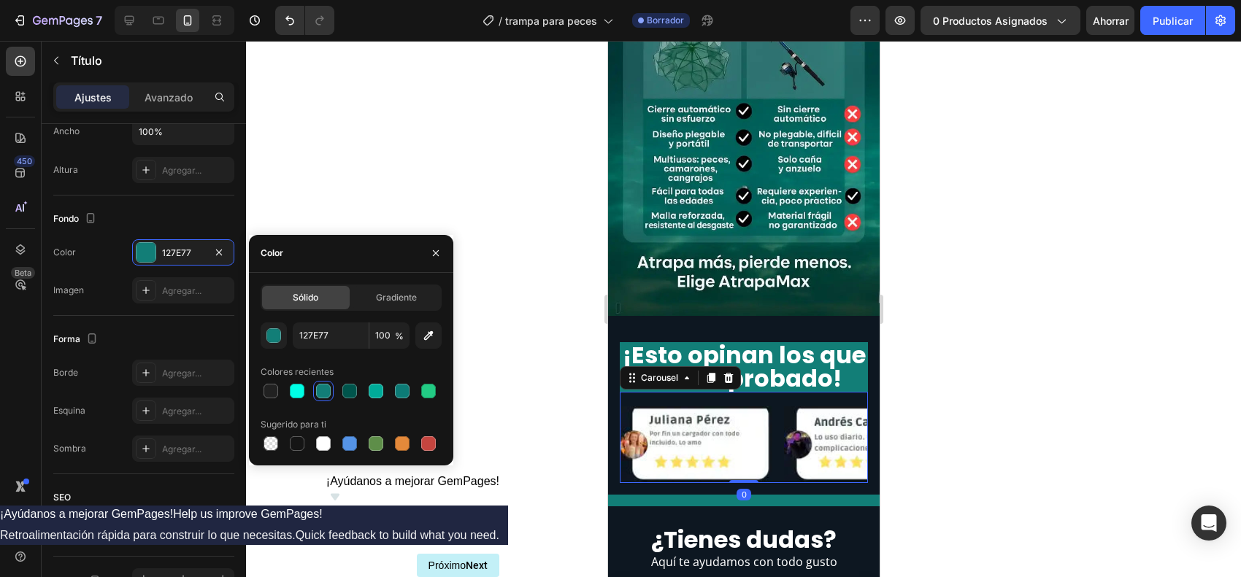
click at [620, 392] on div "Image Image Image Image Image Carousel 0" at bounding box center [743, 437] width 248 height 91
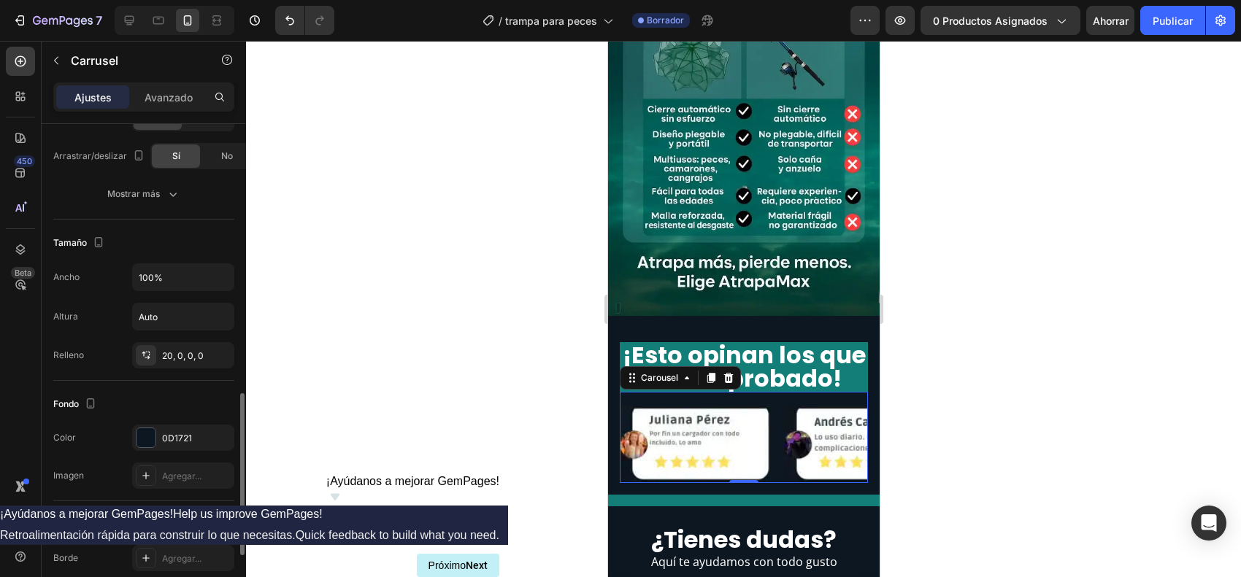
scroll to position [912, 0]
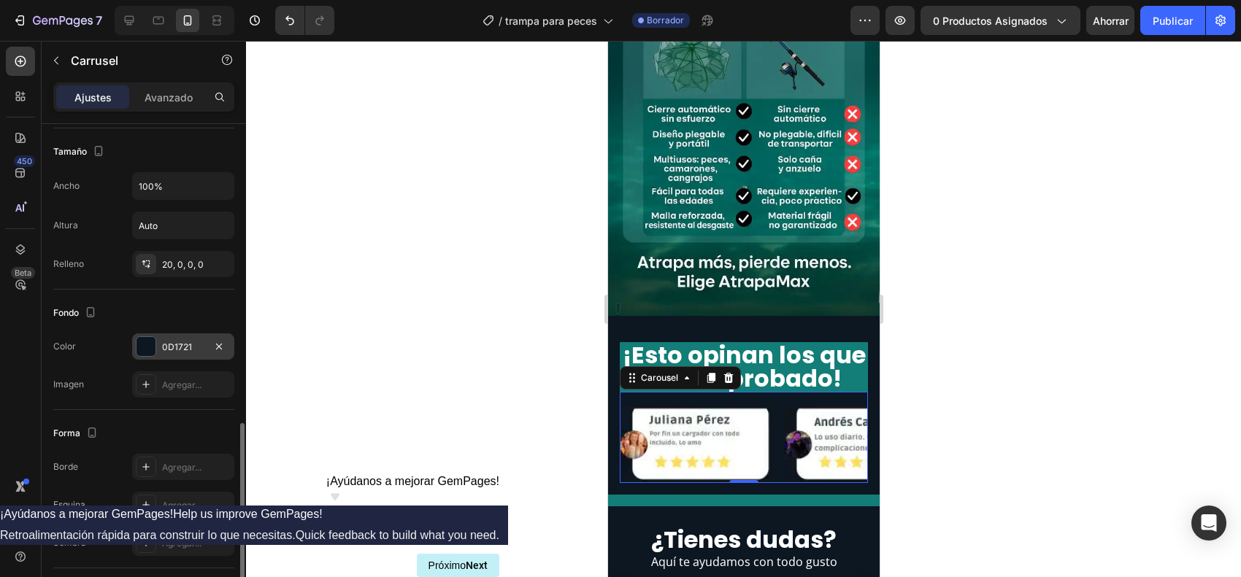
click at [144, 343] on div at bounding box center [146, 346] width 19 height 19
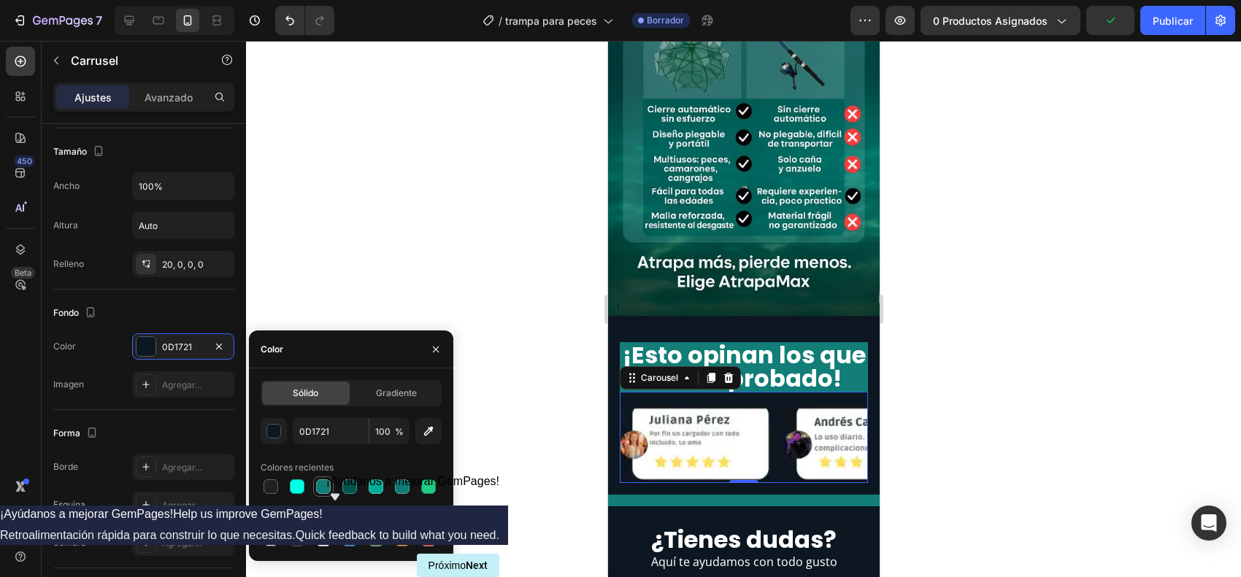
click at [318, 461] on div at bounding box center [323, 487] width 15 height 15
type input "127E77"
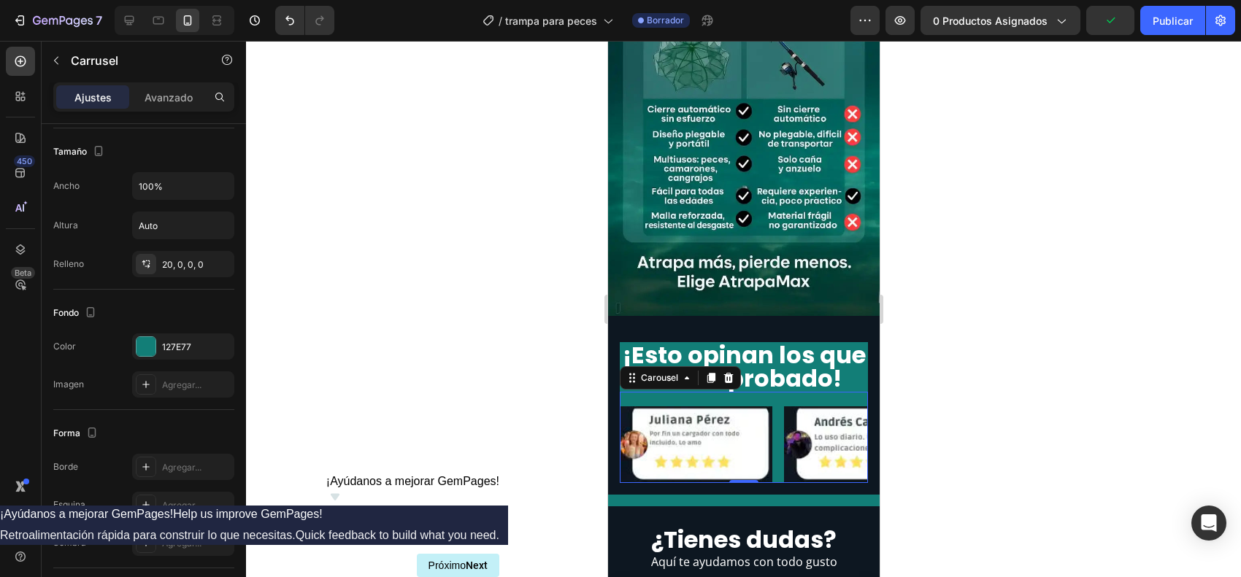
click at [935, 369] on div at bounding box center [743, 309] width 995 height 537
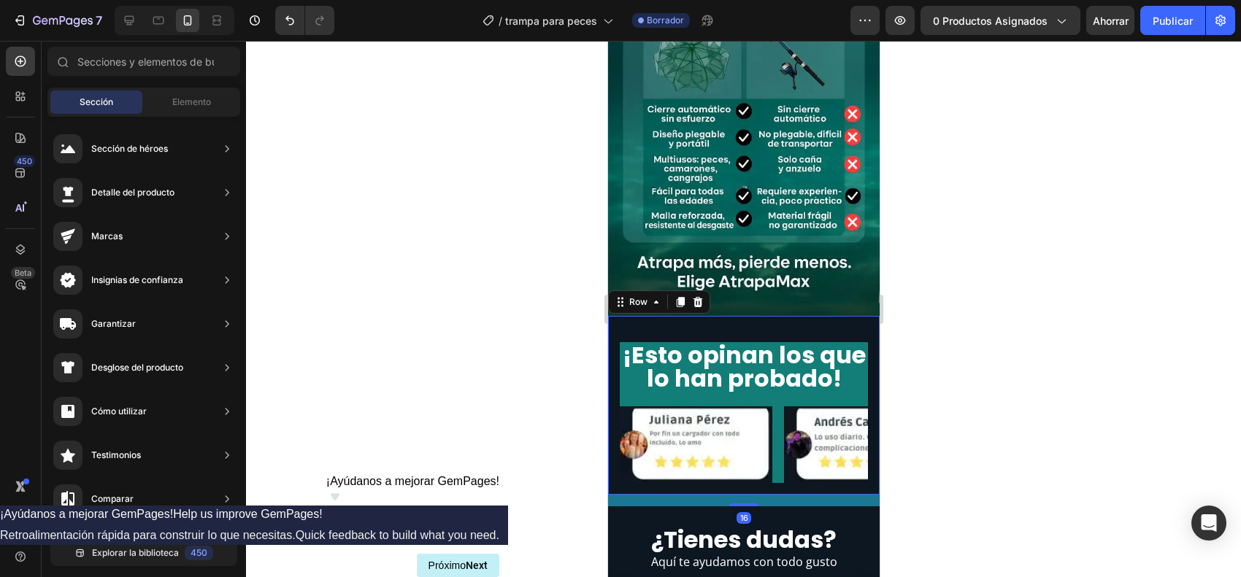
click at [832, 316] on div "¡Esto opinan los que lo han probado! Heading Image Image Image Image Image Caro…" at bounding box center [743, 405] width 272 height 179
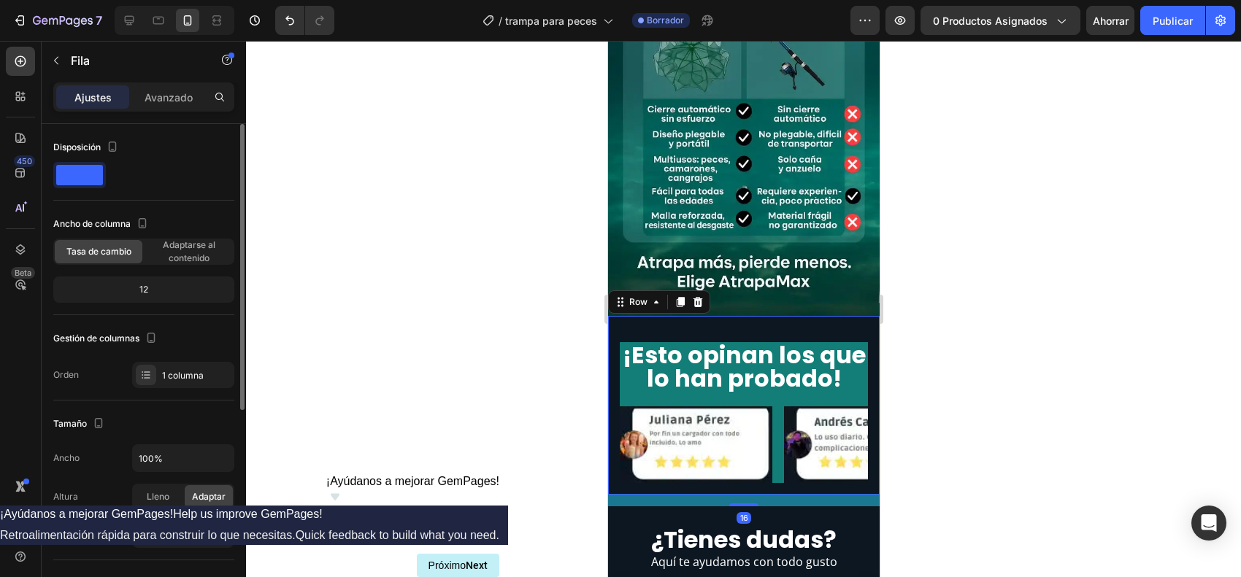
scroll to position [182, 0]
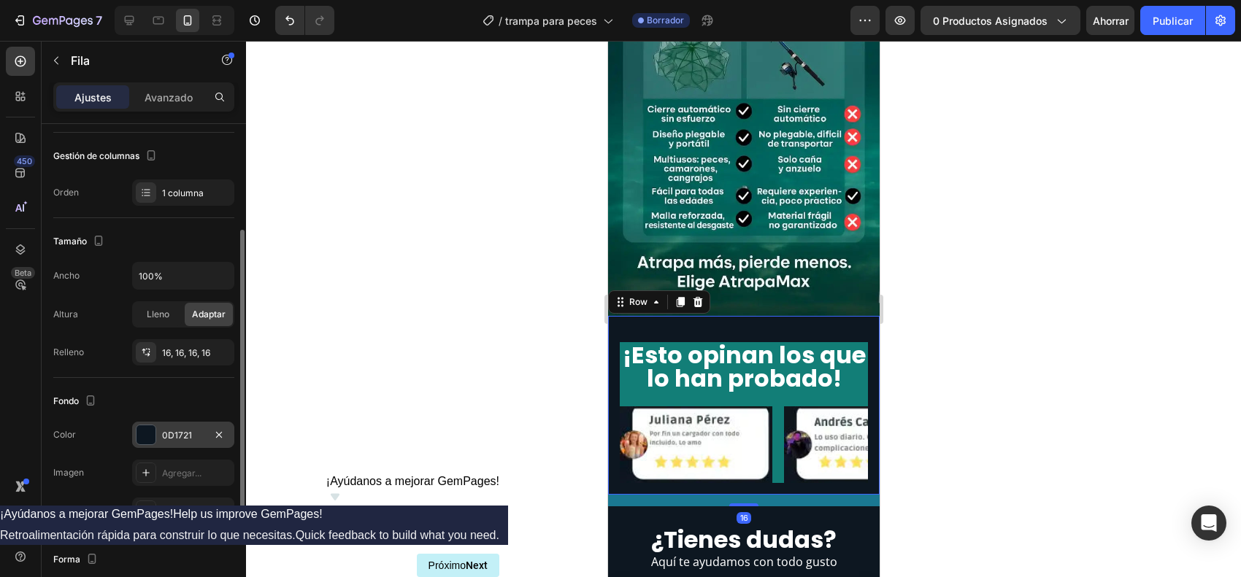
click at [133, 433] on div "0D1721" at bounding box center [183, 435] width 102 height 26
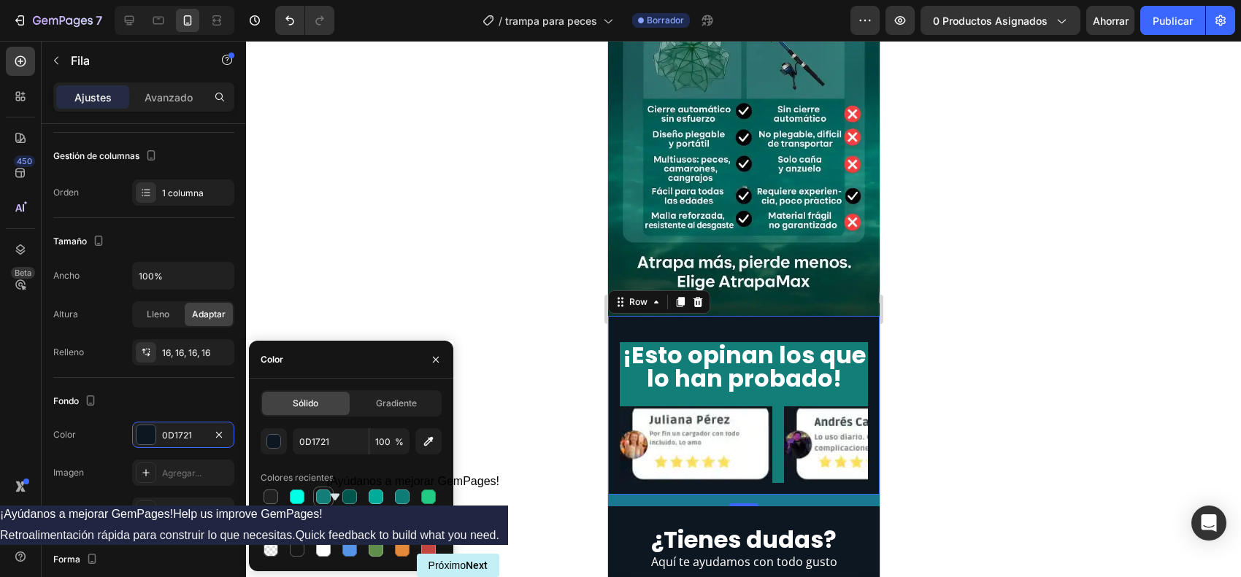
click at [327, 461] on div at bounding box center [323, 497] width 15 height 15
type input "127E77"
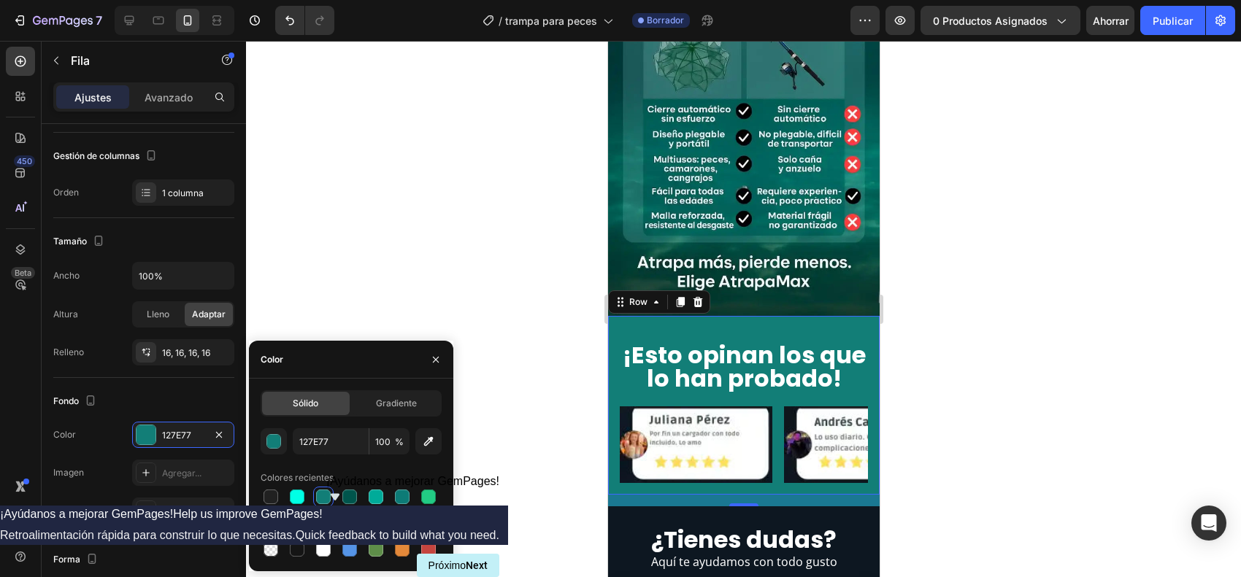
click at [936, 409] on div at bounding box center [743, 309] width 995 height 537
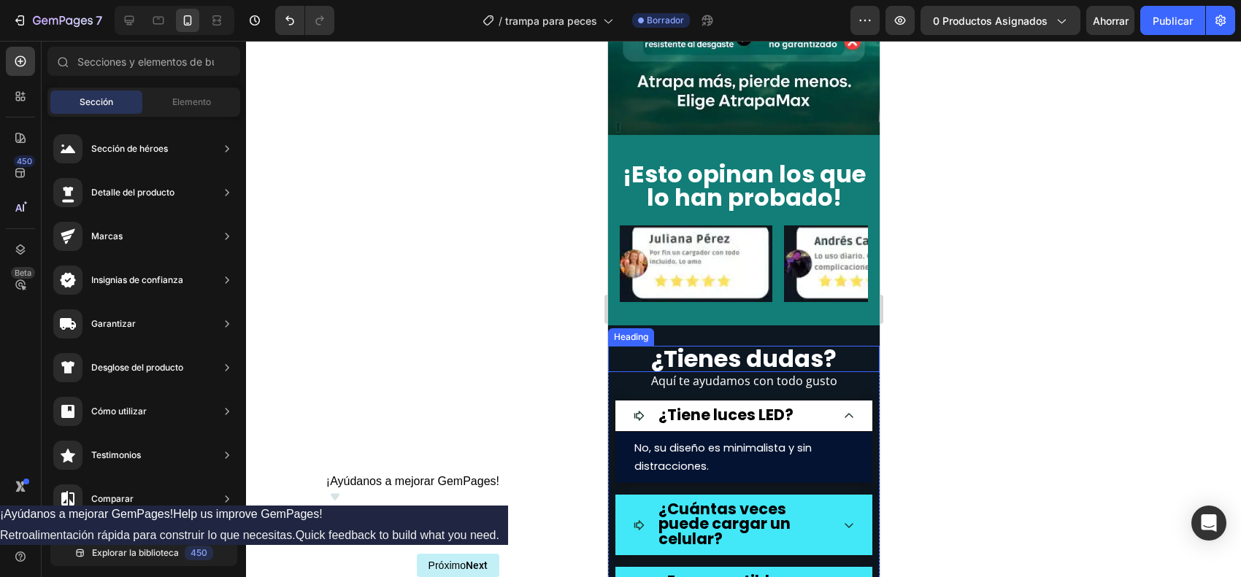
scroll to position [2646, 0]
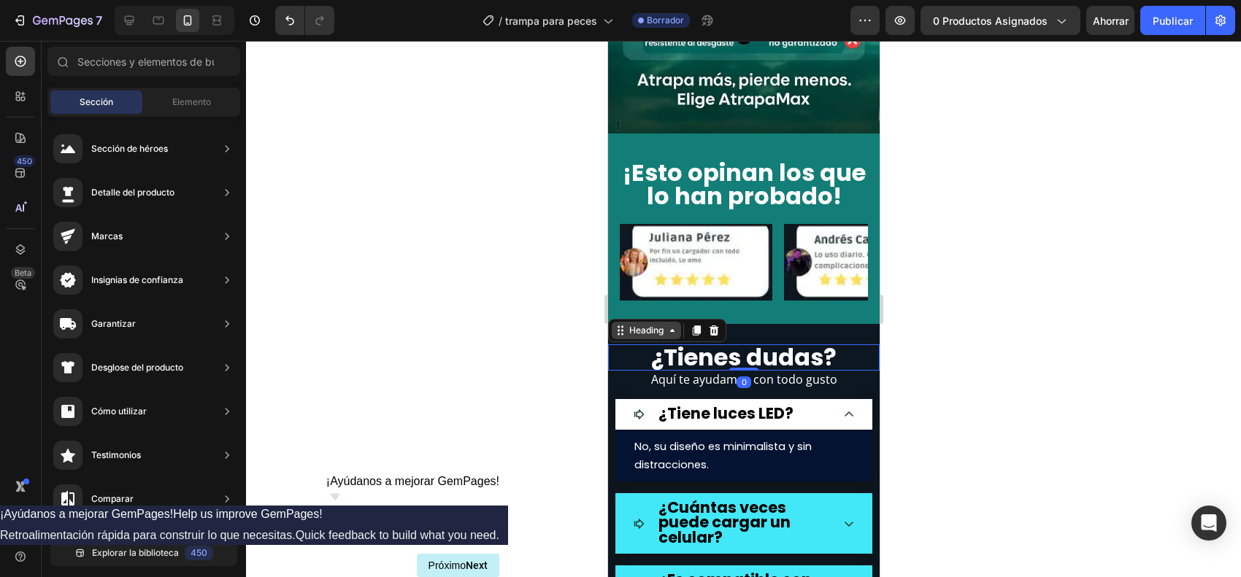
click at [619, 319] on div "Heading" at bounding box center [666, 330] width 118 height 23
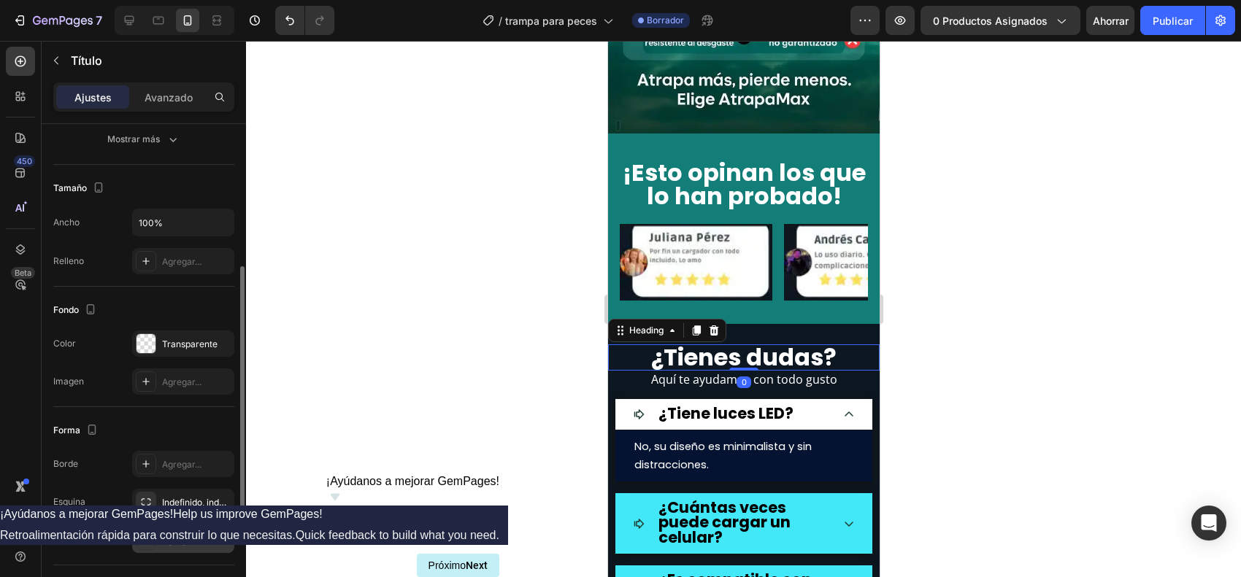
scroll to position [454, 0]
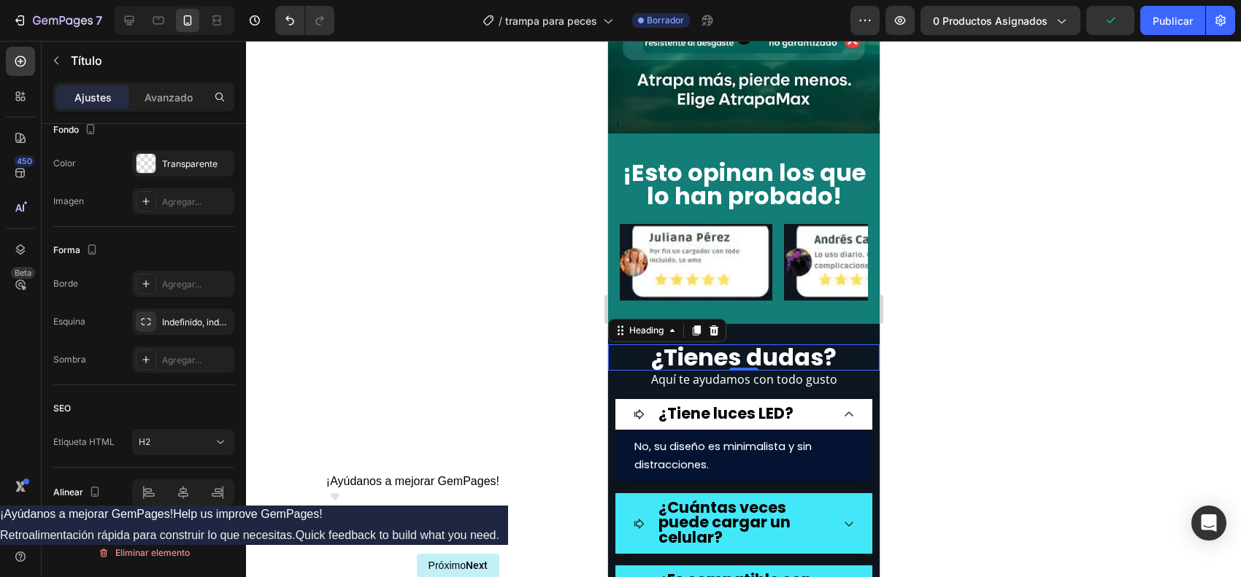
click at [992, 311] on div at bounding box center [743, 309] width 995 height 537
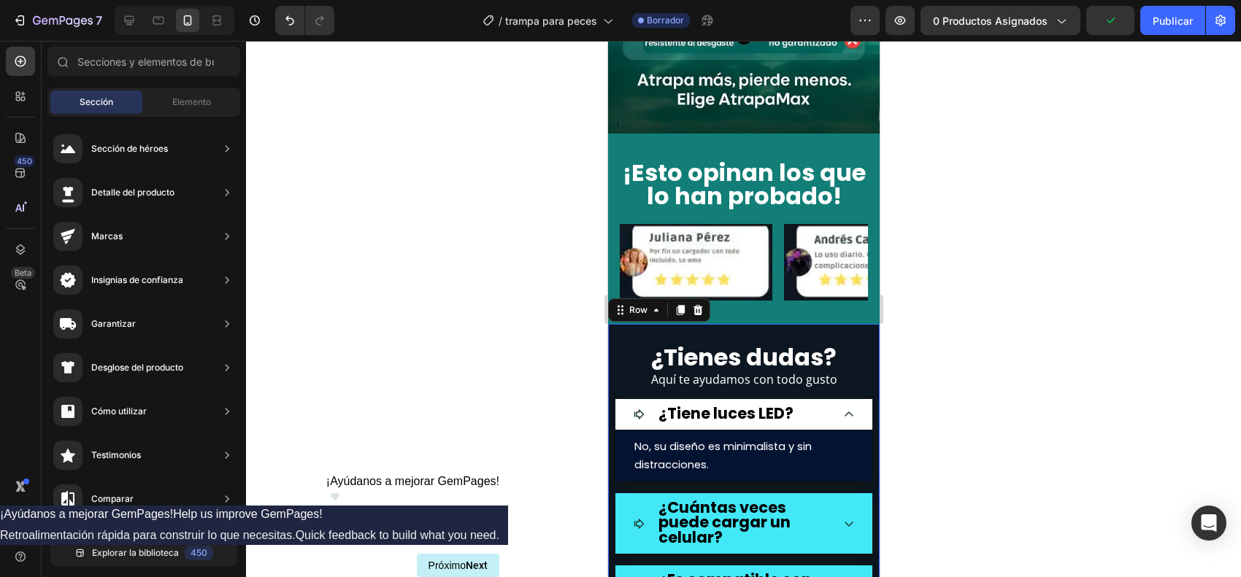
click at [736, 324] on div "¿Tienes [PERSON_NAME]? Heading Aquí te ayudamos con todo gusto Text block ¿Tien…" at bounding box center [743, 571] width 272 height 495
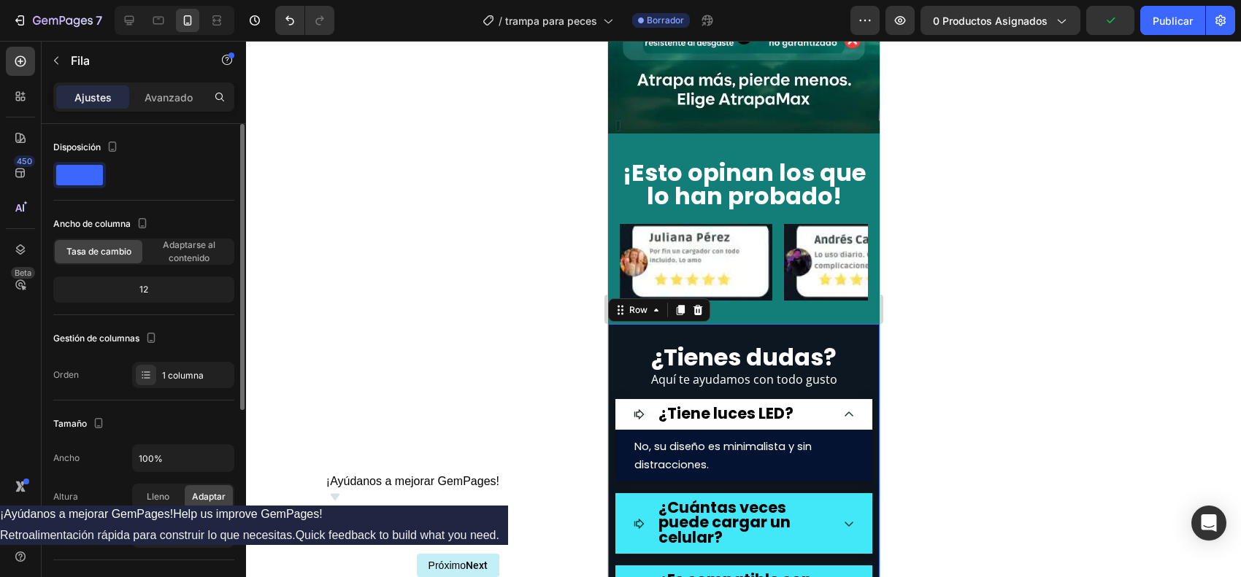
scroll to position [182, 0]
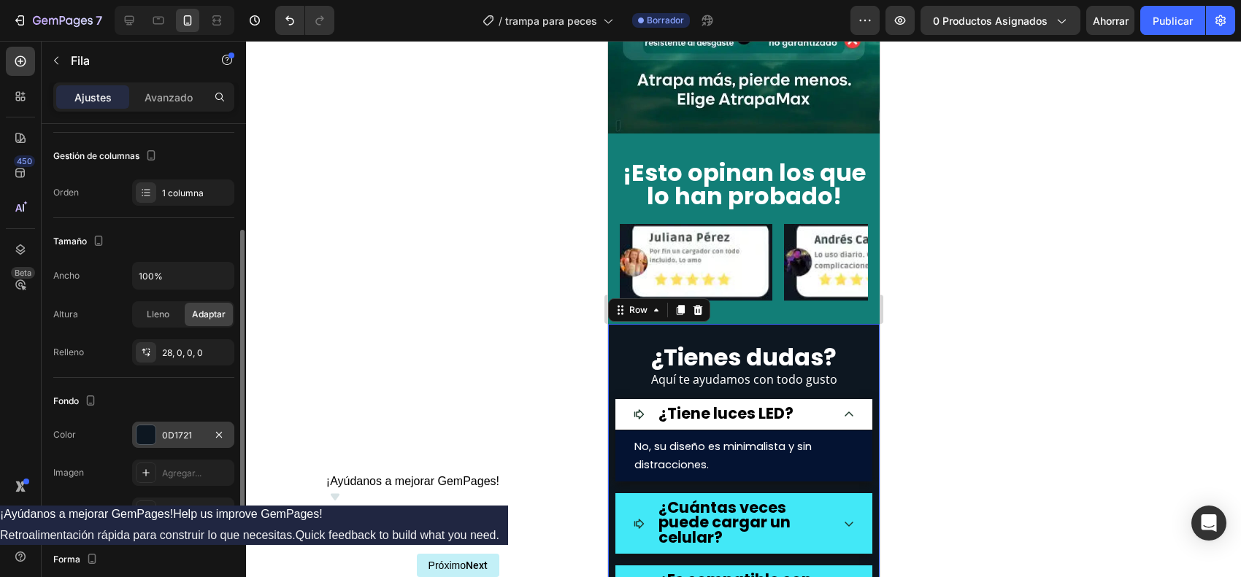
click at [135, 427] on div "0D1721" at bounding box center [183, 435] width 102 height 26
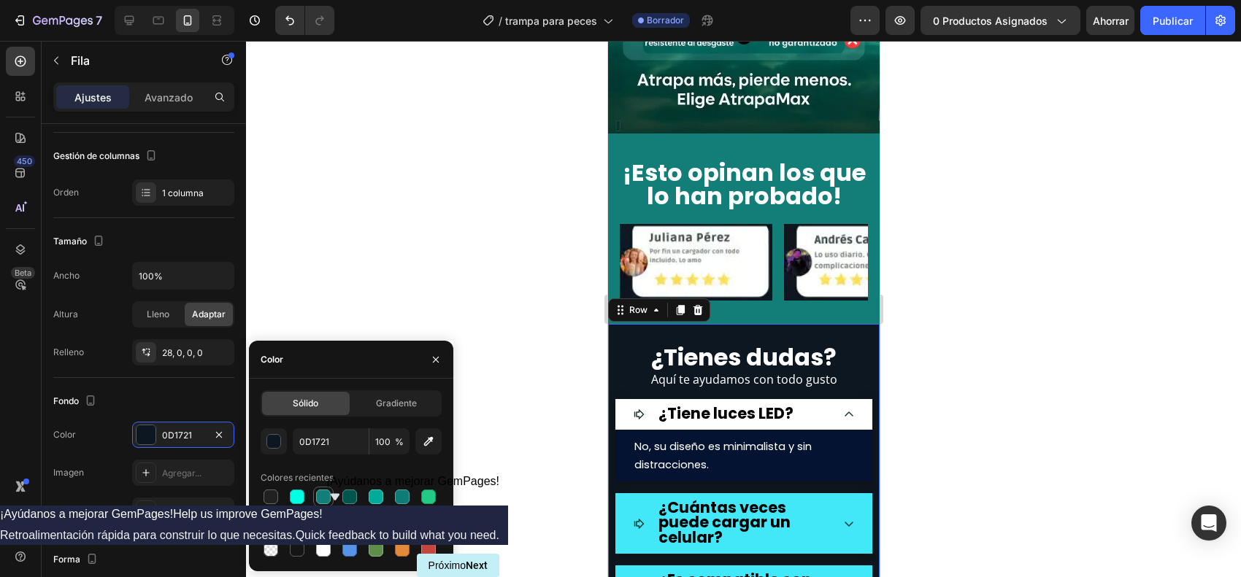
click at [332, 461] on div at bounding box center [323, 497] width 20 height 20
type input "127E77"
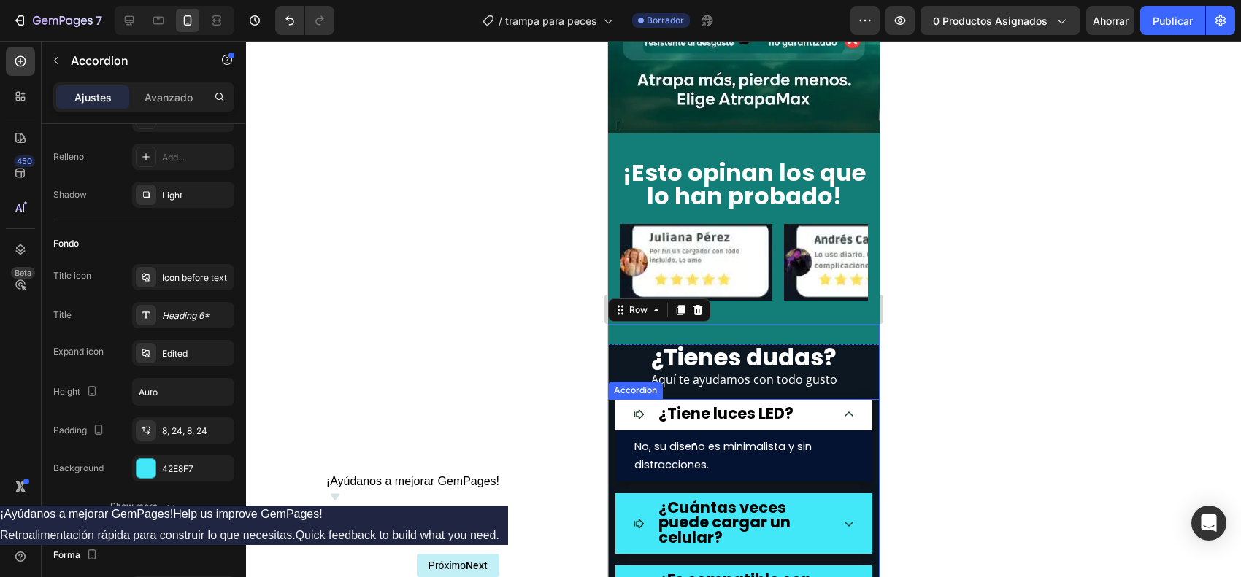
click at [630, 382] on div "Accordion" at bounding box center [634, 391] width 55 height 18
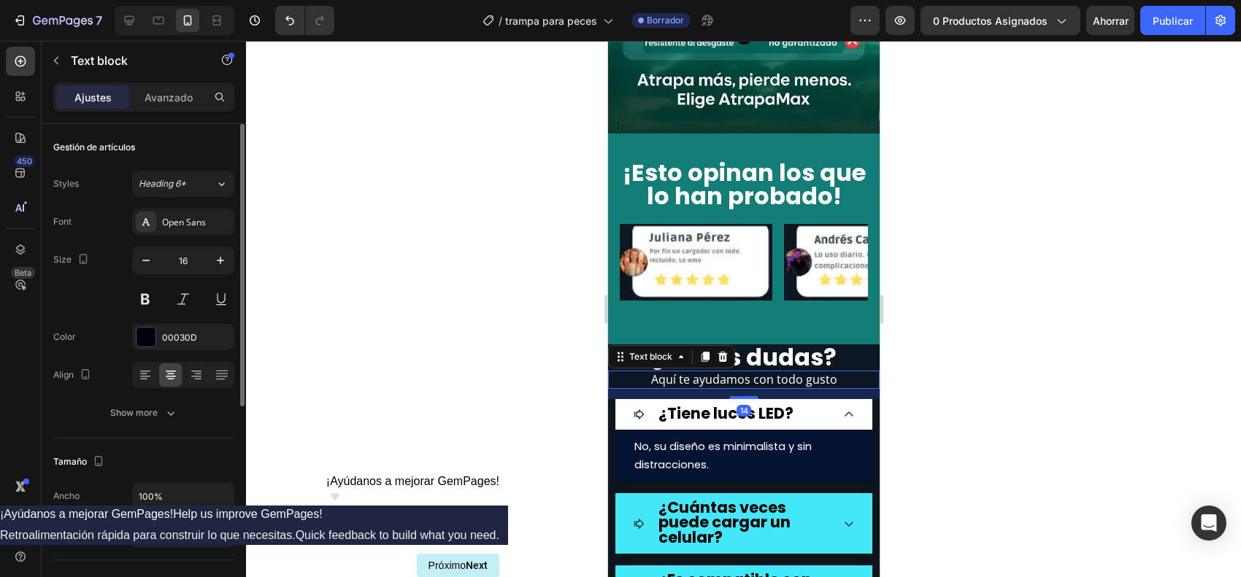
click at [630, 372] on p "Aquí te ayudamos con todo gusto" at bounding box center [743, 379] width 269 height 15
click at [958, 367] on div at bounding box center [743, 309] width 995 height 537
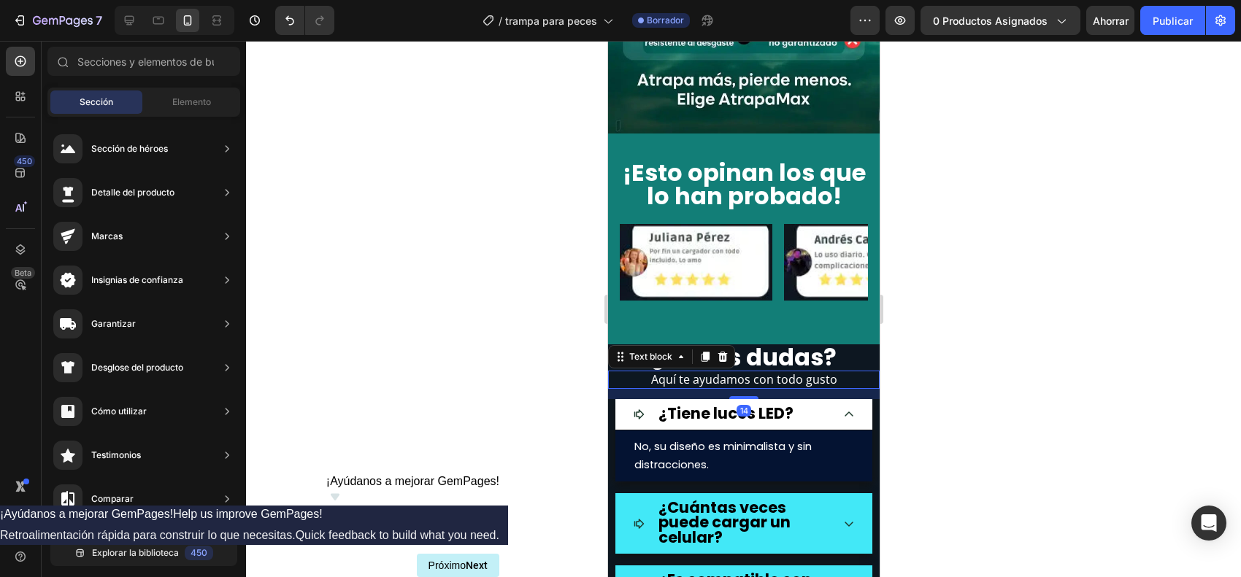
click at [622, 372] on p "Aquí te ayudamos con todo gusto" at bounding box center [743, 379] width 269 height 15
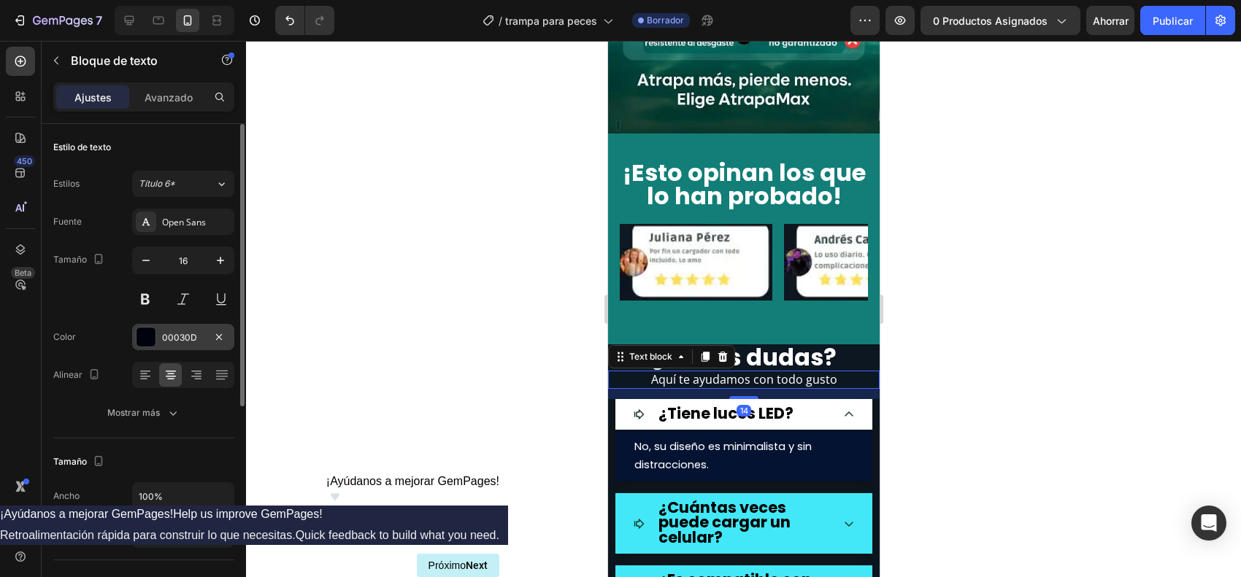
click at [146, 329] on div at bounding box center [146, 337] width 19 height 19
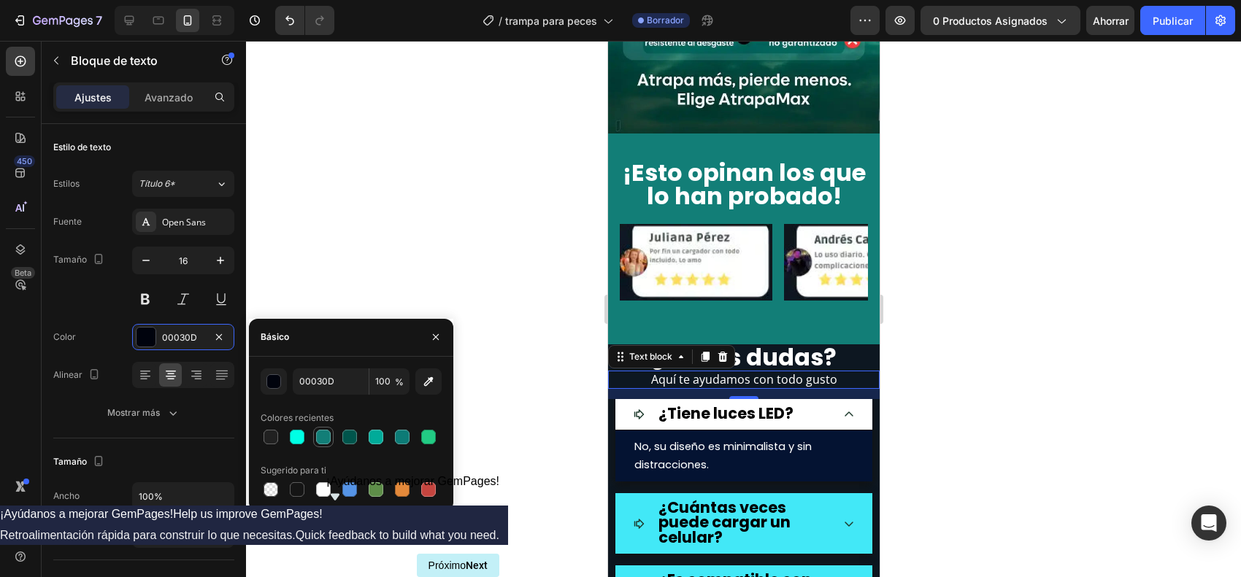
click at [326, 430] on div at bounding box center [323, 437] width 15 height 15
type input "127E77"
click at [929, 365] on div at bounding box center [743, 309] width 995 height 537
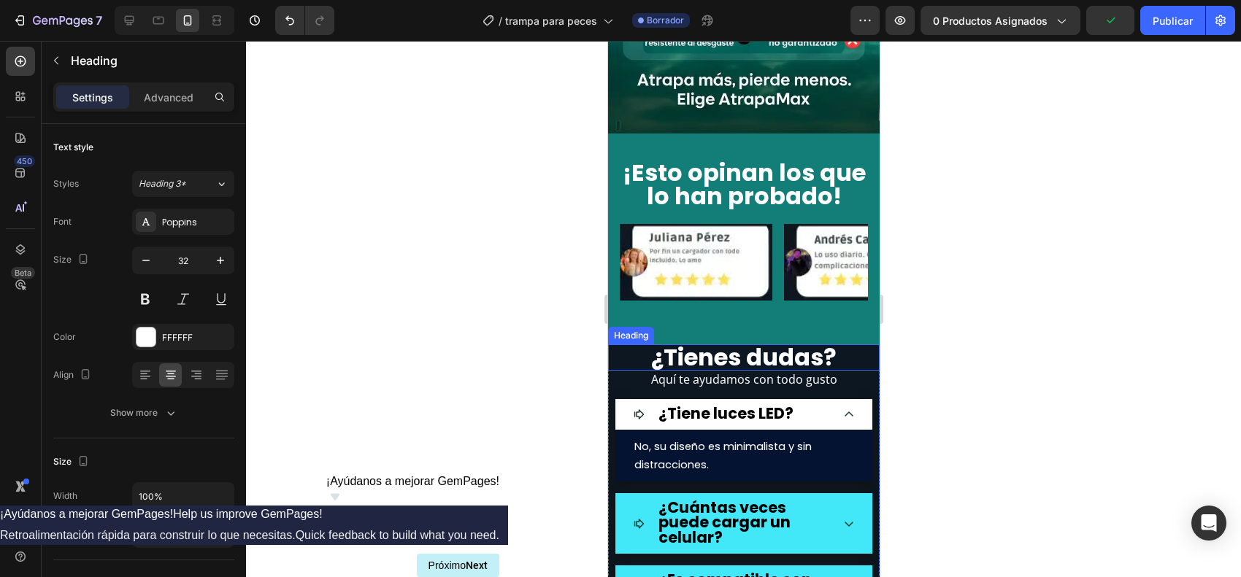
click at [637, 345] on h2 "¿Tienes dudas?" at bounding box center [743, 358] width 272 height 26
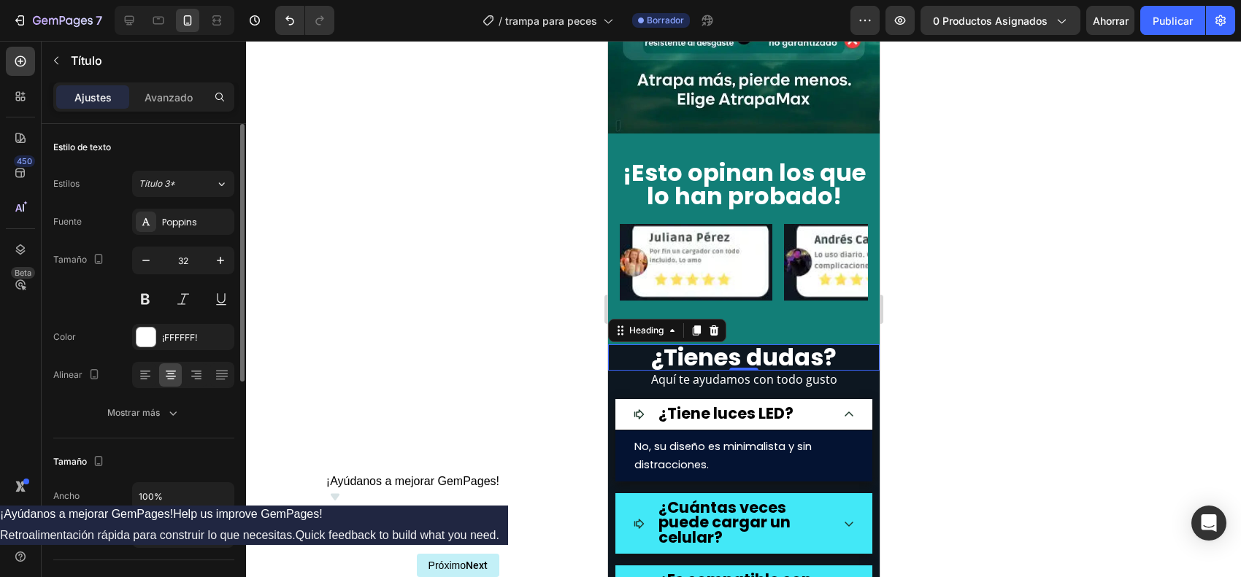
scroll to position [365, 0]
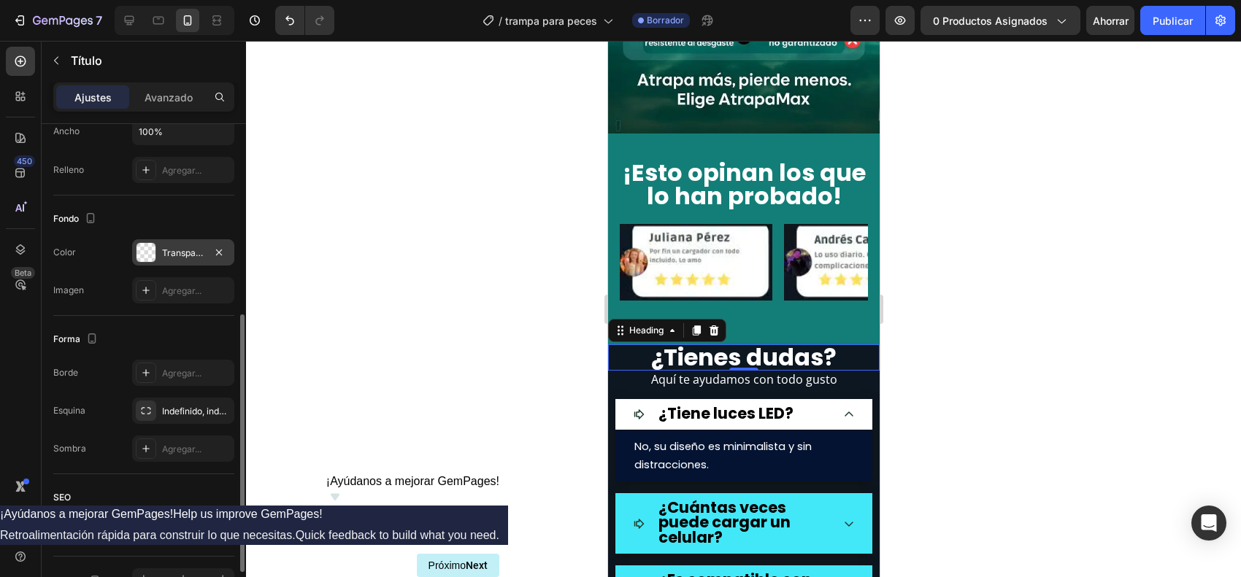
click at [150, 254] on div at bounding box center [146, 252] width 19 height 19
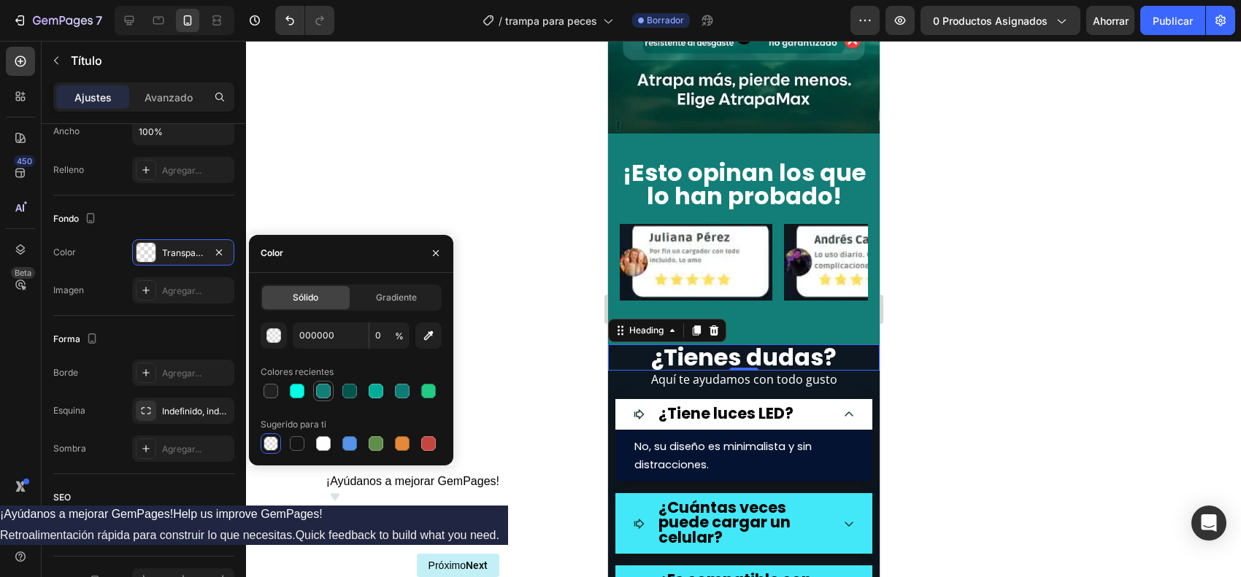
click at [319, 394] on div at bounding box center [323, 391] width 15 height 15
type input "127E77"
type input "100"
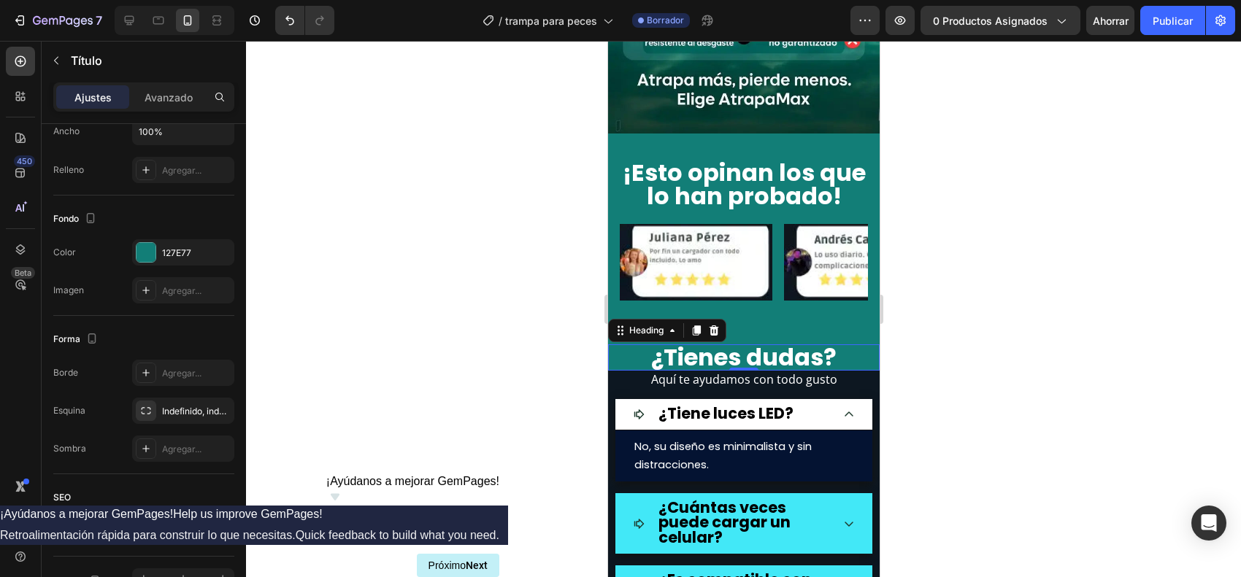
click at [929, 435] on div at bounding box center [743, 309] width 995 height 537
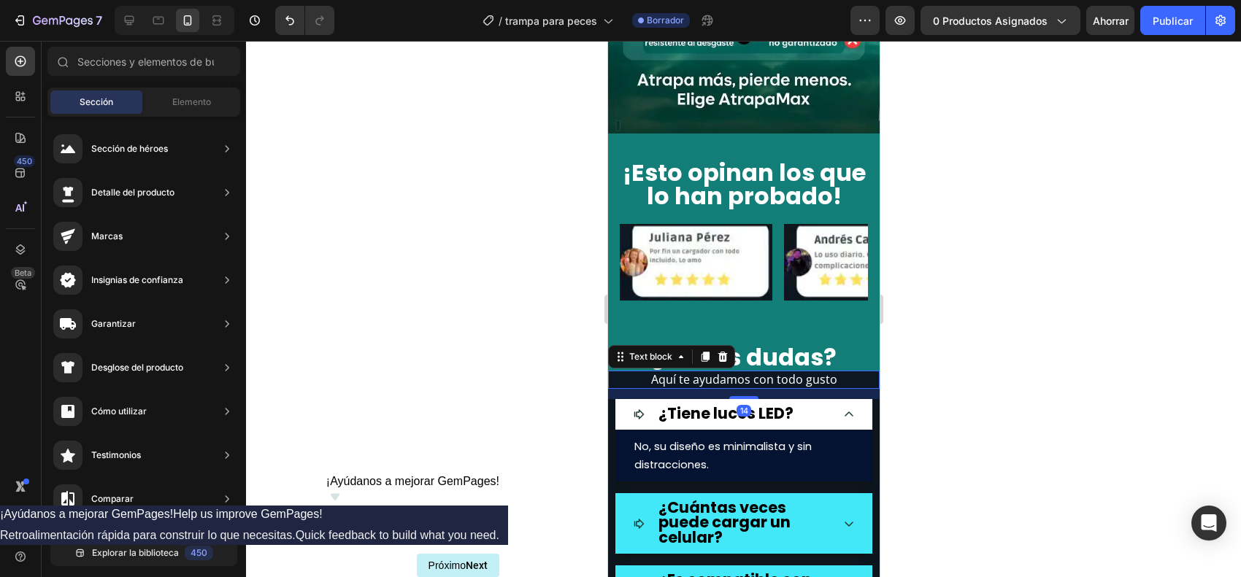
click at [627, 372] on p "Aquí te ayudamos con todo gusto" at bounding box center [743, 379] width 269 height 15
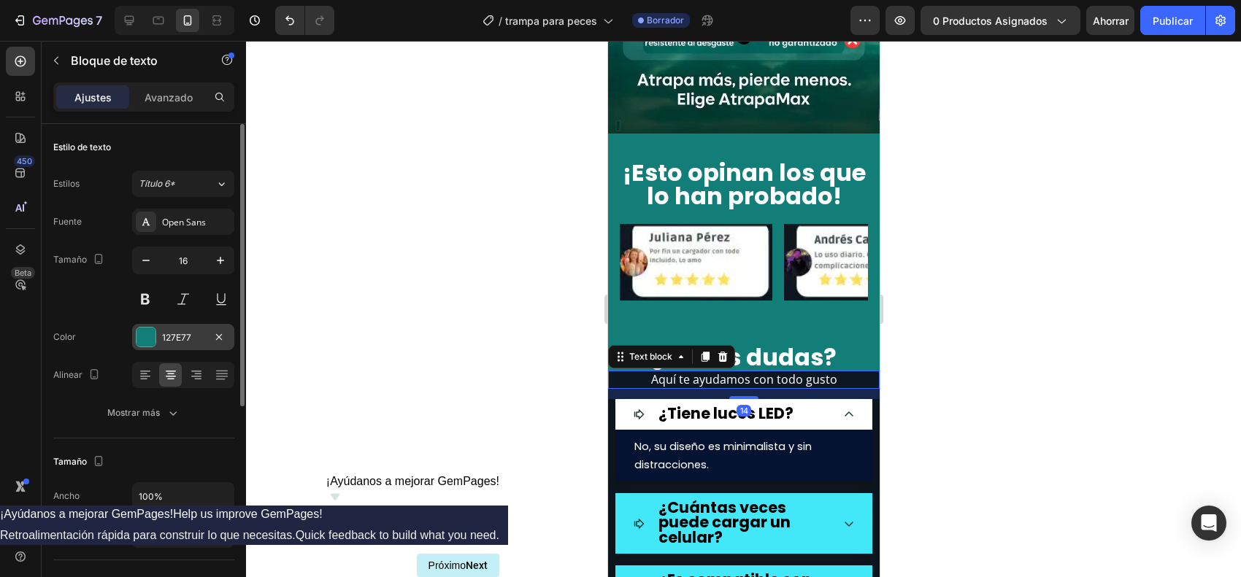
scroll to position [274, 0]
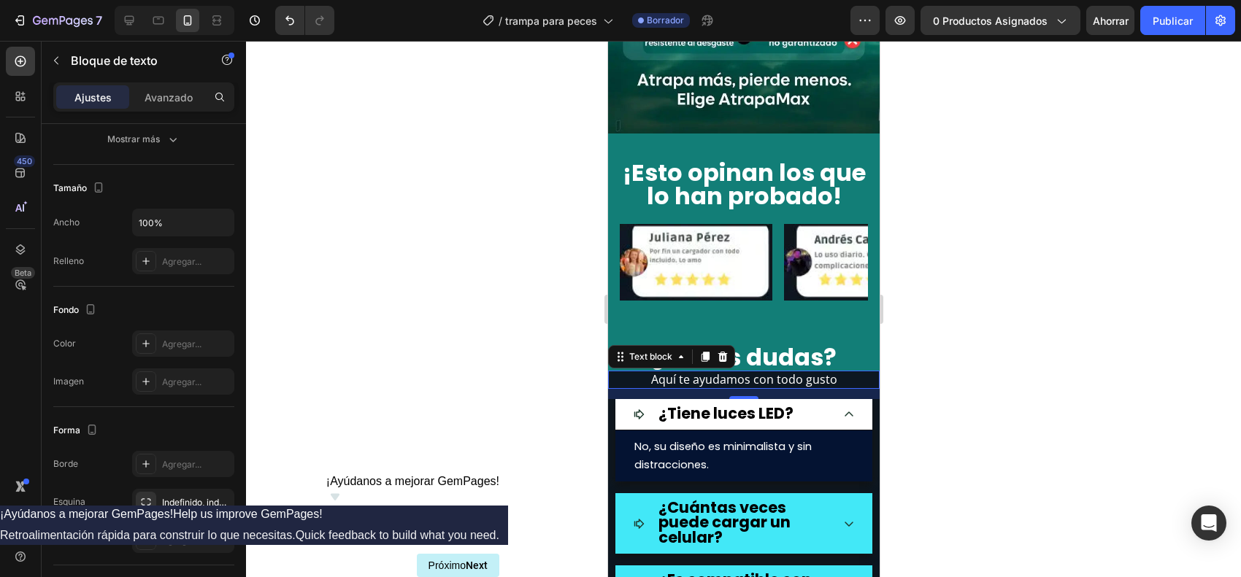
click at [989, 362] on div at bounding box center [743, 309] width 995 height 537
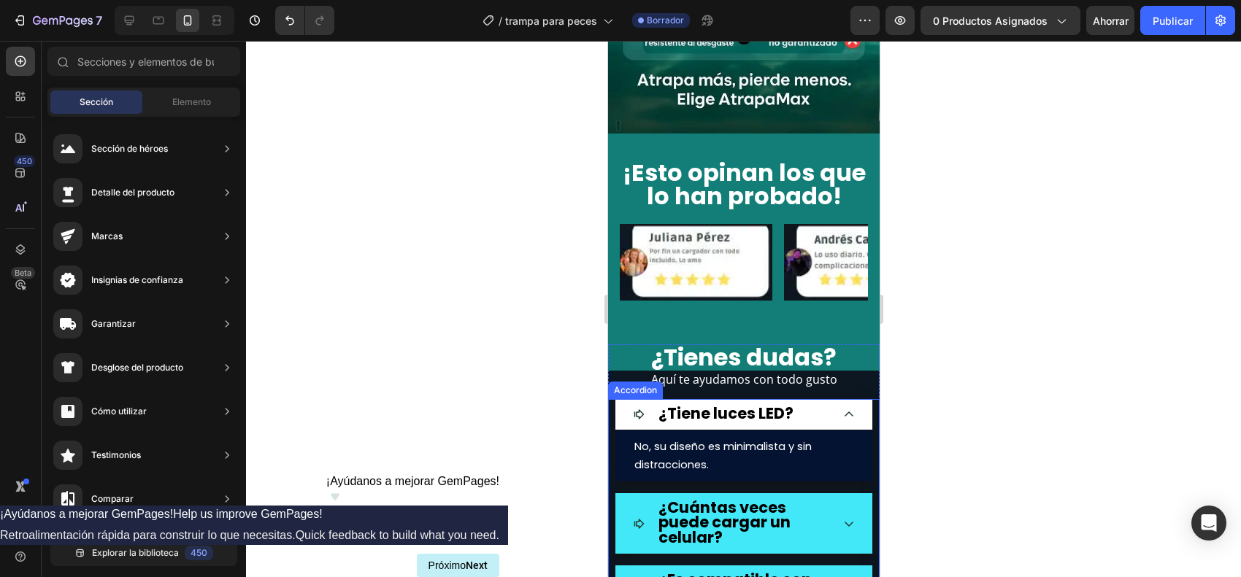
click at [842, 409] on icon at bounding box center [848, 415] width 12 height 12
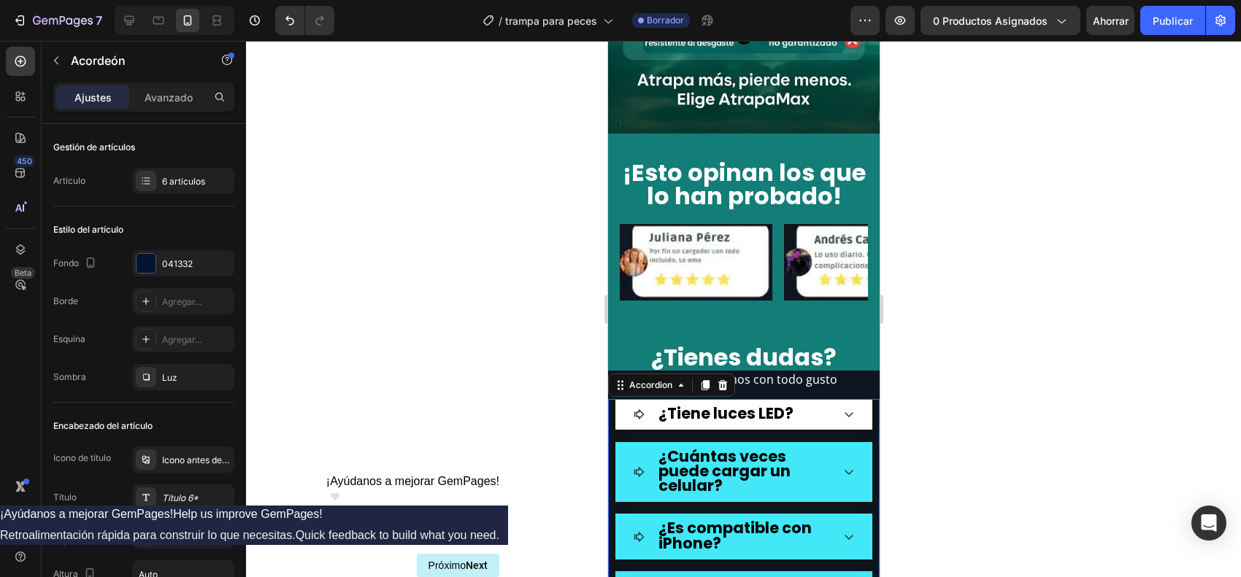
click at [991, 389] on div at bounding box center [743, 309] width 995 height 537
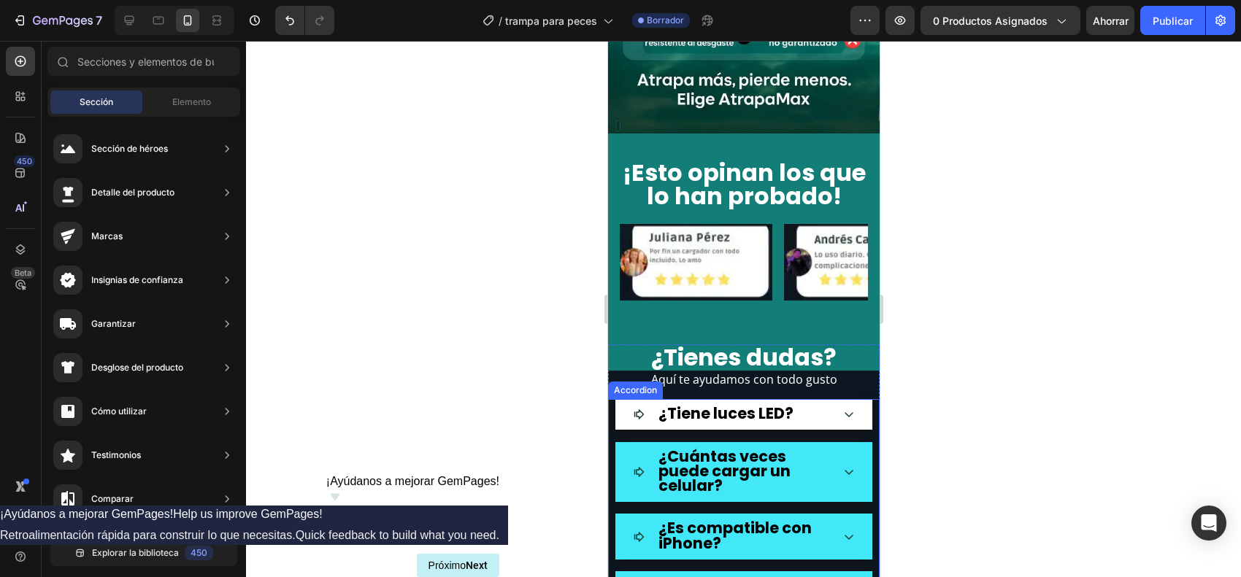
click at [629, 384] on div "Accordion" at bounding box center [634, 390] width 49 height 13
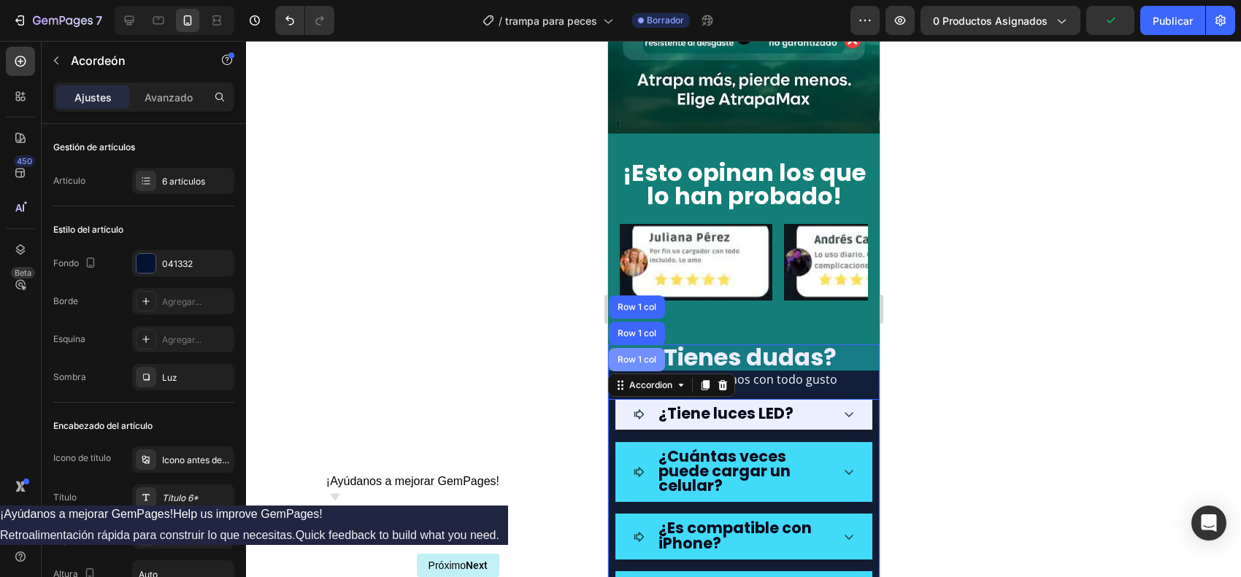
click at [631, 348] on div "Row 1 col" at bounding box center [636, 359] width 56 height 23
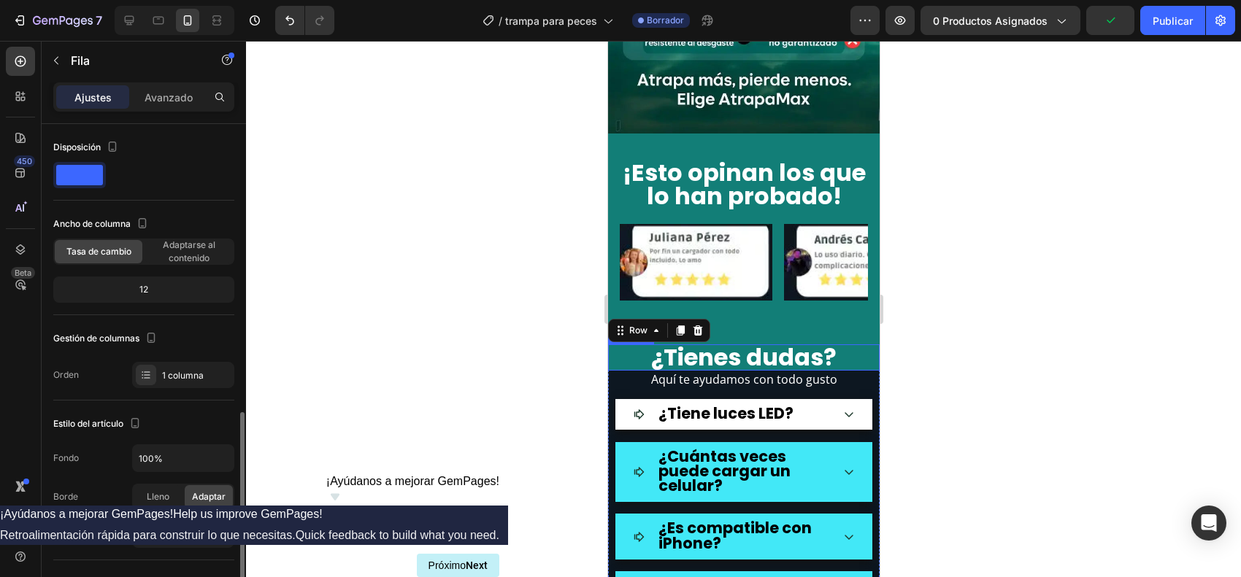
scroll to position [359, 0]
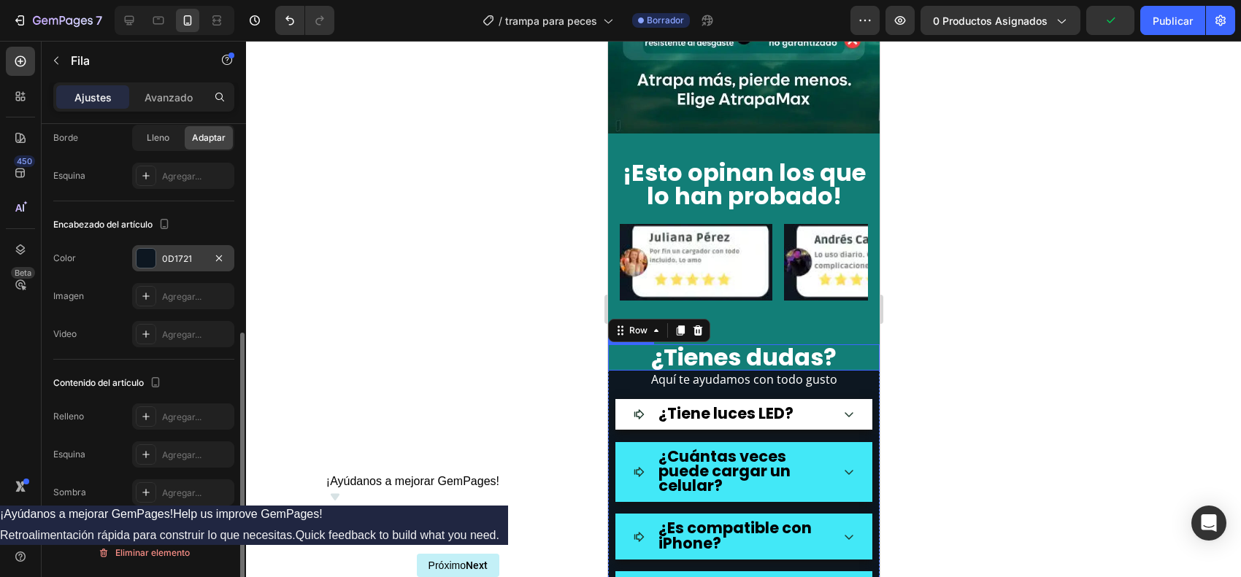
click at [151, 261] on div at bounding box center [146, 258] width 19 height 19
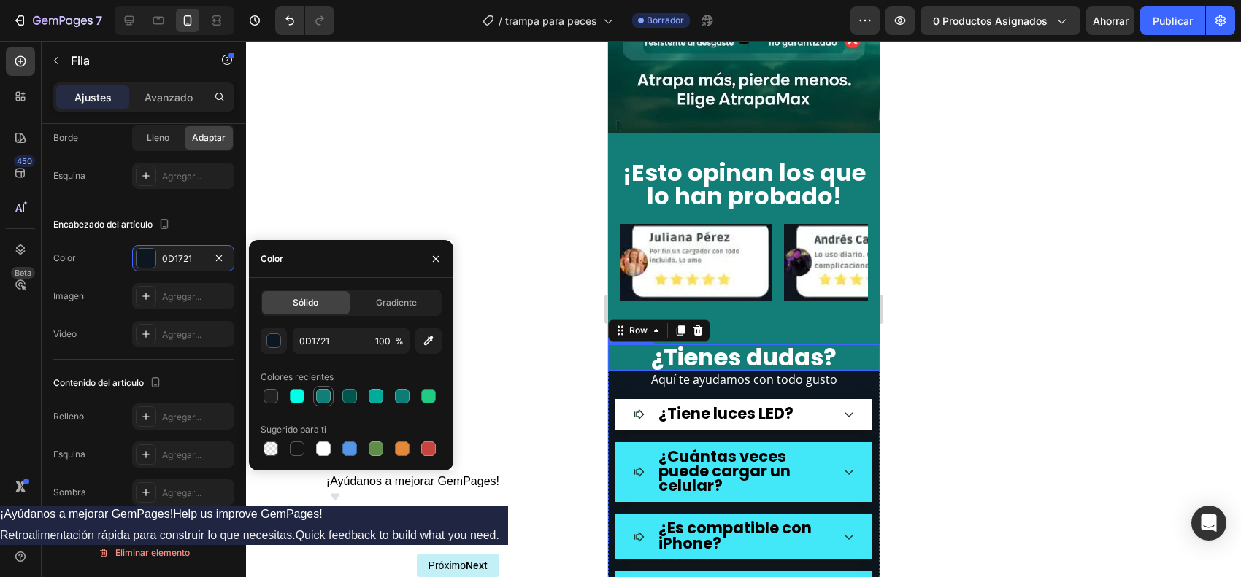
click at [316, 394] on div at bounding box center [323, 396] width 15 height 15
type input "127E77"
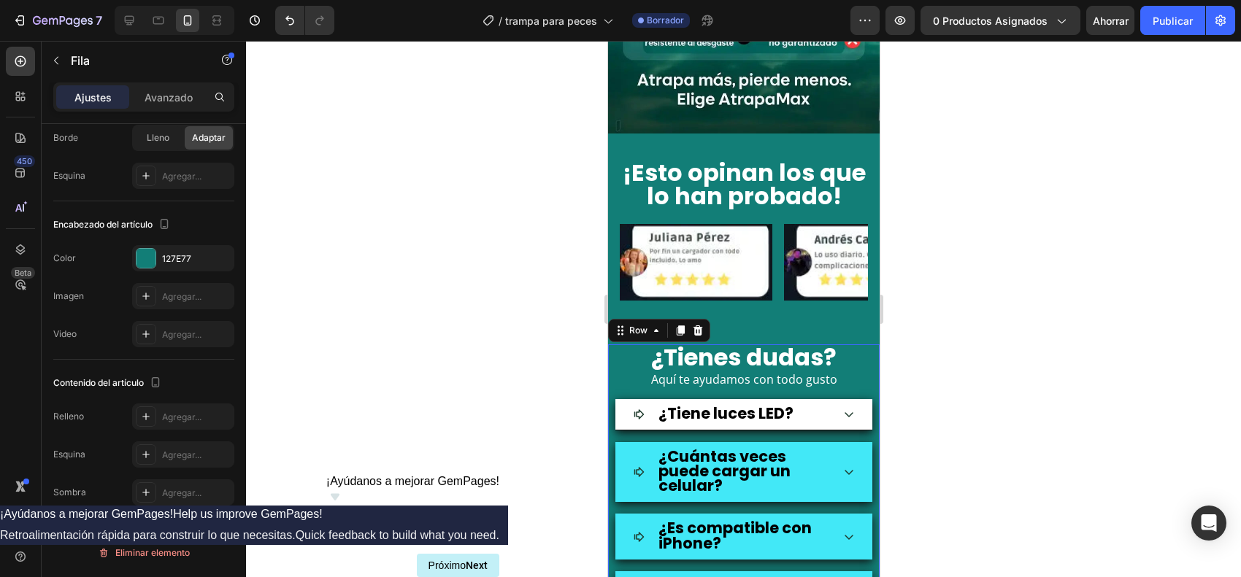
click at [934, 404] on div at bounding box center [743, 309] width 995 height 537
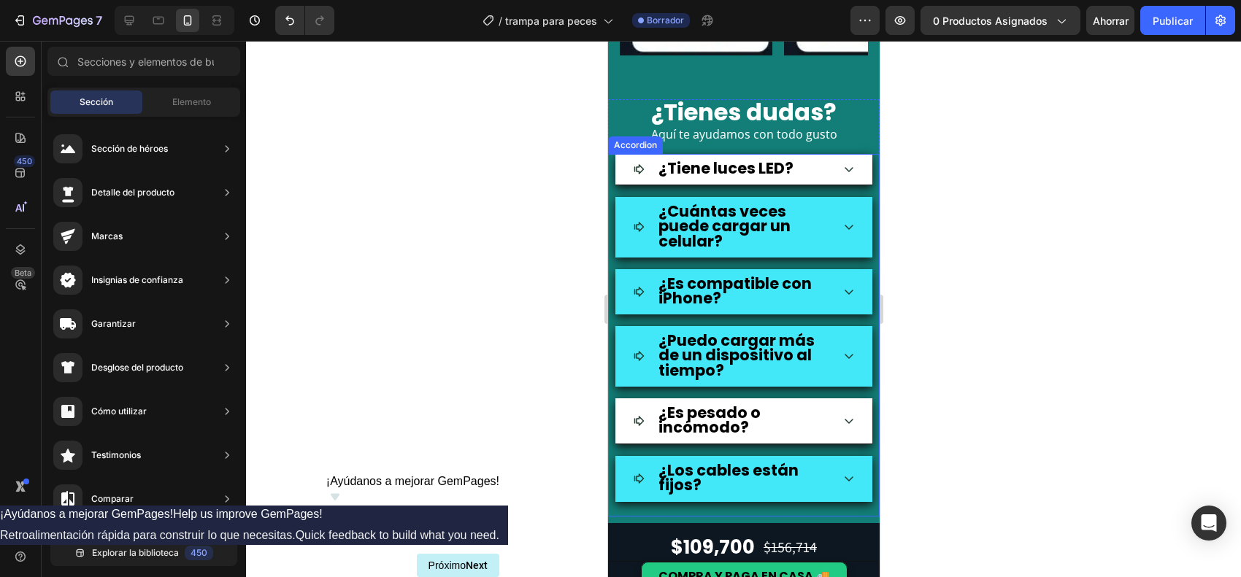
scroll to position [2829, 0]
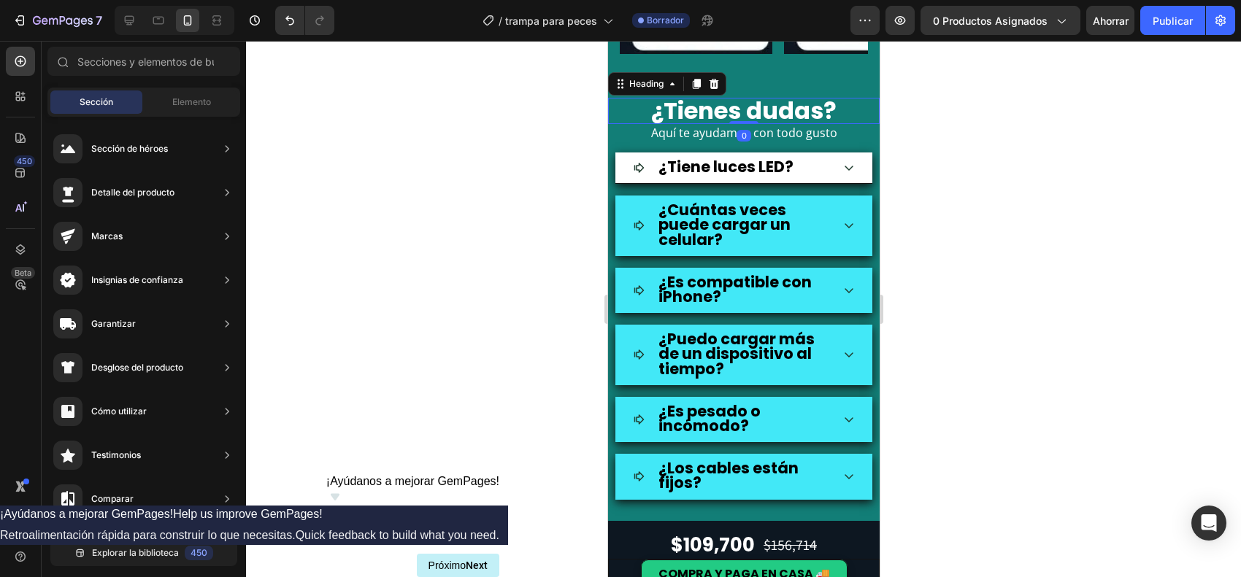
click at [772, 127] on strong "¿Tienes dudas?" at bounding box center [742, 110] width 185 height 33
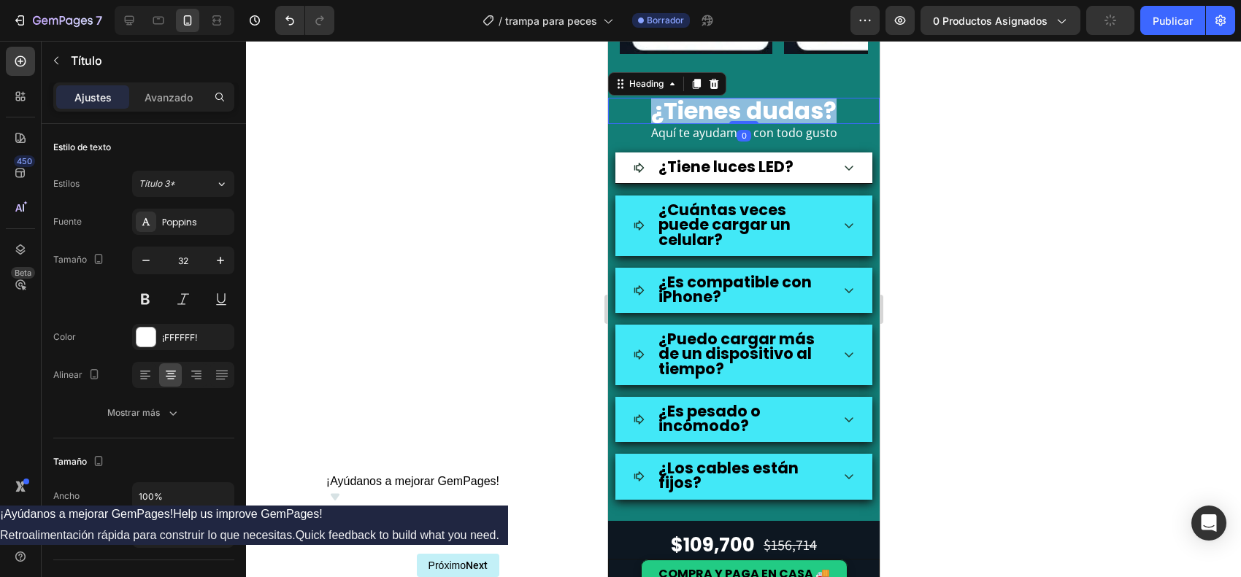
click at [772, 127] on strong "¿Tienes dudas?" at bounding box center [742, 110] width 185 height 33
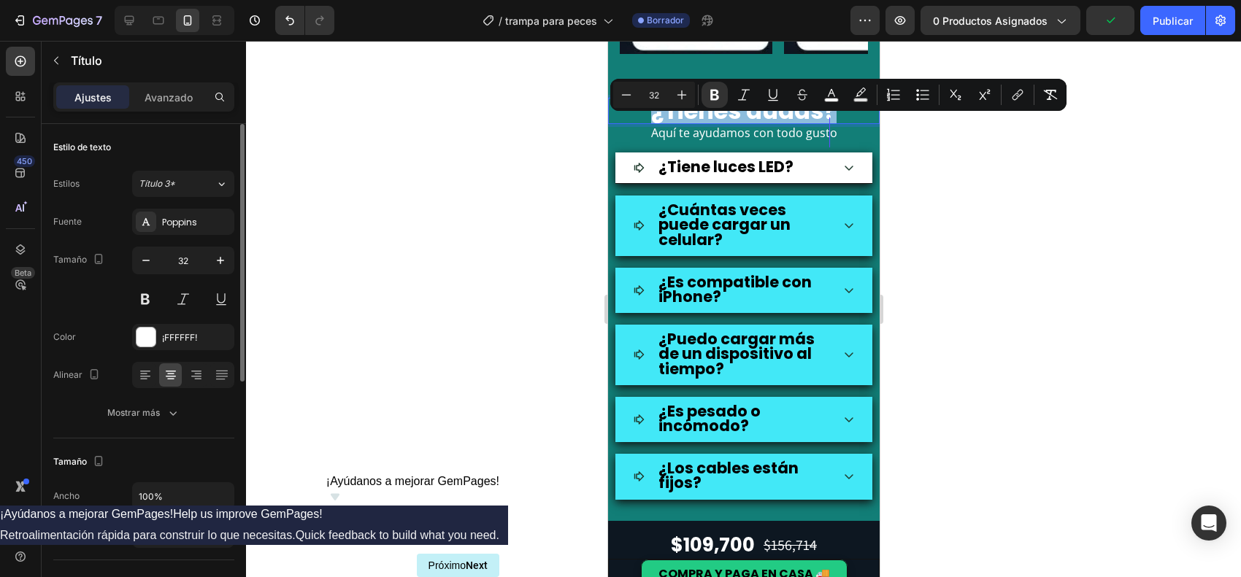
copy strong "¿Tienes dudas?"
click at [146, 338] on div at bounding box center [146, 337] width 19 height 19
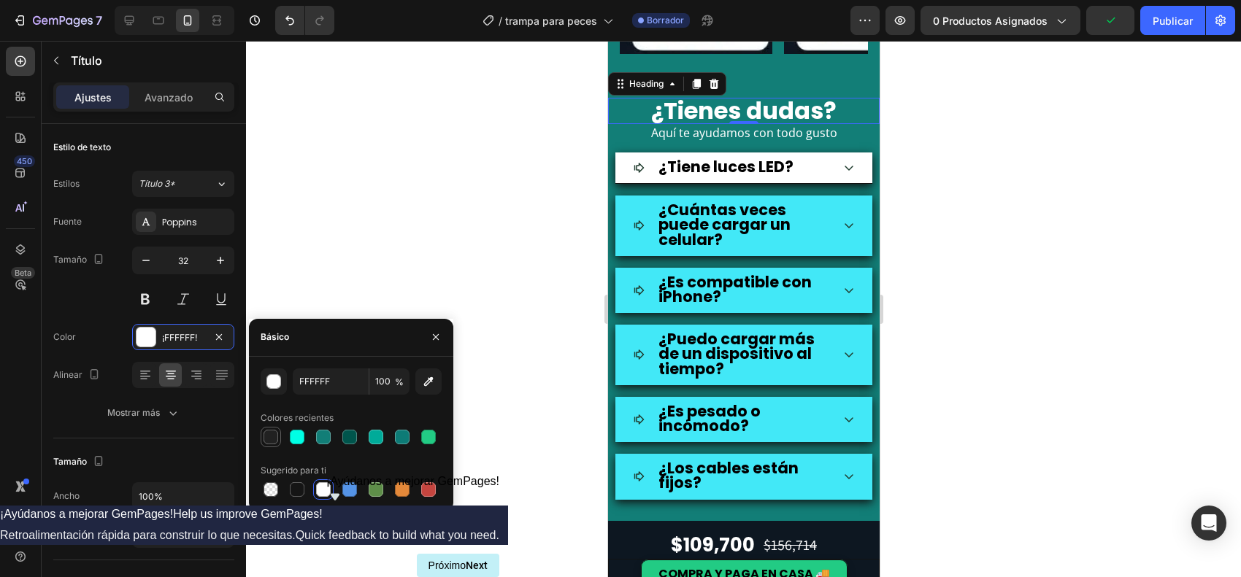
click at [275, 432] on div at bounding box center [271, 437] width 15 height 15
type input "212121"
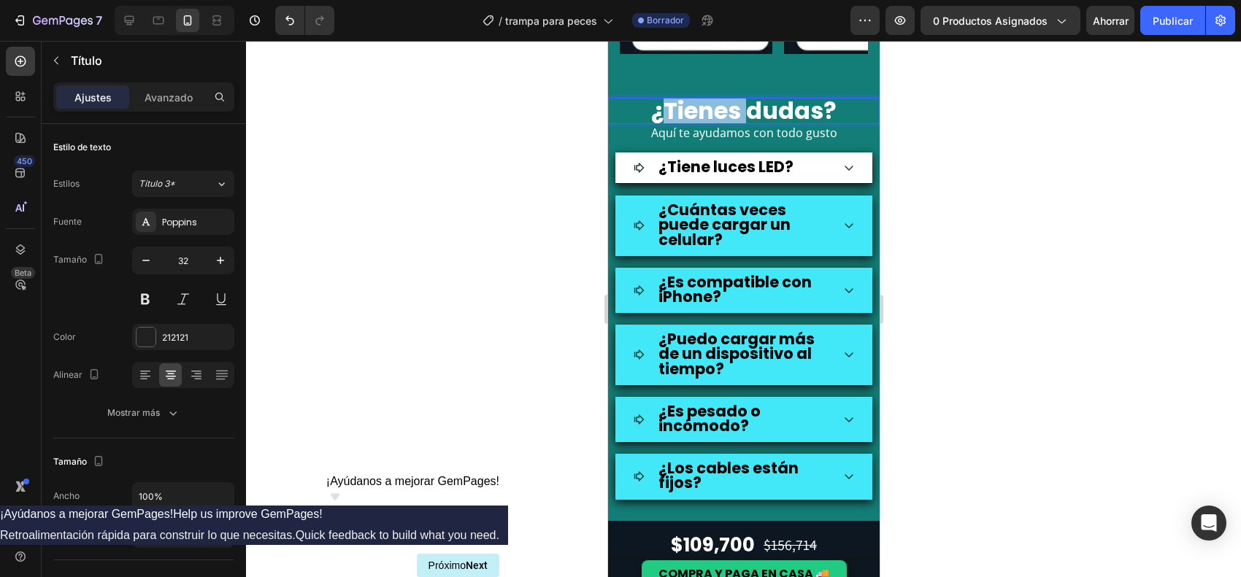
click at [690, 127] on strong "¿Tienes dudas?" at bounding box center [742, 110] width 185 height 33
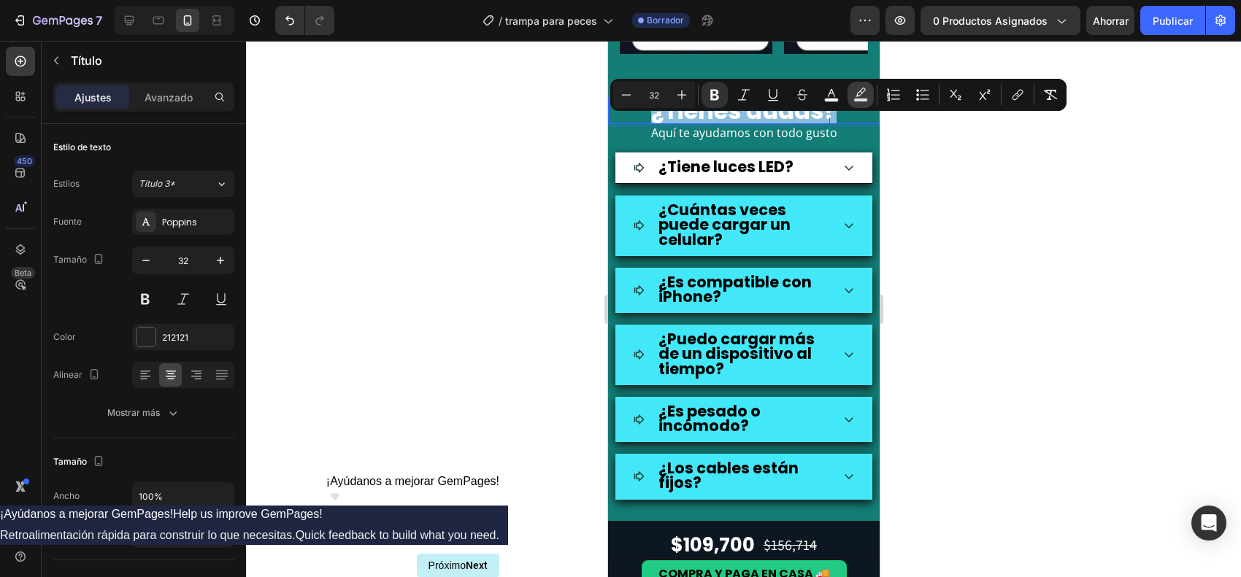
copy strong "¿Tienes dudas?"
click at [834, 86] on button "color" at bounding box center [831, 95] width 26 height 26
type input "FFFFFF"
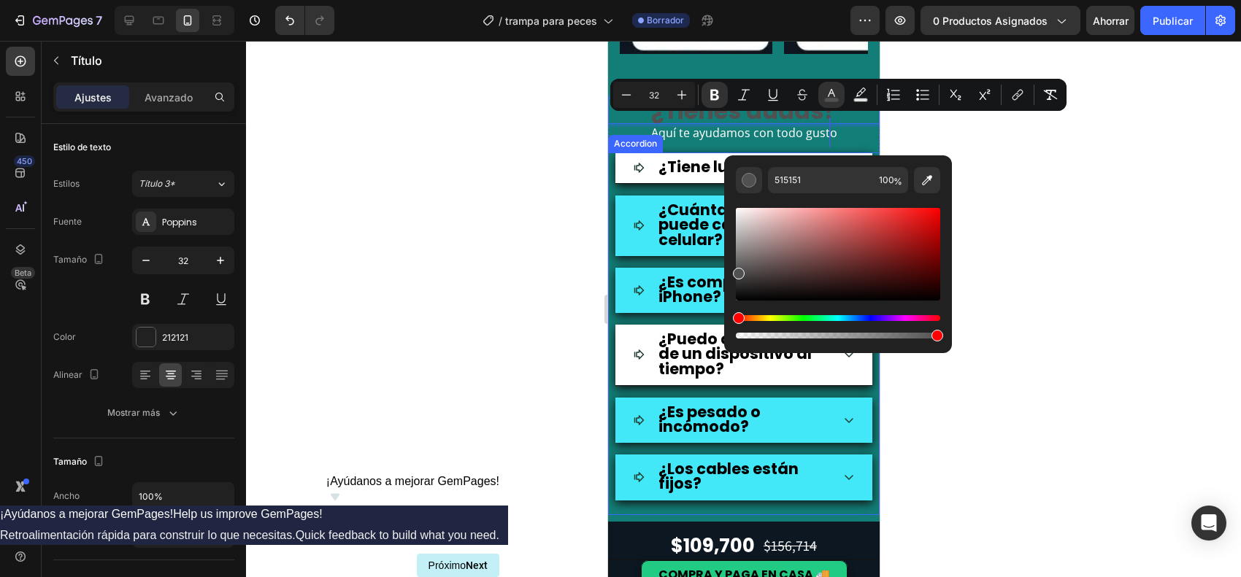
drag, startPoint x: 1346, startPoint y: 250, endPoint x: 714, endPoint y: 353, distance: 640.4
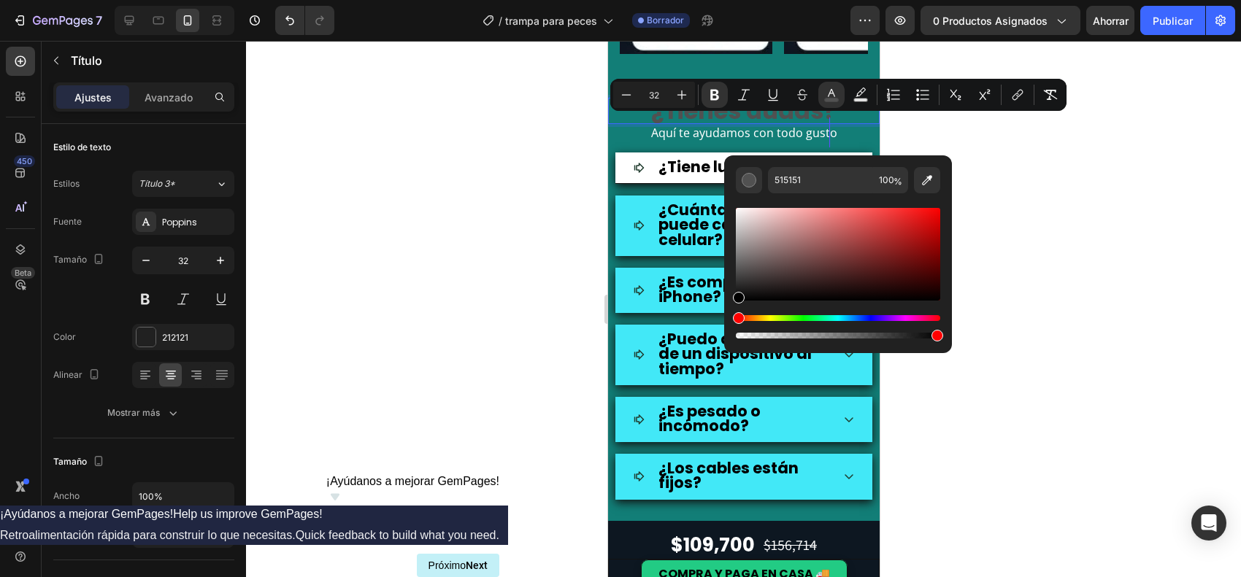
drag, startPoint x: 739, startPoint y: 269, endPoint x: 760, endPoint y: 319, distance: 54.6
click at [736, 328] on div "Editor contextual toolbar" at bounding box center [838, 273] width 204 height 137
type input "000000"
click at [992, 257] on div at bounding box center [743, 309] width 995 height 537
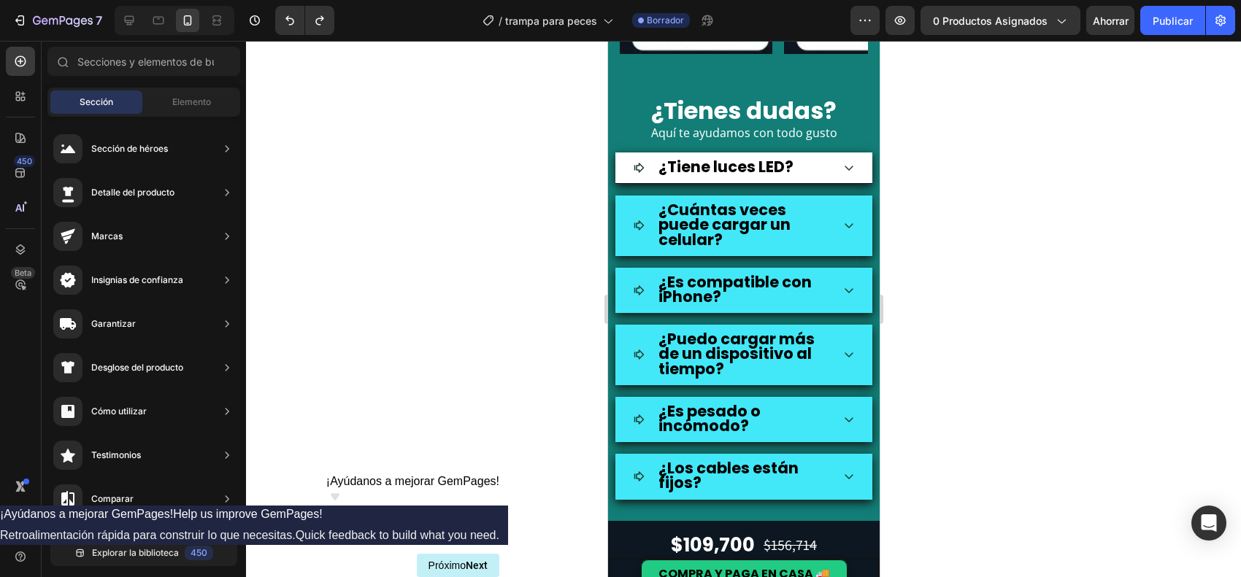
click at [955, 238] on div at bounding box center [743, 309] width 995 height 537
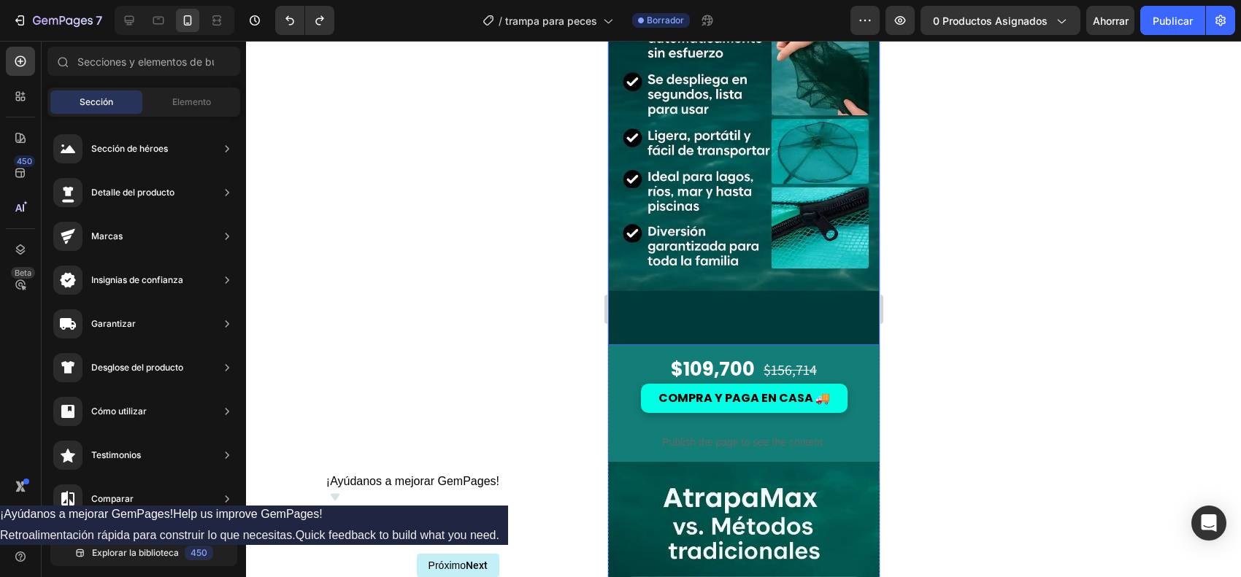
scroll to position [1916, 0]
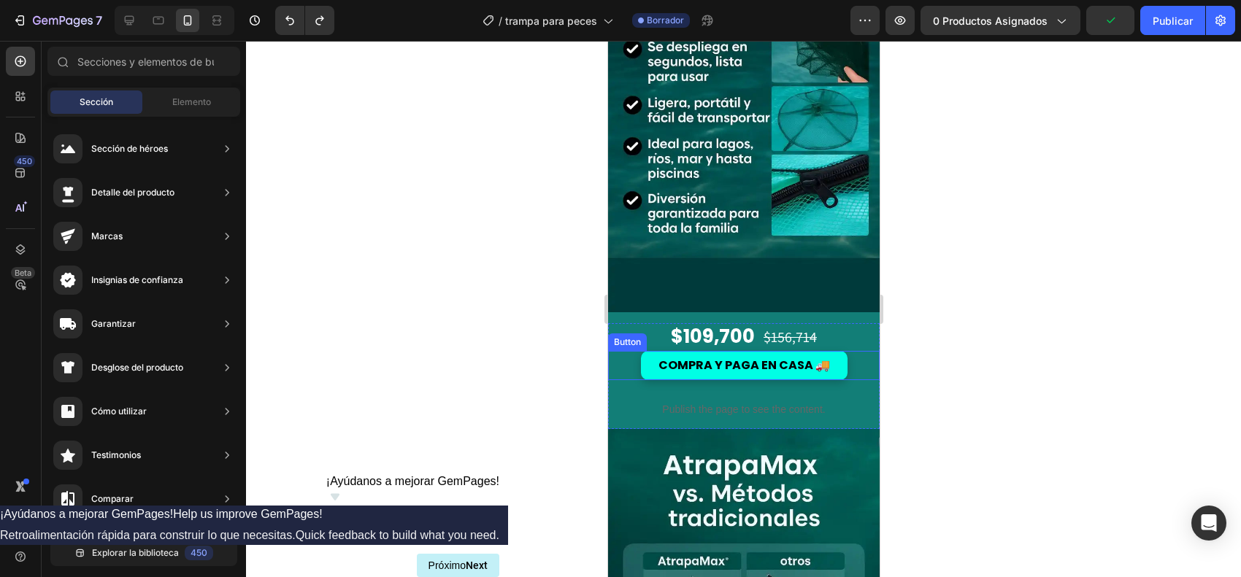
click at [613, 351] on div "COMPRA Y PAGA EN CASA 🚚 Button" at bounding box center [743, 365] width 272 height 29
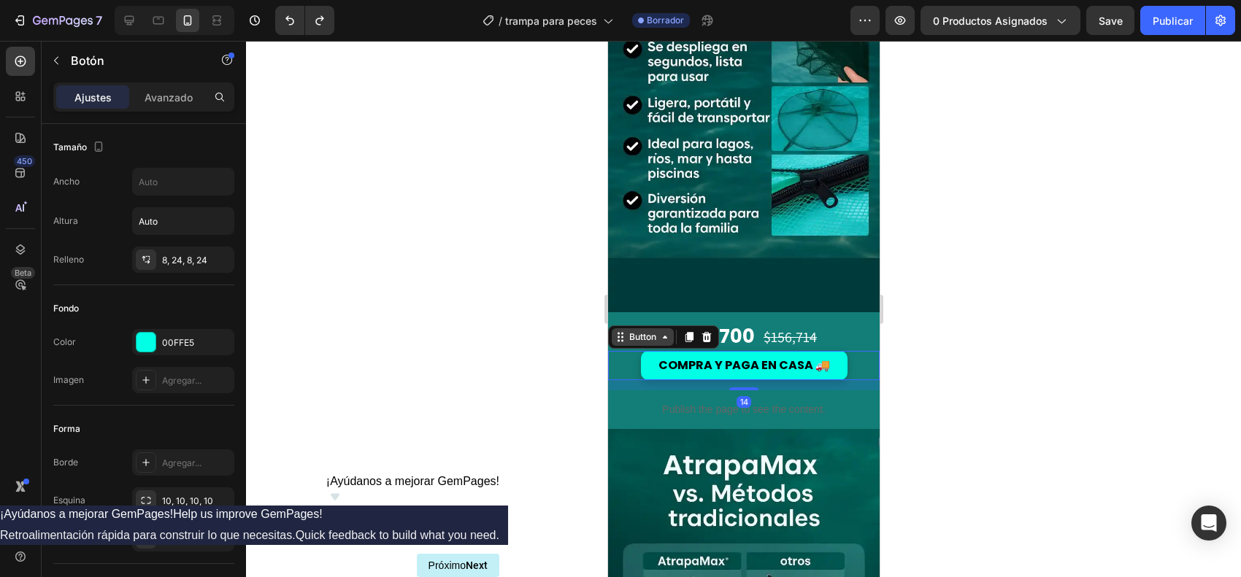
click at [633, 331] on div "Button" at bounding box center [642, 337] width 33 height 13
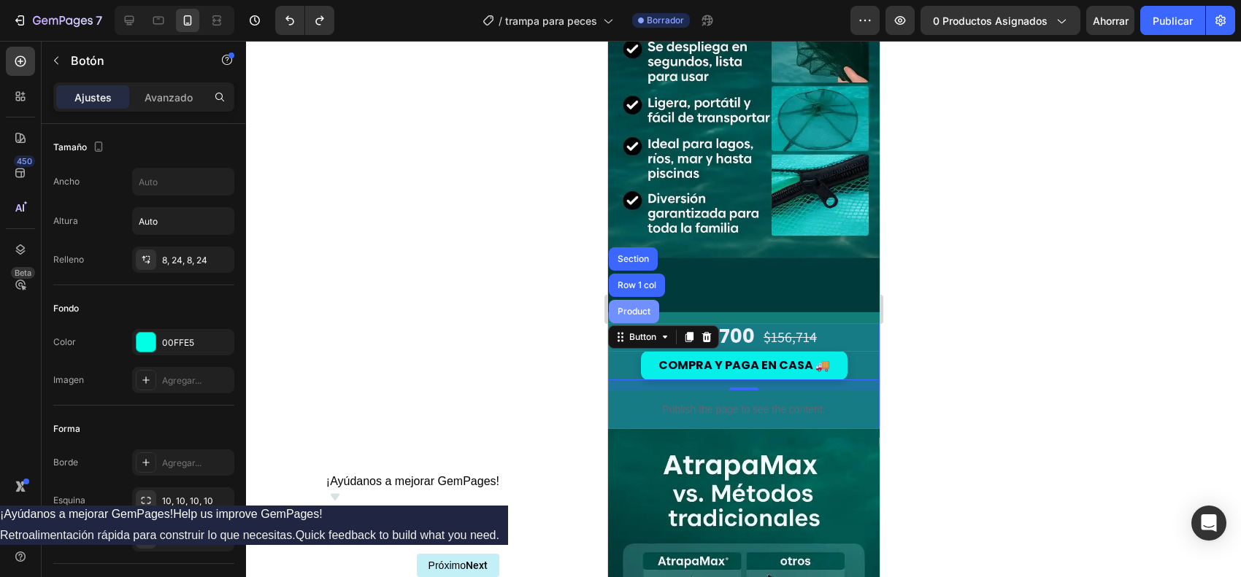
click at [638, 300] on div "Product" at bounding box center [633, 311] width 50 height 23
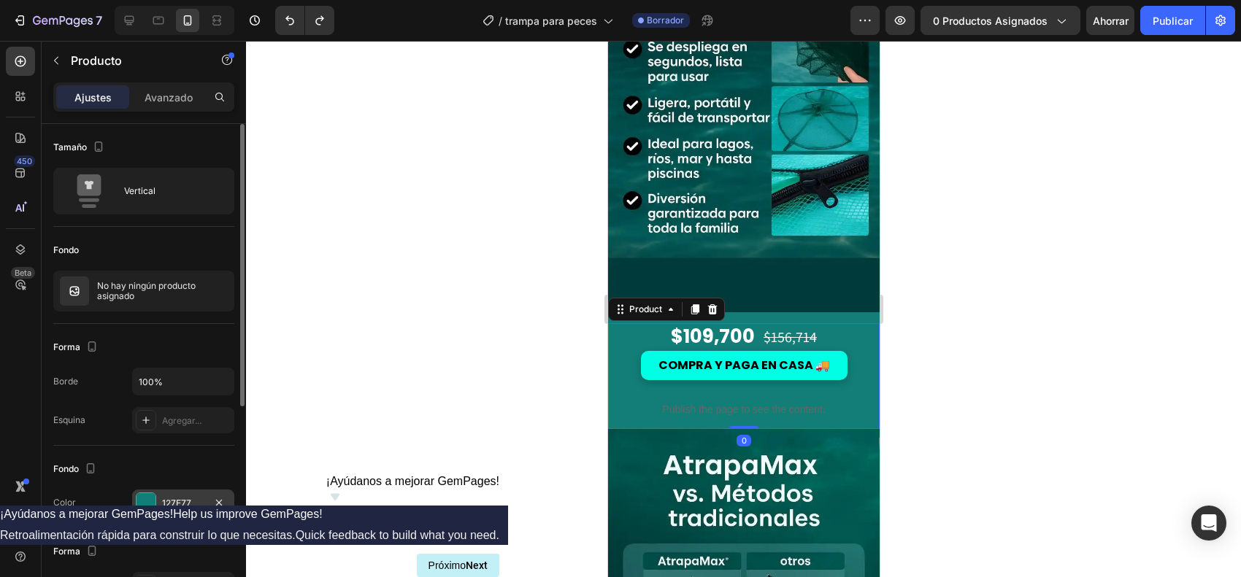
click at [144, 461] on div at bounding box center [146, 502] width 19 height 19
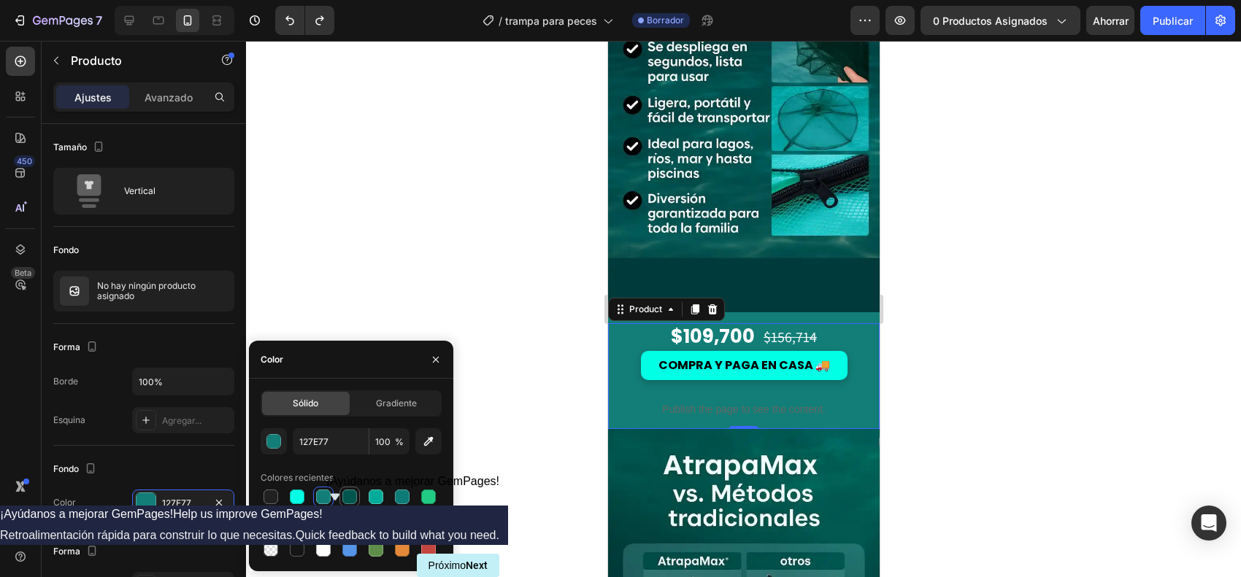
click at [356, 461] on div at bounding box center [350, 497] width 18 height 18
type input "00554C"
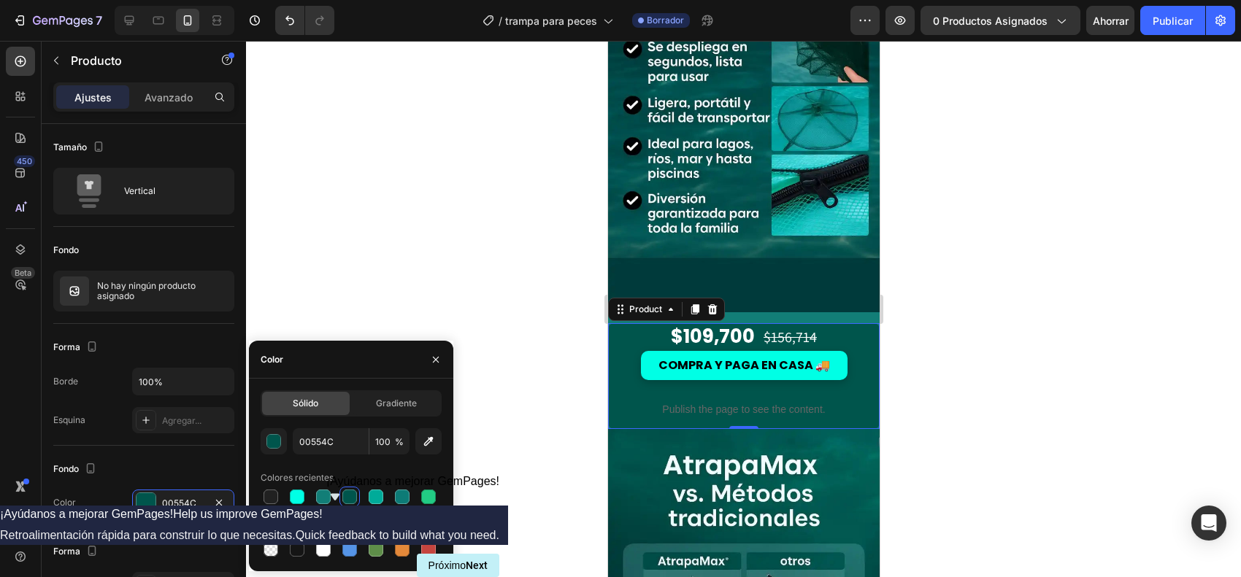
click at [989, 373] on div at bounding box center [743, 309] width 995 height 537
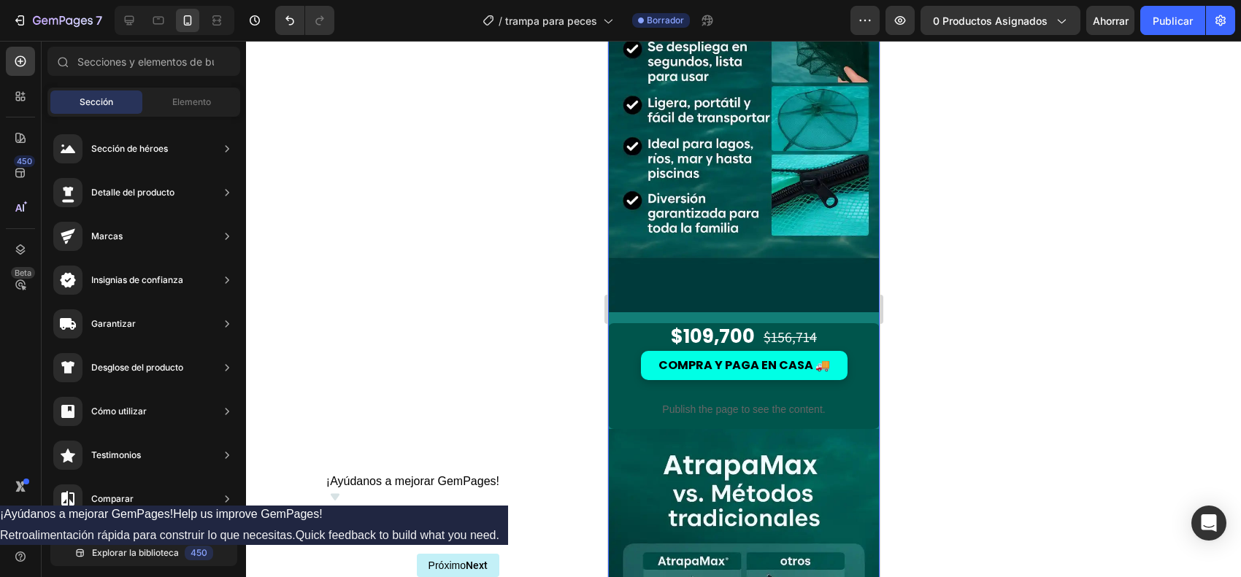
click at [801, 274] on div "Image Image $109,700 Price Price $156,714 Price Price Row COMPRA Y PAGA EN CASA…" at bounding box center [743, 154] width 272 height 1420
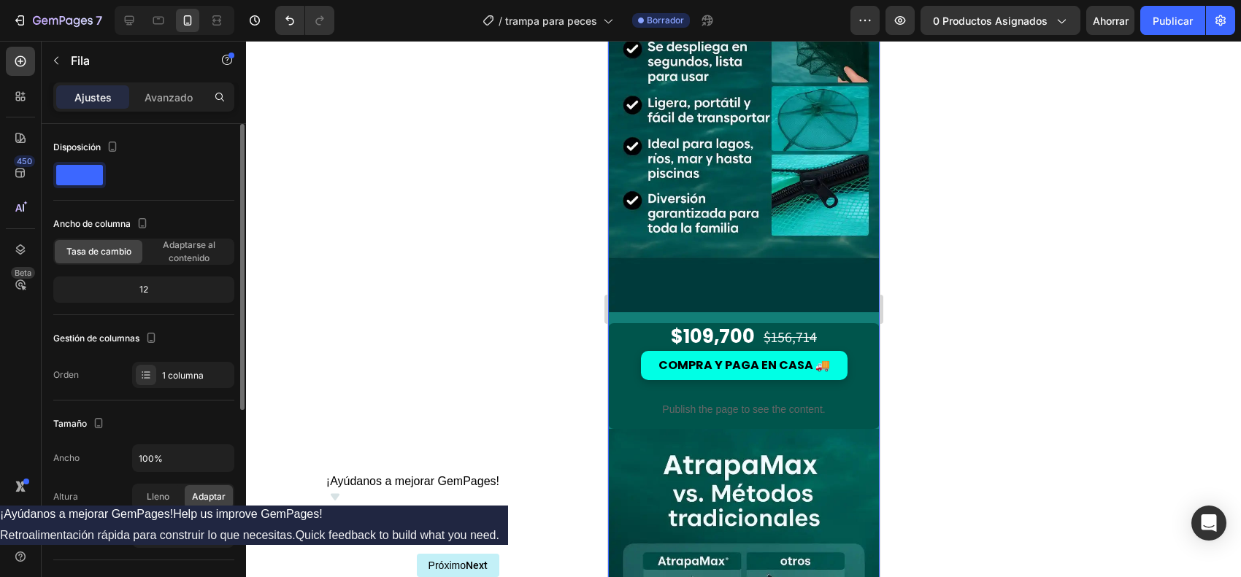
scroll to position [274, 0]
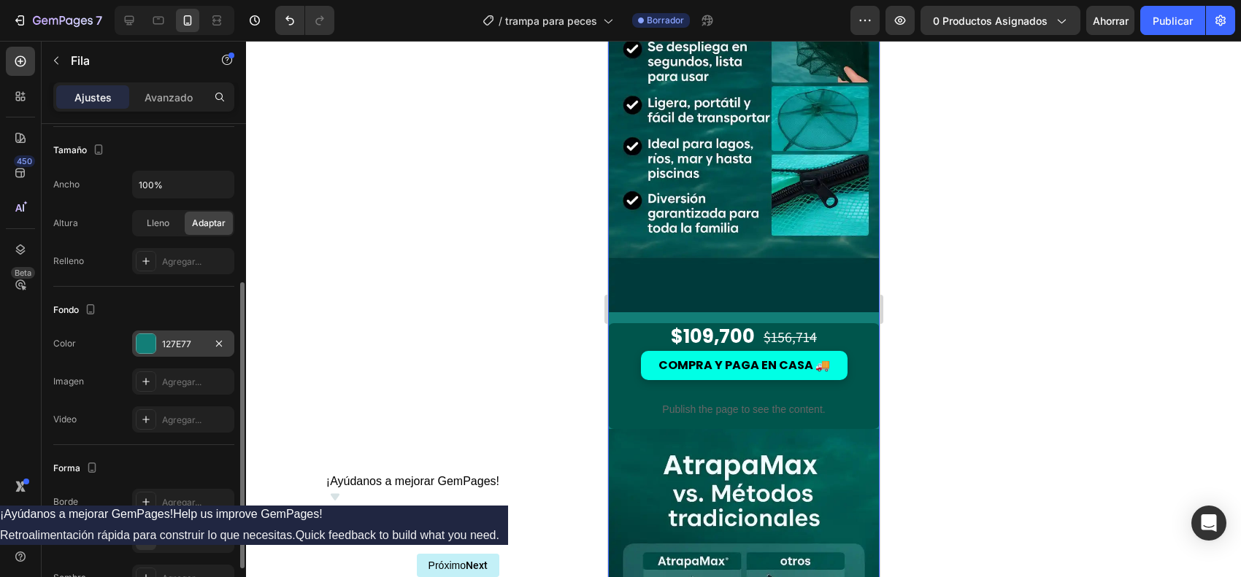
click at [143, 345] on div at bounding box center [146, 343] width 19 height 19
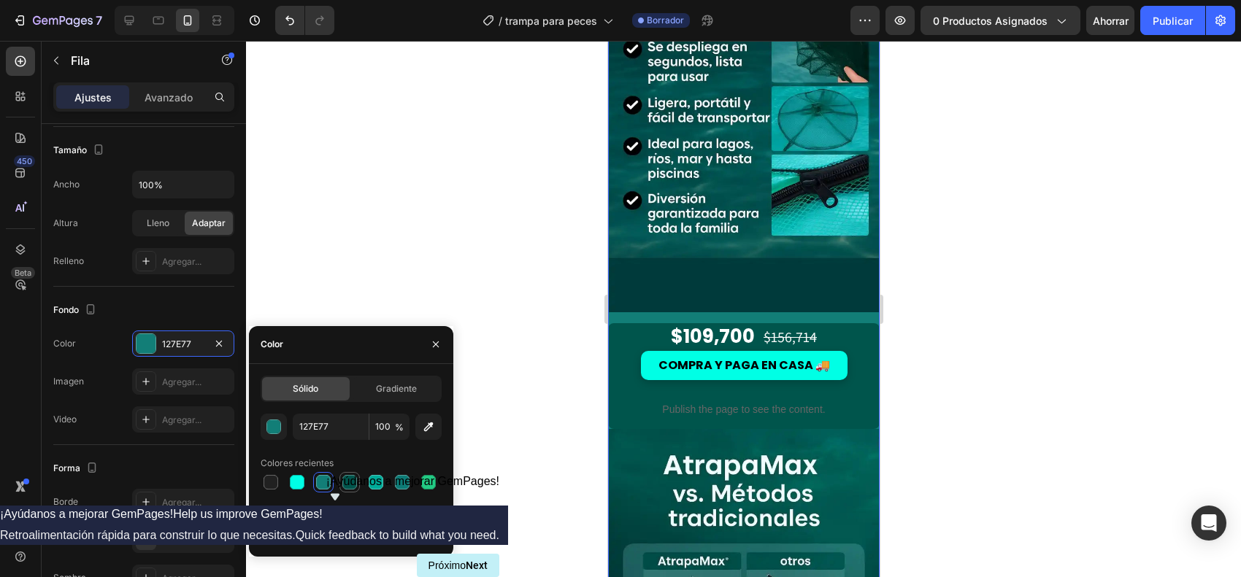
click at [351, 461] on div at bounding box center [349, 482] width 15 height 15
type input "00554C"
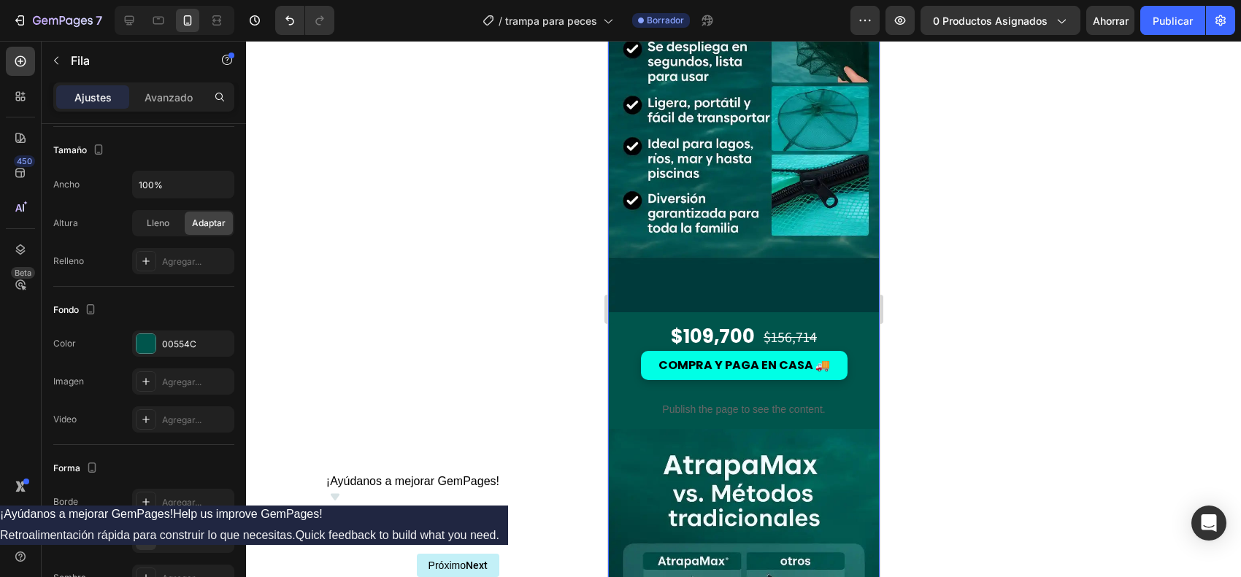
click at [969, 372] on div at bounding box center [743, 309] width 995 height 537
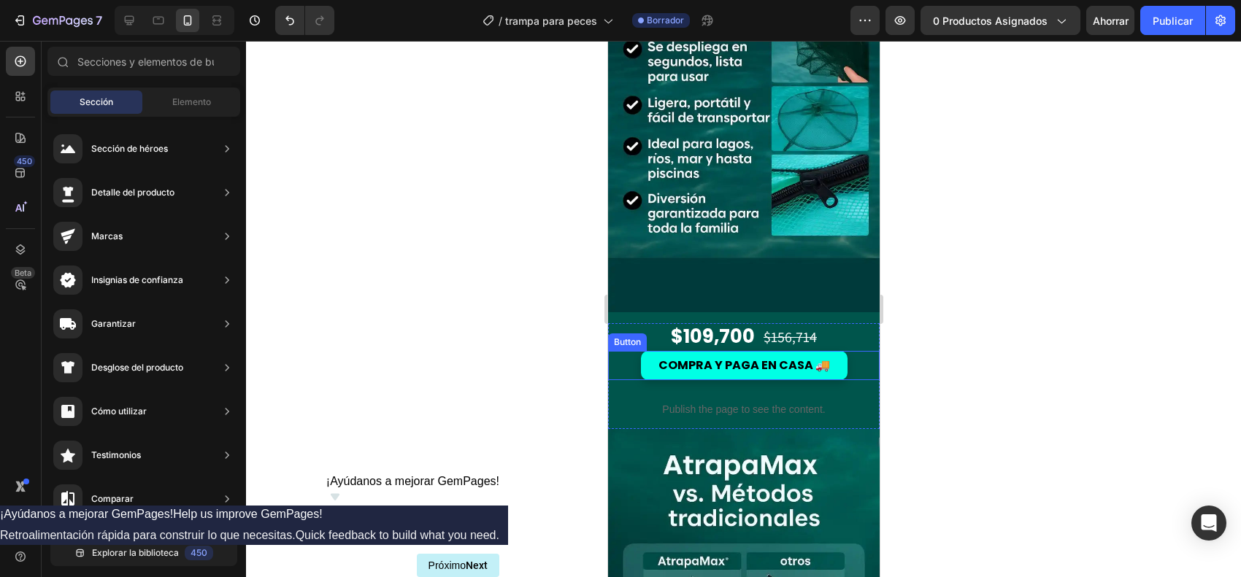
click at [607, 351] on div "COMPRA Y PAGA EN CASA 🚚 Button" at bounding box center [743, 365] width 272 height 29
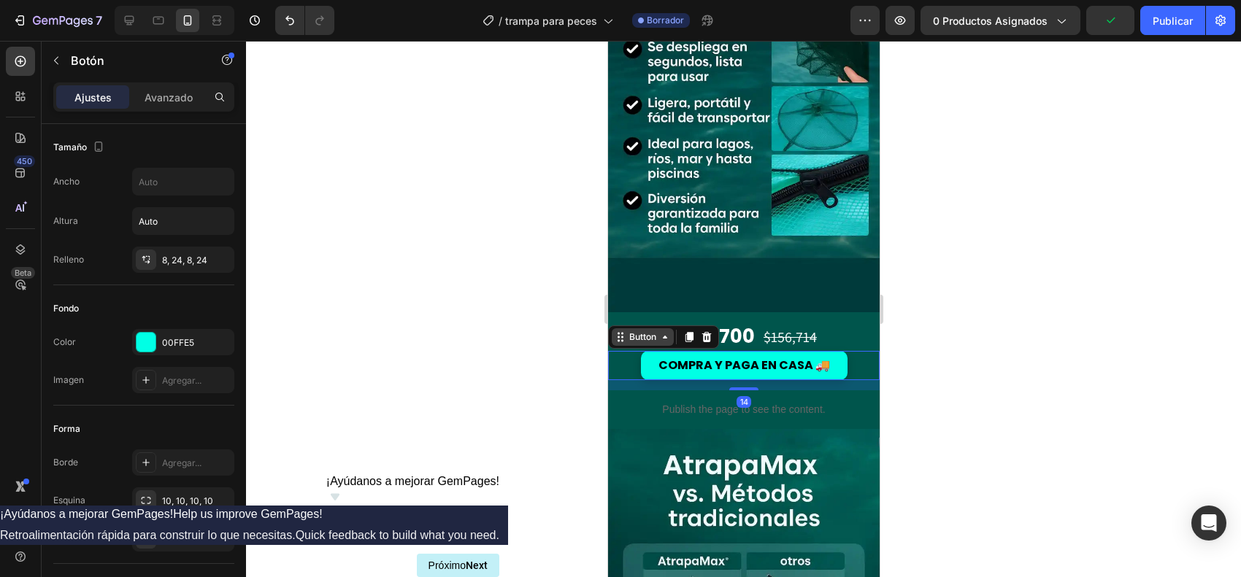
click at [619, 331] on icon at bounding box center [620, 337] width 12 height 12
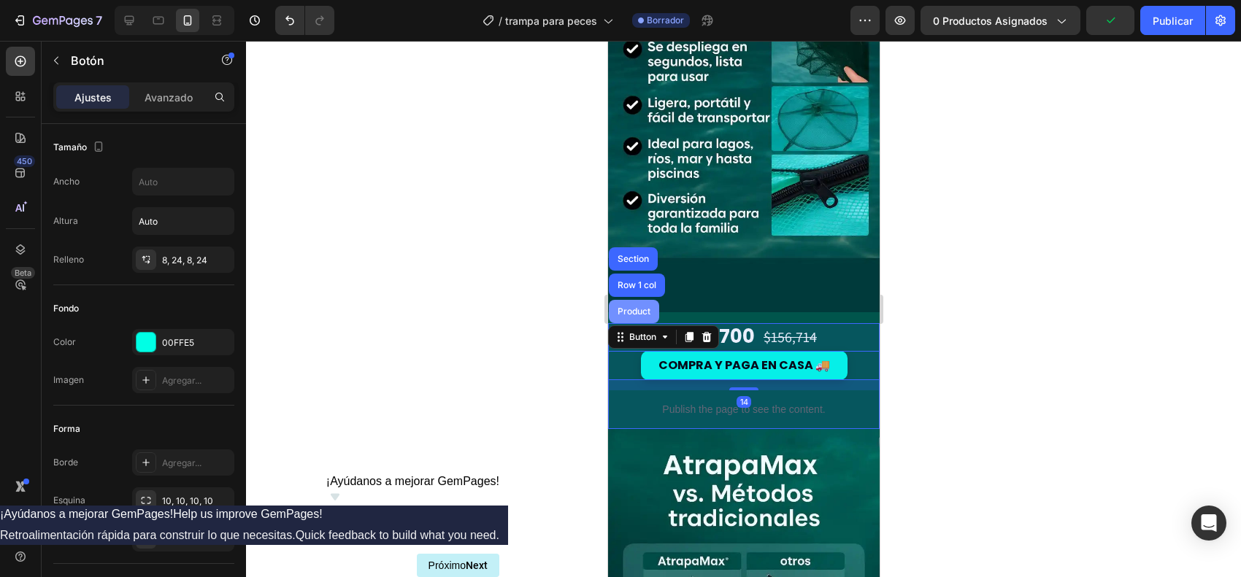
click at [631, 307] on div "Product" at bounding box center [633, 311] width 39 height 9
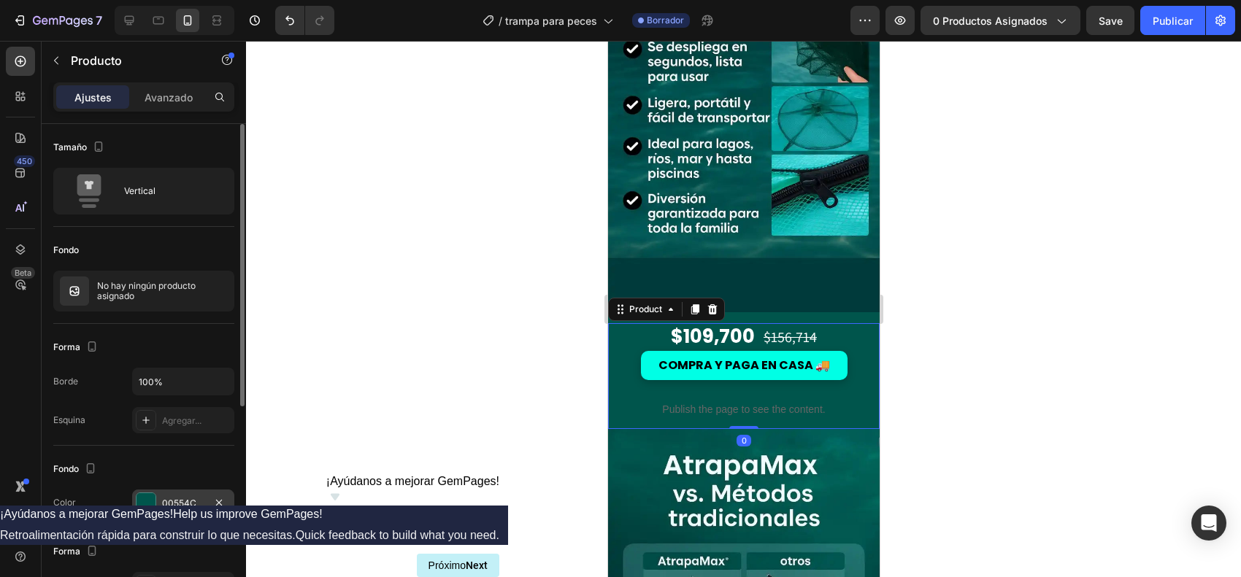
click at [152, 461] on div at bounding box center [146, 502] width 19 height 19
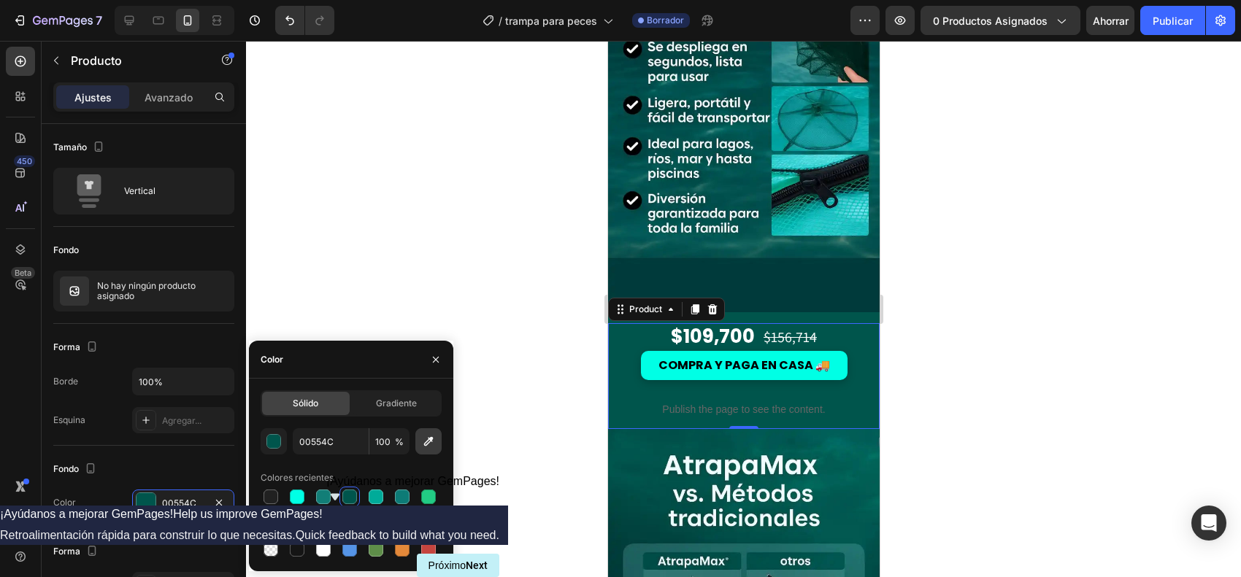
click at [433, 442] on icon "button" at bounding box center [428, 441] width 15 height 15
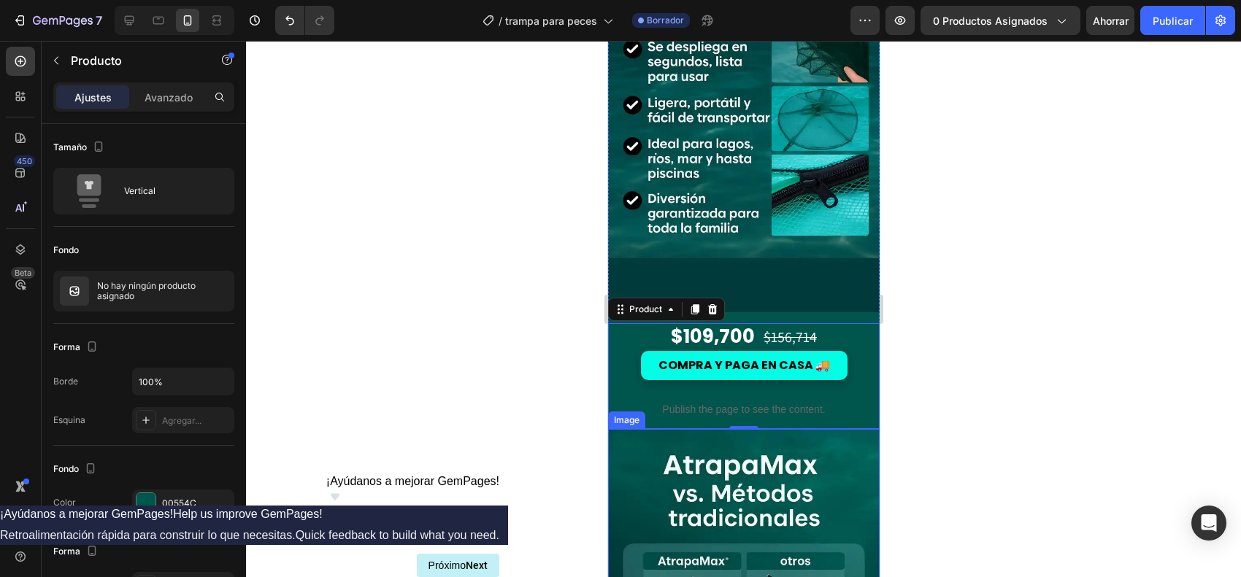
click at [991, 369] on div at bounding box center [743, 309] width 995 height 537
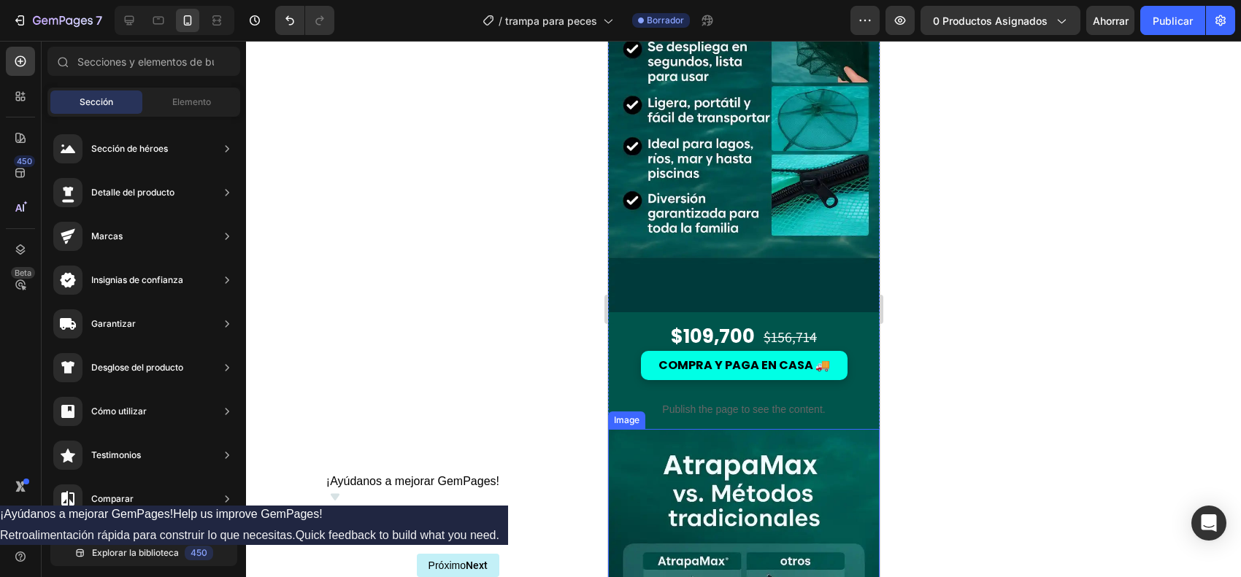
click at [991, 369] on div at bounding box center [743, 309] width 995 height 537
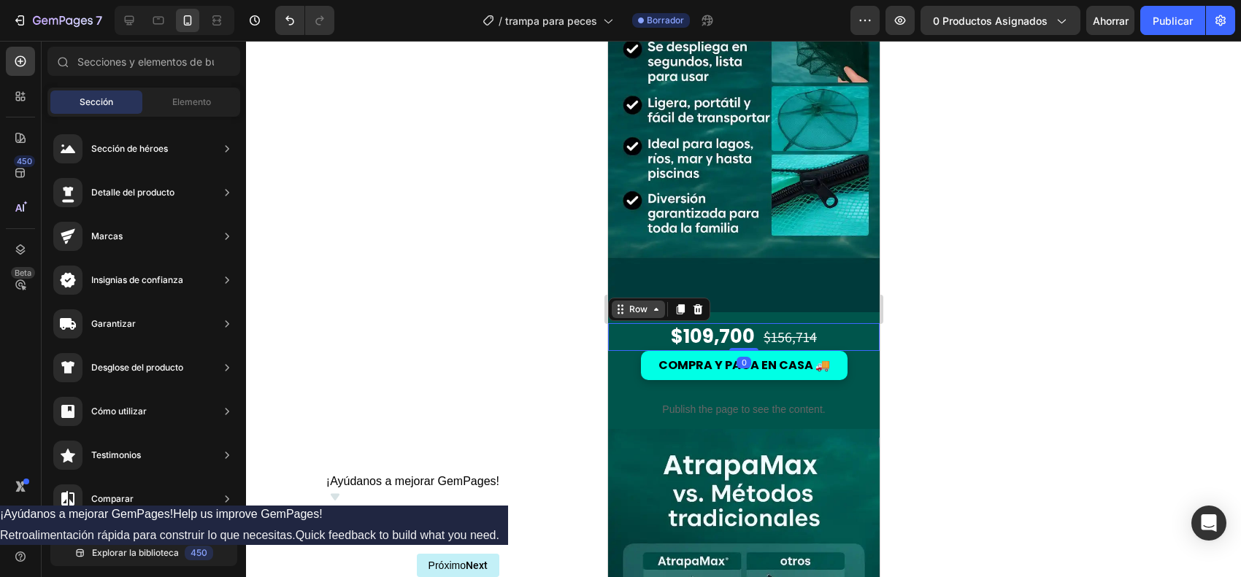
click at [624, 301] on div "Row" at bounding box center [637, 310] width 53 height 18
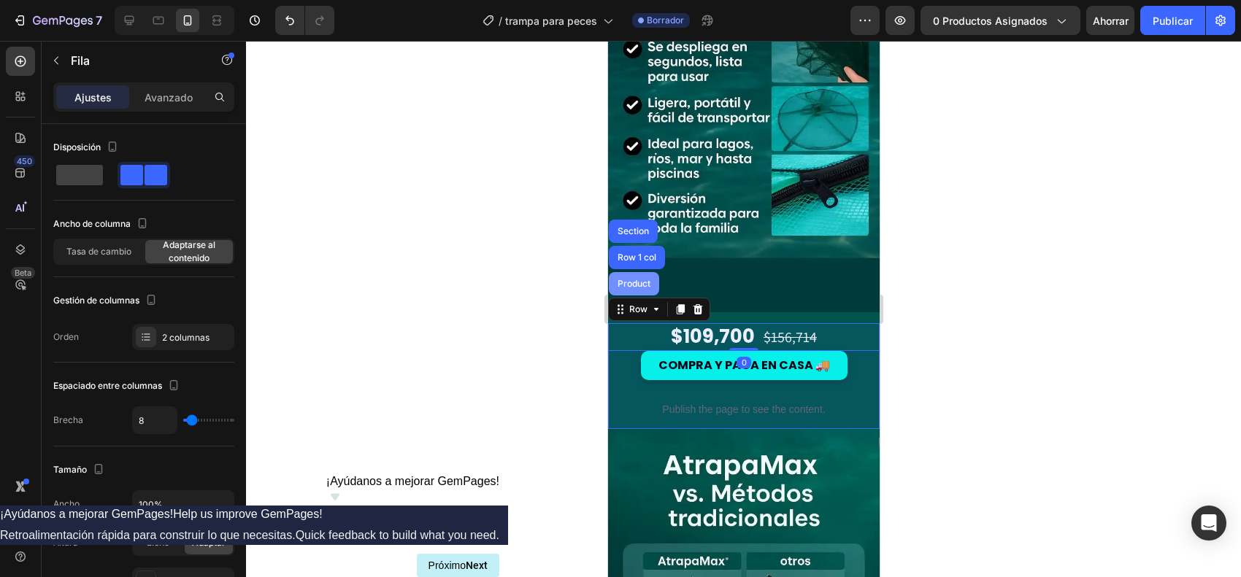
click at [645, 272] on div "Product" at bounding box center [633, 283] width 50 height 23
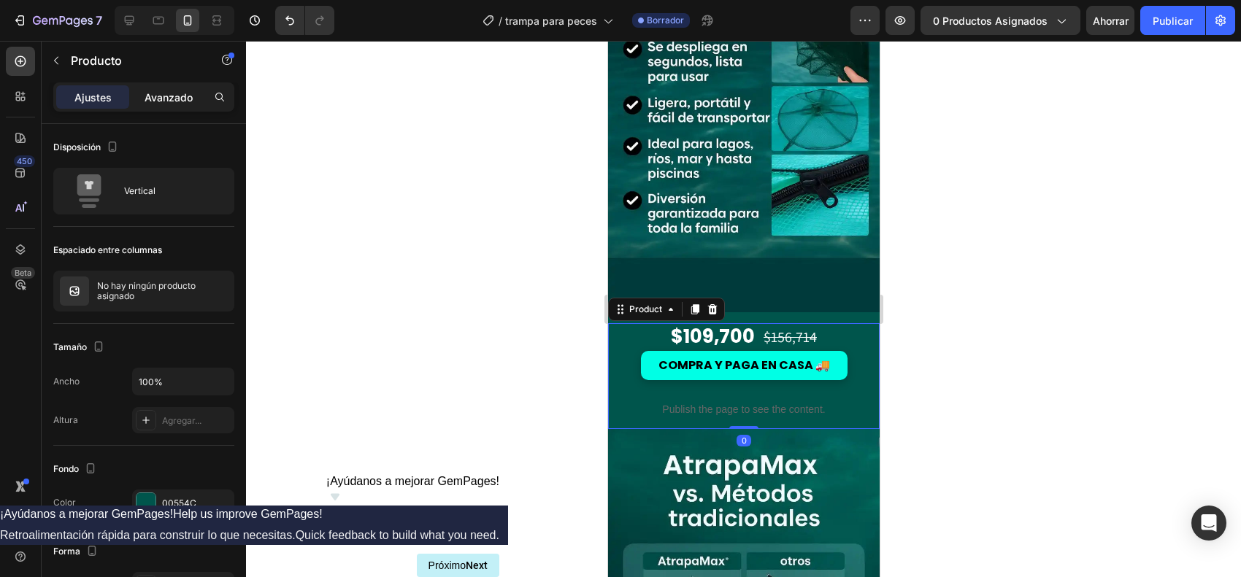
click at [186, 102] on font "Avanzado" at bounding box center [169, 97] width 48 height 12
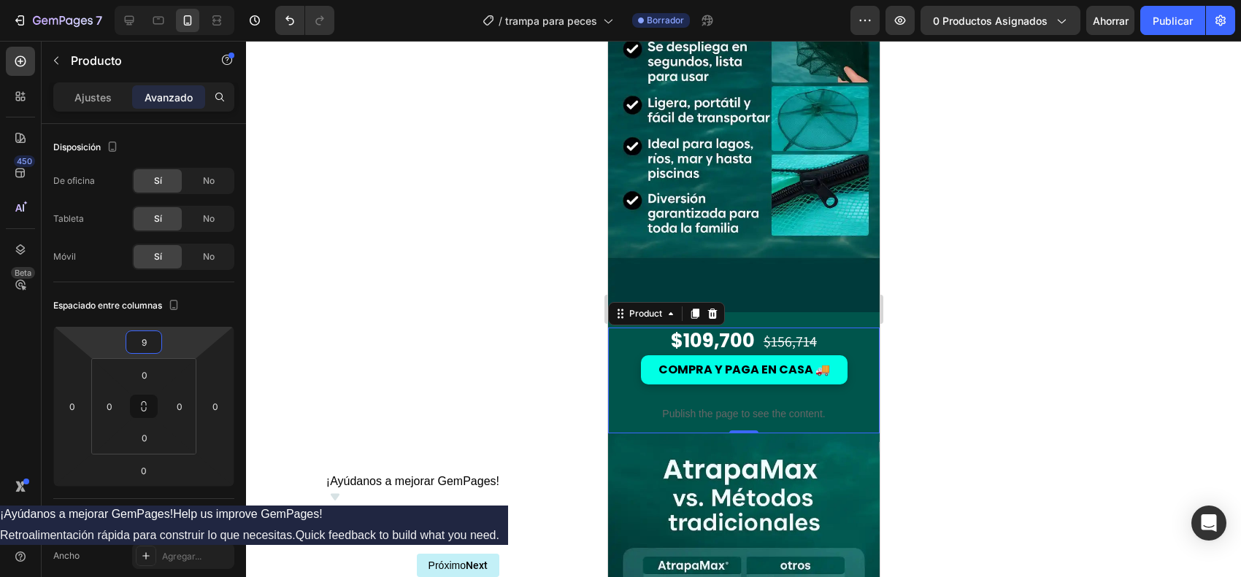
type input "5"
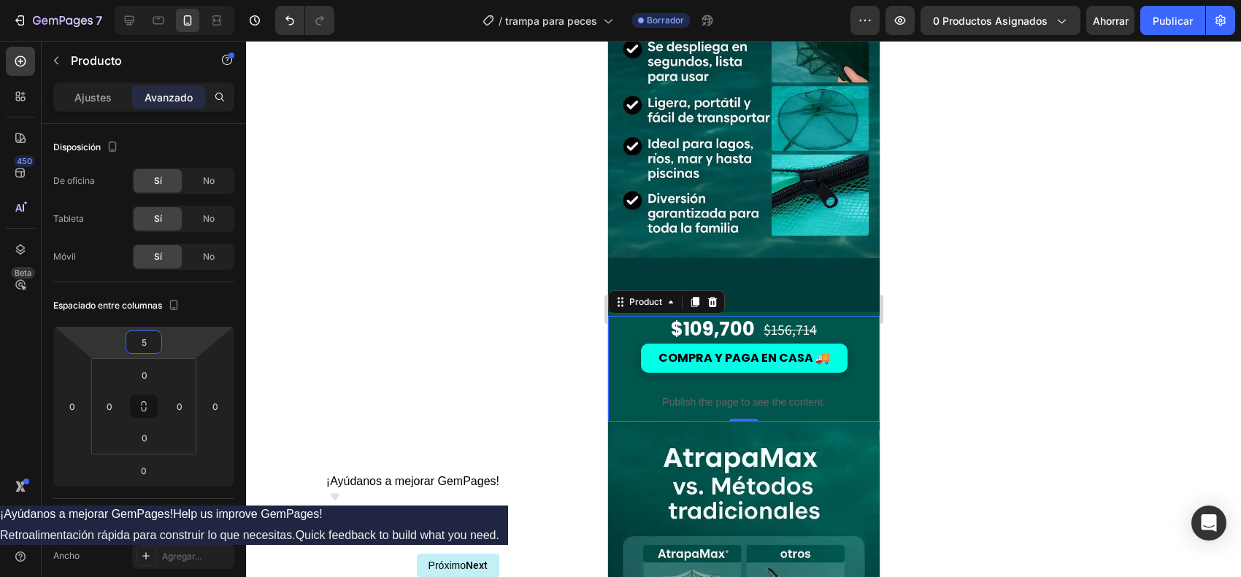
drag, startPoint x: 176, startPoint y: 345, endPoint x: 185, endPoint y: 349, distance: 9.8
click at [185, 0] on html "7 Version history / trampa para peces Borrador Avance 0 productos asignados Aho…" at bounding box center [620, 0] width 1241 height 0
drag, startPoint x: 173, startPoint y: 367, endPoint x: 169, endPoint y: 377, distance: 11.1
click at [169, 0] on html "7 Version history / trampa para peces Borrador Avance 0 productos asignados Aho…" at bounding box center [620, 0] width 1241 height 0
click at [344, 330] on div at bounding box center [743, 309] width 995 height 537
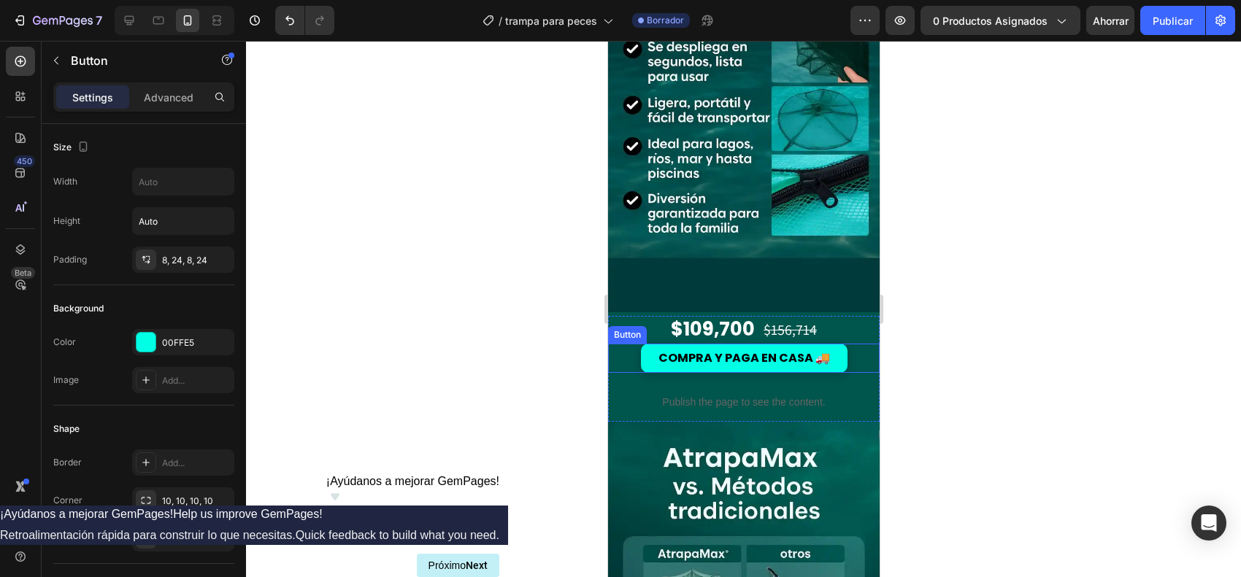
click at [630, 328] on div "Button" at bounding box center [626, 334] width 33 height 13
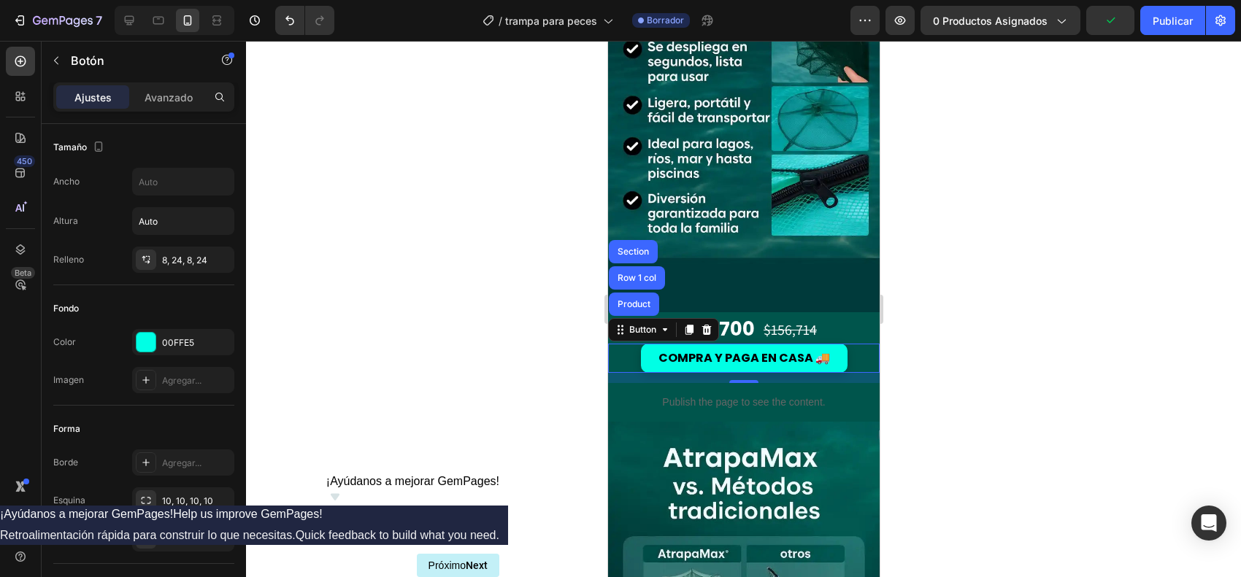
click at [992, 291] on div at bounding box center [743, 309] width 995 height 537
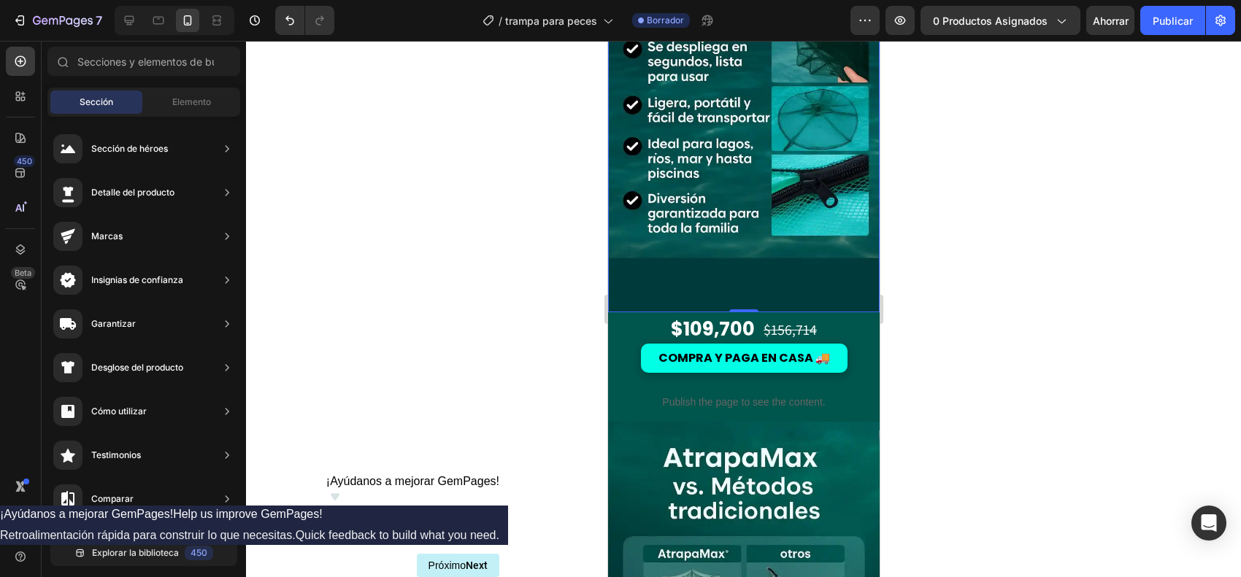
click at [758, 269] on img at bounding box center [743, 95] width 272 height 434
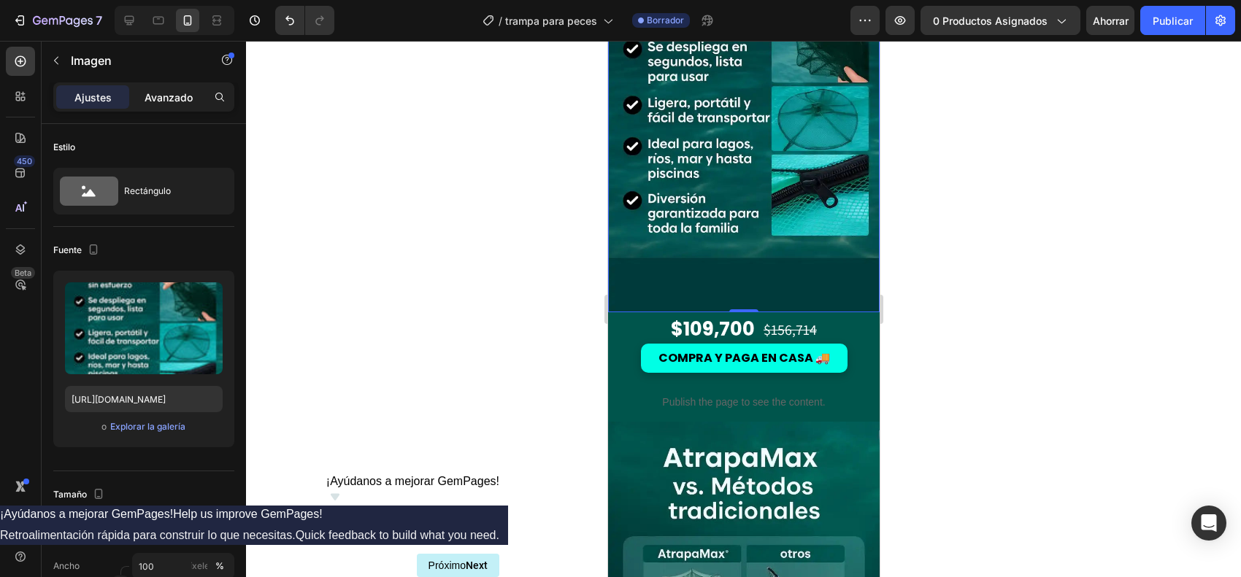
click at [166, 107] on div "Avanzado" at bounding box center [168, 96] width 73 height 23
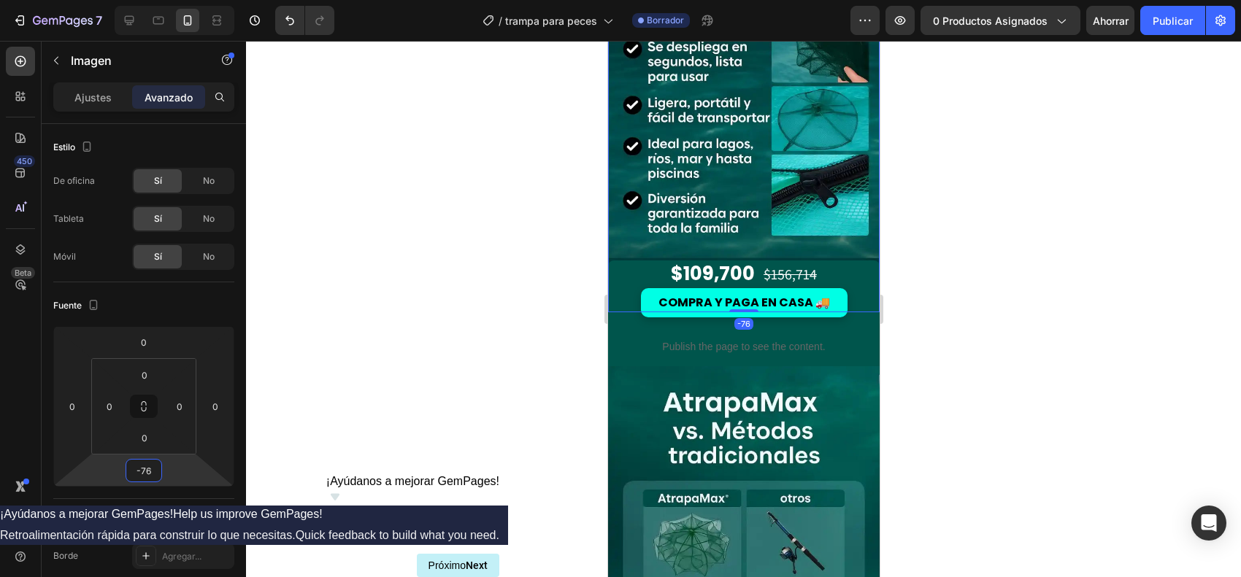
type input "-78"
drag, startPoint x: 169, startPoint y: 468, endPoint x: 168, endPoint y: 504, distance: 35.8
click at [168, 0] on html "7 Version history / trampa para peces Borrador Avance 0 productos asignados Aho…" at bounding box center [620, 0] width 1241 height 0
click at [992, 291] on div at bounding box center [743, 309] width 995 height 537
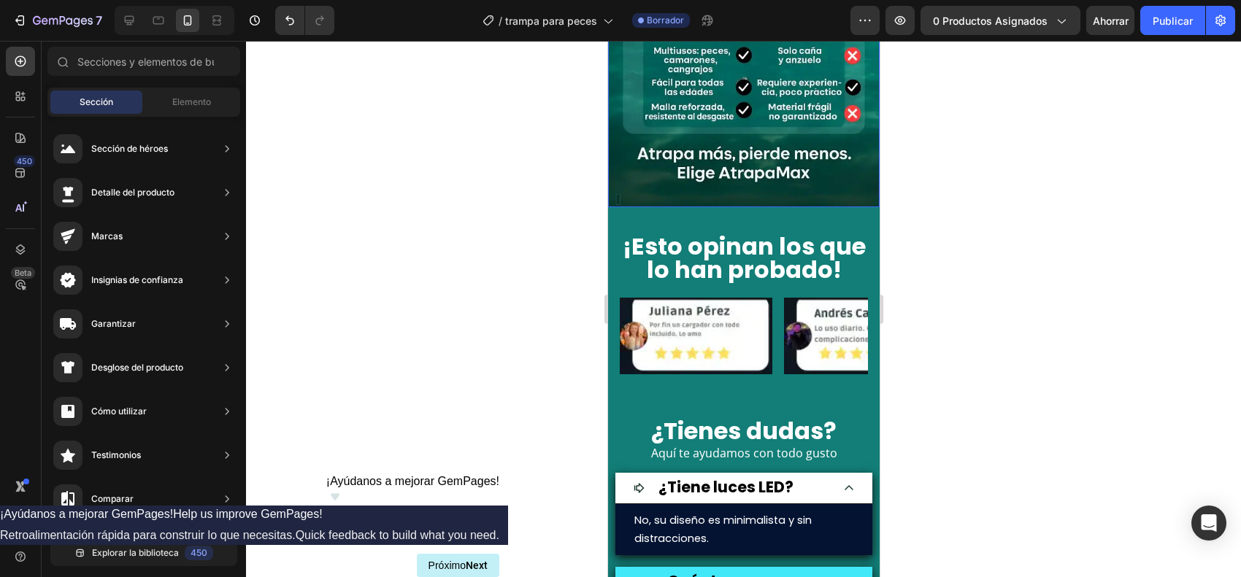
scroll to position [2555, 0]
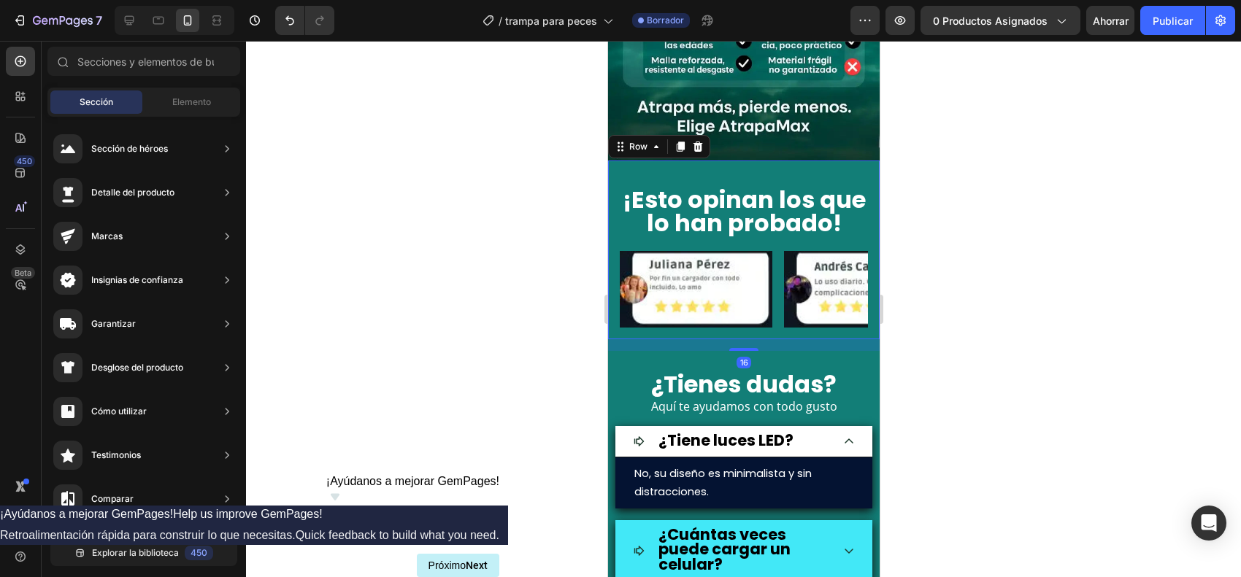
click at [612, 161] on div "¡Esto opinan los que lo han probado! Heading Image Image Image Image Image Caro…" at bounding box center [743, 250] width 272 height 179
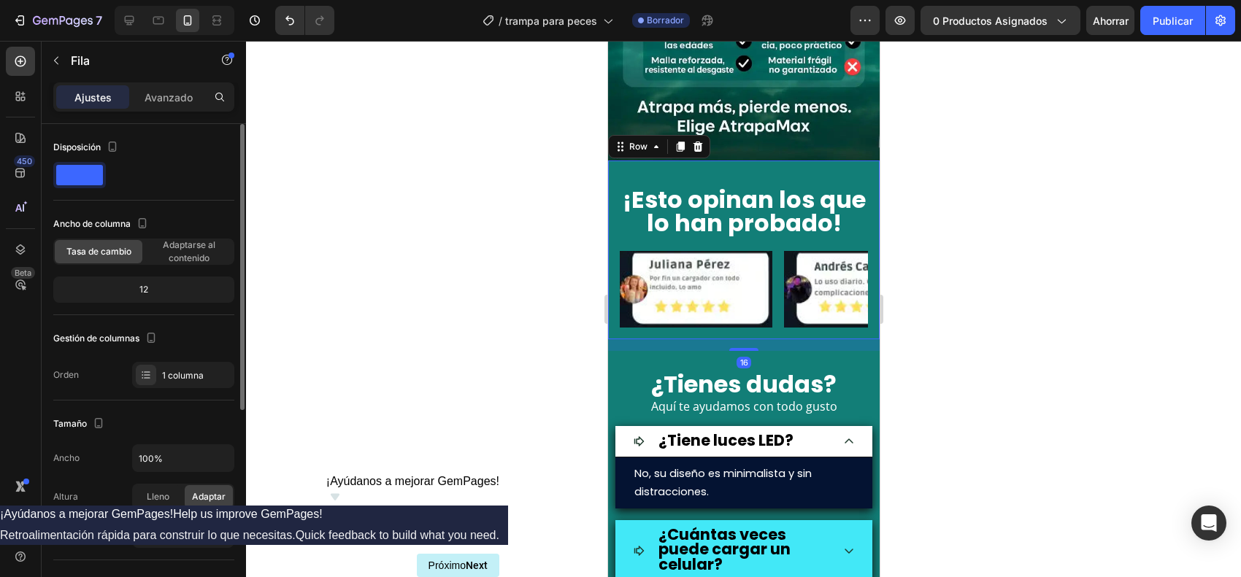
scroll to position [274, 0]
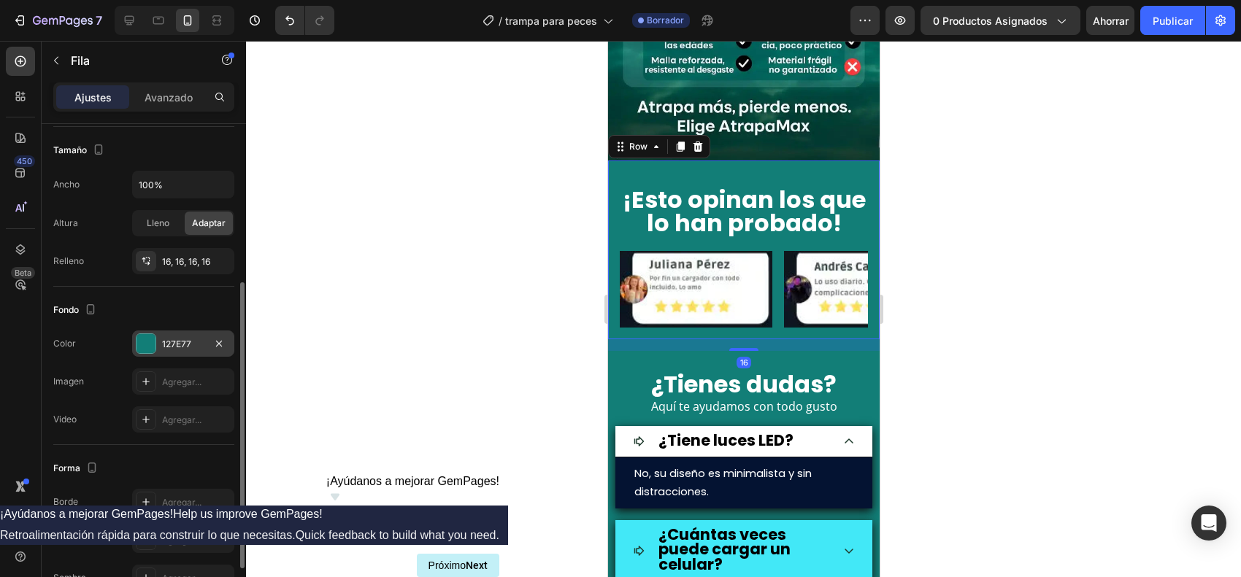
click at [150, 348] on div at bounding box center [146, 343] width 19 height 19
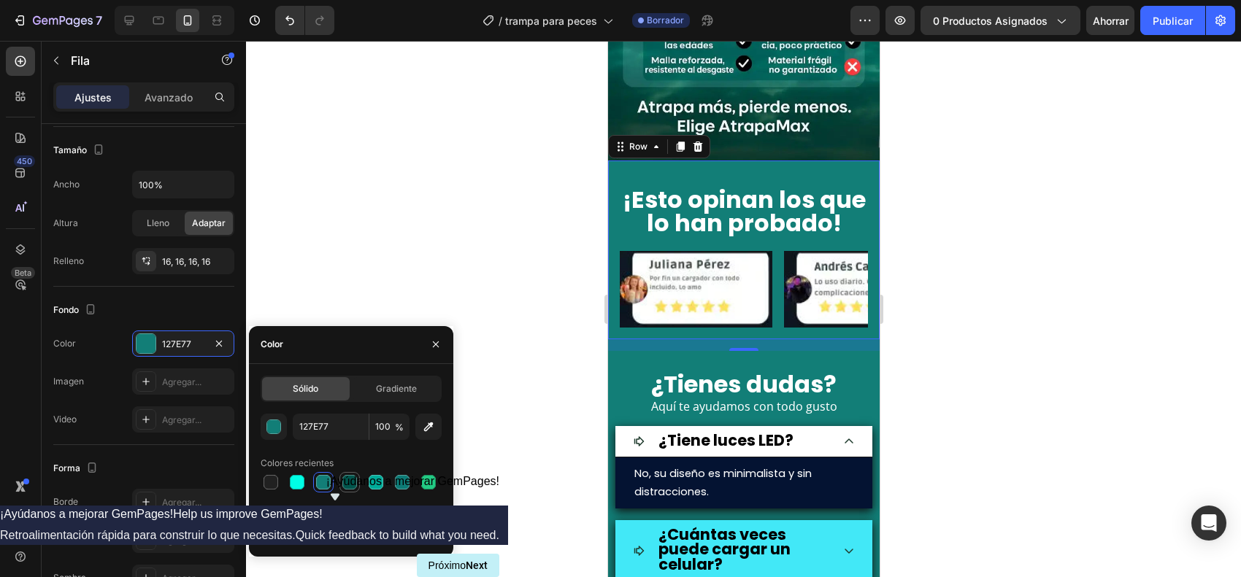
click at [352, 461] on div at bounding box center [349, 482] width 15 height 15
type input "00554C"
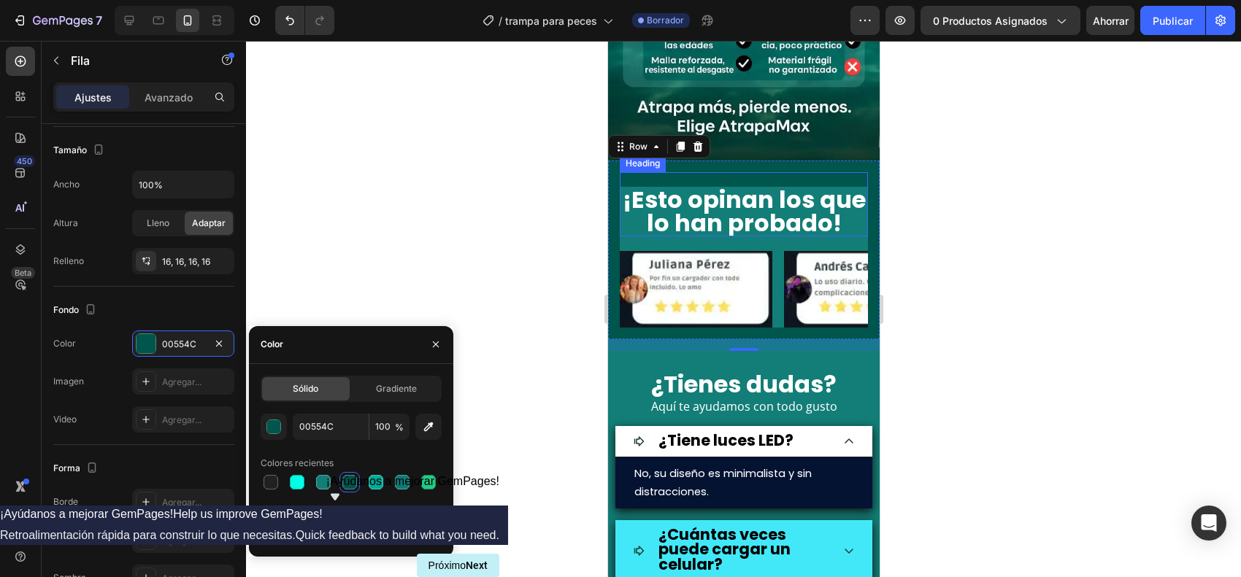
click at [651, 187] on h2 "¡Esto opinan los que lo han probado!" at bounding box center [743, 212] width 248 height 50
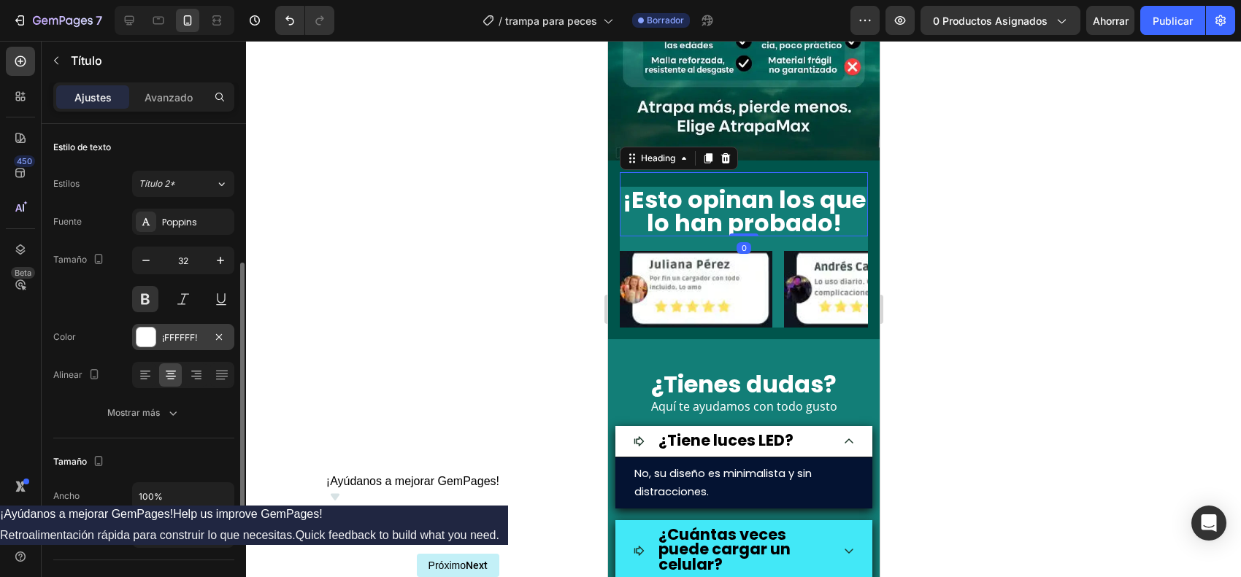
scroll to position [182, 0]
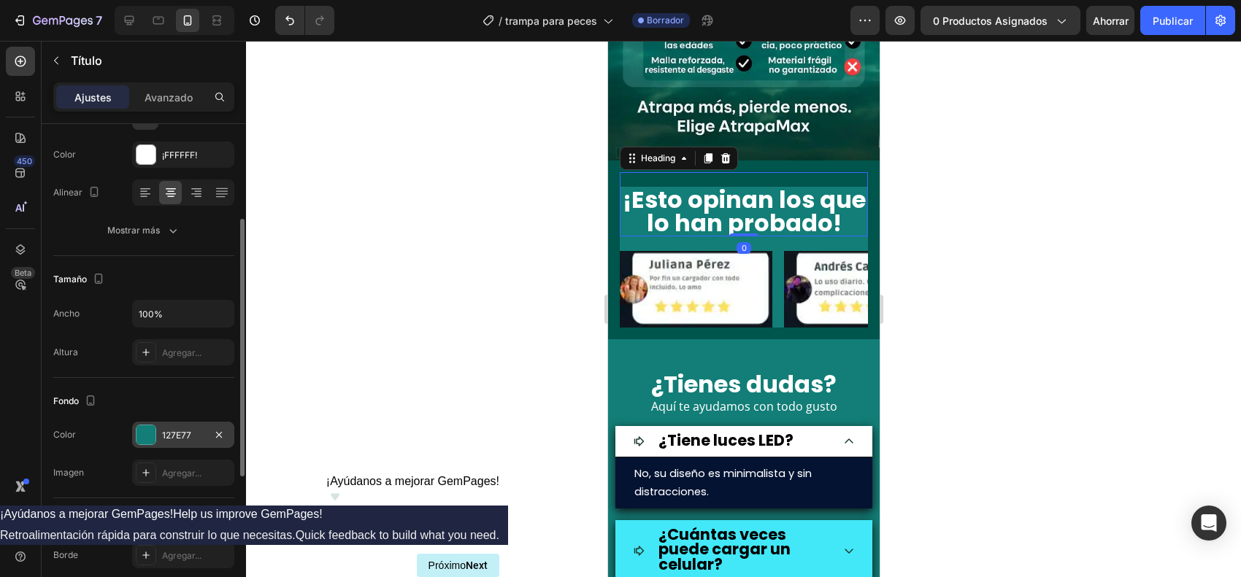
click at [142, 427] on div at bounding box center [146, 435] width 20 height 20
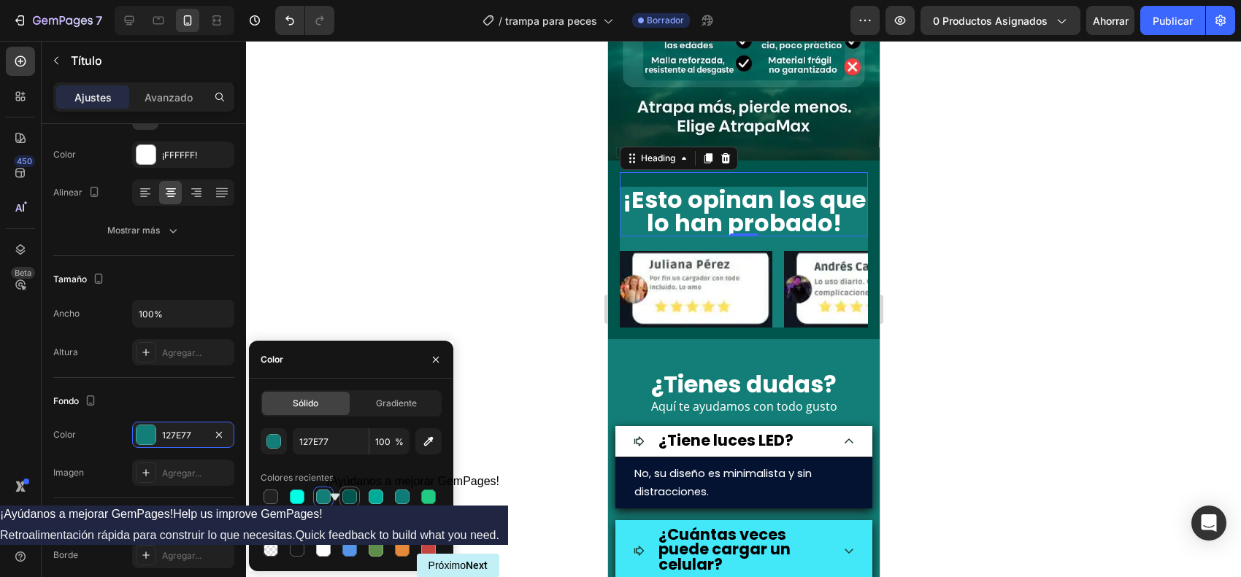
click at [354, 461] on div at bounding box center [349, 497] width 15 height 15
type input "00554C"
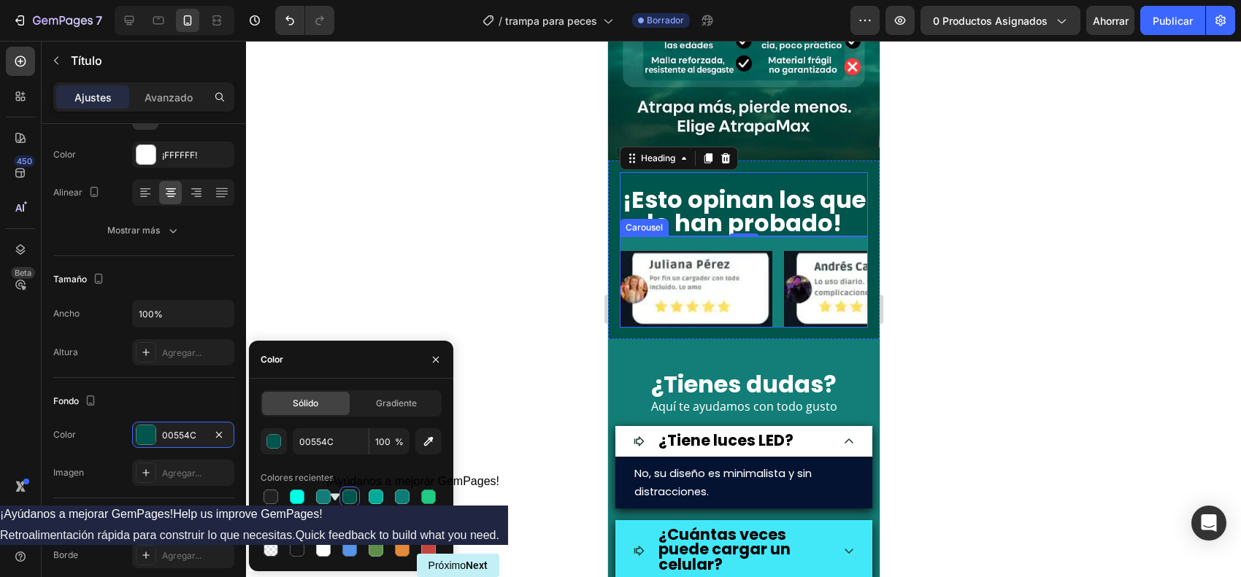
click at [699, 237] on div "Image Image Image Image Image Carousel" at bounding box center [743, 282] width 248 height 91
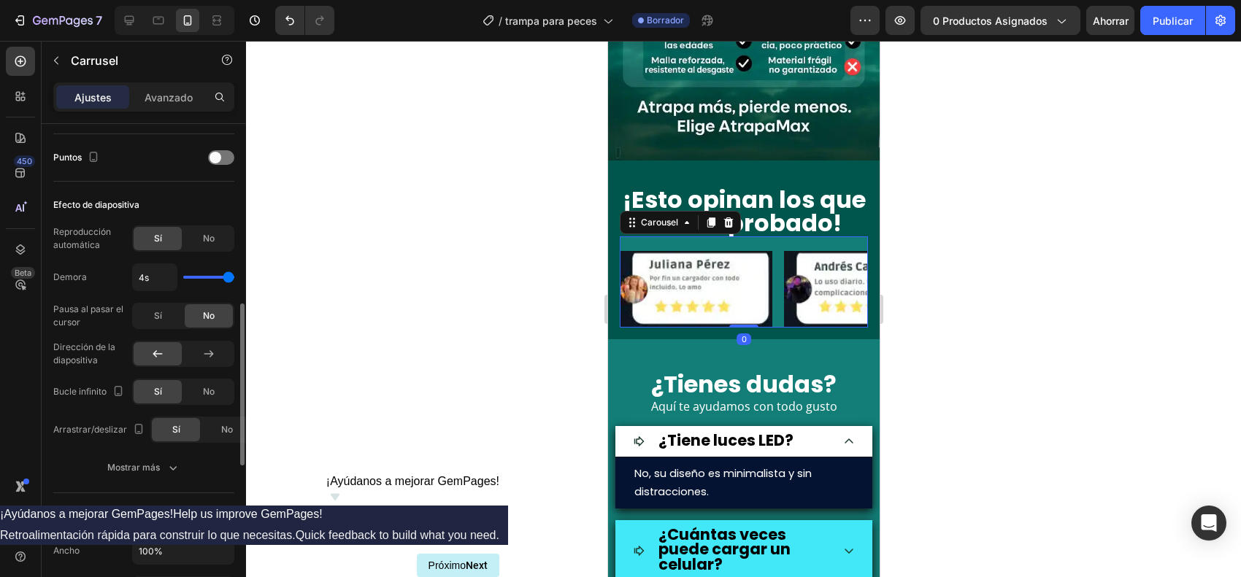
scroll to position [821, 0]
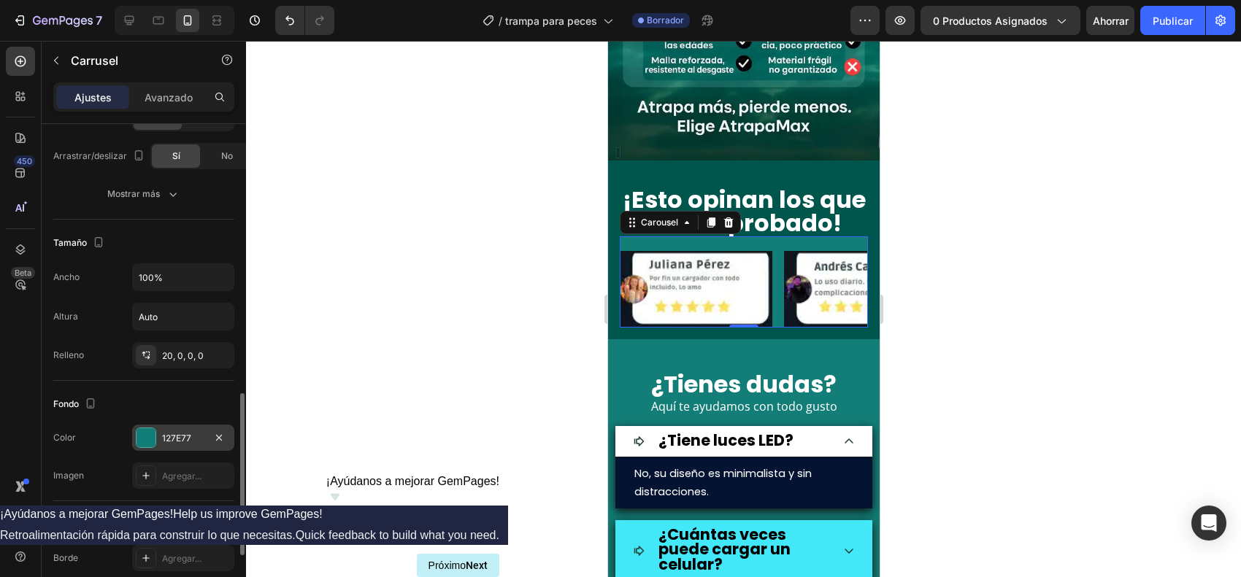
click at [139, 446] on div at bounding box center [146, 438] width 19 height 19
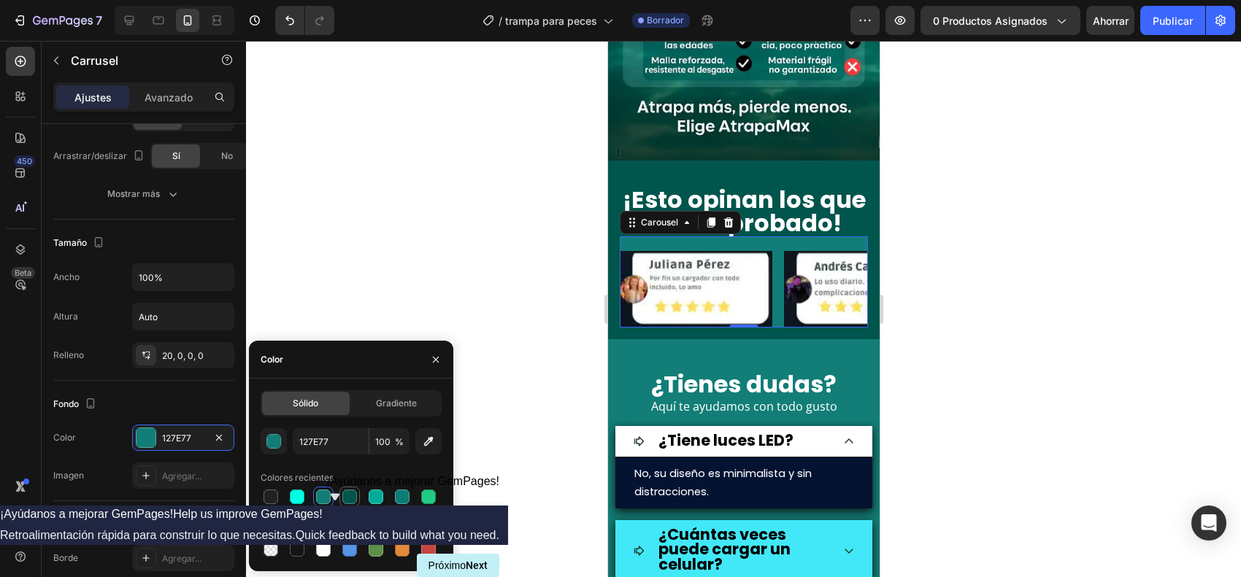
click at [345, 461] on div at bounding box center [349, 497] width 15 height 15
type input "00554C"
click at [982, 272] on div at bounding box center [743, 309] width 995 height 537
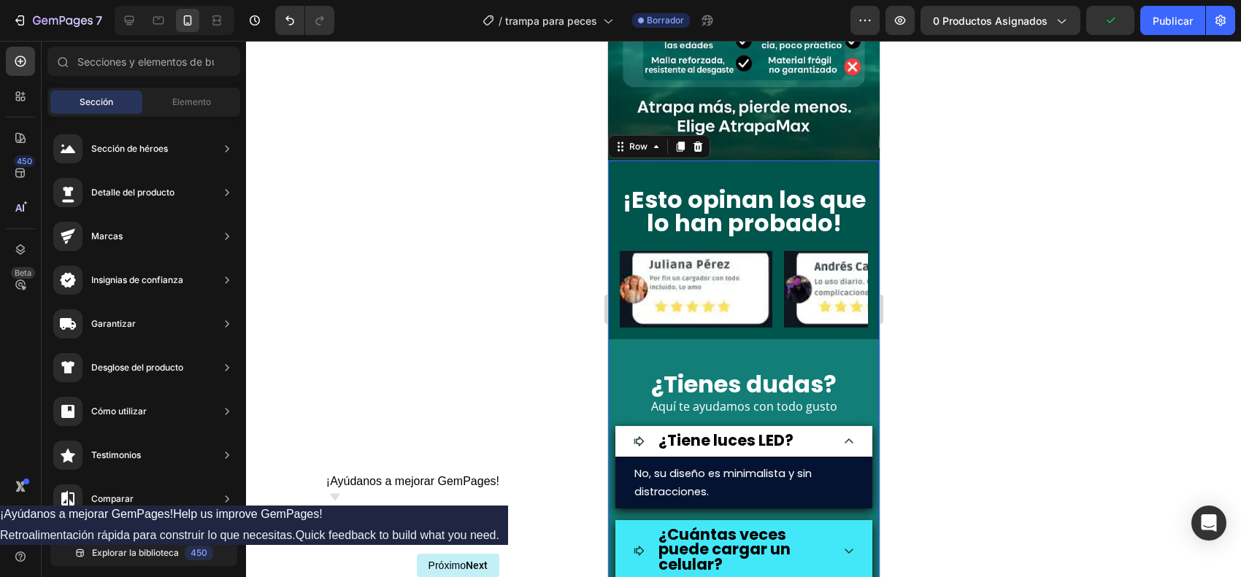
click at [615, 307] on div "¡Esto opinan los que lo han probado! Heading Image Image Image Image Image Caro…" at bounding box center [743, 503] width 272 height 685
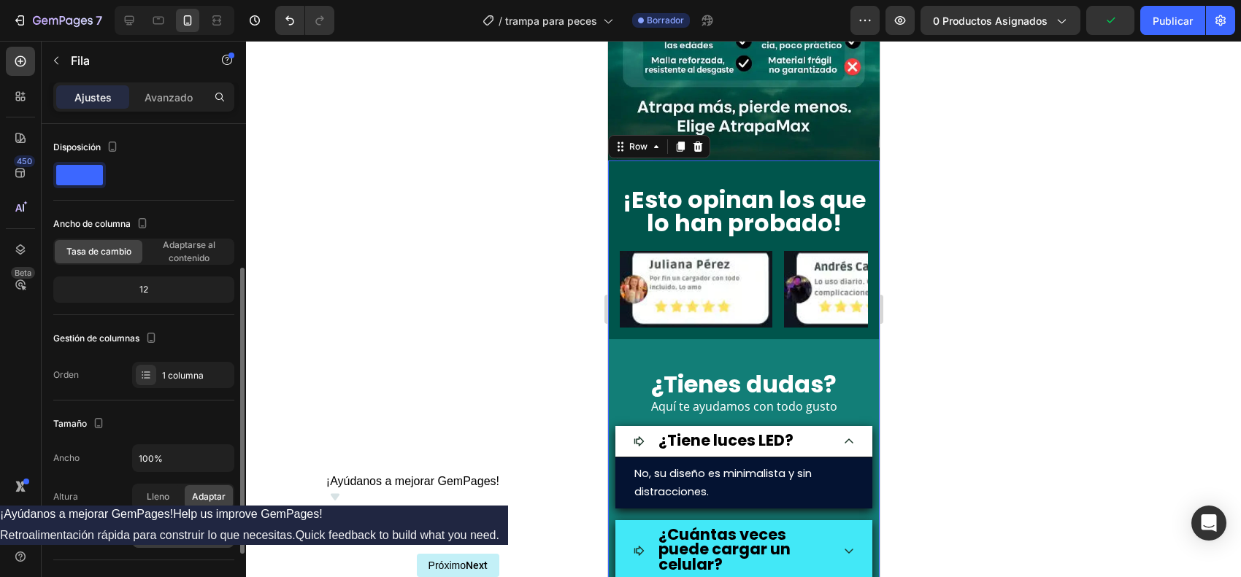
scroll to position [91, 0]
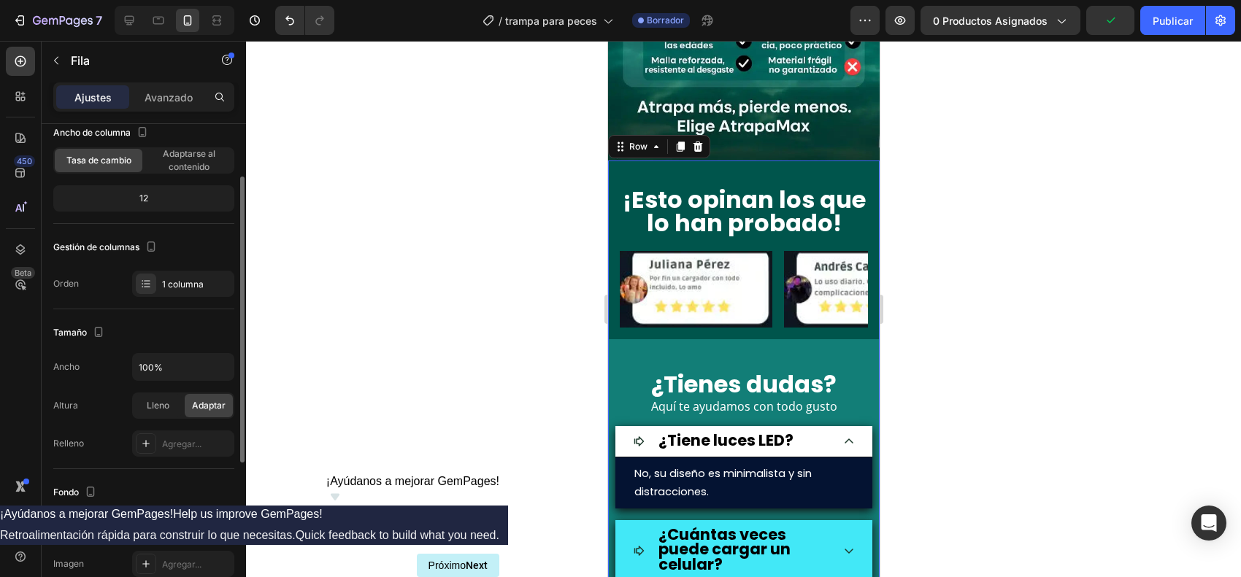
click at [145, 461] on div at bounding box center [146, 526] width 19 height 19
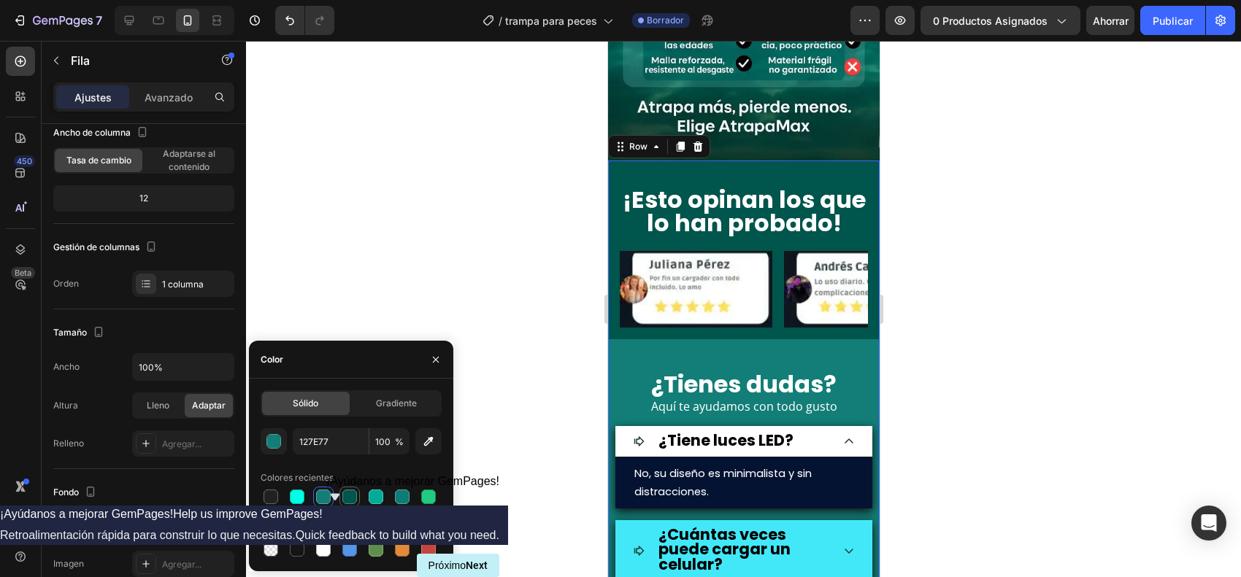
click at [347, 461] on div at bounding box center [349, 497] width 15 height 15
type input "00554C"
click at [969, 377] on div at bounding box center [743, 309] width 995 height 537
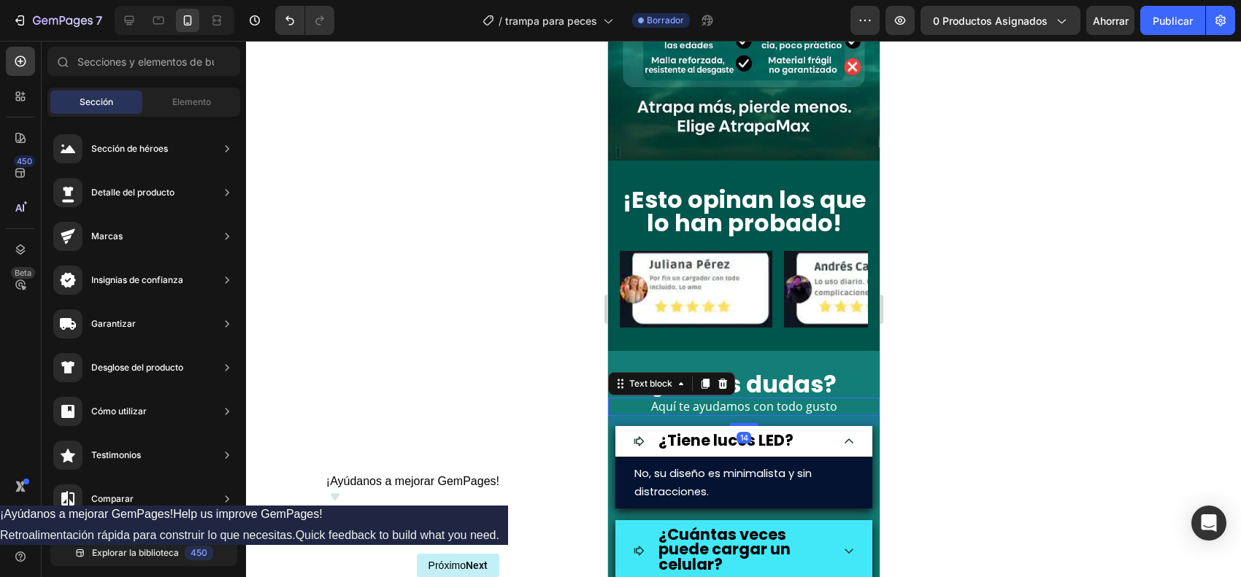
click at [616, 399] on p "Aquí te ayudamos con todo gusto" at bounding box center [743, 406] width 269 height 15
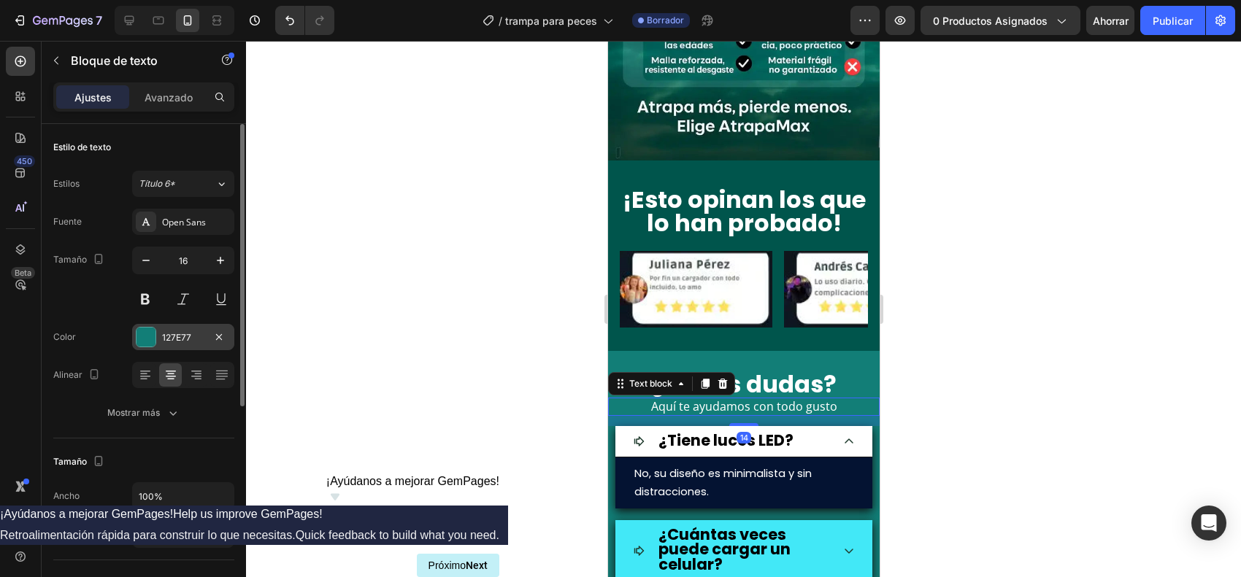
click at [142, 336] on div at bounding box center [146, 337] width 19 height 19
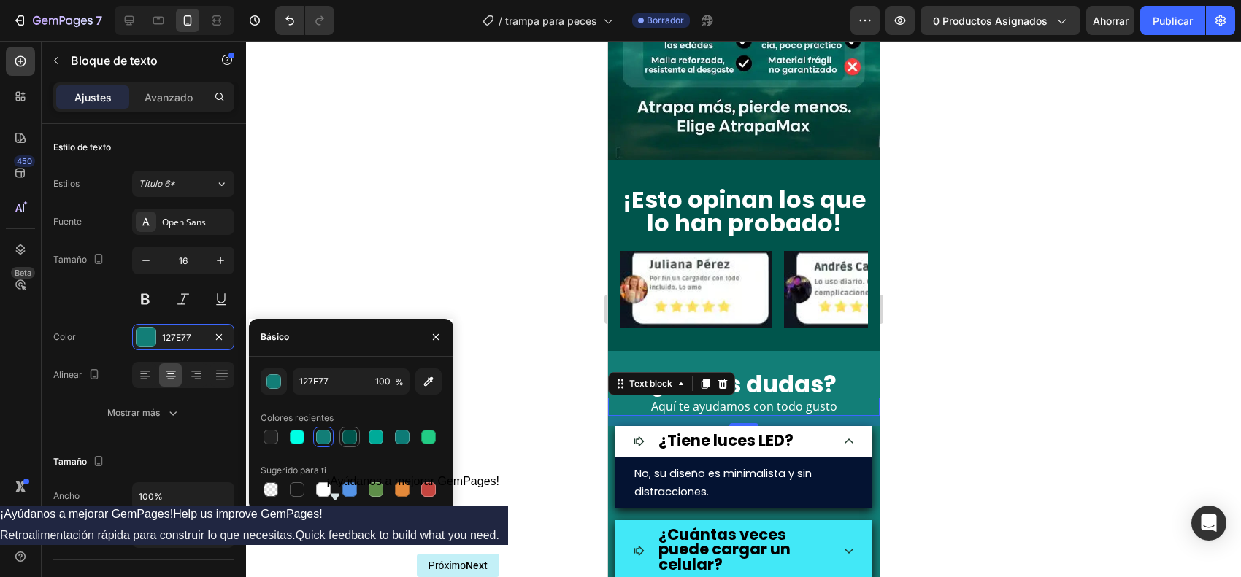
click at [356, 427] on div at bounding box center [349, 437] width 20 height 20
type input "00554C"
click at [932, 374] on div at bounding box center [743, 309] width 995 height 537
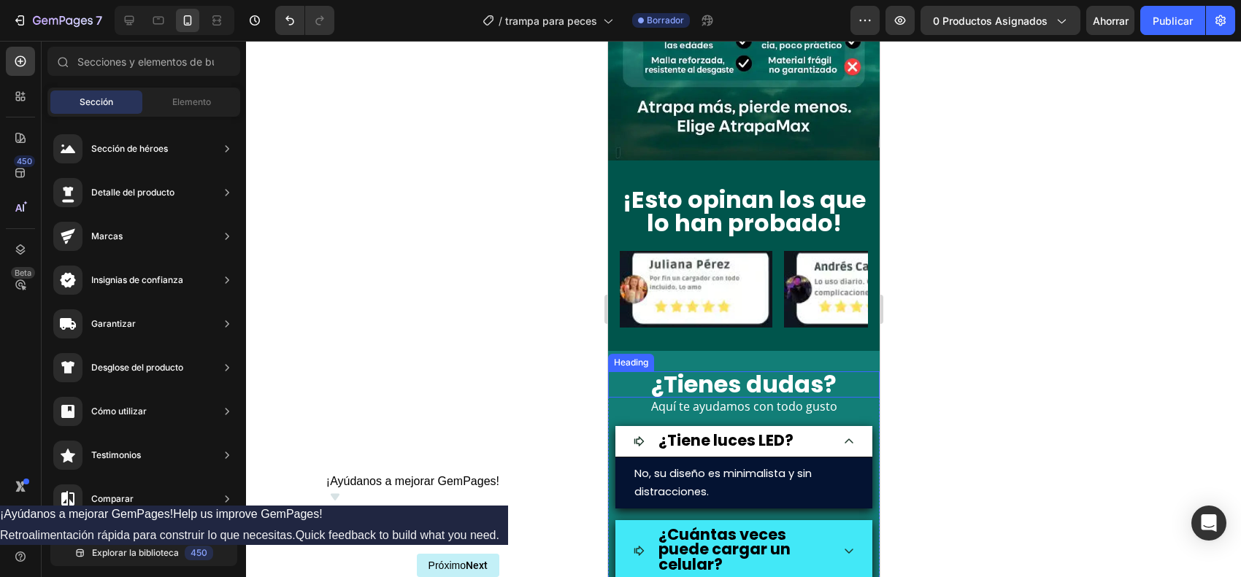
click at [630, 356] on div "Heading" at bounding box center [630, 362] width 40 height 13
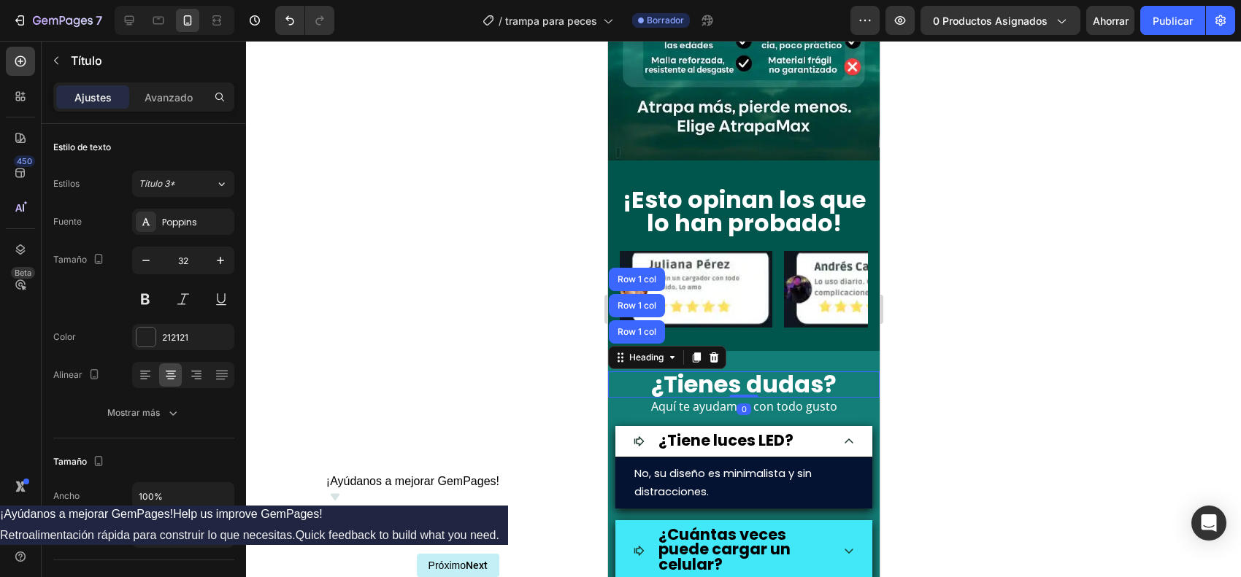
click at [622, 346] on div "Heading Row [STREET_ADDRESS]" at bounding box center [666, 357] width 118 height 23
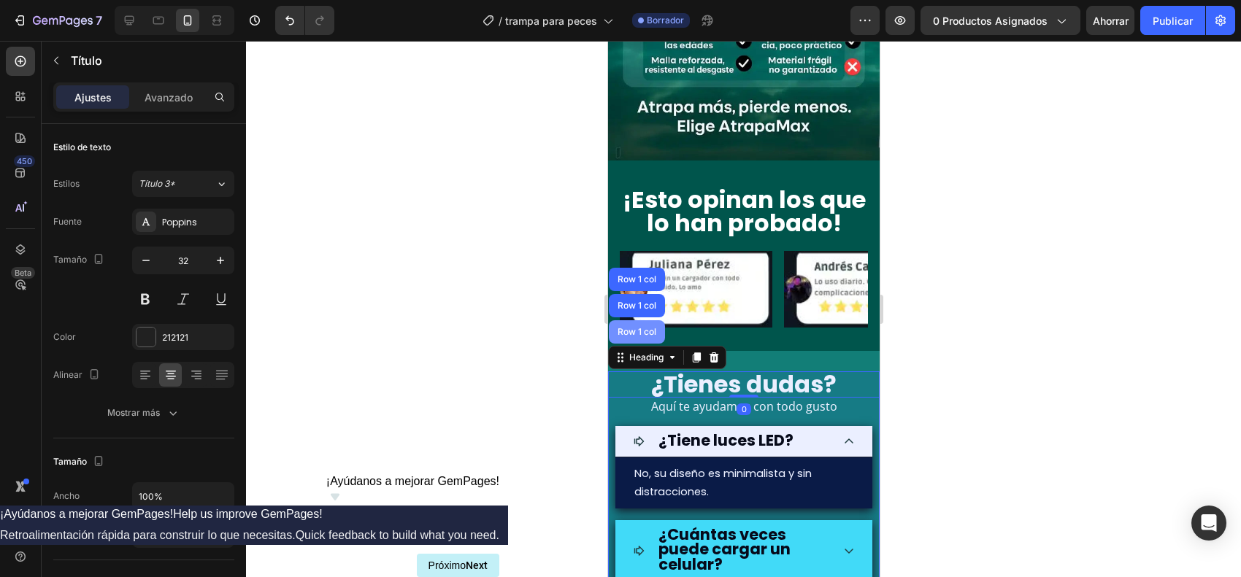
click at [626, 320] on div "Row 1 col" at bounding box center [636, 331] width 56 height 23
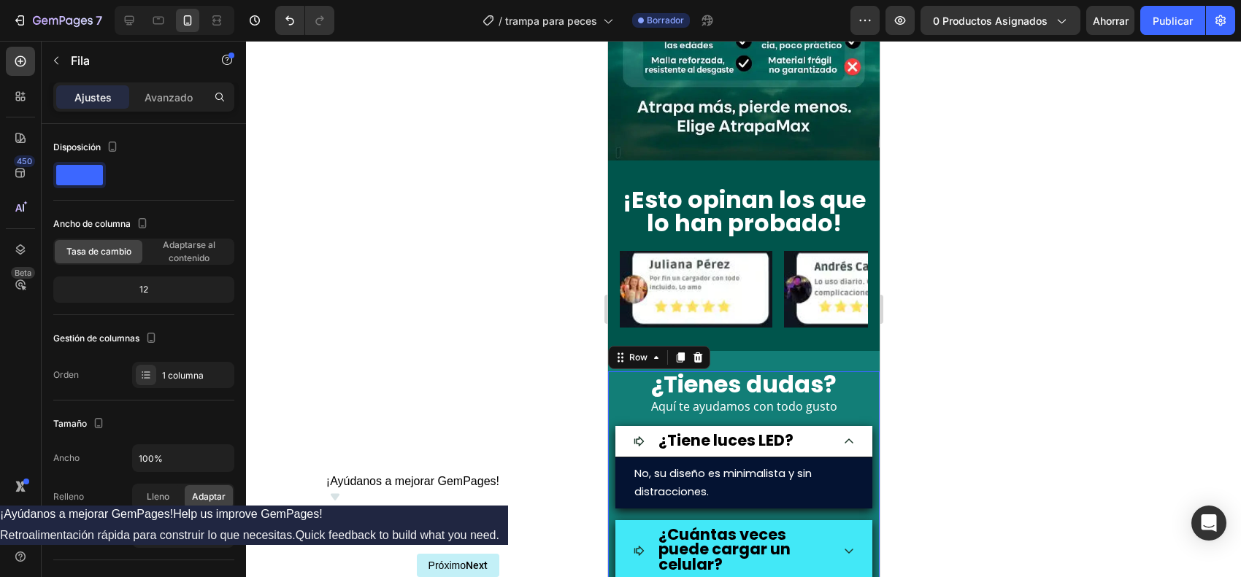
scroll to position [359, 0]
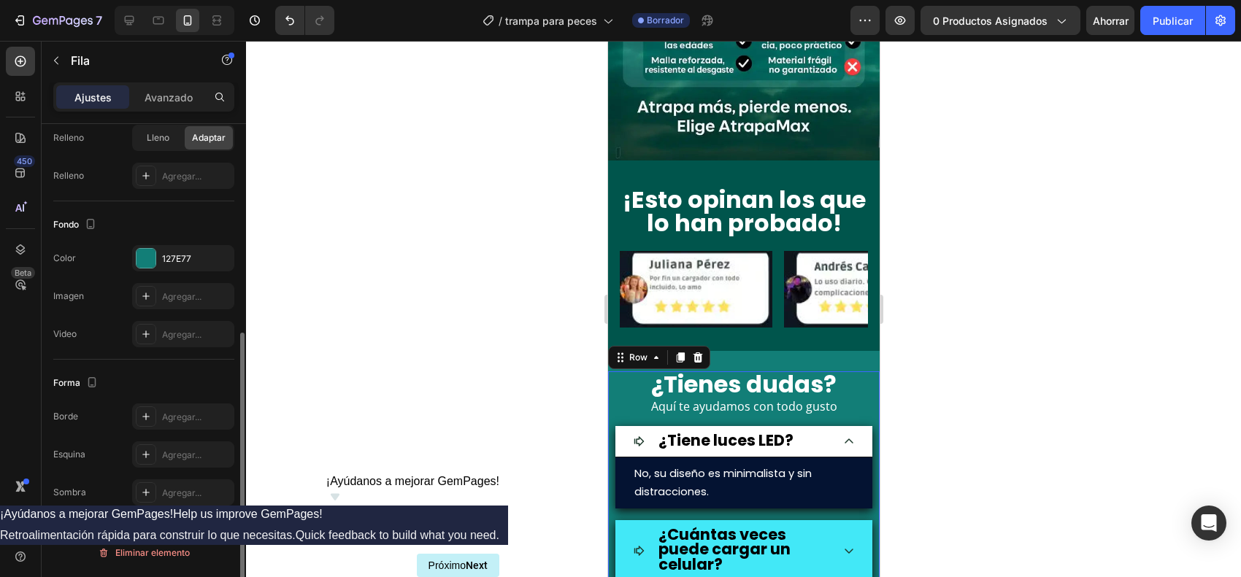
click at [140, 243] on div "Fondo Los cambios podrían quedar ocultos por el vídeo. Color 127E77 Imagen Agre…" at bounding box center [143, 280] width 181 height 158
click at [147, 256] on div at bounding box center [146, 258] width 19 height 19
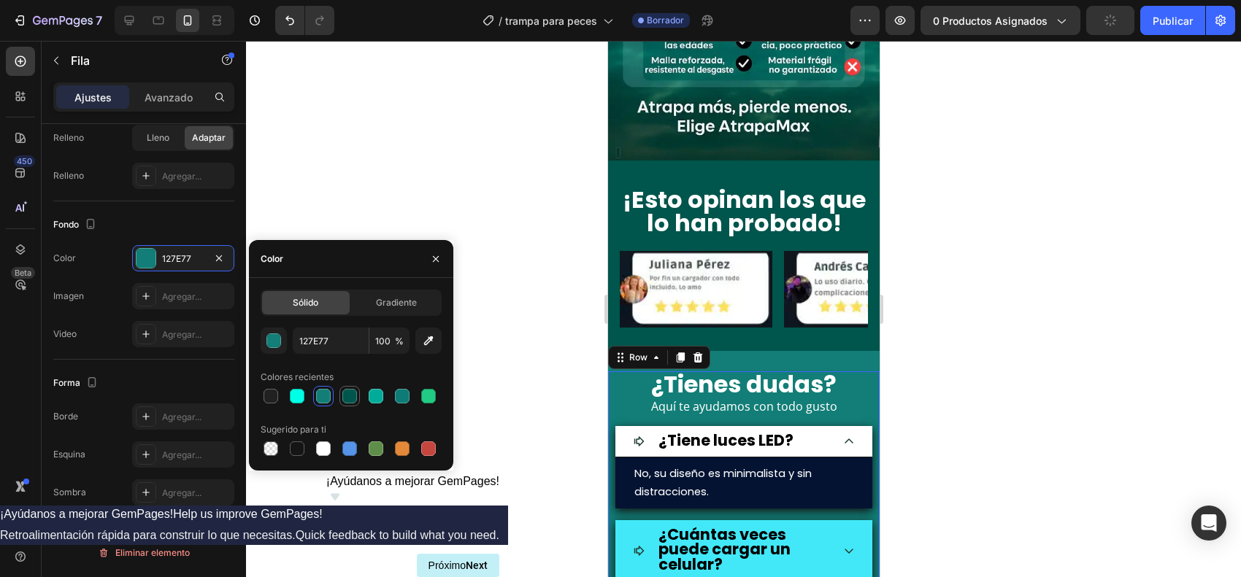
click at [349, 391] on div at bounding box center [349, 396] width 15 height 15
type input "00554C"
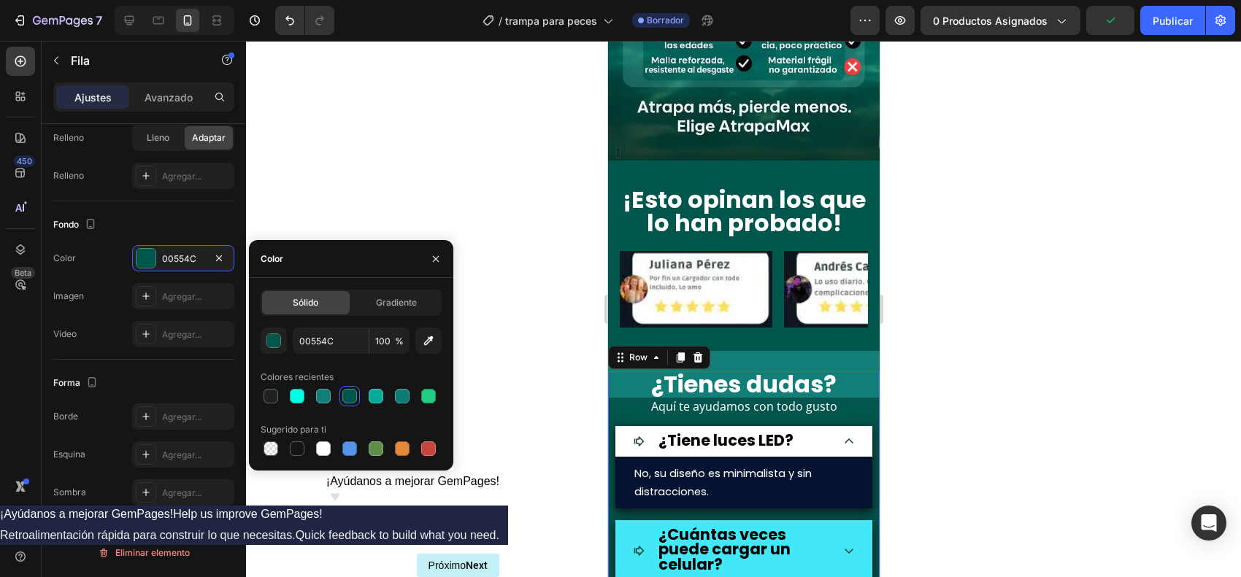
click at [962, 348] on div at bounding box center [743, 309] width 995 height 537
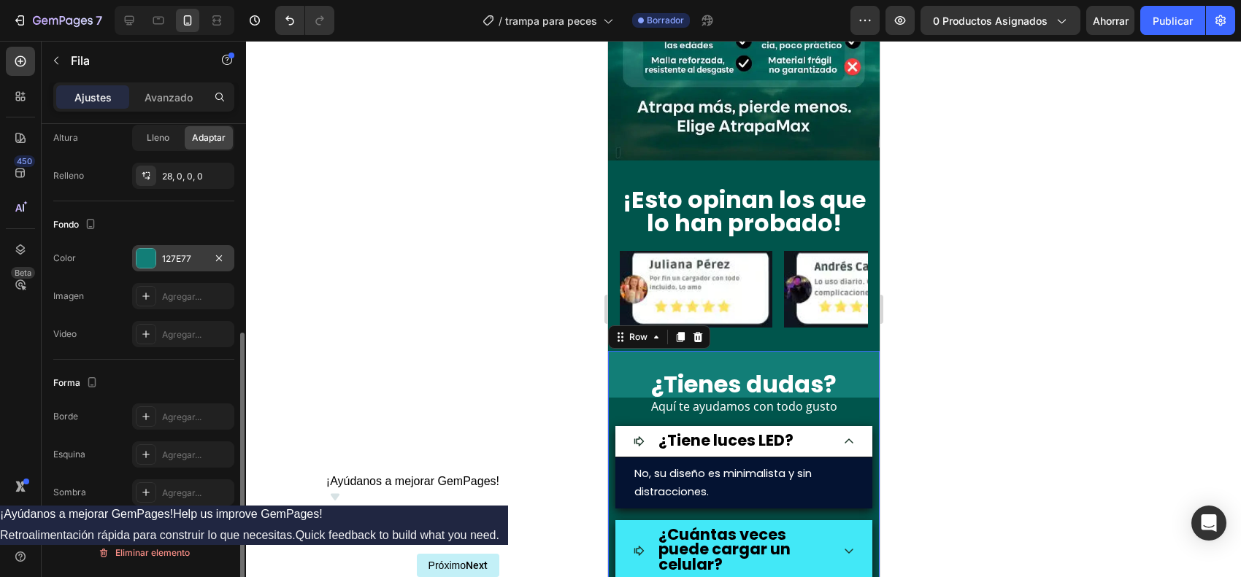
click at [145, 259] on div at bounding box center [146, 258] width 19 height 19
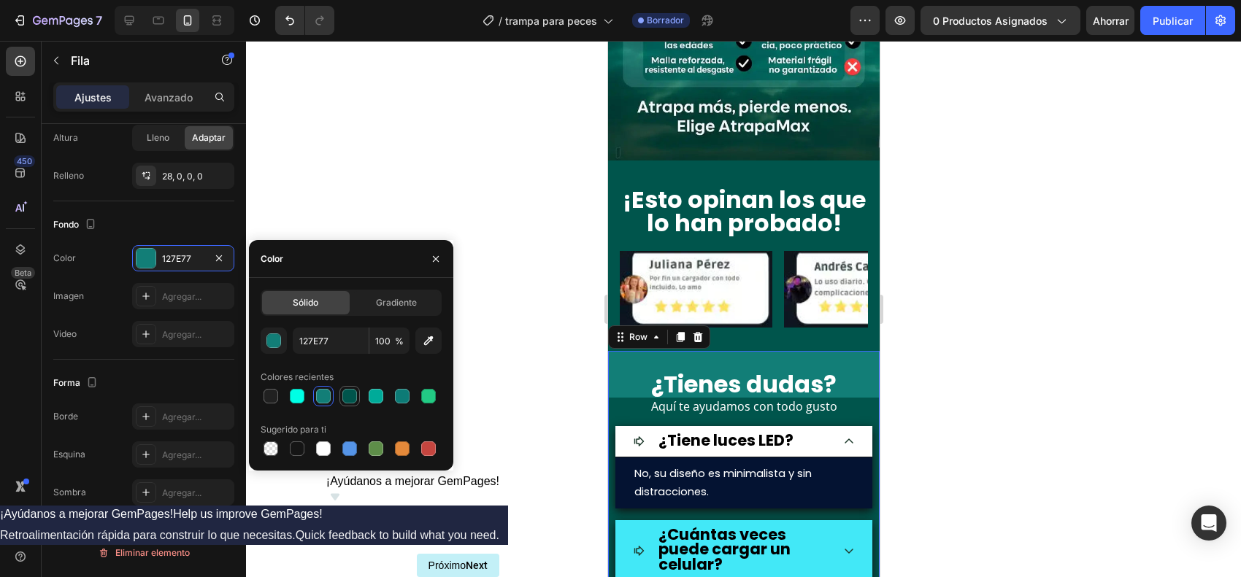
click at [339, 389] on div at bounding box center [349, 396] width 20 height 20
type input "00554C"
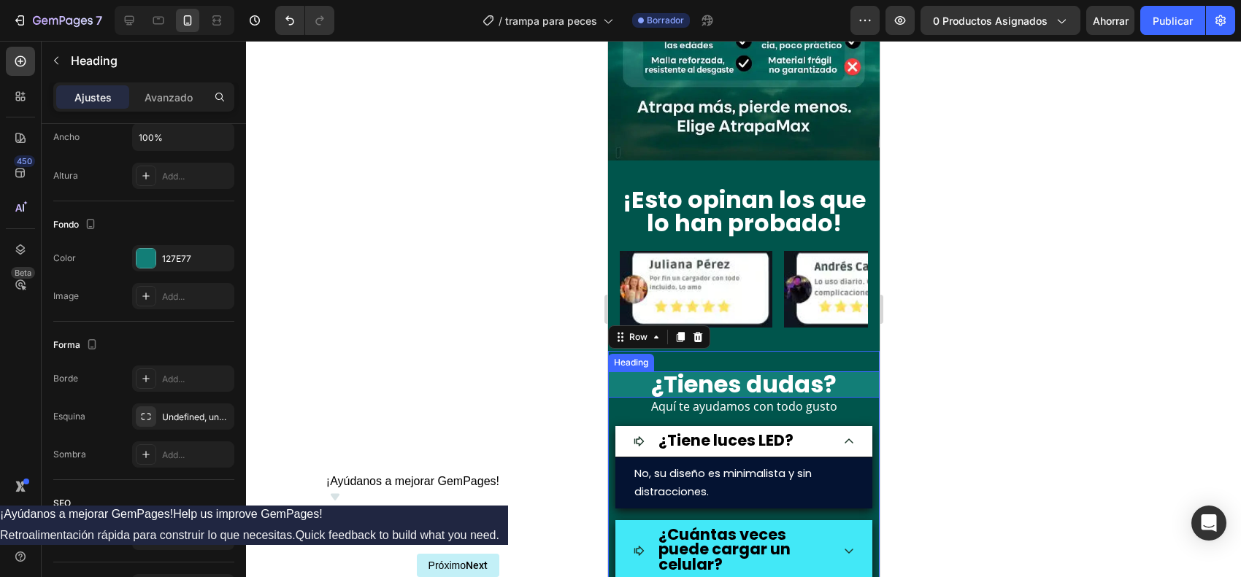
click at [631, 372] on h2 "¿Tienes dudas?" at bounding box center [743, 385] width 272 height 26
